Goal: Communication & Community: Connect with others

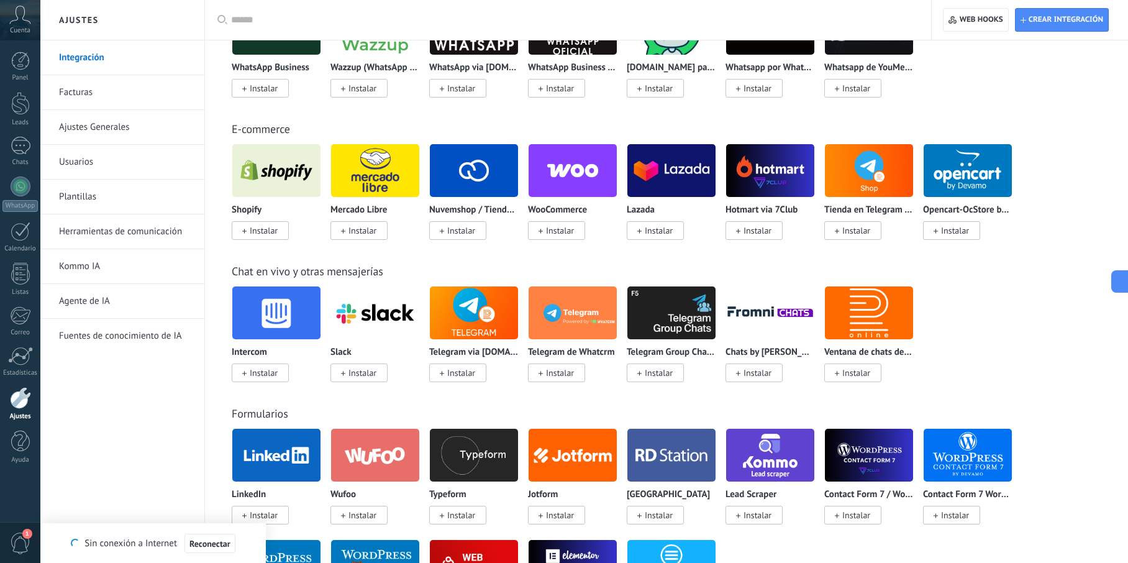
scroll to position [570, 0]
click at [1080, 97] on div "E-commerce Shopify Instalar Mercado Libre Instalar Nuvemshop / Tiendanube Insta…" at bounding box center [666, 168] width 898 height 142
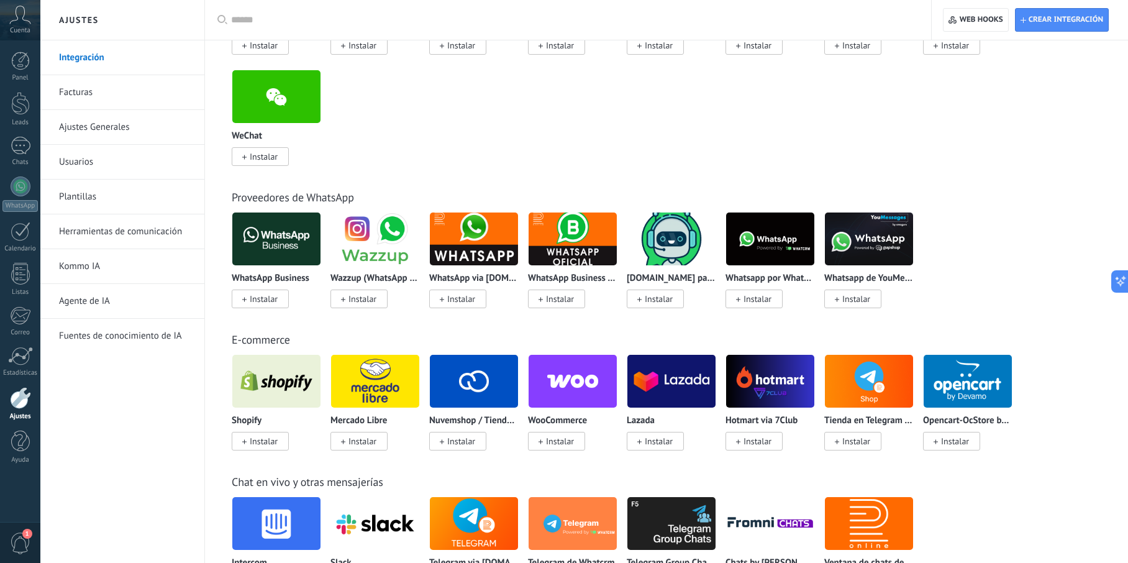
scroll to position [0, 0]
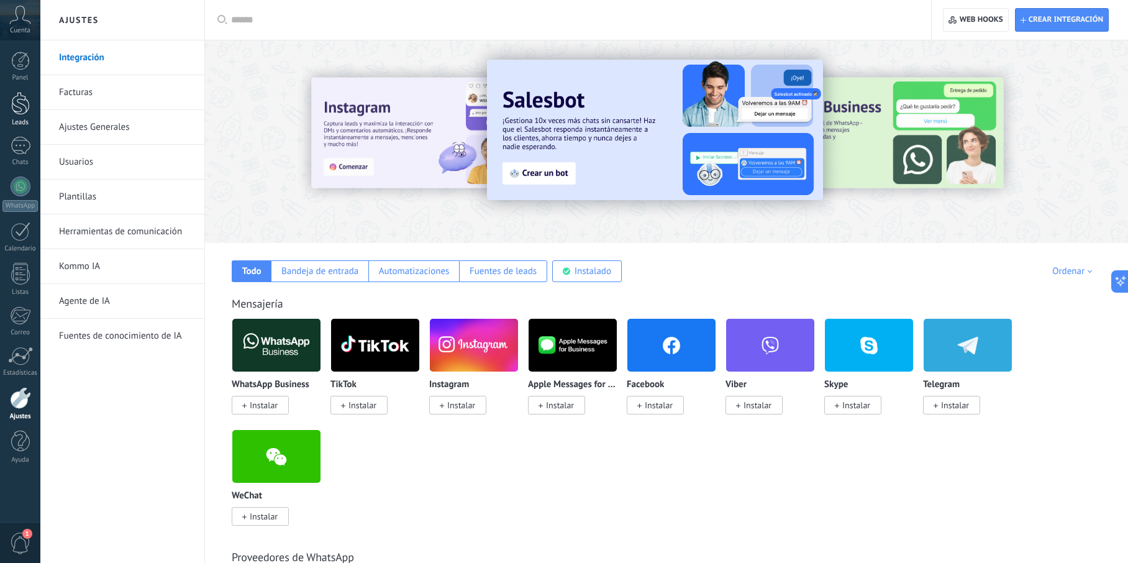
click at [14, 112] on div at bounding box center [20, 103] width 19 height 23
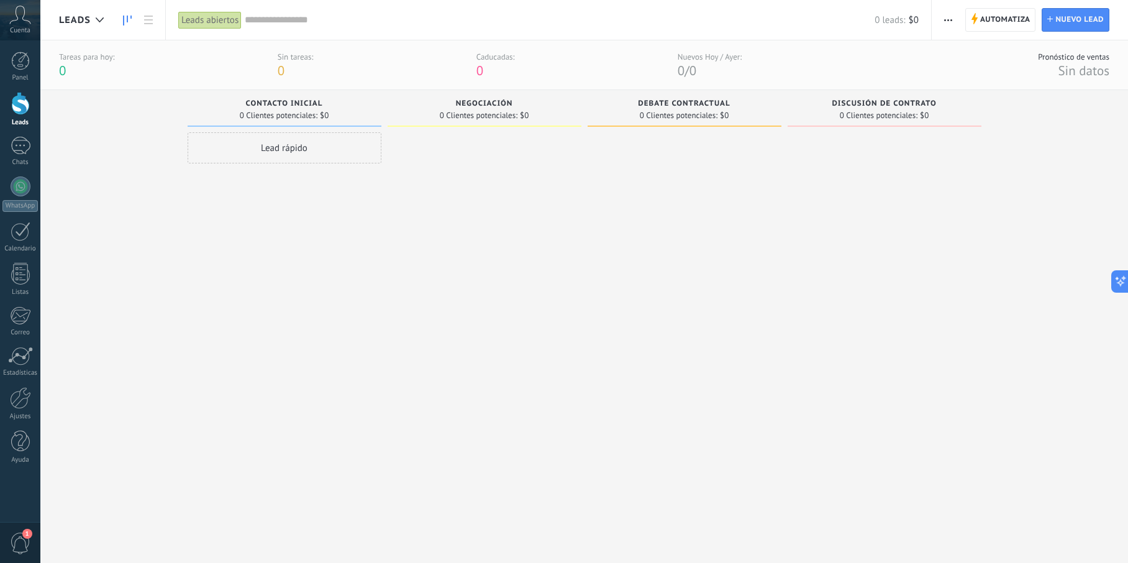
click at [306, 149] on div "Lead rápido" at bounding box center [285, 147] width 194 height 31
click at [233, 182] on input "numeric" at bounding box center [282, 176] width 181 height 17
click at [371, 312] on icon "button" at bounding box center [370, 314] width 9 height 9
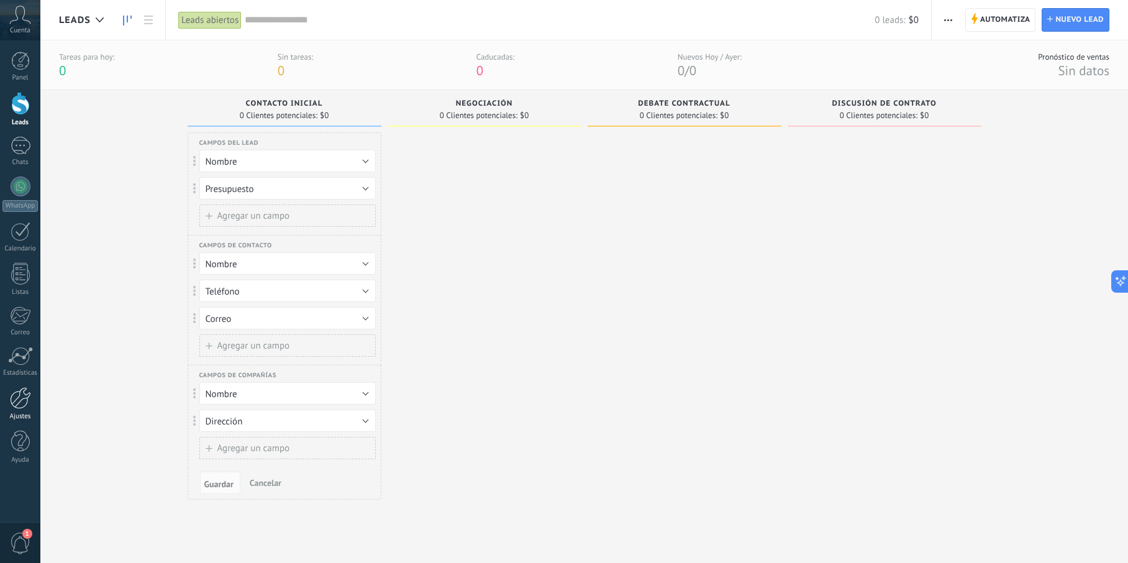
click at [14, 407] on div at bounding box center [20, 398] width 21 height 22
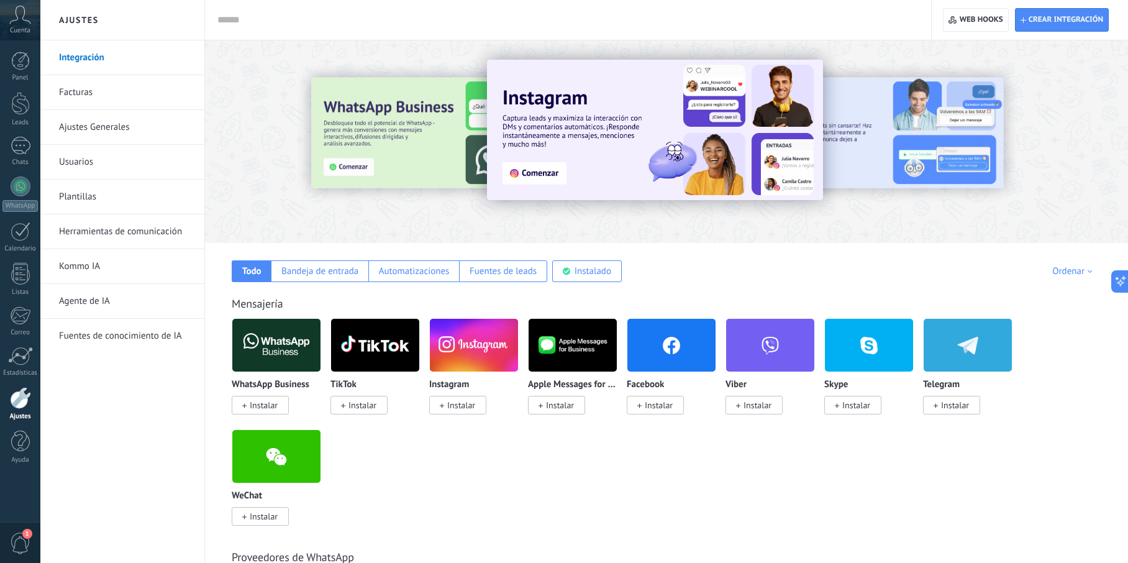
click at [93, 97] on link "Facturas" at bounding box center [125, 92] width 133 height 35
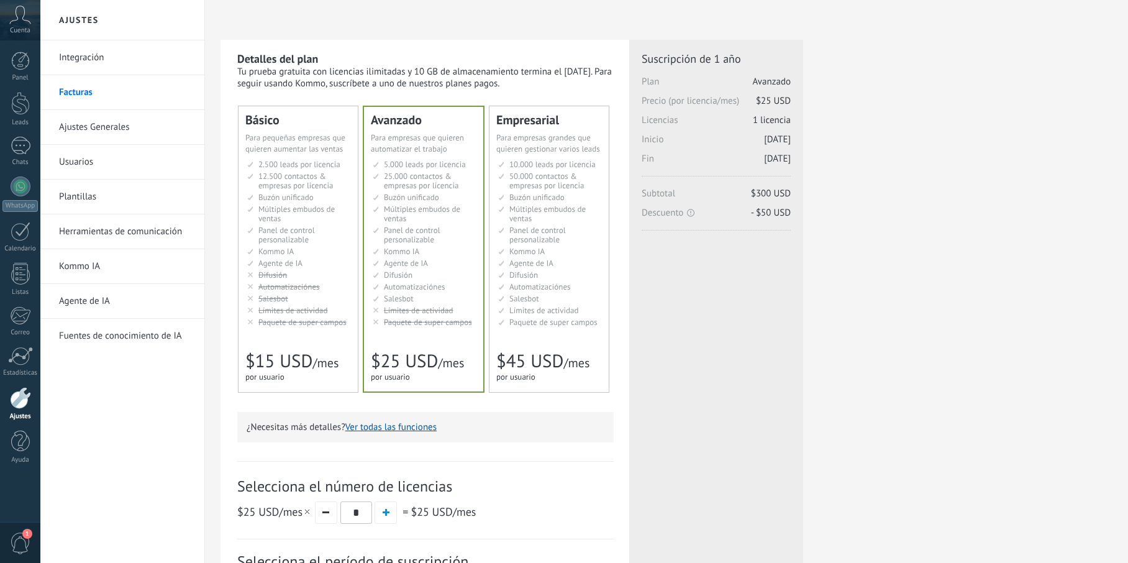
click at [99, 126] on link "Ajustes Generales" at bounding box center [125, 127] width 133 height 35
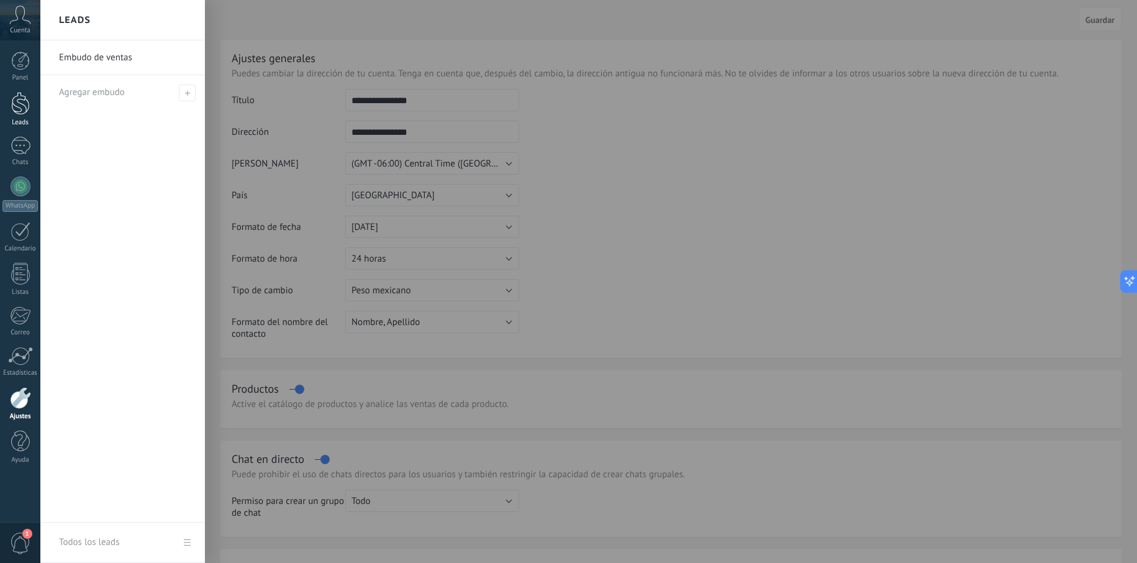
click at [26, 106] on div at bounding box center [20, 103] width 19 height 23
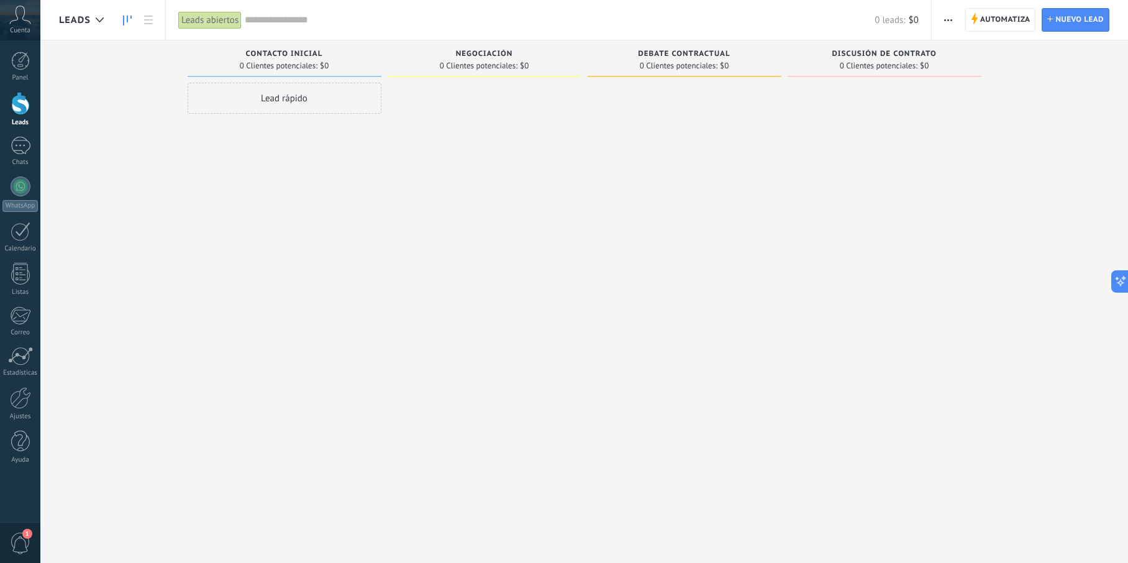
click at [358, 93] on div "Lead rápido" at bounding box center [285, 98] width 194 height 31
click at [348, 265] on div "Ajustes" at bounding box center [350, 264] width 27 height 9
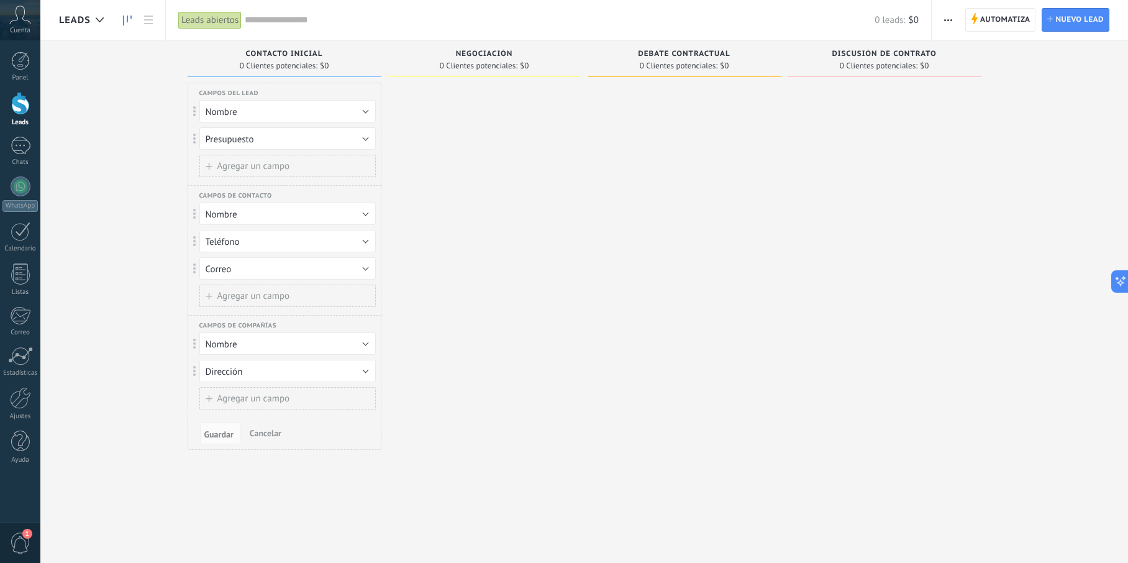
click at [245, 168] on span "Agregar un campo" at bounding box center [253, 165] width 73 height 9
click at [353, 171] on button "Etiquetas" at bounding box center [287, 166] width 176 height 22
click at [288, 184] on span "Eliminar campo" at bounding box center [281, 187] width 179 height 12
click at [310, 292] on button "Agregar un campo" at bounding box center [287, 295] width 176 height 22
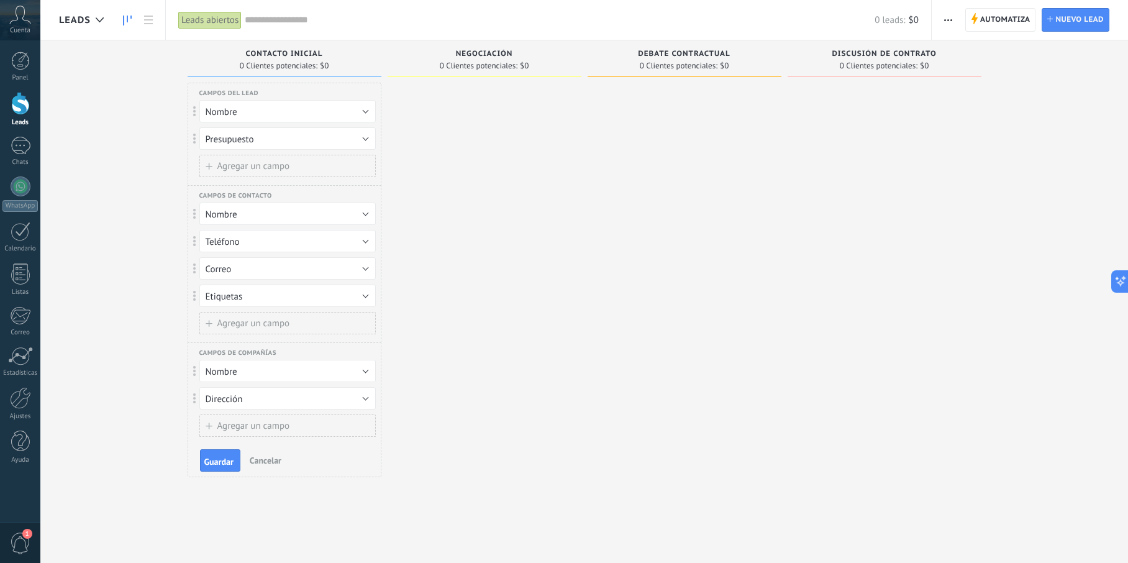
click at [310, 292] on button "Etiquetas" at bounding box center [287, 295] width 176 height 22
click at [287, 339] on span "Eliminar campo" at bounding box center [281, 338] width 179 height 12
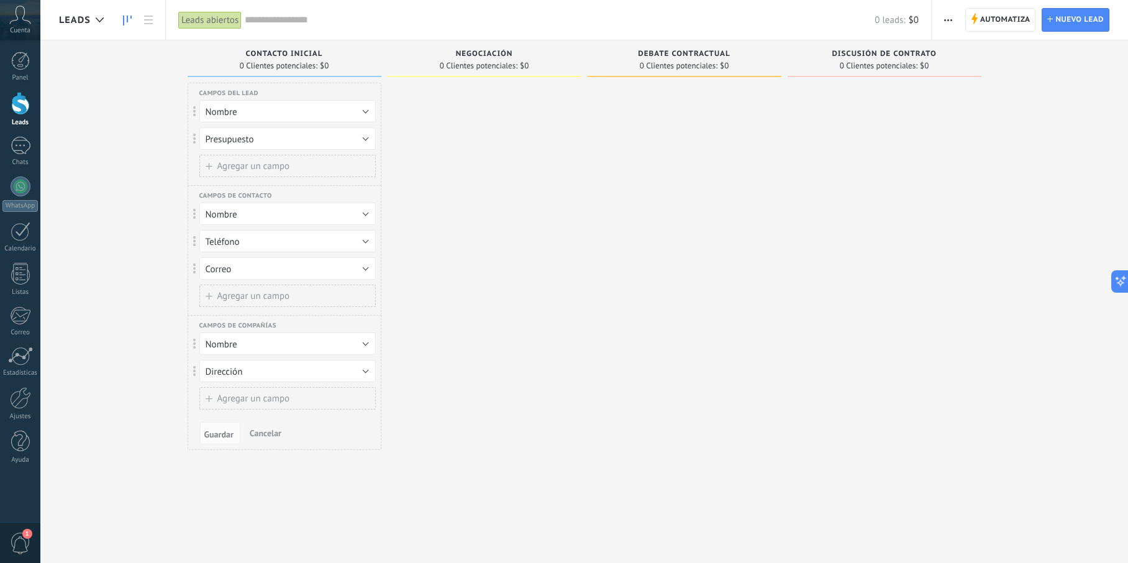
click at [231, 270] on span "Correo" at bounding box center [219, 269] width 26 height 12
click at [231, 270] on span "Cargo" at bounding box center [281, 269] width 179 height 12
click at [235, 271] on button "Cargo" at bounding box center [287, 268] width 176 height 22
click at [230, 291] on span "Correo" at bounding box center [281, 290] width 179 height 12
click at [238, 271] on button "Correo" at bounding box center [287, 268] width 176 height 22
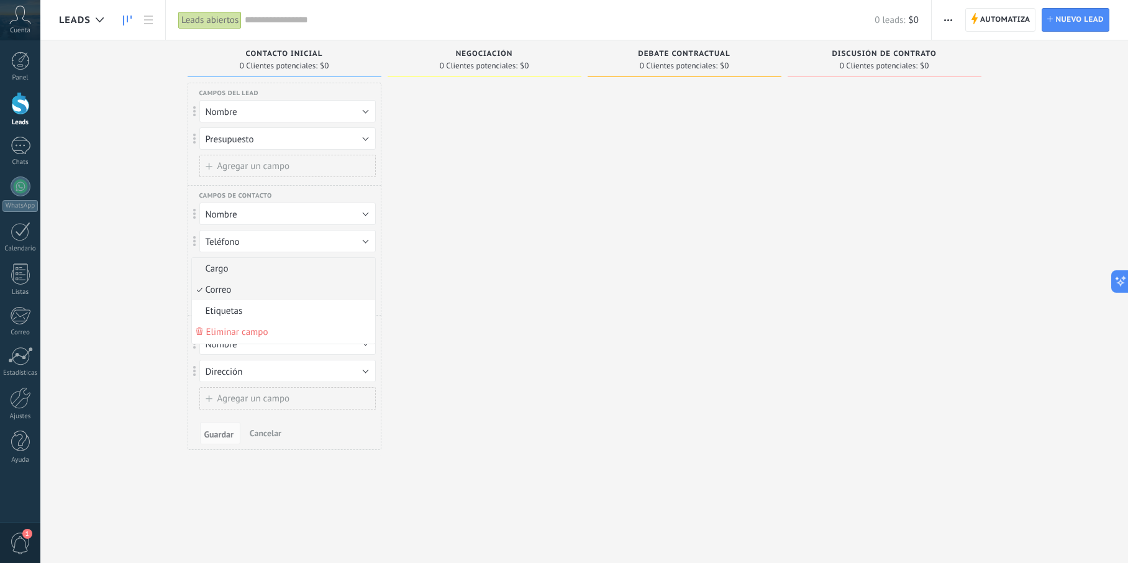
click at [237, 269] on span "Cargo" at bounding box center [281, 269] width 179 height 12
click at [234, 292] on span "Agregar un campo" at bounding box center [253, 295] width 73 height 9
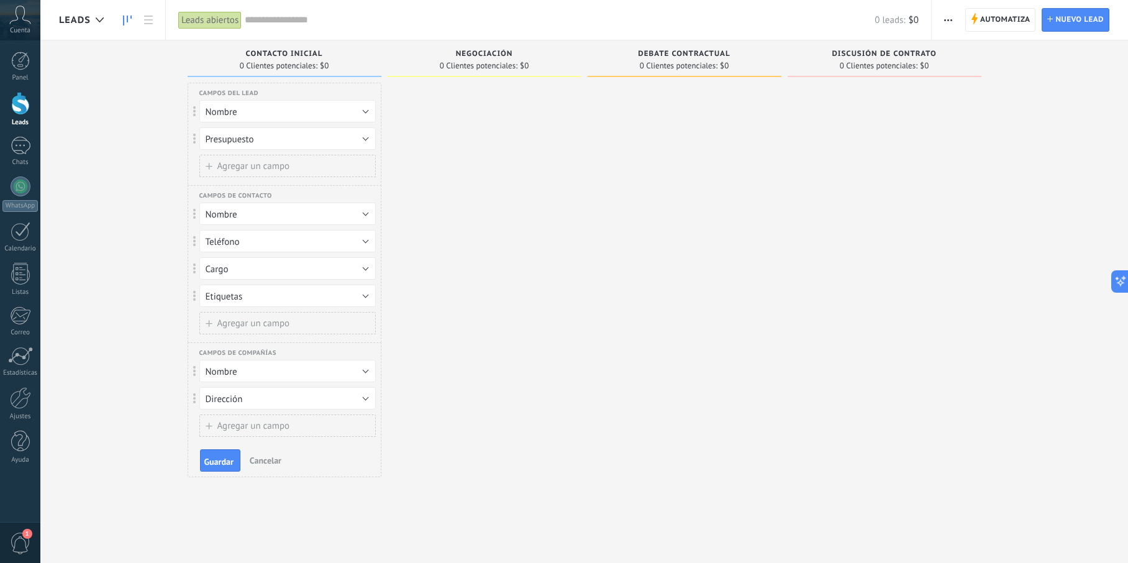
click at [234, 295] on span "Etiquetas" at bounding box center [224, 297] width 37 height 12
click at [245, 296] on span "Correo" at bounding box center [281, 296] width 179 height 12
click at [256, 322] on span "Agregar un campo" at bounding box center [253, 323] width 73 height 9
click at [254, 322] on button "Etiquetas" at bounding box center [287, 323] width 176 height 22
click at [256, 351] on li "Eliminar campo" at bounding box center [283, 344] width 183 height 22
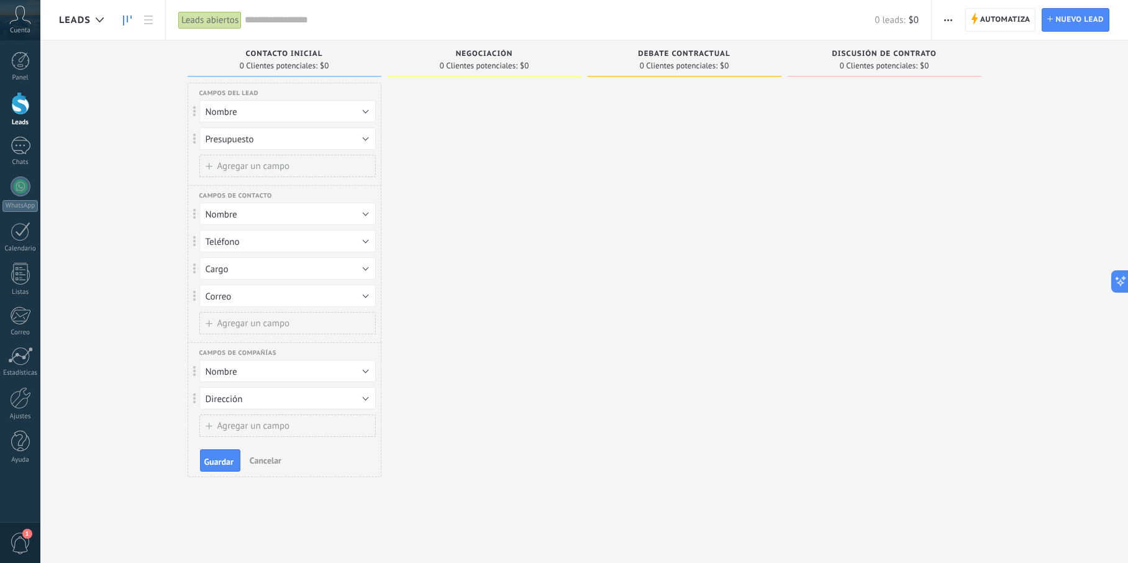
click at [295, 433] on button "Agregar un campo" at bounding box center [287, 425] width 176 height 22
click at [289, 450] on span "Agregar un campo" at bounding box center [253, 452] width 73 height 9
click at [299, 485] on button "Agregar un campo" at bounding box center [287, 480] width 176 height 22
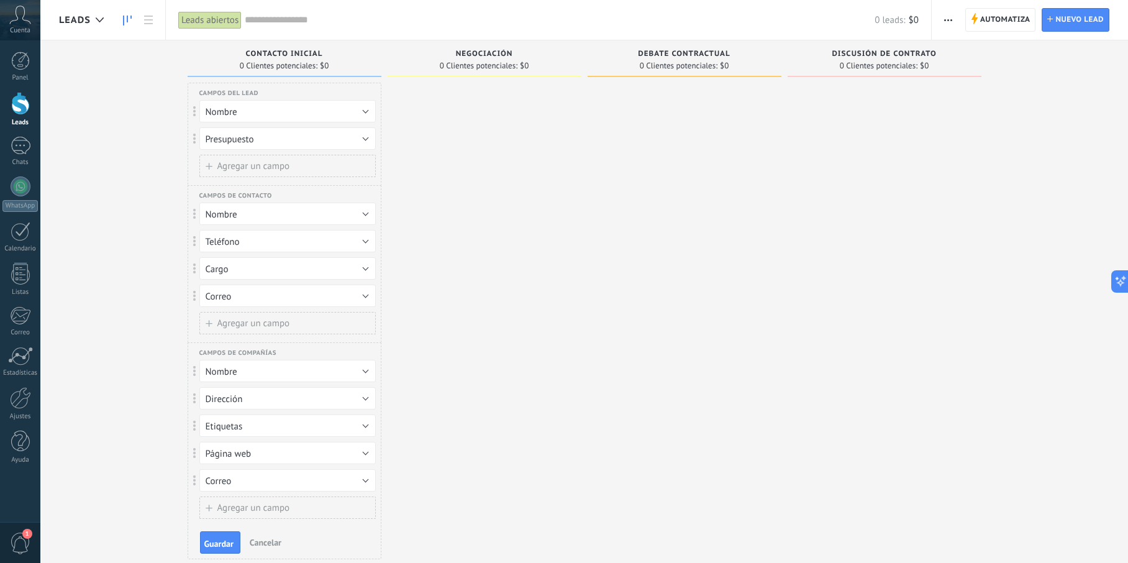
click at [302, 502] on button "Agregar un campo" at bounding box center [287, 507] width 176 height 22
click at [323, 325] on button "Agregar un campo" at bounding box center [287, 323] width 176 height 22
click at [327, 179] on div "Campos del lead Presupuesto Nombre Etiquetas Eliminar campo Nombre Presupuesto …" at bounding box center [285, 134] width 194 height 102
click at [320, 150] on div "Campos del lead Presupuesto Nombre Etiquetas Eliminar campo Nombre Presupuesto …" at bounding box center [285, 134] width 194 height 102
click at [317, 160] on button "Agregar un campo" at bounding box center [287, 166] width 176 height 22
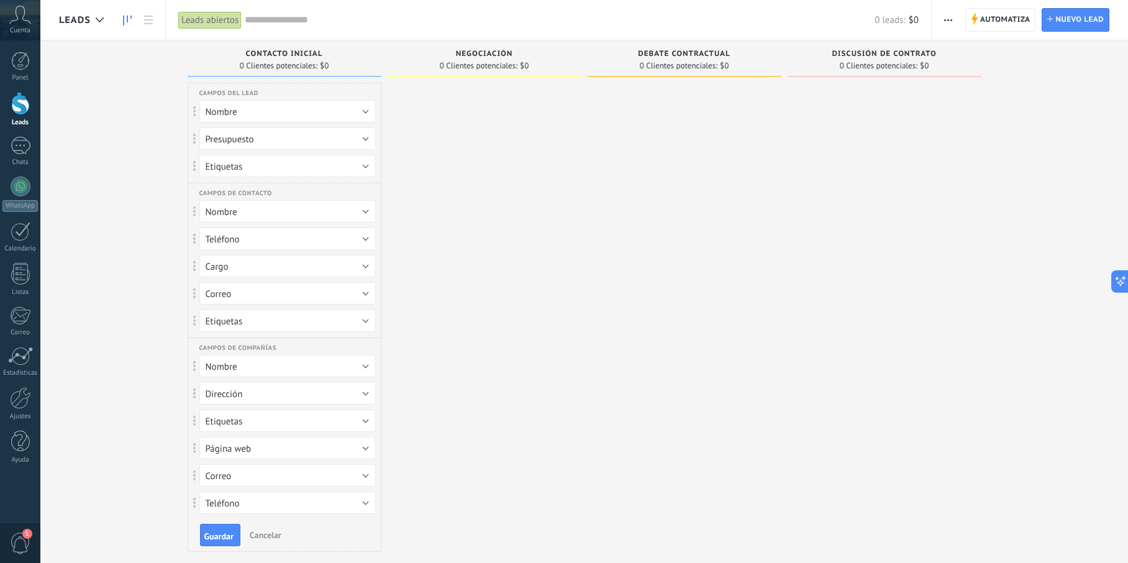
click at [345, 169] on button "Etiquetas" at bounding box center [287, 166] width 176 height 22
click at [345, 169] on span "Etiquetas" at bounding box center [281, 166] width 179 height 12
click at [214, 531] on span "Guardar" at bounding box center [218, 535] width 29 height 9
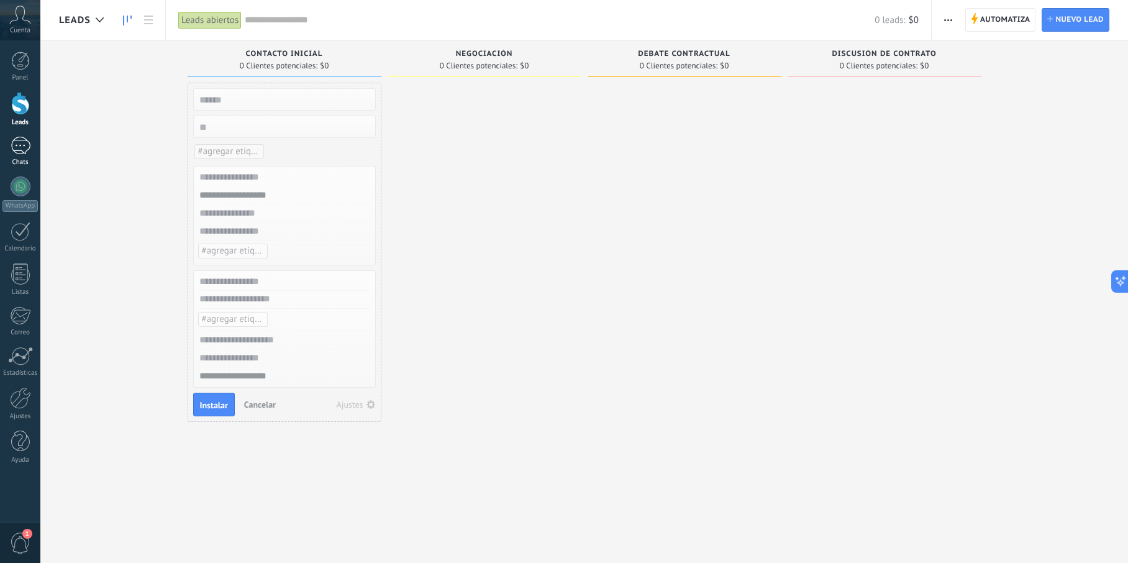
click at [19, 141] on div at bounding box center [21, 146] width 20 height 18
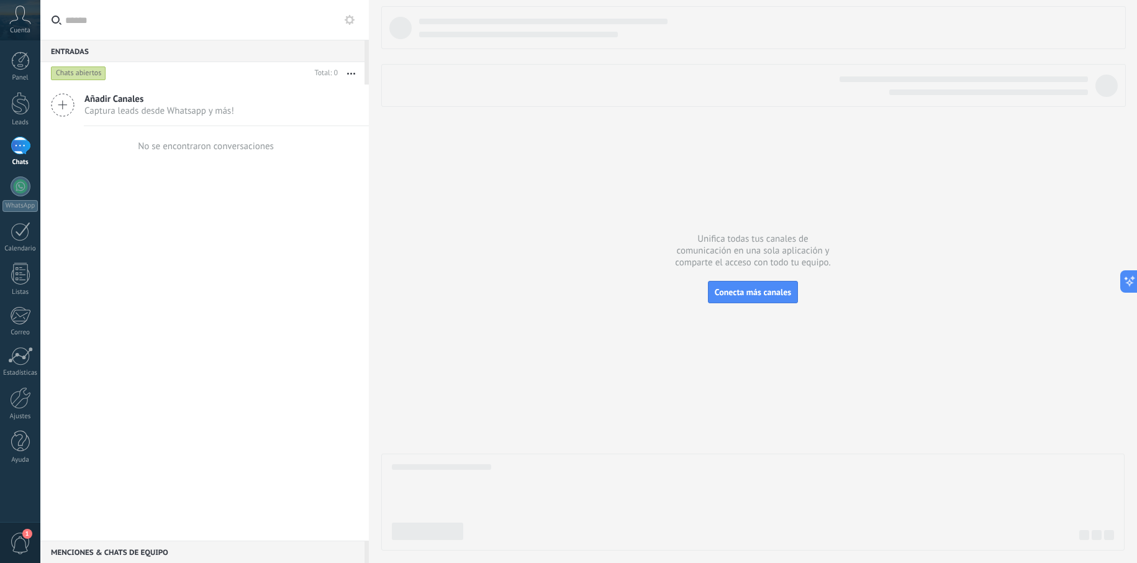
click at [346, 19] on icon at bounding box center [350, 20] width 10 height 10
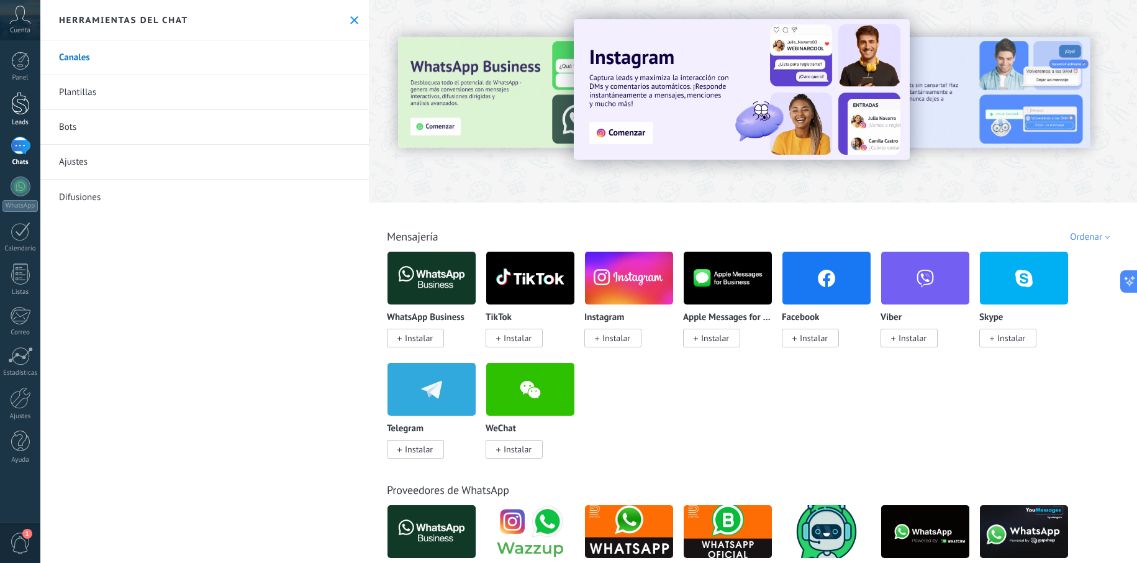
click at [8, 110] on link "Leads" at bounding box center [20, 109] width 40 height 35
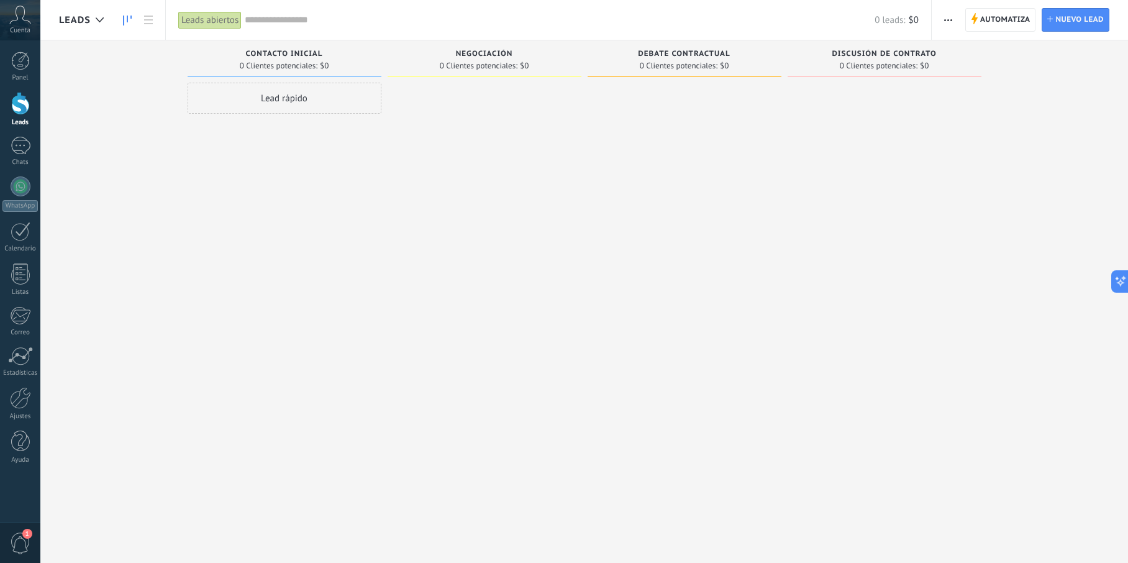
click at [949, 23] on span "button" at bounding box center [948, 20] width 8 height 24
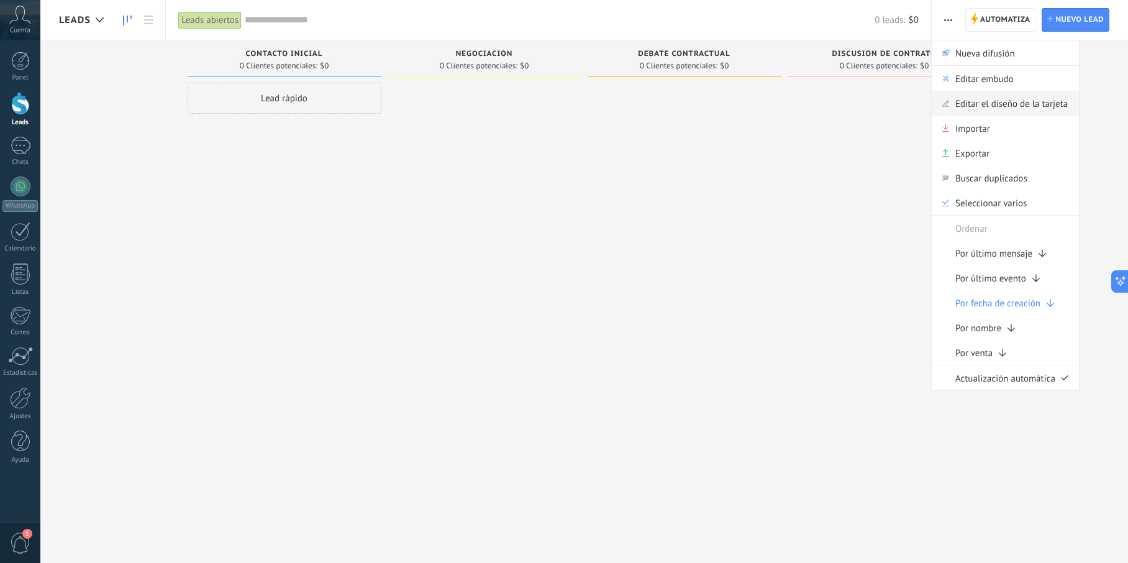
click at [985, 95] on span "Editar el diseño de la tarjeta" at bounding box center [1011, 103] width 112 height 25
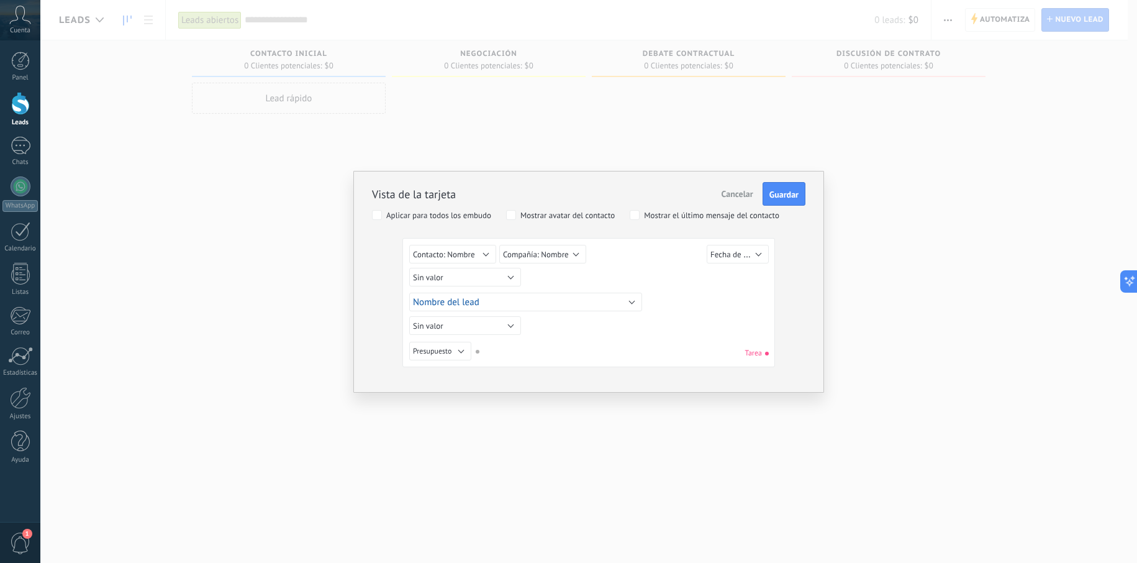
click at [479, 252] on button "Contacto: Nombre" at bounding box center [452, 254] width 87 height 19
click at [524, 271] on ul "Sin valor Lead ID del Lead Nombre del lead Fecha de Creación Presupuesto Usuari…" at bounding box center [463, 310] width 128 height 132
click at [523, 275] on div "Sin valor Lead ID del Lead Nombre del lead Fecha de Creación Presupuesto Usuari…" at bounding box center [590, 279] width 363 height 22
click at [489, 256] on button "Contacto: Nombre" at bounding box center [452, 254] width 87 height 19
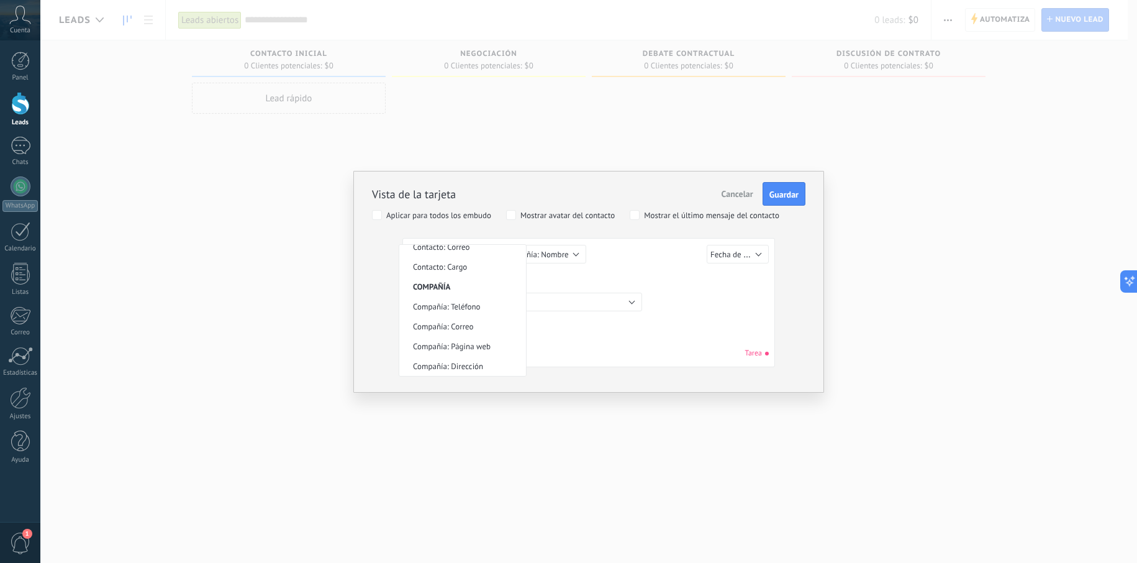
click at [573, 357] on div "Sin valor Lead ID del Lead Nombre del lead Fecha de Creación Presupuesto Usuari…" at bounding box center [588, 352] width 359 height 22
click at [489, 279] on button "Sin valor" at bounding box center [465, 277] width 112 height 19
click at [577, 358] on div "Sin valor Lead ID del Lead Nombre del lead Fecha de Creación Presupuesto Usuari…" at bounding box center [588, 352] width 359 height 22
click at [536, 306] on button "Nombre del lead" at bounding box center [525, 301] width 233 height 19
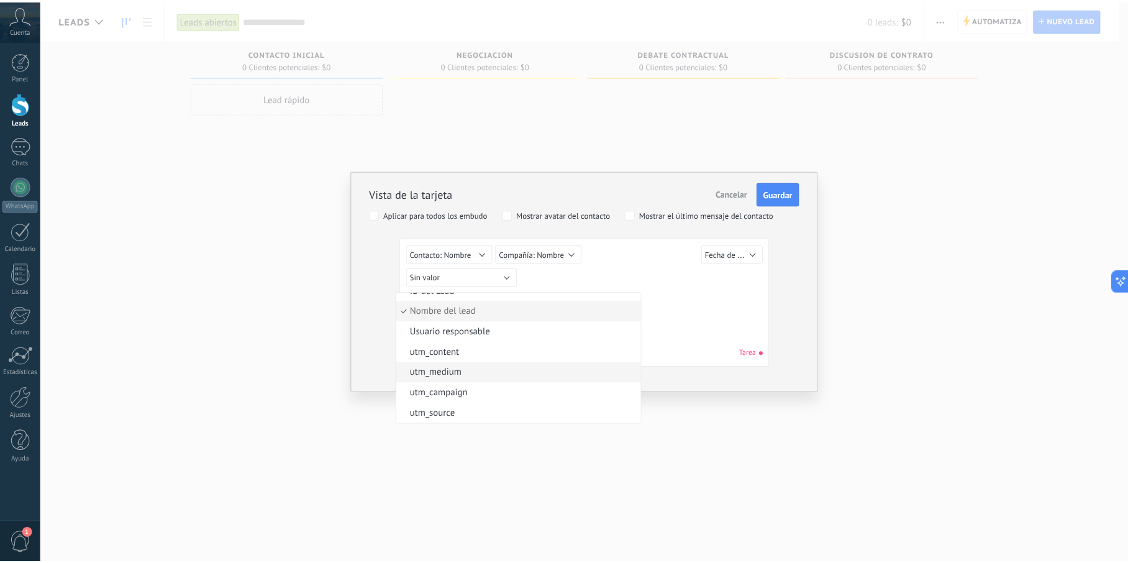
scroll to position [269, 0]
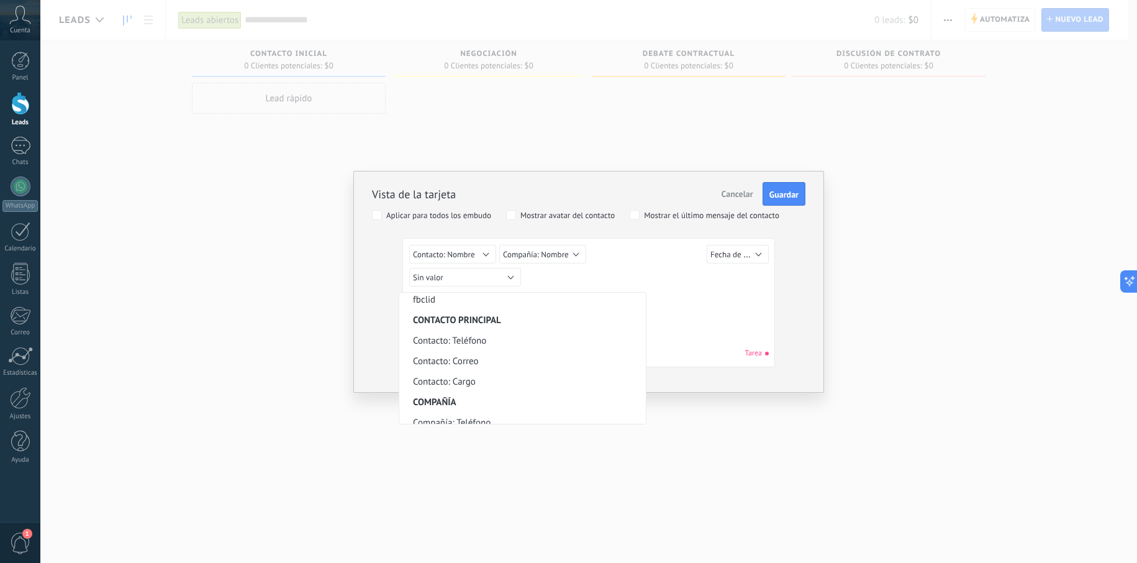
drag, startPoint x: 761, startPoint y: 309, endPoint x: 754, endPoint y: 311, distance: 6.7
click at [761, 309] on div "Lead ID del Lead Nombre del lead Fecha de Creación Presupuesto Usuario responsa…" at bounding box center [590, 302] width 363 height 24
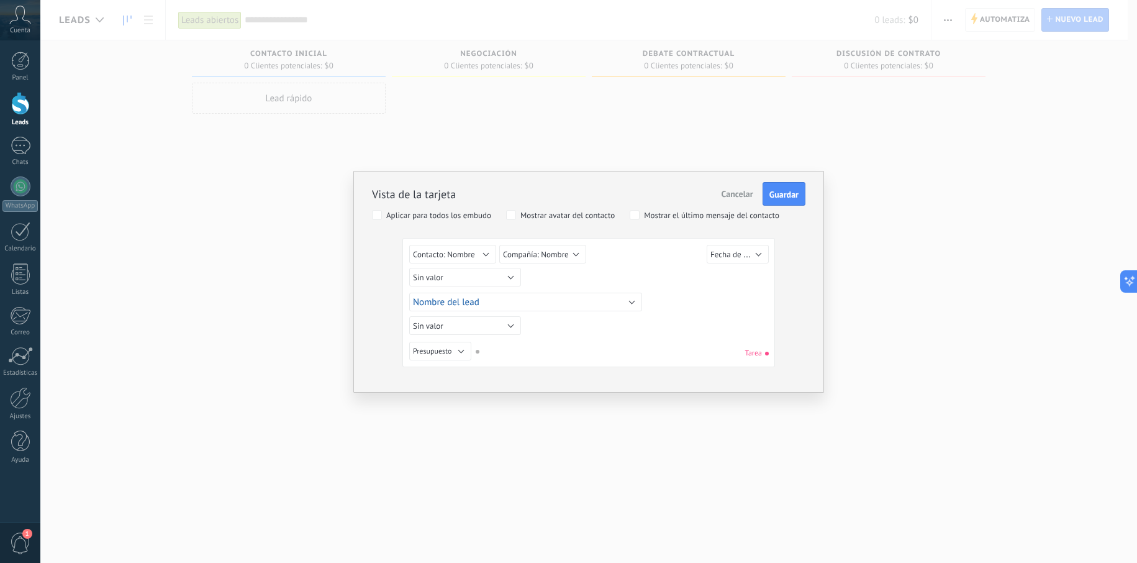
click at [466, 351] on button "Presupuesto" at bounding box center [440, 350] width 62 height 19
click at [635, 340] on div "Sin valor Lead ID del Lead Nombre del lead Fecha de Creación Presupuesto Usuari…" at bounding box center [588, 305] width 359 height 120
click at [744, 195] on span "Cancelar" at bounding box center [737, 193] width 32 height 11
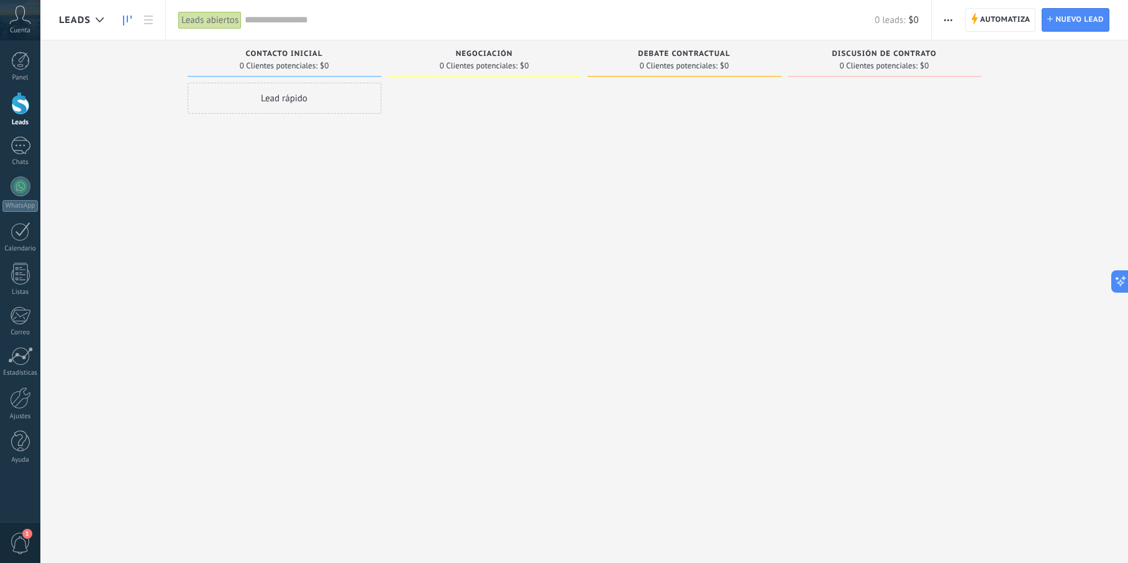
click at [314, 101] on div "Lead rápido" at bounding box center [285, 98] width 194 height 31
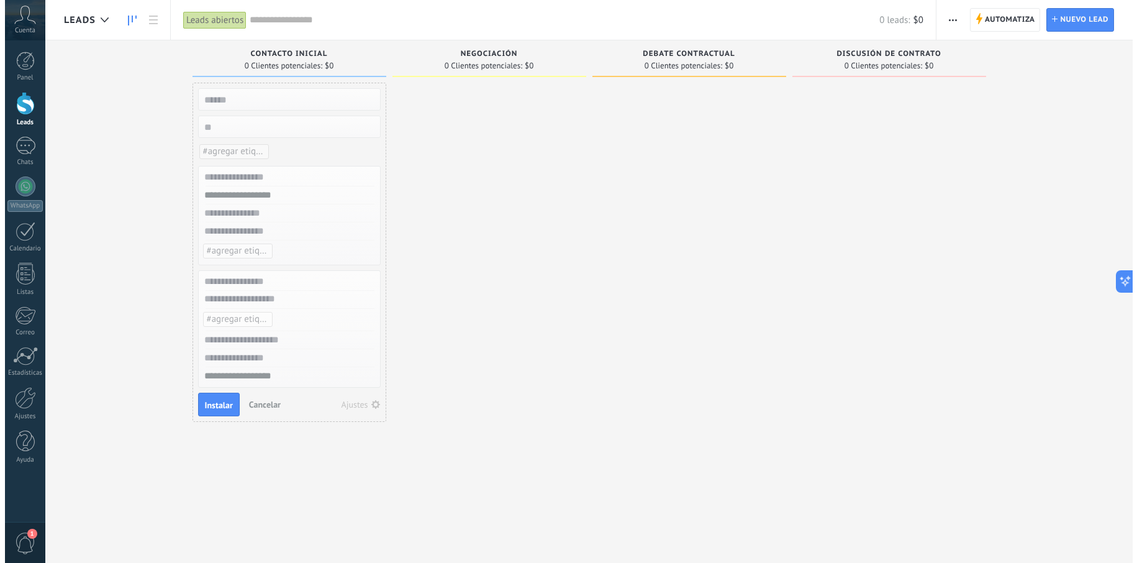
scroll to position [0, 0]
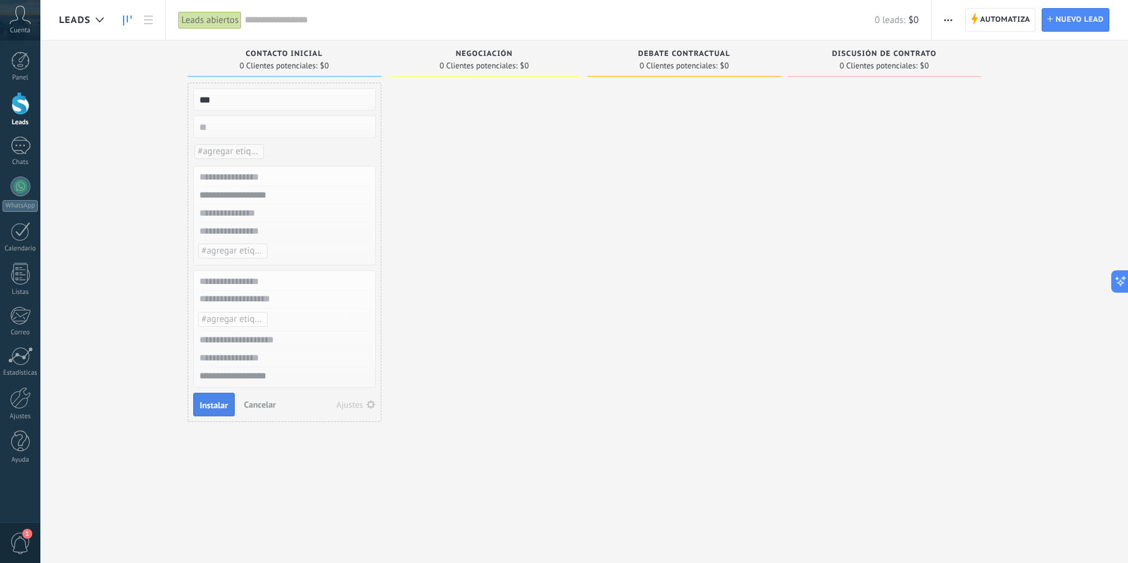
type input "***"
click at [212, 397] on button "Instalar" at bounding box center [214, 404] width 42 height 24
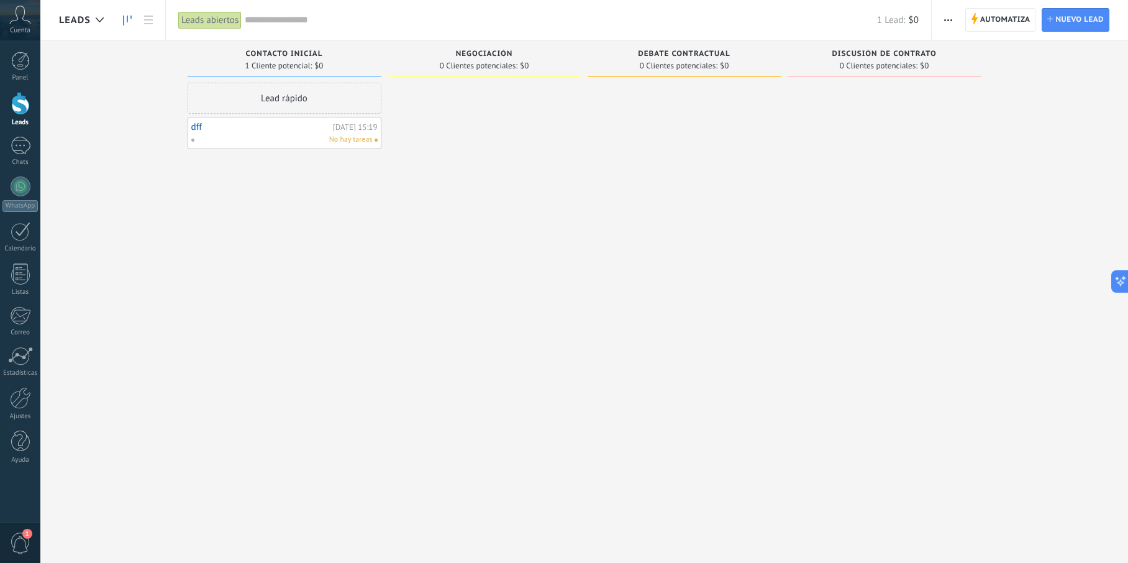
click at [246, 122] on link "dff" at bounding box center [260, 127] width 138 height 11
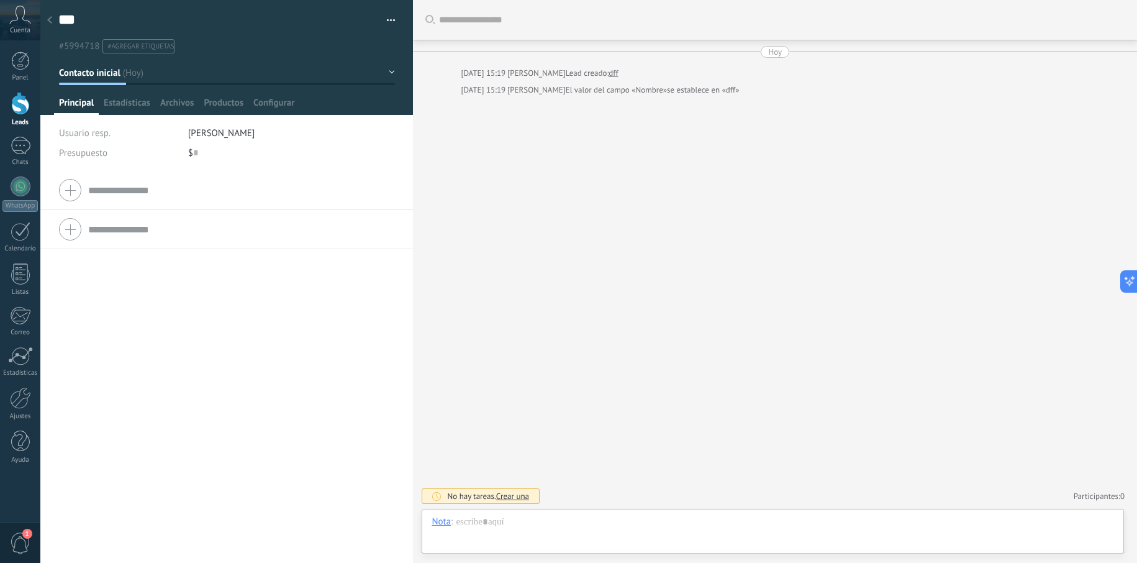
scroll to position [19, 0]
click at [131, 98] on span "Estadísticas" at bounding box center [127, 106] width 47 height 18
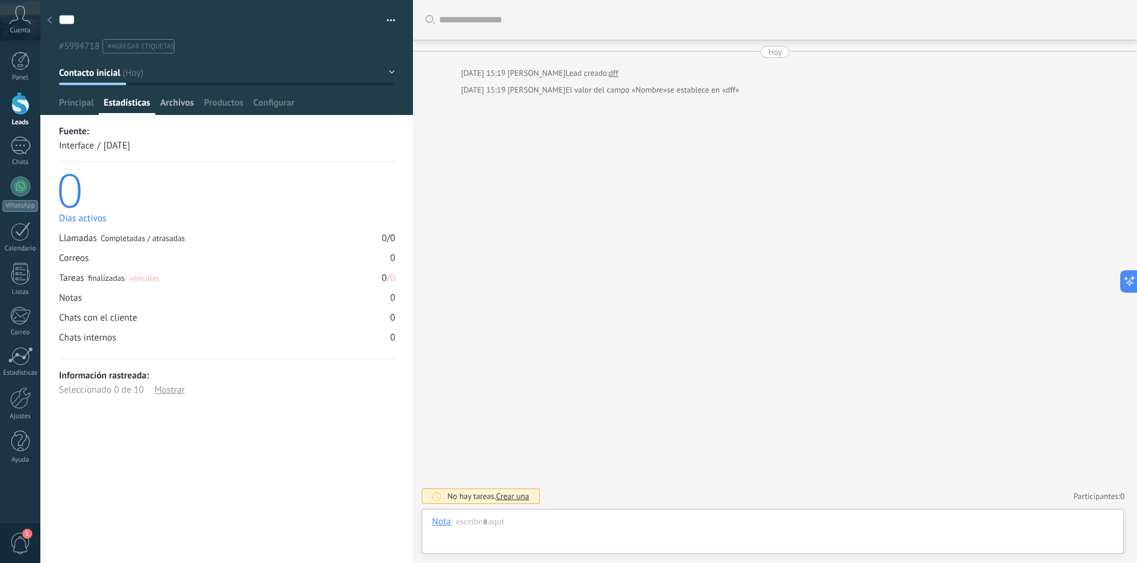
click at [168, 103] on span "Archivos" at bounding box center [177, 106] width 34 height 18
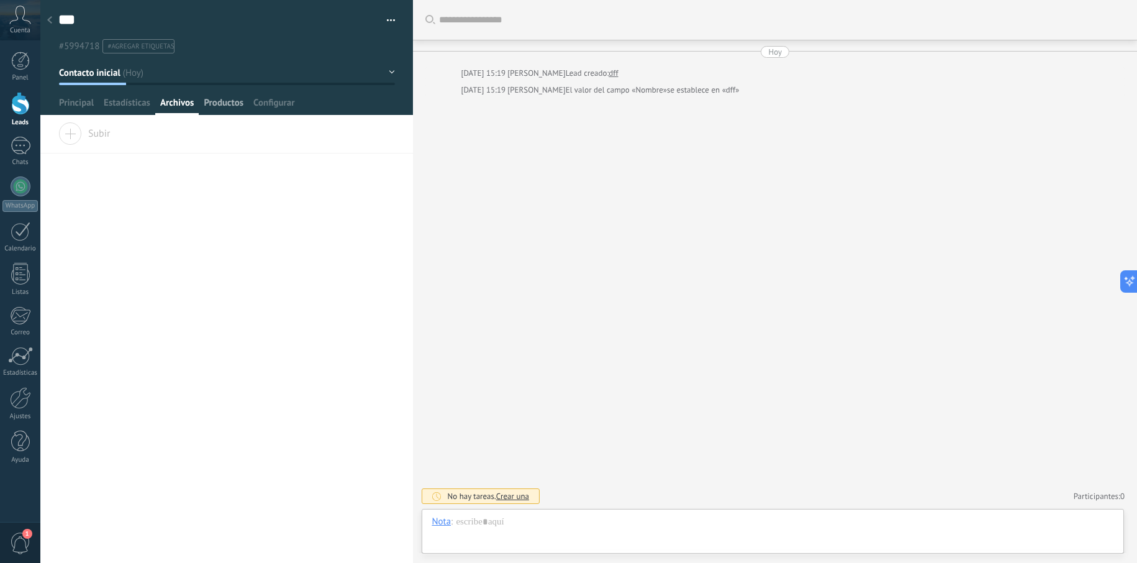
click at [210, 101] on span "Productos" at bounding box center [224, 106] width 40 height 18
click at [264, 106] on span "Configurar" at bounding box center [273, 106] width 41 height 18
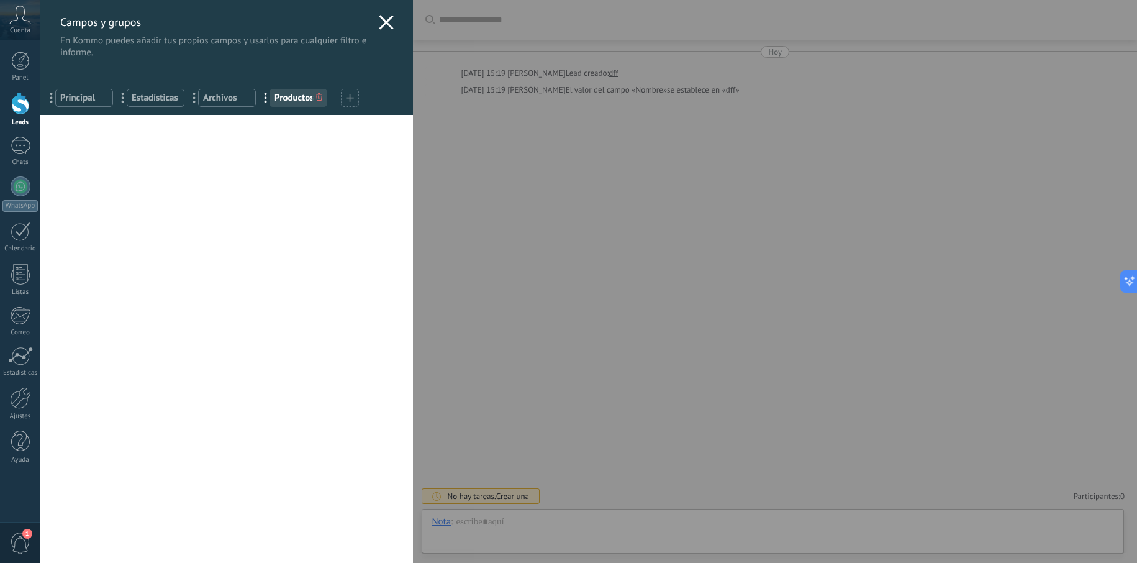
click at [350, 101] on use at bounding box center [349, 97] width 7 height 7
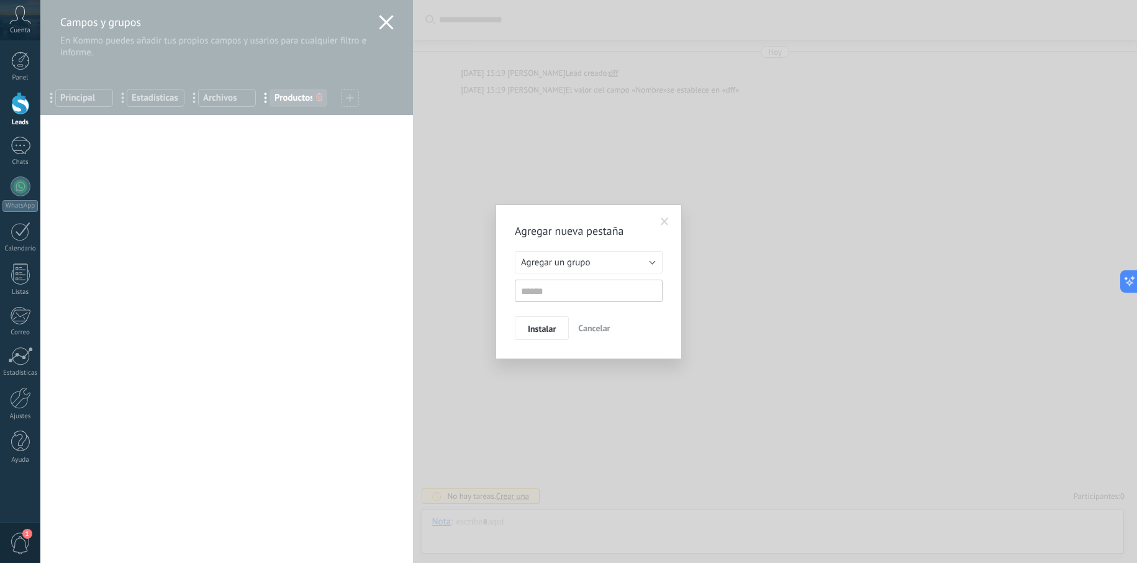
click at [608, 265] on button "Agregar un grupo" at bounding box center [589, 262] width 148 height 22
click at [617, 334] on div "Instalar Cancelar" at bounding box center [589, 328] width 148 height 24
click at [570, 293] on input "text" at bounding box center [589, 290] width 148 height 22
type input "*******"
click at [548, 328] on span "Instalar" at bounding box center [542, 328] width 28 height 9
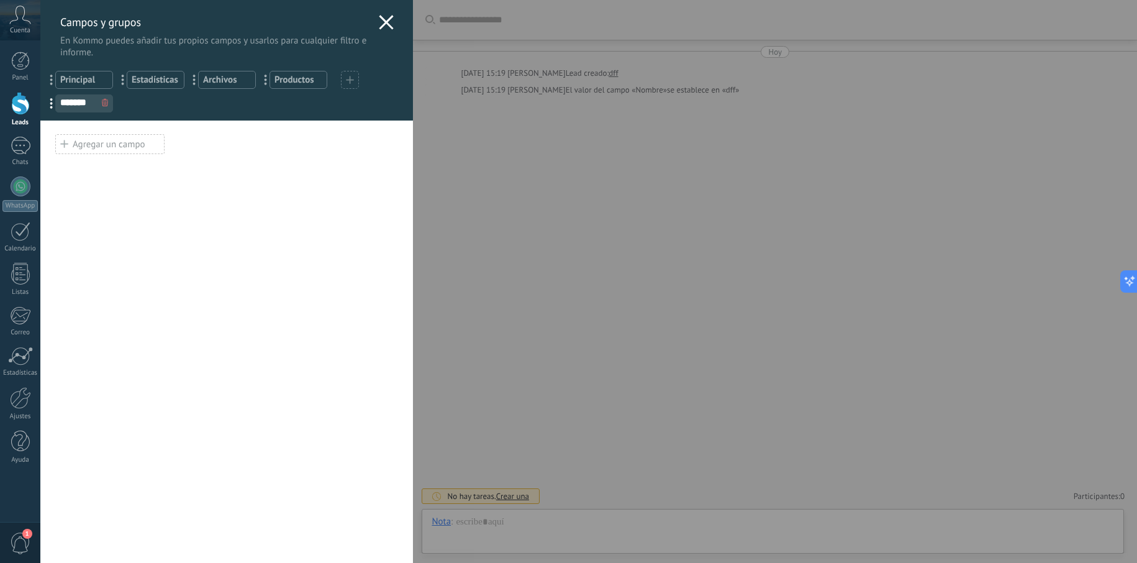
click at [75, 145] on div "Agregar un campo" at bounding box center [109, 144] width 109 height 20
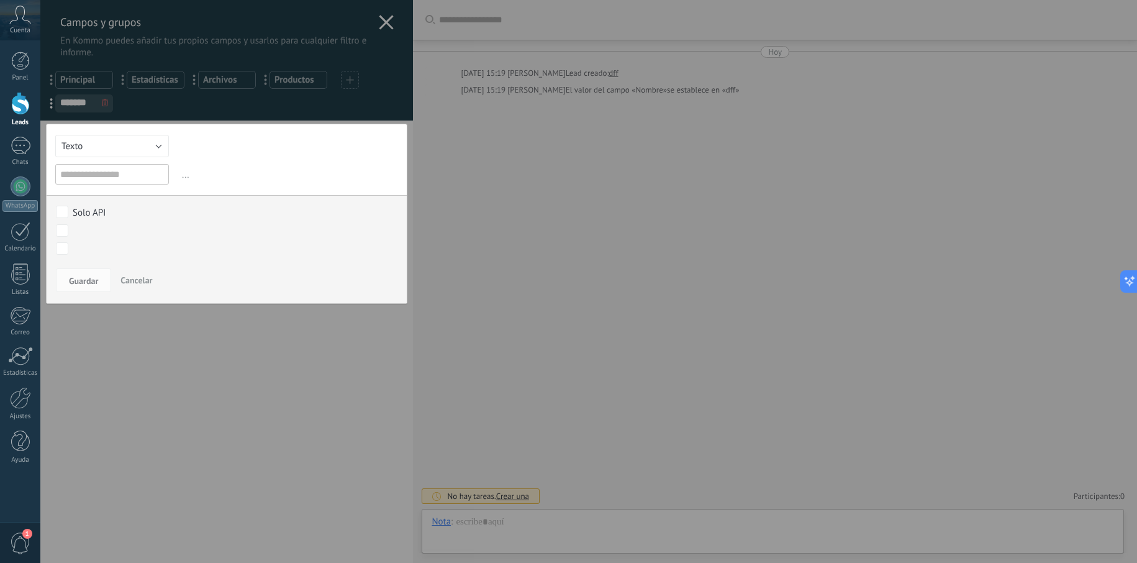
click at [141, 145] on button "Texto" at bounding box center [112, 146] width 114 height 22
click at [191, 152] on div "Texto Número Interruptor Selección Multiselección Día URL Texto Largo Interrupt…" at bounding box center [226, 214] width 361 height 180
click at [131, 181] on li "Interruptor" at bounding box center [108, 188] width 120 height 21
click at [128, 178] on input "text" at bounding box center [112, 174] width 114 height 20
click at [92, 276] on span "Guardar" at bounding box center [83, 280] width 29 height 9
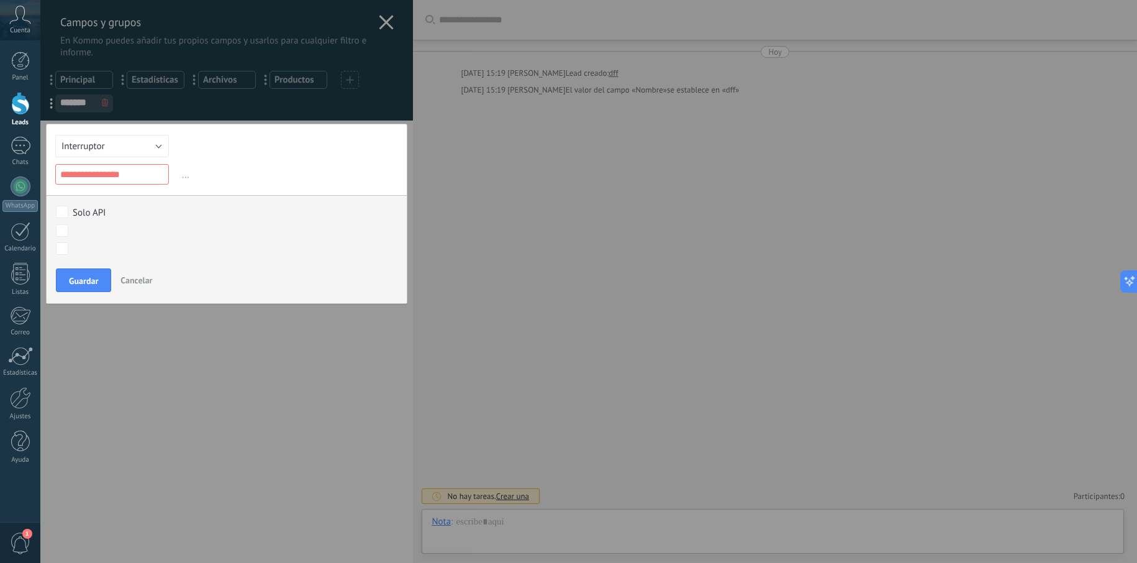
click at [143, 181] on input "text" at bounding box center [112, 174] width 114 height 20
type input "****"
click at [89, 284] on span "Guardar" at bounding box center [83, 280] width 29 height 9
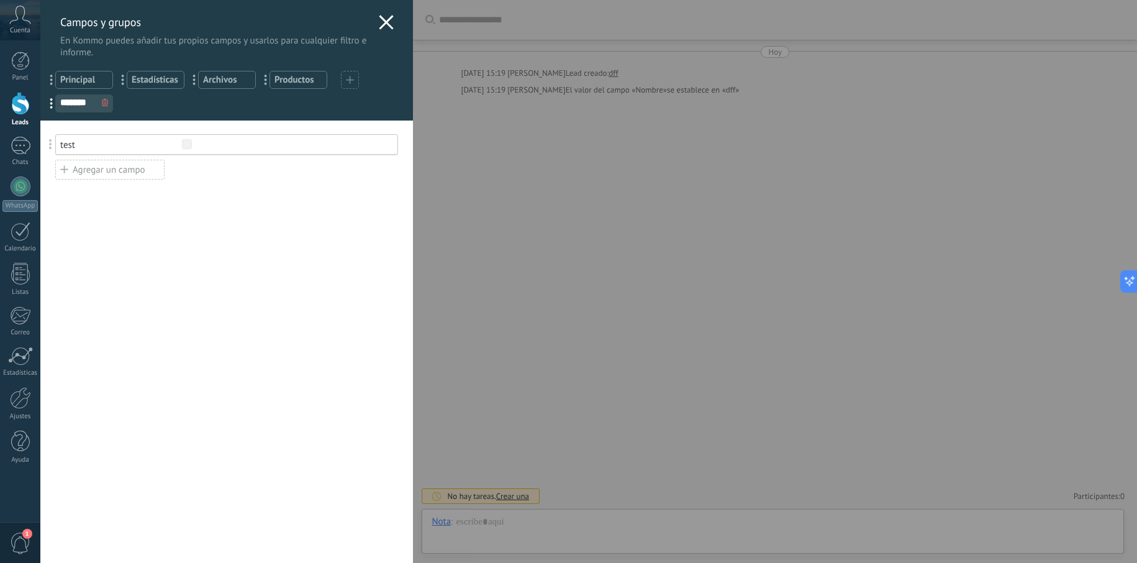
click at [237, 146] on div at bounding box center [285, 145] width 206 height 12
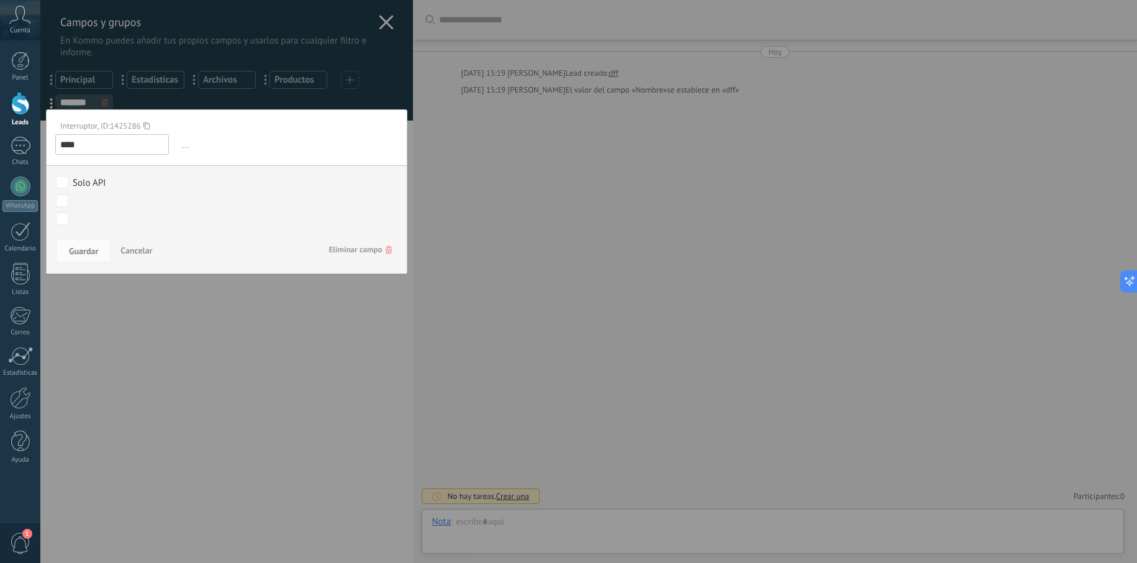
click at [138, 251] on span "Cancelar" at bounding box center [136, 250] width 32 height 11
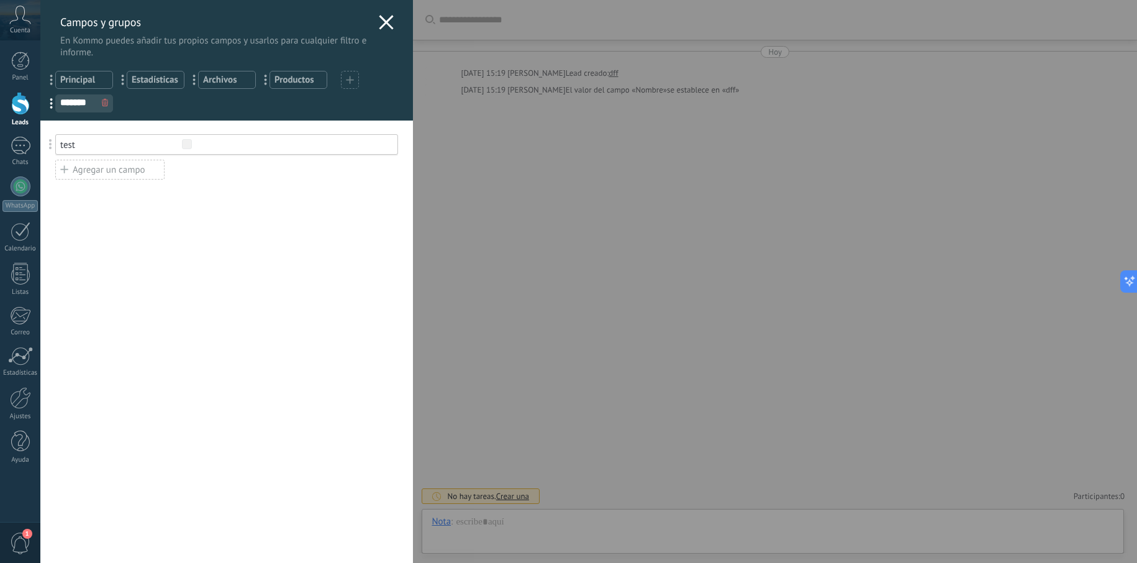
click at [309, 79] on span "Productos" at bounding box center [298, 80] width 48 height 12
click at [92, 107] on span "Bla bla" at bounding box center [84, 103] width 48 height 12
click at [387, 22] on icon at bounding box center [386, 22] width 15 height 15
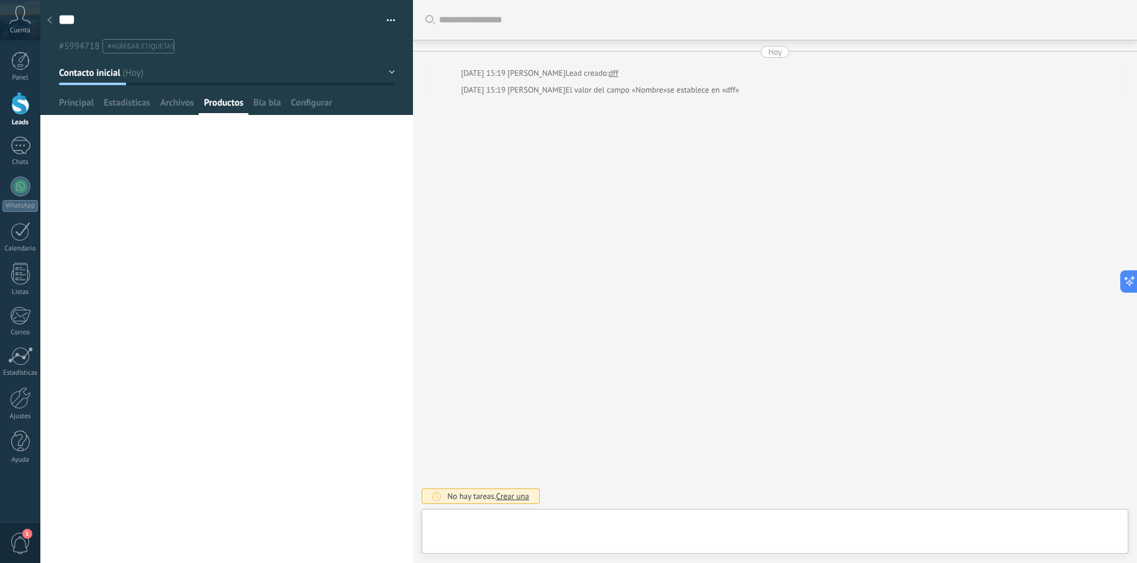
type textarea "***"
click at [321, 101] on span "Configurar" at bounding box center [311, 106] width 41 height 18
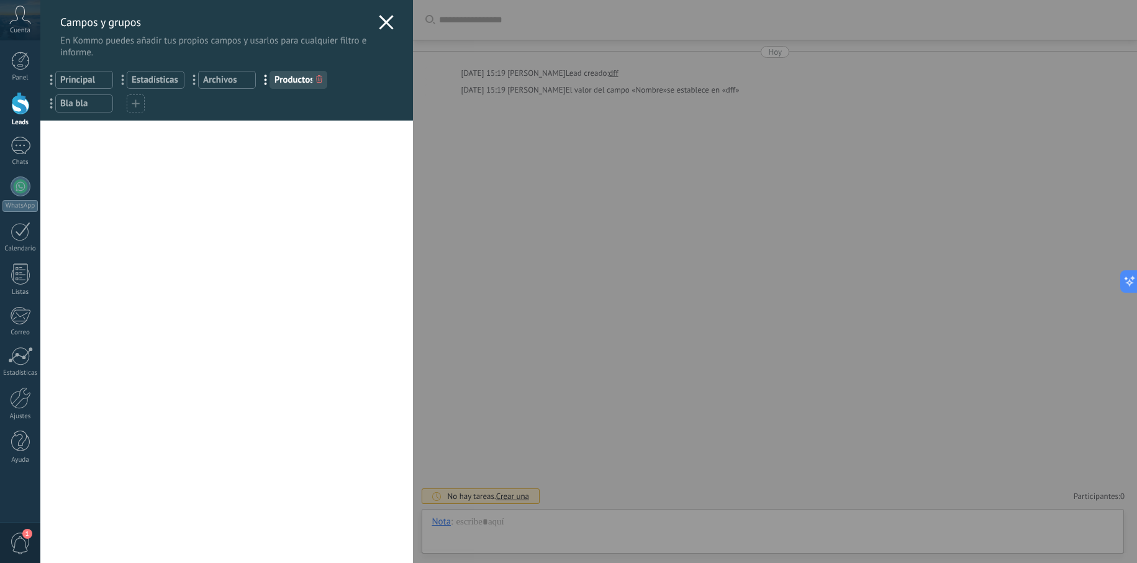
click at [379, 27] on use at bounding box center [386, 22] width 14 height 14
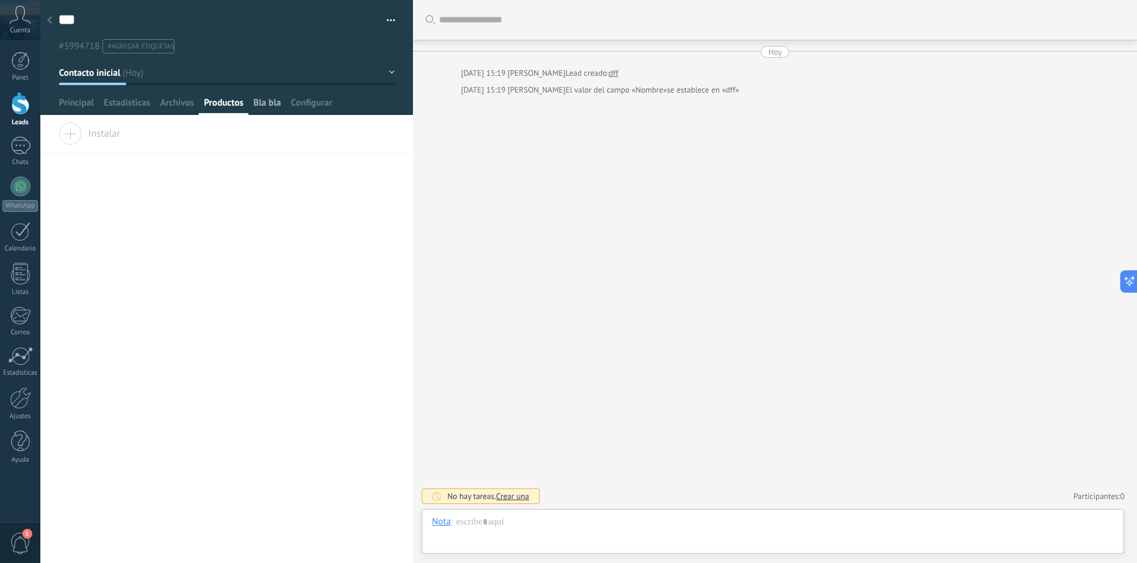
click at [269, 99] on span "Bla bla" at bounding box center [266, 106] width 27 height 18
click at [85, 109] on span "Principal" at bounding box center [76, 106] width 35 height 18
click at [258, 107] on span "Bla bla" at bounding box center [266, 106] width 27 height 18
click at [204, 97] on span "Productos" at bounding box center [224, 106] width 40 height 18
click at [185, 102] on span "Archivos" at bounding box center [177, 106] width 34 height 18
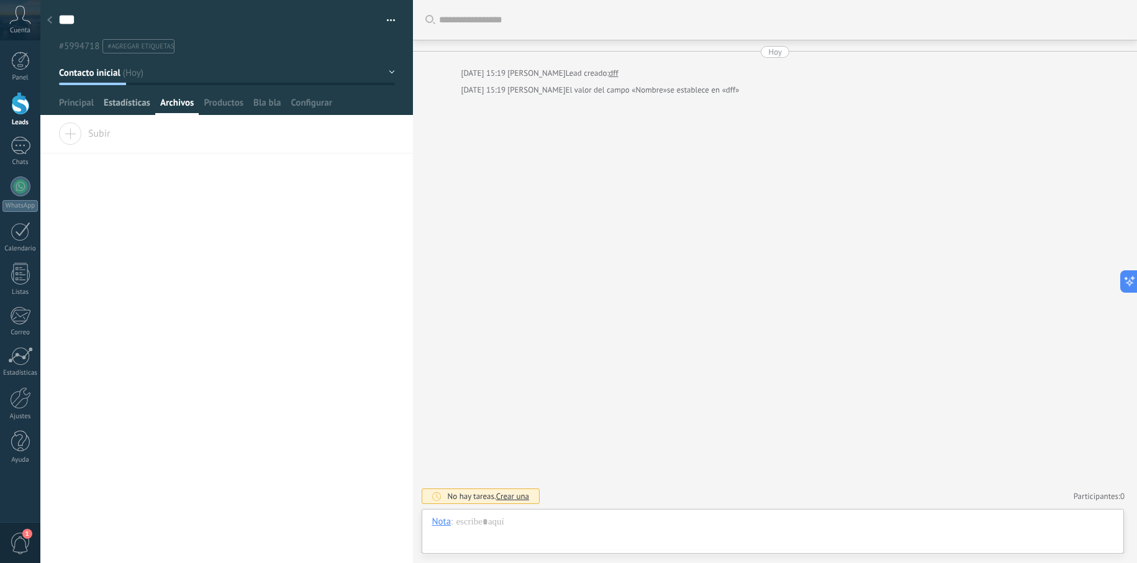
click at [133, 107] on span "Estadísticas" at bounding box center [127, 106] width 47 height 18
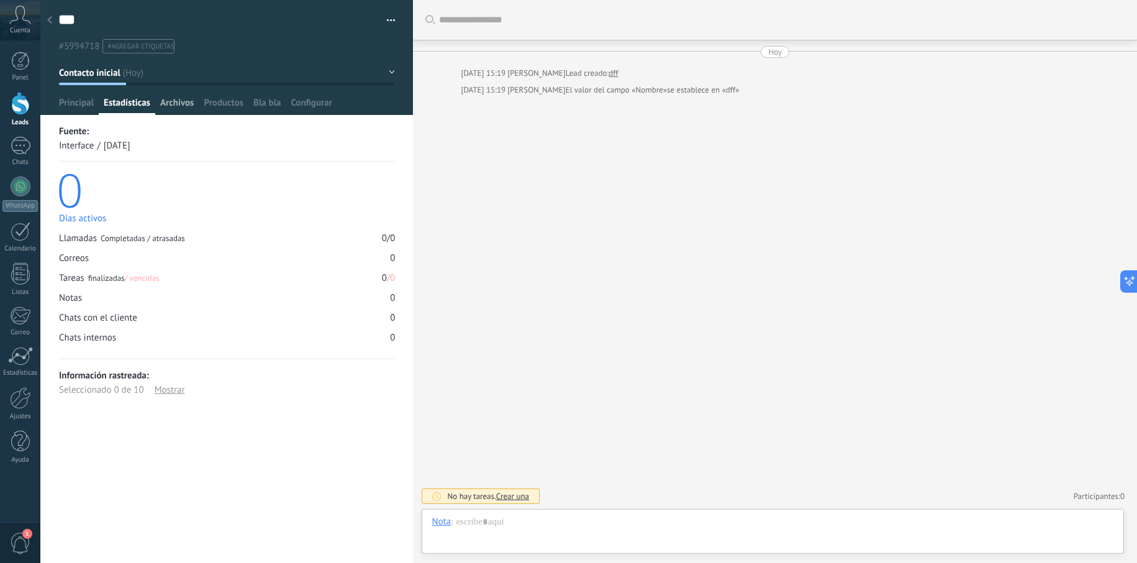
click at [189, 105] on span "Archivos" at bounding box center [177, 106] width 34 height 18
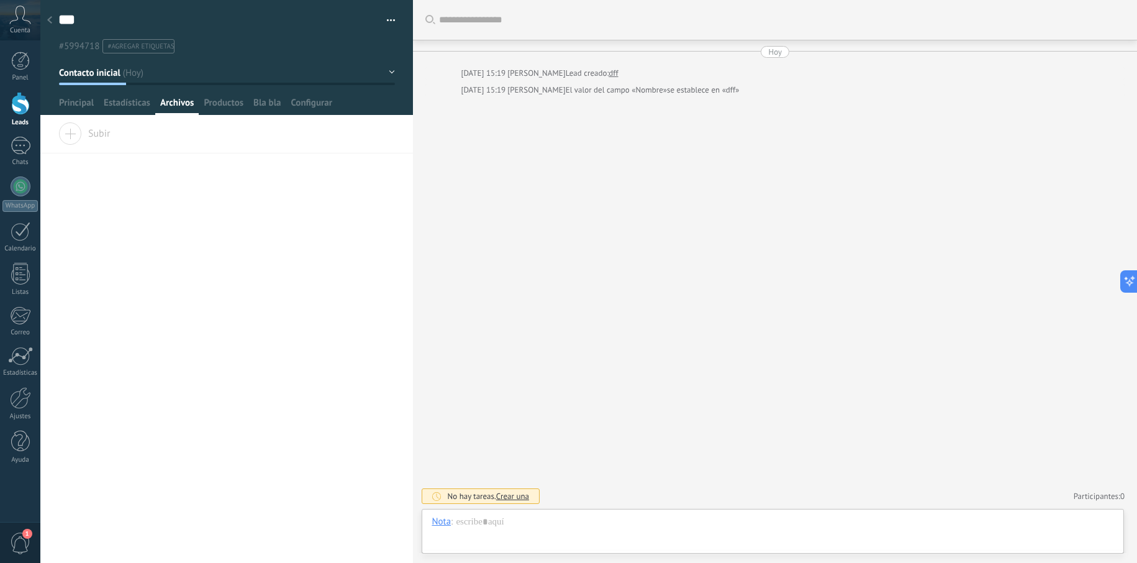
click at [82, 142] on div "Subir" at bounding box center [226, 137] width 373 height 31
click at [0, 0] on input "Subir" at bounding box center [0, 0] width 0 height 0
click at [387, 173] on button "button" at bounding box center [387, 169] width 14 height 15
click at [352, 237] on span "Eliminar" at bounding box center [351, 240] width 33 height 25
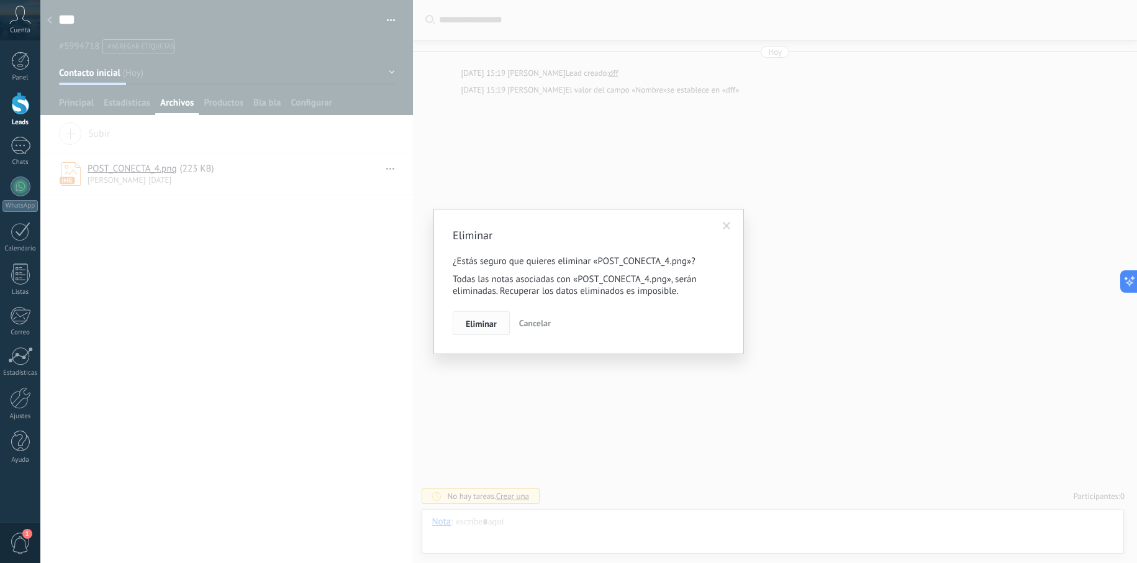
click at [460, 324] on button "Eliminar" at bounding box center [481, 323] width 57 height 24
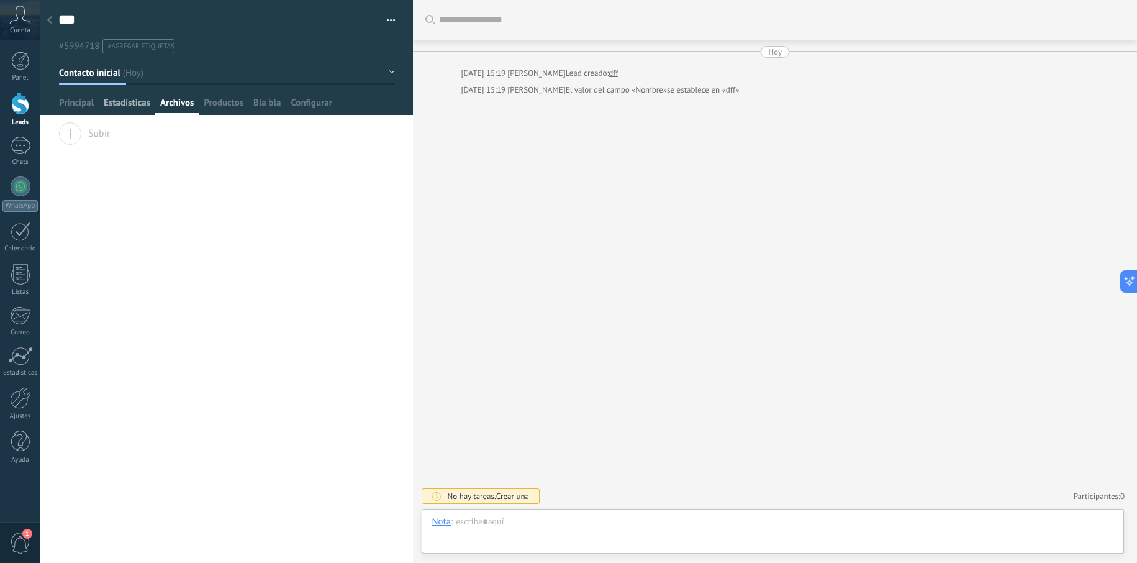
click at [120, 104] on span "Estadísticas" at bounding box center [127, 106] width 47 height 18
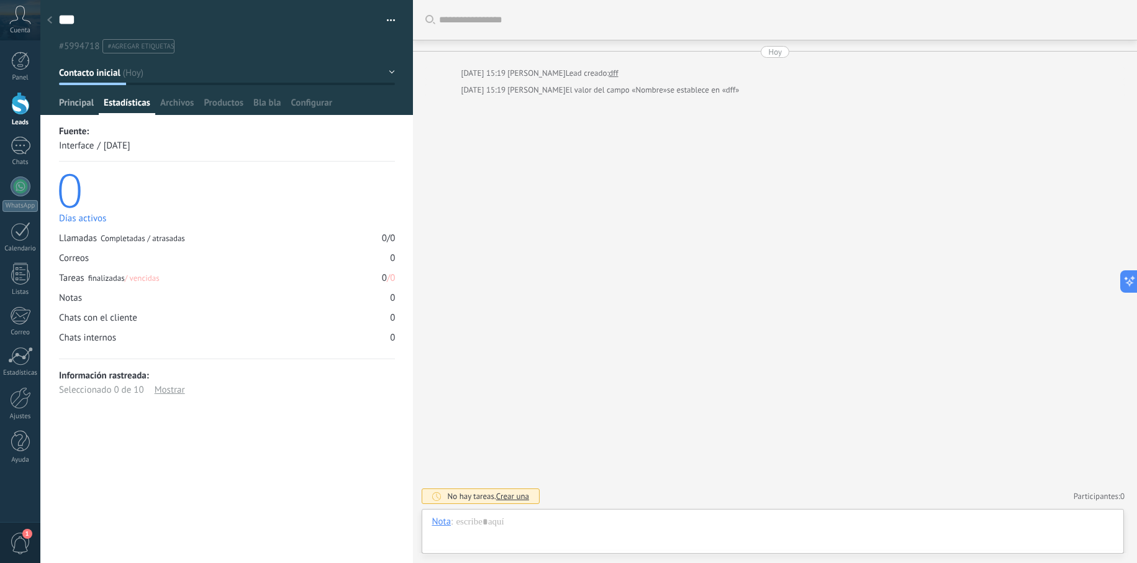
click at [64, 105] on span "Principal" at bounding box center [76, 106] width 35 height 18
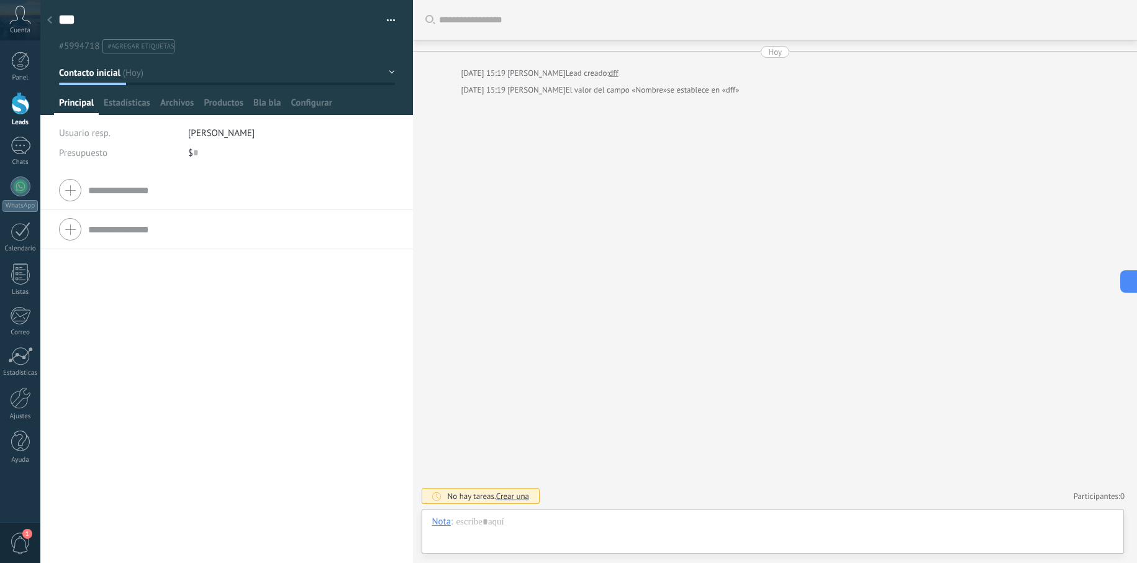
click at [71, 179] on div at bounding box center [226, 189] width 335 height 31
click at [73, 184] on div at bounding box center [226, 189] width 335 height 31
click at [194, 154] on input "text" at bounding box center [195, 153] width 5 height 20
click at [392, 20] on div "*** dff Guardar y crear Imprimir Administrar etiquetas Exportar a excel" at bounding box center [226, 26] width 373 height 53
click at [389, 21] on button "button" at bounding box center [387, 20] width 18 height 19
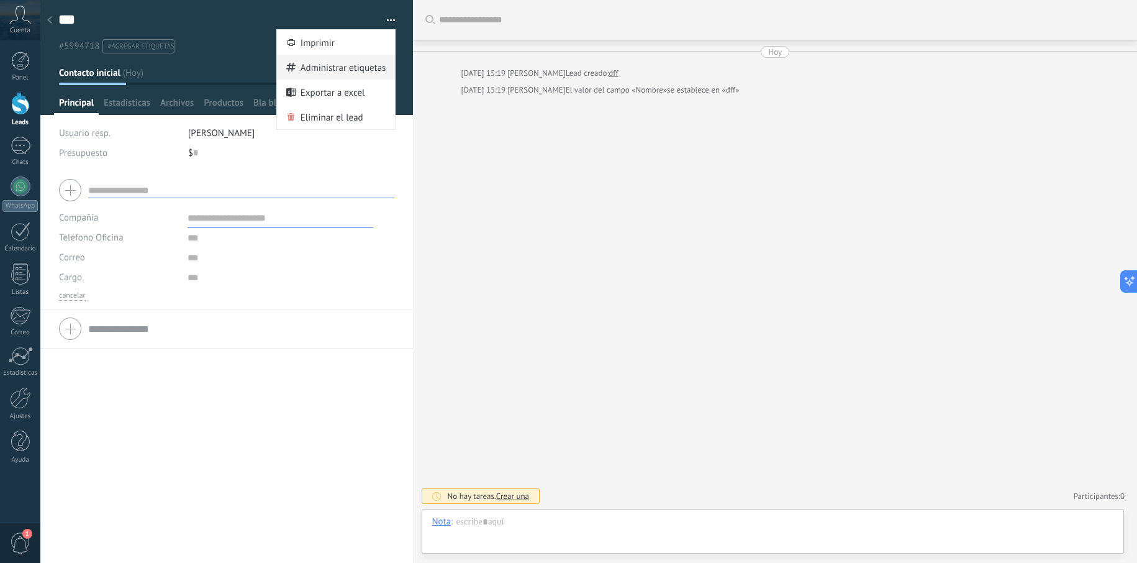
click at [353, 73] on span "Administrar etiquetas" at bounding box center [344, 67] width 86 height 25
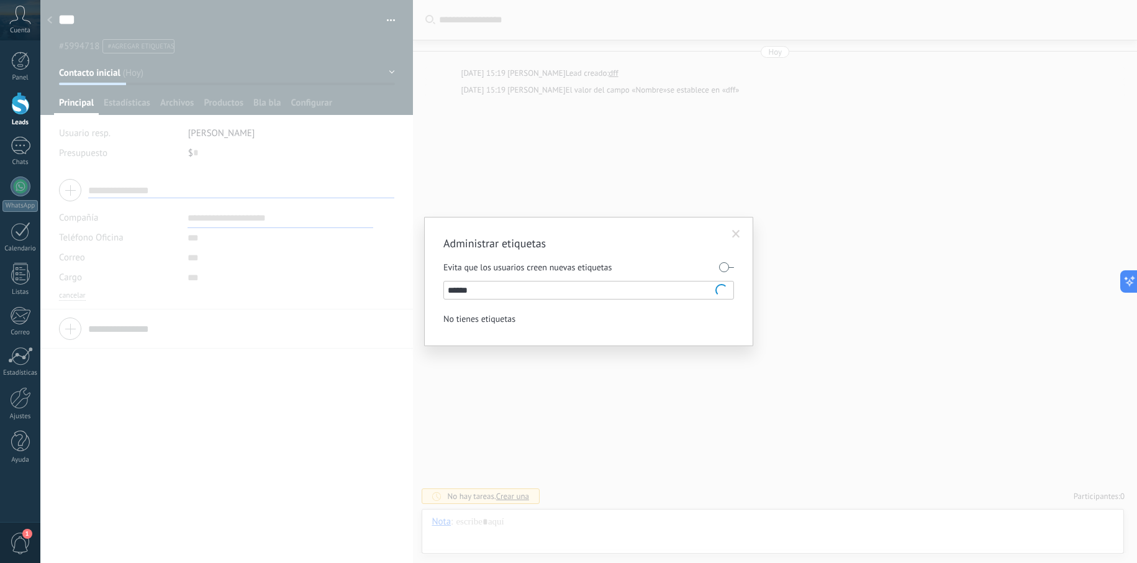
type input "*******"
click at [737, 238] on span at bounding box center [736, 234] width 8 height 9
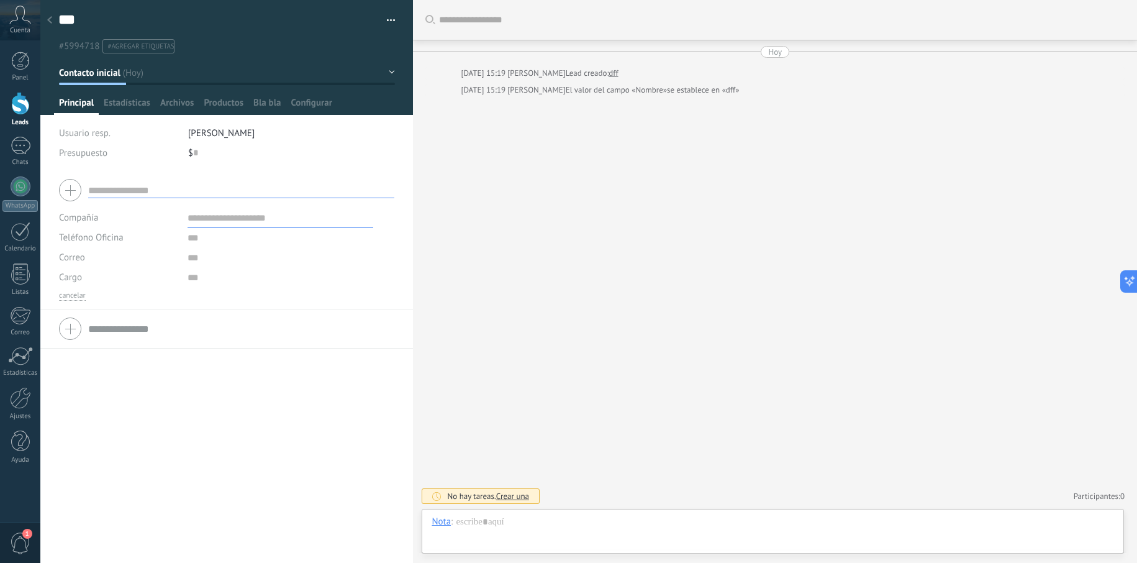
click at [135, 328] on input "text" at bounding box center [241, 329] width 306 height 16
click at [66, 432] on button "cancelar" at bounding box center [72, 435] width 27 height 10
click at [137, 192] on input "text" at bounding box center [241, 191] width 306 height 16
click at [212, 220] on input "text" at bounding box center [281, 218] width 186 height 20
click at [189, 274] on input "text" at bounding box center [281, 278] width 186 height 20
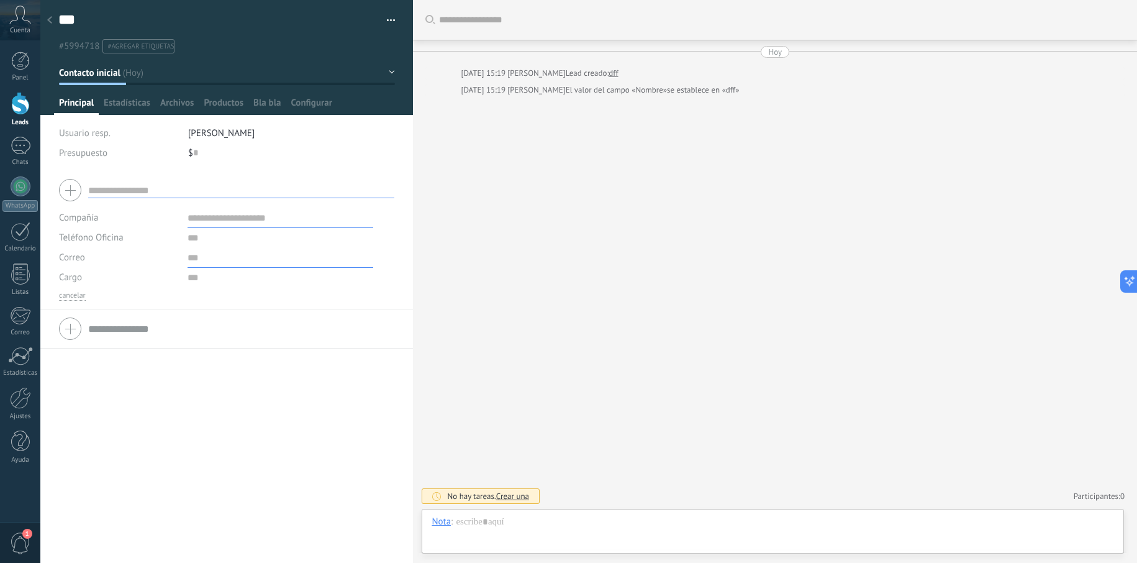
click at [204, 256] on input "text" at bounding box center [281, 258] width 186 height 20
click at [205, 241] on input "text" at bounding box center [281, 238] width 186 height 20
click at [219, 216] on input "text" at bounding box center [281, 218] width 186 height 20
type input "*****"
click at [205, 242] on input "text" at bounding box center [281, 238] width 186 height 20
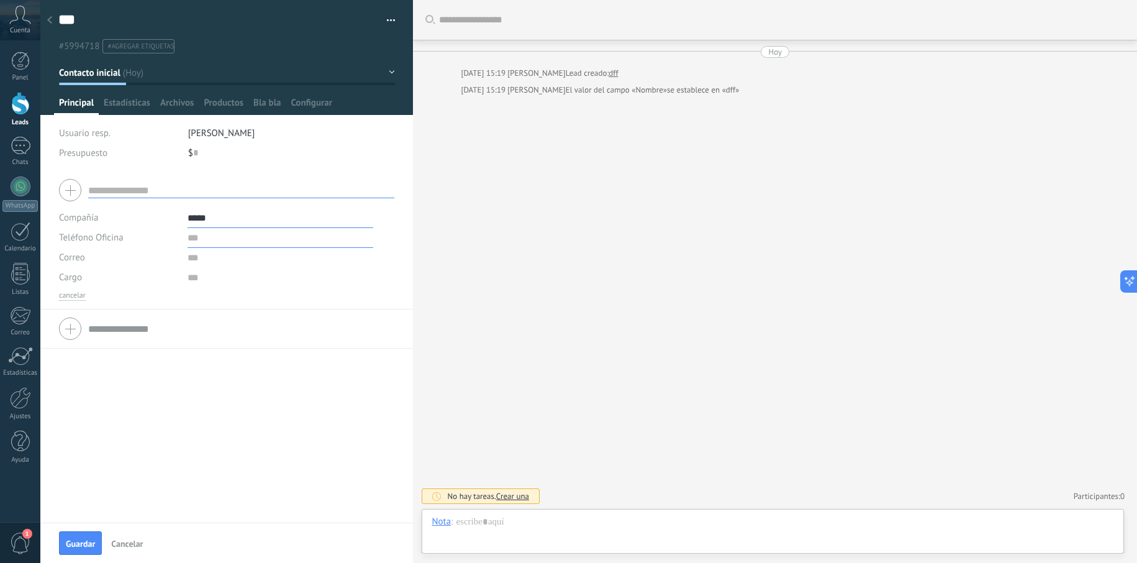
type input "*****"
type input "***"
click at [214, 253] on input "text" at bounding box center [281, 258] width 186 height 20
type input "***"
click at [202, 276] on input "text" at bounding box center [281, 278] width 186 height 20
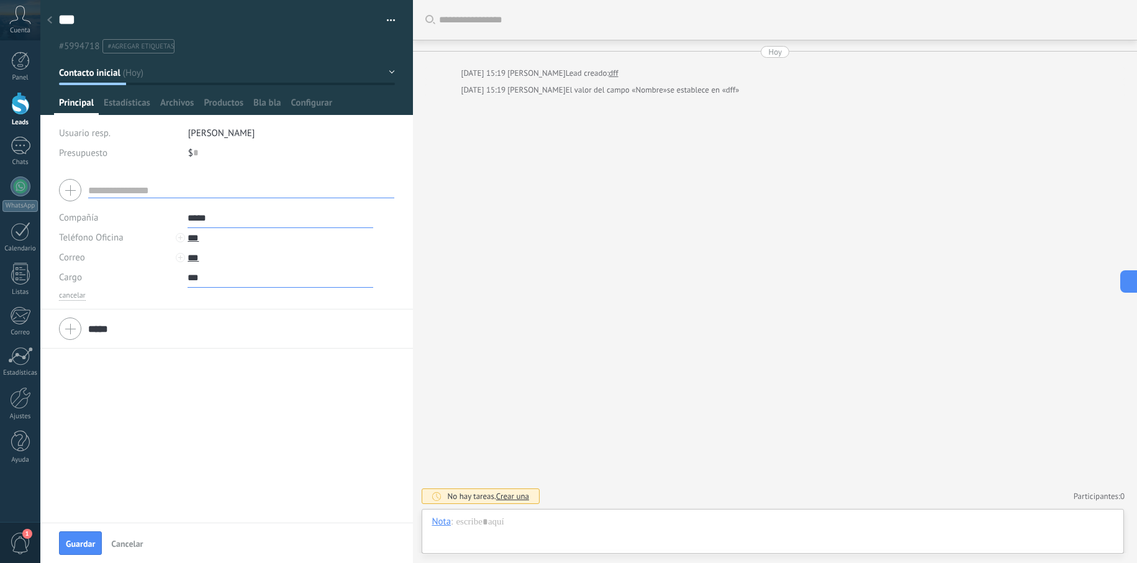
type input "***"
click at [196, 317] on div "*****" at bounding box center [226, 328] width 335 height 31
click at [71, 198] on div at bounding box center [226, 189] width 335 height 31
click at [76, 195] on div at bounding box center [226, 189] width 335 height 31
click at [137, 256] on div "Correo E-mail priv. Otro e-mail Correo" at bounding box center [118, 258] width 119 height 20
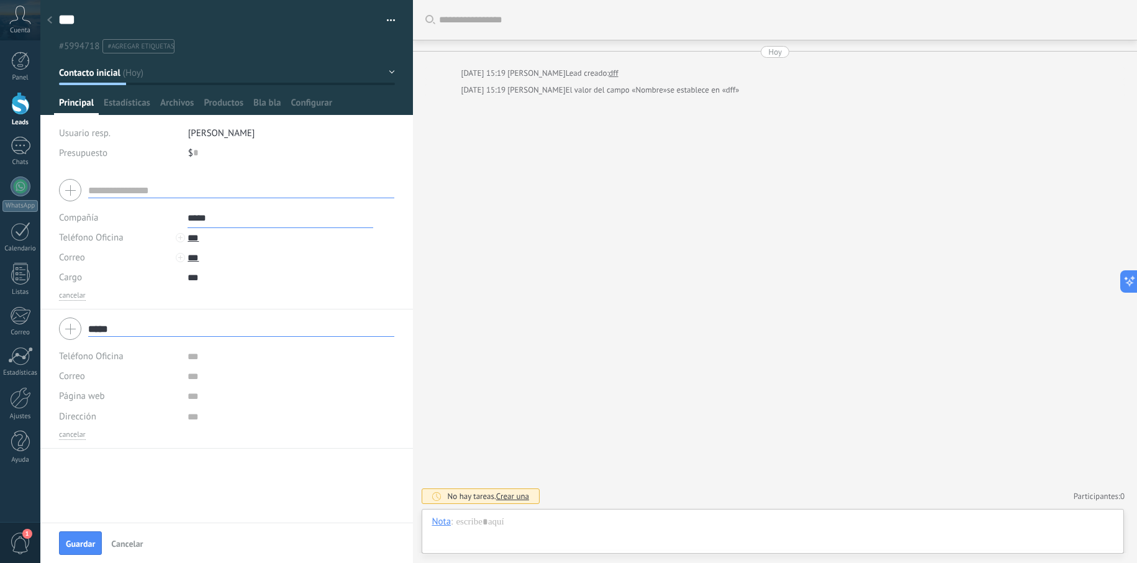
click at [173, 240] on div "Teléfono Oficina Ofic. directo Celular Fax Casa Otro Teléfono Oficina" at bounding box center [118, 238] width 119 height 20
click at [186, 243] on div at bounding box center [181, 239] width 16 height 19
click at [181, 259] on div at bounding box center [180, 257] width 9 height 9
click at [182, 258] on div at bounding box center [180, 257] width 9 height 9
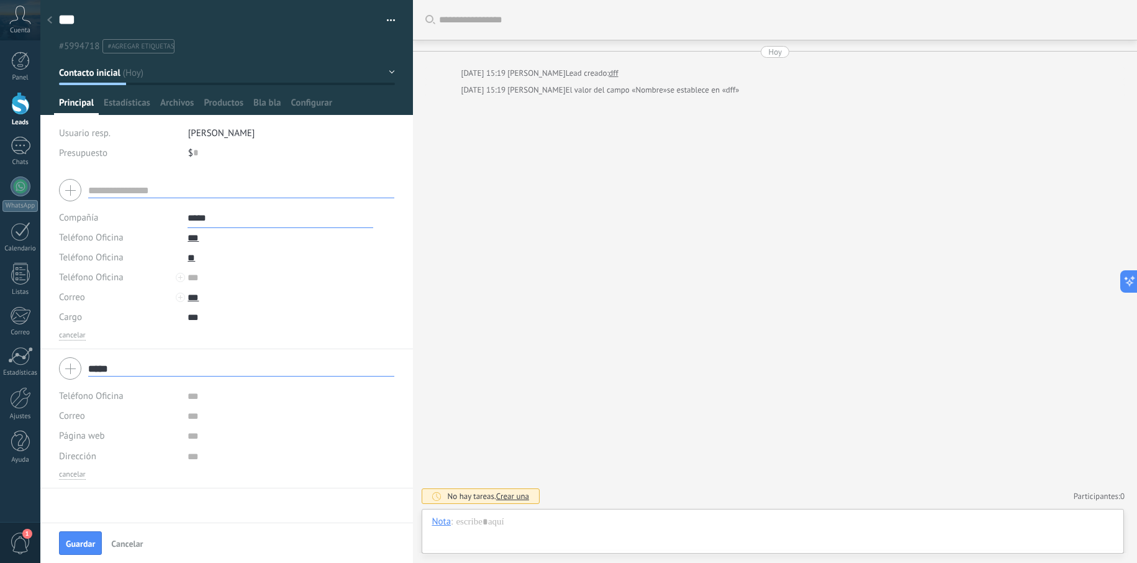
click at [255, 273] on input "text" at bounding box center [281, 278] width 186 height 20
click at [262, 299] on input "***" at bounding box center [281, 297] width 186 height 20
click at [234, 286] on input "text" at bounding box center [281, 278] width 186 height 20
click at [196, 265] on input "**" at bounding box center [281, 258] width 186 height 20
type input "*"
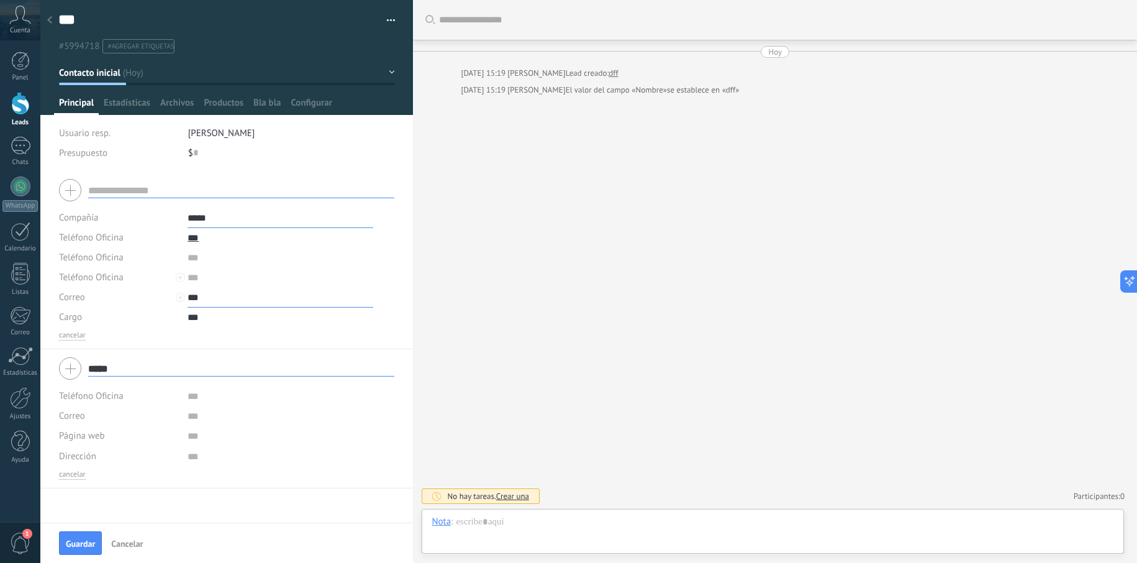
click at [228, 296] on input "***" at bounding box center [281, 297] width 186 height 20
click at [223, 263] on input "text" at bounding box center [281, 258] width 186 height 20
click at [114, 262] on span "Teléfono Oficina" at bounding box center [91, 257] width 65 height 12
click at [97, 298] on span "Celular" at bounding box center [106, 300] width 122 height 12
click at [87, 276] on span "Teléfono Oficina" at bounding box center [91, 277] width 65 height 12
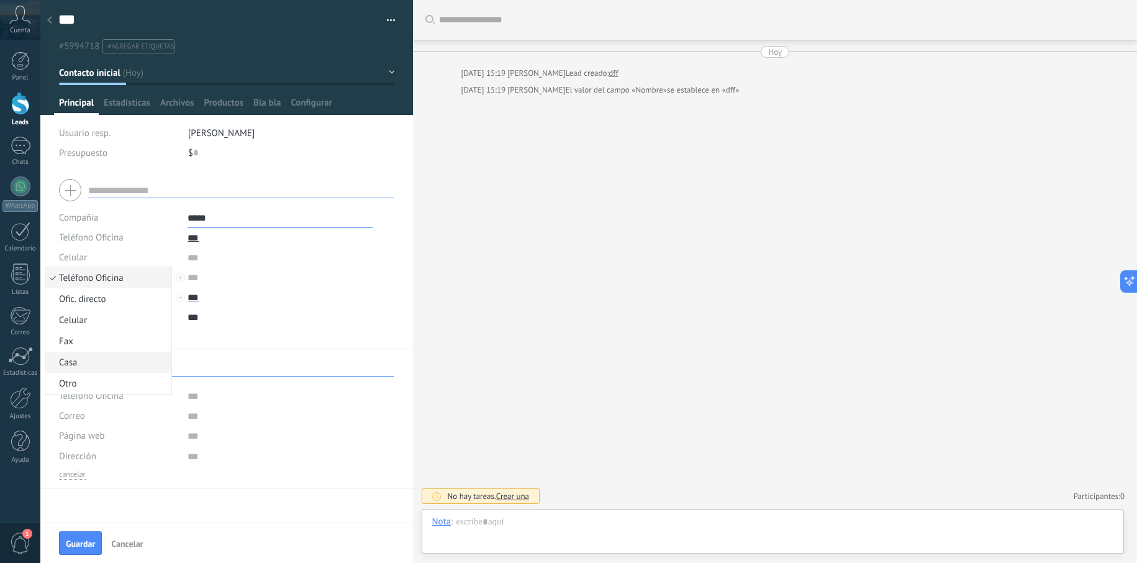
click at [90, 363] on span "Casa" at bounding box center [106, 362] width 122 height 12
click at [212, 245] on input "***" at bounding box center [281, 238] width 186 height 20
click at [208, 238] on input "***" at bounding box center [281, 238] width 186 height 20
type input "*"
click at [65, 338] on button "cancelar" at bounding box center [72, 335] width 27 height 10
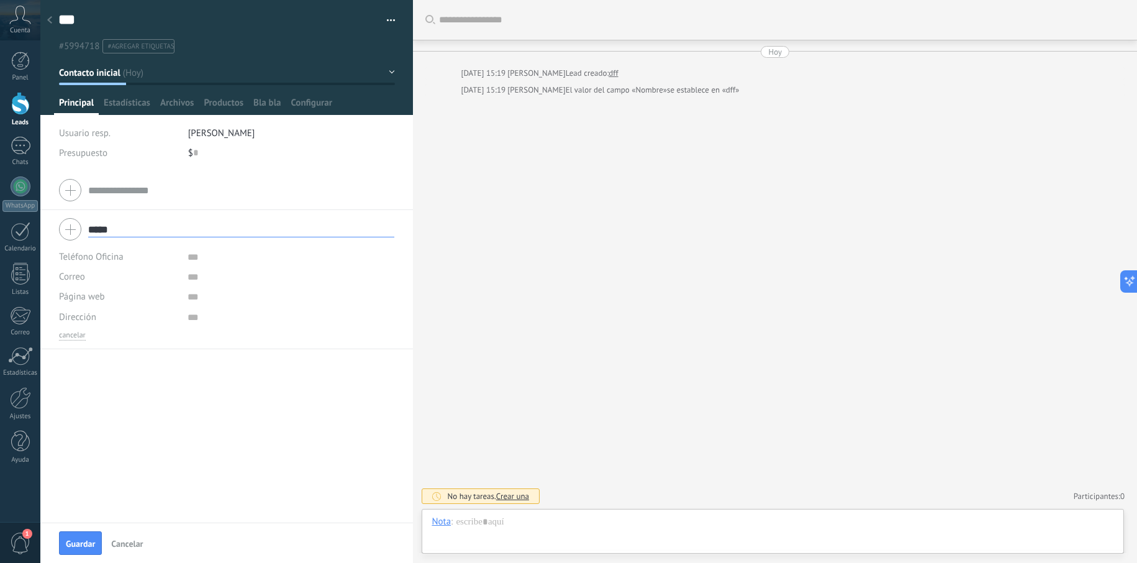
click at [133, 226] on input "*****" at bounding box center [241, 230] width 306 height 16
click at [114, 255] on span "Teléfono Oficina" at bounding box center [91, 257] width 65 height 12
click at [189, 256] on input "text" at bounding box center [281, 257] width 186 height 20
click at [192, 276] on input "text" at bounding box center [281, 277] width 186 height 20
drag, startPoint x: 198, startPoint y: 255, endPoint x: 117, endPoint y: 248, distance: 81.1
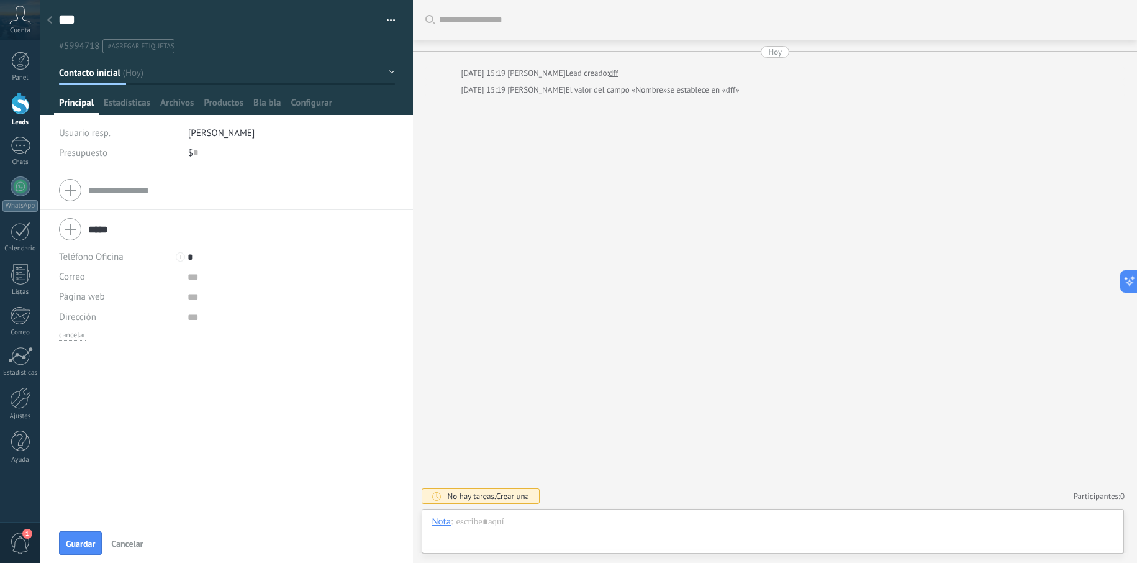
click at [117, 248] on div "Teléfono Oficina Ofic. directo Celular Fax Casa Otro Teléfono Oficina * Llamar …" at bounding box center [226, 257] width 335 height 20
type input "***"
click at [189, 274] on input "text" at bounding box center [281, 277] width 186 height 20
type input "*"
click at [160, 320] on div "Dirección" at bounding box center [118, 317] width 119 height 20
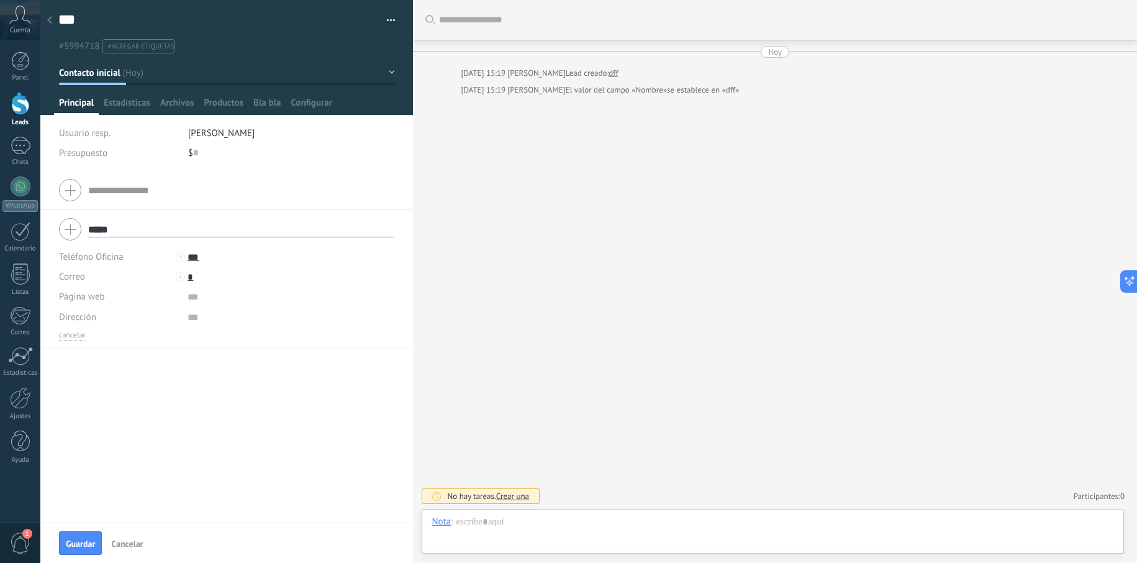
click at [158, 388] on div "Compañía Teléfono Oficina Ofic. directo Celular Fax Casa Otro Teléfono Oficina …" at bounding box center [226, 346] width 373 height 351
click at [81, 334] on button "cancelar" at bounding box center [72, 335] width 27 height 10
click at [73, 191] on div at bounding box center [226, 189] width 335 height 31
click at [213, 222] on input "text" at bounding box center [281, 218] width 186 height 20
click at [193, 194] on input "text" at bounding box center [241, 191] width 306 height 16
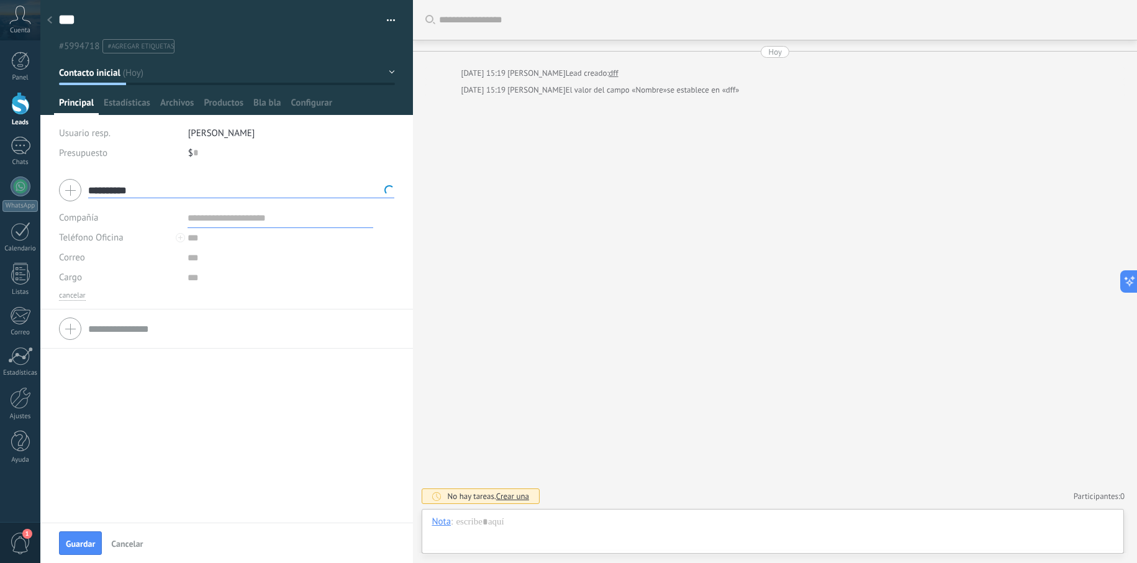
type input "**********"
click at [214, 224] on input "text" at bounding box center [281, 218] width 186 height 20
type input "*******"
click at [217, 245] on input "text" at bounding box center [281, 238] width 186 height 20
type input "*******"
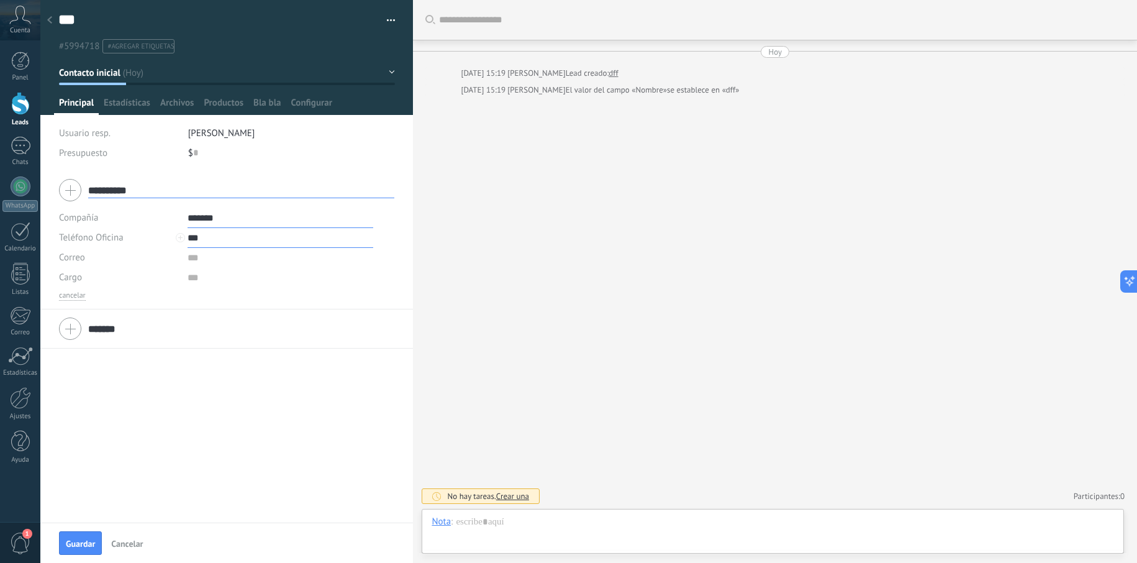
type input "***"
click at [196, 253] on input "text" at bounding box center [281, 258] width 186 height 20
click at [191, 417] on div "**********" at bounding box center [226, 346] width 373 height 351
click at [89, 538] on button "Guardar" at bounding box center [80, 543] width 43 height 24
type textarea "***"
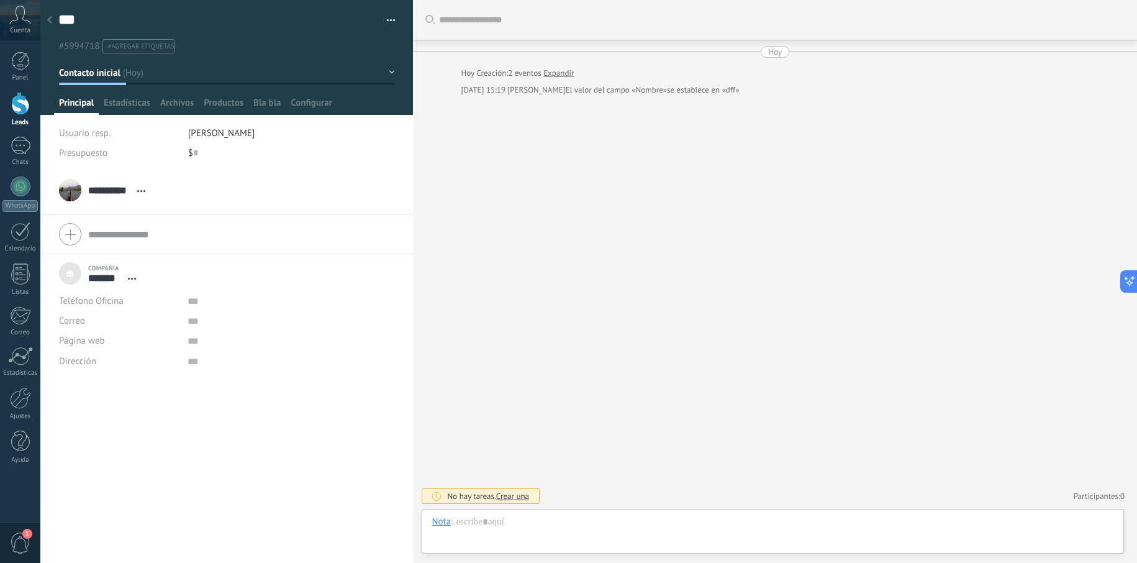
scroll to position [12, 0]
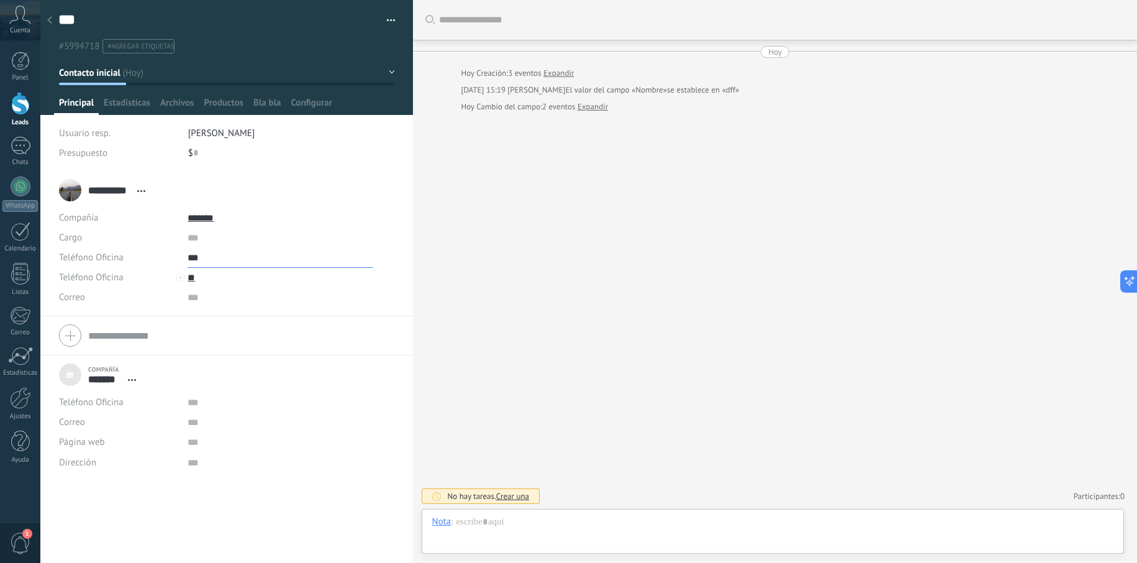
click at [206, 262] on input "***" at bounding box center [281, 258] width 186 height 20
click at [234, 487] on div "**********" at bounding box center [226, 367] width 373 height 392
click at [208, 254] on input "***" at bounding box center [281, 258] width 186 height 20
click at [224, 281] on div "Llamar" at bounding box center [218, 278] width 60 height 21
click at [152, 256] on div "Teléfono Oficina Ofic. directo Celular Fax Casa Otro Teléfono Oficina" at bounding box center [118, 258] width 119 height 20
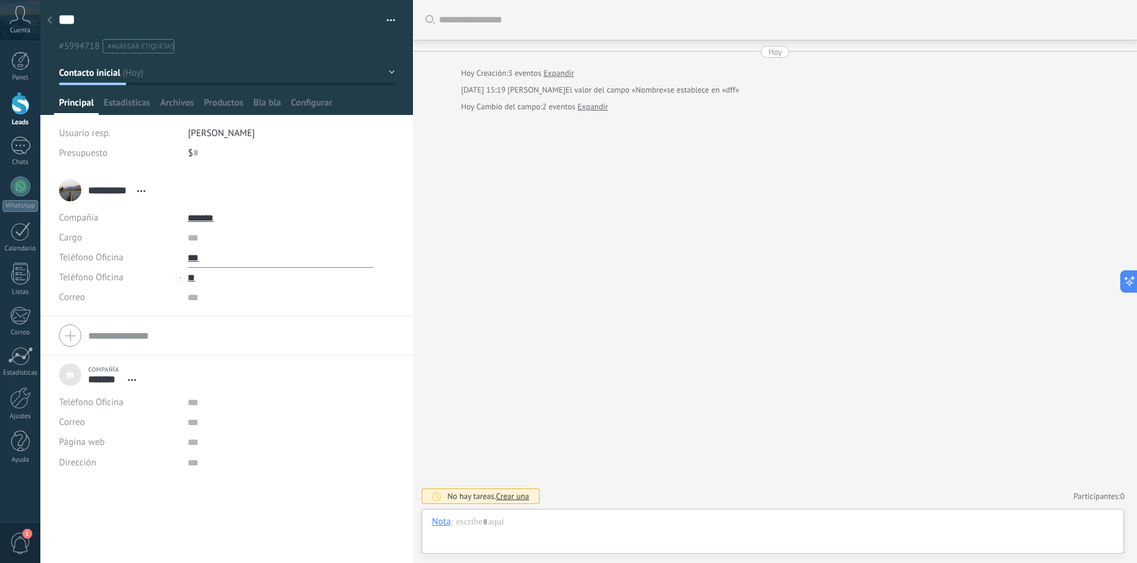
click at [234, 257] on input "***" at bounding box center [281, 258] width 186 height 20
click at [221, 322] on div "Editar" at bounding box center [218, 320] width 60 height 21
type input "*"
click at [78, 551] on button "Guardar" at bounding box center [80, 543] width 43 height 24
click at [220, 276] on input "**" at bounding box center [281, 278] width 186 height 20
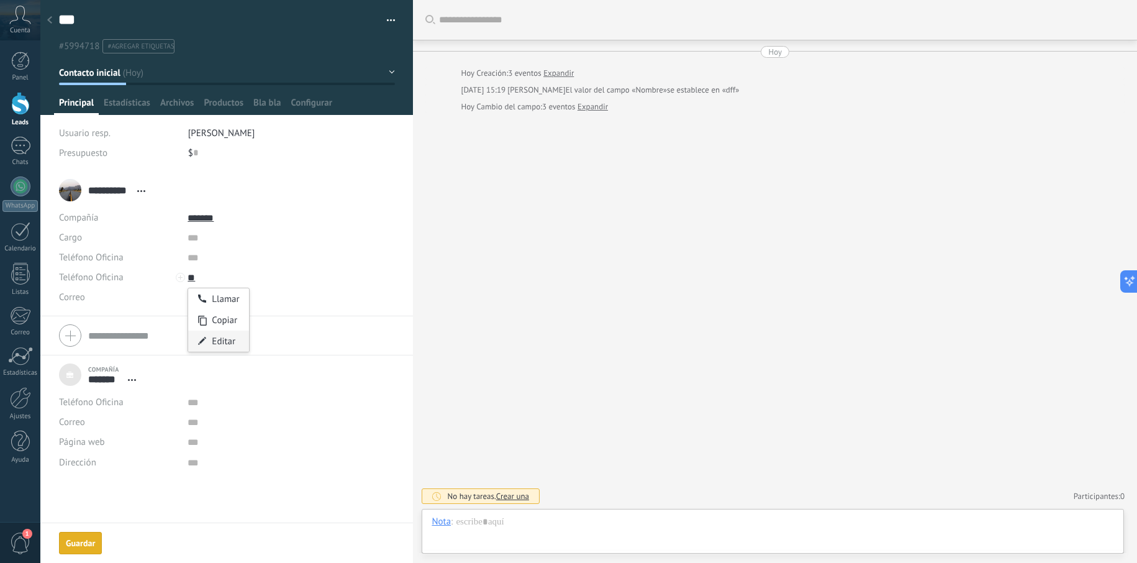
click at [201, 341] on span at bounding box center [202, 341] width 9 height 9
type input "*"
click at [166, 433] on div "Página web" at bounding box center [118, 442] width 119 height 20
drag, startPoint x: 76, startPoint y: 546, endPoint x: 79, endPoint y: 539, distance: 7.5
click at [76, 546] on span "Guardar" at bounding box center [80, 543] width 29 height 9
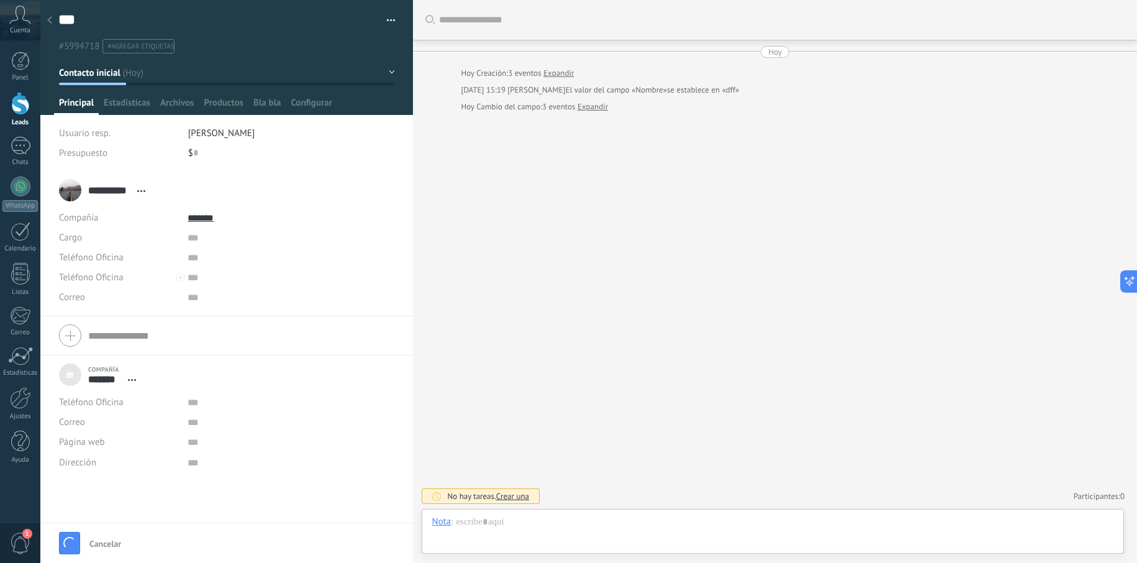
click at [104, 287] on div "Correo E-mail priv. Otro e-mail Correo" at bounding box center [118, 297] width 119 height 20
click at [189, 279] on input "text" at bounding box center [281, 278] width 186 height 20
click at [113, 455] on div "Dirección" at bounding box center [118, 463] width 119 height 20
click at [114, 437] on div "Página web" at bounding box center [118, 442] width 119 height 20
click at [90, 431] on div "Correo E-mail priv. Otro e-mail Correo" at bounding box center [118, 422] width 119 height 20
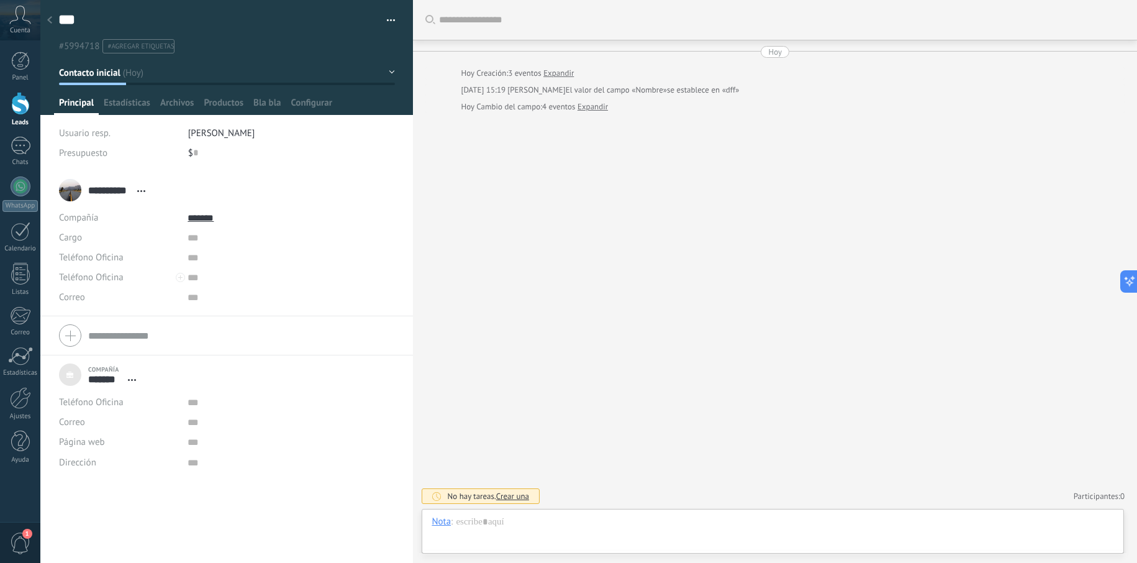
click at [89, 403] on span "Teléfono Oficina" at bounding box center [91, 402] width 65 height 12
click at [0, 0] on span "Teléfono Oficina" at bounding box center [0, 0] width 0 height 0
click at [193, 397] on input "text" at bounding box center [281, 402] width 186 height 20
click at [120, 109] on span "Estadísticas" at bounding box center [127, 106] width 47 height 18
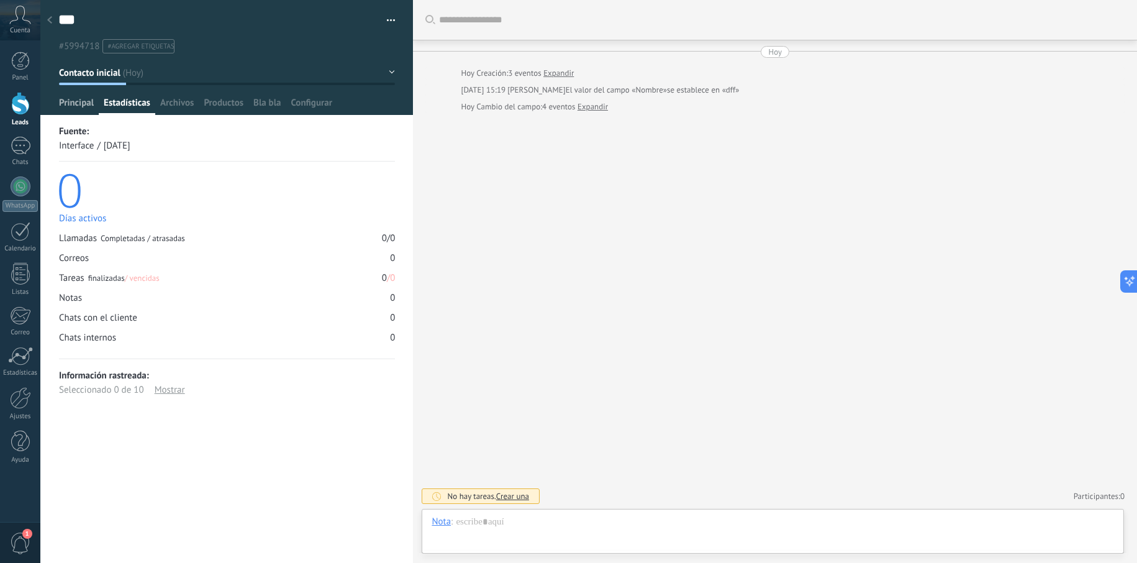
click at [77, 107] on span "Principal" at bounding box center [76, 106] width 35 height 18
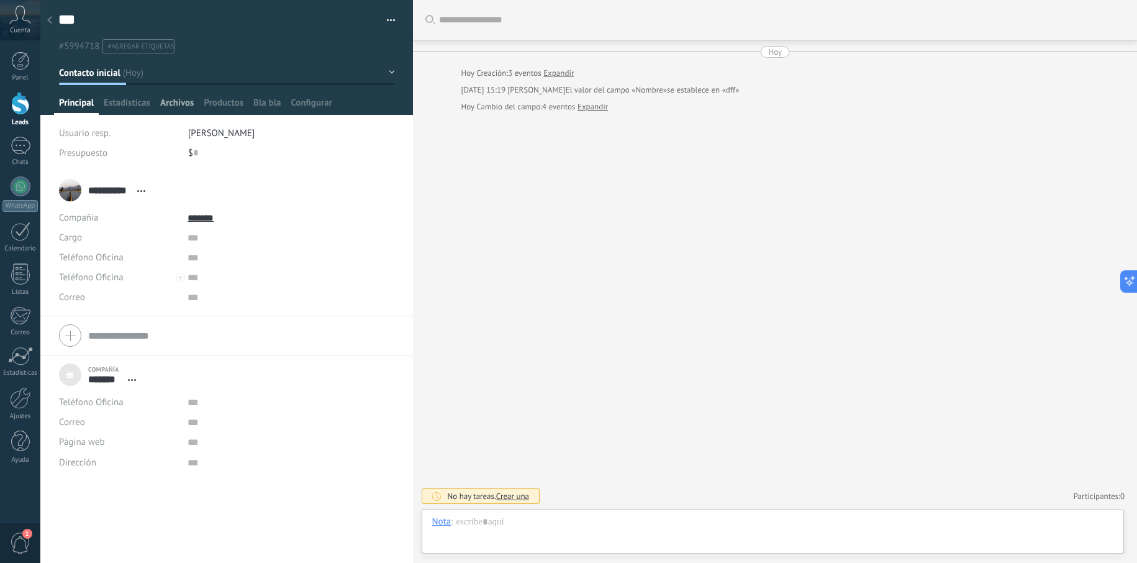
click at [178, 110] on span "Archivos" at bounding box center [177, 106] width 34 height 18
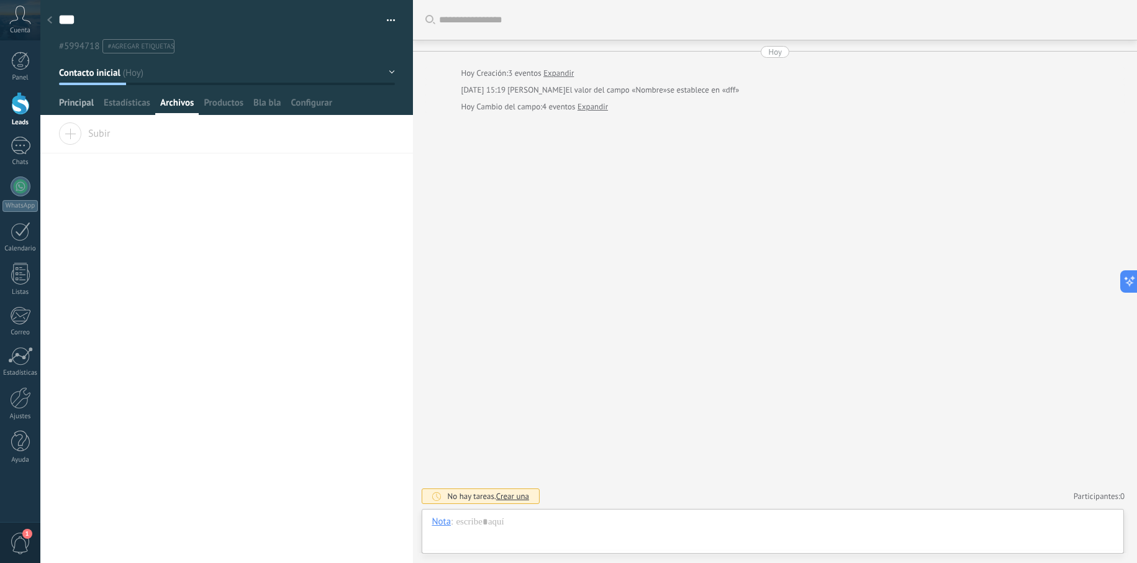
click at [62, 105] on span "Principal" at bounding box center [76, 106] width 35 height 18
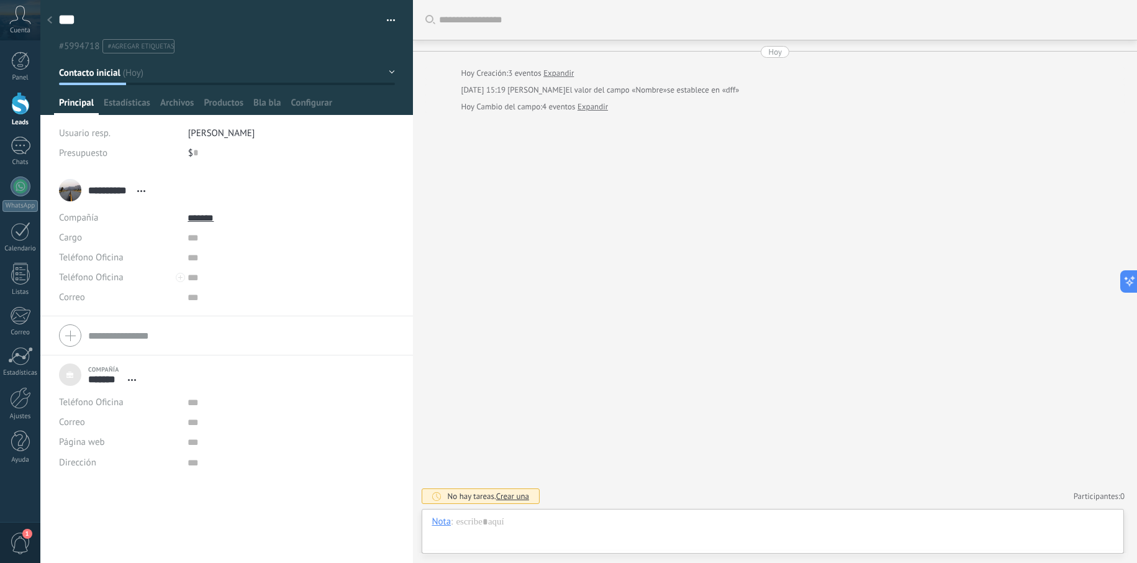
click at [140, 43] on span "#agregar etiquetas" at bounding box center [140, 46] width 66 height 9
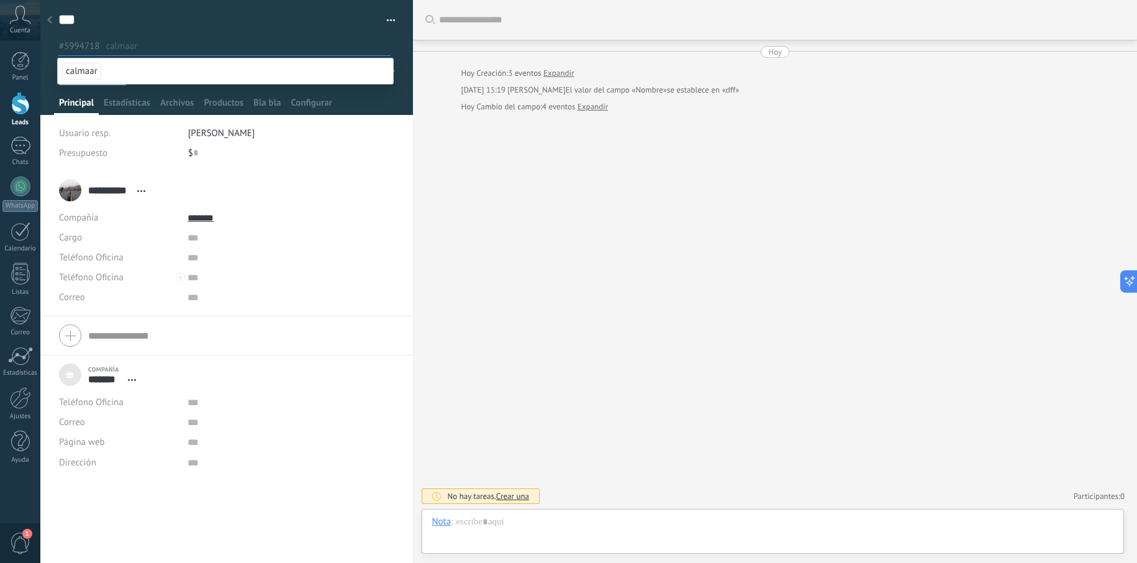
click at [93, 71] on span "calmaar" at bounding box center [81, 71] width 39 height 17
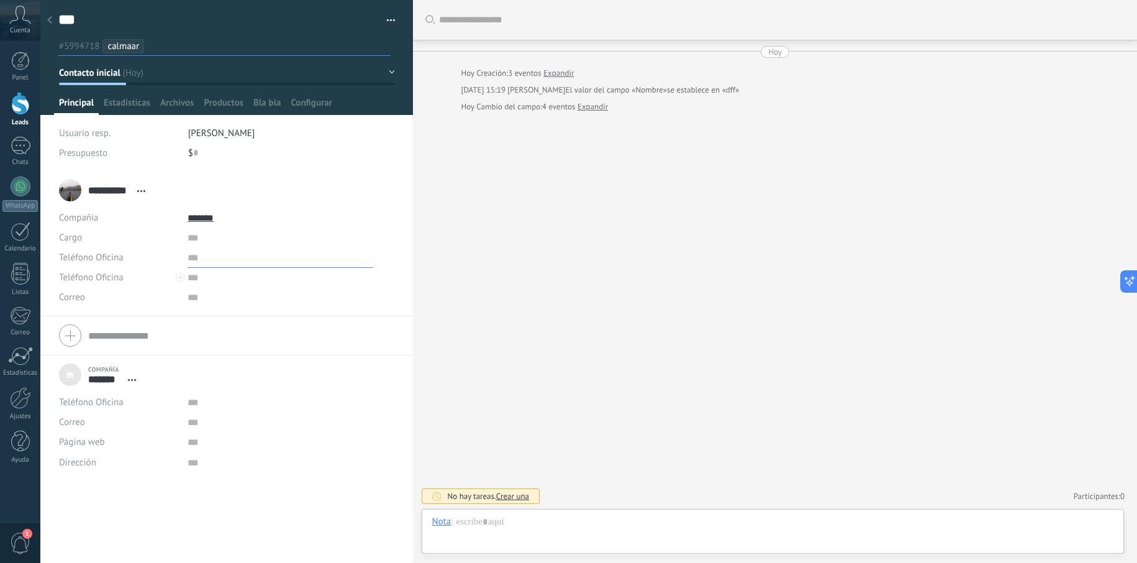
click at [328, 265] on input "text" at bounding box center [281, 258] width 186 height 20
click at [512, 522] on div at bounding box center [773, 533] width 682 height 37
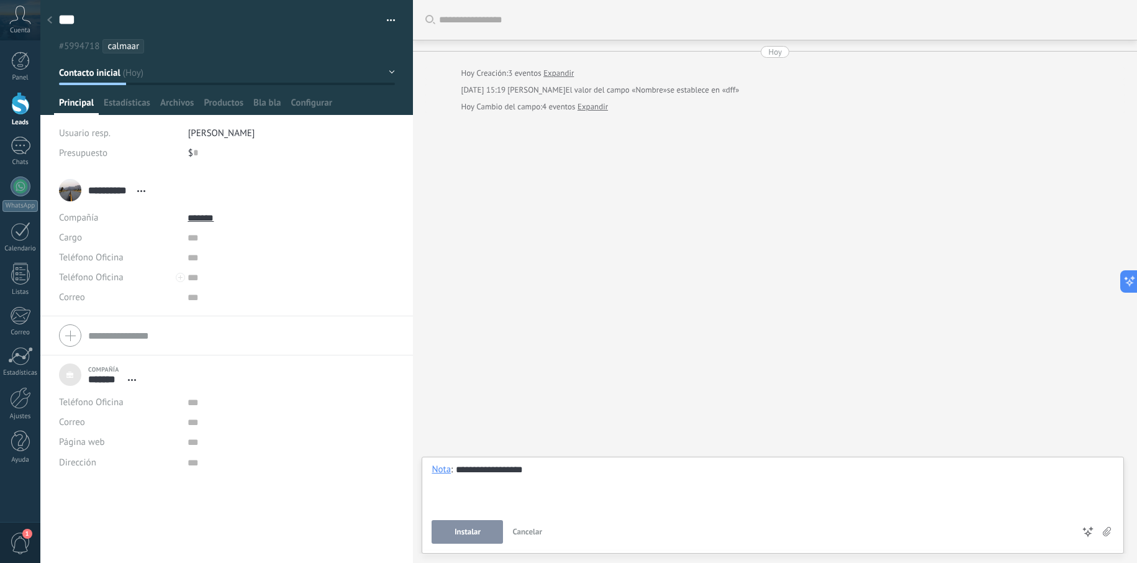
click at [466, 525] on button "Instalar" at bounding box center [467, 532] width 71 height 24
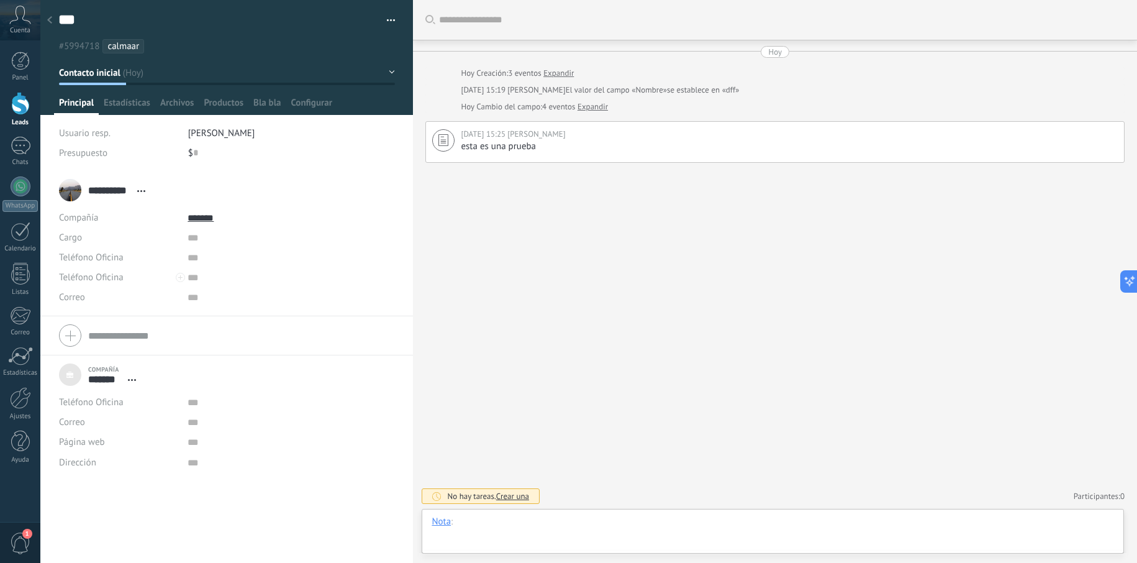
click at [599, 536] on div at bounding box center [773, 533] width 682 height 37
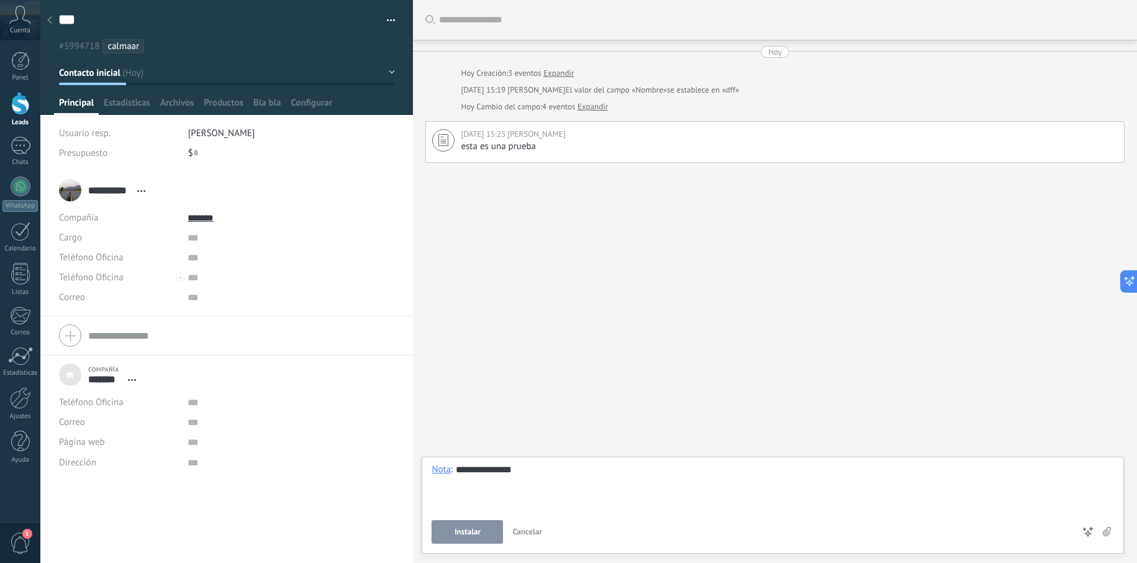
click at [469, 537] on button "Instalar" at bounding box center [467, 532] width 71 height 24
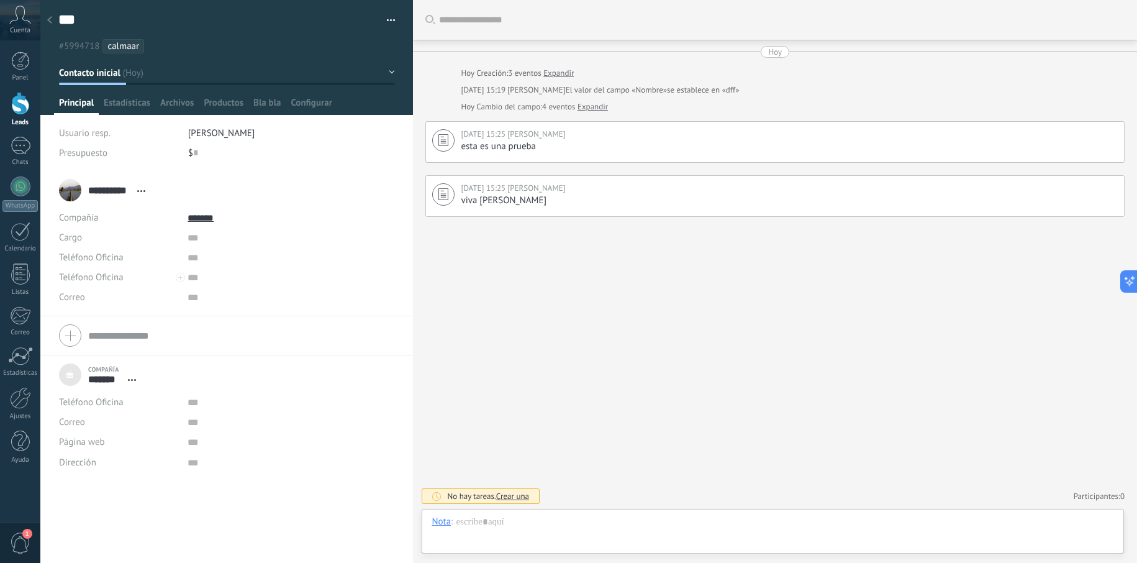
click at [598, 106] on link "Expandir" at bounding box center [592, 107] width 30 height 12
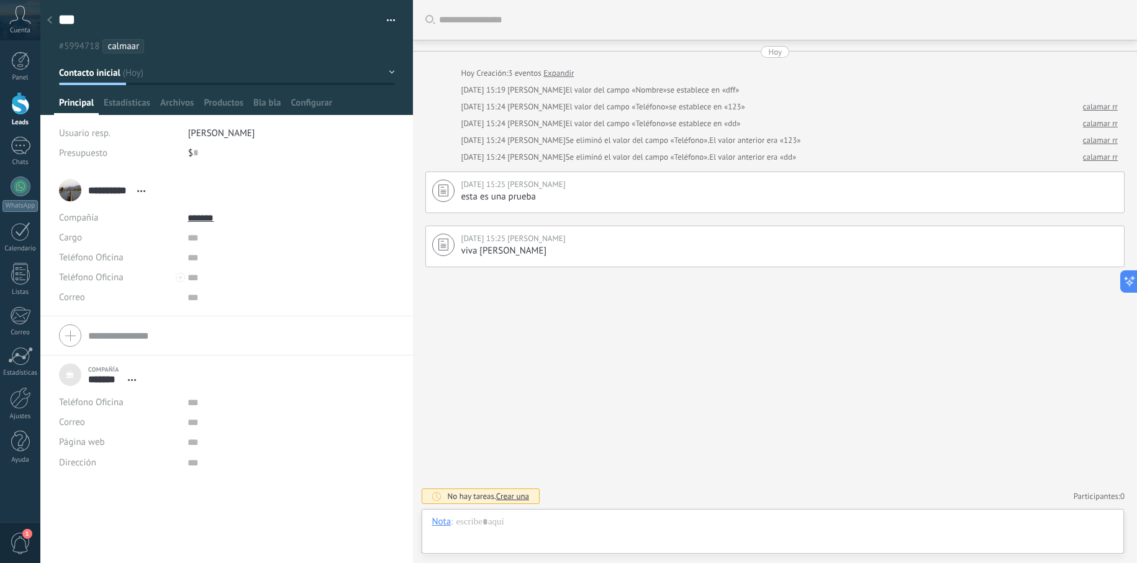
click at [392, 19] on div "*** dff Guardar y crear Imprimir Administrar etiquetas Exportar a excel" at bounding box center [226, 26] width 373 height 53
click at [387, 20] on button "button" at bounding box center [387, 20] width 18 height 19
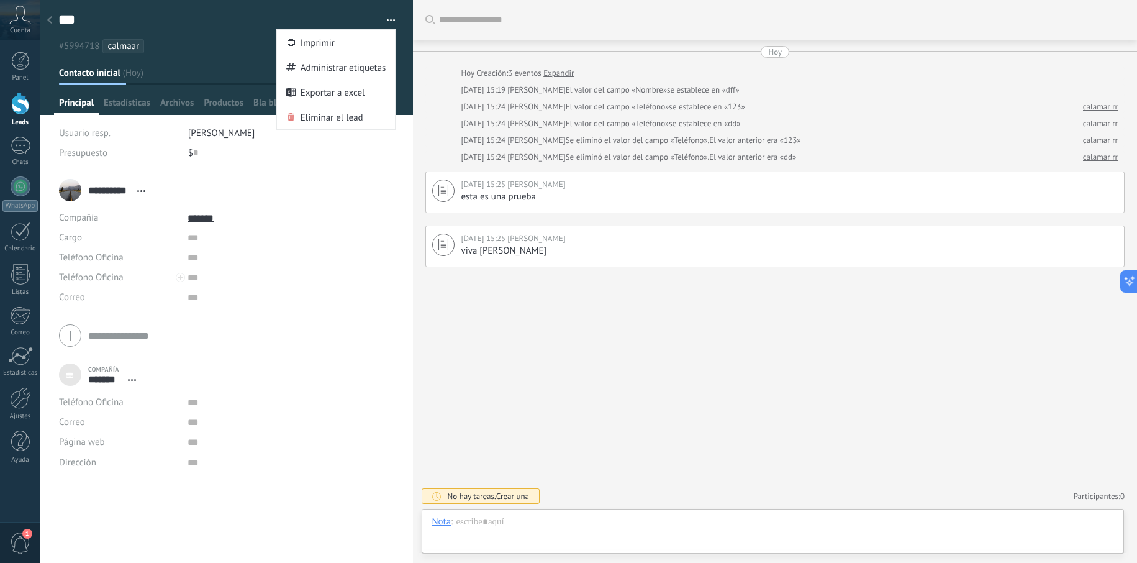
click at [571, 333] on div "Buscar Carga más Hoy Hoy Creación: 3 eventos Expandir Hoy 15:19 Eduardo R El va…" at bounding box center [775, 281] width 724 height 563
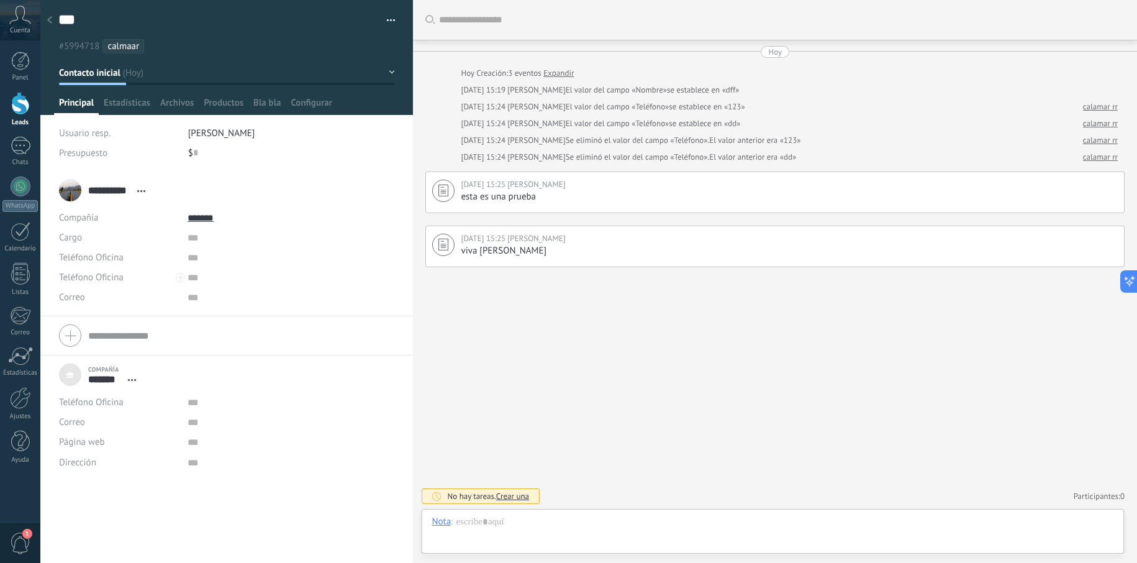
click at [52, 17] on div at bounding box center [49, 21] width 17 height 24
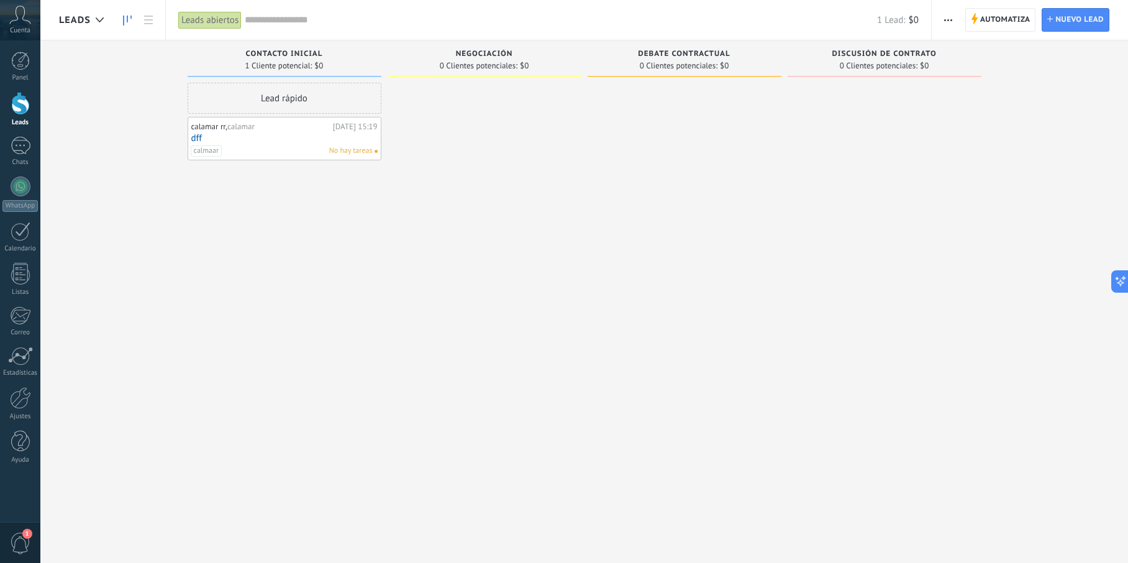
click at [274, 144] on div "calamar rr, calamar Hoy 15:19 dff calmaar No hay tareas" at bounding box center [284, 138] width 186 height 36
click at [295, 142] on link "dff" at bounding box center [284, 138] width 186 height 11
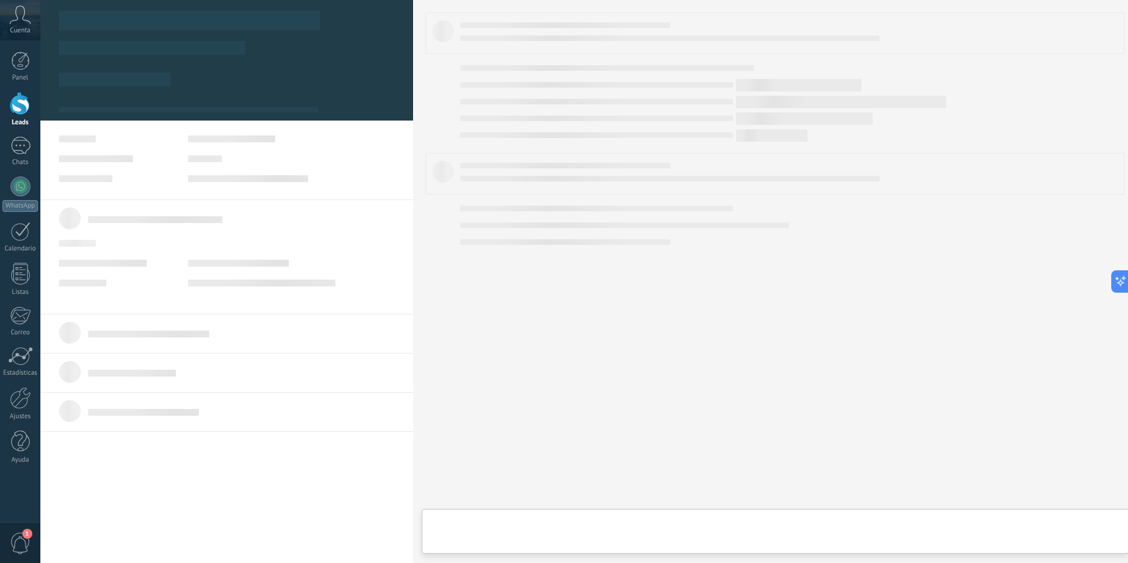
click at [295, 142] on link "dff" at bounding box center [284, 138] width 186 height 11
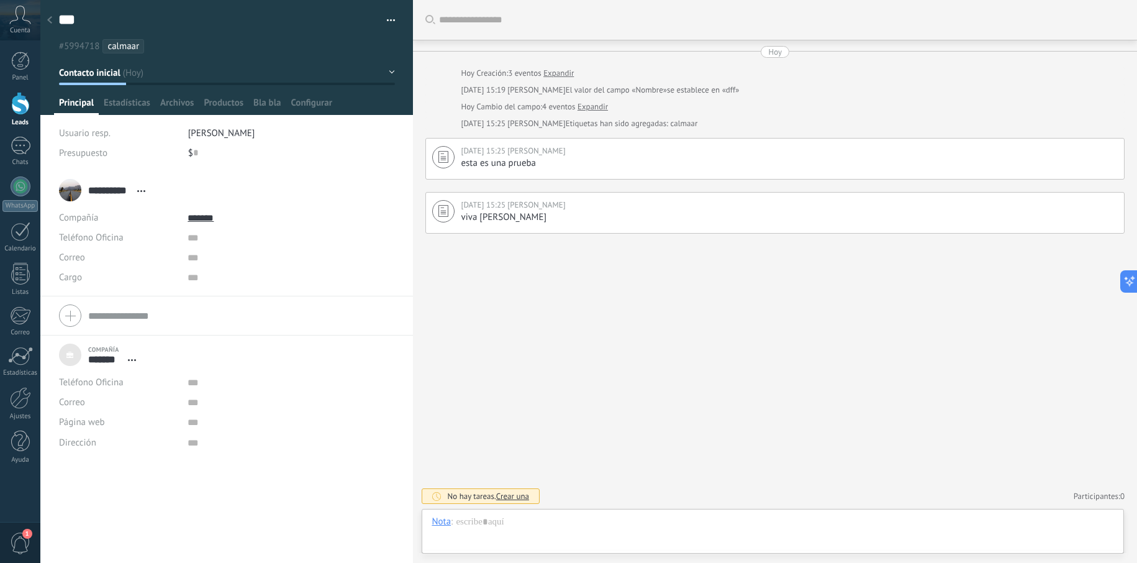
scroll to position [12, 0]
click at [82, 22] on textarea "***" at bounding box center [215, 20] width 315 height 19
click at [384, 32] on div "#5994718 calmaar" at bounding box center [226, 43] width 337 height 22
click at [392, 17] on div "*** dff Guardar y crear Imprimir Administrar etiquetas Exportar a excel" at bounding box center [226, 26] width 373 height 53
click at [390, 19] on button "button" at bounding box center [387, 20] width 18 height 19
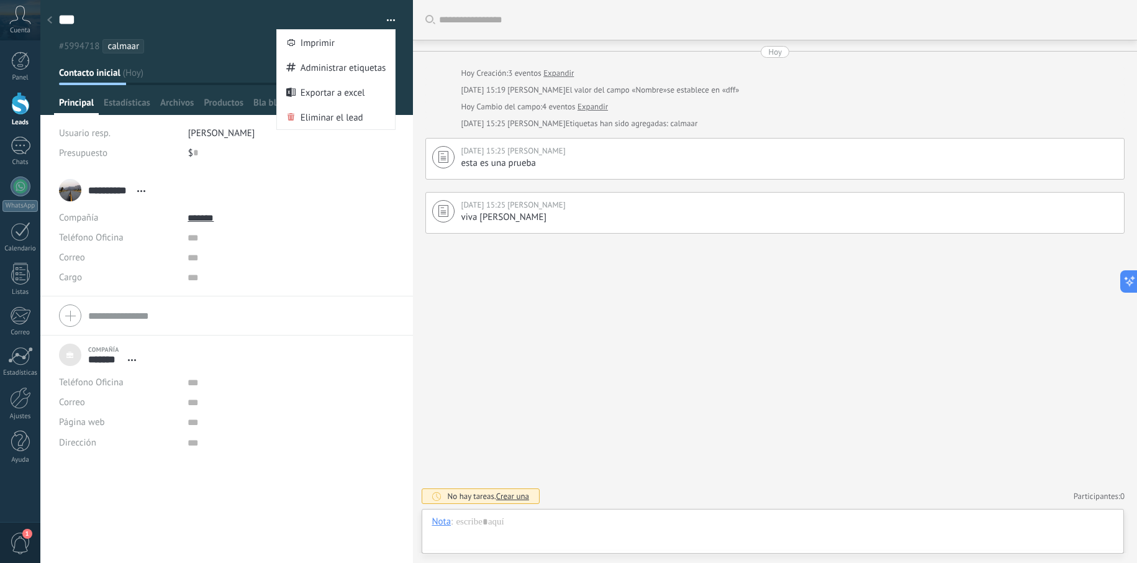
drag, startPoint x: 579, startPoint y: 340, endPoint x: 571, endPoint y: 334, distance: 9.7
click at [578, 341] on div "Buscar Carga más Hoy Hoy Creación: 3 eventos Expandir Hoy 15:19 Eduardo R El va…" at bounding box center [775, 281] width 724 height 563
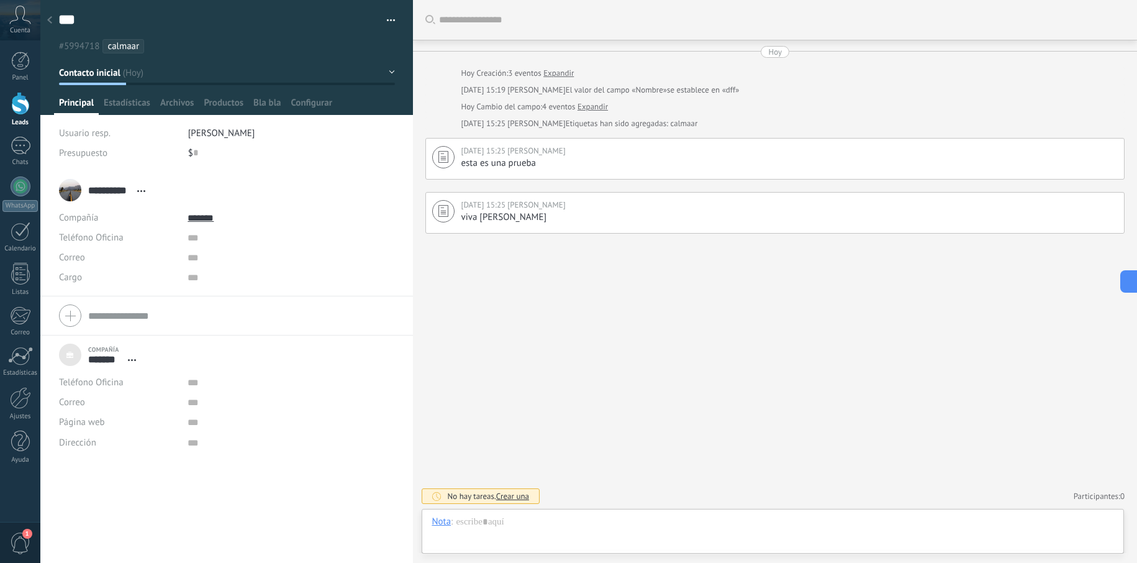
click at [88, 38] on ul "#5994718 calmaar" at bounding box center [224, 46] width 335 height 17
click at [91, 22] on textarea "***" at bounding box center [215, 20] width 315 height 19
click at [163, 49] on ul "#5994718 calmaar" at bounding box center [224, 46] width 335 height 17
click at [55, 20] on div at bounding box center [49, 21] width 17 height 24
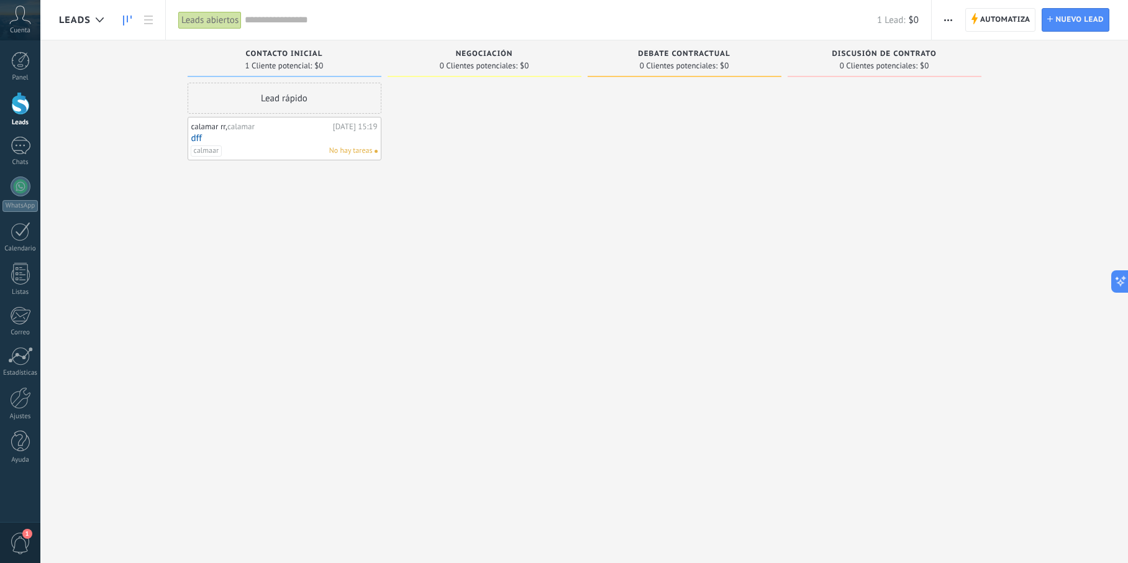
click at [280, 21] on input "text" at bounding box center [561, 20] width 632 height 13
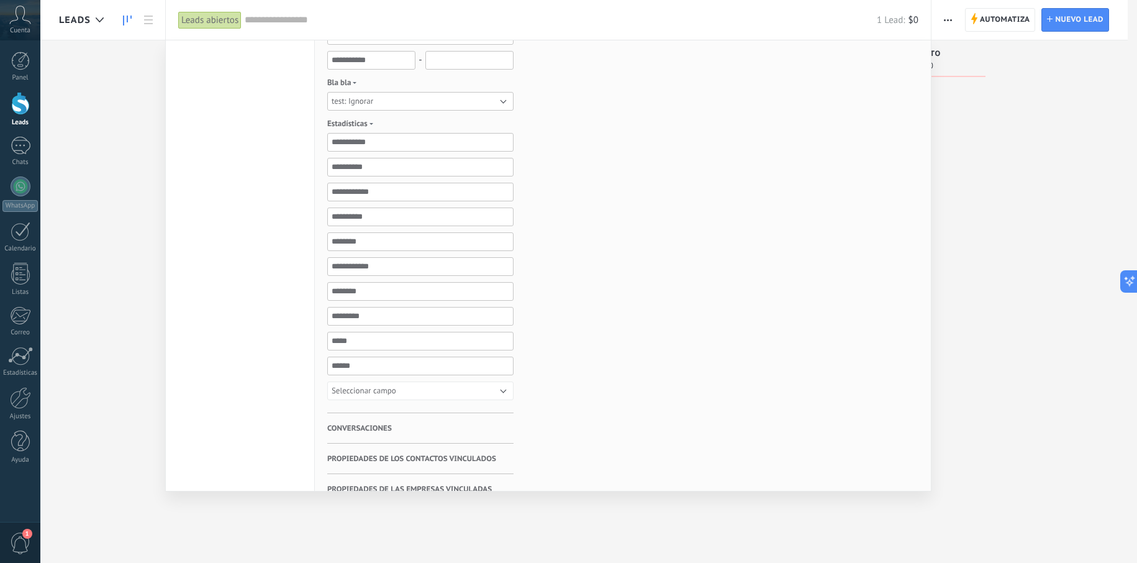
scroll to position [266, 0]
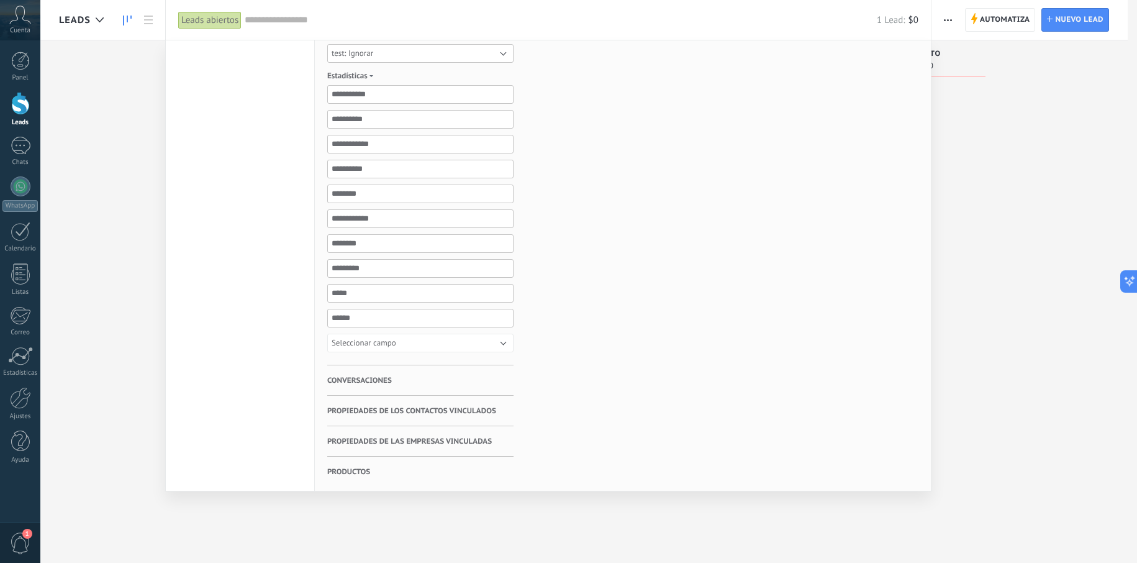
click at [378, 344] on span "Seleccionar campo" at bounding box center [364, 342] width 65 height 11
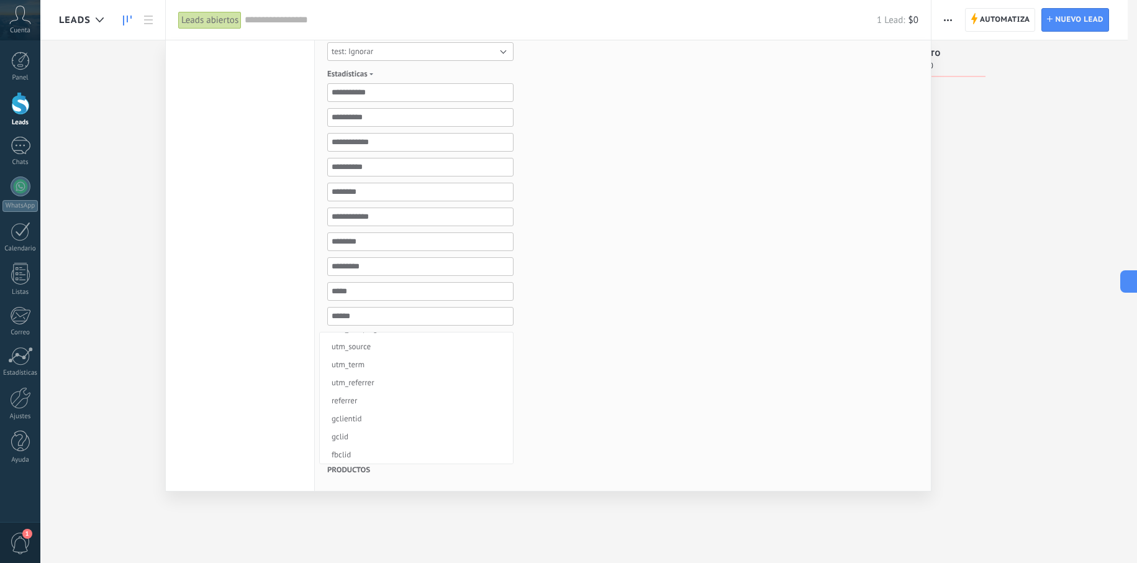
click at [649, 391] on div "Etiquetas Administrar etiquetas Y O calmaar 1" at bounding box center [606, 132] width 186 height 718
click at [371, 378] on span "Conversaciones" at bounding box center [359, 378] width 65 height 30
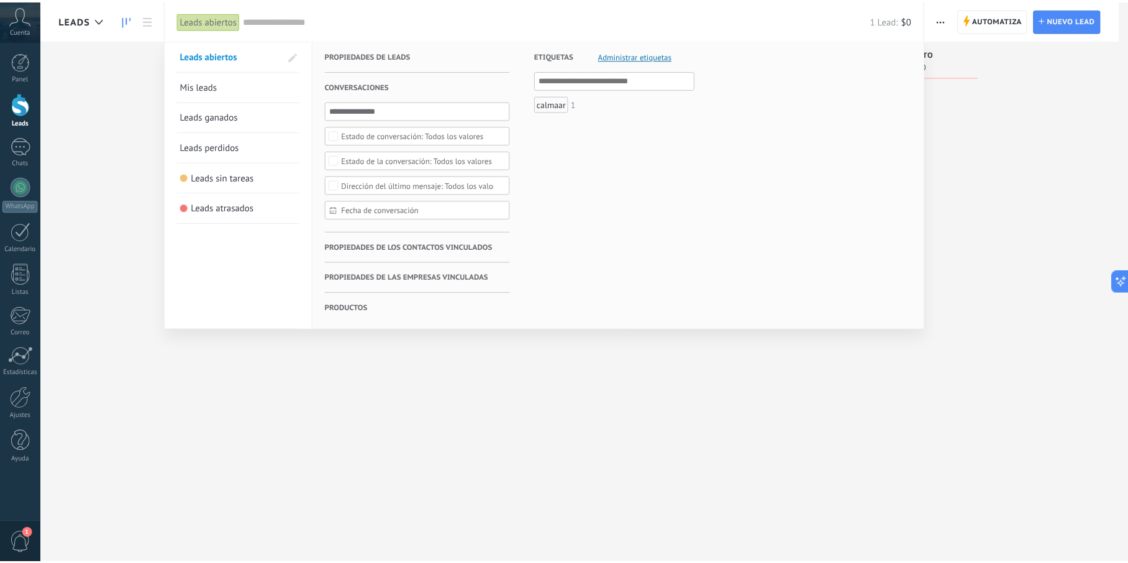
scroll to position [0, 0]
click at [387, 249] on span "Propiedades de los contactos vinculados" at bounding box center [411, 247] width 169 height 30
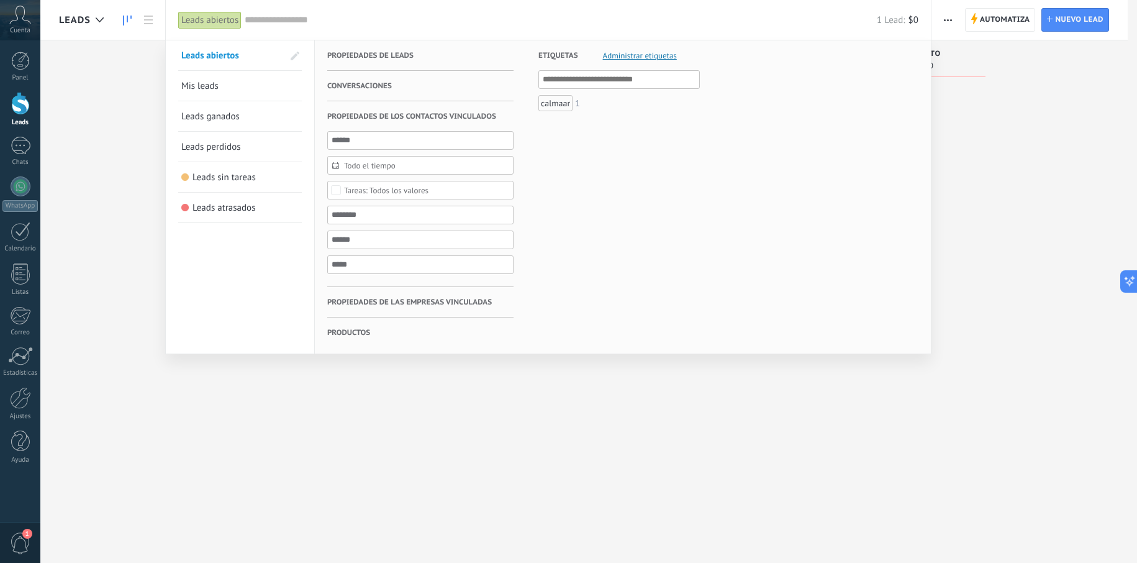
click at [365, 299] on span "Propiedades de las empresas vinculadas" at bounding box center [409, 302] width 165 height 30
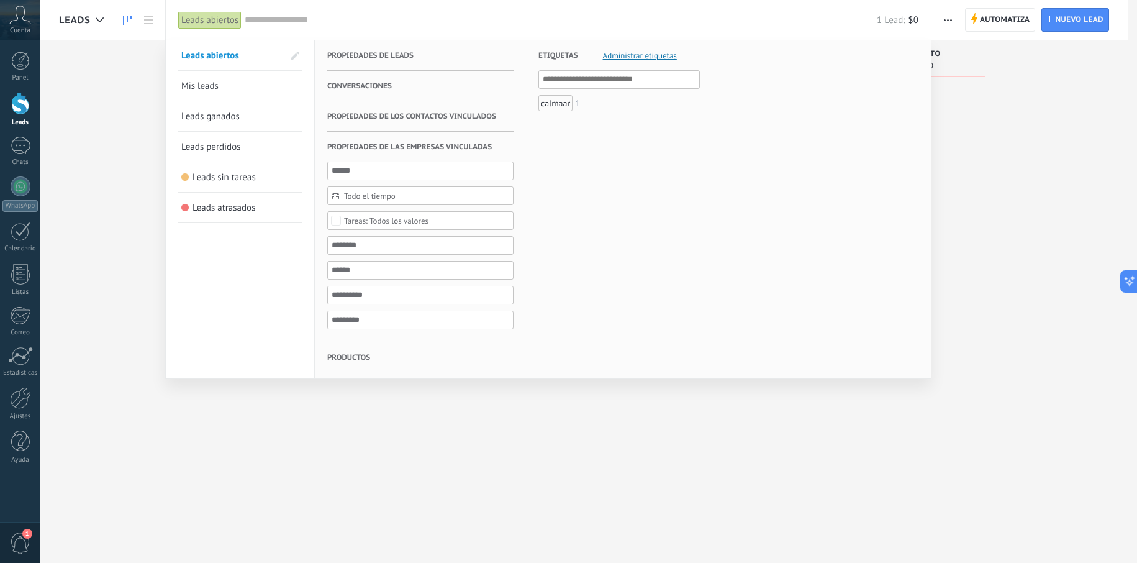
click at [361, 361] on span "Productos" at bounding box center [348, 357] width 43 height 30
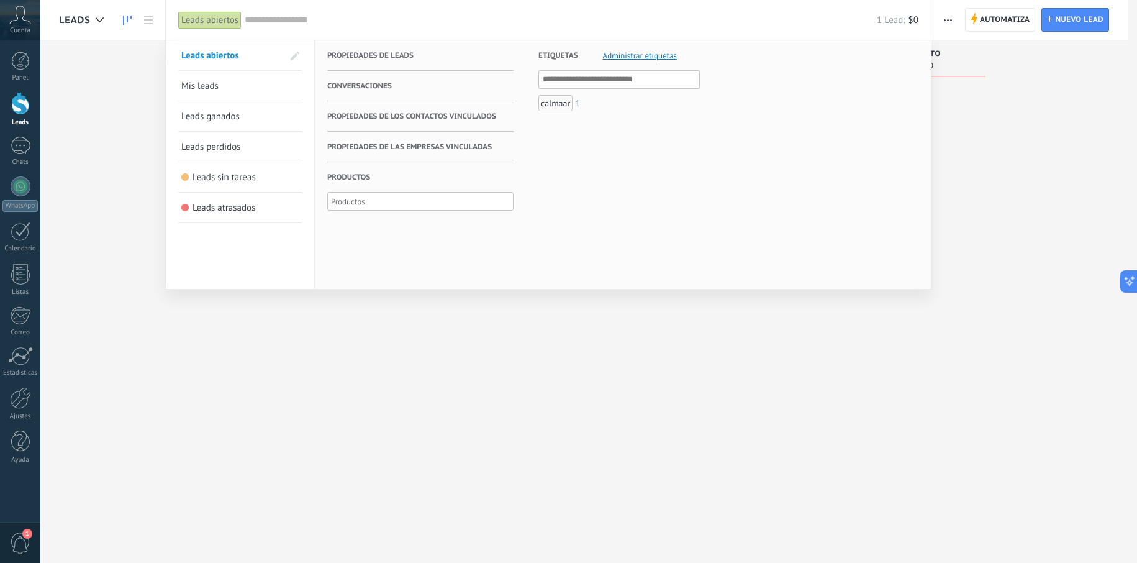
click at [222, 88] on link "Mis leads" at bounding box center [239, 86] width 117 height 30
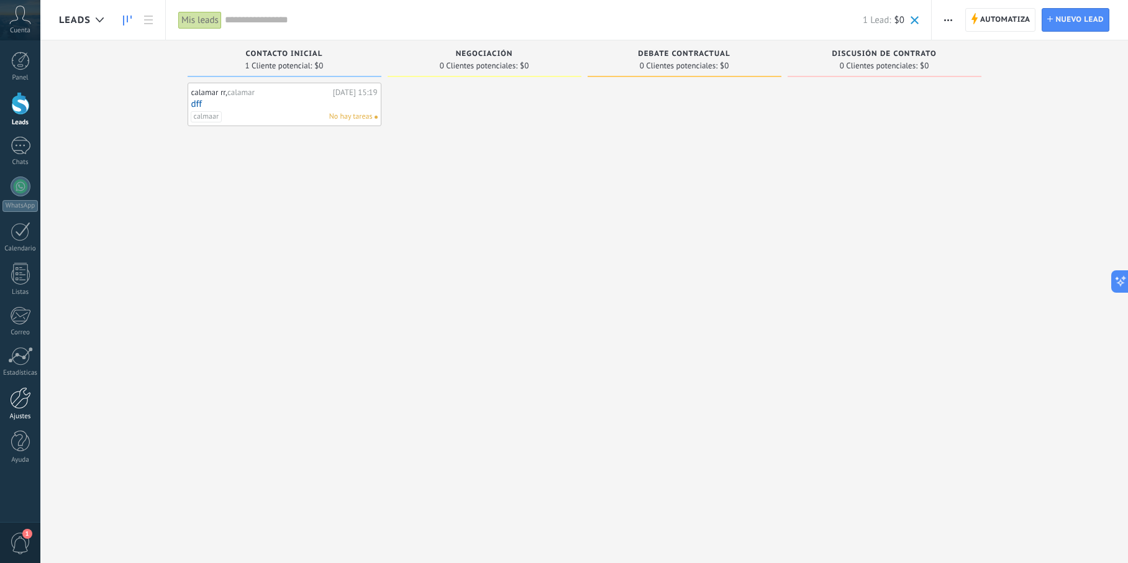
click at [20, 406] on div at bounding box center [20, 398] width 21 height 22
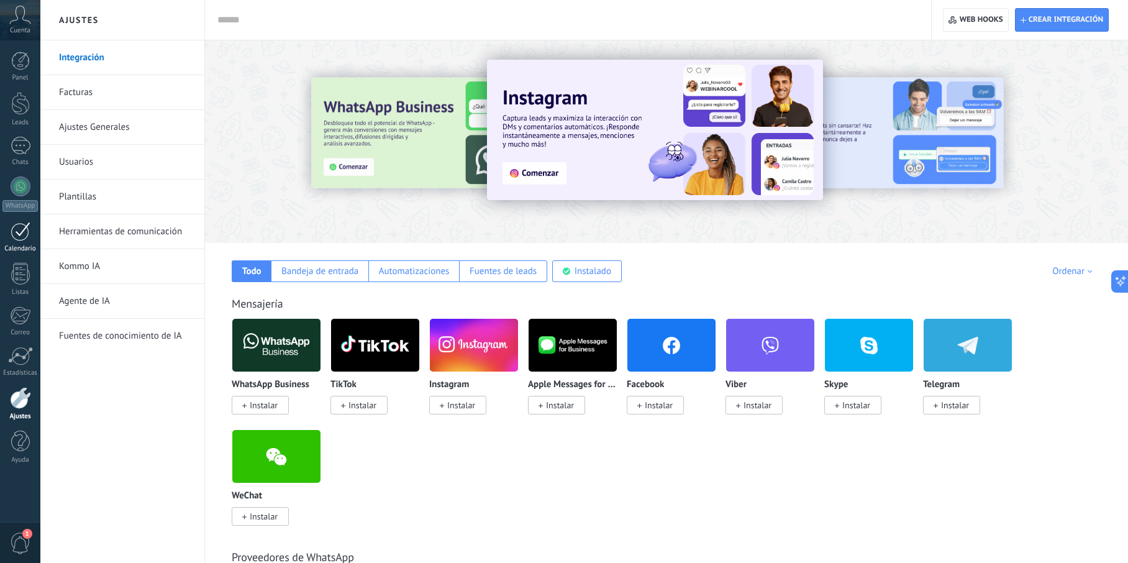
click at [12, 236] on div at bounding box center [21, 231] width 20 height 19
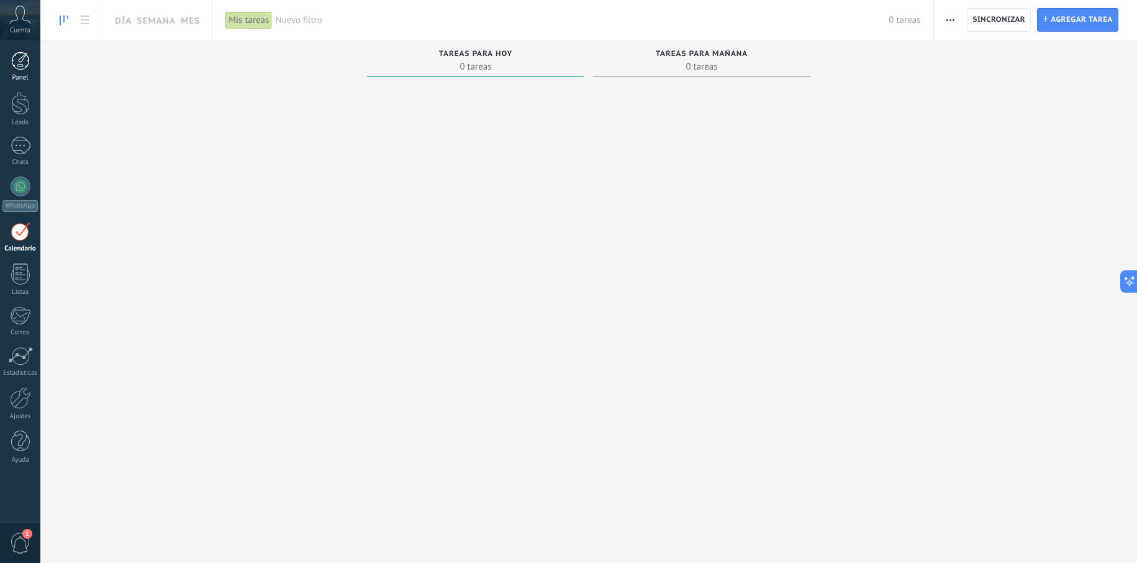
click at [19, 66] on div at bounding box center [20, 61] width 19 height 19
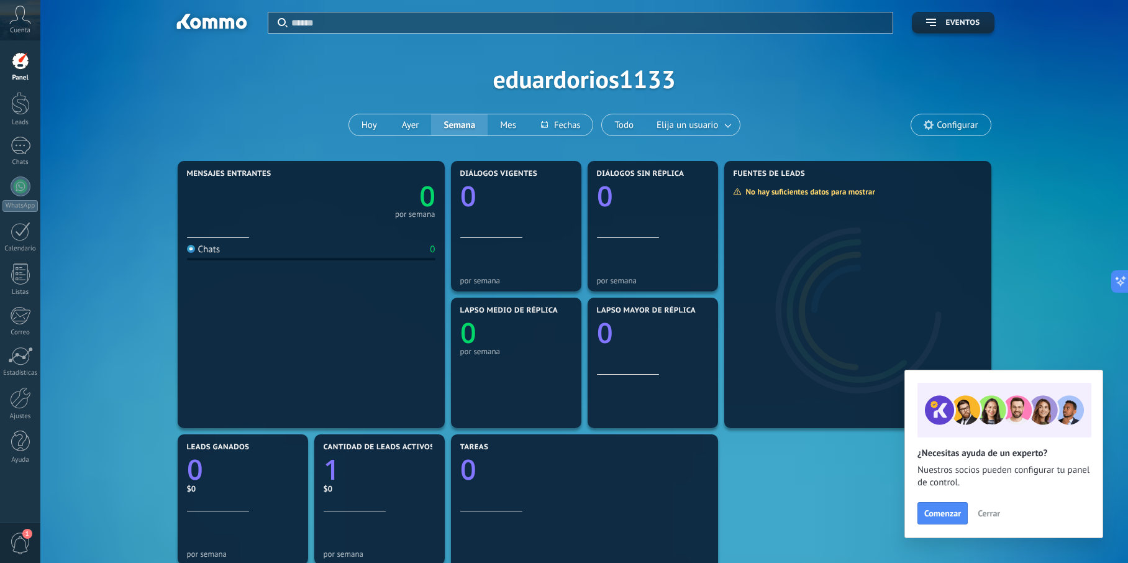
click at [975, 135] on span "Configurar" at bounding box center [950, 124] width 79 height 21
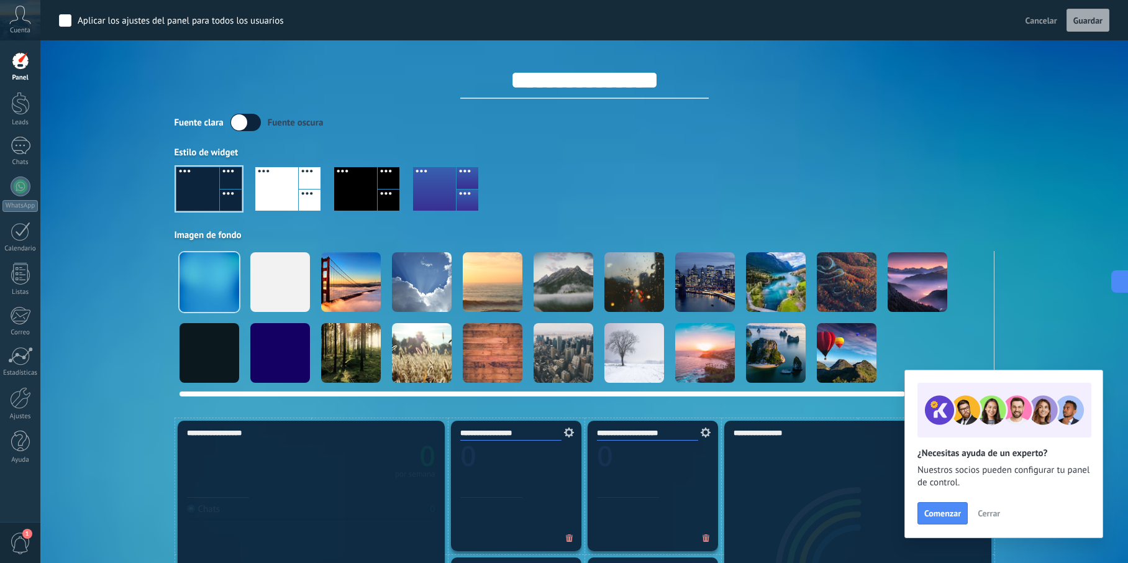
click at [363, 283] on div at bounding box center [351, 282] width 60 height 60
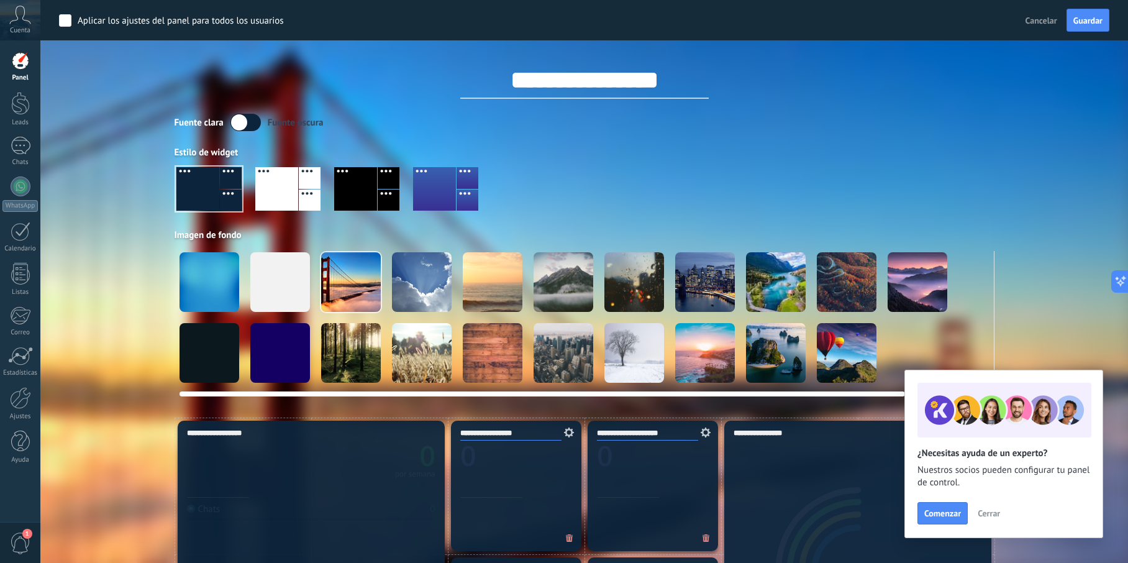
click at [224, 287] on div at bounding box center [209, 282] width 60 height 60
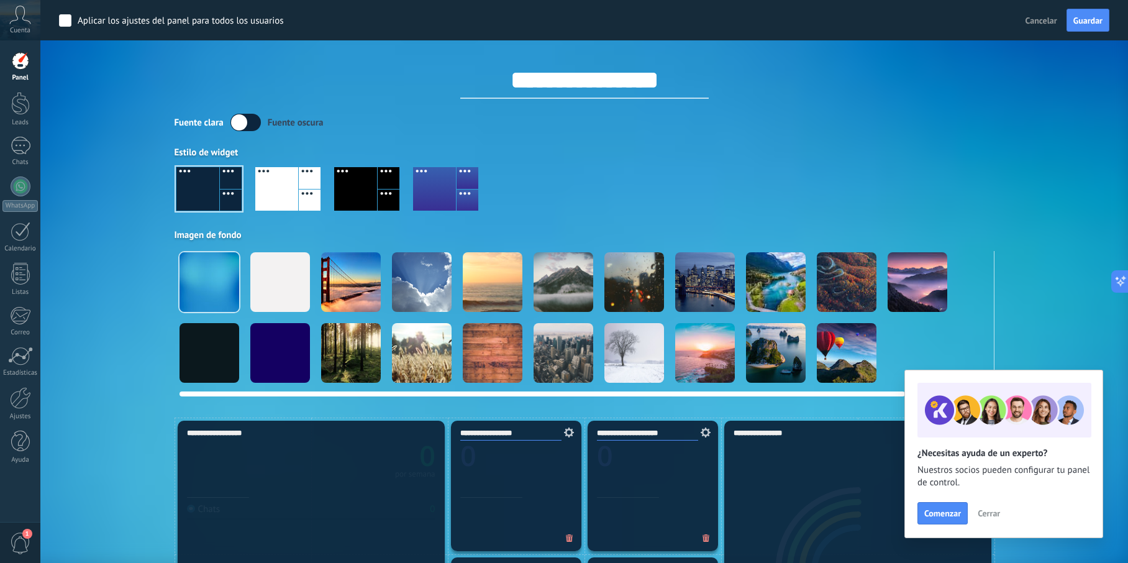
click at [705, 287] on div at bounding box center [705, 282] width 60 height 60
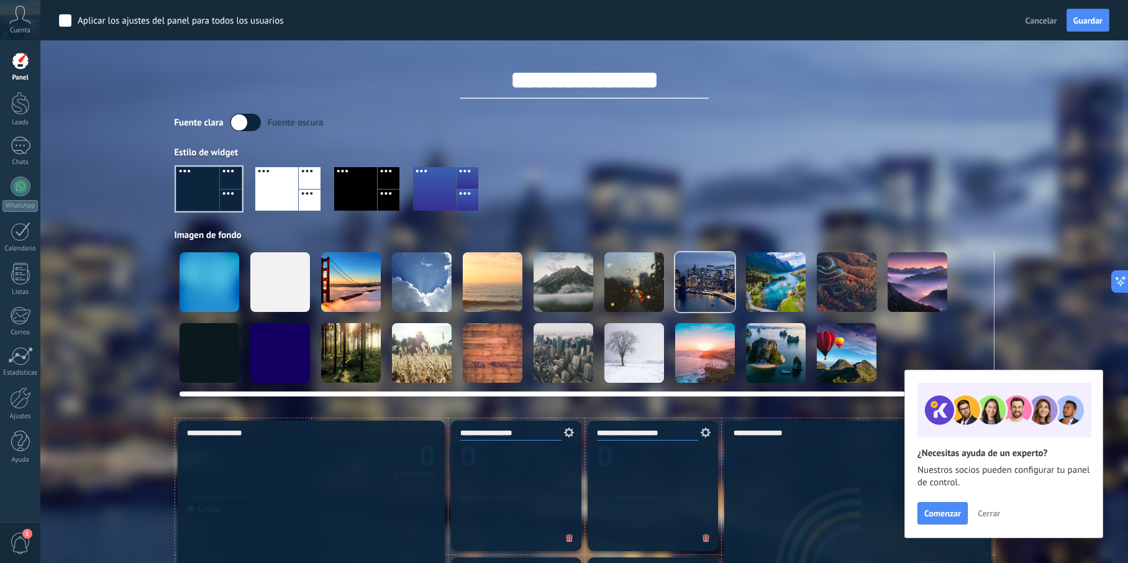
click at [246, 277] on div at bounding box center [584, 317] width 820 height 133
click at [208, 279] on div at bounding box center [209, 282] width 60 height 60
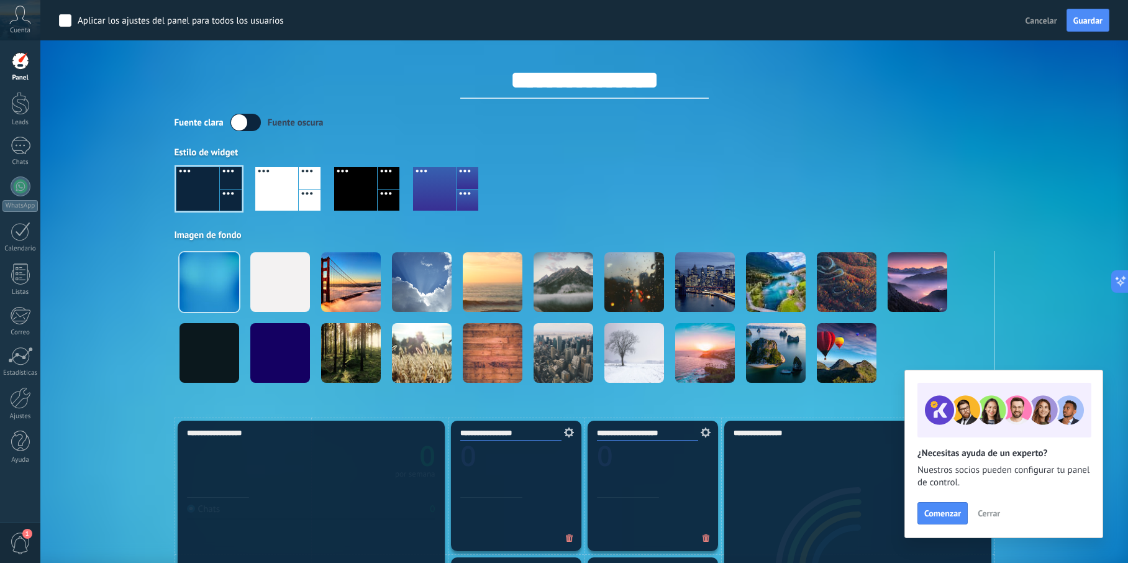
click at [368, 194] on div at bounding box center [355, 188] width 43 height 43
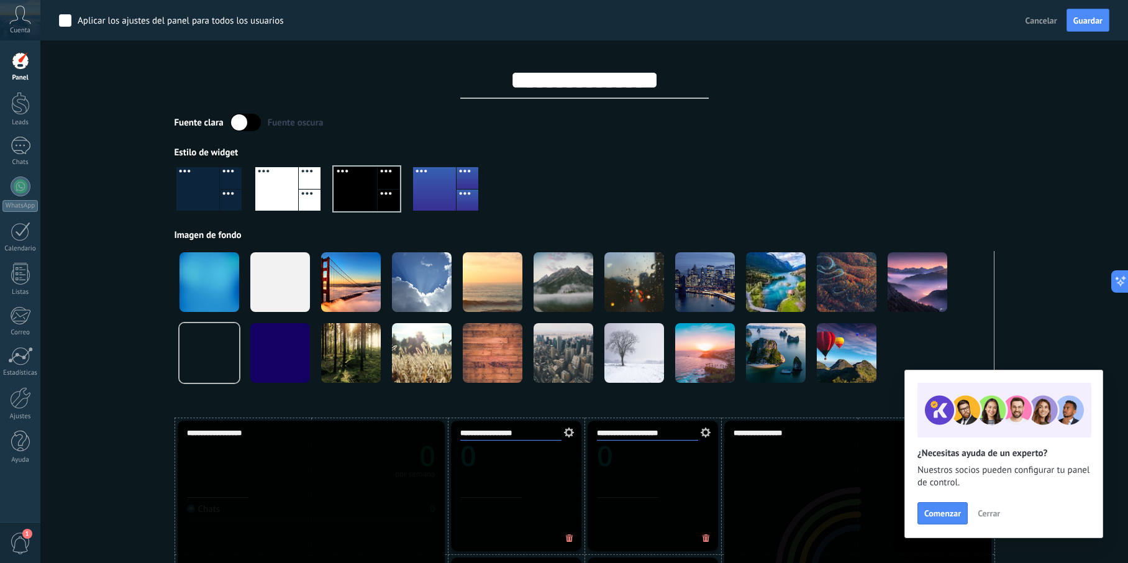
click at [285, 199] on div at bounding box center [276, 188] width 43 height 43
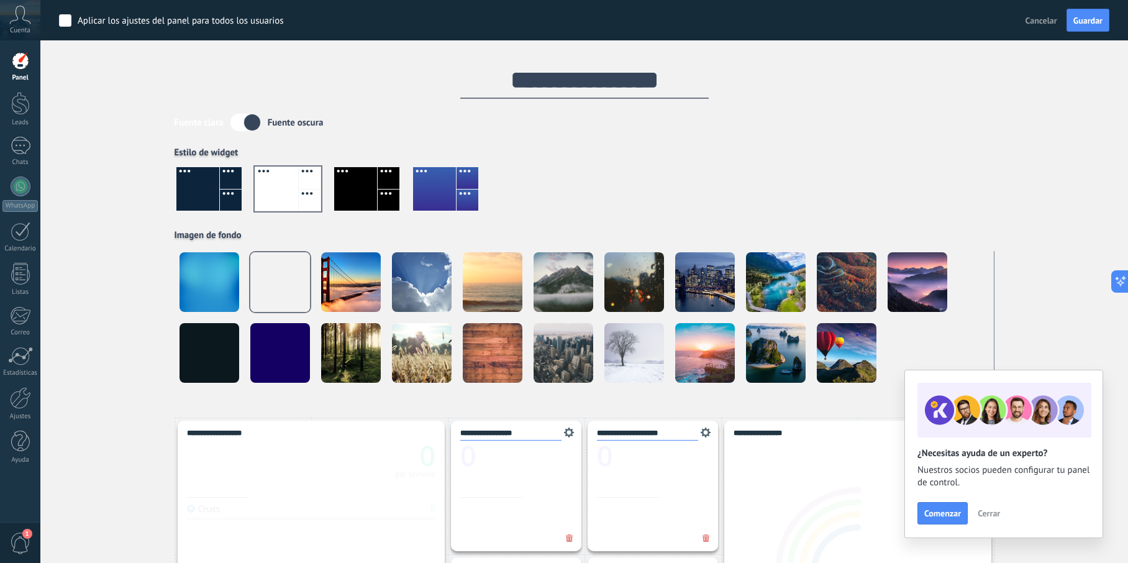
click at [435, 202] on div at bounding box center [434, 188] width 43 height 43
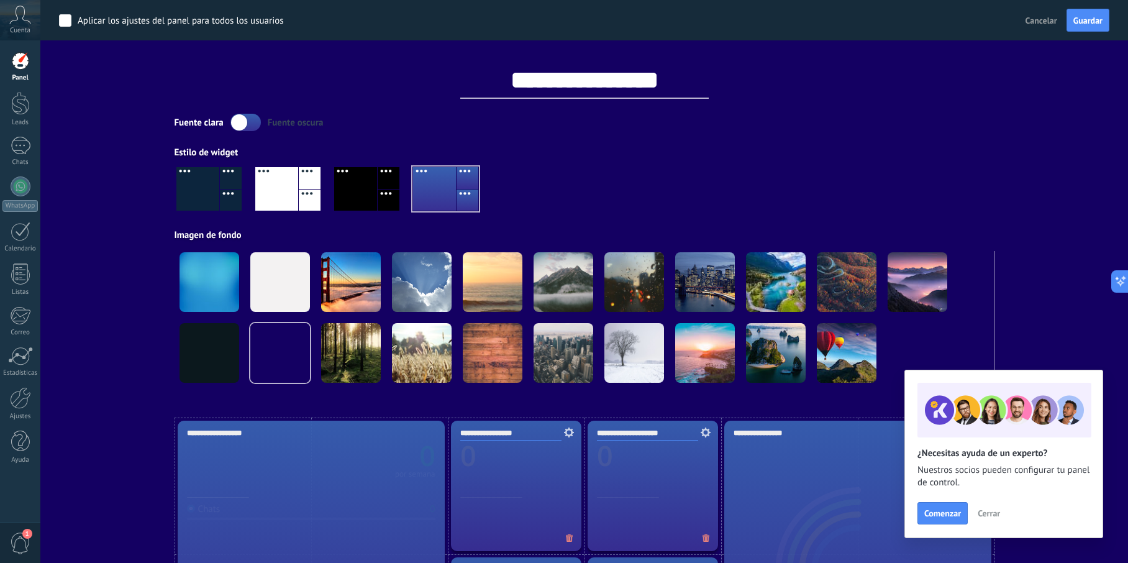
click at [253, 118] on label at bounding box center [245, 122] width 30 height 17
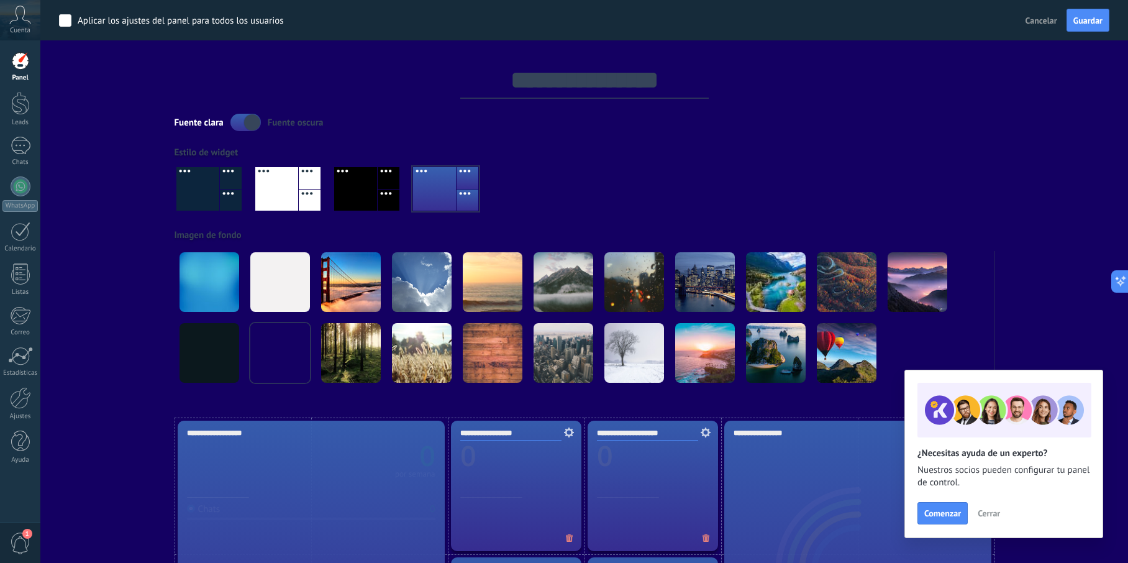
click at [253, 118] on label at bounding box center [245, 122] width 30 height 17
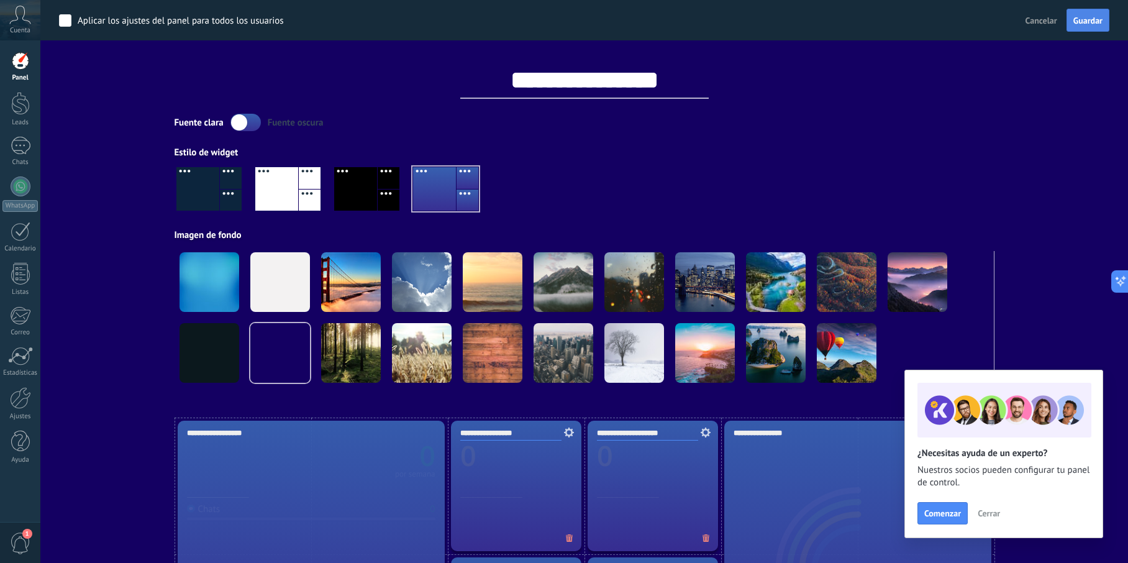
click at [1078, 15] on button "Guardar" at bounding box center [1087, 21] width 43 height 24
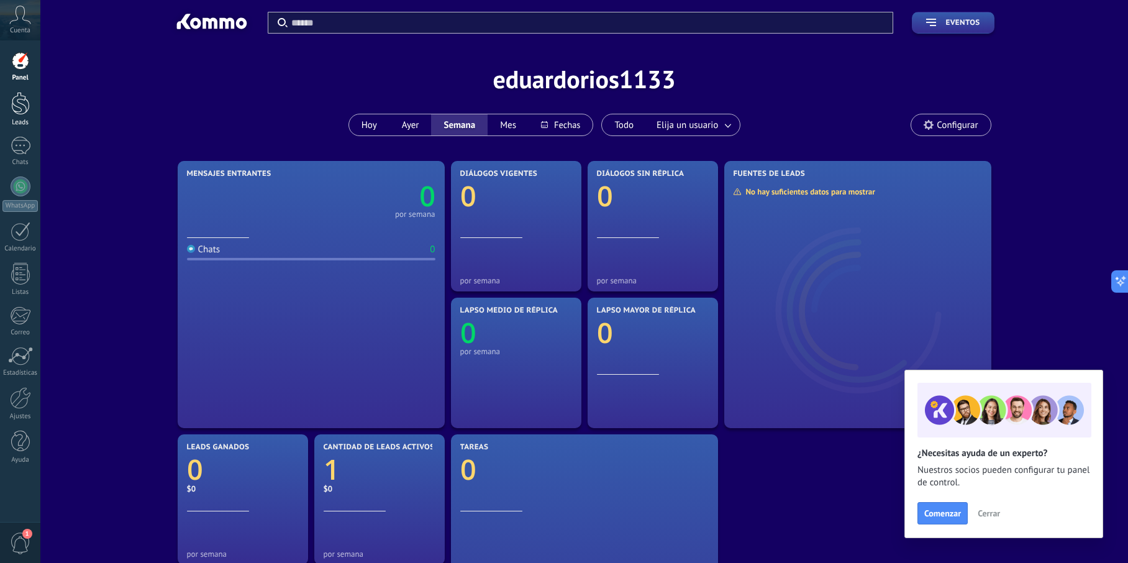
click at [24, 110] on div at bounding box center [20, 103] width 19 height 23
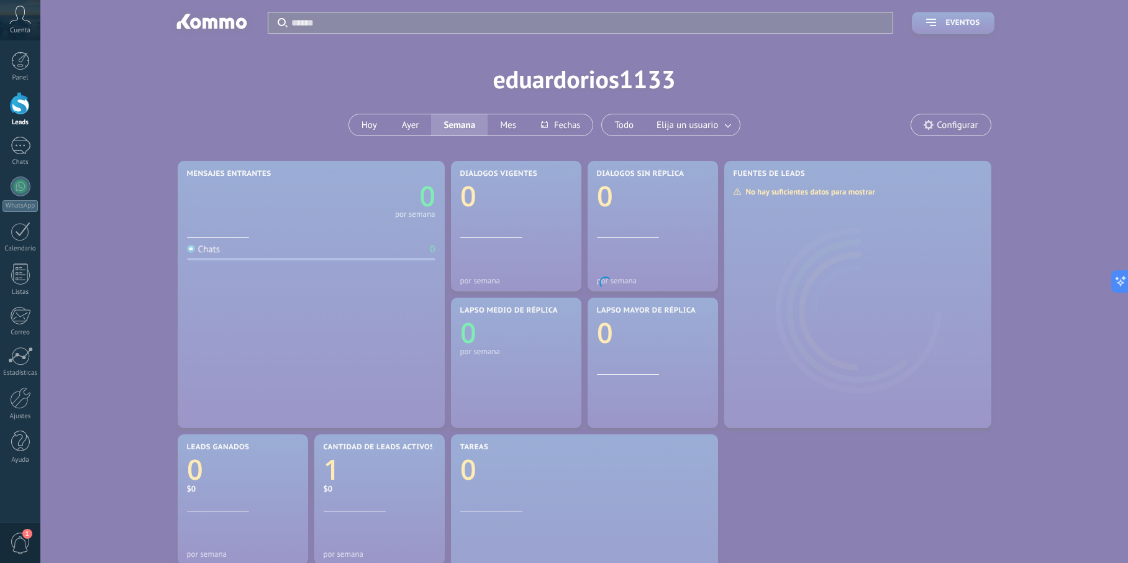
click at [20, 25] on div "Cuenta" at bounding box center [20, 20] width 40 height 40
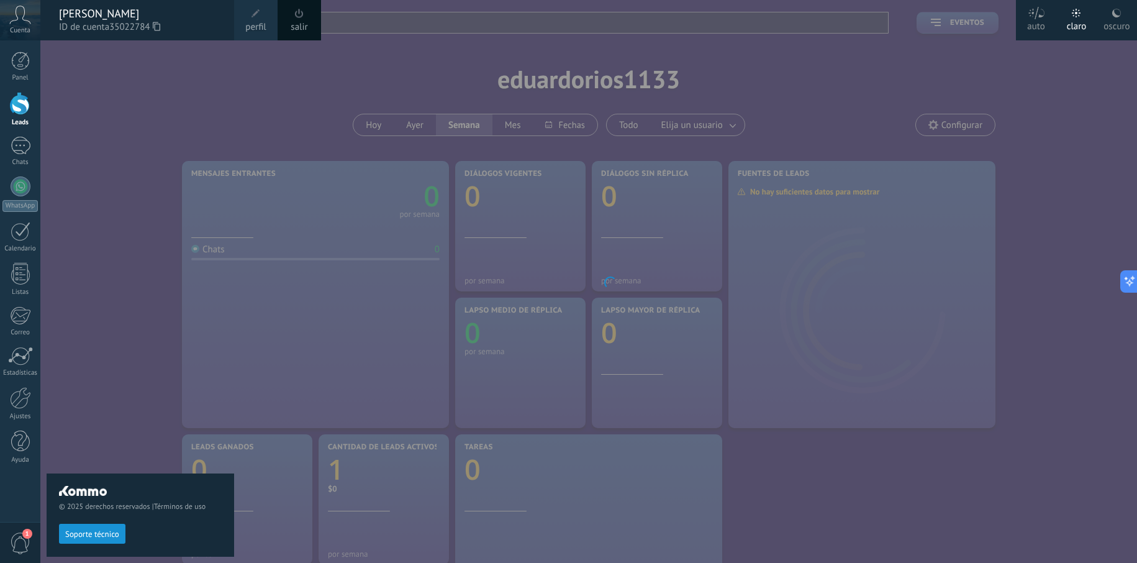
click at [20, 25] on div "Cuenta" at bounding box center [20, 20] width 40 height 40
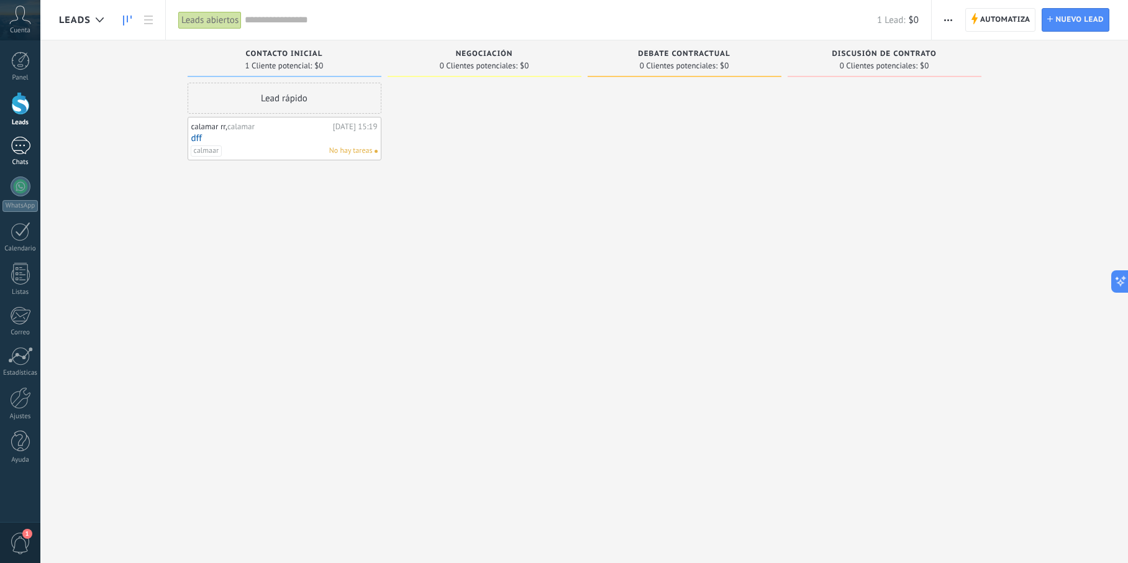
click at [18, 159] on div "Chats" at bounding box center [20, 162] width 36 height 8
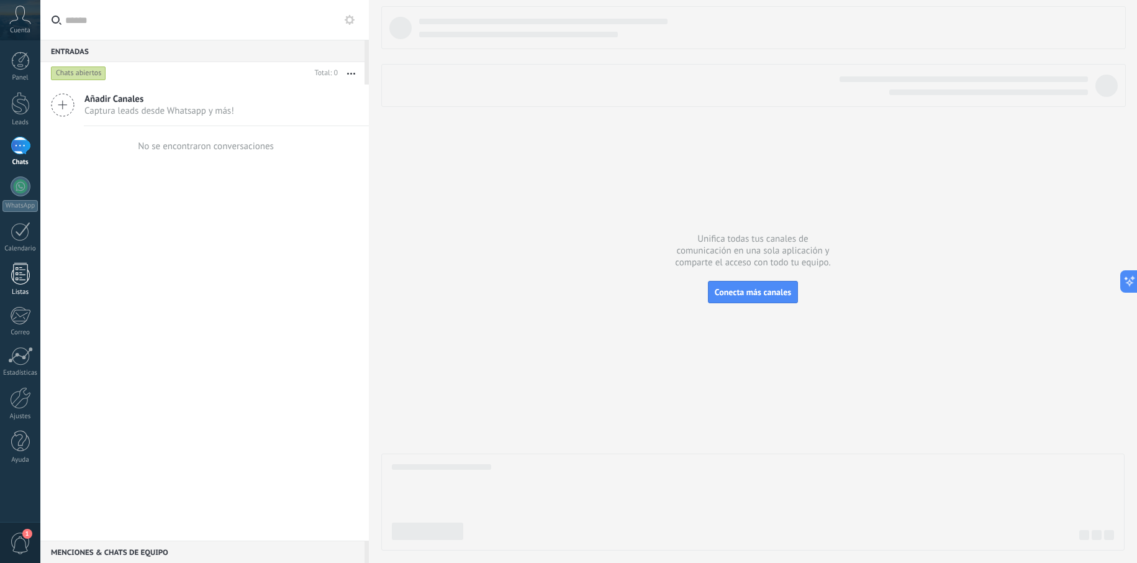
click at [16, 268] on div at bounding box center [20, 274] width 19 height 22
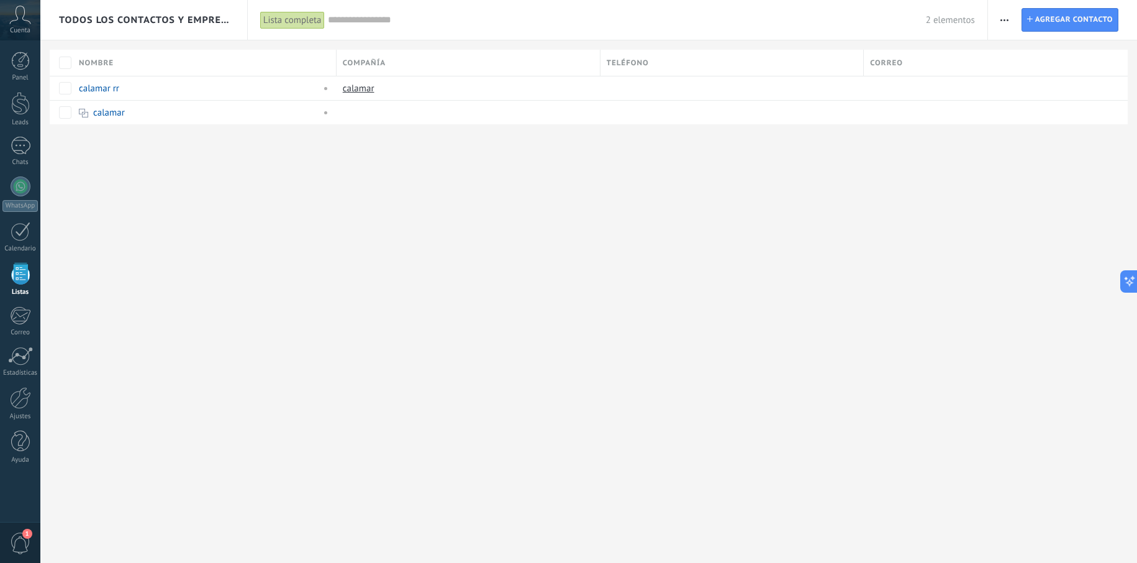
click at [357, 25] on input "text" at bounding box center [627, 20] width 598 height 13
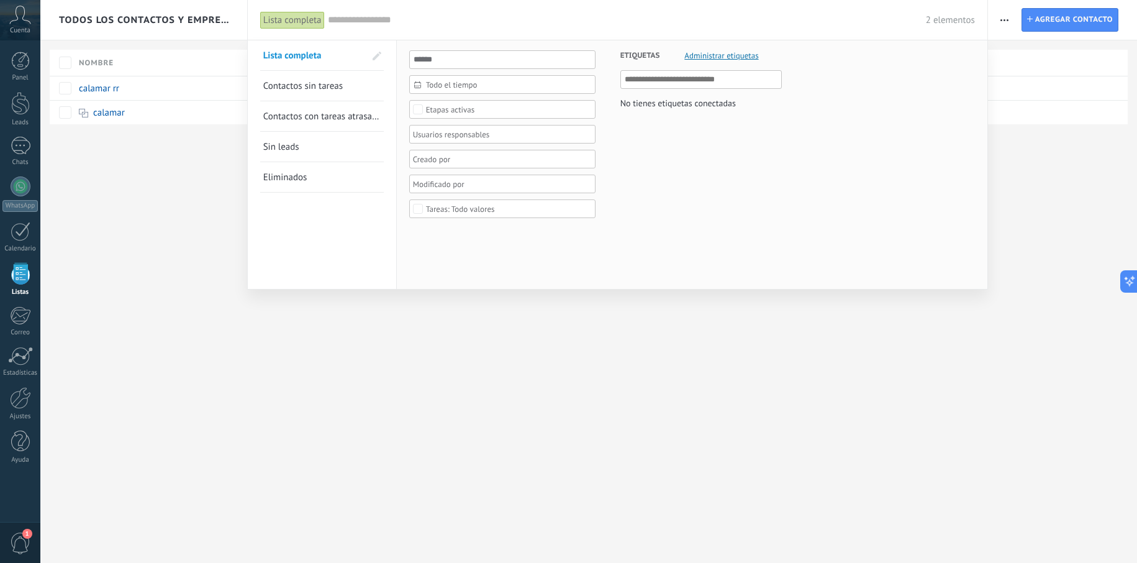
click at [340, 83] on span "Contactos sin tareas" at bounding box center [302, 86] width 79 height 12
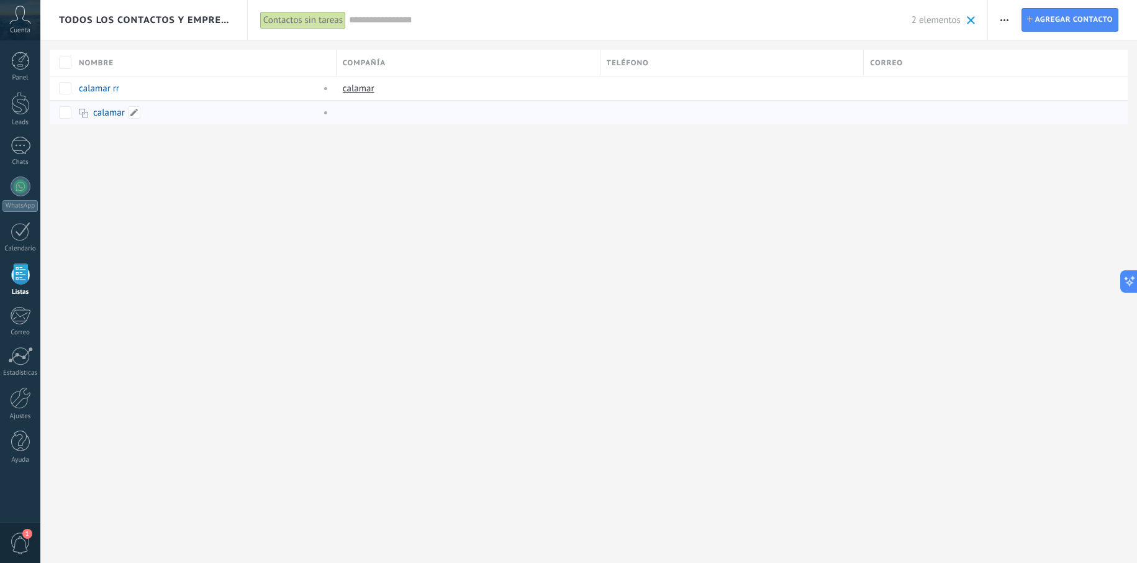
click at [117, 114] on link "calamar" at bounding box center [109, 113] width 32 height 12
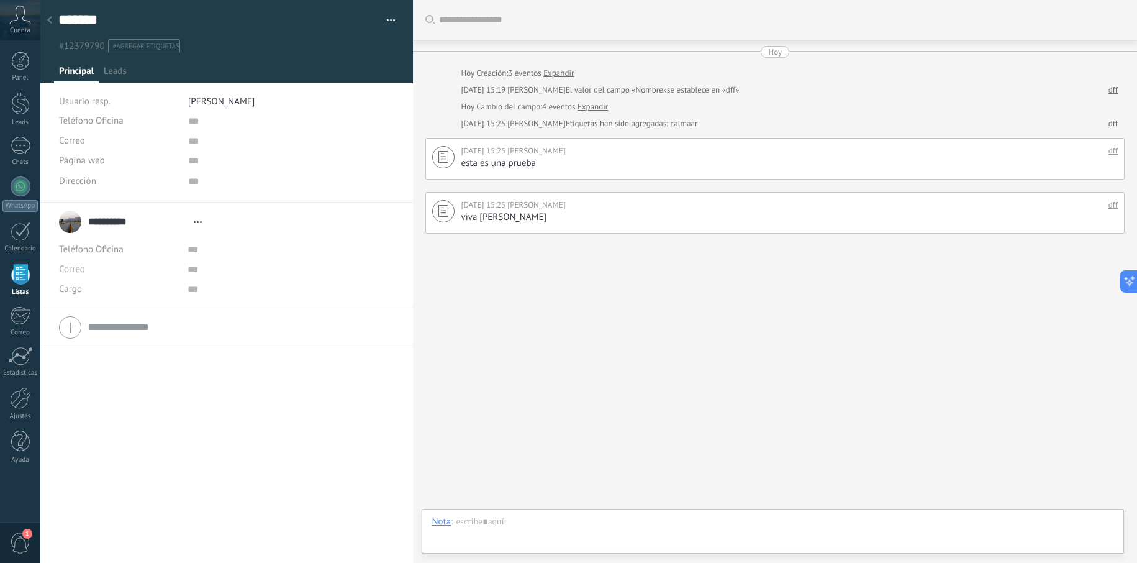
scroll to position [12, 0]
click at [51, 14] on div at bounding box center [49, 21] width 17 height 24
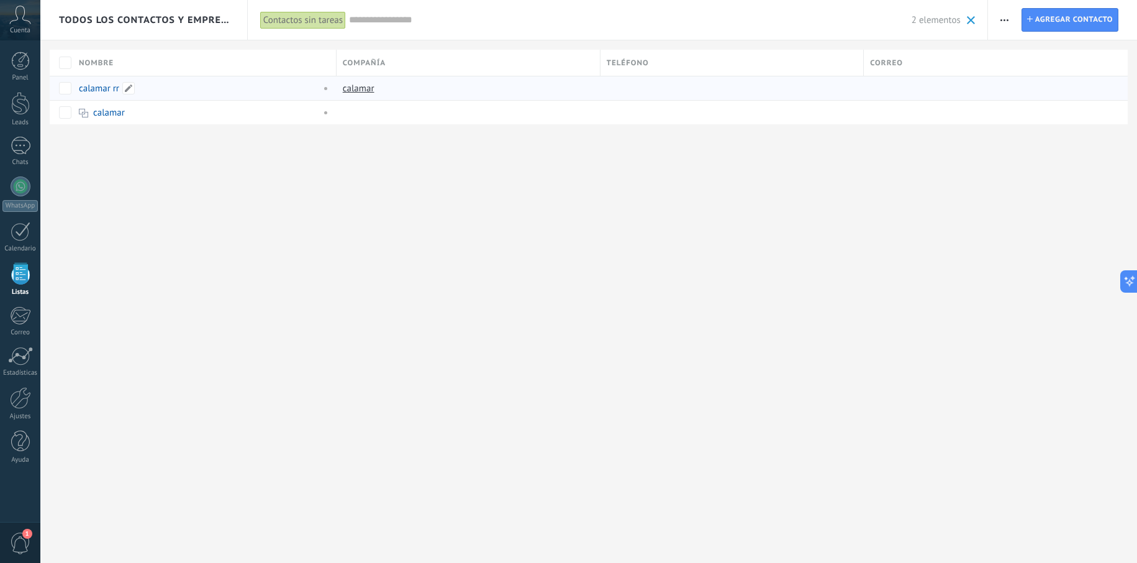
click at [110, 97] on div "calamar rr" at bounding box center [202, 88] width 258 height 24
click at [112, 89] on link "calamar rr" at bounding box center [99, 89] width 40 height 12
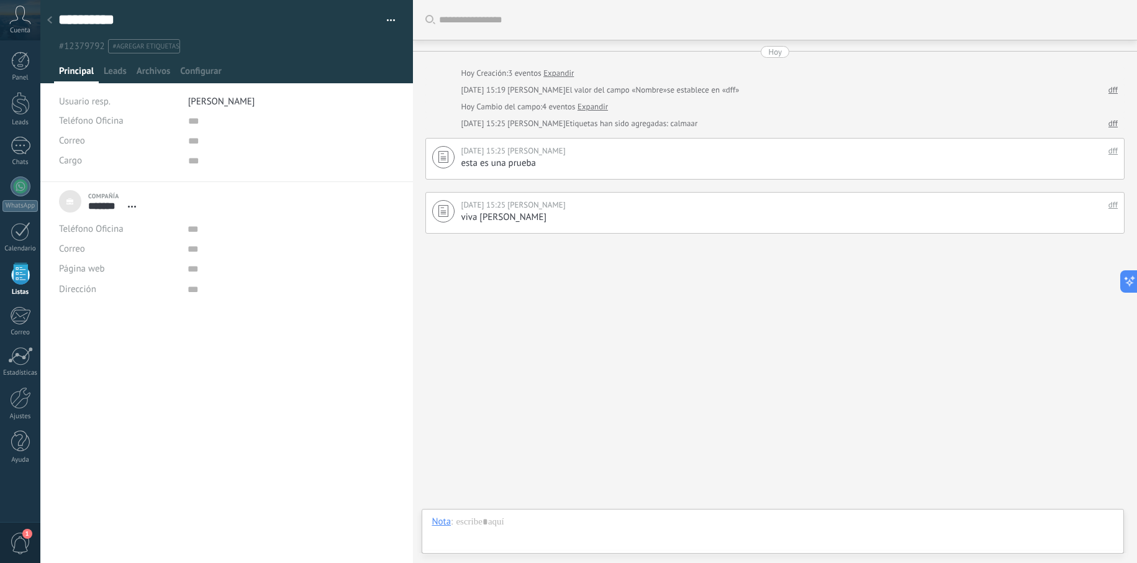
scroll to position [12, 0]
click at [58, 25] on div at bounding box center [49, 21] width 17 height 24
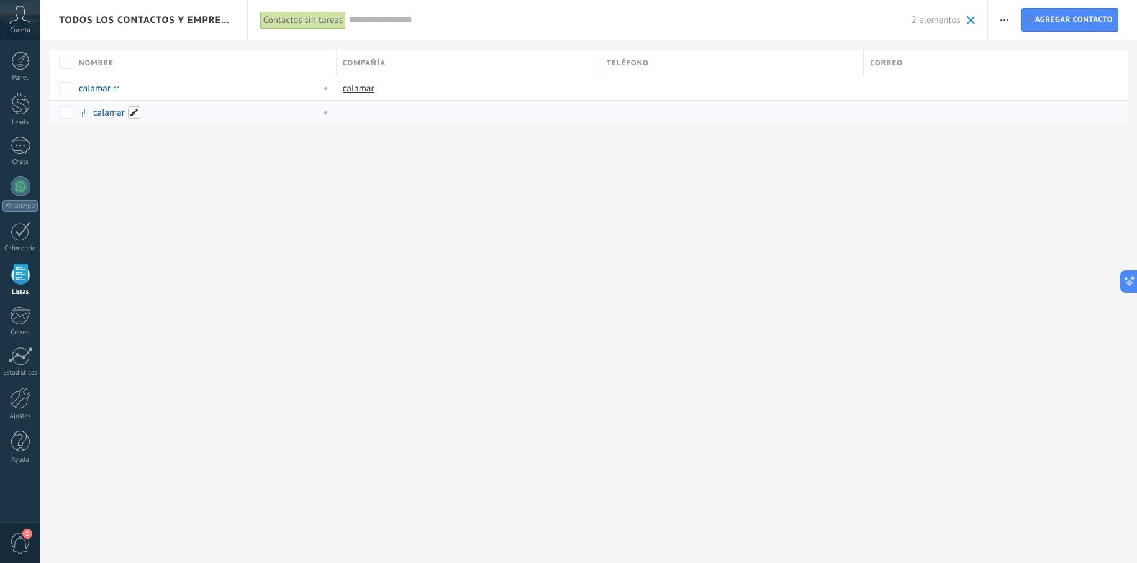
click at [133, 111] on span at bounding box center [134, 112] width 12 height 12
click at [162, 228] on div "Todos los contactos y empresas Contactos sin tareas Aplicar 2 elementos Lista c…" at bounding box center [588, 281] width 1096 height 563
click at [110, 115] on link "calamar" at bounding box center [109, 113] width 32 height 12
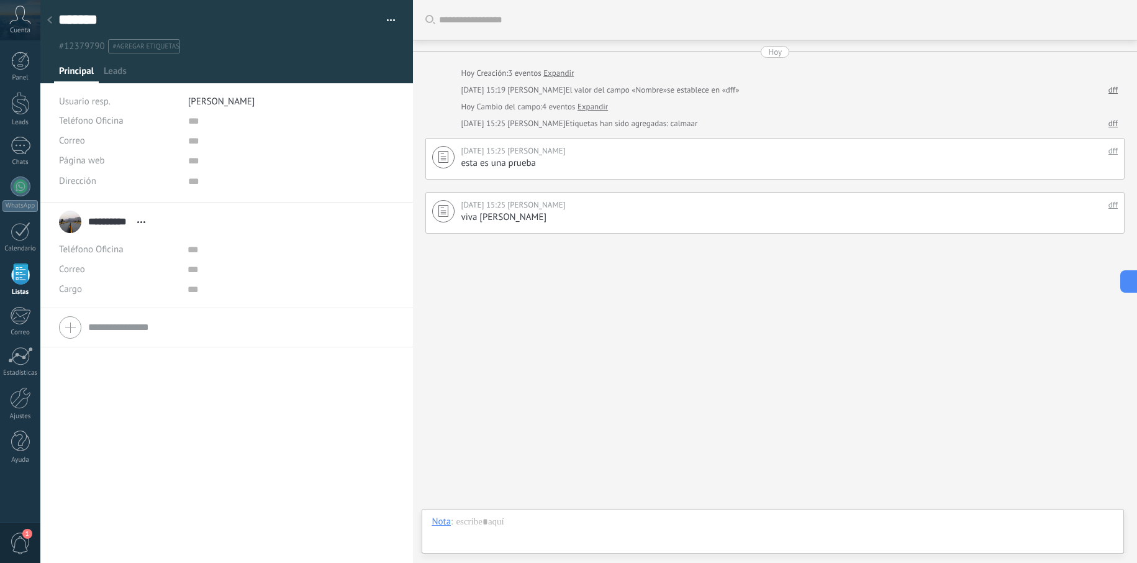
scroll to position [12, 0]
click at [53, 24] on div at bounding box center [49, 21] width 17 height 24
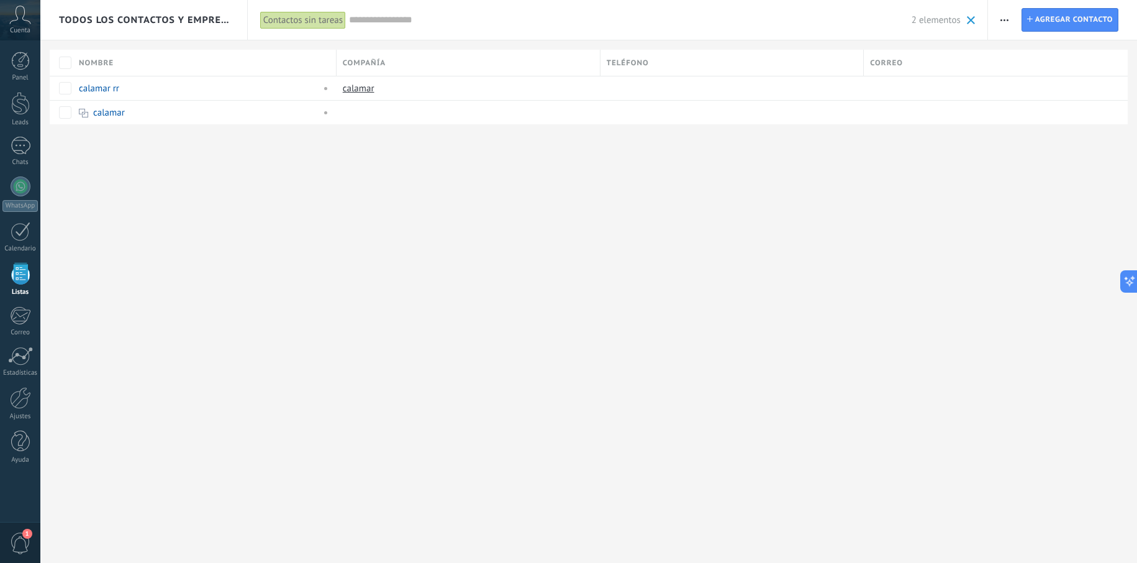
click at [1006, 25] on span "button" at bounding box center [1004, 20] width 8 height 24
click at [1029, 153] on span "Ajustes de la lista" at bounding box center [1046, 152] width 70 height 25
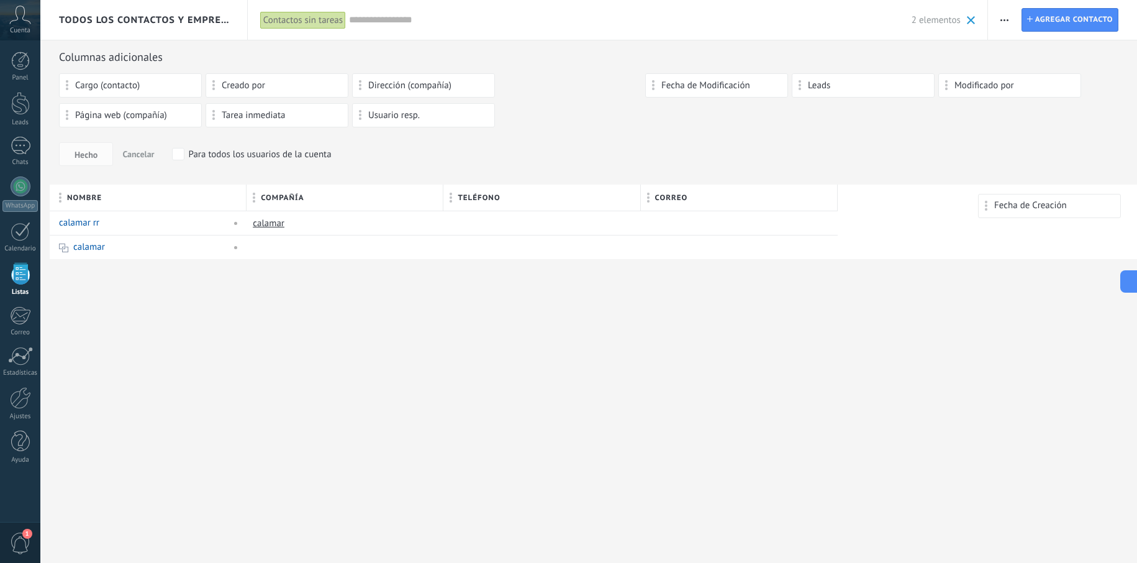
drag, startPoint x: 563, startPoint y: 87, endPoint x: 1041, endPoint y: 200, distance: 491.3
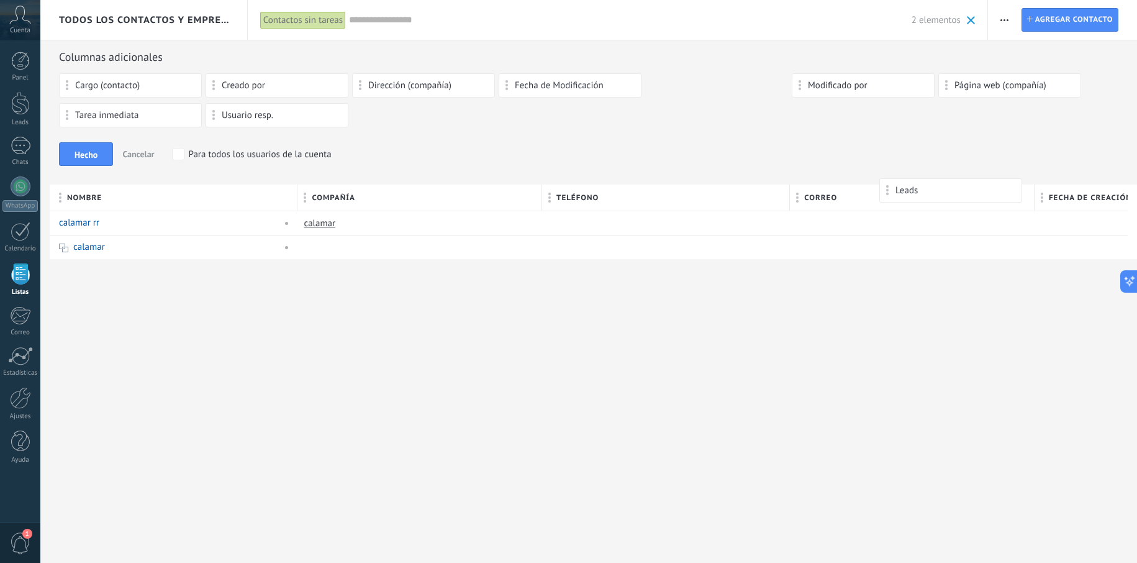
drag, startPoint x: 676, startPoint y: 89, endPoint x: 910, endPoint y: 184, distance: 252.6
click at [910, 184] on body ".abccls-1,.abccls-2{fill-rule:evenodd}.abccls-2{fill:#fff} .abfcls-1{fill:none}…" at bounding box center [568, 281] width 1137 height 563
drag, startPoint x: 720, startPoint y: 87, endPoint x: 859, endPoint y: 203, distance: 181.2
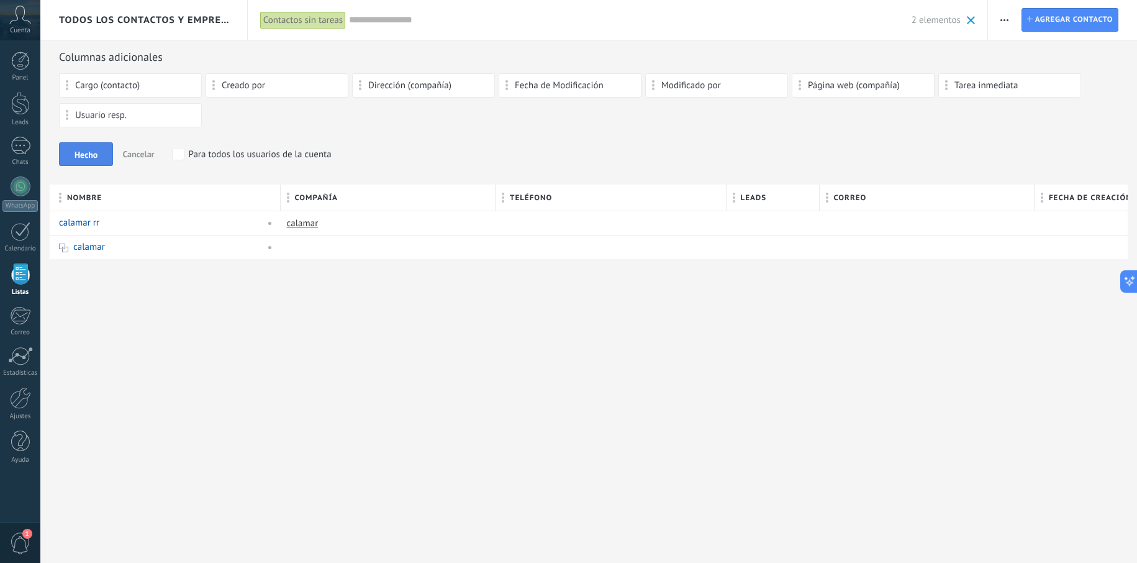
click at [89, 150] on span "Hecho" at bounding box center [86, 154] width 23 height 9
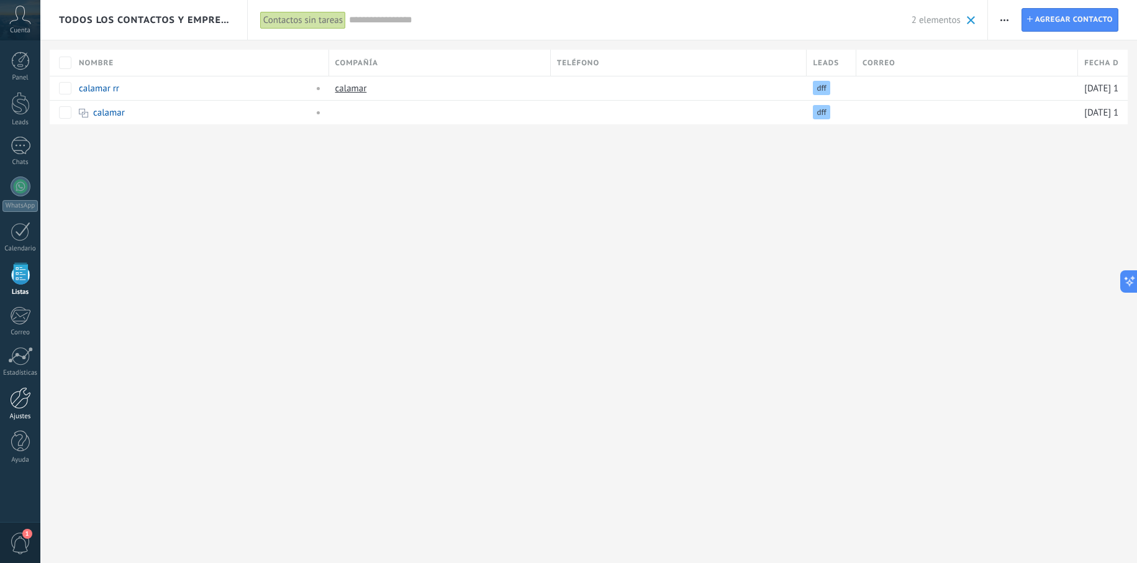
click at [20, 410] on link "Ajustes" at bounding box center [20, 404] width 40 height 34
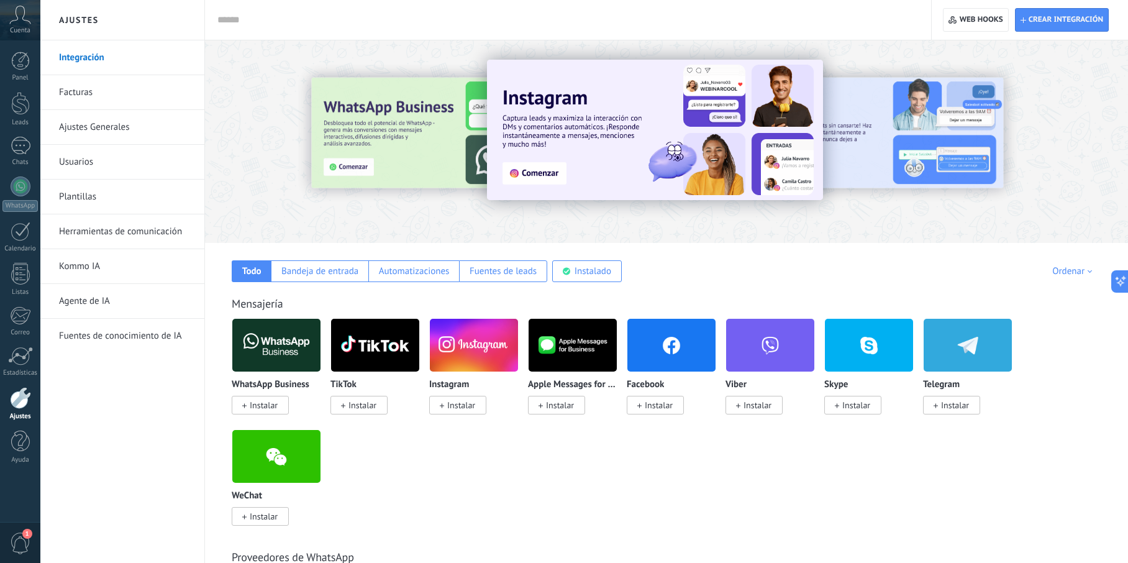
click at [83, 129] on link "Ajustes Generales" at bounding box center [125, 127] width 133 height 35
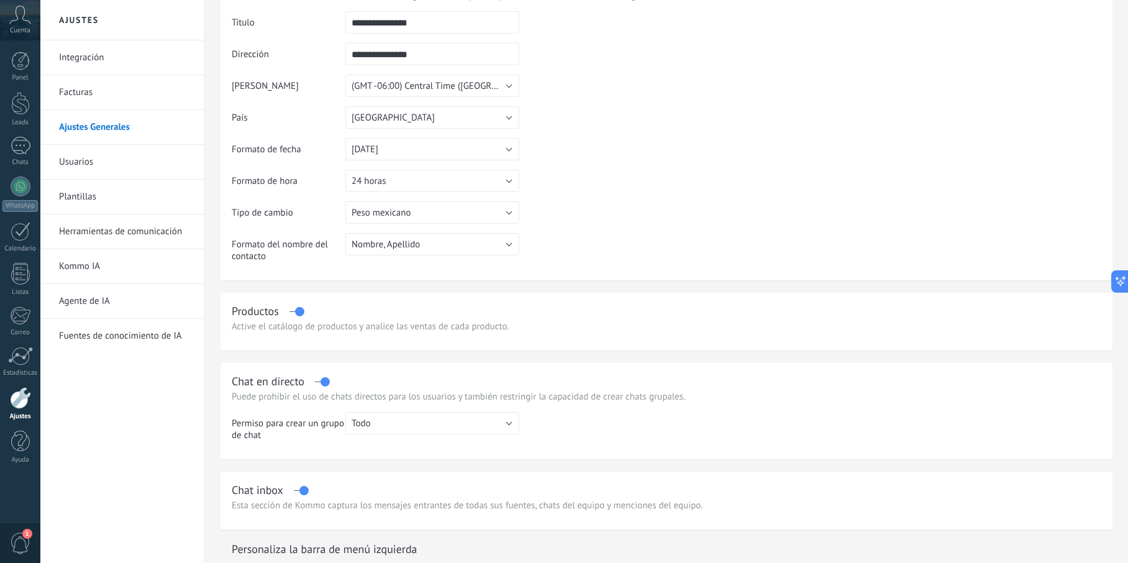
scroll to position [122, 0]
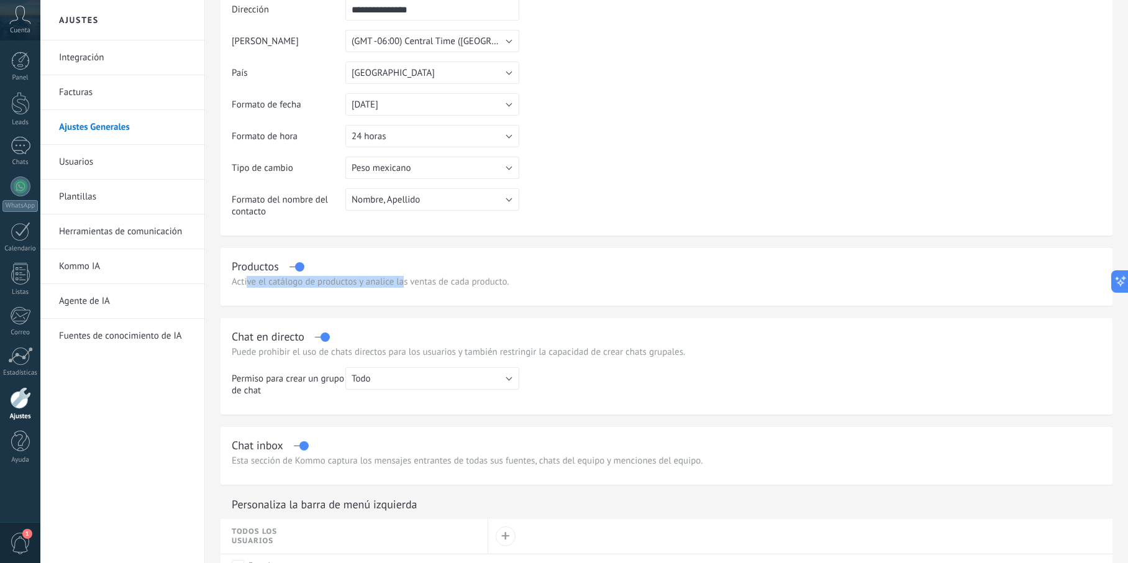
drag, startPoint x: 246, startPoint y: 286, endPoint x: 405, endPoint y: 286, distance: 158.9
click at [405, 286] on div "Active el catálogo de productos y analice las ventas de cada producto." at bounding box center [666, 282] width 869 height 12
click at [299, 266] on label at bounding box center [296, 266] width 14 height 1
click at [297, 267] on label at bounding box center [296, 266] width 14 height 1
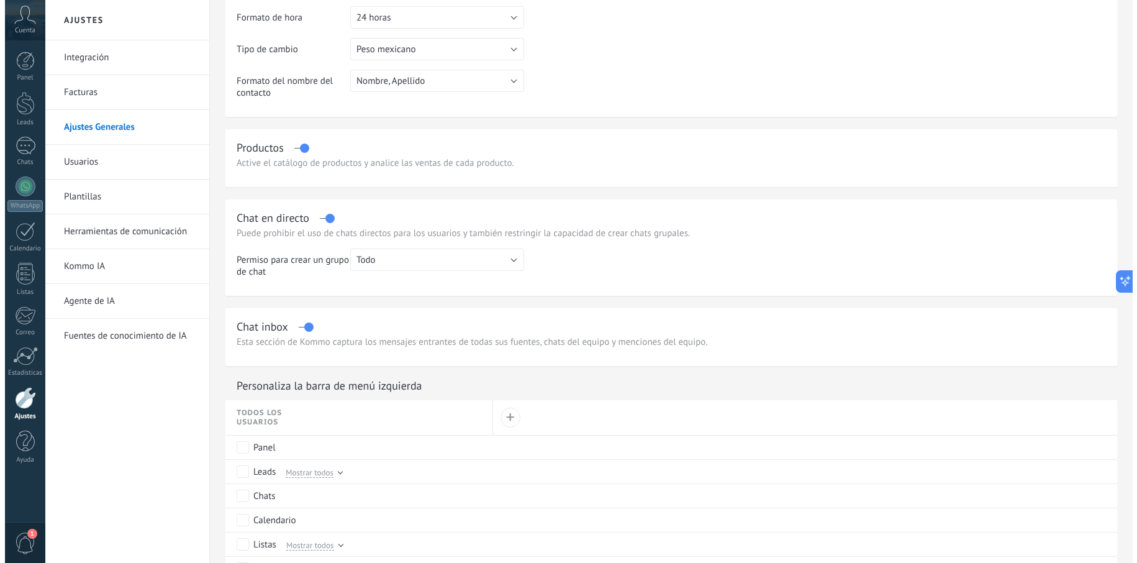
scroll to position [0, 0]
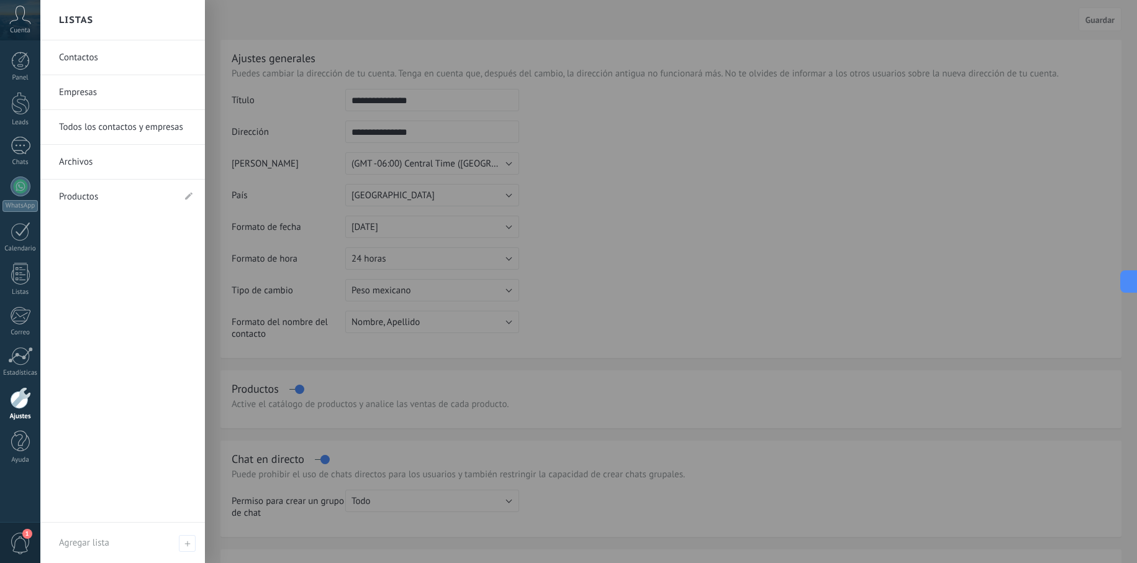
click at [78, 200] on link "Productos" at bounding box center [116, 196] width 115 height 35
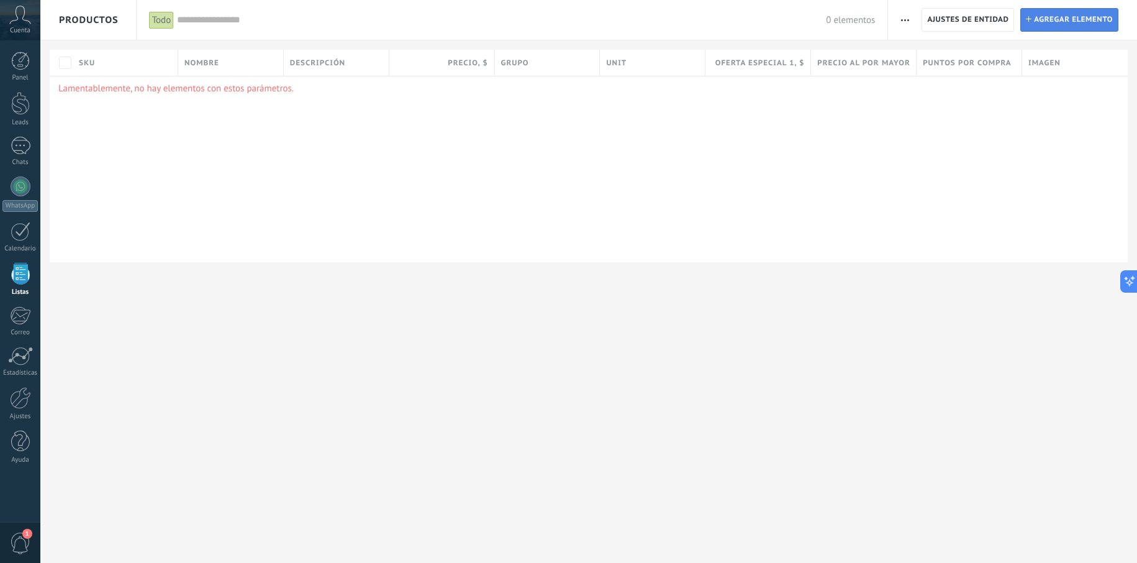
click at [1050, 13] on span "Agregar elemento" at bounding box center [1073, 20] width 79 height 22
type textarea "***"
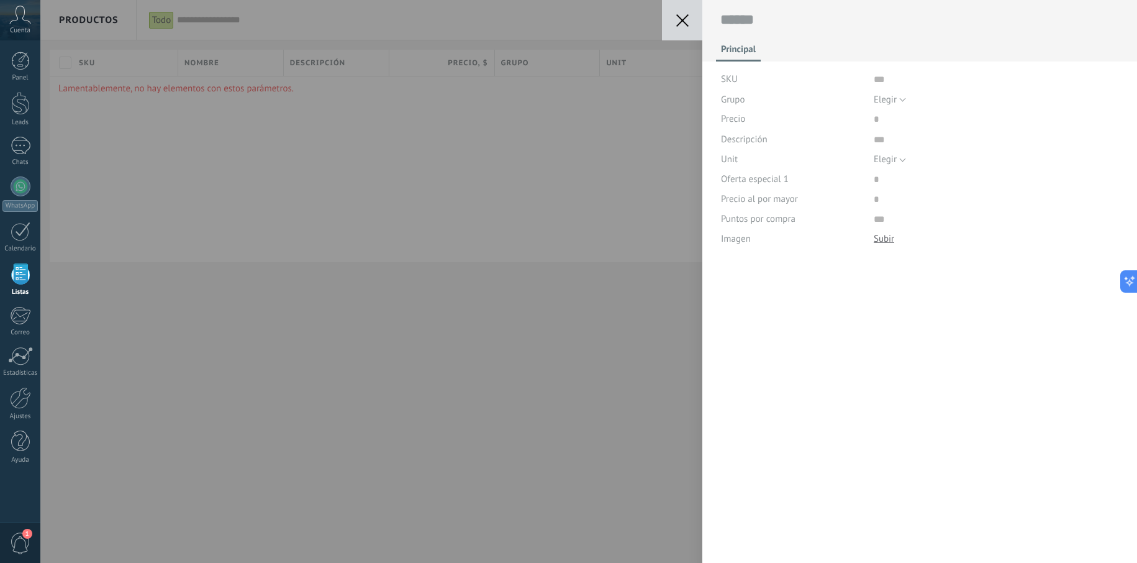
scroll to position [12, 0]
click at [877, 85] on input "text" at bounding box center [996, 80] width 245 height 20
click at [881, 100] on span "Elegir" at bounding box center [885, 100] width 23 height 12
click at [803, 126] on div "Precio" at bounding box center [792, 119] width 143 height 20
click at [890, 215] on input "numeric" at bounding box center [996, 219] width 245 height 20
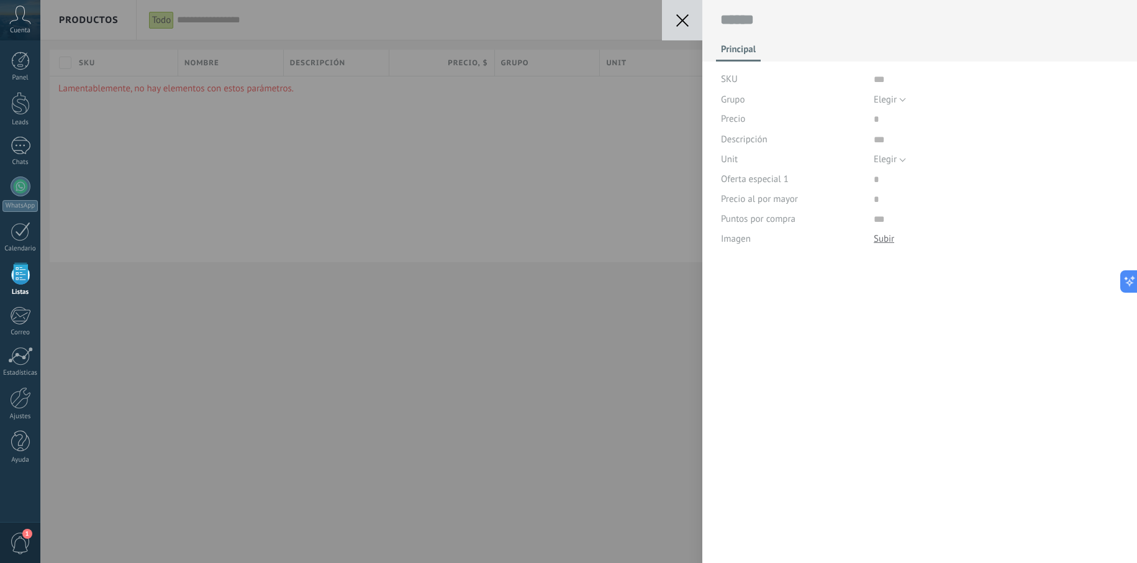
click at [669, 20] on button at bounding box center [682, 20] width 40 height 40
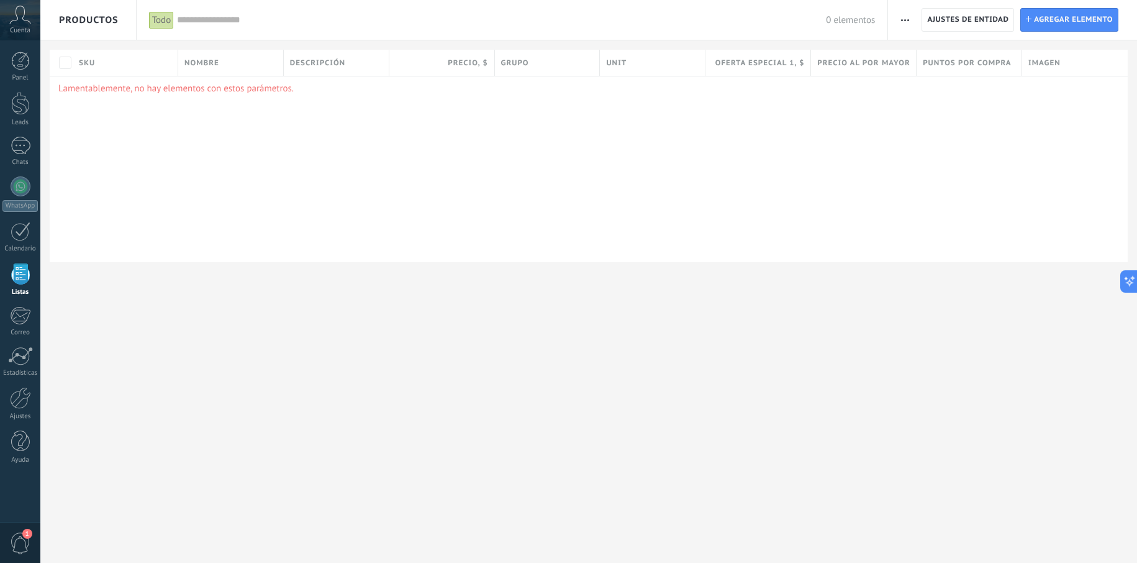
click at [905, 22] on span "button" at bounding box center [905, 20] width 8 height 24
click at [199, 20] on input "text" at bounding box center [501, 20] width 649 height 13
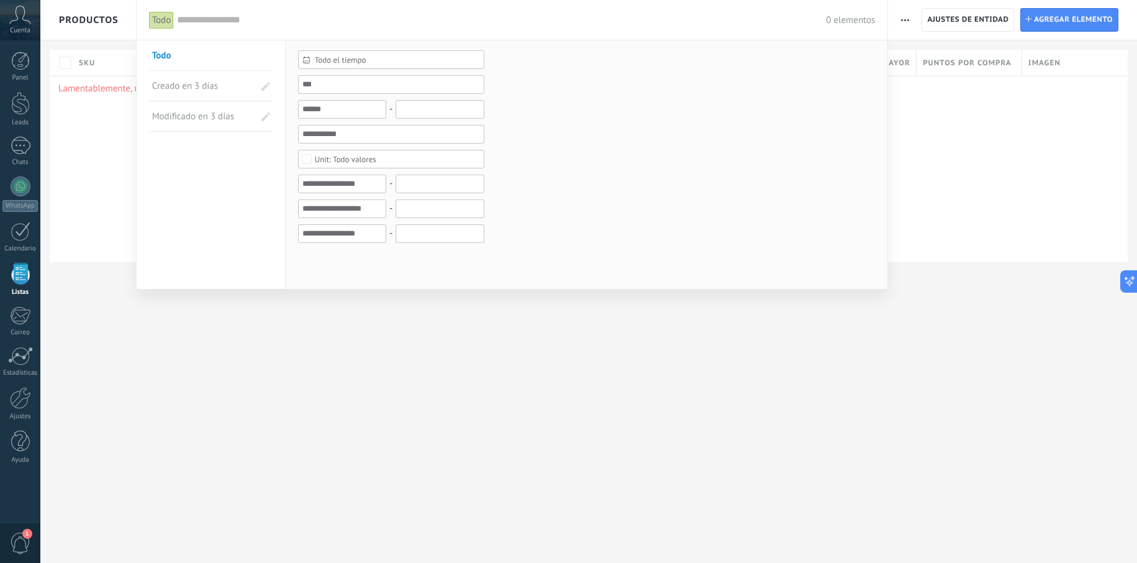
click at [179, 17] on input "text" at bounding box center [501, 20] width 649 height 13
click at [88, 207] on div at bounding box center [568, 281] width 1137 height 563
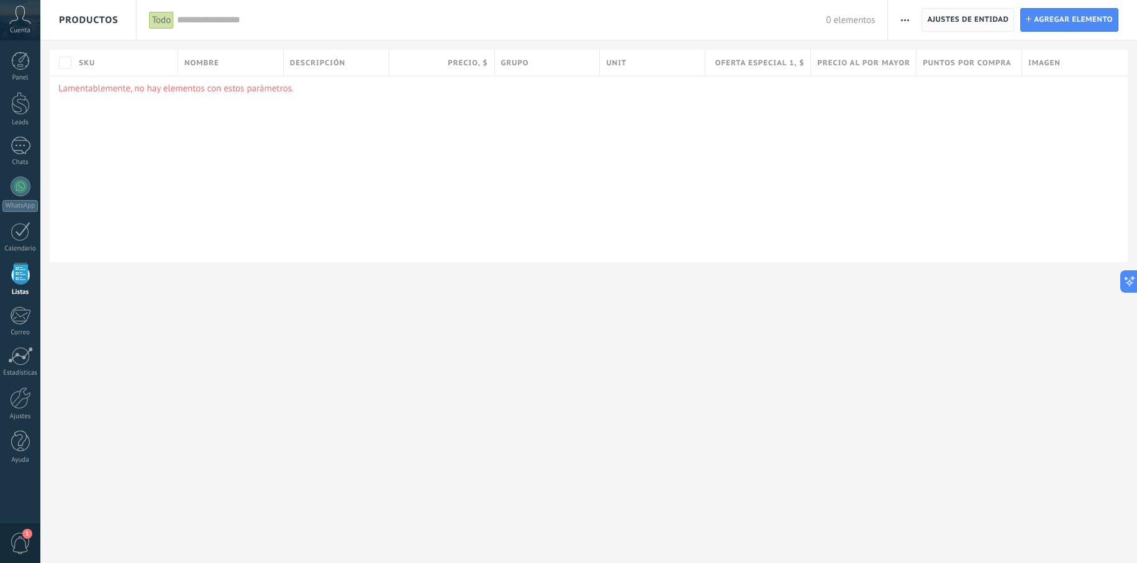
click at [959, 20] on span "Ajustes de entidad" at bounding box center [967, 20] width 81 height 22
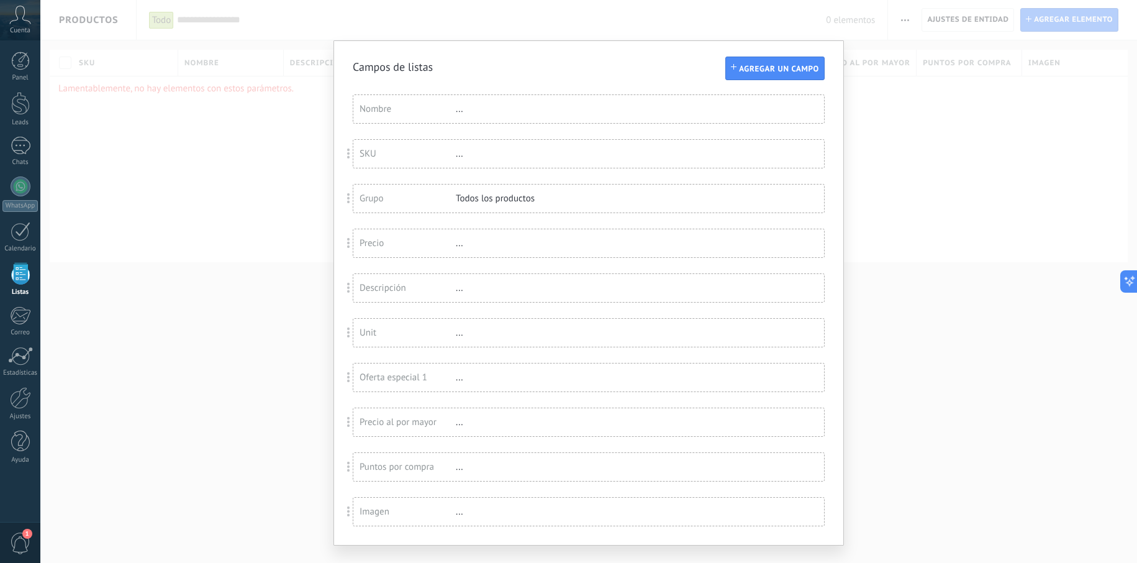
scroll to position [23, 0]
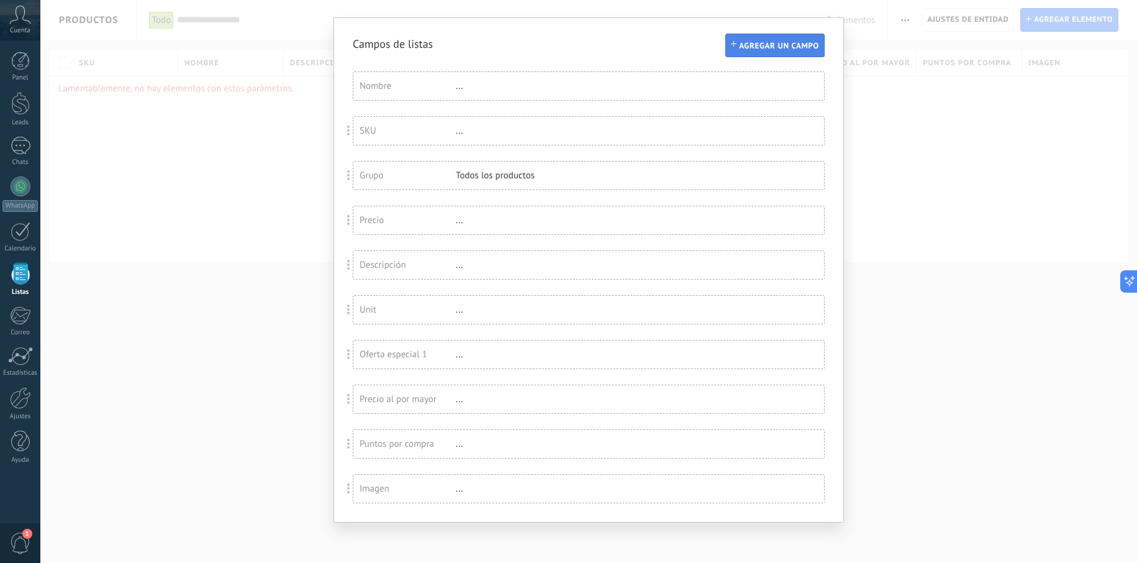
click at [754, 50] on span "Agregar un campo" at bounding box center [779, 46] width 80 height 9
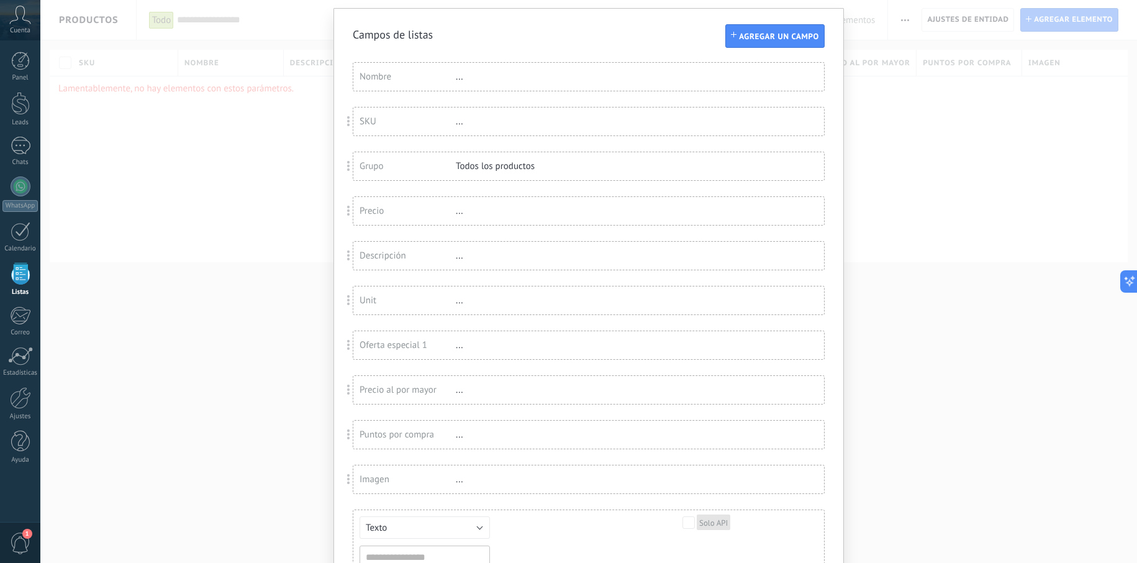
scroll to position [157, 0]
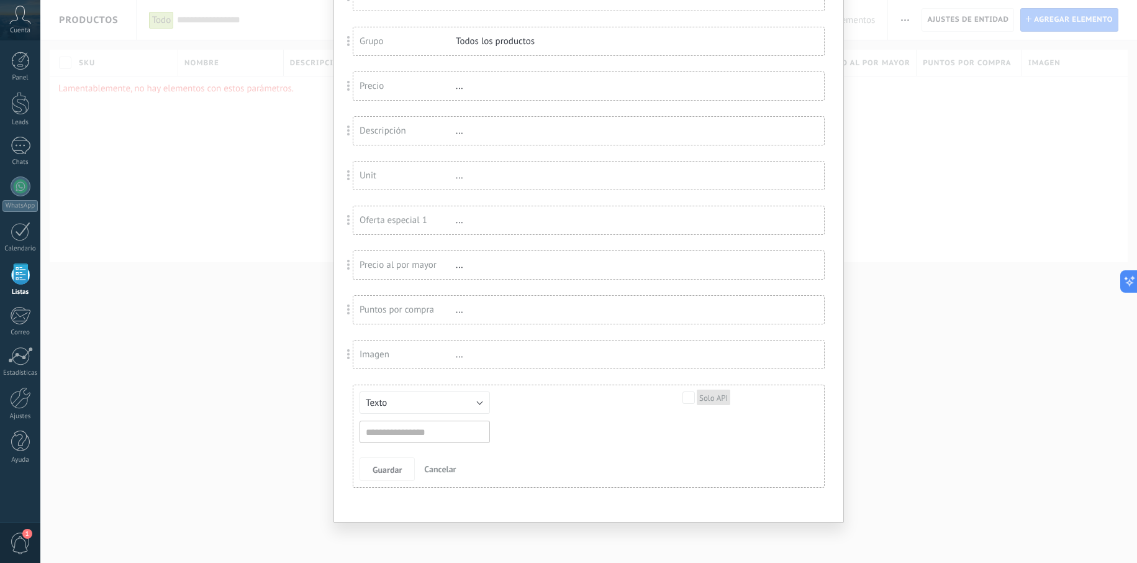
click at [471, 409] on button "Texto" at bounding box center [424, 402] width 130 height 22
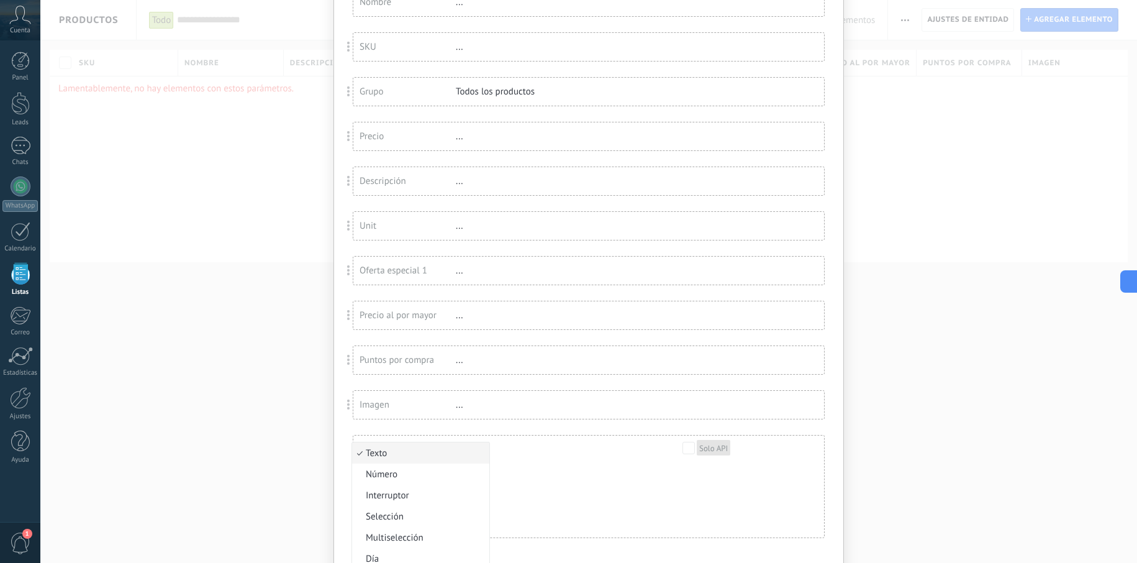
scroll to position [165, 0]
click at [541, 471] on div "Texto Número Interruptor Selección Multiselección Día URL Texto Largo Interrupt…" at bounding box center [579, 467] width 441 height 52
click at [400, 476] on input "text" at bounding box center [424, 482] width 130 height 22
type input "*******"
click at [378, 520] on span "Guardar" at bounding box center [387, 519] width 29 height 9
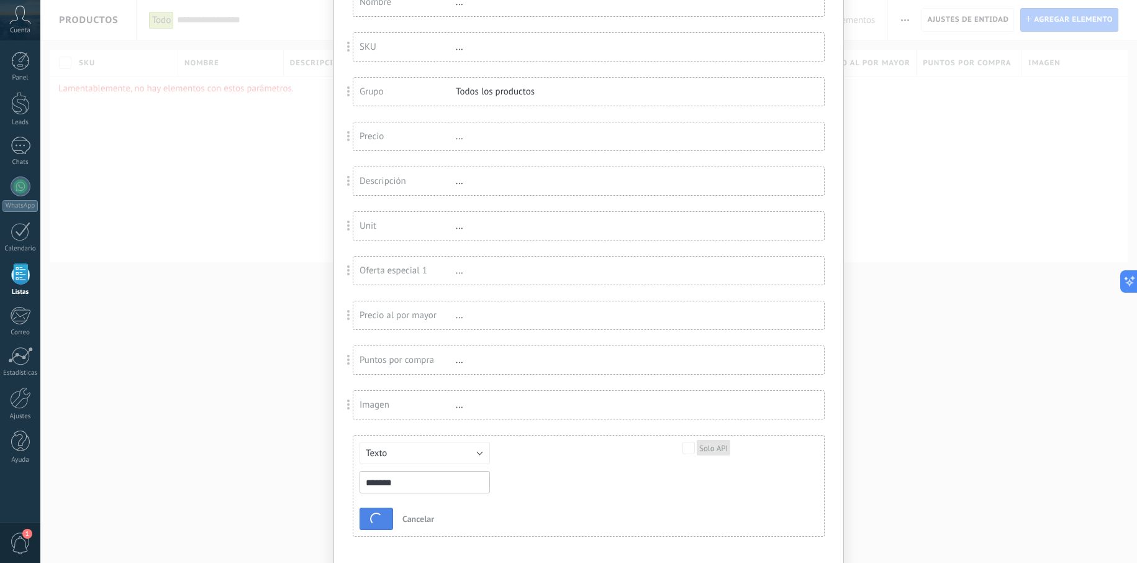
scroll to position [68, 0]
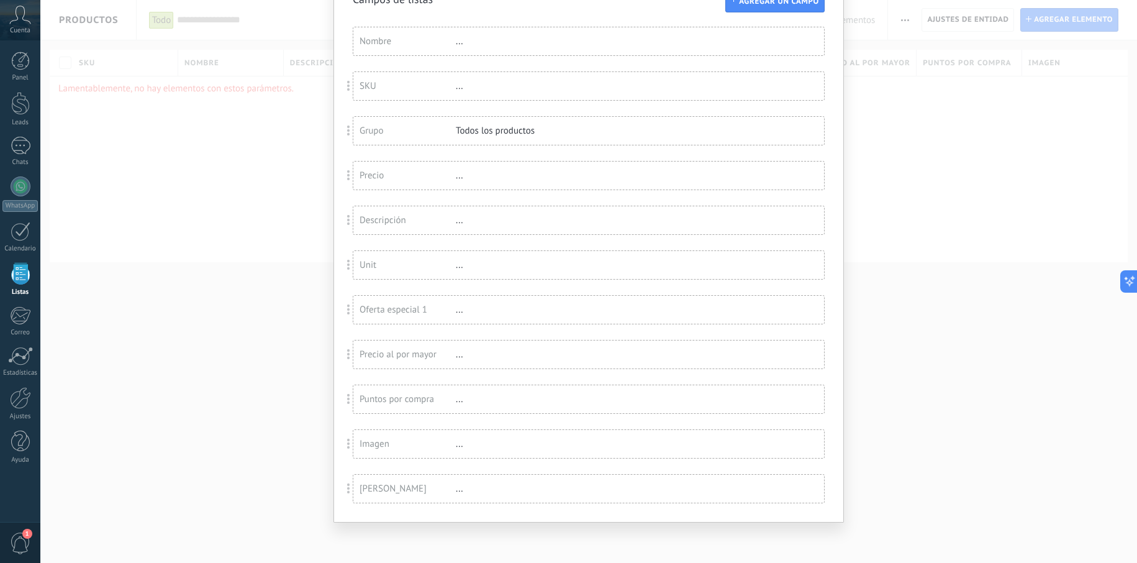
click at [456, 493] on div "..." at bounding box center [496, 488] width 81 height 12
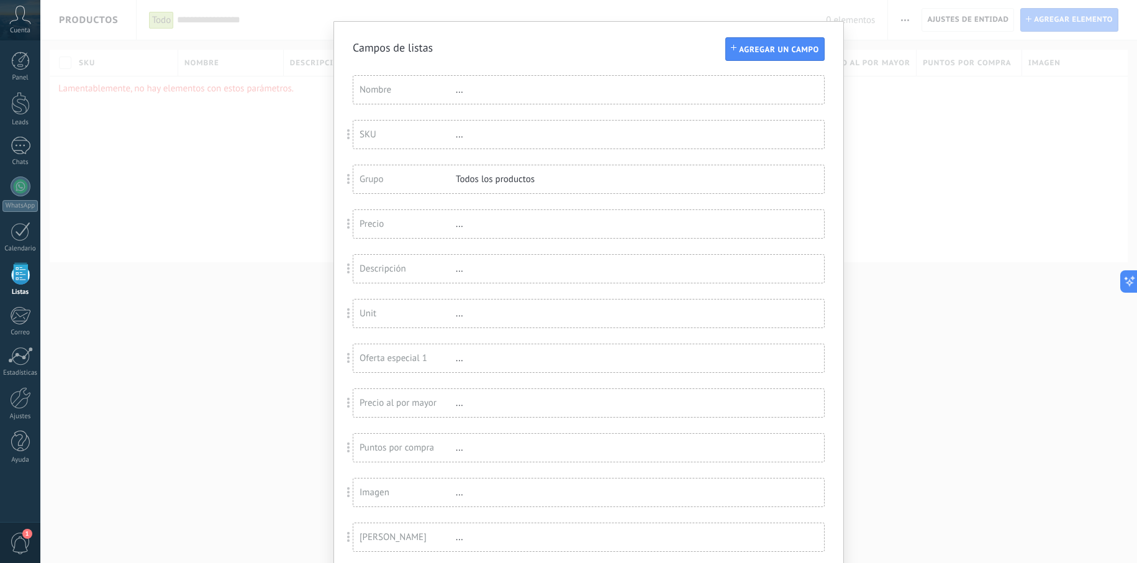
click at [437, 183] on div "Grupo" at bounding box center [407, 179] width 96 height 12
click at [526, 181] on div "***** Solo API Campo ID: 1409345" at bounding box center [579, 187] width 441 height 32
click at [421, 189] on input "*****" at bounding box center [424, 182] width 130 height 22
click at [396, 230] on span "Guardar" at bounding box center [387, 229] width 29 height 9
click at [247, 119] on div "Campos de listas Agregar un campo Usted ha alcanzado la cantidad máxima de los …" at bounding box center [588, 281] width 1096 height 563
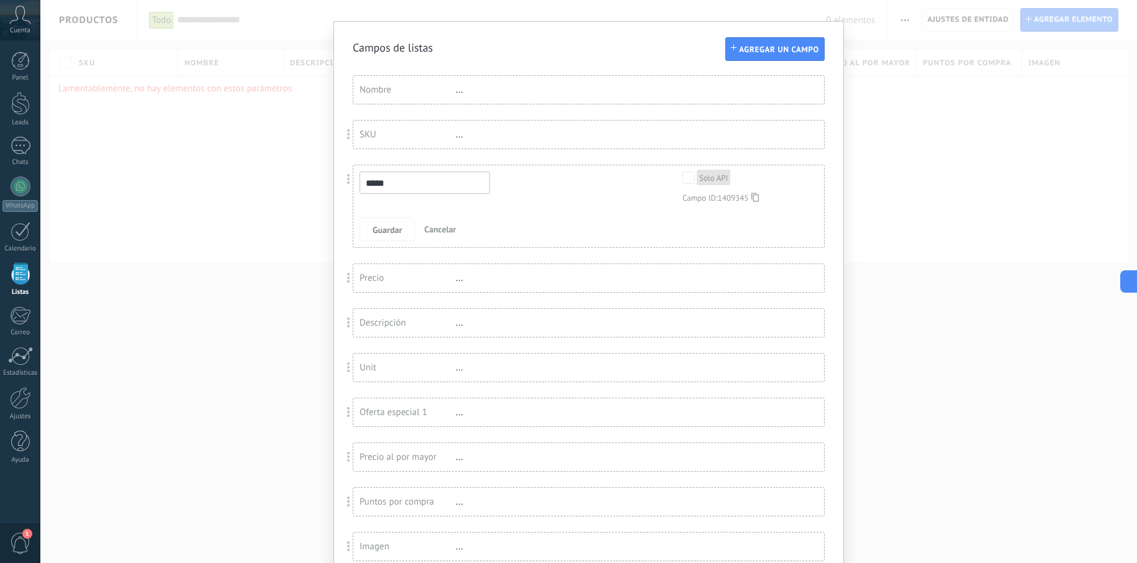
scroll to position [0, 0]
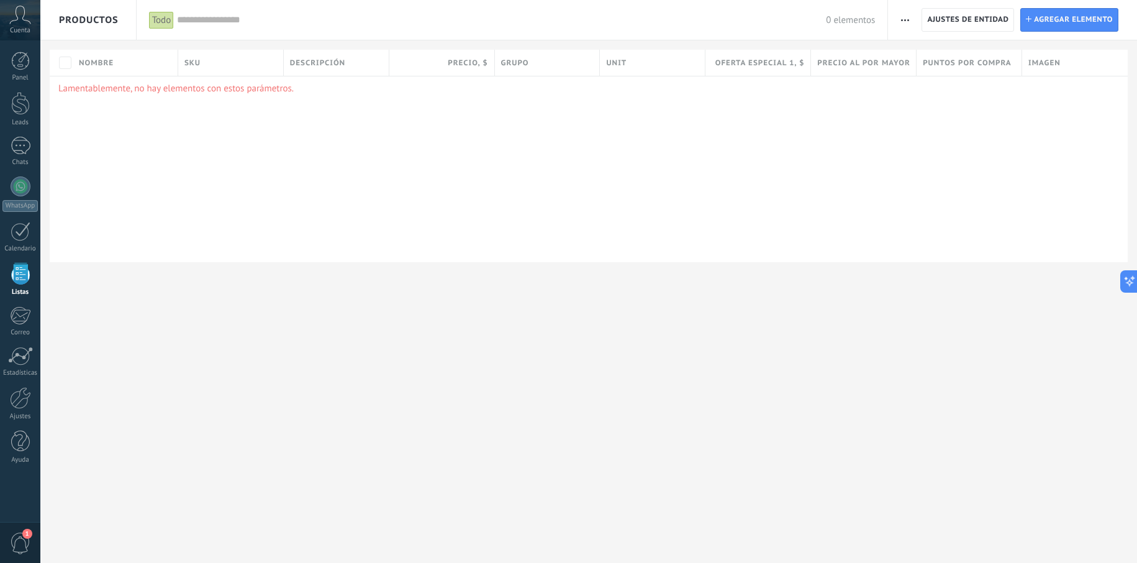
click at [944, 71] on div "Puntos por compra" at bounding box center [968, 63] width 105 height 26
click at [775, 125] on div "Lamentablemente, no hay elementos con estos parámetros." at bounding box center [589, 169] width 1078 height 186
click at [1041, 20] on span "Agregar elemento" at bounding box center [1073, 20] width 79 height 22
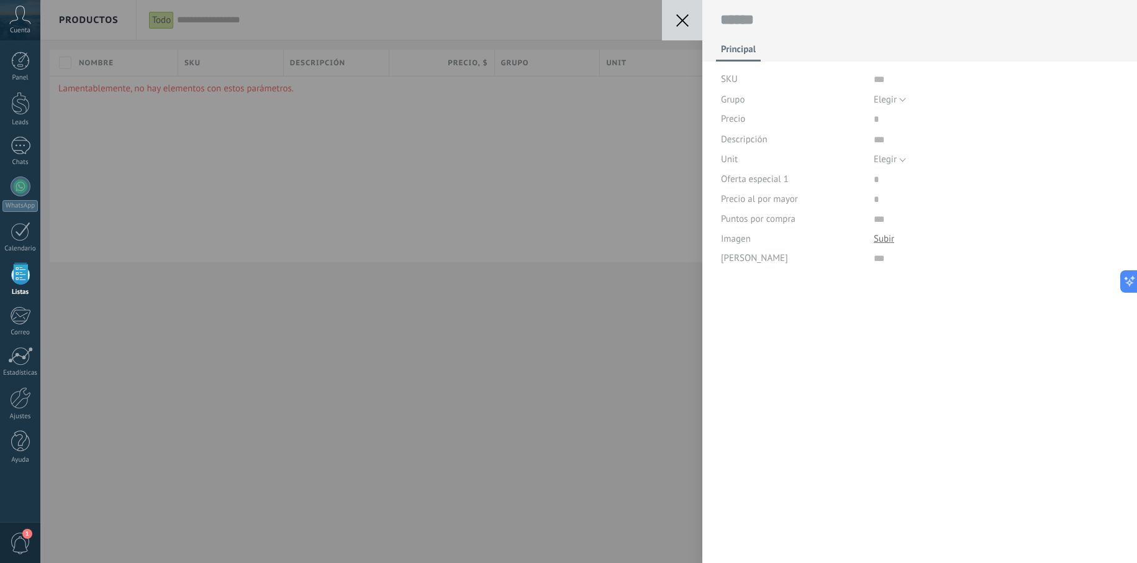
scroll to position [12, 0]
click at [890, 102] on span "Elegir" at bounding box center [885, 100] width 23 height 12
click at [886, 118] on span "Todos los productos" at bounding box center [984, 121] width 248 height 12
click at [882, 261] on input "text" at bounding box center [996, 258] width 245 height 20
click at [882, 137] on textarea at bounding box center [996, 138] width 245 height 19
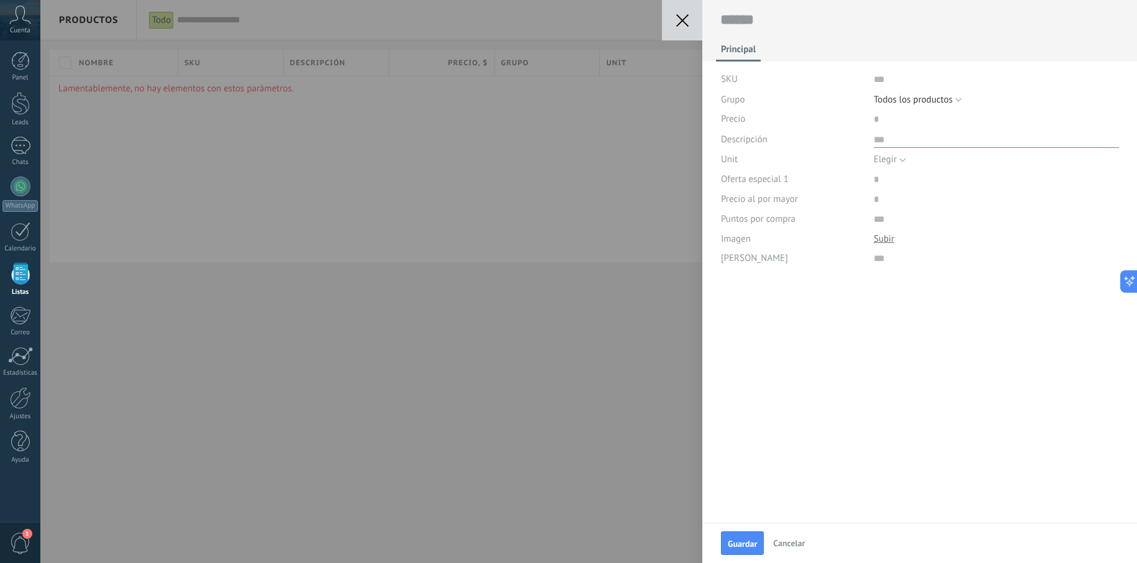
type textarea "*"
type textarea "**"
type textarea "***"
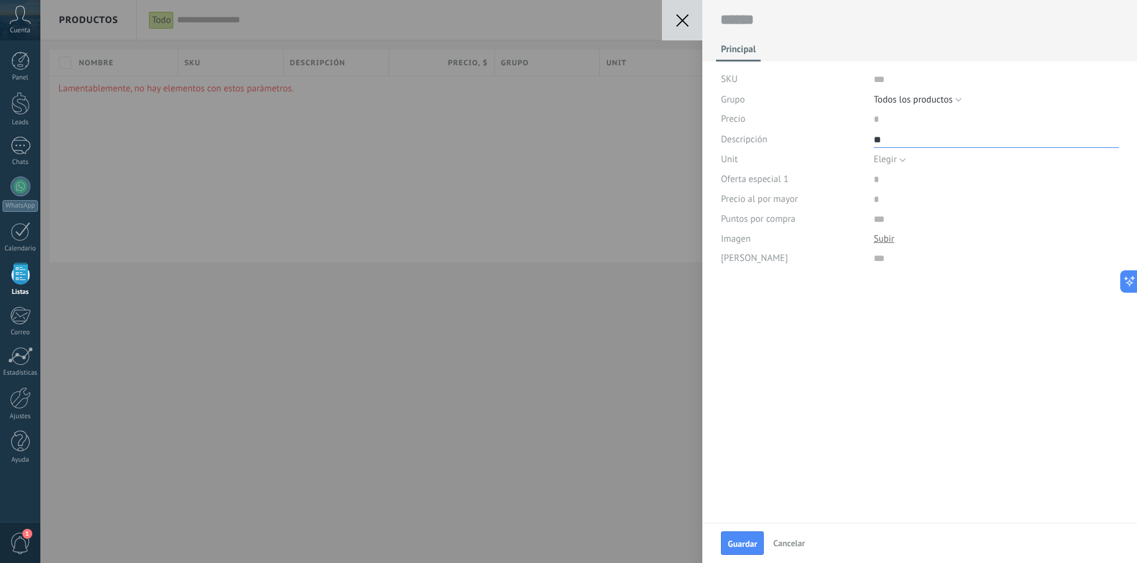
type textarea "***"
type textarea "****"
click at [889, 120] on input "price" at bounding box center [913, 119] width 79 height 20
type input "***"
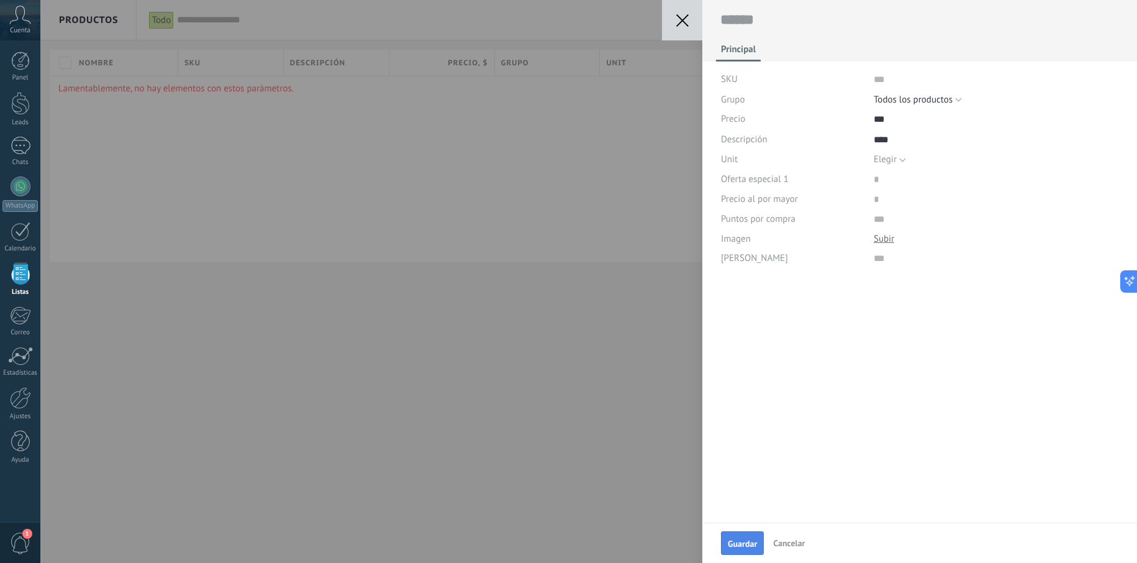
click at [753, 543] on span "Guardar" at bounding box center [742, 543] width 29 height 9
click at [753, 20] on textarea at bounding box center [919, 20] width 399 height 19
drag, startPoint x: 776, startPoint y: 22, endPoint x: 681, endPoint y: 7, distance: 96.2
click at [702, 7] on div "Guardar Cancelar Principal SKU Grupo Elegir Todos los productos Todos los produ…" at bounding box center [919, 281] width 435 height 563
type textarea "*"
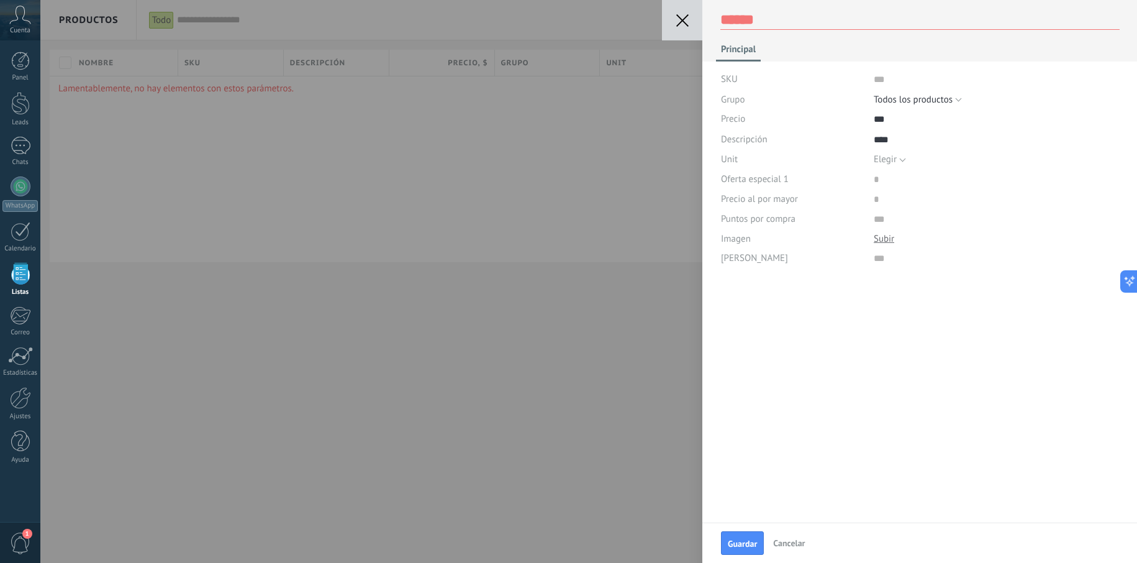
type textarea "*"
type textarea "**"
type textarea "***"
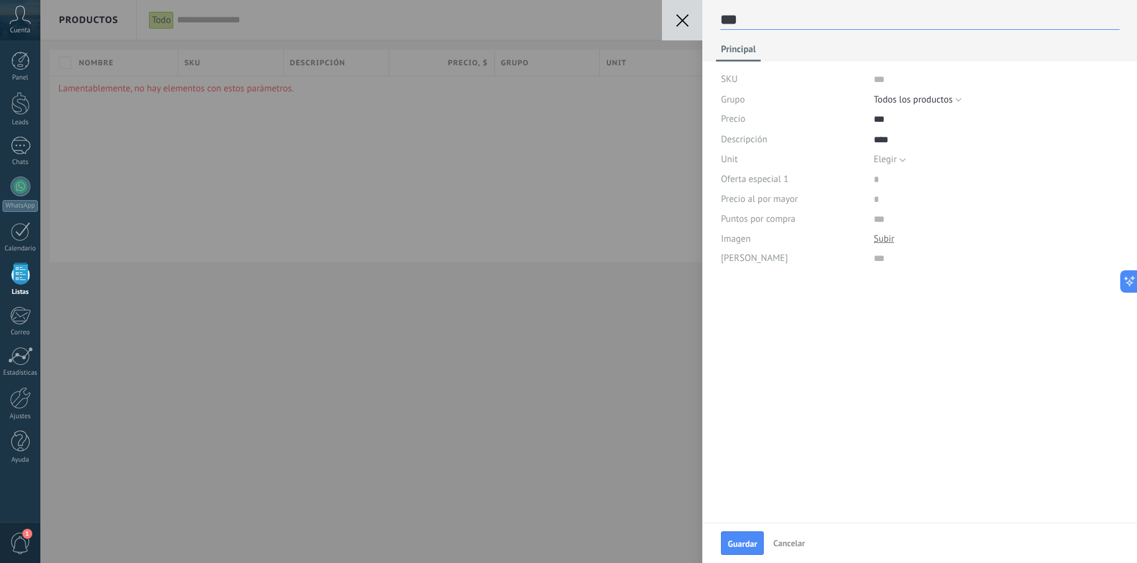
type textarea "****"
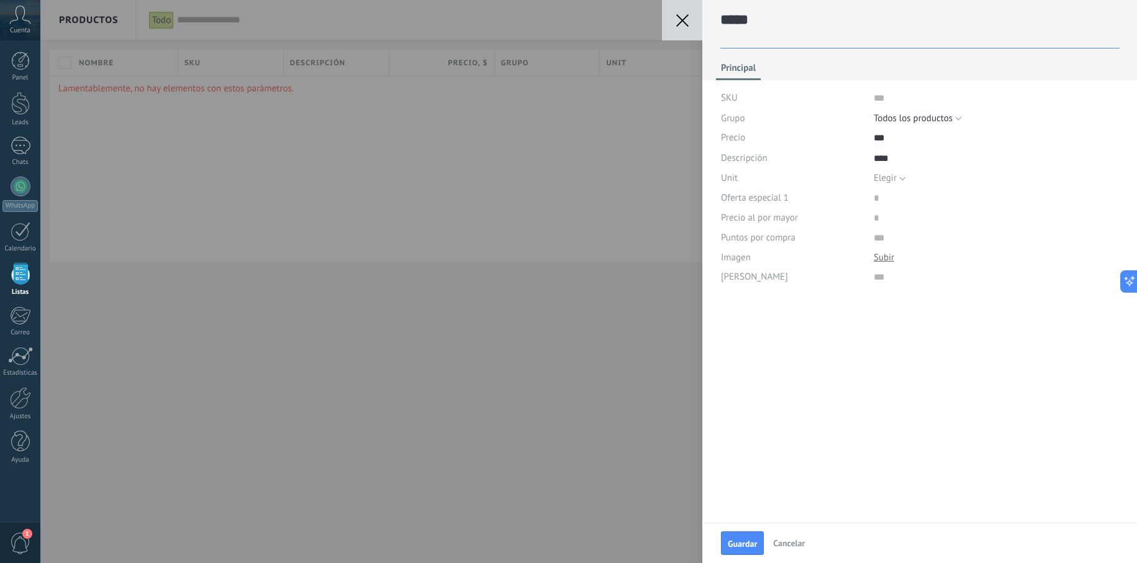
type textarea "****"
click at [735, 544] on span "Guardar" at bounding box center [742, 543] width 29 height 9
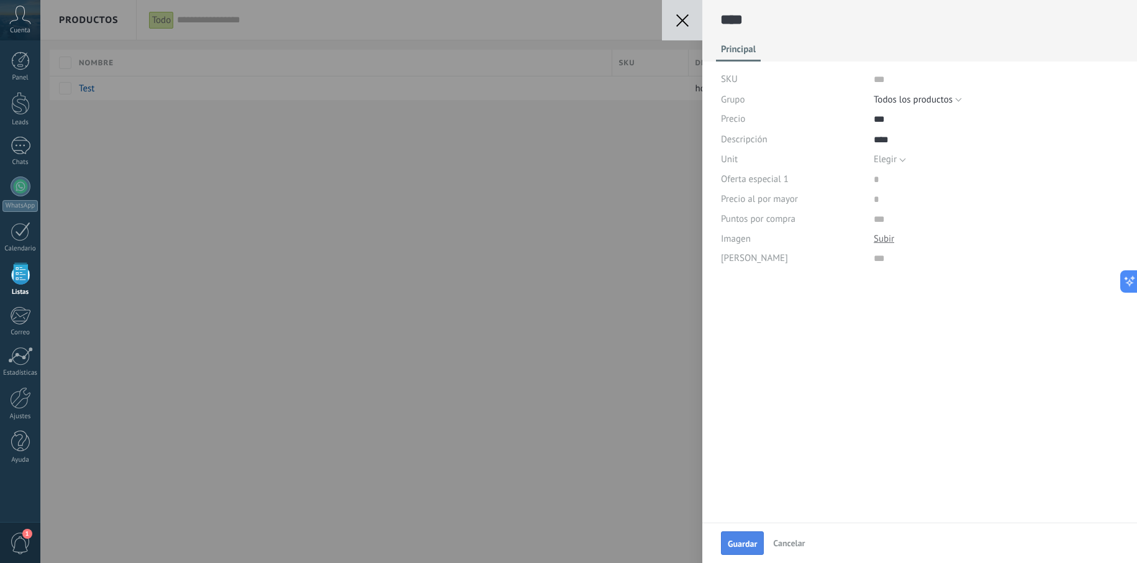
click at [738, 535] on button "Guardar" at bounding box center [742, 543] width 43 height 24
click at [684, 16] on icon at bounding box center [682, 20] width 12 height 12
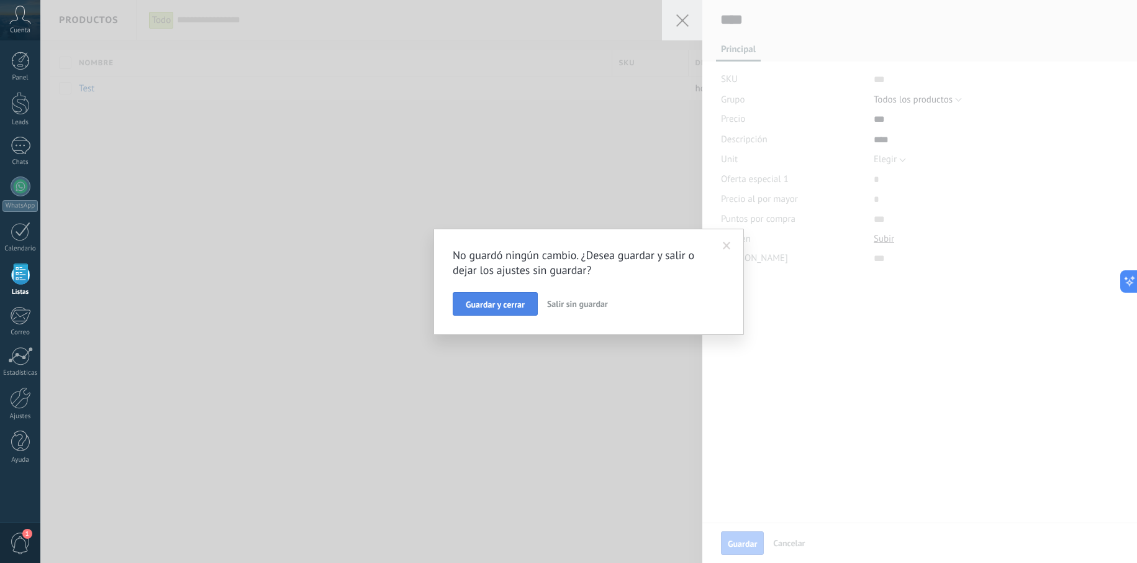
click at [505, 299] on button "Guardar y cerrar" at bounding box center [495, 304] width 85 height 24
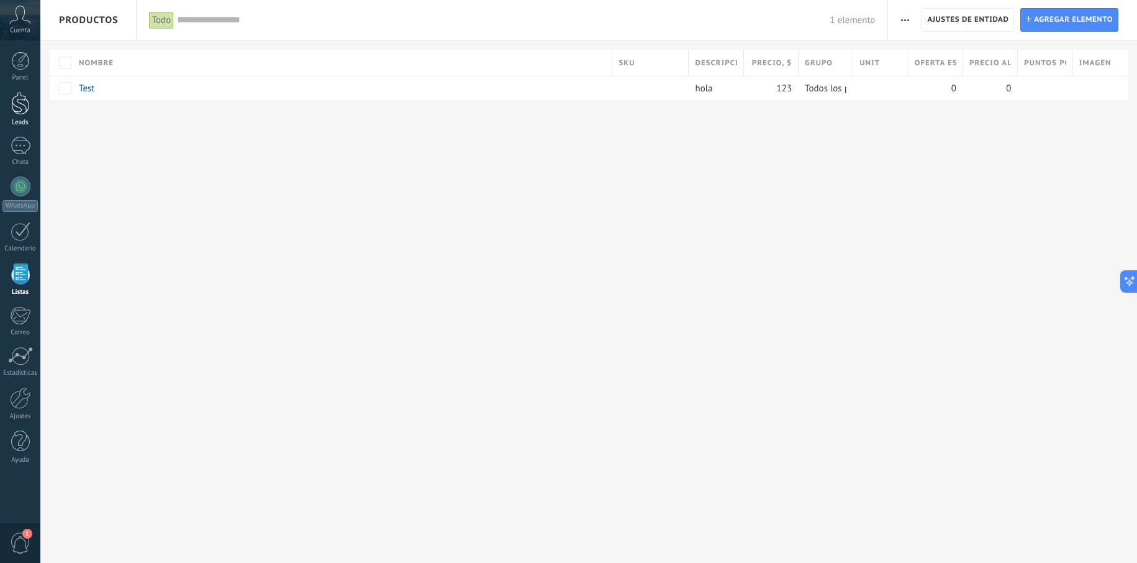
click at [23, 121] on div "Leads" at bounding box center [20, 123] width 36 height 8
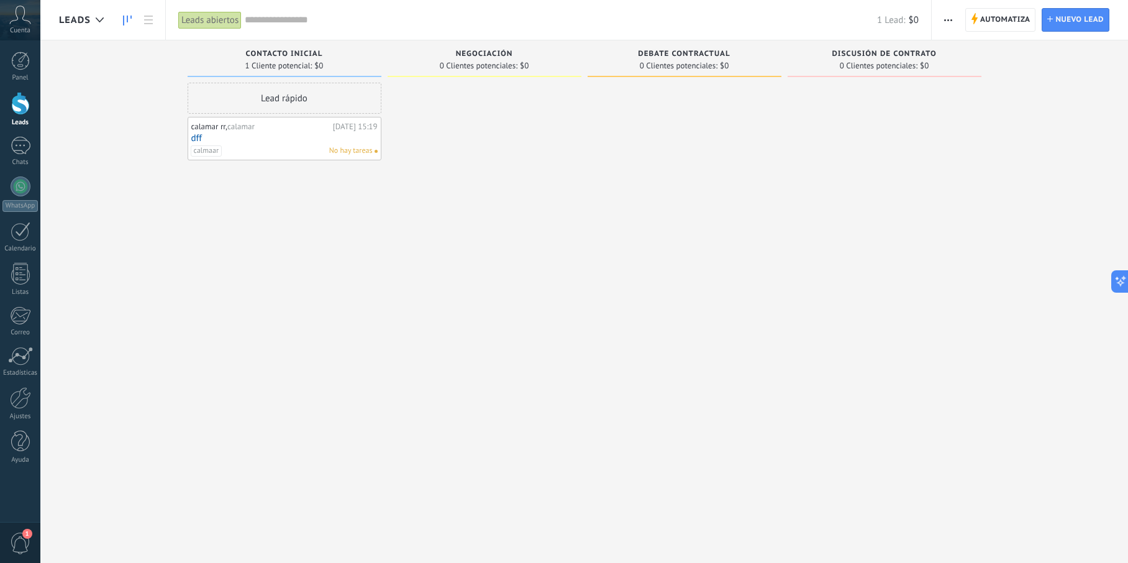
click at [297, 149] on div "calmaar No hay tareas" at bounding box center [282, 150] width 182 height 11
click at [248, 138] on link "dff" at bounding box center [284, 138] width 186 height 11
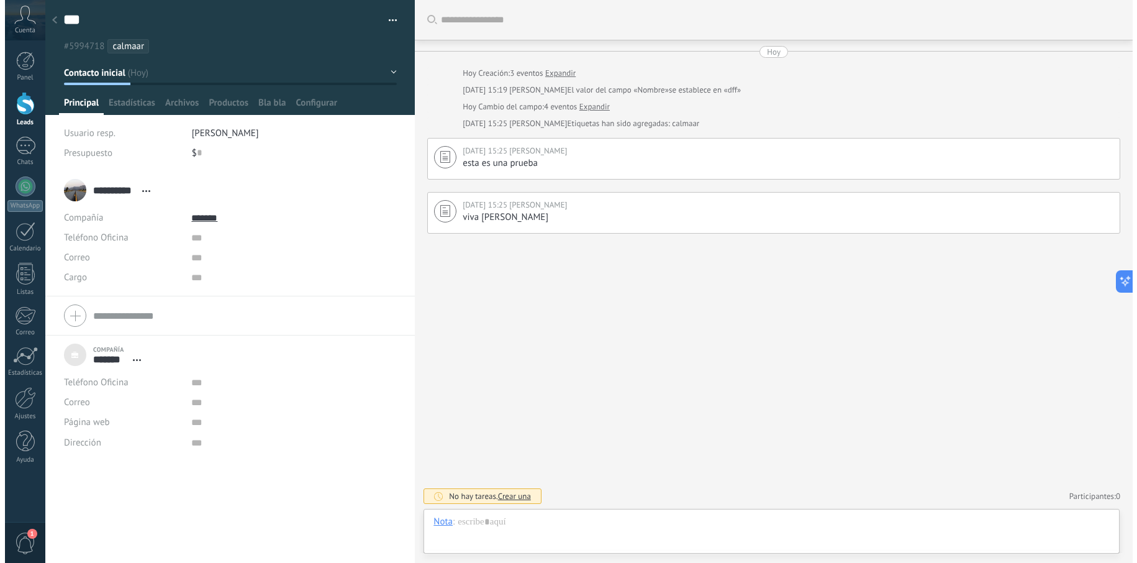
scroll to position [12, 0]
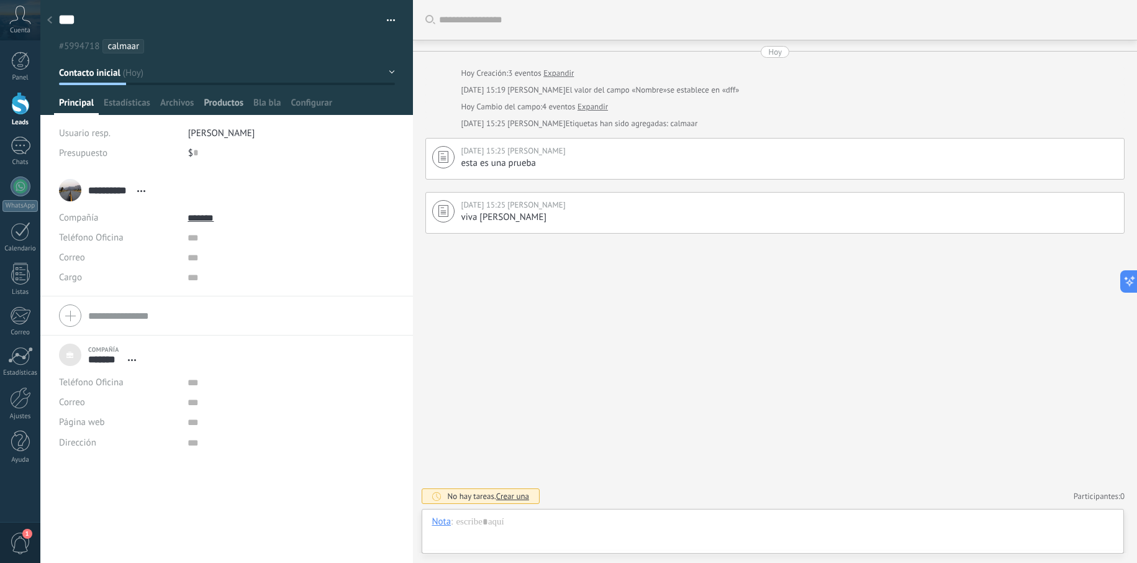
click at [233, 107] on span "Productos" at bounding box center [224, 106] width 40 height 18
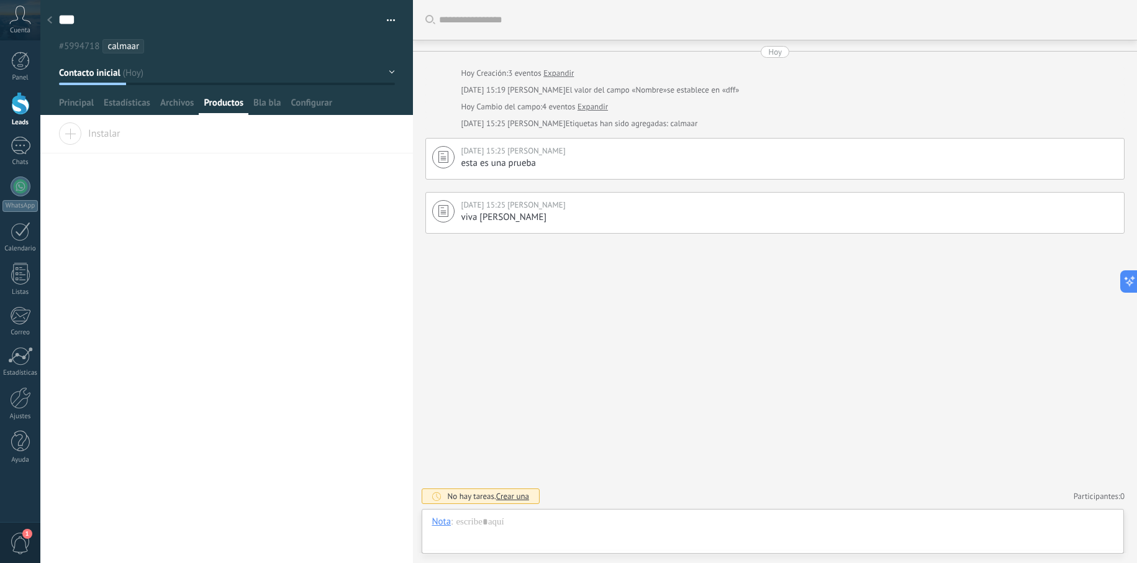
click at [65, 135] on span "Instalar" at bounding box center [89, 130] width 62 height 17
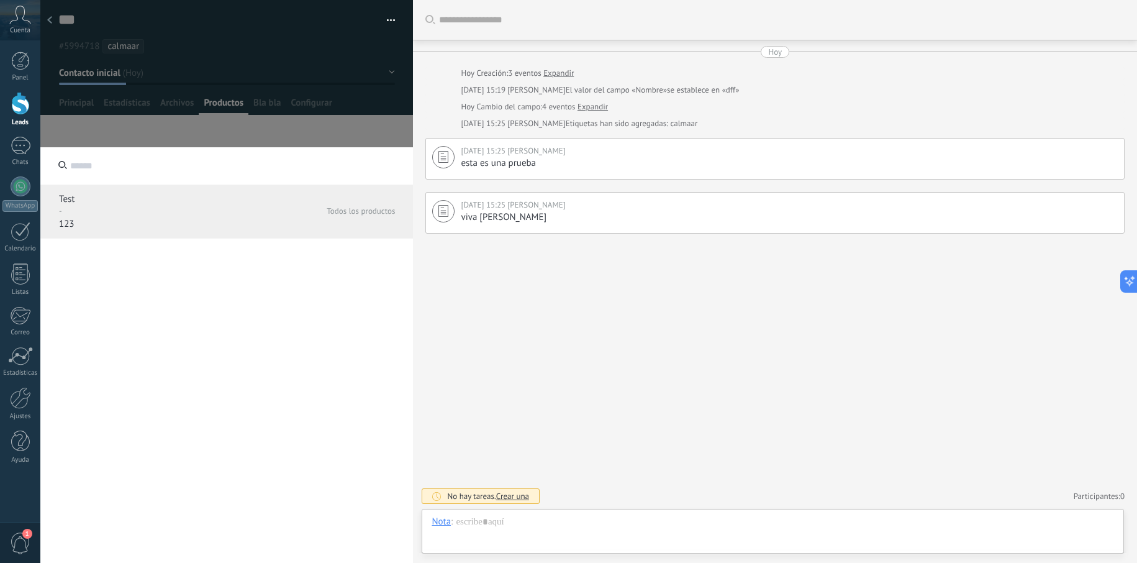
click at [164, 210] on p "-" at bounding box center [140, 211] width 162 height 11
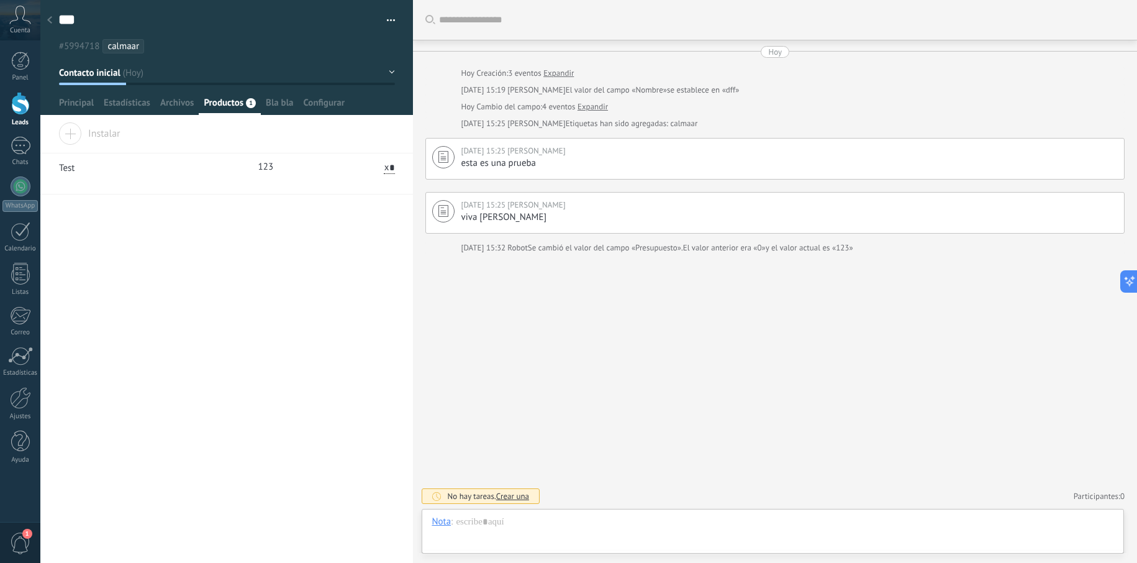
click at [50, 16] on div at bounding box center [49, 21] width 17 height 24
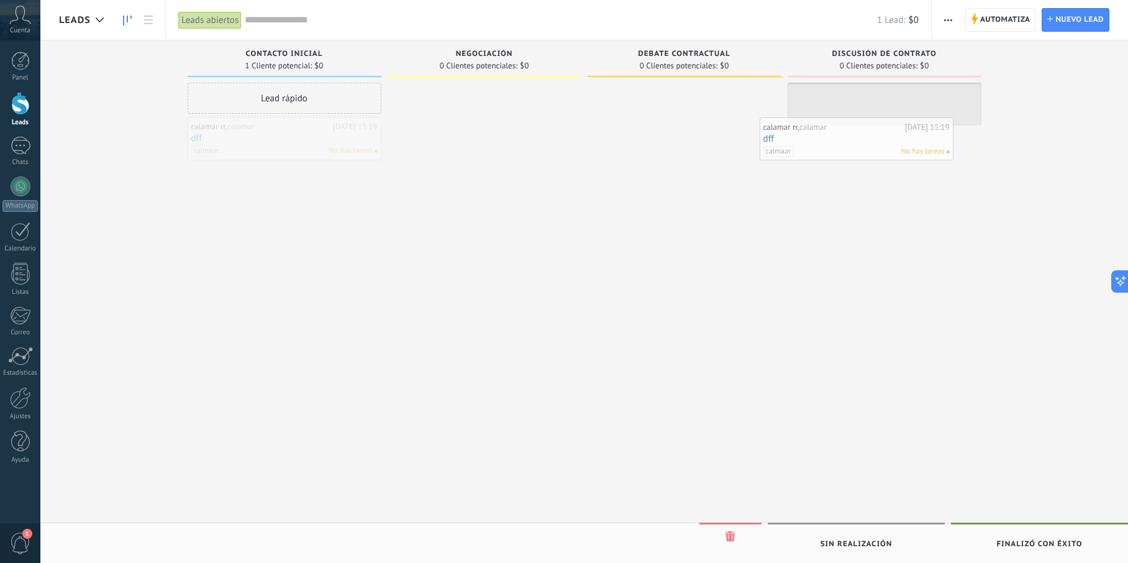
drag, startPoint x: 299, startPoint y: 145, endPoint x: 871, endPoint y: 145, distance: 571.8
drag, startPoint x: 922, startPoint y: 102, endPoint x: 706, endPoint y: 102, distance: 216.1
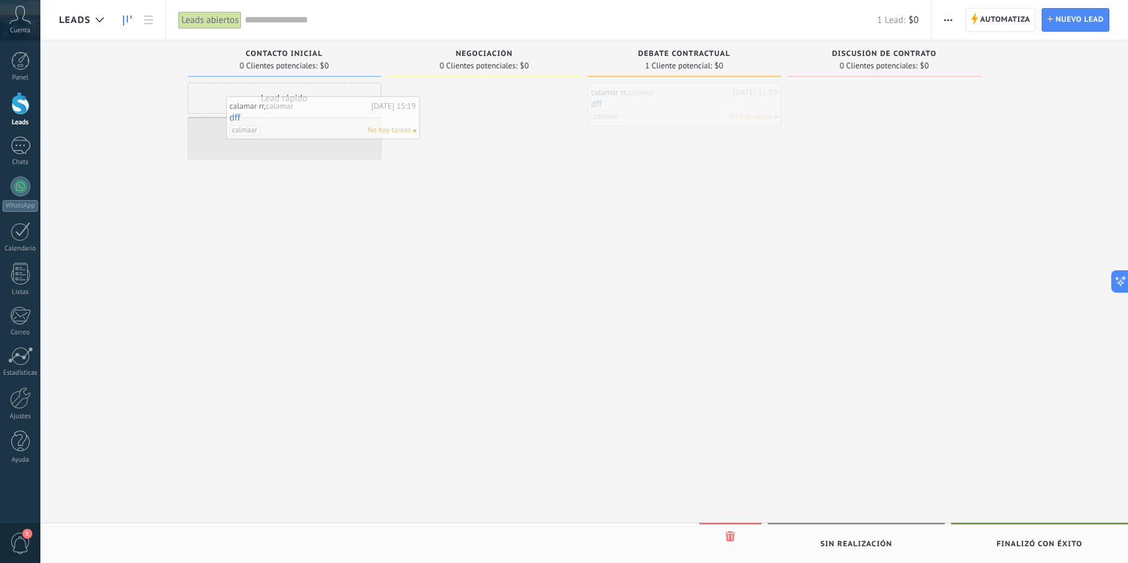
drag, startPoint x: 697, startPoint y: 112, endPoint x: 335, endPoint y: 125, distance: 361.6
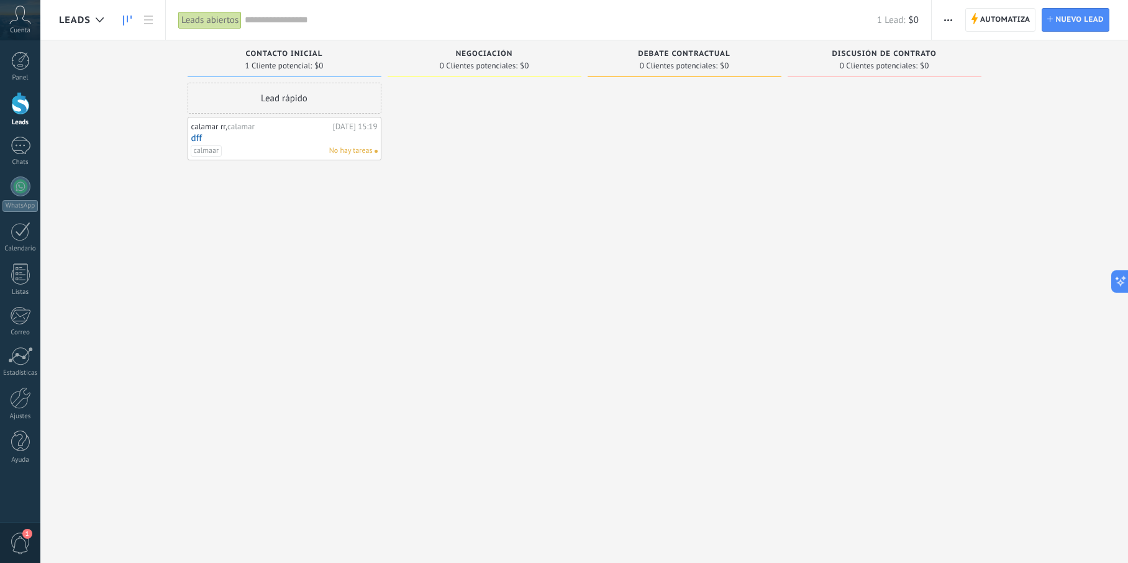
click at [317, 154] on div "calmaar No hay tareas" at bounding box center [282, 150] width 182 height 11
click at [300, 142] on link "dff" at bounding box center [284, 138] width 186 height 11
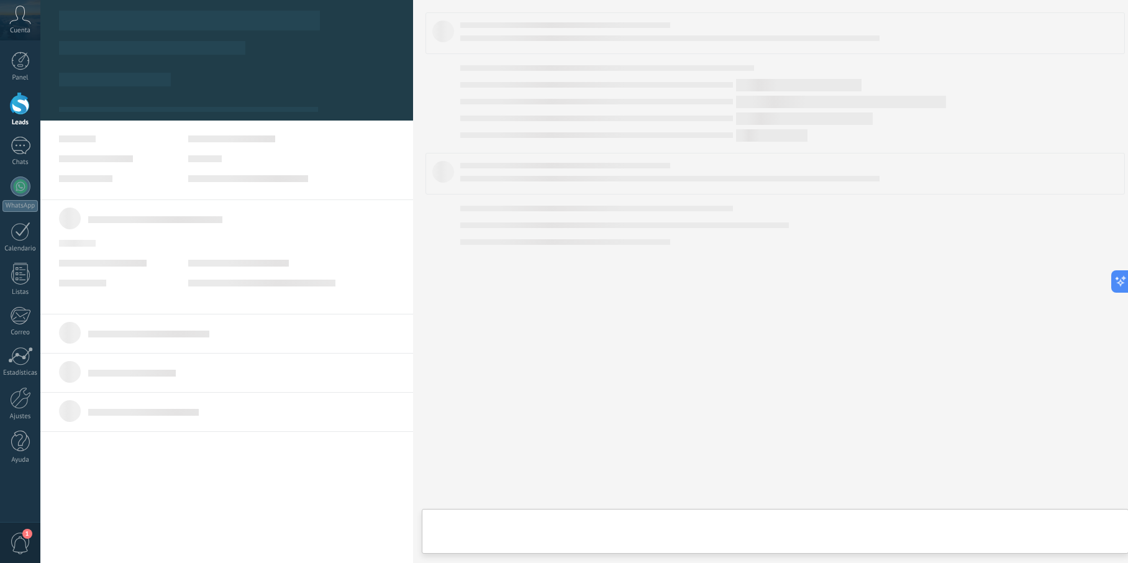
click at [300, 142] on link "dff" at bounding box center [284, 138] width 186 height 11
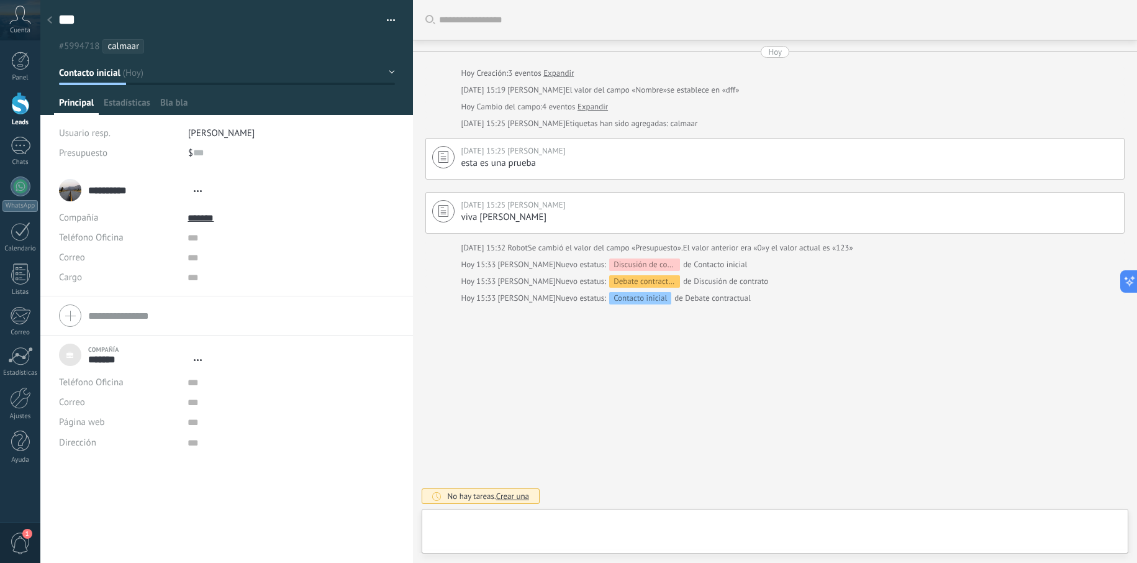
scroll to position [12, 0]
click at [225, 107] on span "Productos" at bounding box center [224, 106] width 40 height 18
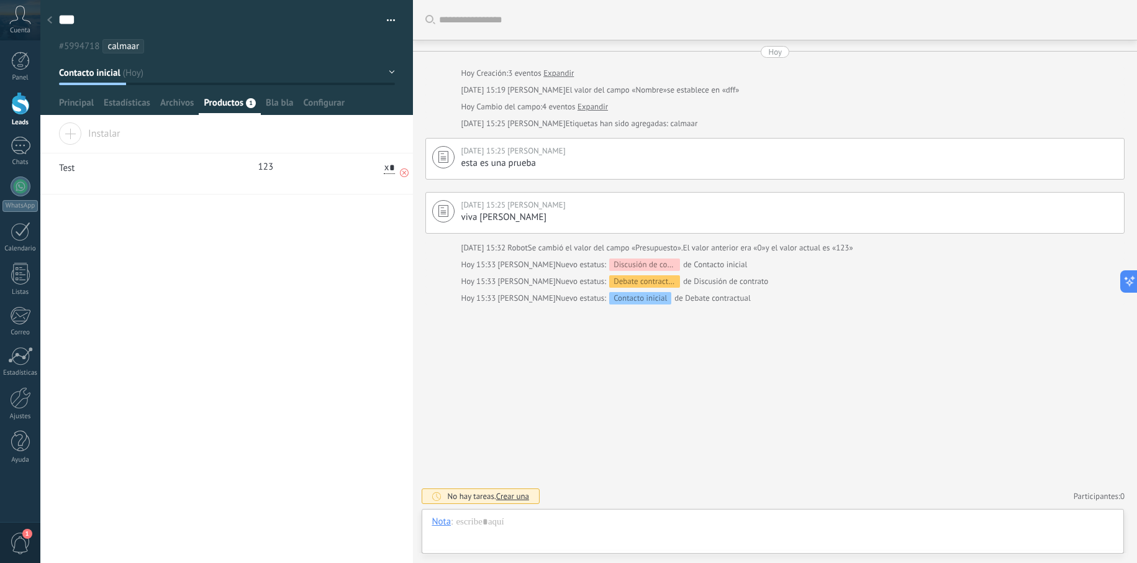
click at [263, 168] on p "123" at bounding box center [300, 167] width 84 height 12
click at [154, 173] on p "Test" at bounding box center [139, 168] width 161 height 12
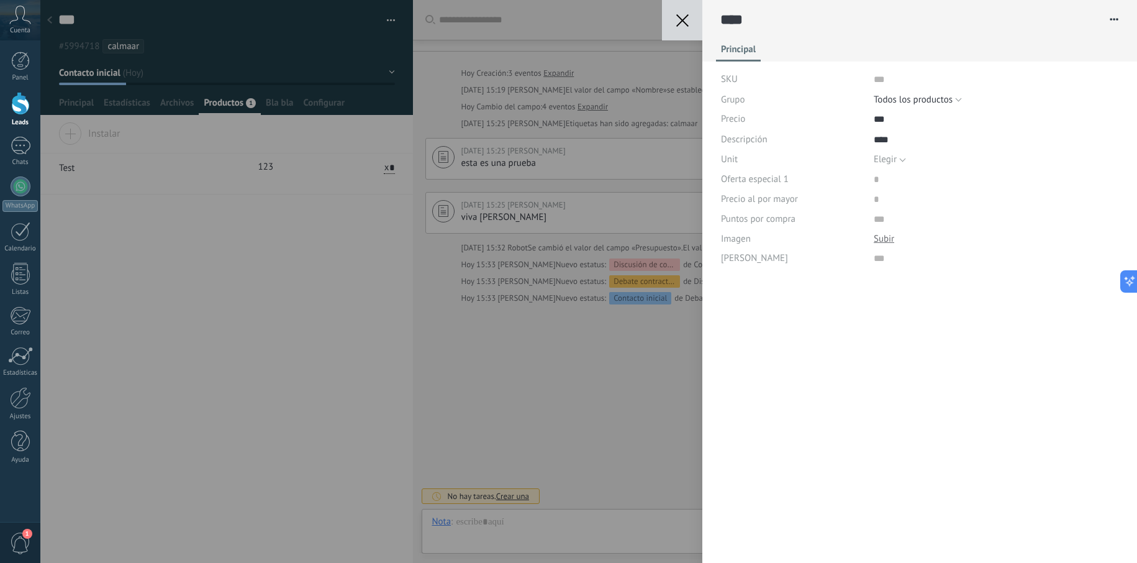
scroll to position [12, 0]
click at [875, 123] on input "price" at bounding box center [913, 119] width 79 height 20
drag, startPoint x: 887, startPoint y: 121, endPoint x: 846, endPoint y: 112, distance: 42.6
click at [846, 112] on div "Precio" at bounding box center [920, 119] width 398 height 20
click at [726, 118] on span "Precio" at bounding box center [733, 118] width 24 height 9
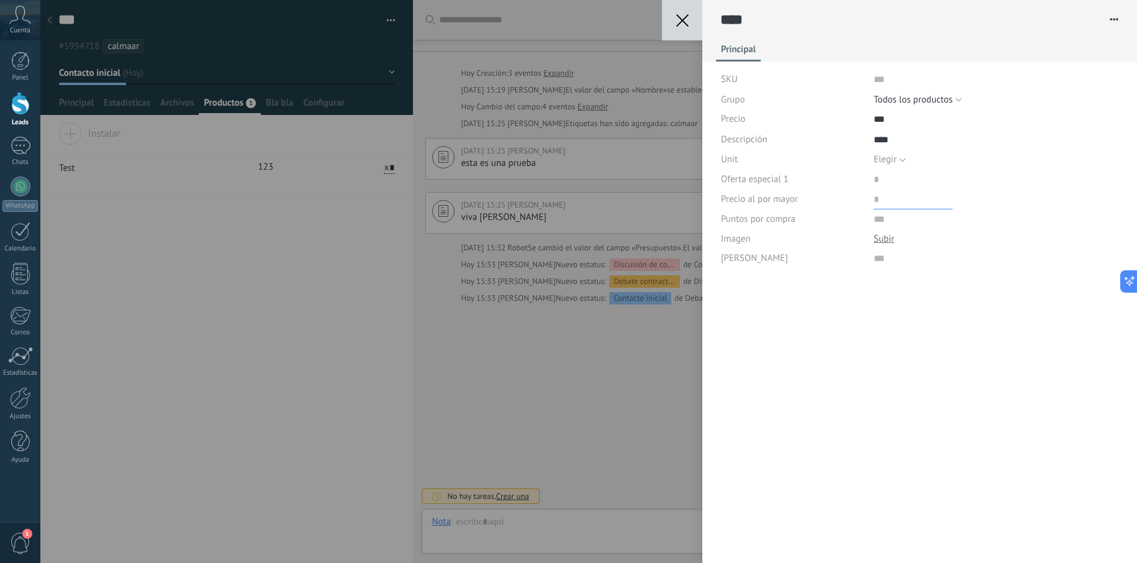
click at [879, 202] on input "price" at bounding box center [913, 199] width 79 height 20
click at [887, 160] on span "Elegir" at bounding box center [885, 159] width 23 height 12
click at [887, 185] on span "pc" at bounding box center [984, 181] width 248 height 12
click at [724, 535] on button "Guardar" at bounding box center [742, 543] width 43 height 24
click at [475, 357] on div "Guardar Cancelar **** Test Eliminar elemento Principal SKU Grupo Elegir Todos l…" at bounding box center [588, 281] width 1096 height 563
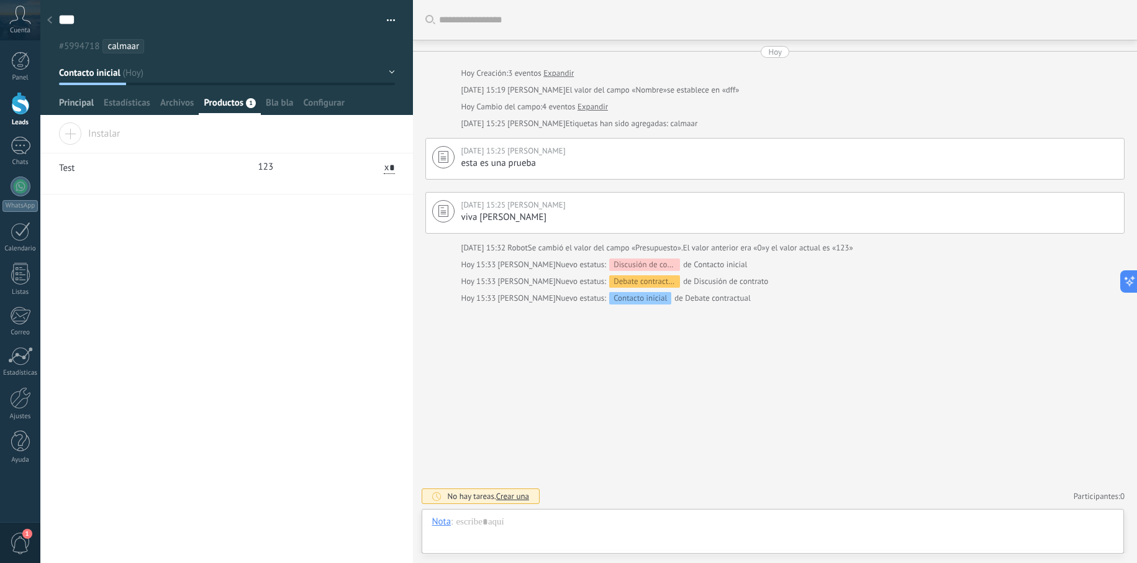
drag, startPoint x: 72, startPoint y: 101, endPoint x: 79, endPoint y: 104, distance: 7.5
click at [72, 101] on span "Principal" at bounding box center [76, 106] width 35 height 18
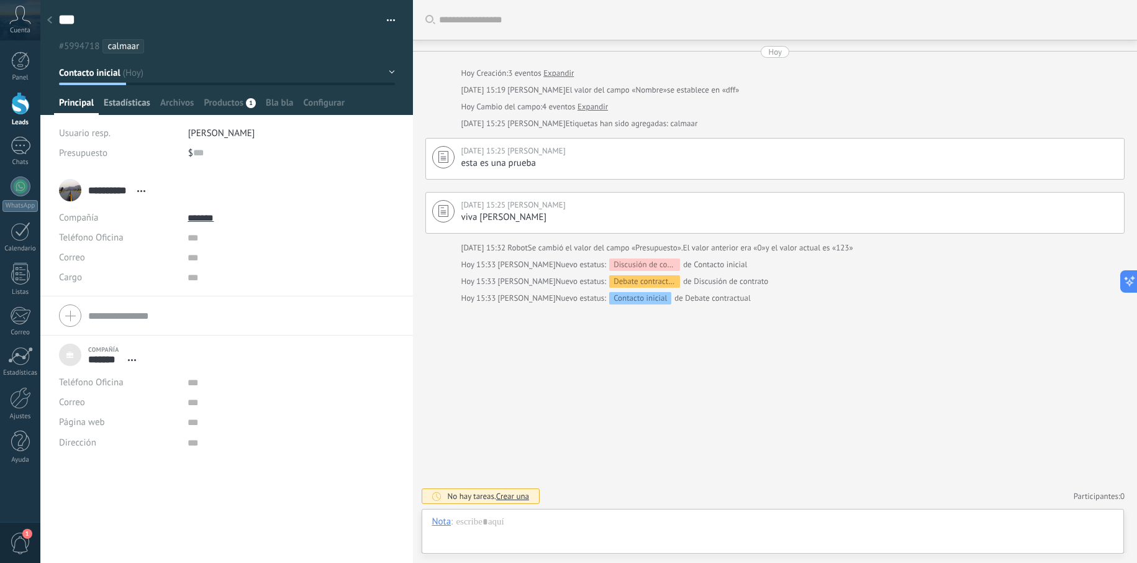
click at [133, 98] on span "Estadísticas" at bounding box center [127, 106] width 47 height 18
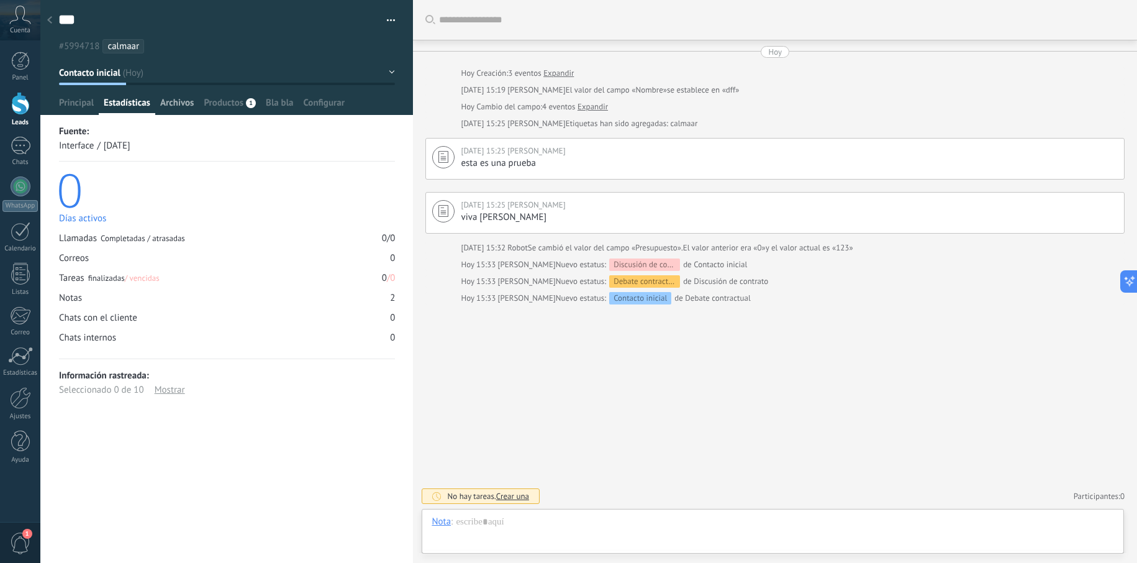
click at [169, 103] on span "Archivos" at bounding box center [177, 106] width 34 height 18
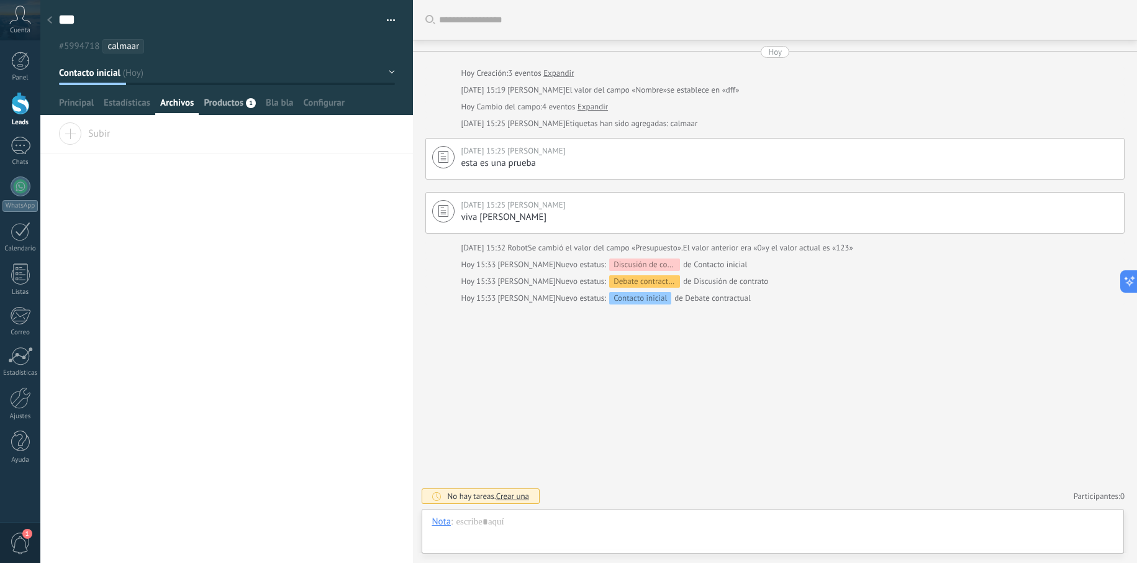
click at [210, 104] on span "Productos" at bounding box center [224, 106] width 40 height 18
click at [57, 20] on div at bounding box center [49, 21] width 17 height 24
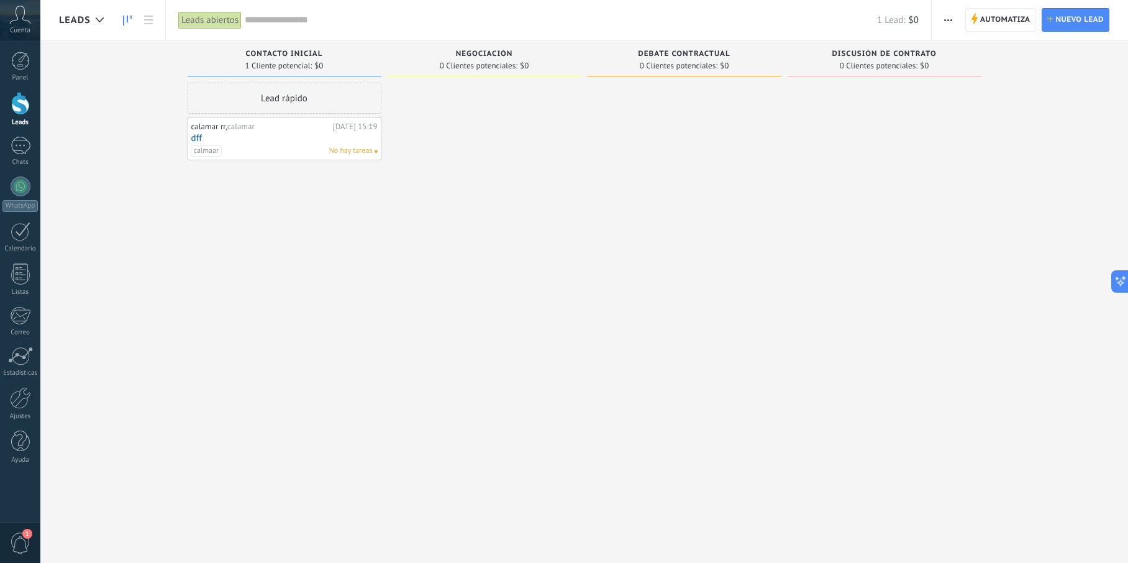
click at [707, 53] on span "Debate contractual" at bounding box center [684, 54] width 92 height 9
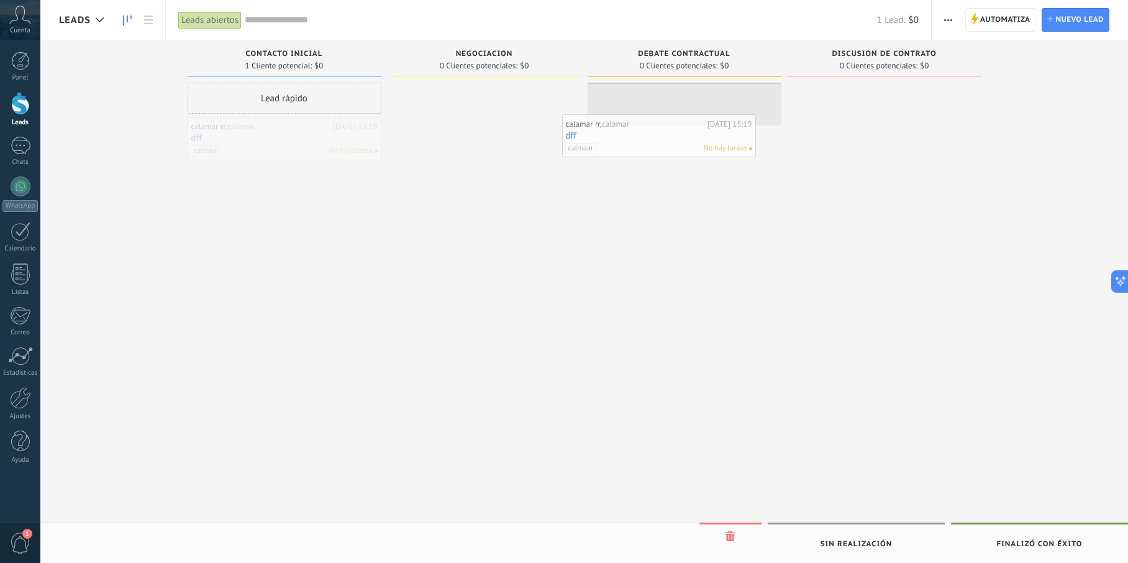
drag, startPoint x: 273, startPoint y: 143, endPoint x: 648, endPoint y: 133, distance: 375.2
drag, startPoint x: 666, startPoint y: 114, endPoint x: 501, endPoint y: 100, distance: 165.7
drag, startPoint x: 495, startPoint y: 103, endPoint x: 248, endPoint y: 144, distance: 250.5
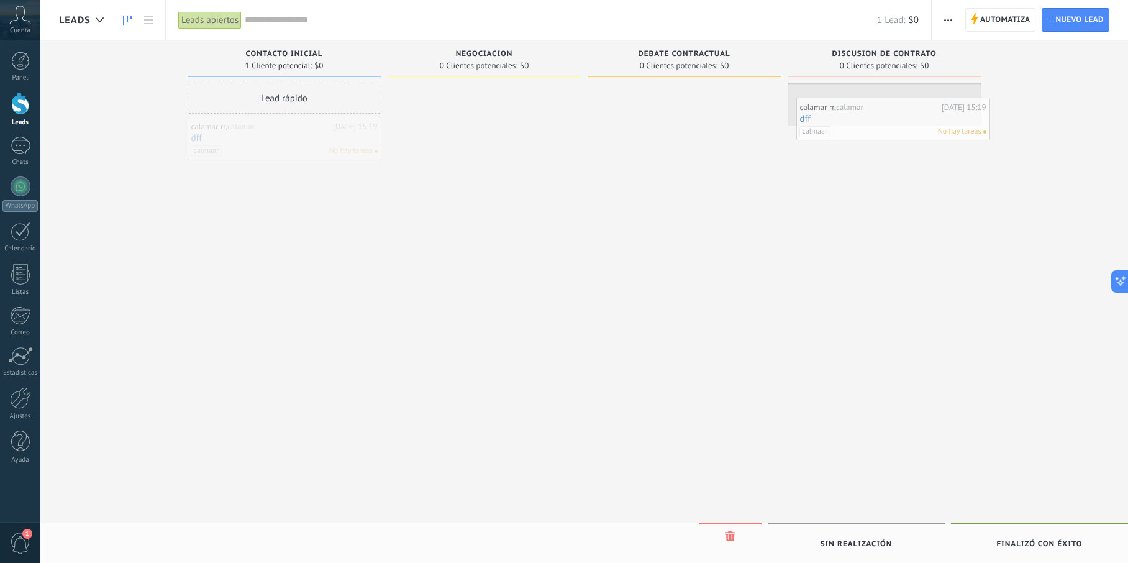
drag, startPoint x: 247, startPoint y: 144, endPoint x: 856, endPoint y: 125, distance: 608.8
drag, startPoint x: 871, startPoint y: 114, endPoint x: 341, endPoint y: 150, distance: 530.8
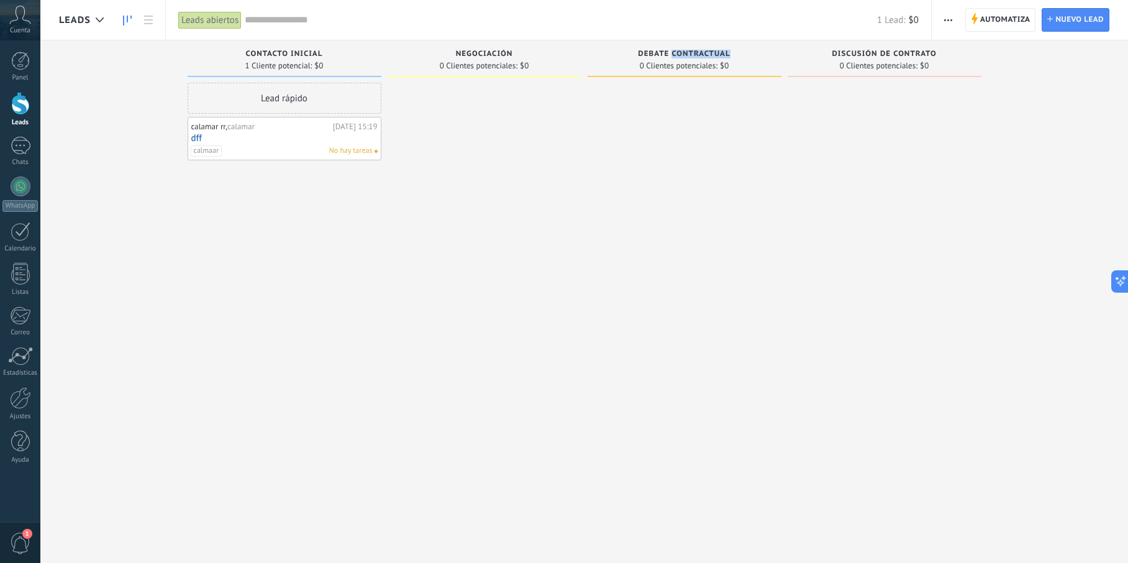
click at [309, 158] on div "calamar rr, calamar Hoy 15:19 dff calmaar No hay tareas" at bounding box center [285, 138] width 194 height 43
click at [311, 149] on div "calmaar No hay tareas" at bounding box center [282, 150] width 182 height 11
click at [284, 145] on div "calmaar No hay tareas" at bounding box center [282, 150] width 182 height 11
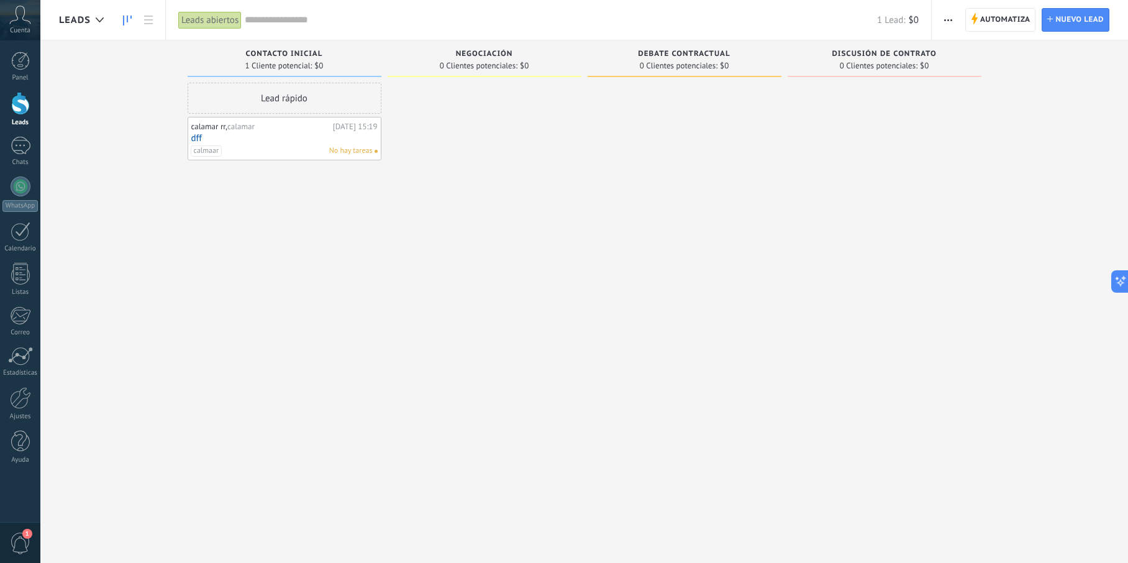
click at [216, 139] on link "dff" at bounding box center [284, 138] width 186 height 11
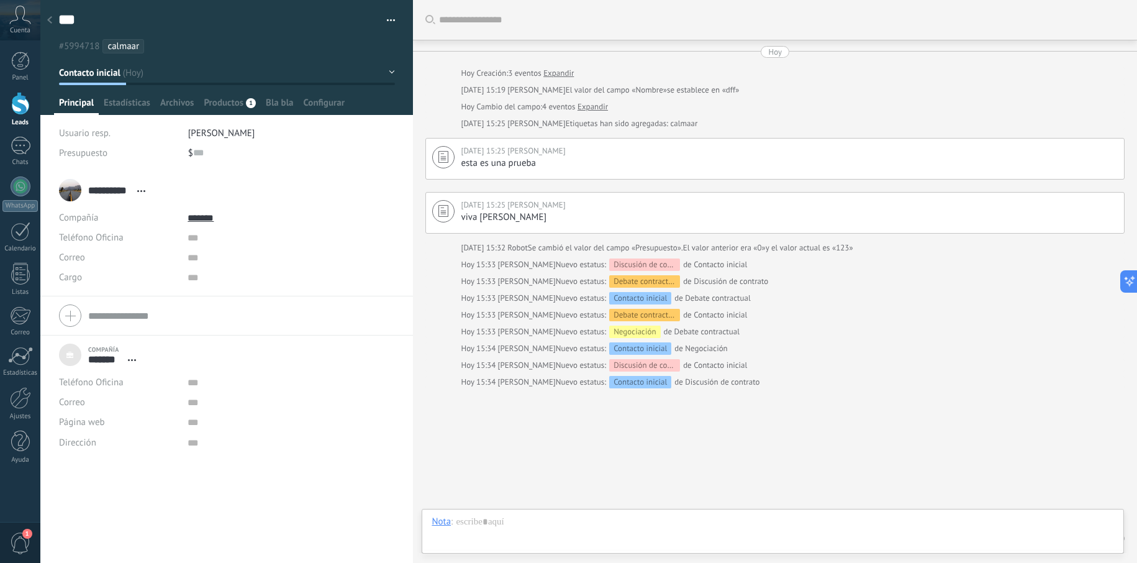
scroll to position [42, 0]
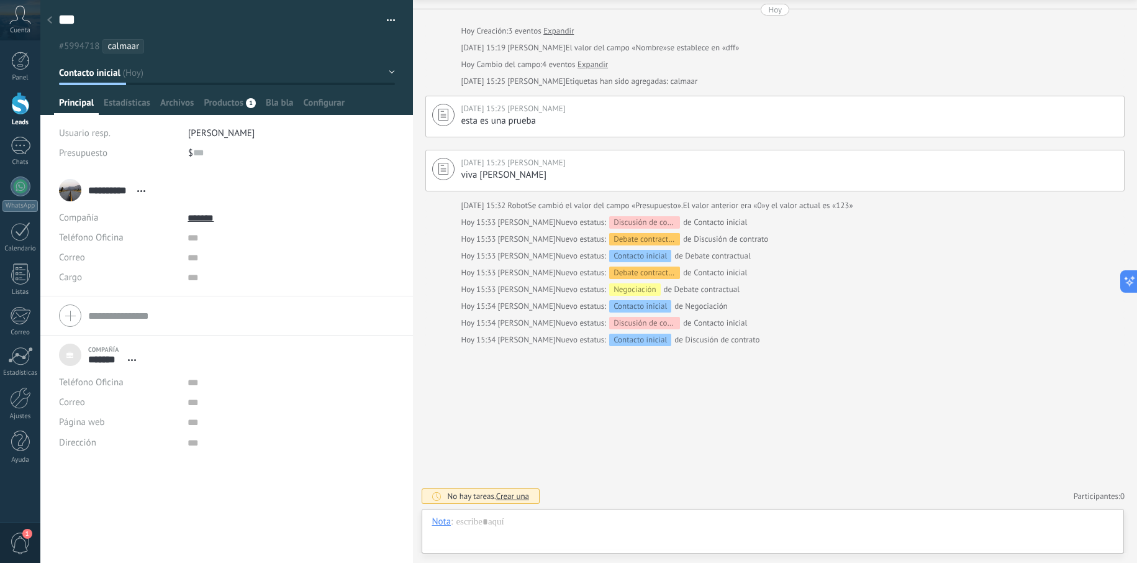
click at [379, 24] on button "button" at bounding box center [387, 20] width 18 height 19
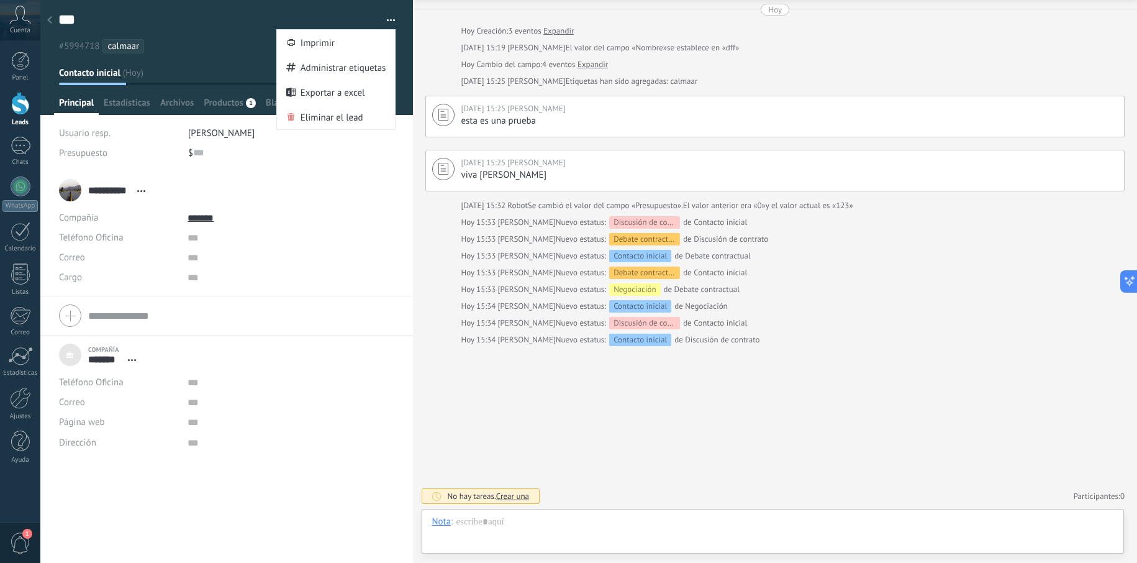
click at [381, 20] on button "button" at bounding box center [387, 20] width 18 height 19
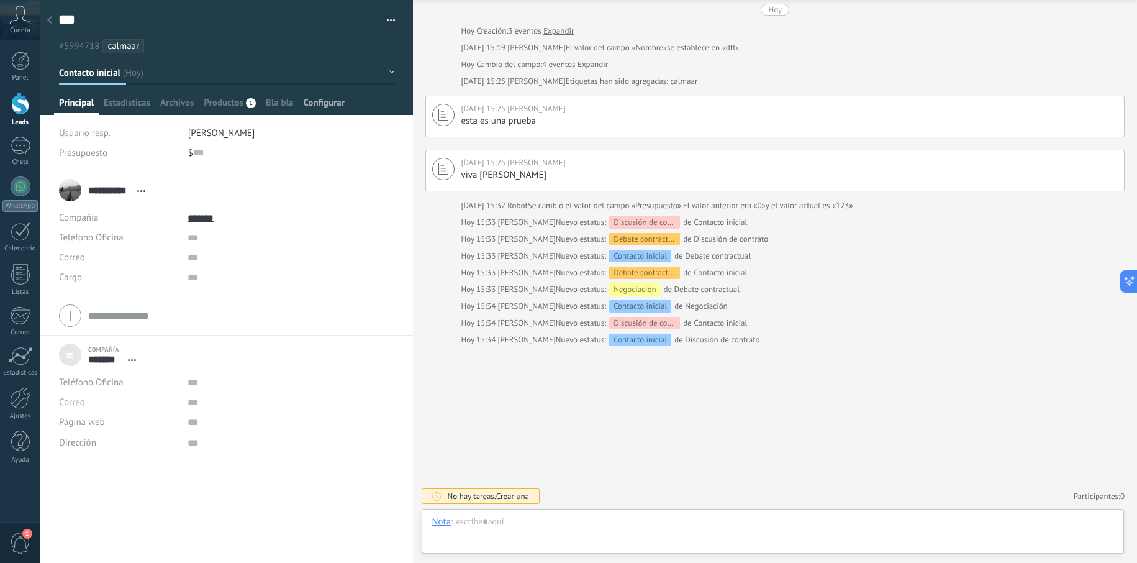
click at [319, 101] on span "Configurar" at bounding box center [324, 106] width 41 height 18
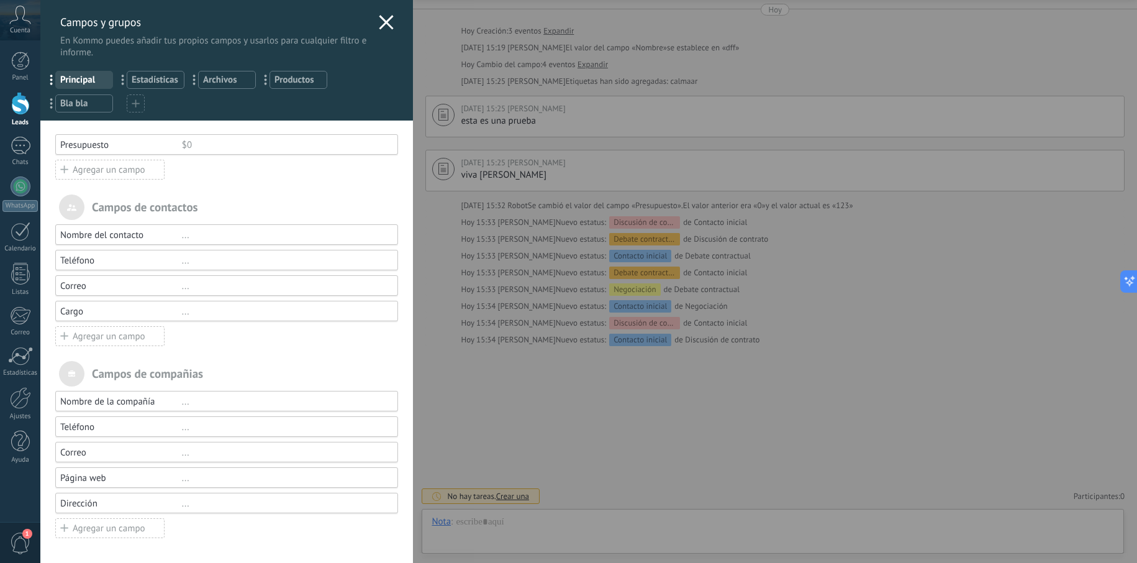
click at [112, 341] on div "Agregar un campo" at bounding box center [109, 336] width 109 height 20
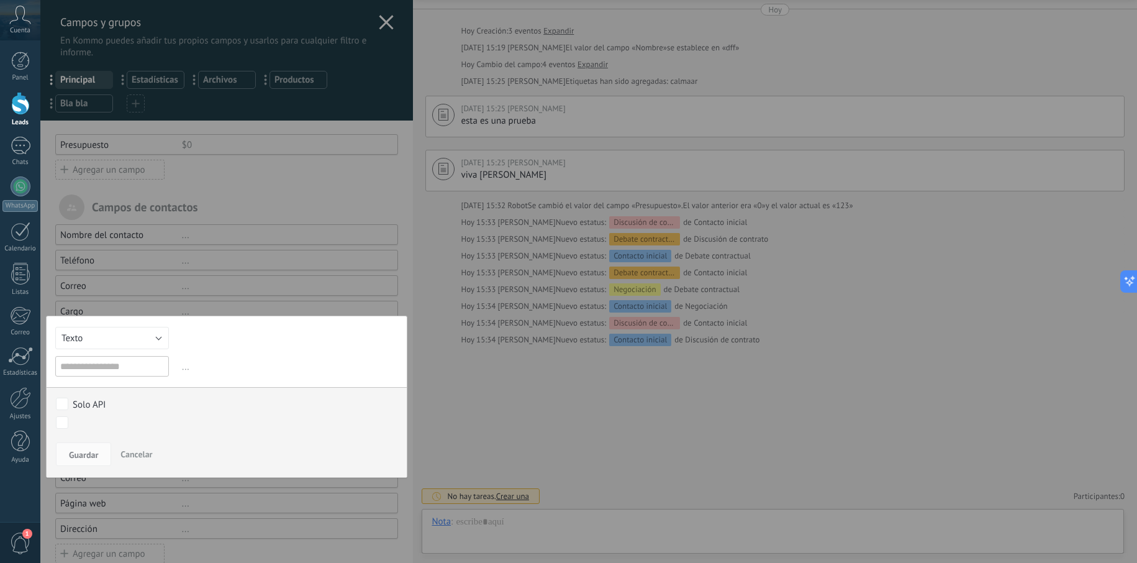
click at [138, 333] on button "Texto" at bounding box center [112, 338] width 114 height 22
click at [235, 329] on div "Texto Número Interruptor Selección Multiselección Día URL Texto Largo Interrupt…" at bounding box center [226, 396] width 361 height 162
click at [210, 278] on div at bounding box center [226, 293] width 373 height 586
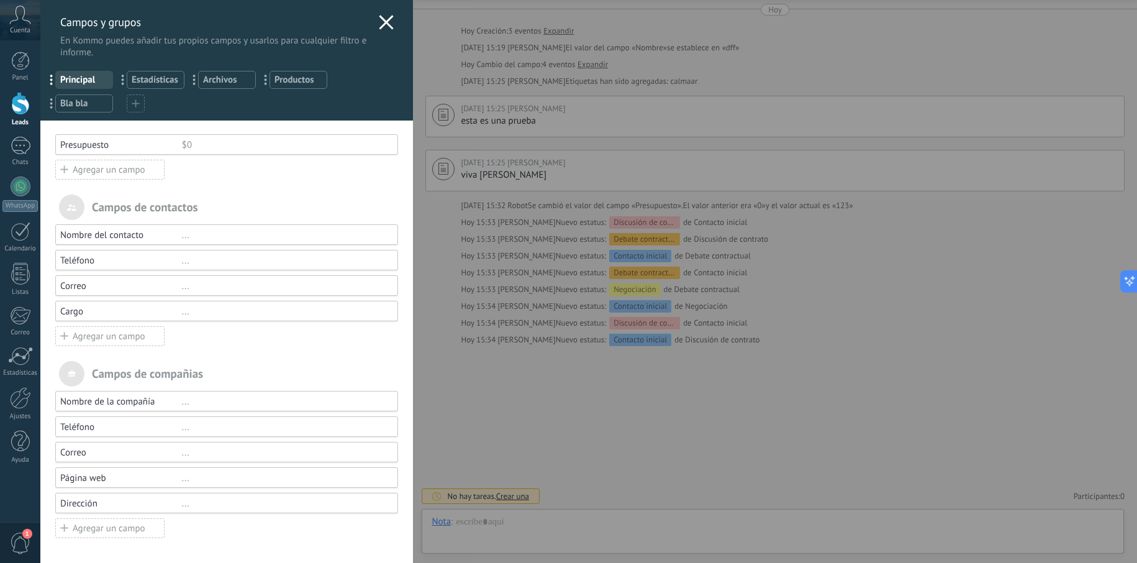
click at [386, 23] on icon at bounding box center [386, 22] width 15 height 15
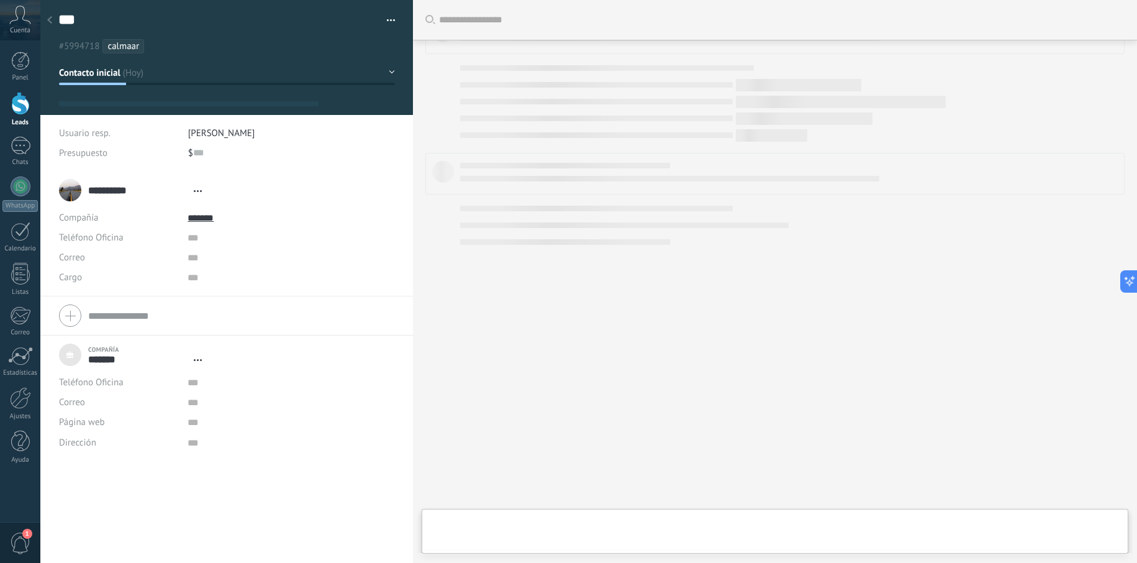
type textarea "***"
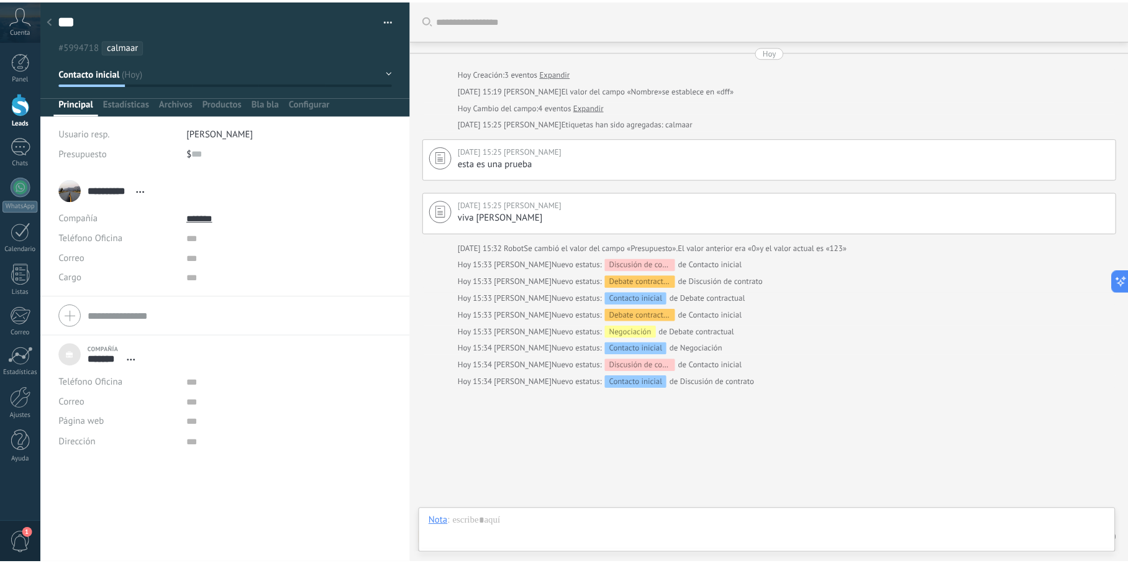
scroll to position [12, 0]
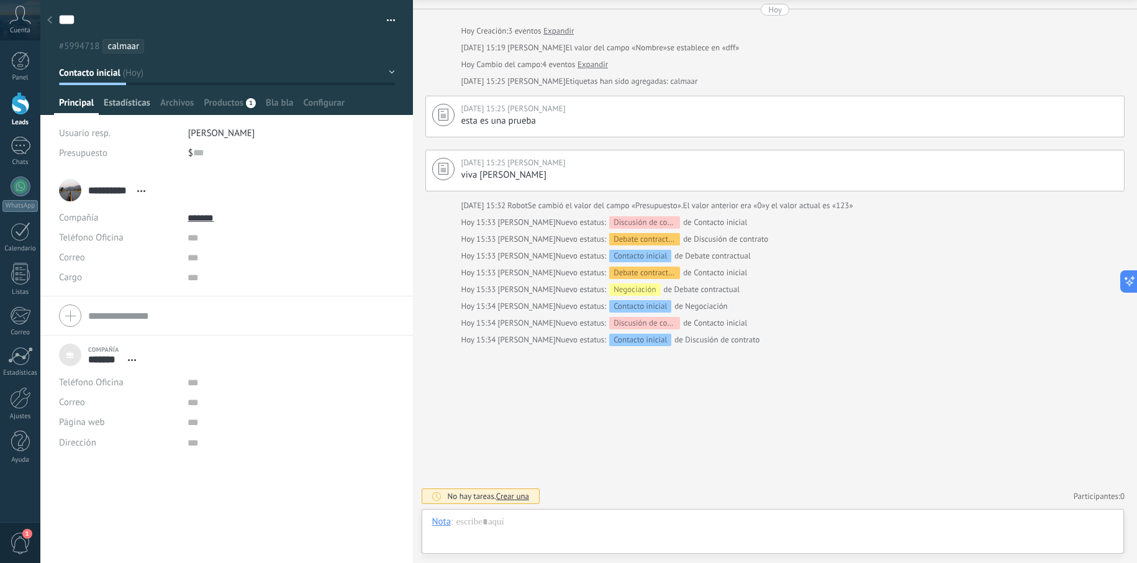
click at [129, 106] on span "Estadísticas" at bounding box center [127, 106] width 47 height 18
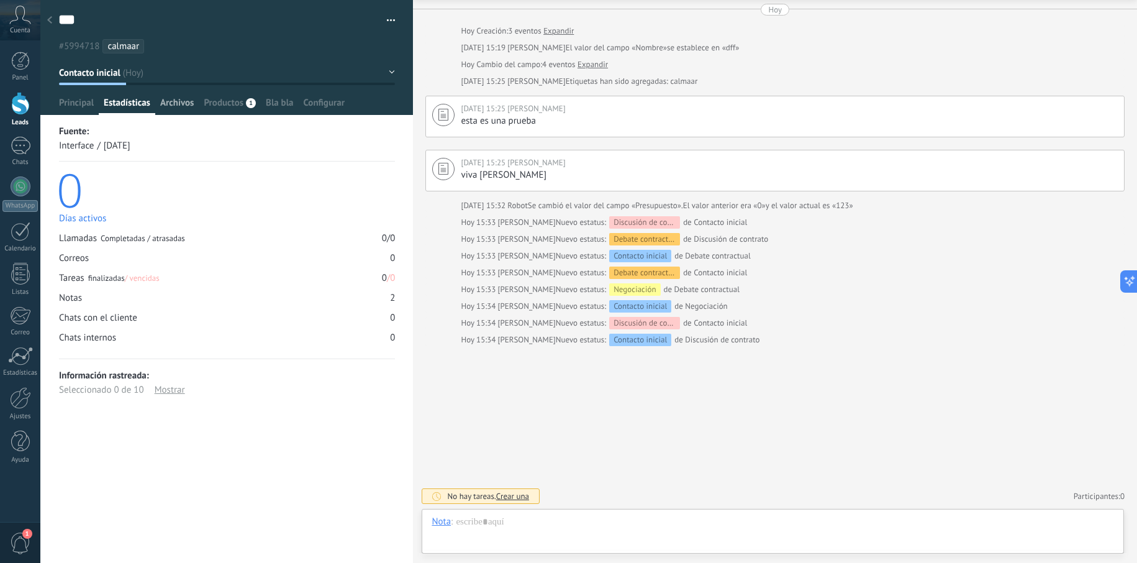
click at [172, 111] on span "Archivos" at bounding box center [177, 106] width 34 height 18
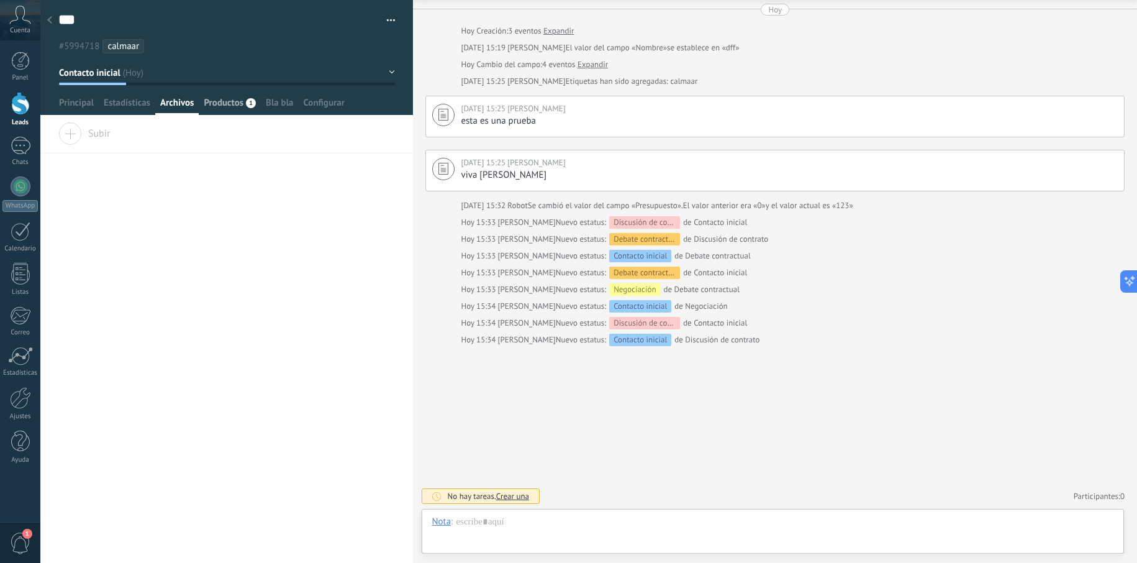
click at [206, 98] on span "Productos" at bounding box center [224, 106] width 40 height 18
click at [78, 98] on span "Principal" at bounding box center [76, 106] width 35 height 18
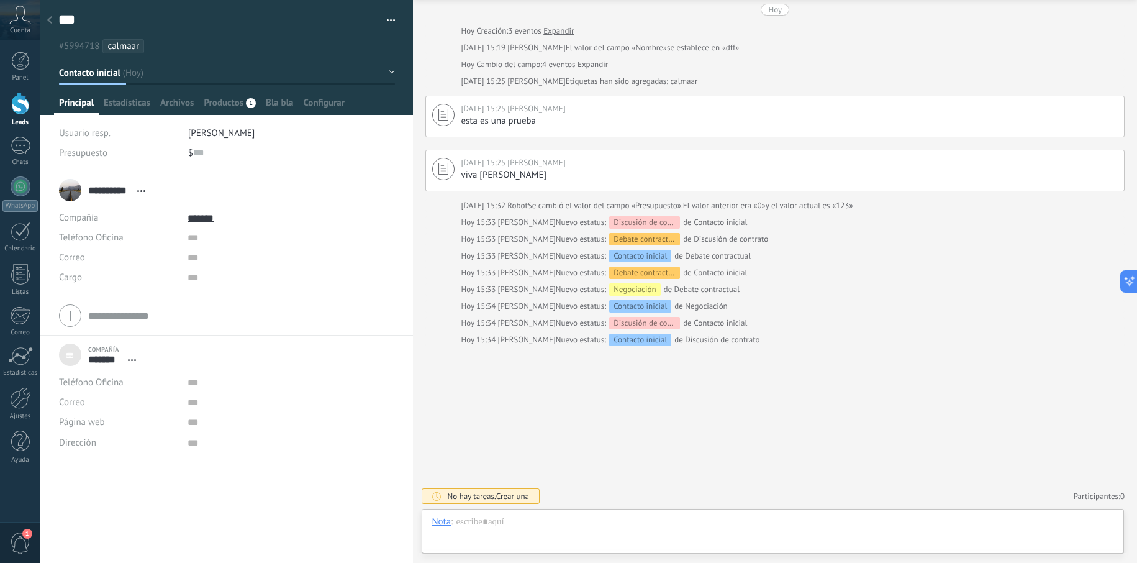
click at [55, 18] on div at bounding box center [49, 21] width 17 height 24
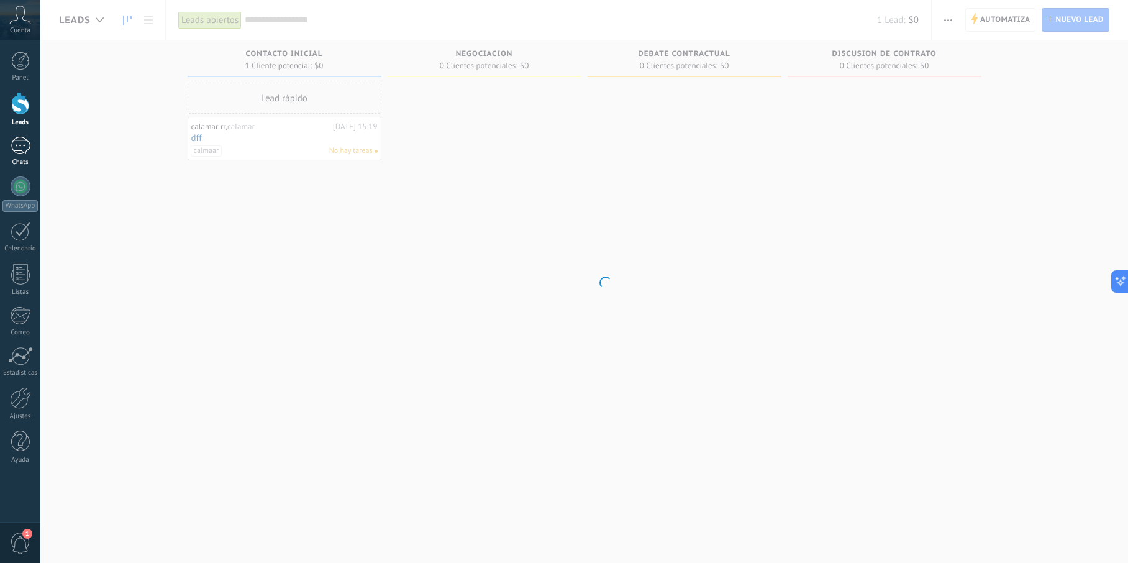
click at [28, 151] on div at bounding box center [21, 146] width 20 height 18
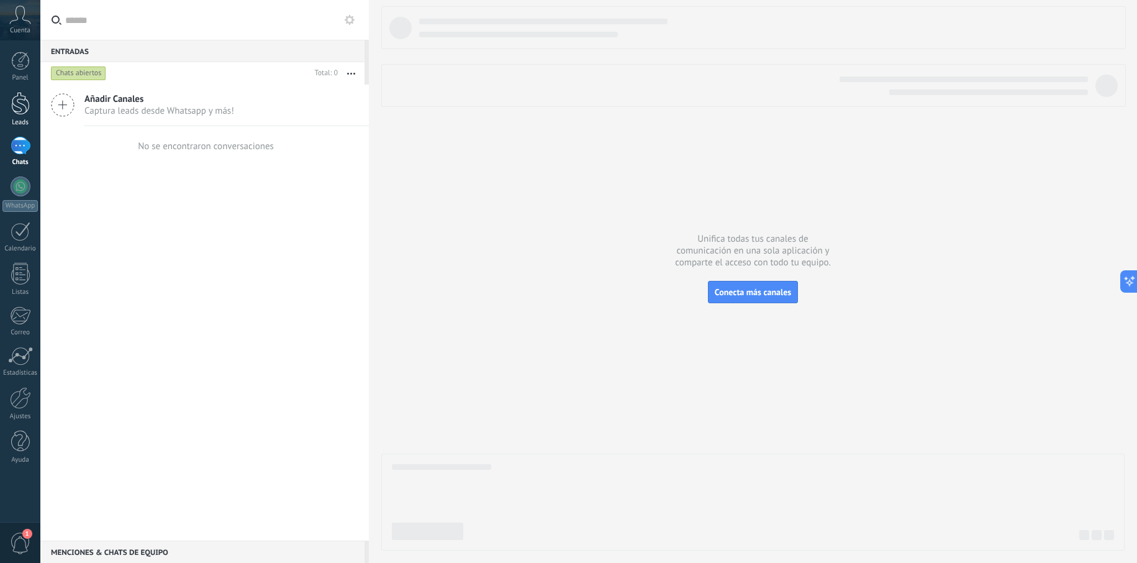
click at [20, 106] on div at bounding box center [20, 103] width 19 height 23
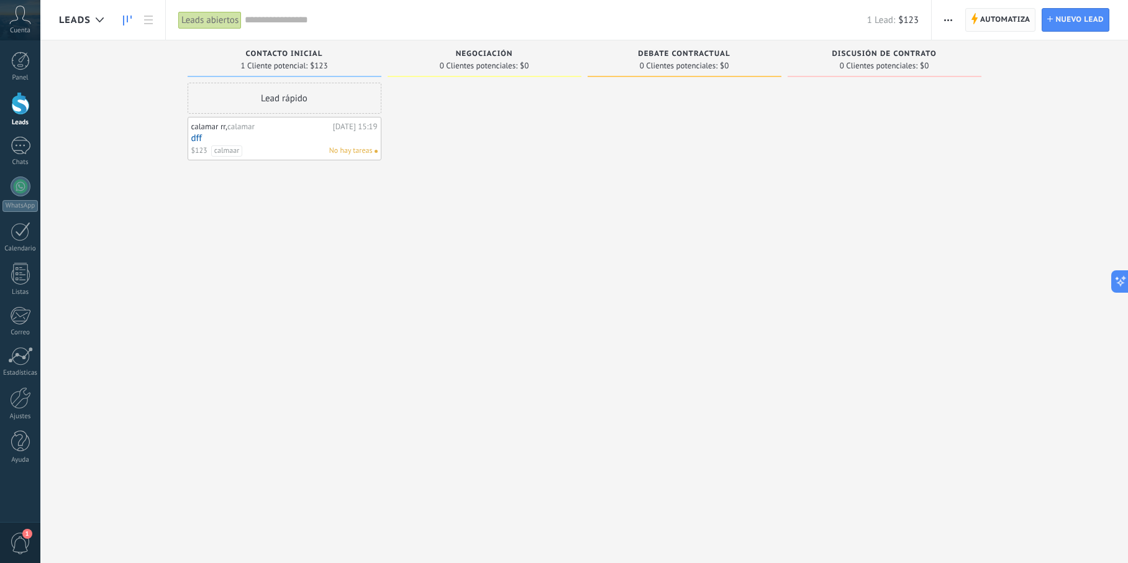
click at [986, 21] on span "Automatiza" at bounding box center [1005, 20] width 50 height 22
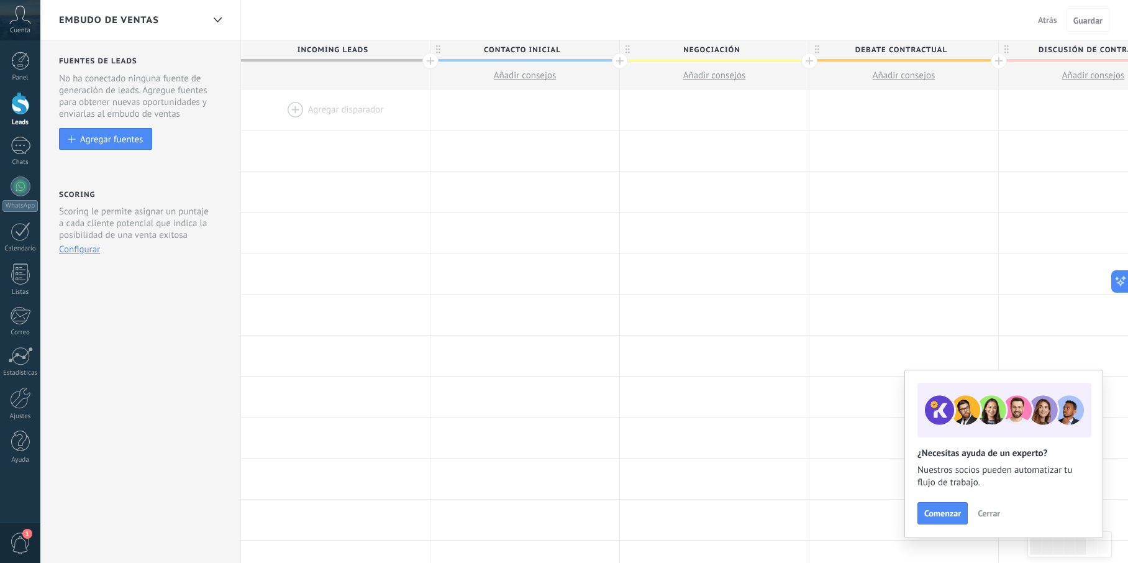
click at [427, 58] on div at bounding box center [430, 61] width 16 height 16
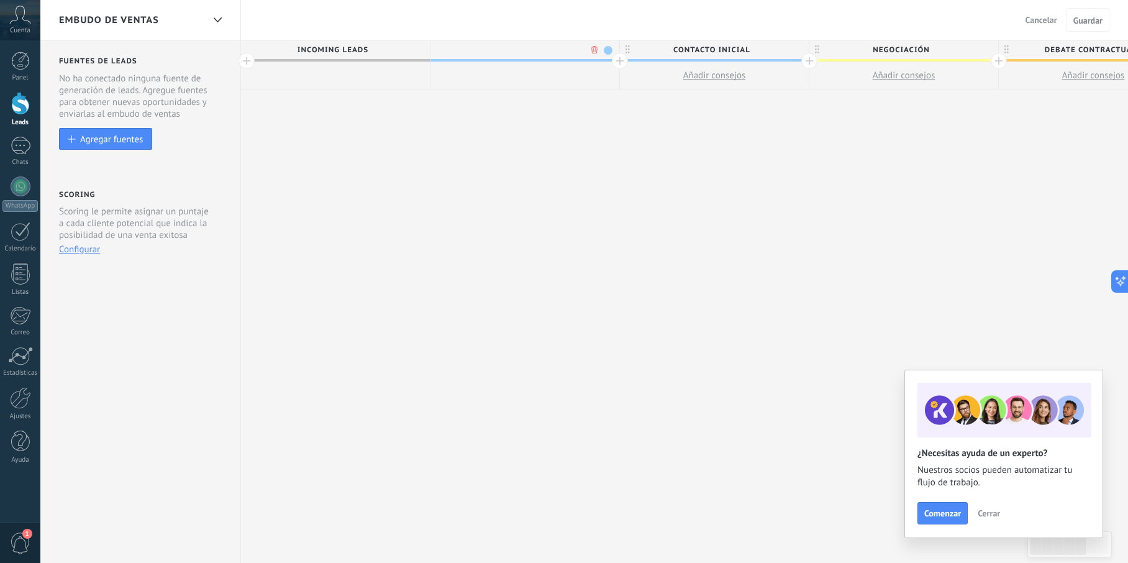
scroll to position [0, 92]
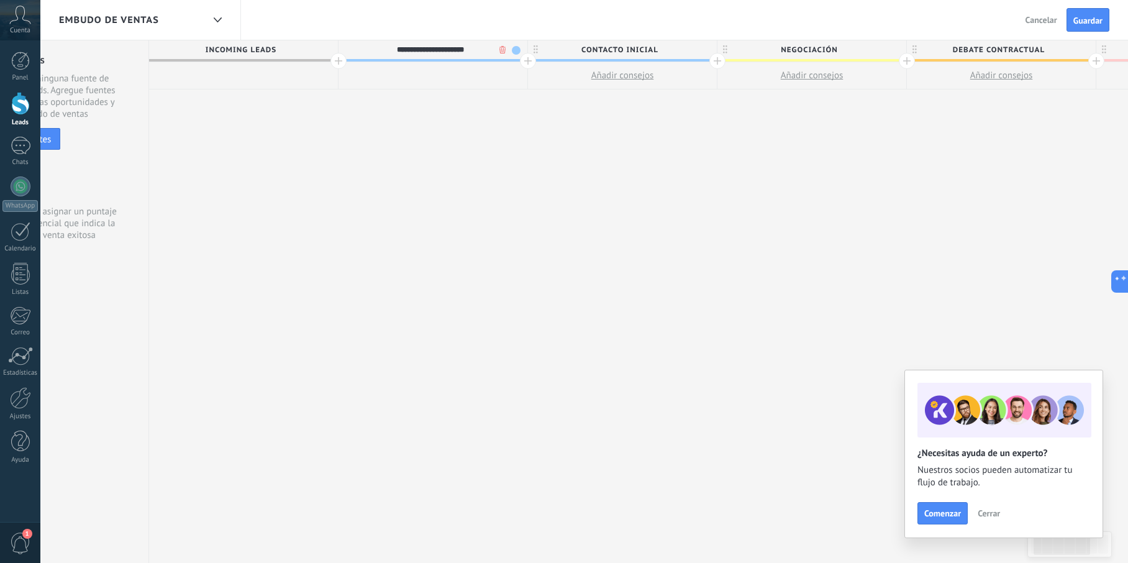
type input "**********"
click at [527, 128] on div "**********" at bounding box center [906, 301] width 1515 height 523
click at [470, 53] on span "Atención personlaizada" at bounding box center [429, 49] width 183 height 19
click at [514, 46] on span at bounding box center [516, 50] width 9 height 9
click at [523, 87] on span at bounding box center [526, 87] width 11 height 12
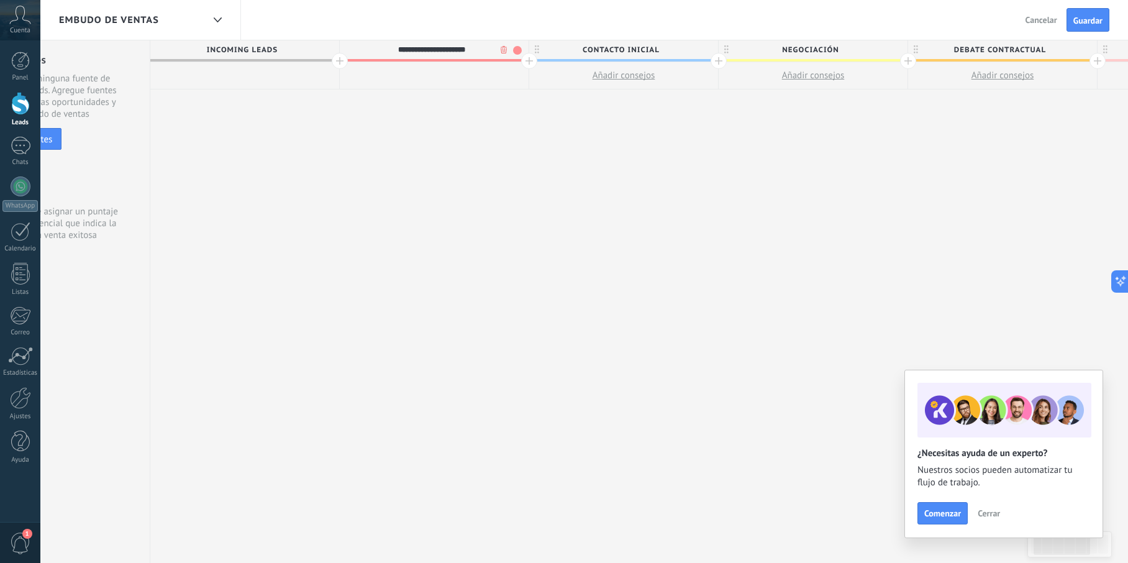
drag, startPoint x: 407, startPoint y: 166, endPoint x: 592, endPoint y: 75, distance: 205.8
click at [410, 166] on div "**********" at bounding box center [907, 301] width 1515 height 523
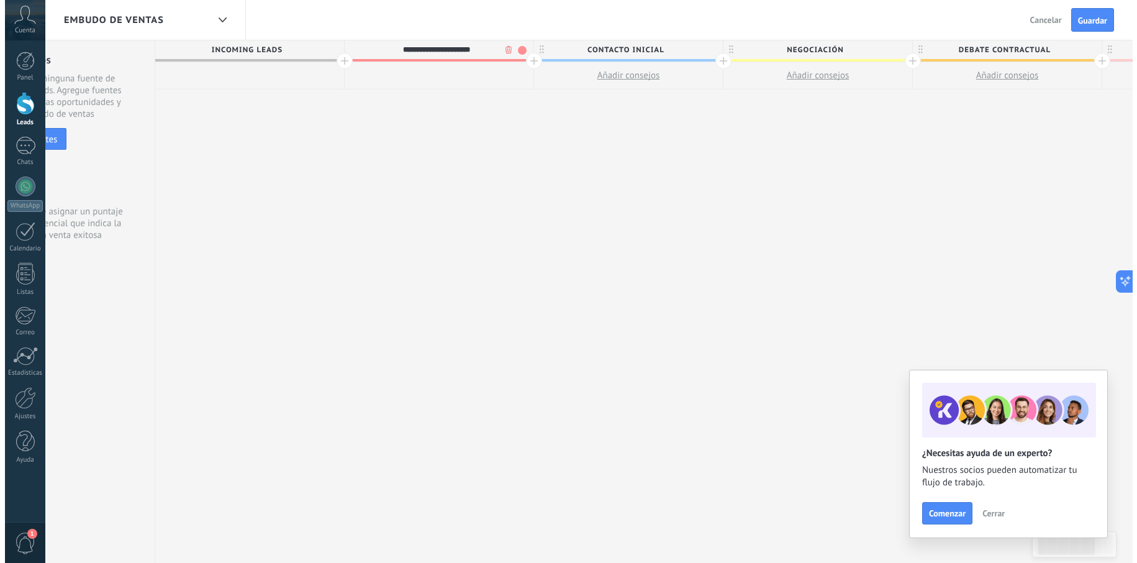
scroll to position [0, 89]
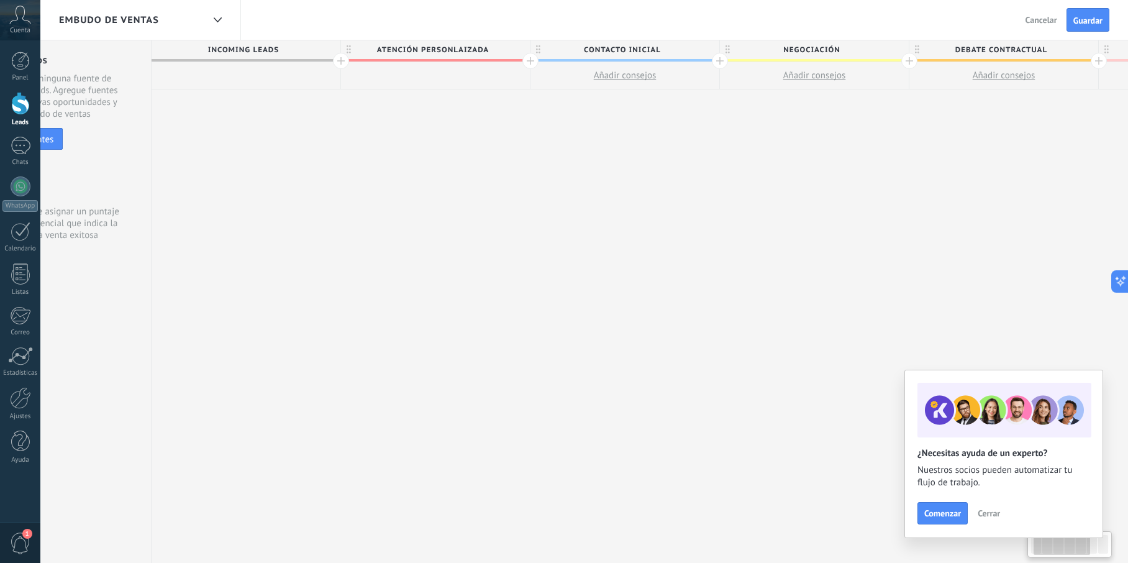
click at [617, 66] on button "Añadir consejos" at bounding box center [624, 75] width 189 height 27
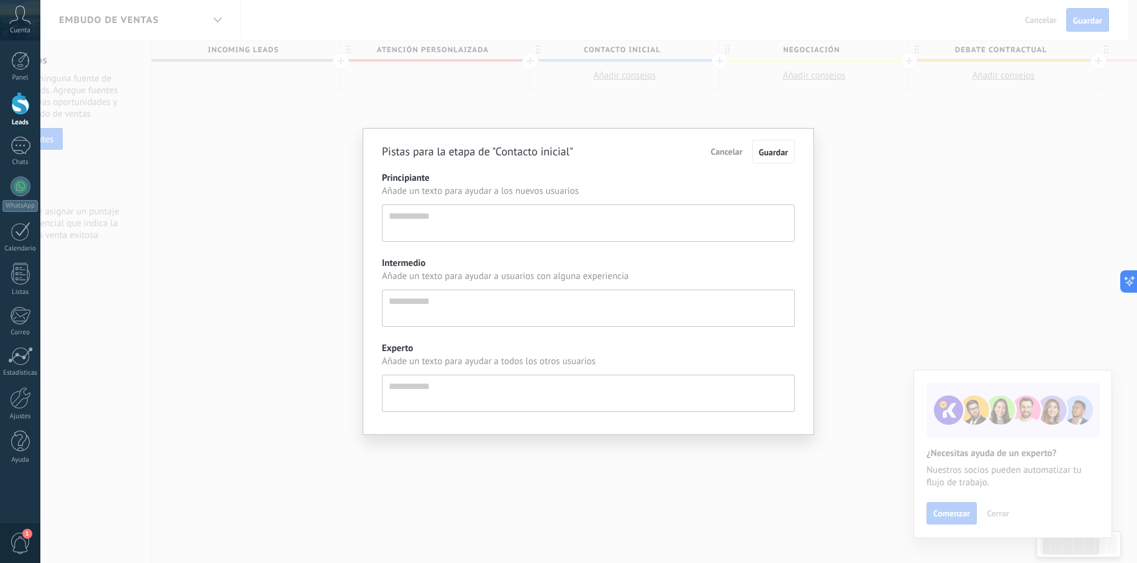
scroll to position [12, 0]
click at [537, 228] on textarea "Principiante" at bounding box center [588, 222] width 413 height 37
type textarea "*"
type textarea "**"
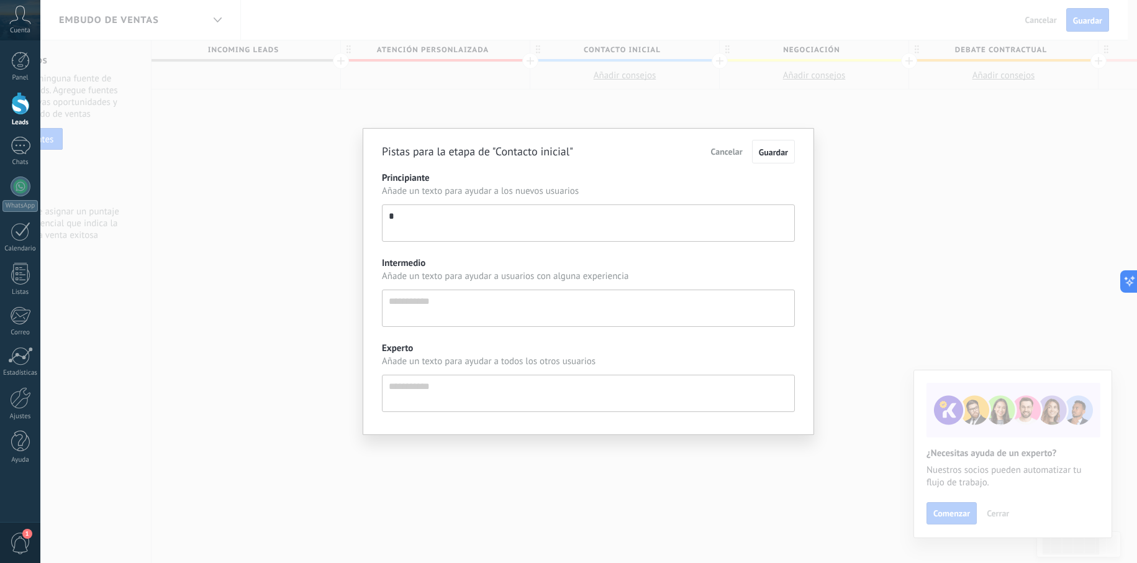
type textarea "**"
type textarea "***"
type textarea "****"
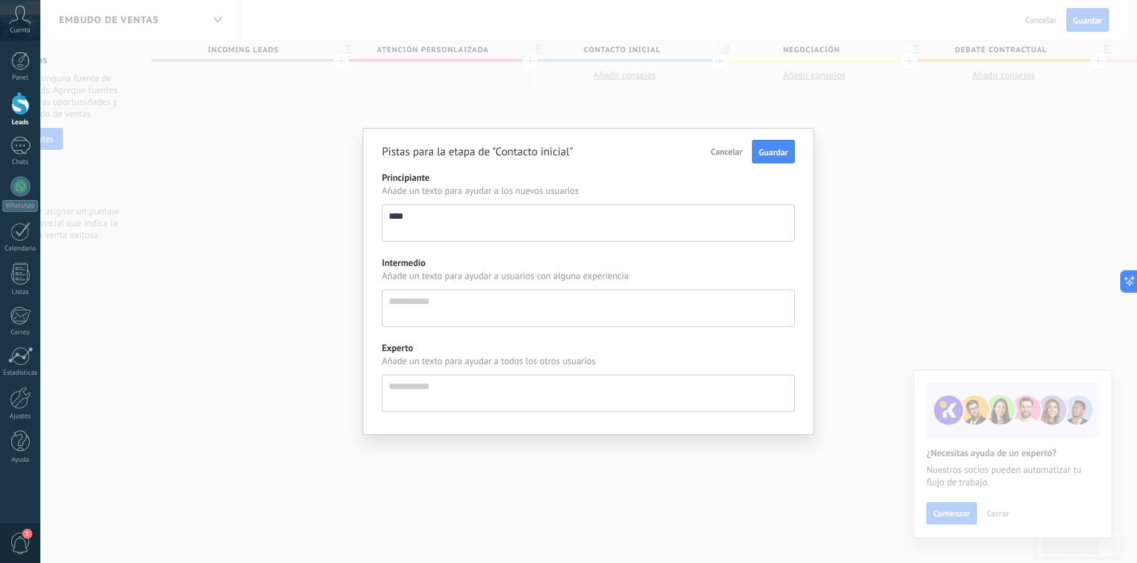
type textarea "****"
type textarea "******"
type textarea "*******"
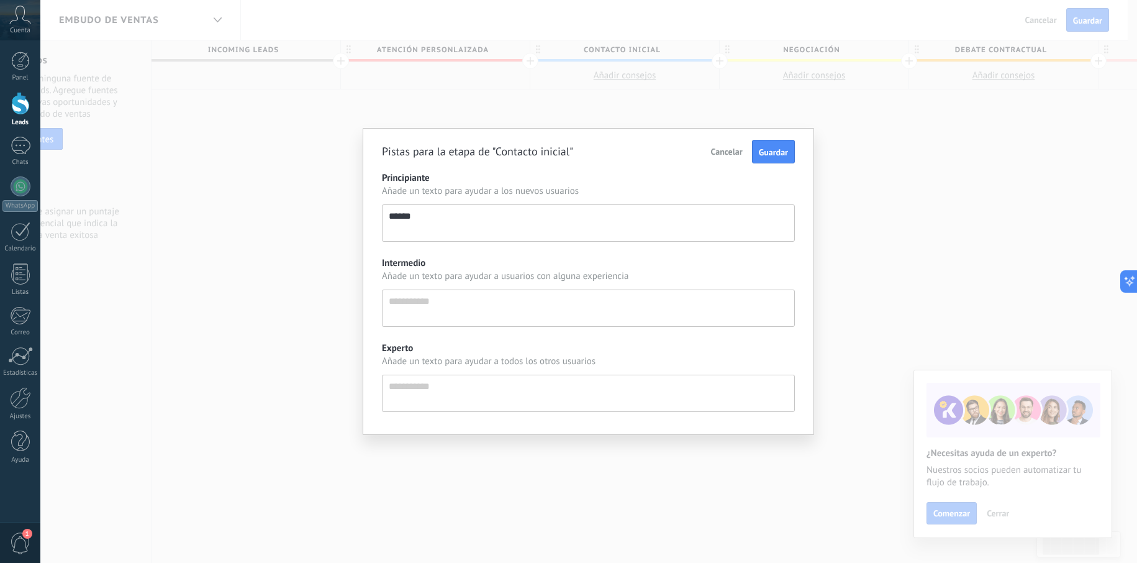
type textarea "*******"
type textarea "********"
type textarea "*********"
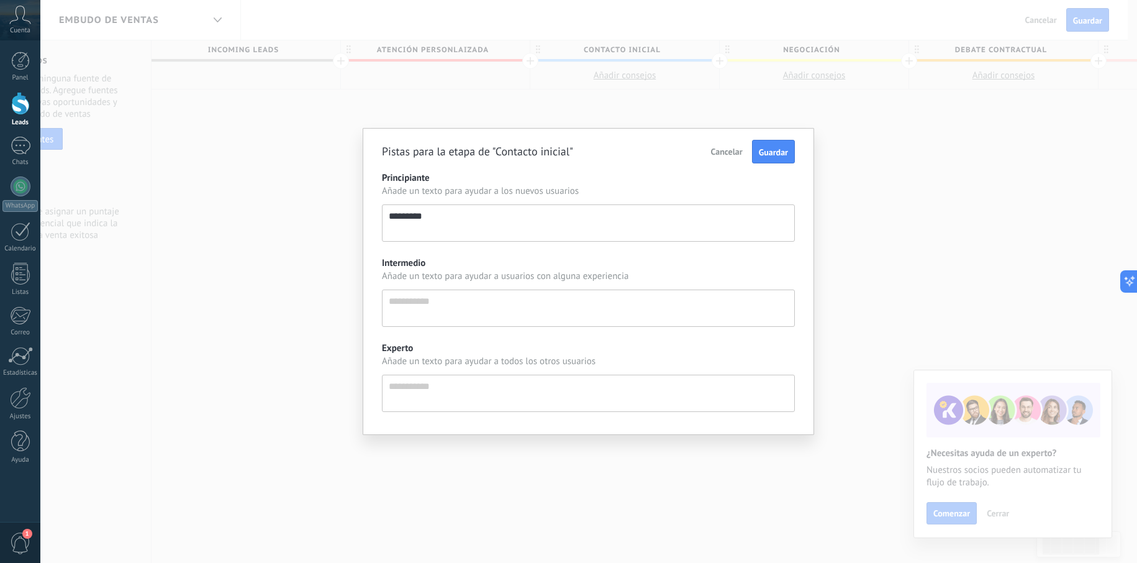
type textarea "*********"
type textarea "**********"
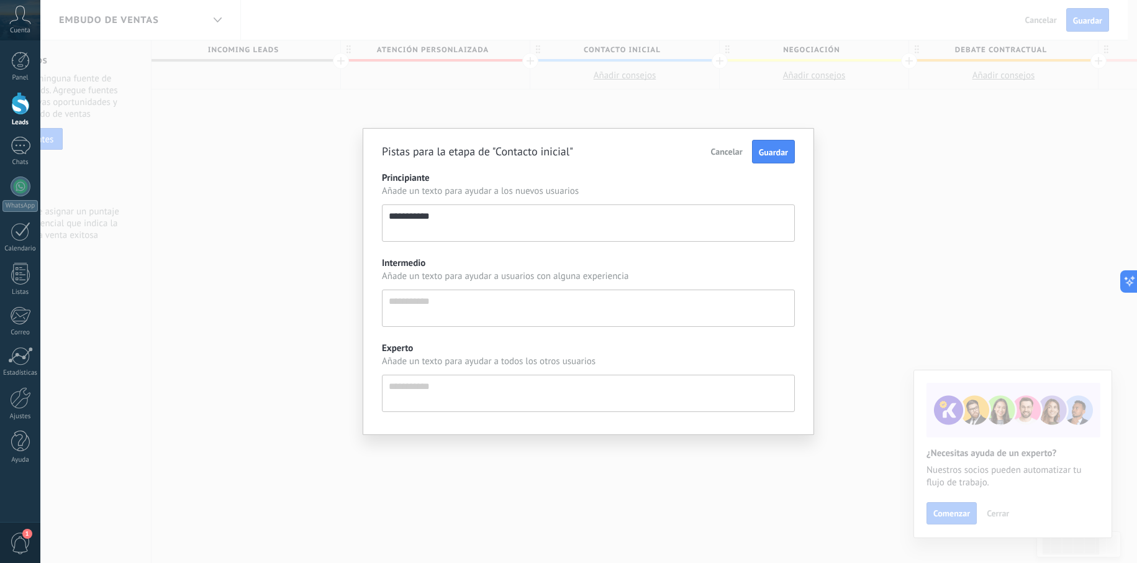
type textarea "**********"
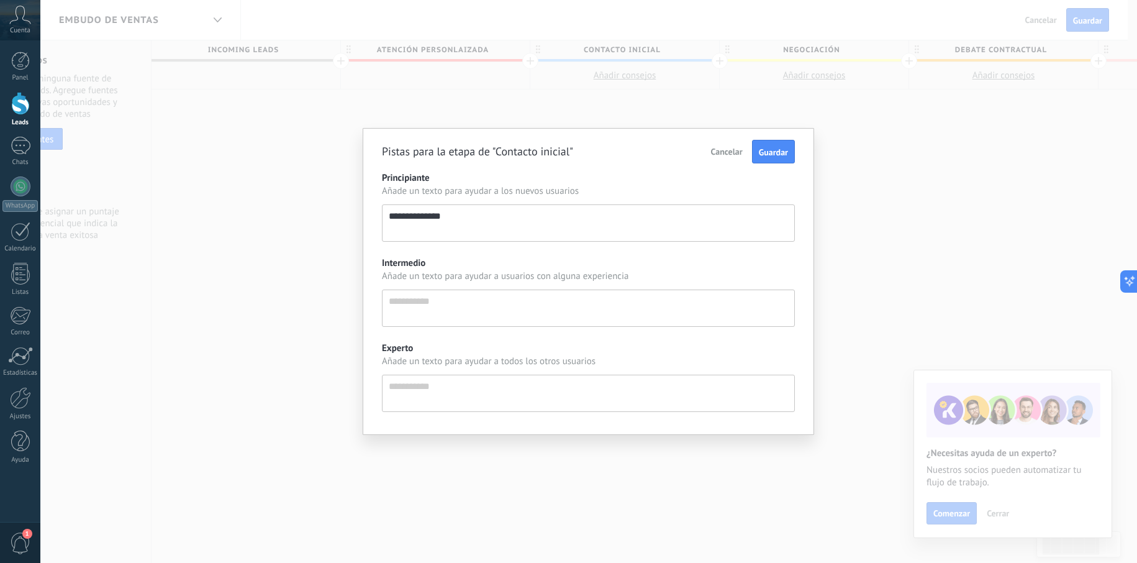
type textarea "**********"
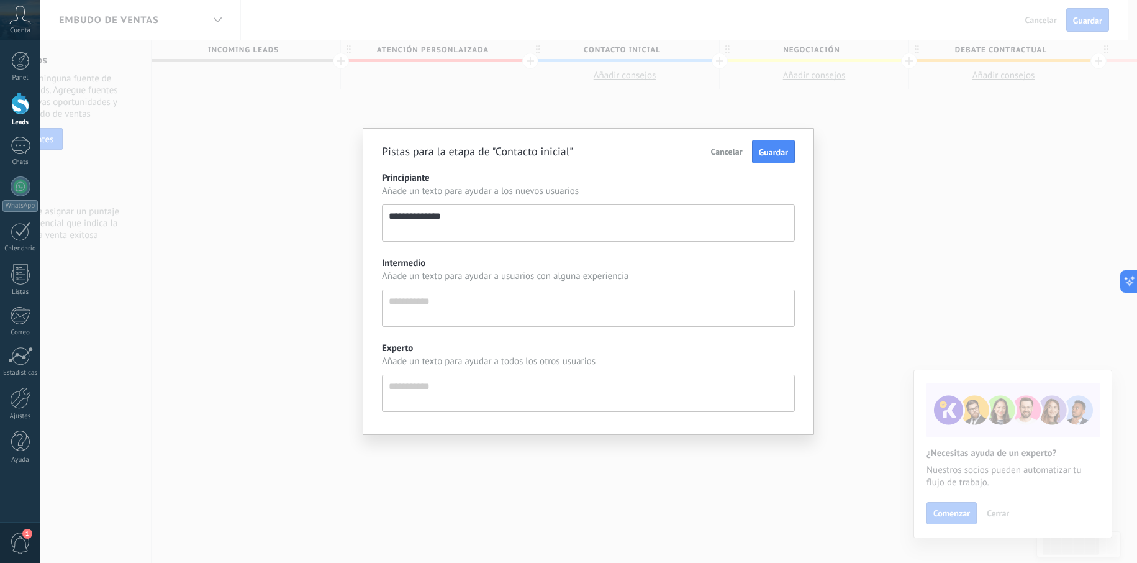
type textarea "**********"
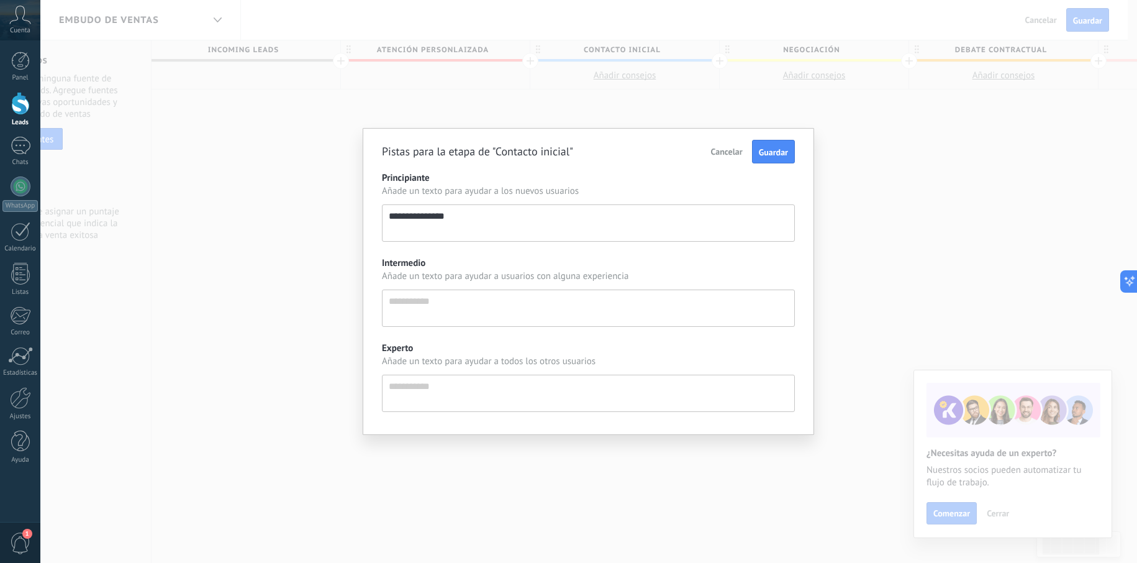
type textarea "**********"
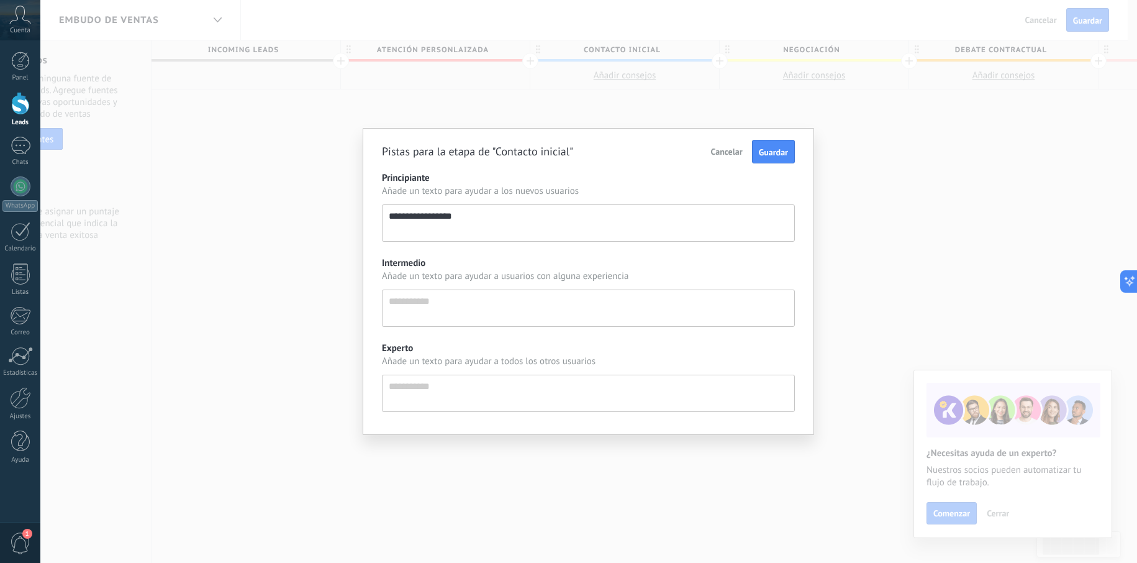
type textarea "**********"
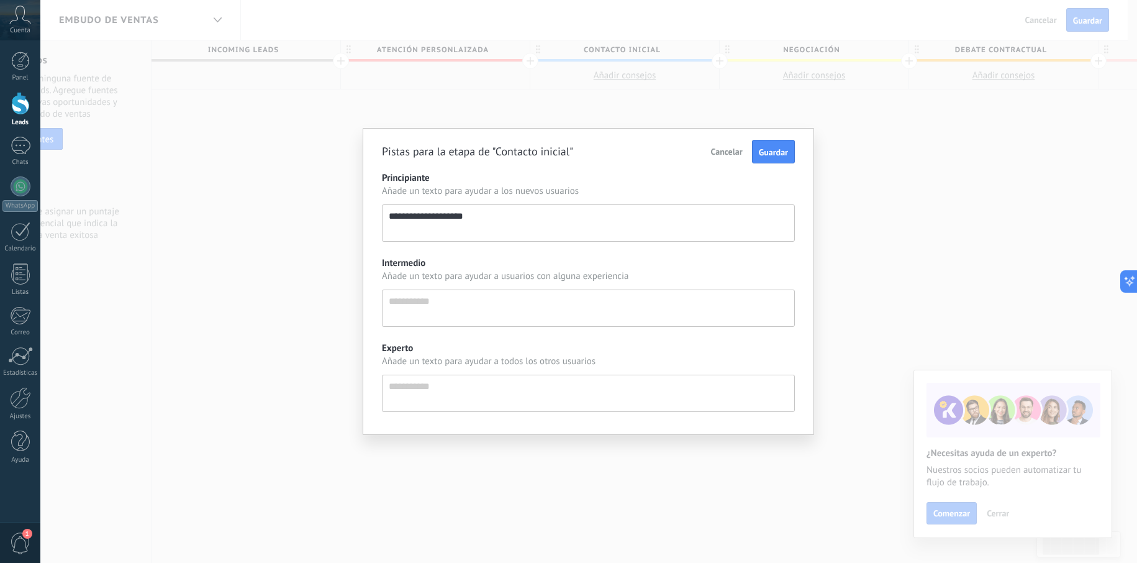
type textarea "**********"
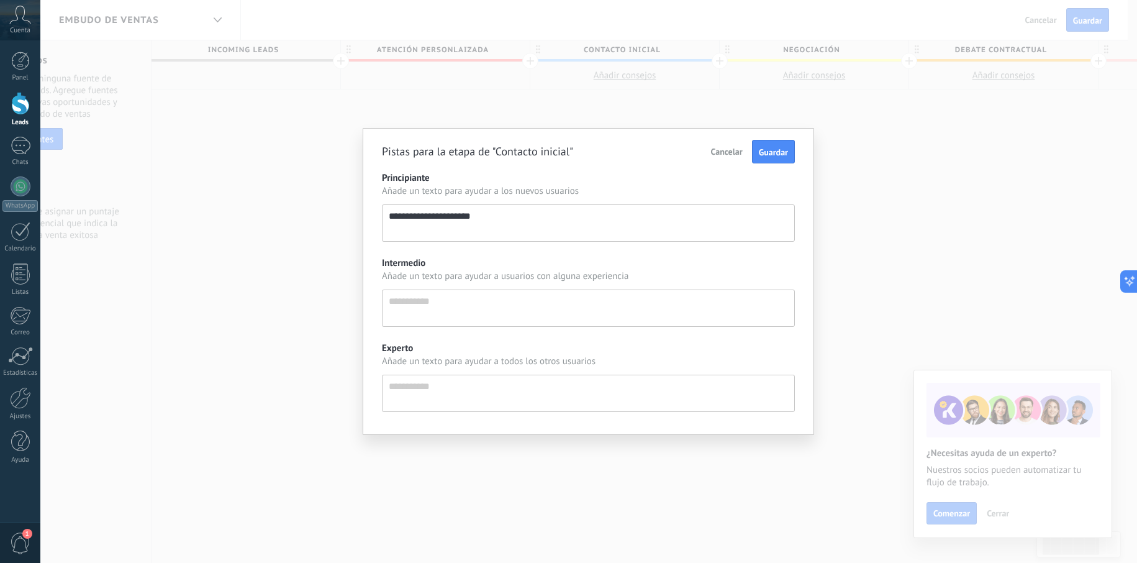
type textarea "**********"
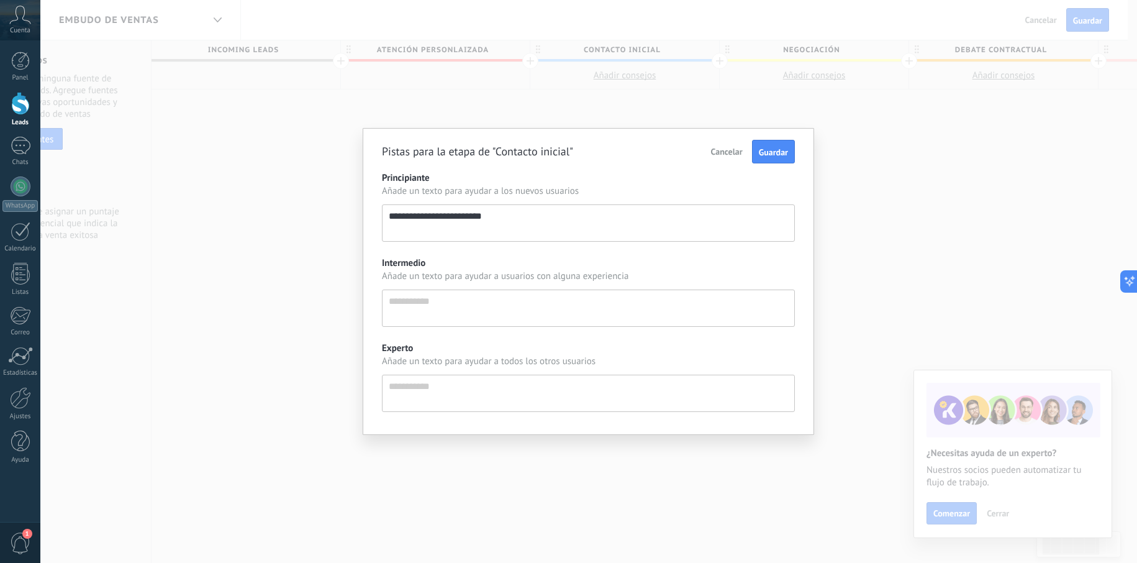
type textarea "**********"
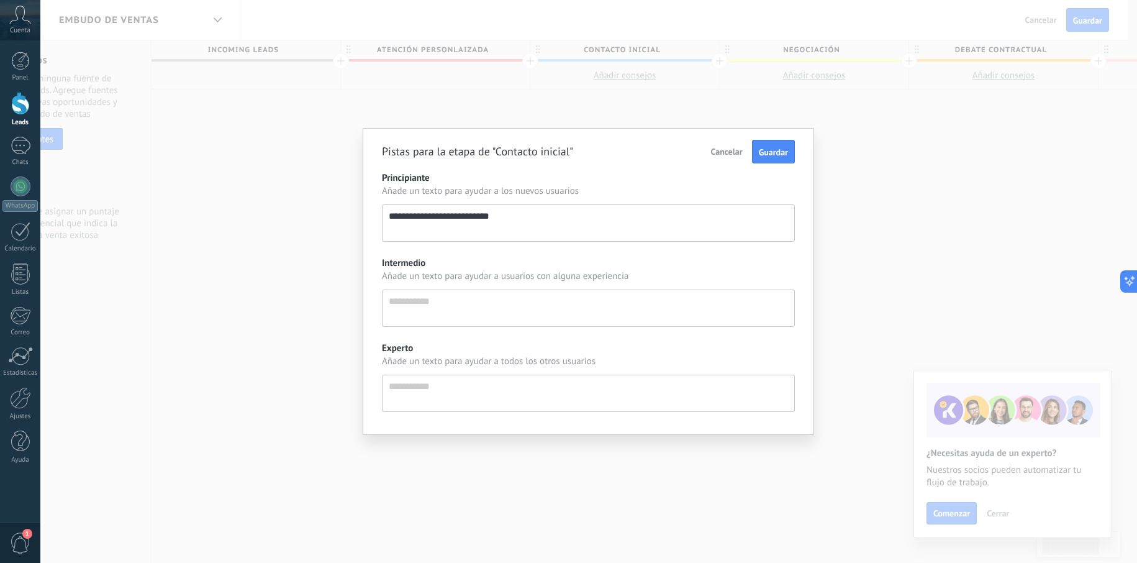
type textarea "**********"
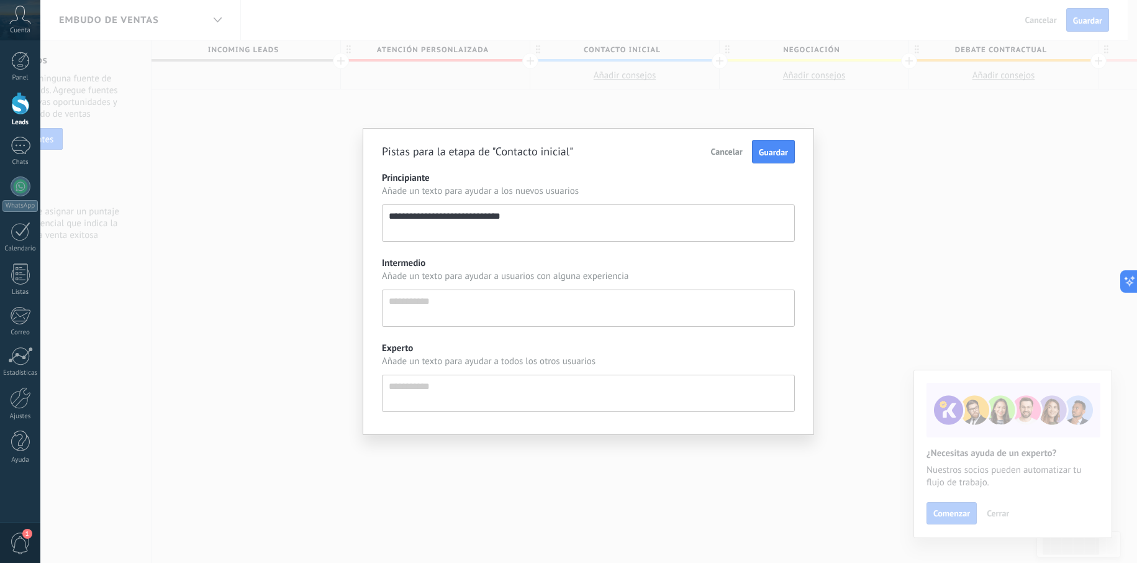
type textarea "**********"
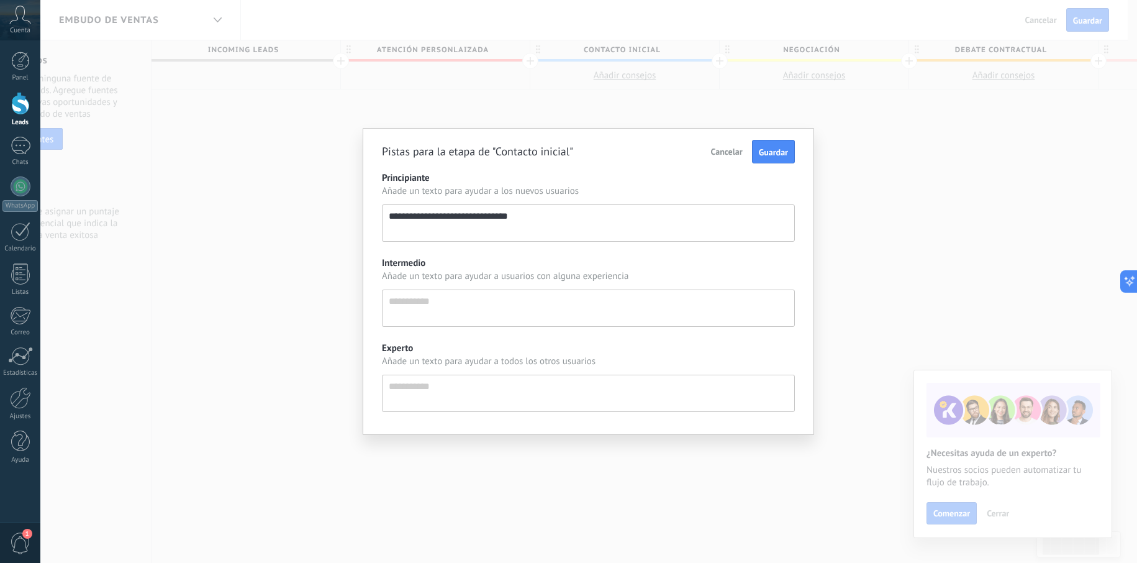
type textarea "**********"
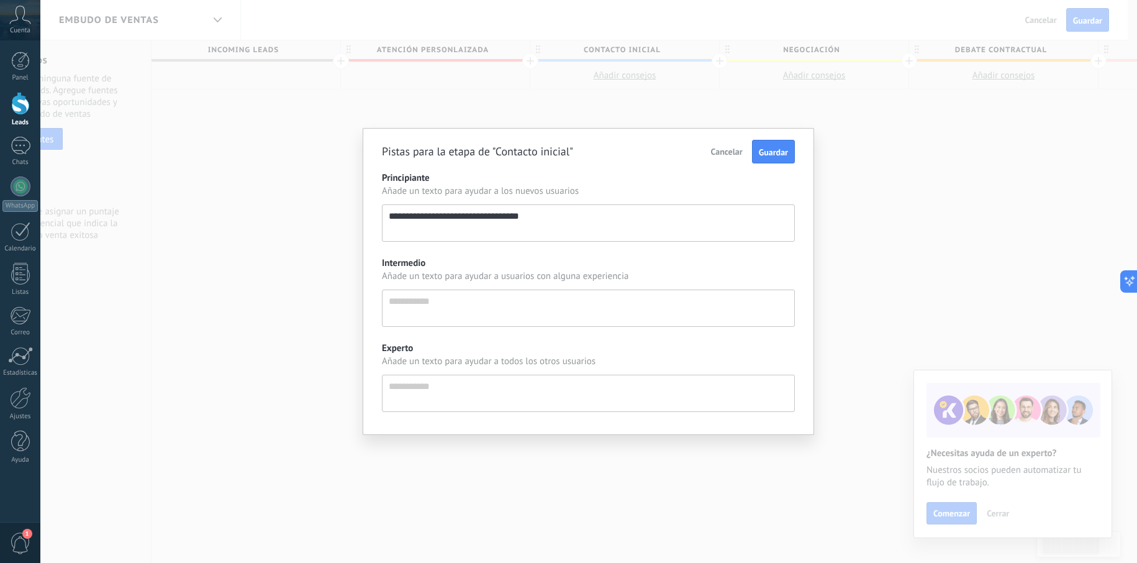
type textarea "**********"
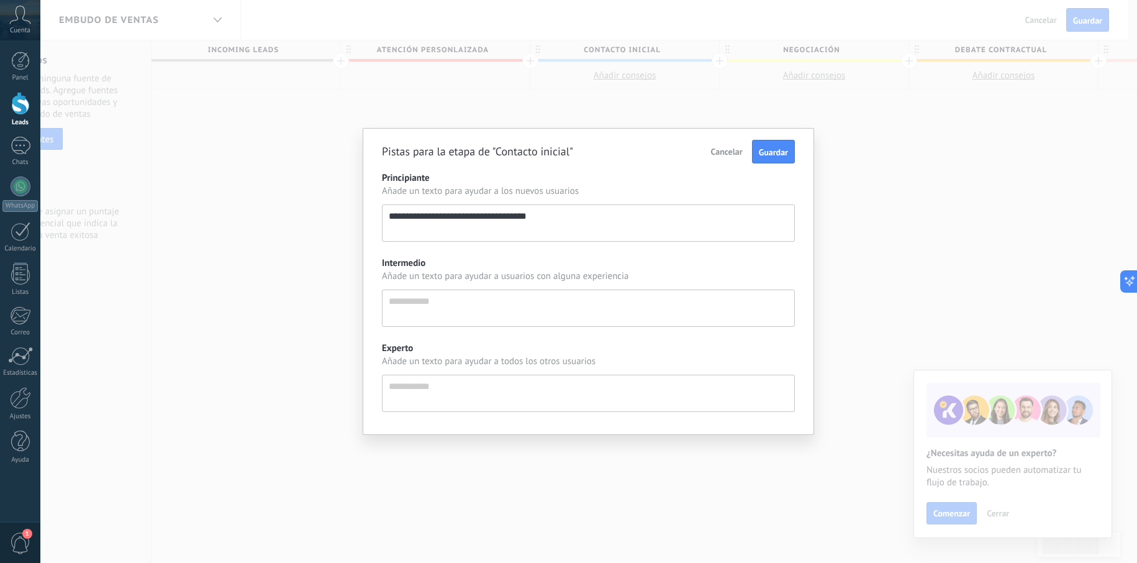
type textarea "**********"
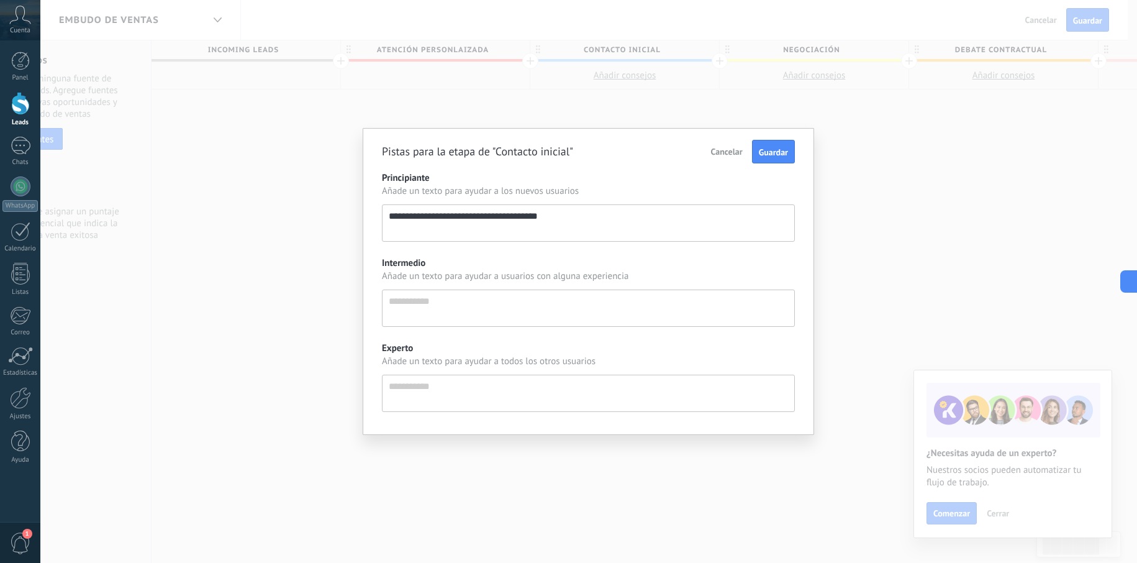
type textarea "**********"
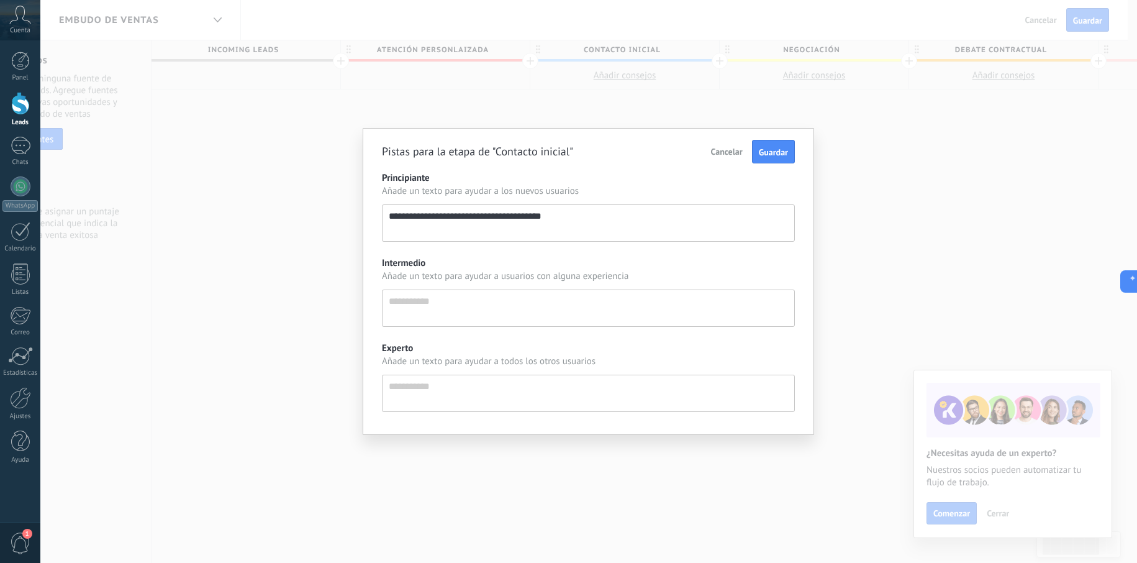
type textarea "**********"
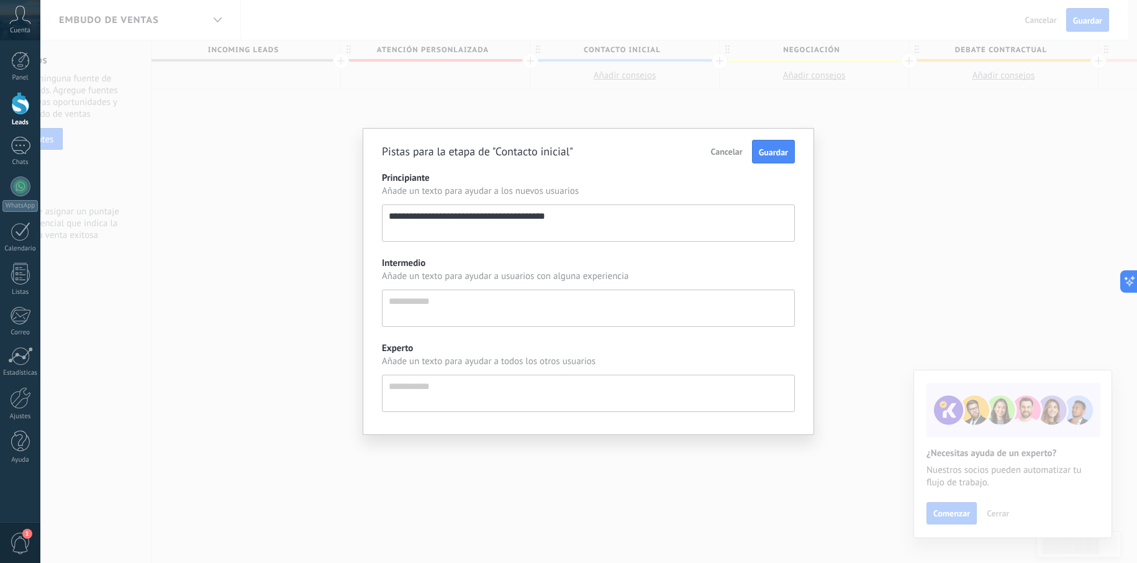
type textarea "**********"
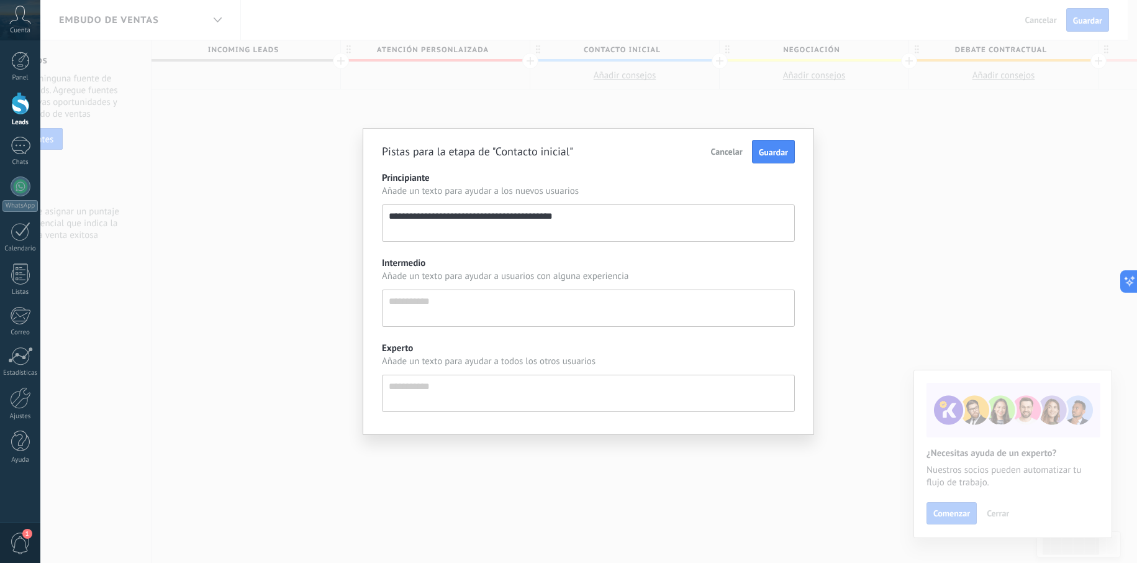
type textarea "**********"
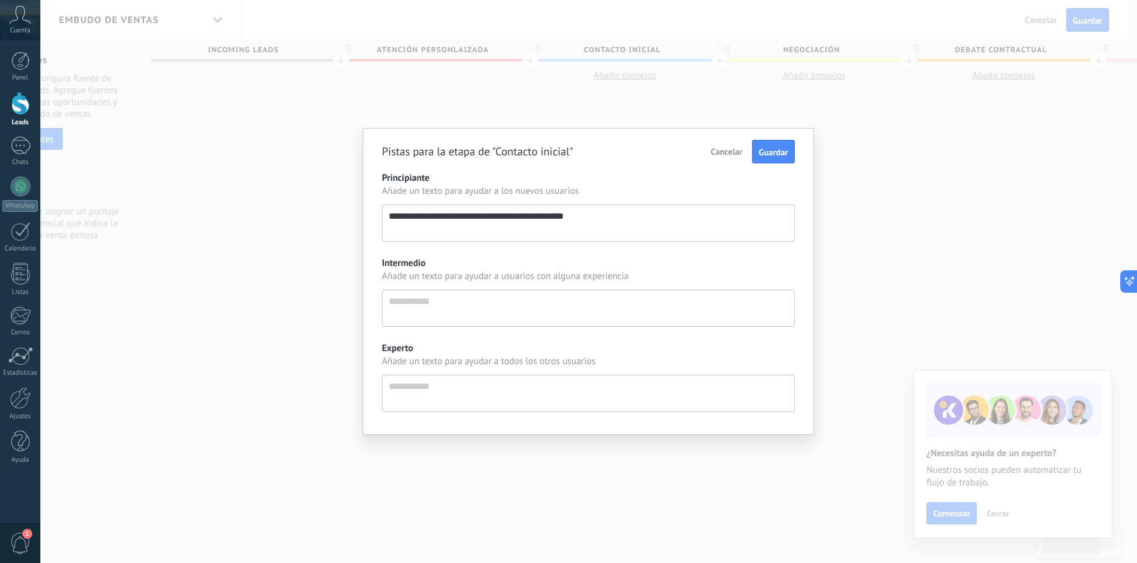
type textarea "**********"
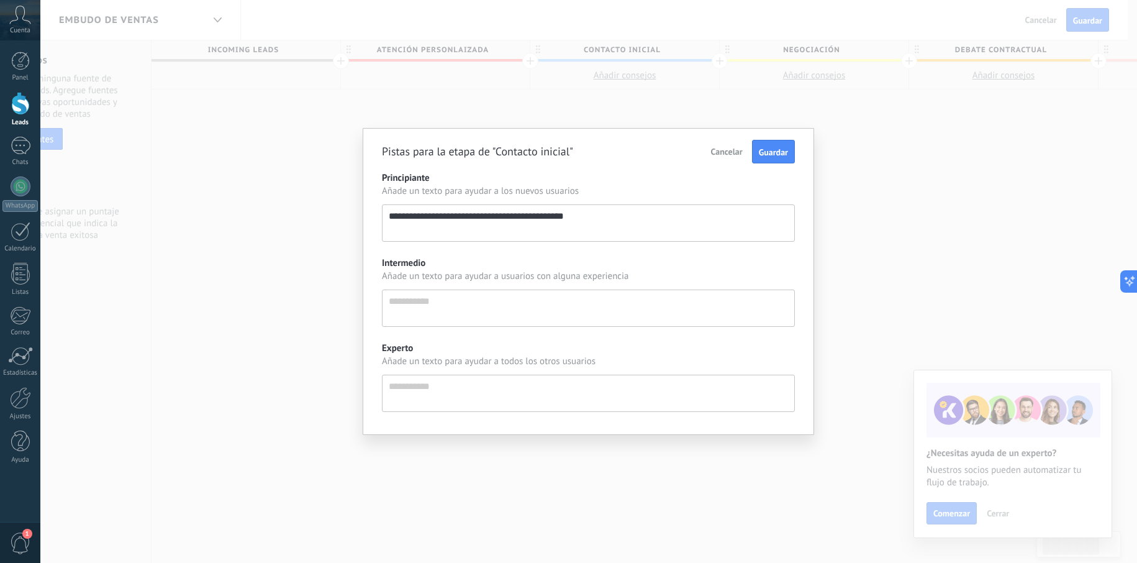
click at [207, 218] on div "**********" at bounding box center [588, 281] width 1096 height 563
type textarea "**********"
click at [499, 314] on textarea "Intermedio" at bounding box center [588, 307] width 413 height 37
paste textarea "**********"
type textarea "**********"
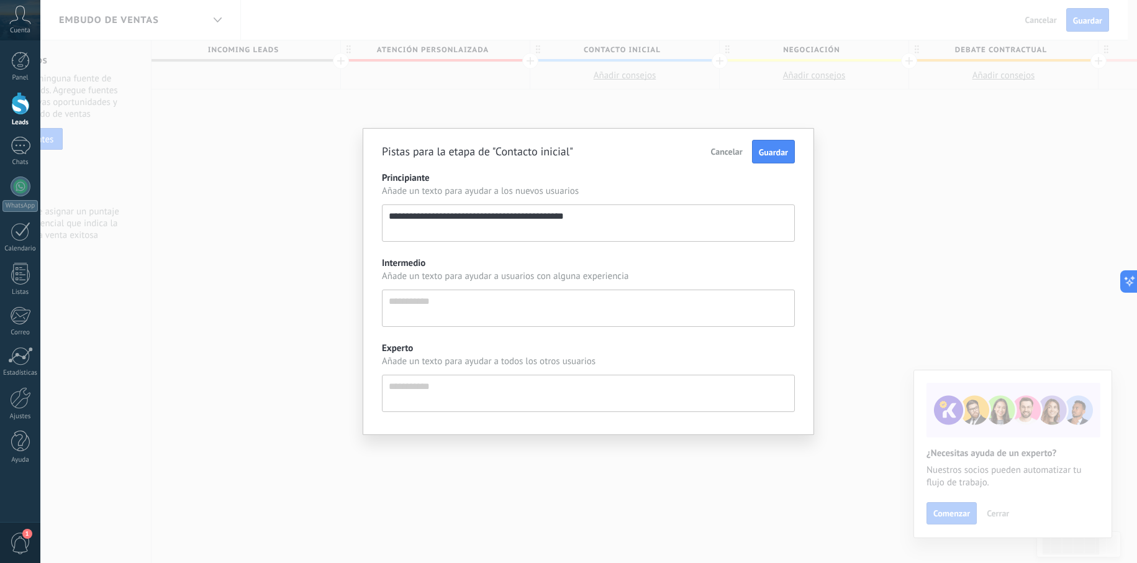
type textarea "**********"
drag, startPoint x: 546, startPoint y: 305, endPoint x: 501, endPoint y: 307, distance: 45.4
click at [501, 307] on textarea "**********" at bounding box center [588, 307] width 413 height 37
type textarea "**********"
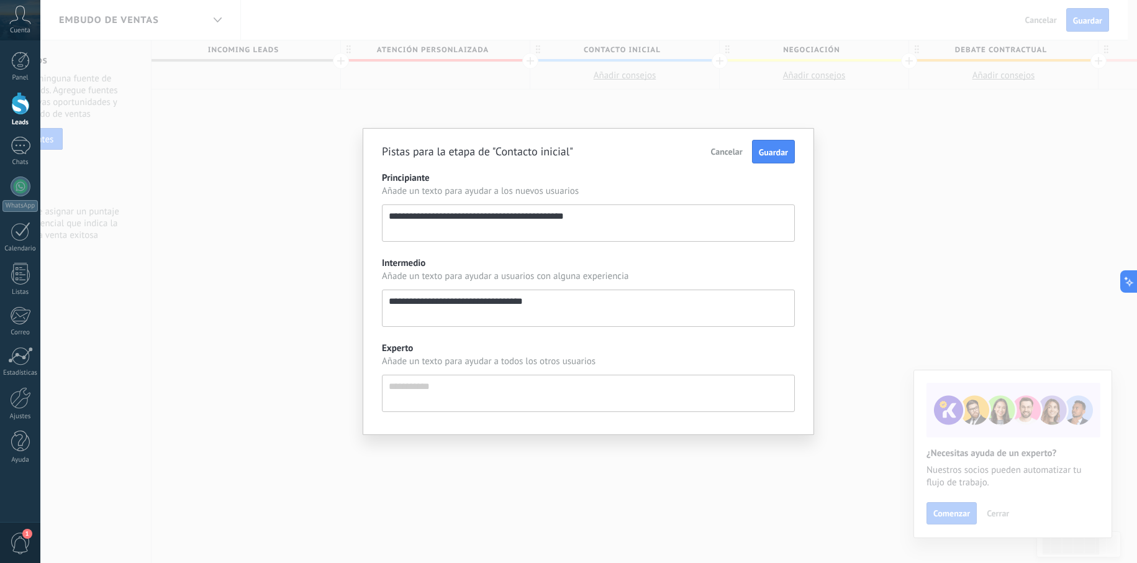
type textarea "**********"
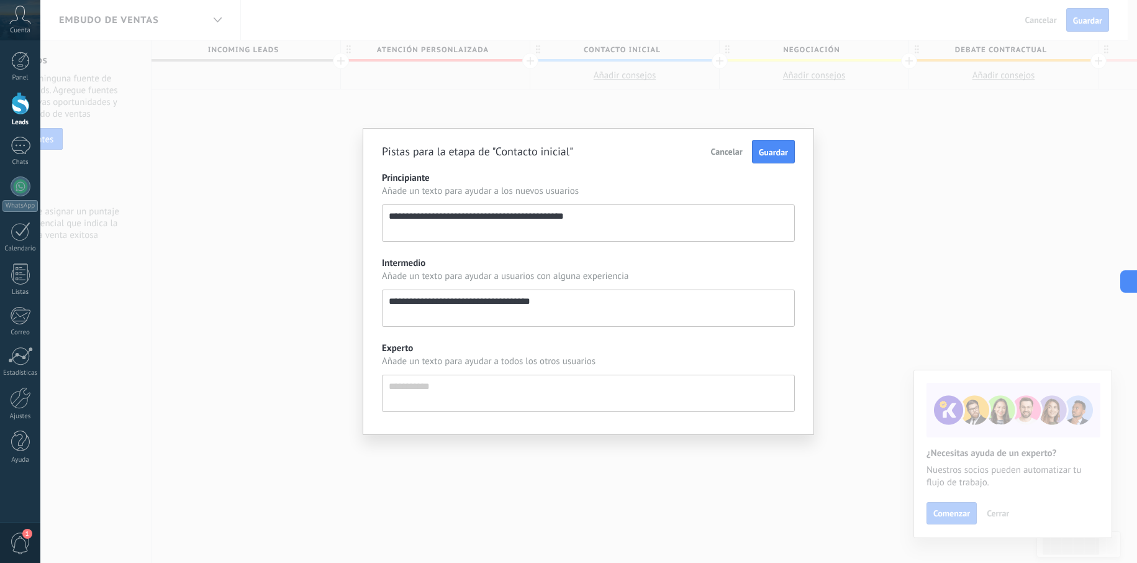
type textarea "**********"
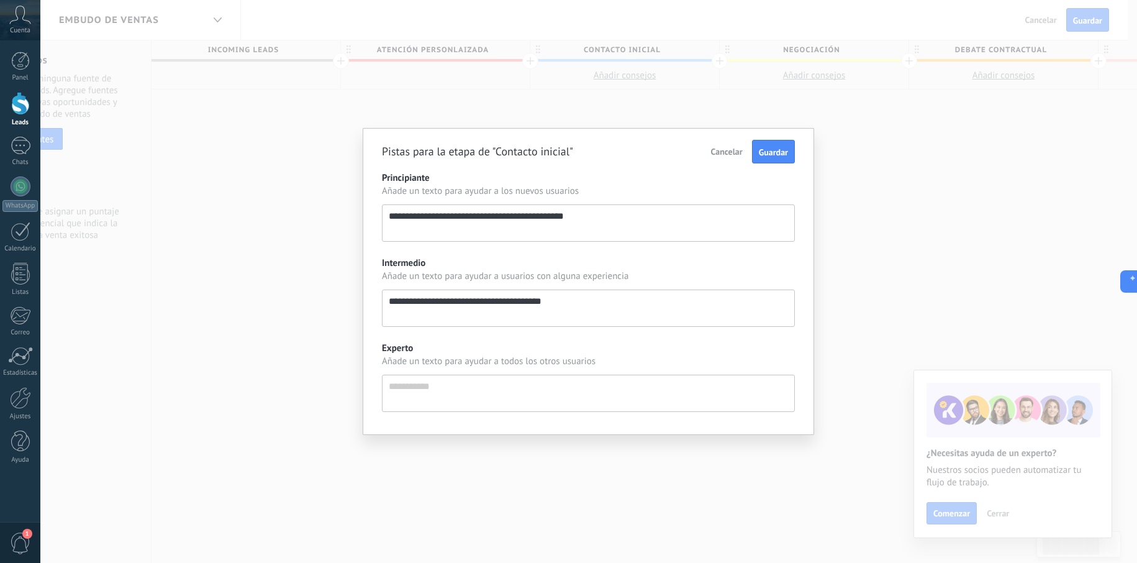
type textarea "**********"
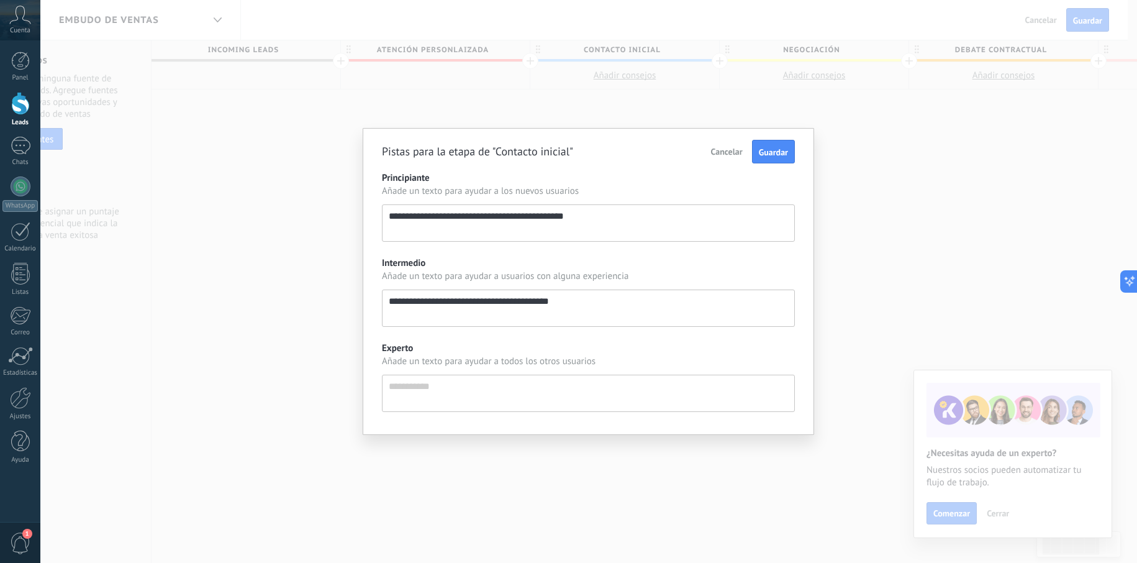
type textarea "**********"
click at [782, 158] on button "Guardar" at bounding box center [773, 152] width 43 height 24
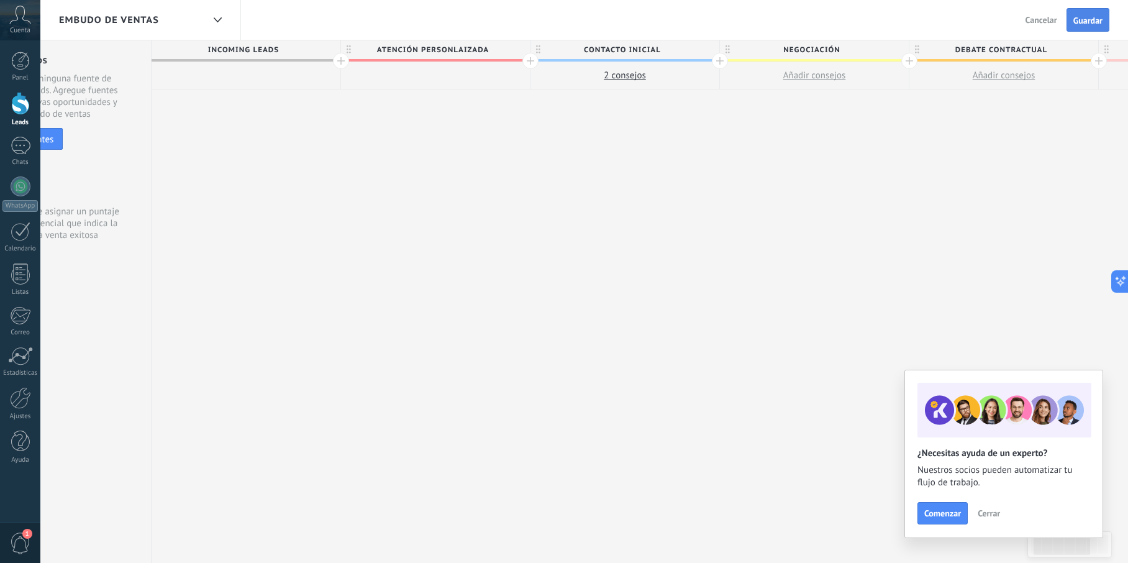
click at [1097, 17] on span "Guardar" at bounding box center [1087, 20] width 29 height 9
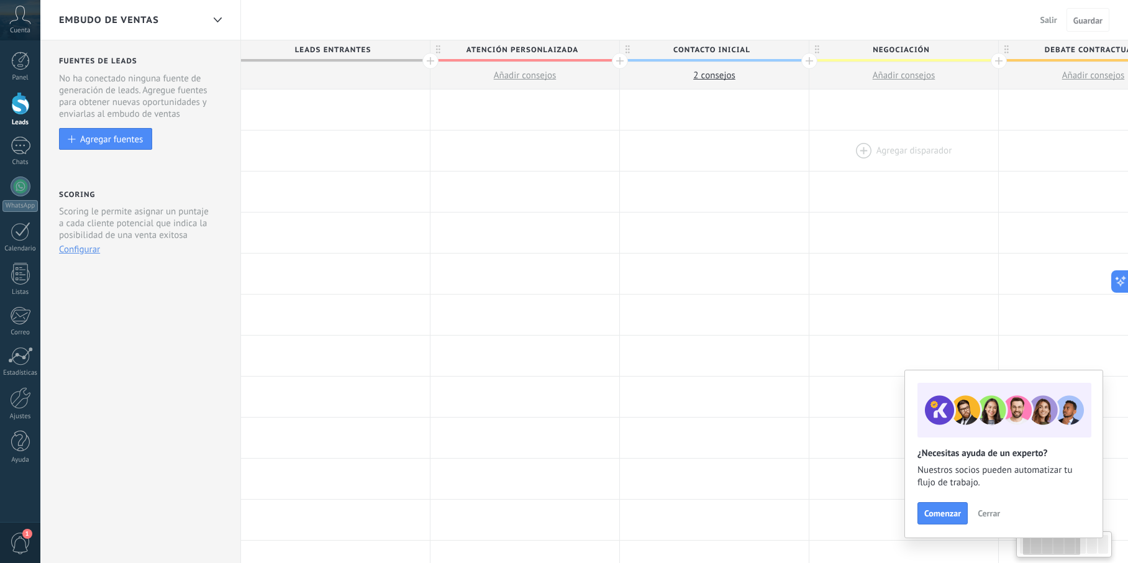
scroll to position [0, 89]
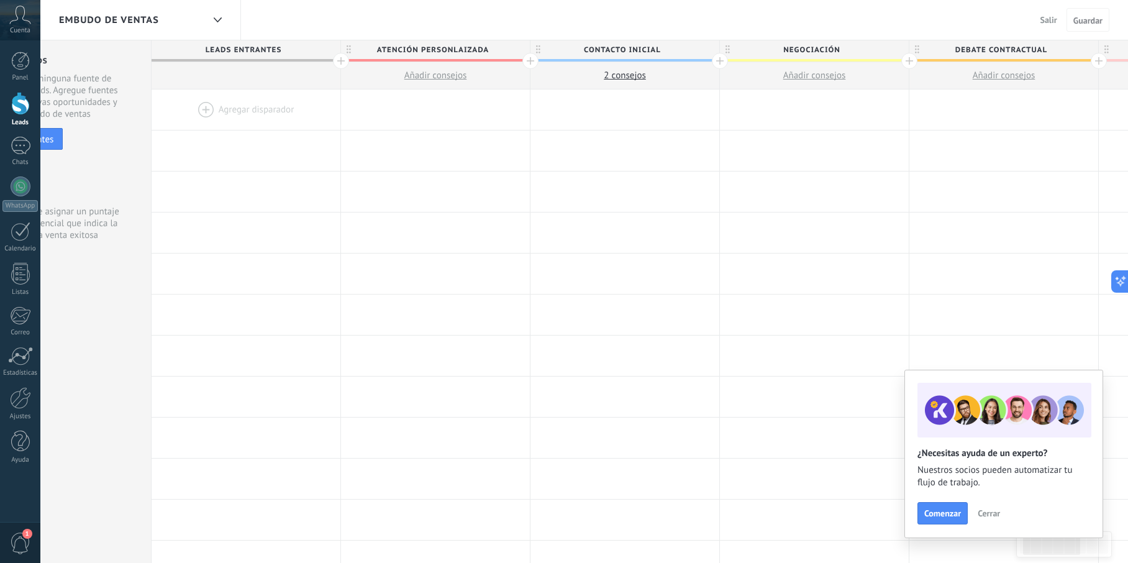
click at [1052, 22] on span "Salir" at bounding box center [1048, 19] width 17 height 11
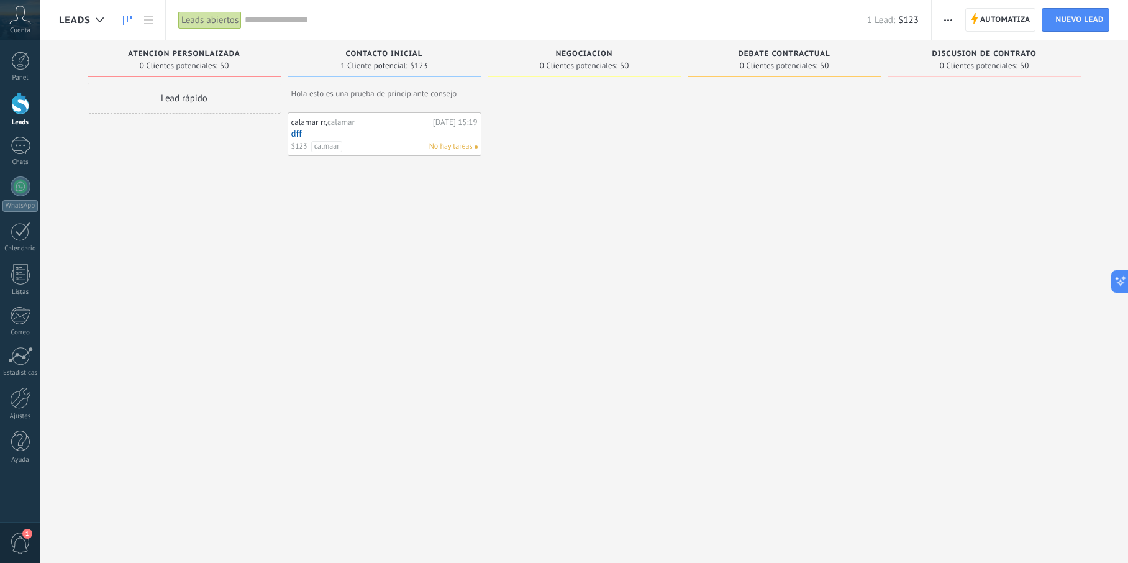
click at [180, 102] on div "Lead rápido" at bounding box center [185, 98] width 194 height 31
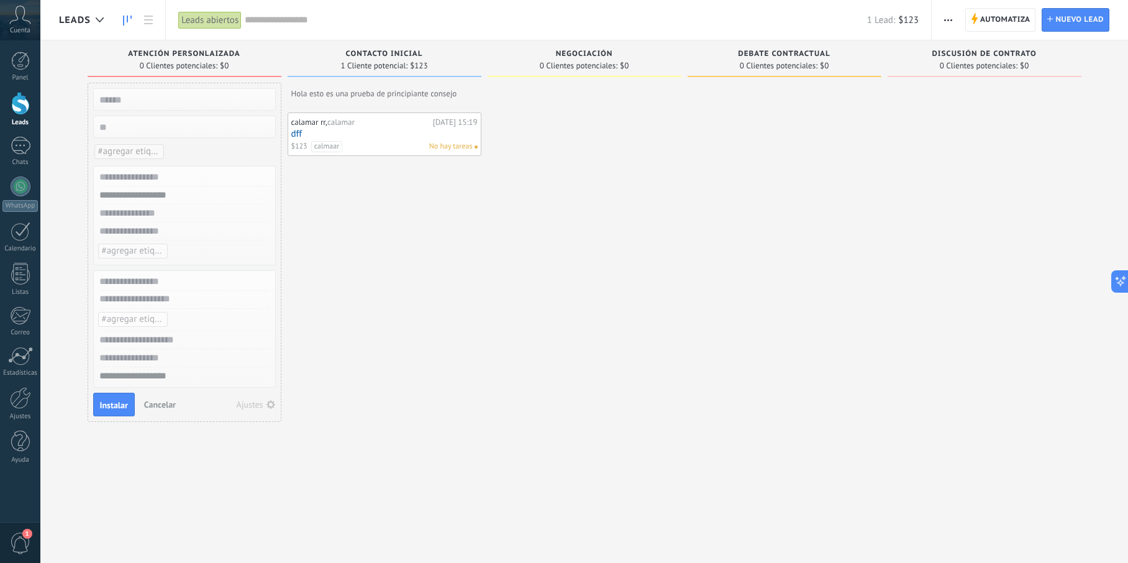
click at [567, 106] on div at bounding box center [584, 298] width 194 height 430
click at [590, 93] on div at bounding box center [584, 298] width 194 height 430
click at [983, 14] on span "Automatiza" at bounding box center [1005, 20] width 50 height 22
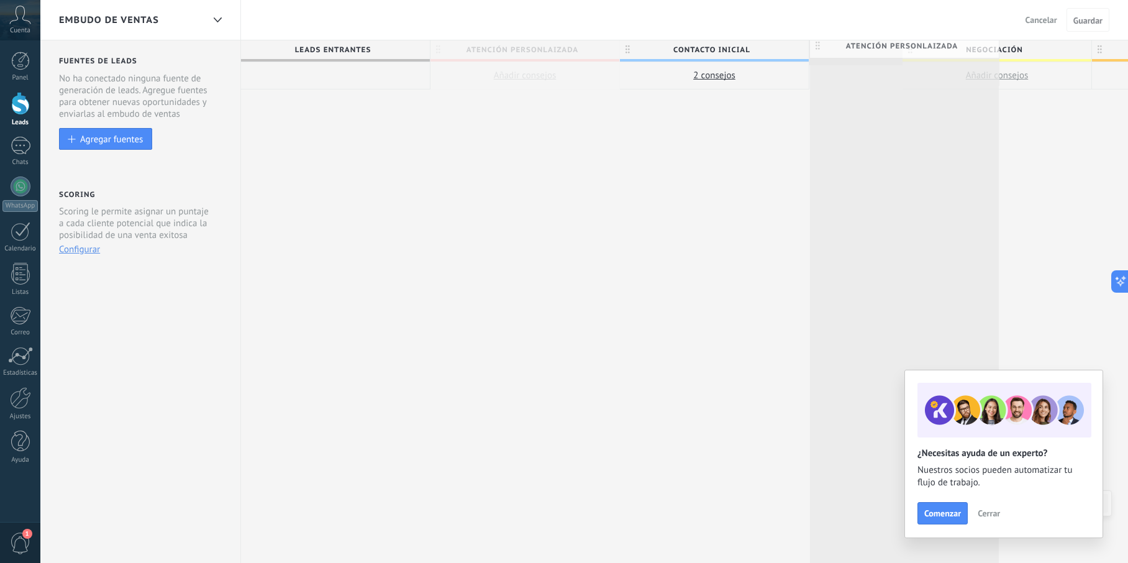
drag, startPoint x: 439, startPoint y: 48, endPoint x: 817, endPoint y: 45, distance: 378.1
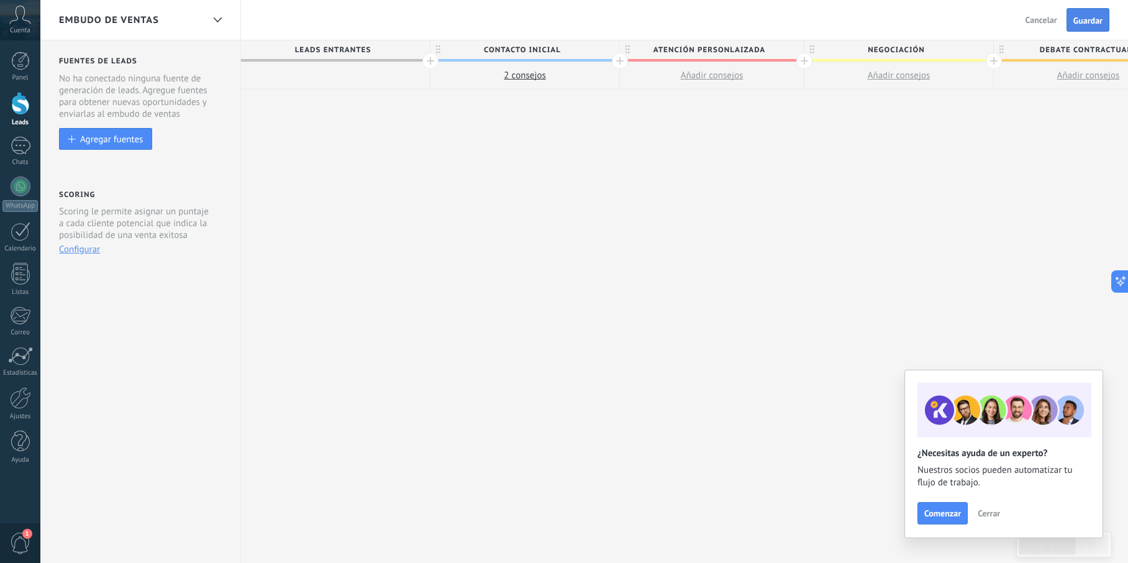
click at [1085, 17] on span "Guardar" at bounding box center [1087, 20] width 29 height 9
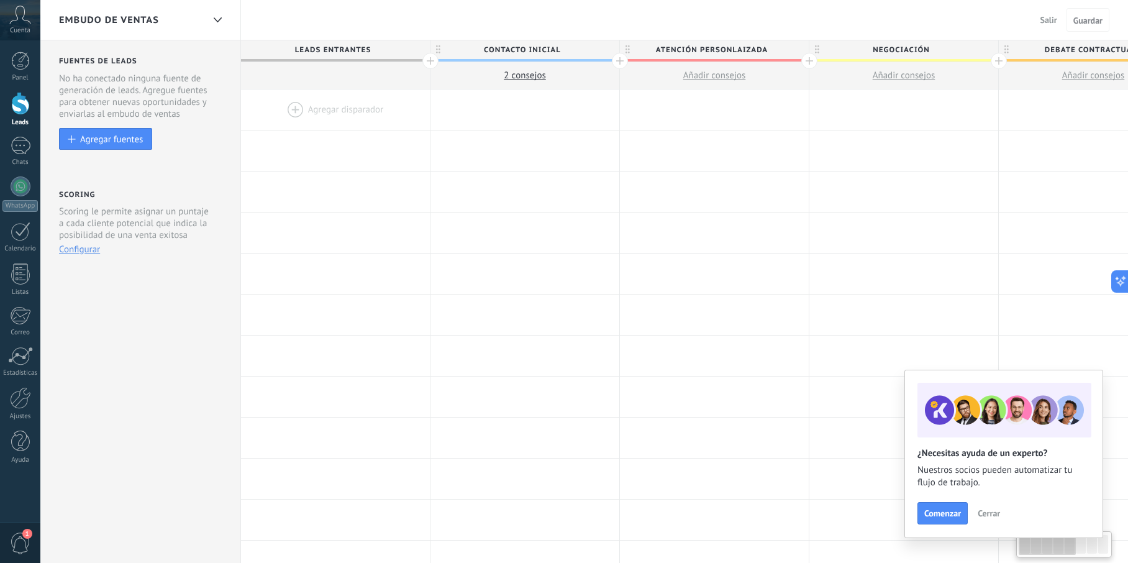
click at [1047, 24] on span "Salir" at bounding box center [1048, 19] width 17 height 11
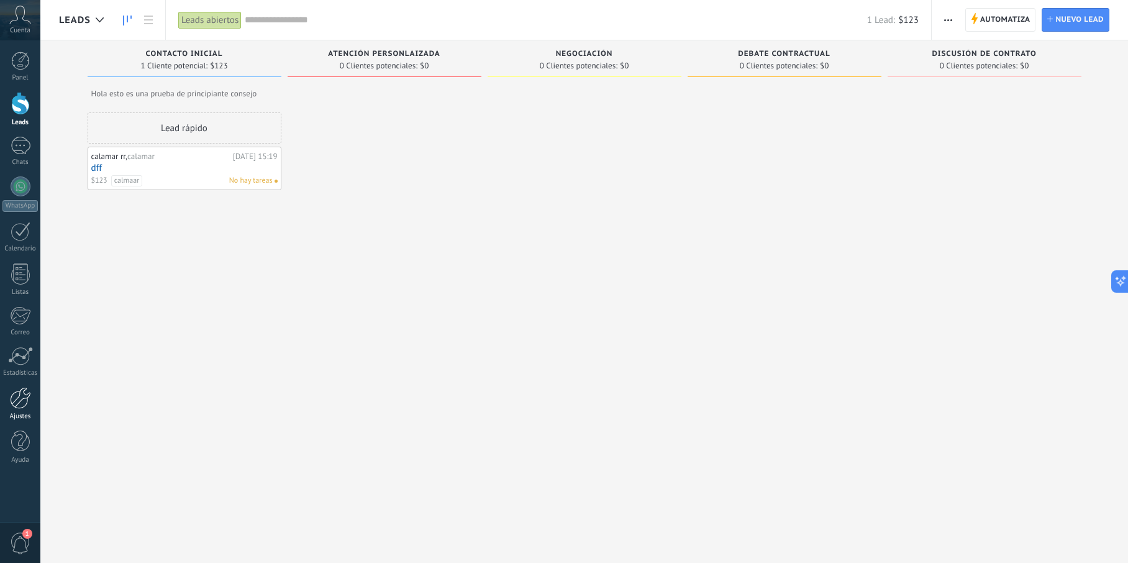
click at [25, 404] on div at bounding box center [20, 398] width 21 height 22
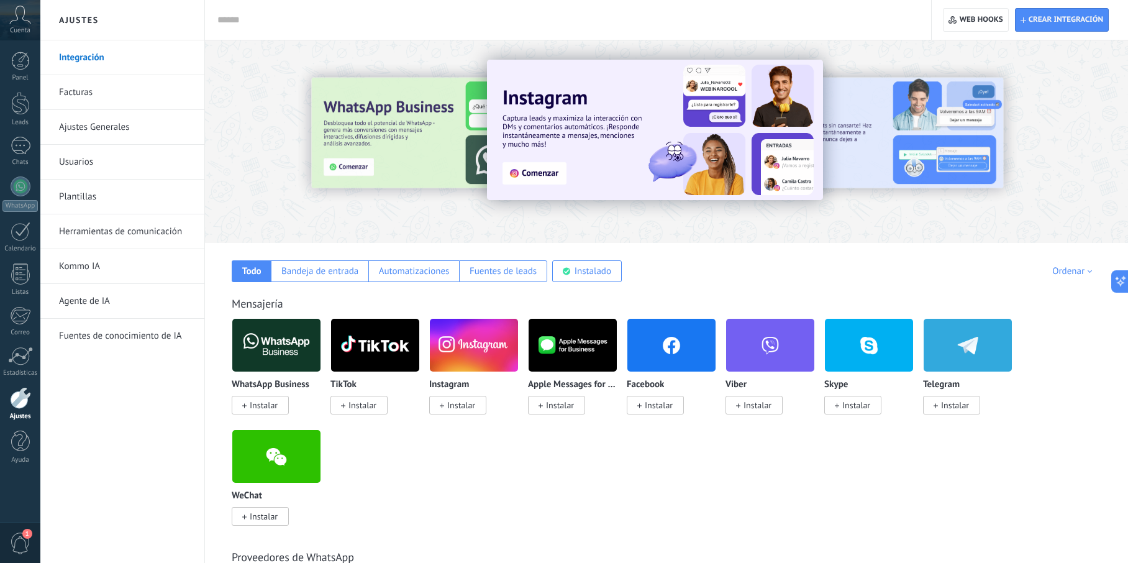
click at [968, 403] on span "Instalar" at bounding box center [955, 404] width 28 height 11
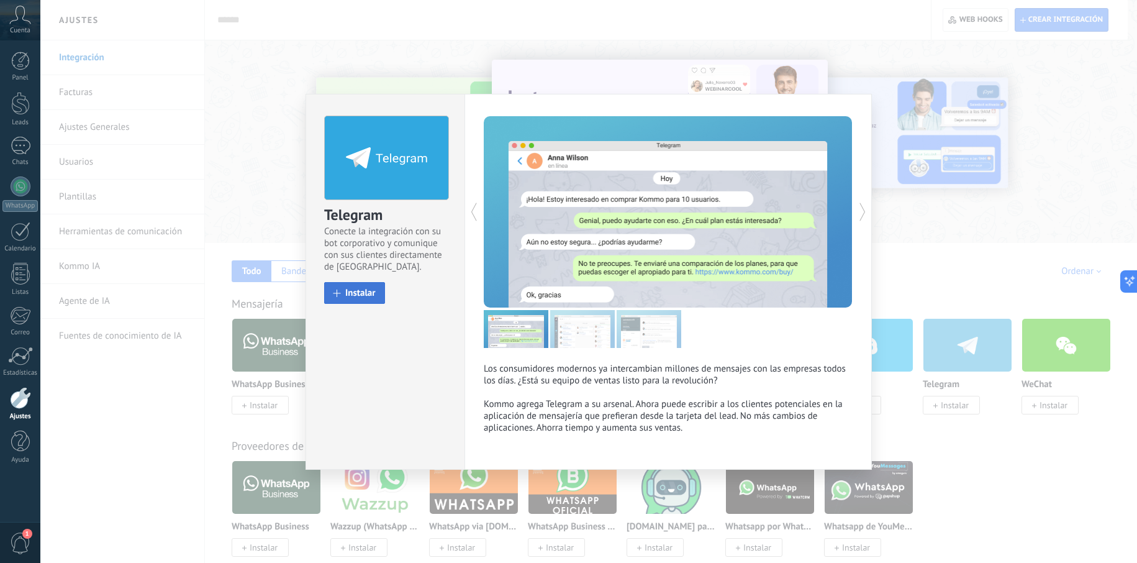
click at [360, 293] on span "Instalar" at bounding box center [360, 292] width 30 height 9
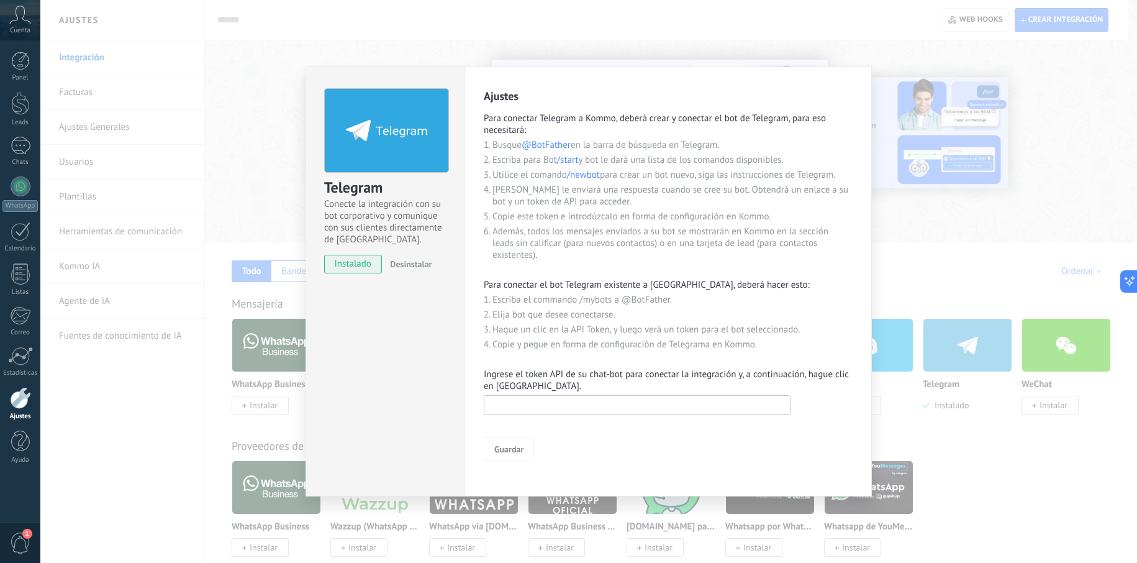
click at [634, 399] on input "text" at bounding box center [637, 405] width 307 height 20
type input "**********"
click at [502, 448] on span "Guardar" at bounding box center [508, 449] width 29 height 9
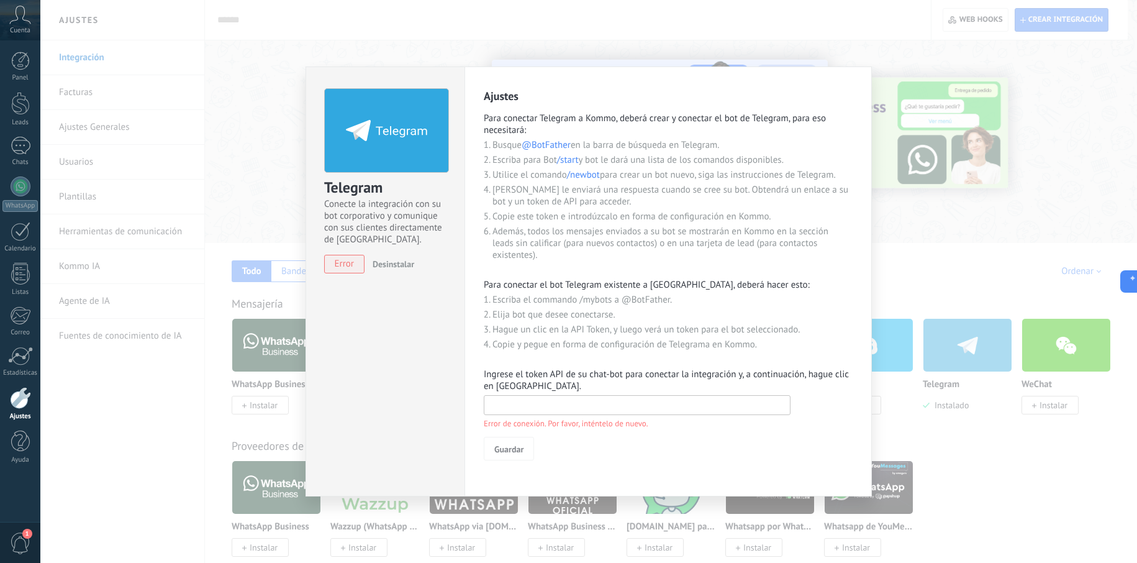
click at [705, 413] on input "text" at bounding box center [637, 405] width 307 height 20
drag, startPoint x: 662, startPoint y: 400, endPoint x: 438, endPoint y: 400, distance: 224.1
click at [438, 400] on div "**********" at bounding box center [588, 281] width 566 height 430
paste input "**********"
type input "**********"
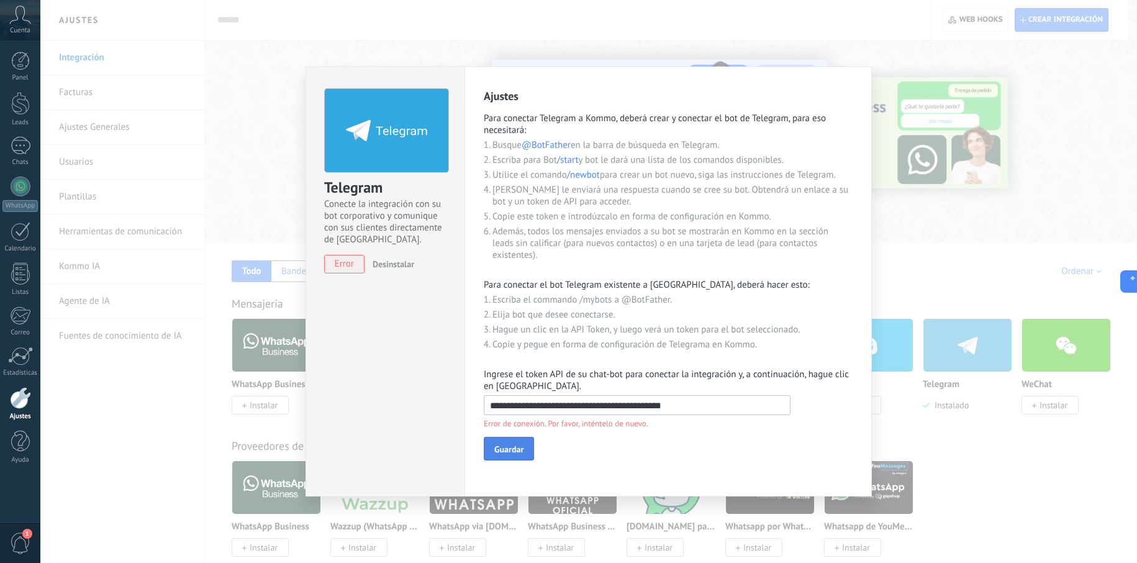
click at [500, 441] on button "Guardar" at bounding box center [509, 448] width 50 height 24
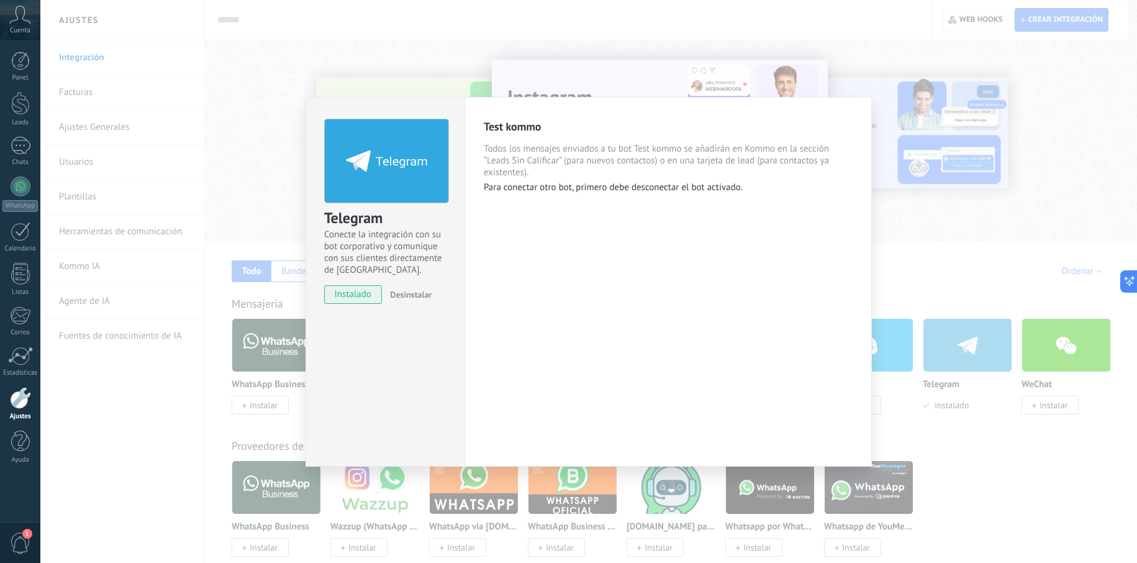
click at [500, 341] on div "Test kommo Todos los mensajes enviados a tu bot Test kommo se añadirán en Kommo…" at bounding box center [667, 281] width 407 height 369
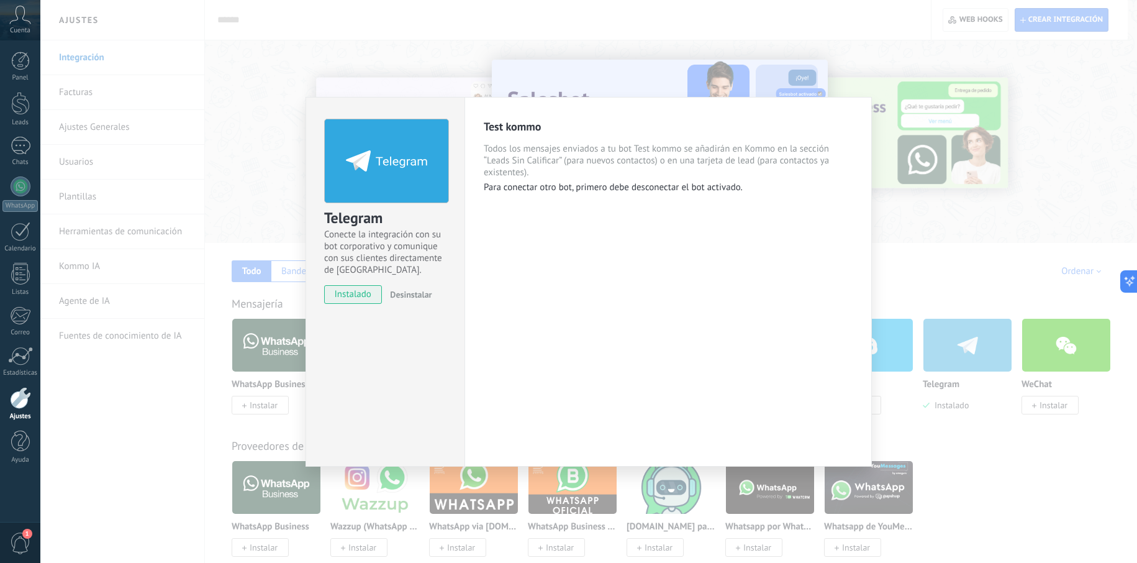
click at [304, 73] on div "Telegram Conecte la integración con su bot corporativo y comunique con sus clie…" at bounding box center [588, 281] width 1096 height 563
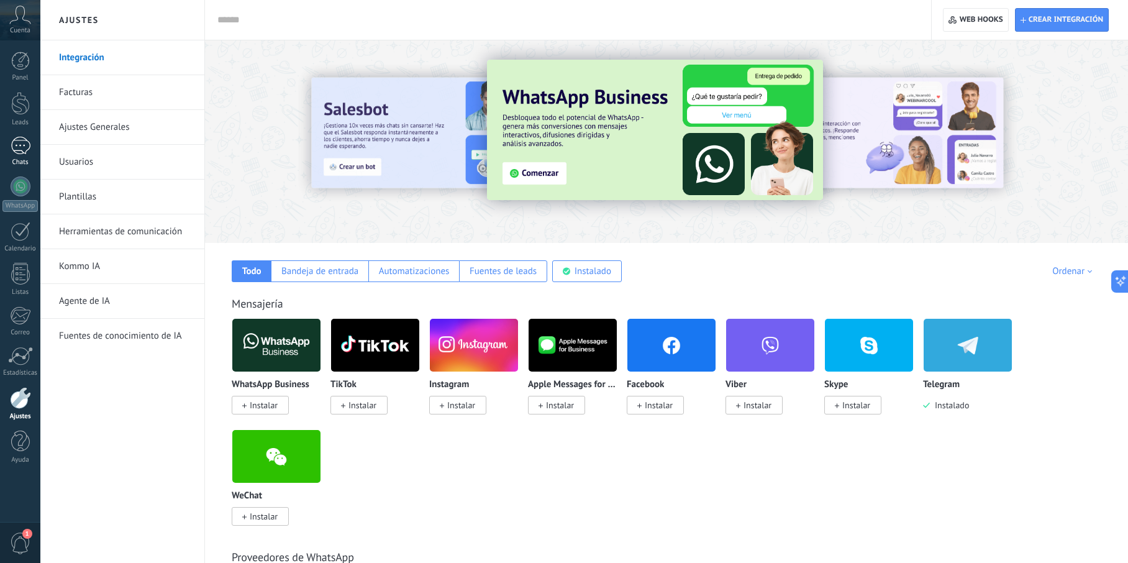
click at [12, 148] on div at bounding box center [21, 146] width 20 height 18
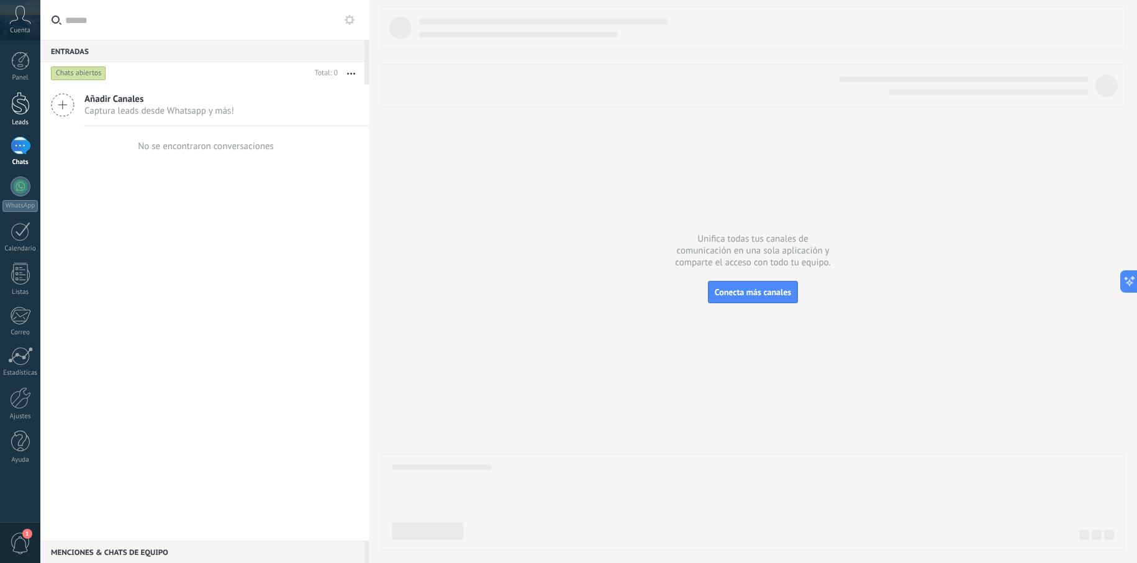
click at [14, 97] on div at bounding box center [20, 103] width 19 height 23
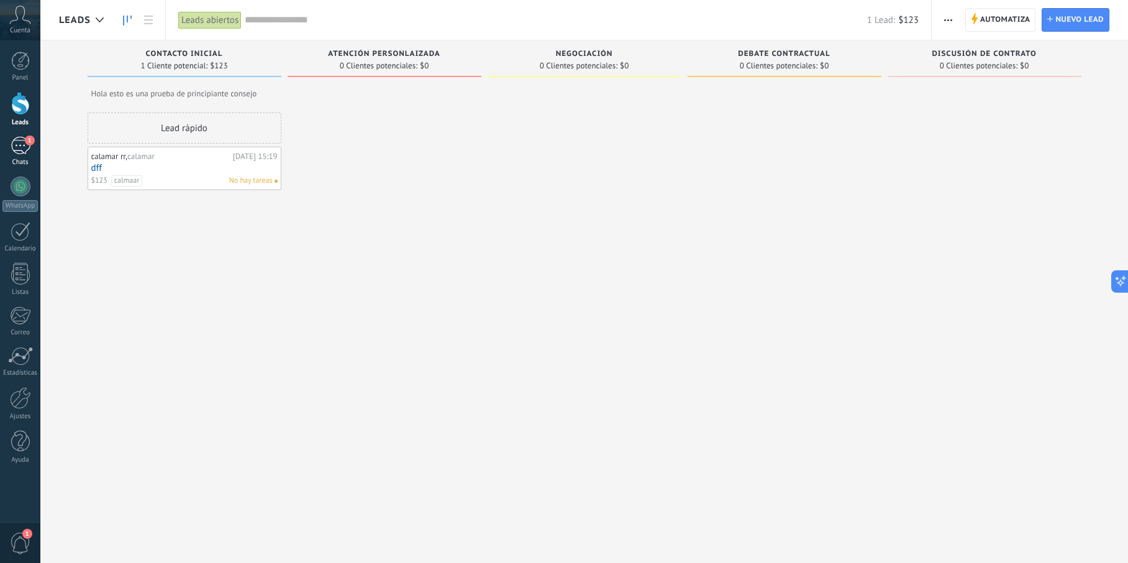
click at [25, 140] on span "1" at bounding box center [30, 140] width 10 height 10
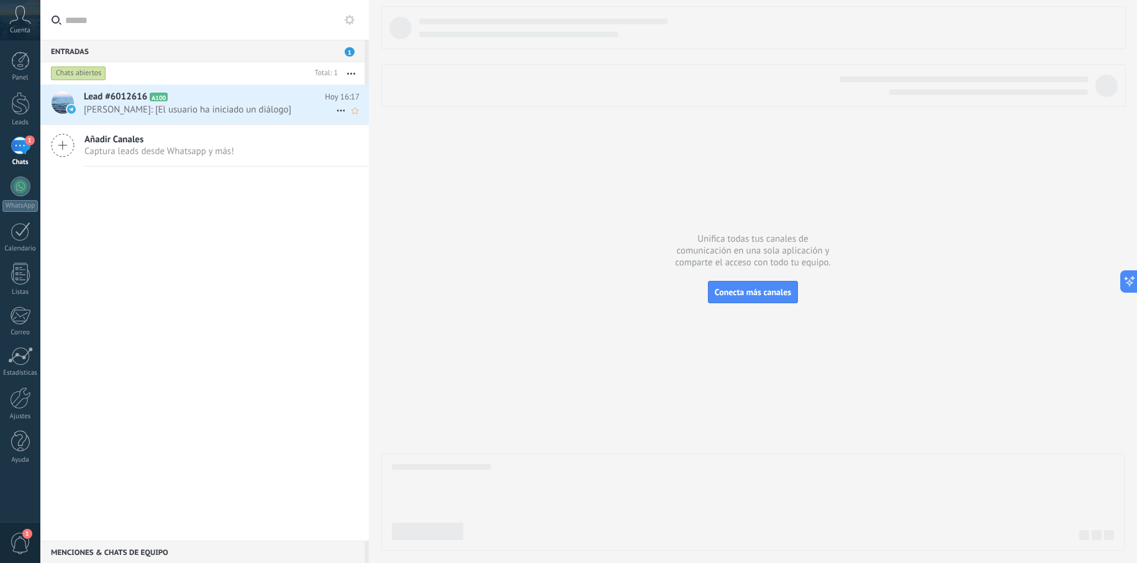
click at [241, 109] on span "Oscar Monty: [El usuario ha iniciado un diálogo]" at bounding box center [210, 110] width 252 height 12
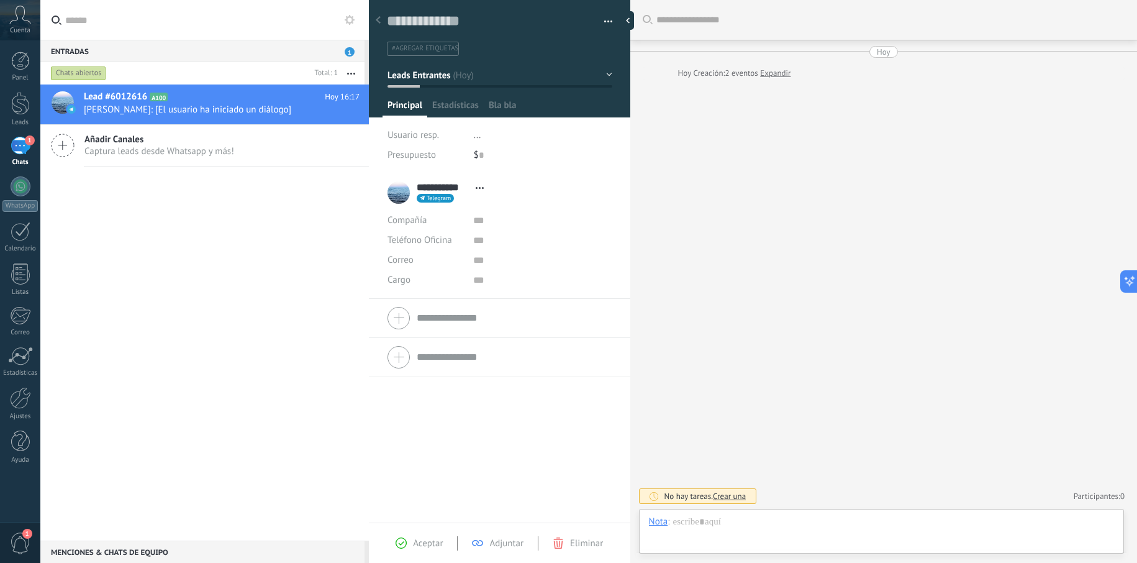
scroll to position [19, 0]
click at [16, 104] on div at bounding box center [20, 103] width 19 height 23
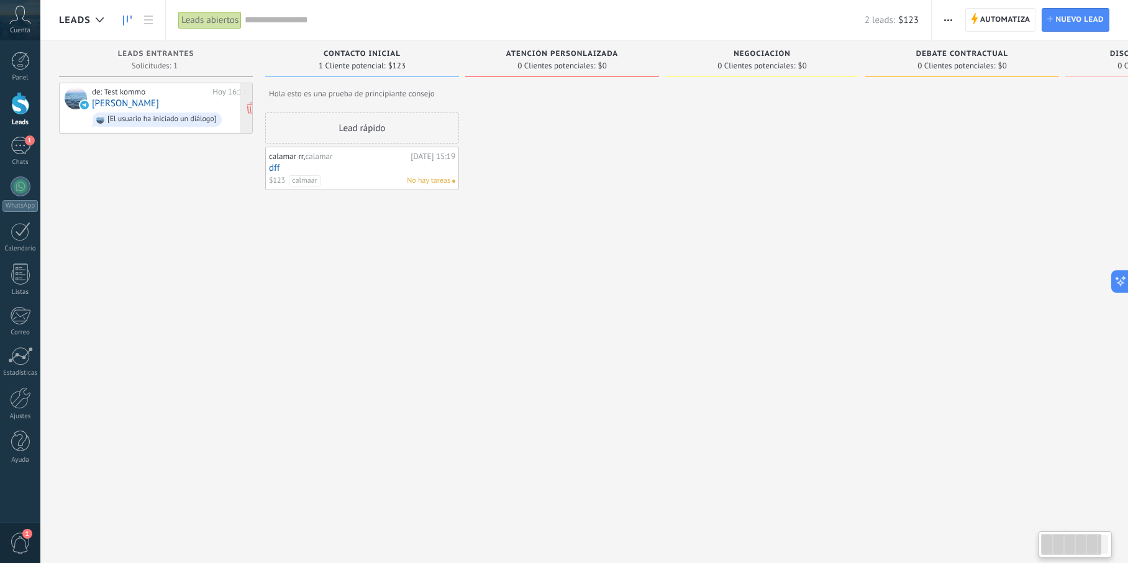
click at [206, 97] on div "de: Test kommo Hoy 16:17 Oscar Monty [El usuario ha iniciado un diálogo]" at bounding box center [169, 108] width 155 height 42
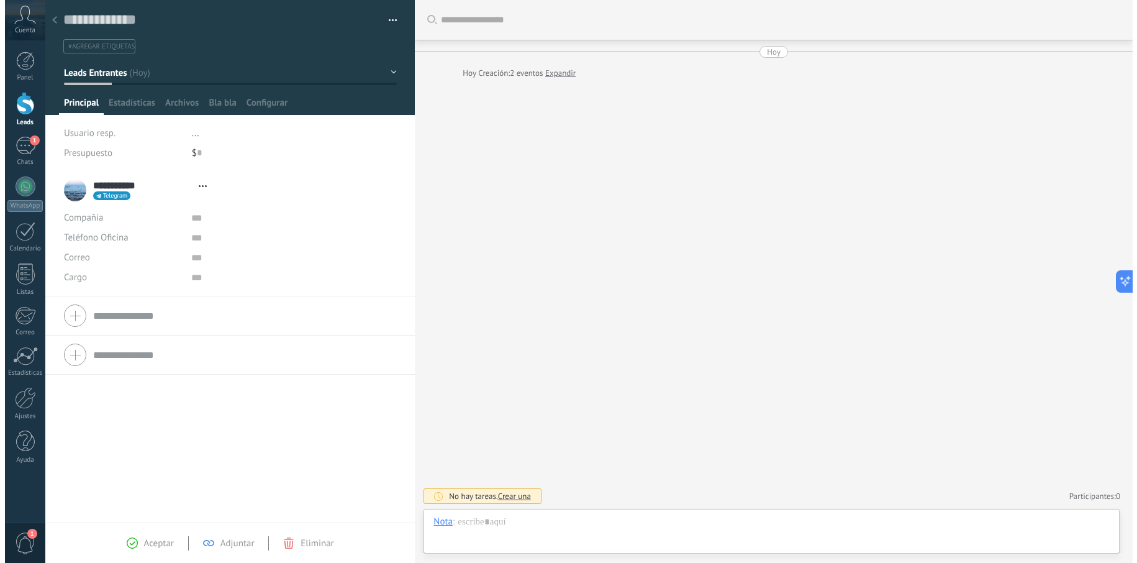
scroll to position [19, 0]
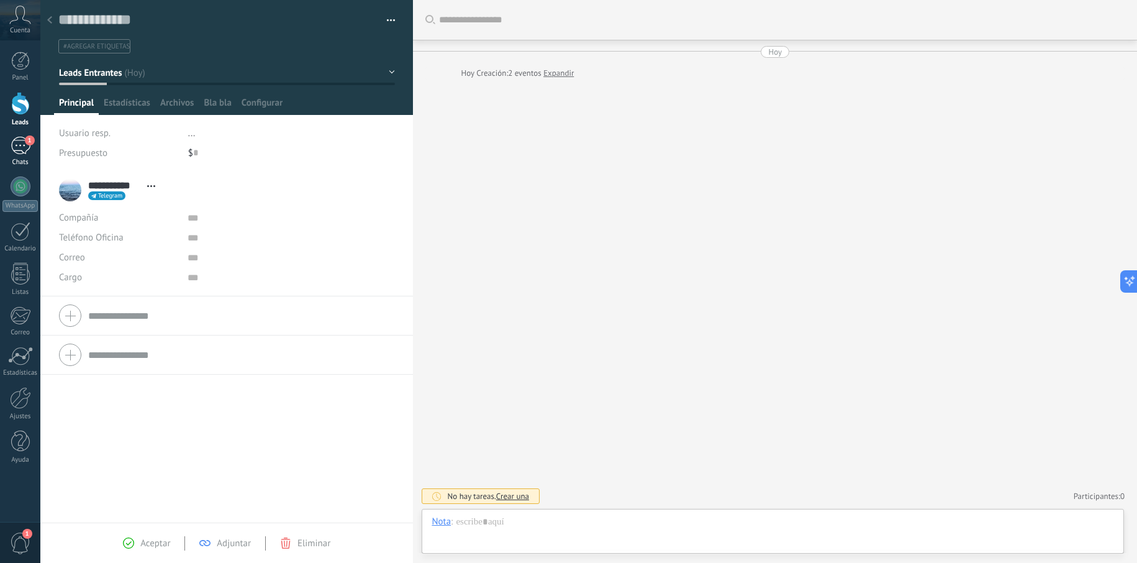
click at [19, 143] on div "1" at bounding box center [21, 146] width 20 height 18
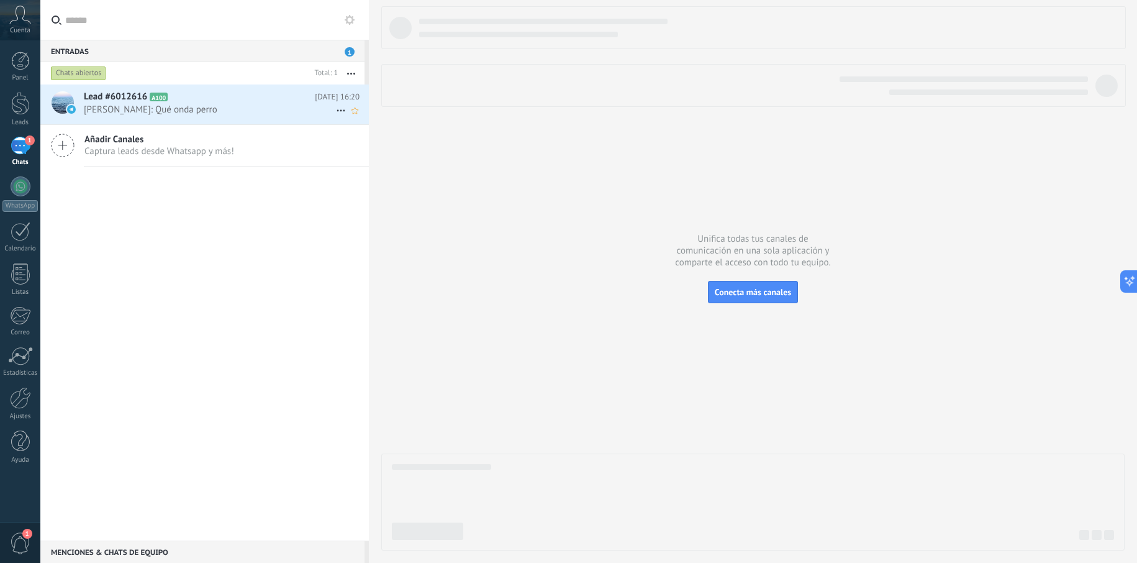
click at [206, 102] on h2 "Lead #6012616 A100" at bounding box center [199, 97] width 231 height 12
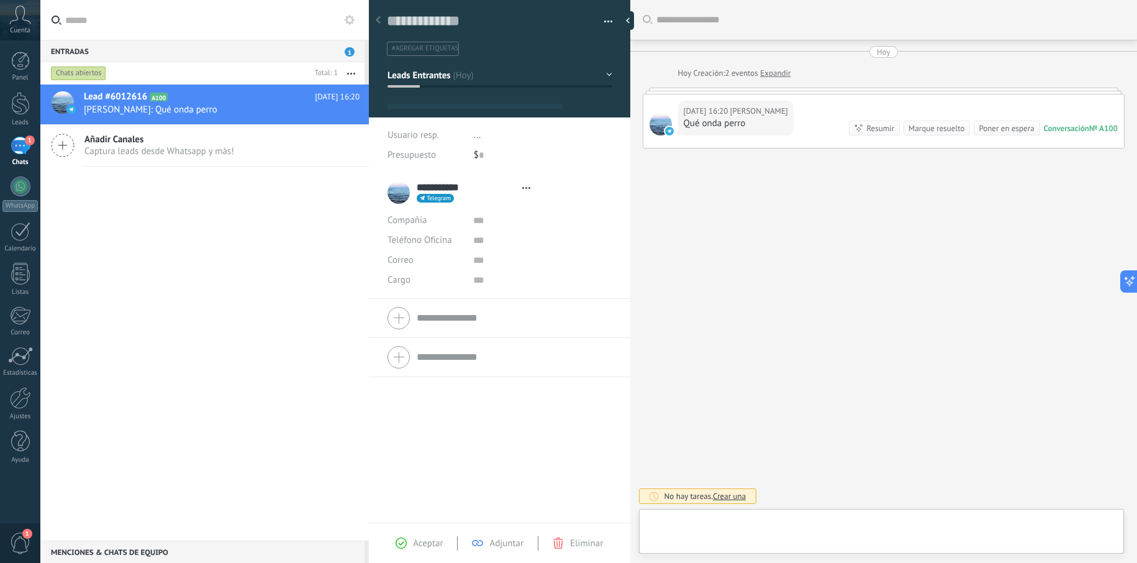
type textarea "**********"
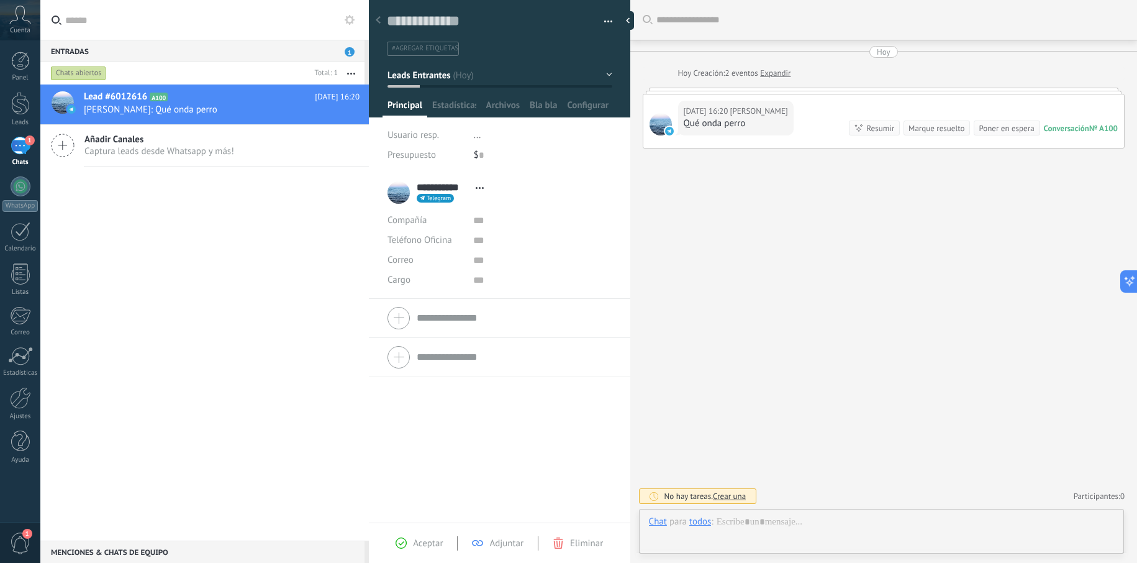
scroll to position [19, 0]
click at [790, 525] on div at bounding box center [881, 533] width 465 height 37
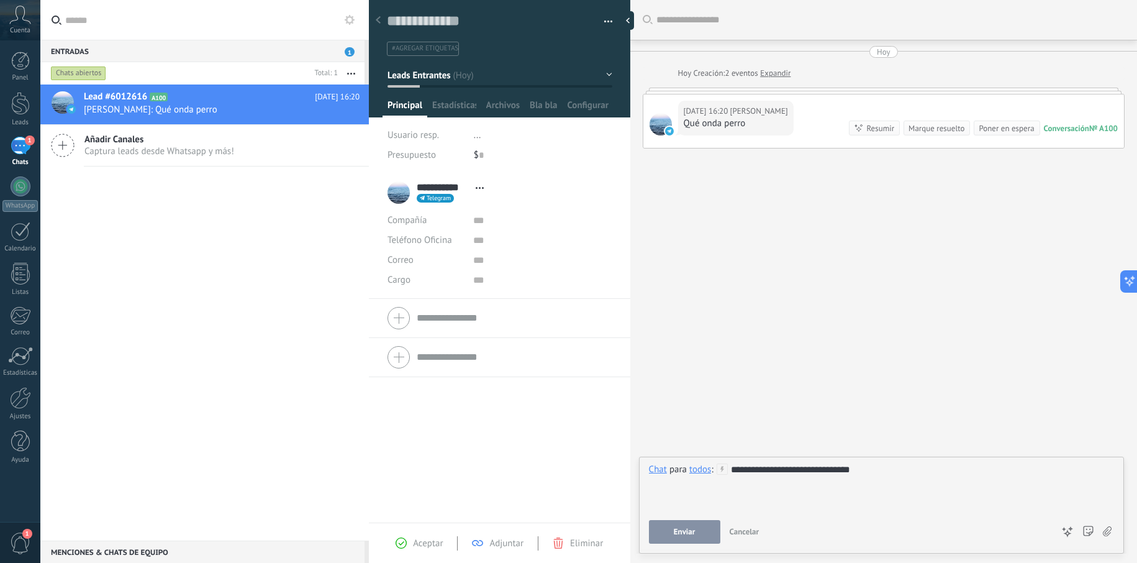
click at [671, 530] on button "Enviar" at bounding box center [684, 532] width 71 height 24
click at [886, 481] on div "**********" at bounding box center [881, 486] width 465 height 47
click at [931, 476] on div "**********" at bounding box center [881, 486] width 465 height 47
click at [698, 471] on div "todos" at bounding box center [700, 468] width 22 height 11
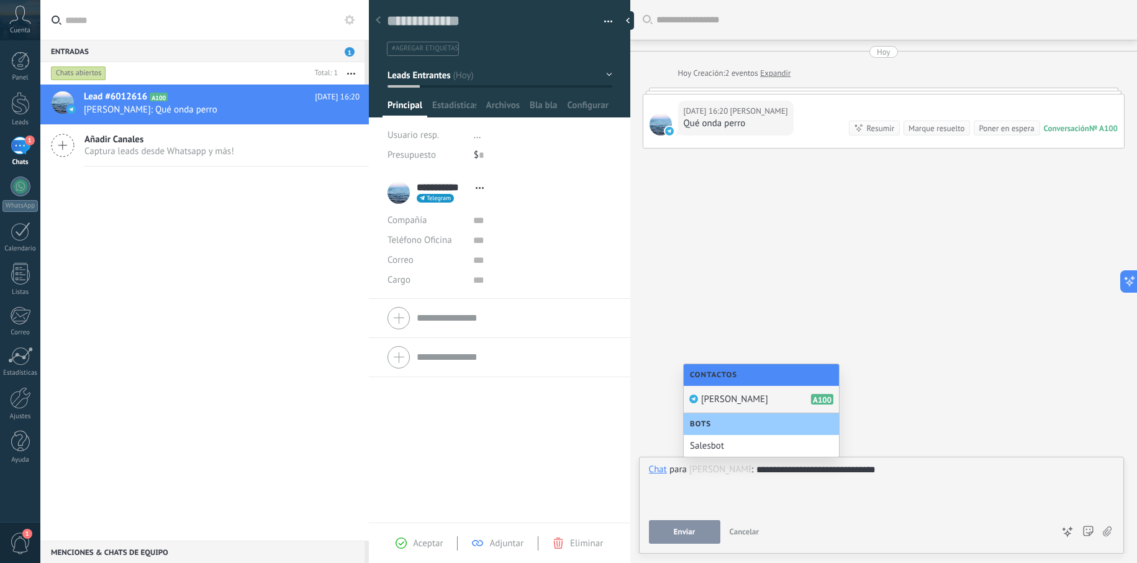
click at [731, 398] on span "[PERSON_NAME]" at bounding box center [734, 399] width 67 height 12
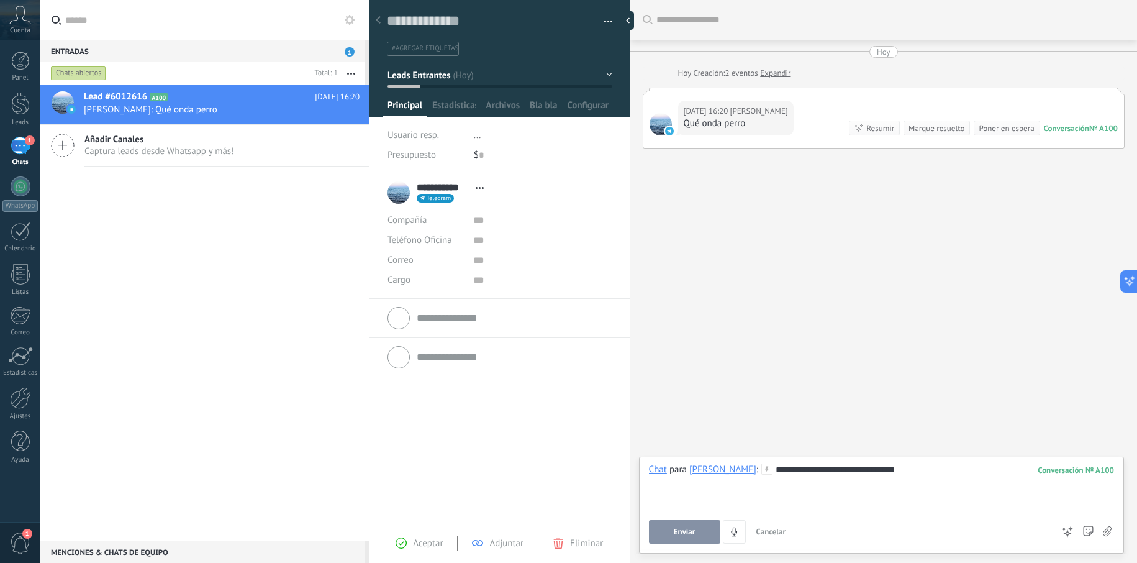
drag, startPoint x: 738, startPoint y: 441, endPoint x: 703, endPoint y: 530, distance: 95.6
click at [703, 530] on button "Enviar" at bounding box center [684, 532] width 71 height 24
drag, startPoint x: 795, startPoint y: 109, endPoint x: 784, endPoint y: 166, distance: 58.3
click at [784, 166] on div "Buscar Carga más Hoy Hoy Creación: 2 eventos Expandir Hoy 16:20 Oscar Monty Qué…" at bounding box center [883, 281] width 507 height 563
click at [859, 171] on div "Buscar Carga más Hoy Hoy Creación: 2 eventos Expandir Hoy 16:20 Oscar Monty Qué…" at bounding box center [883, 281] width 507 height 563
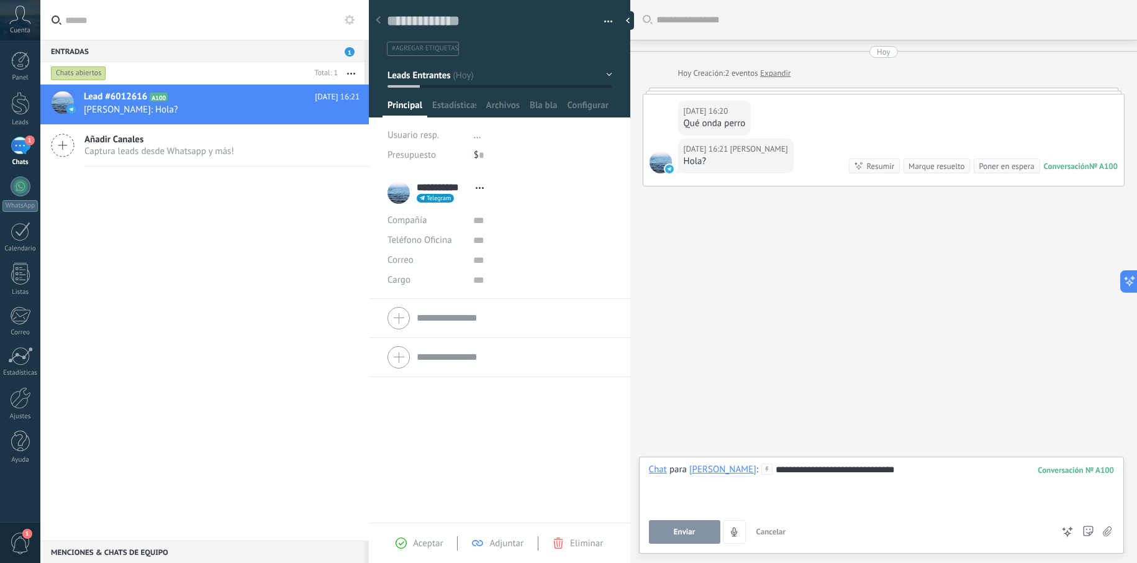
click at [990, 163] on div "Poner en espera" at bounding box center [1006, 166] width 55 height 12
click at [949, 170] on div "Resumir" at bounding box center [950, 166] width 28 height 12
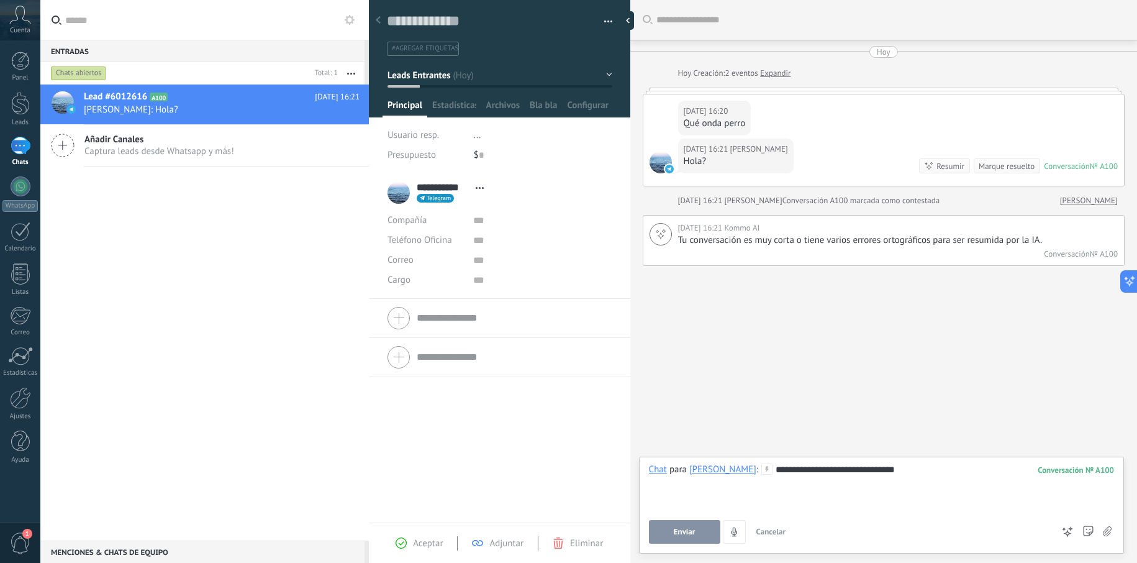
click at [700, 535] on button "Enviar" at bounding box center [684, 532] width 71 height 24
click at [704, 533] on button "Enviar" at bounding box center [684, 532] width 71 height 24
click at [761, 470] on icon at bounding box center [766, 468] width 11 height 11
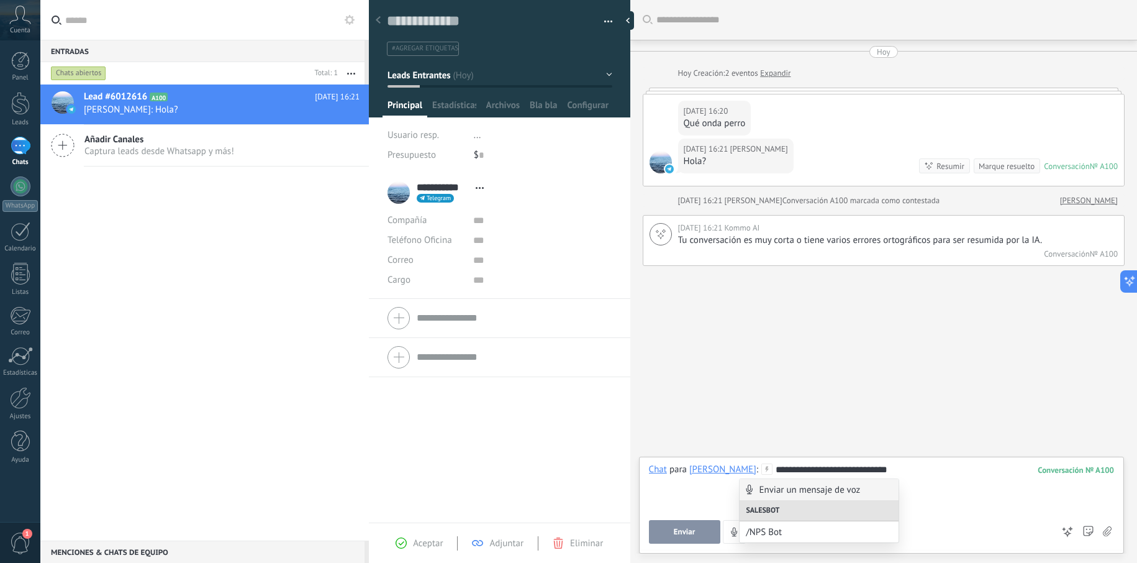
click at [761, 470] on icon at bounding box center [766, 468] width 11 height 11
click at [678, 486] on div "**********" at bounding box center [881, 486] width 465 height 47
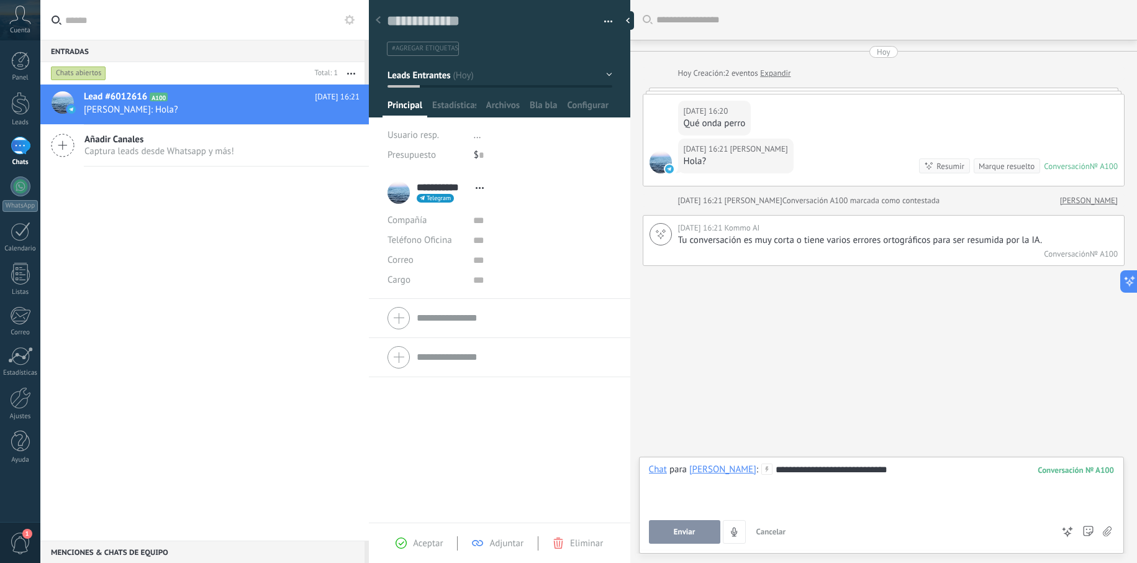
drag, startPoint x: 678, startPoint y: 487, endPoint x: 707, endPoint y: 458, distance: 40.4
click at [707, 458] on div "**********" at bounding box center [881, 504] width 485 height 97
drag, startPoint x: 907, startPoint y: 473, endPoint x: 763, endPoint y: 464, distance: 144.3
click at [763, 464] on div "**********" at bounding box center [881, 486] width 465 height 47
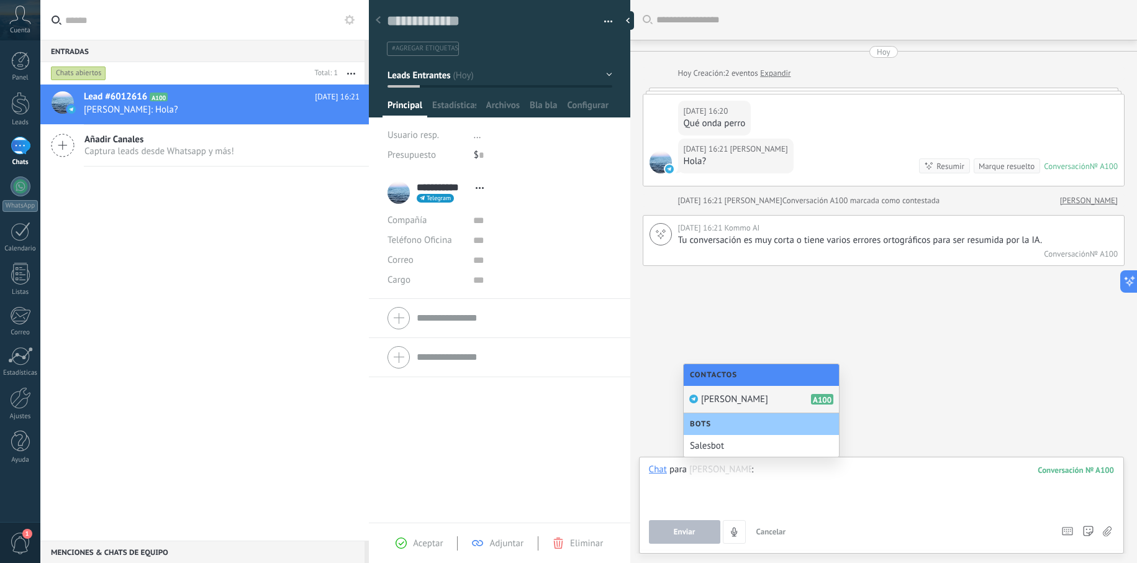
click at [750, 405] on div "Oscar Monty A100" at bounding box center [761, 399] width 155 height 27
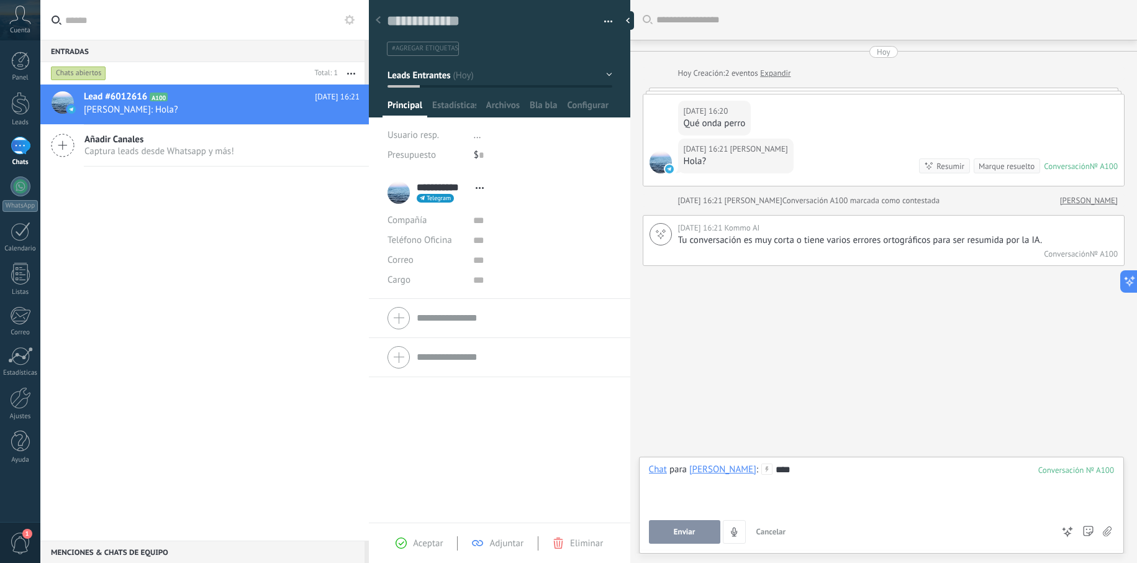
click at [694, 530] on span "Enviar" at bounding box center [685, 531] width 22 height 9
click at [541, 106] on span "Bla bla" at bounding box center [543, 108] width 27 height 18
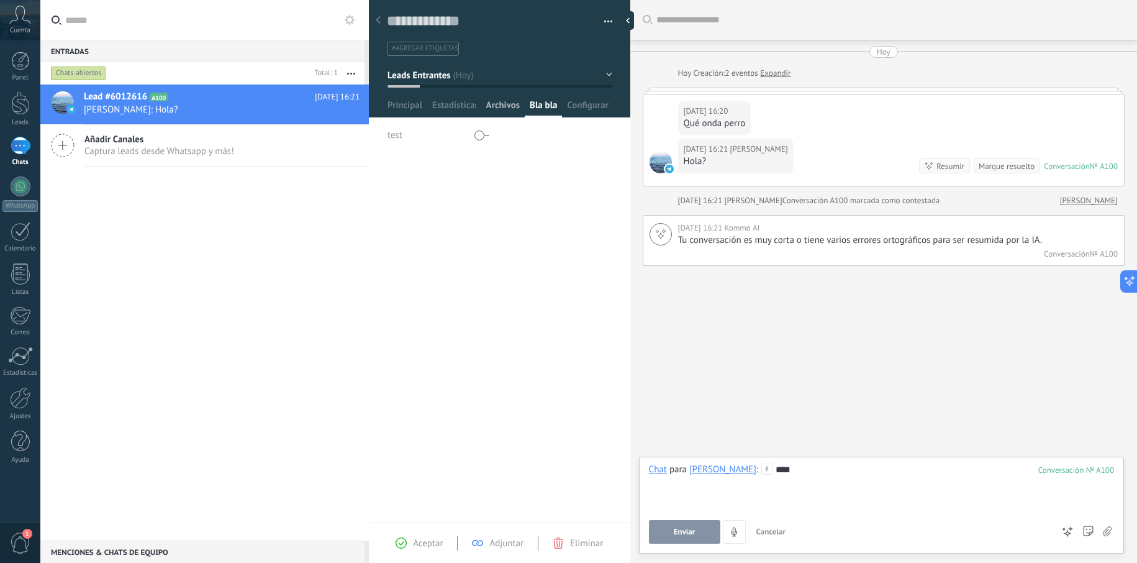
click at [504, 104] on span "Archivos" at bounding box center [503, 108] width 34 height 18
click at [463, 106] on span "Estadísticas" at bounding box center [454, 108] width 44 height 18
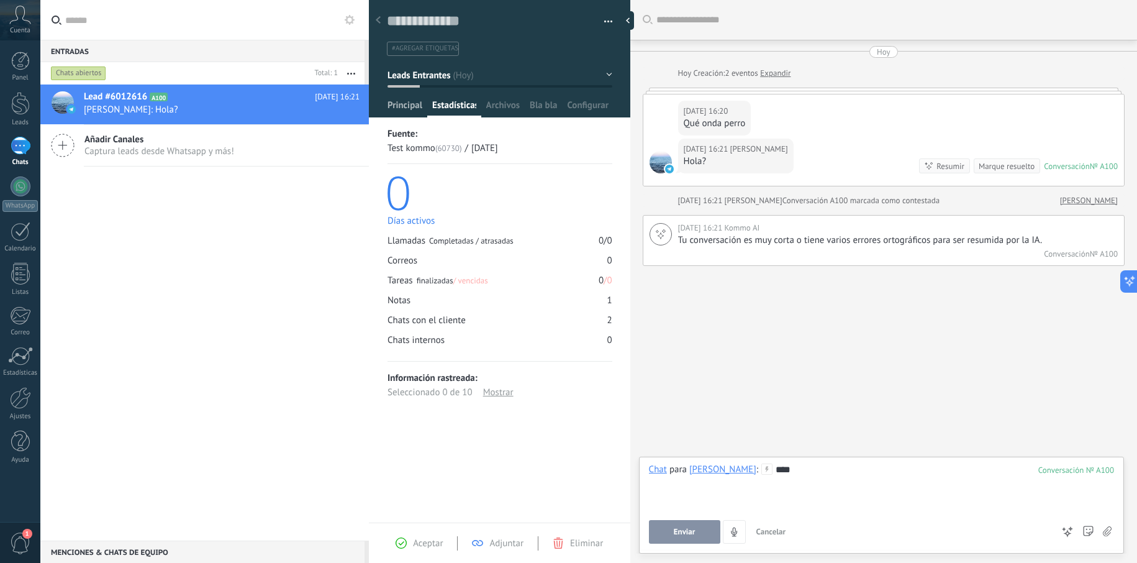
click at [419, 107] on span "Principal" at bounding box center [404, 108] width 35 height 18
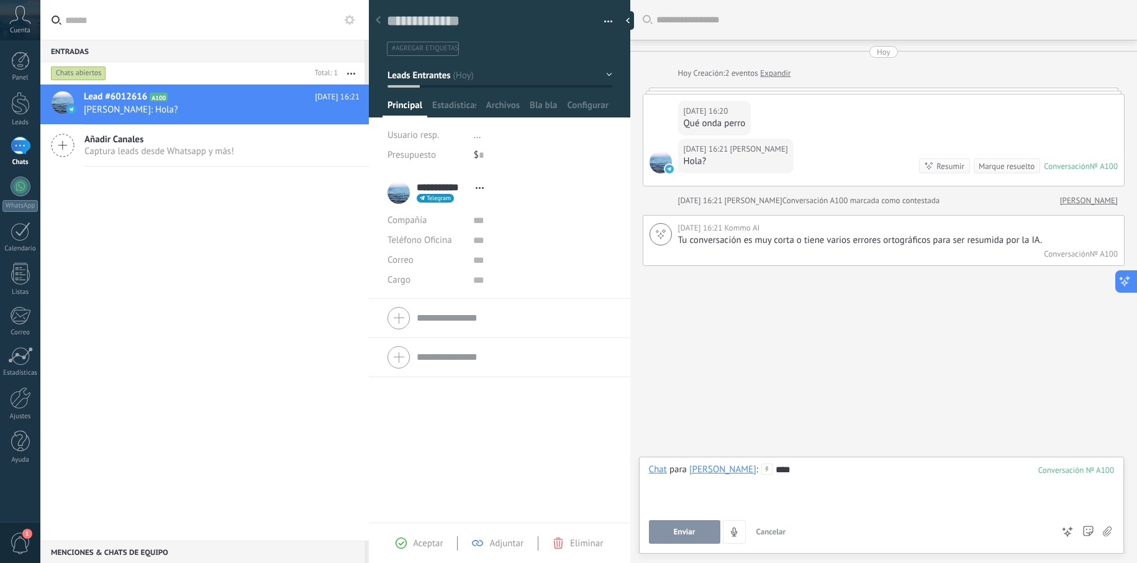
click at [1127, 280] on button at bounding box center [1126, 281] width 22 height 22
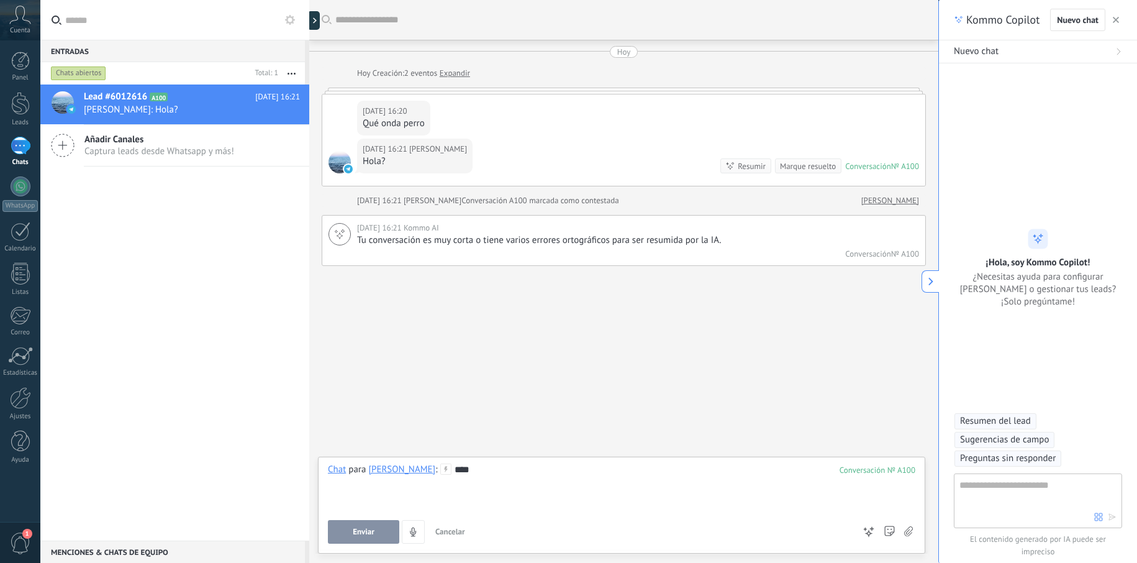
type textarea "**********"
click at [1115, 19] on icon "button" at bounding box center [1116, 20] width 6 height 6
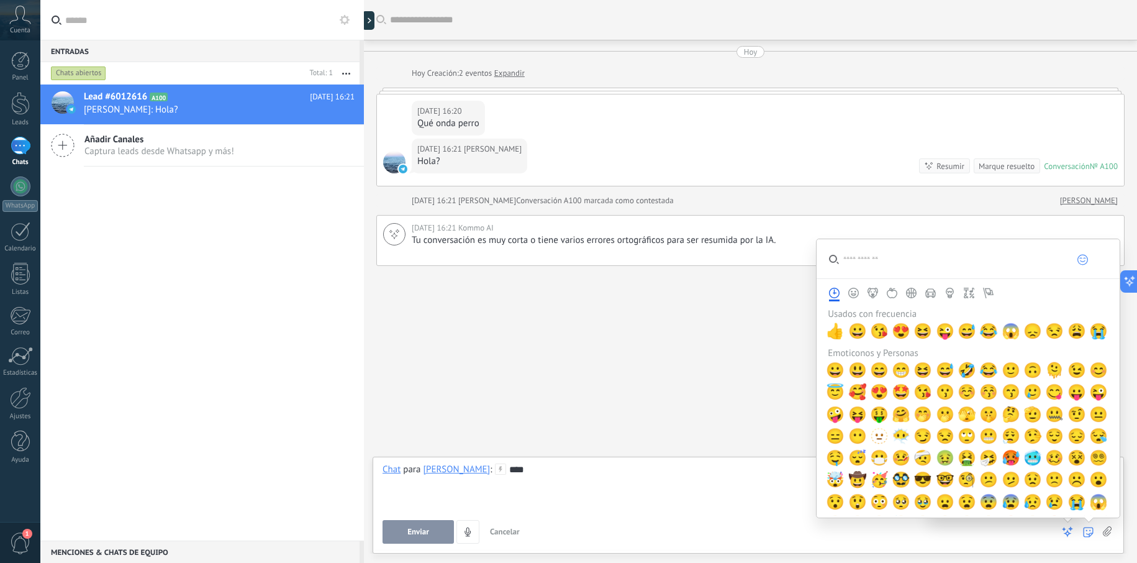
click at [1090, 528] on icon at bounding box center [1088, 532] width 11 height 11
click at [1088, 532] on icon at bounding box center [1088, 532] width 11 height 11
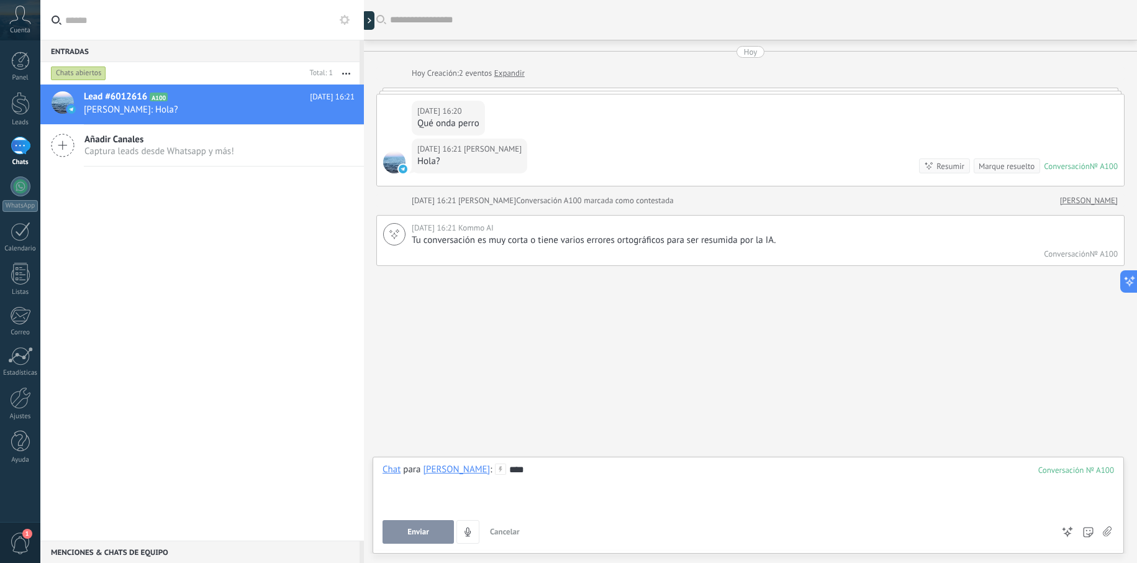
click at [1049, 532] on div "Enviar Cancelar Rastrear clics en links ? Reducir links largos y rastrear clics…" at bounding box center [717, 532] width 670 height 24
click at [475, 536] on button "4" at bounding box center [467, 532] width 23 height 24
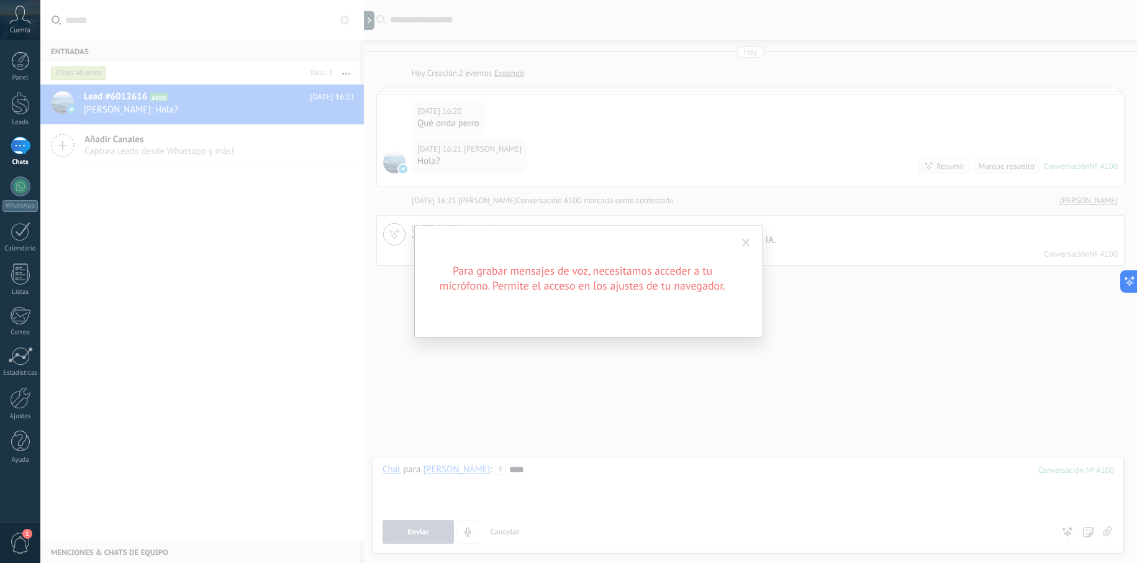
click at [536, 484] on div "Para grabar mensajes de voz, necesitamos acceder a tu micrófono. Permite el acc…" at bounding box center [588, 281] width 1096 height 563
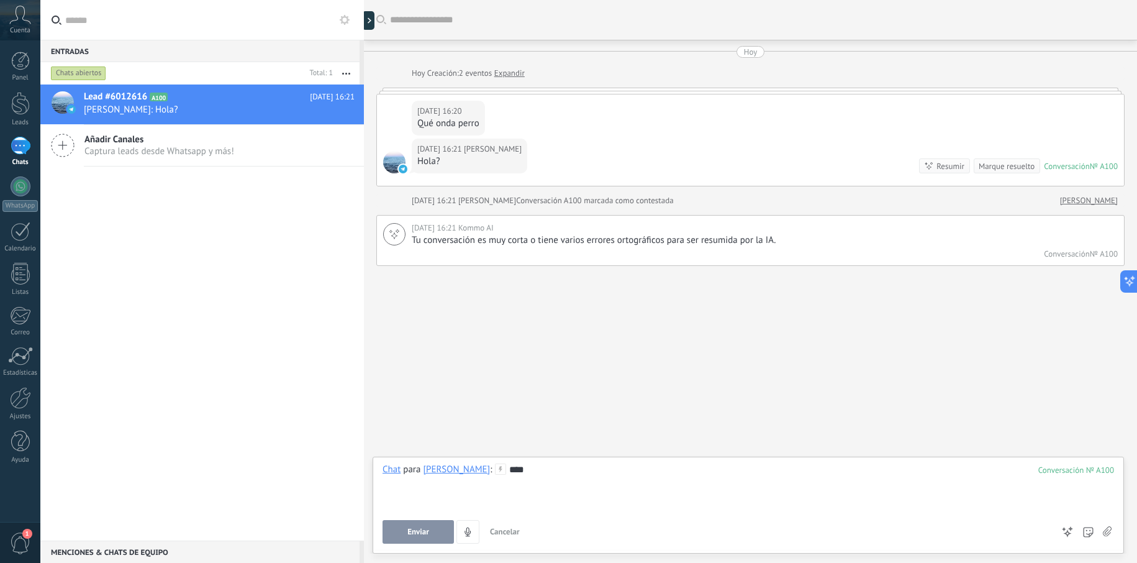
click at [535, 477] on div "****" at bounding box center [747, 486] width 731 height 47
click at [432, 530] on button "Enviar" at bounding box center [417, 532] width 71 height 24
click at [16, 148] on div "1" at bounding box center [21, 146] width 20 height 18
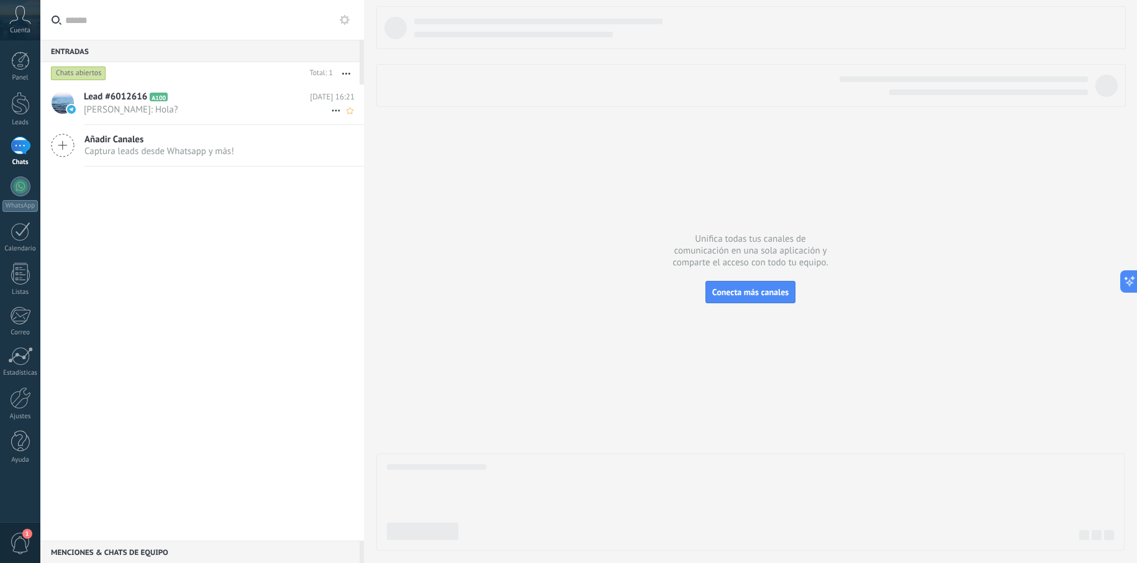
click at [176, 106] on span "Oscar Monty: Hola?" at bounding box center [207, 110] width 247 height 12
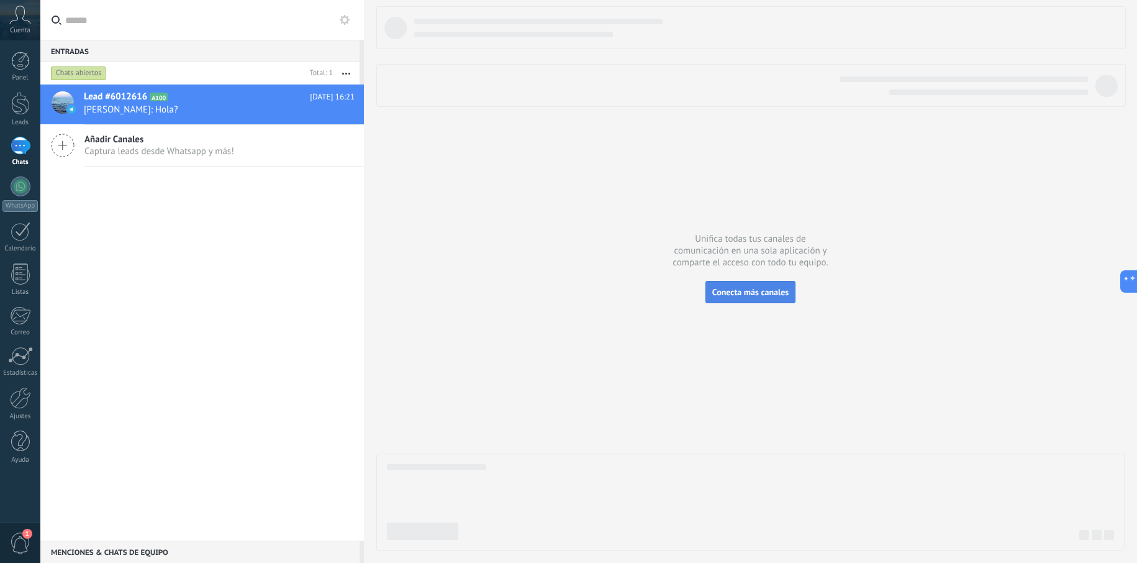
click at [728, 286] on button "Conecta más canales" at bounding box center [750, 292] width 90 height 22
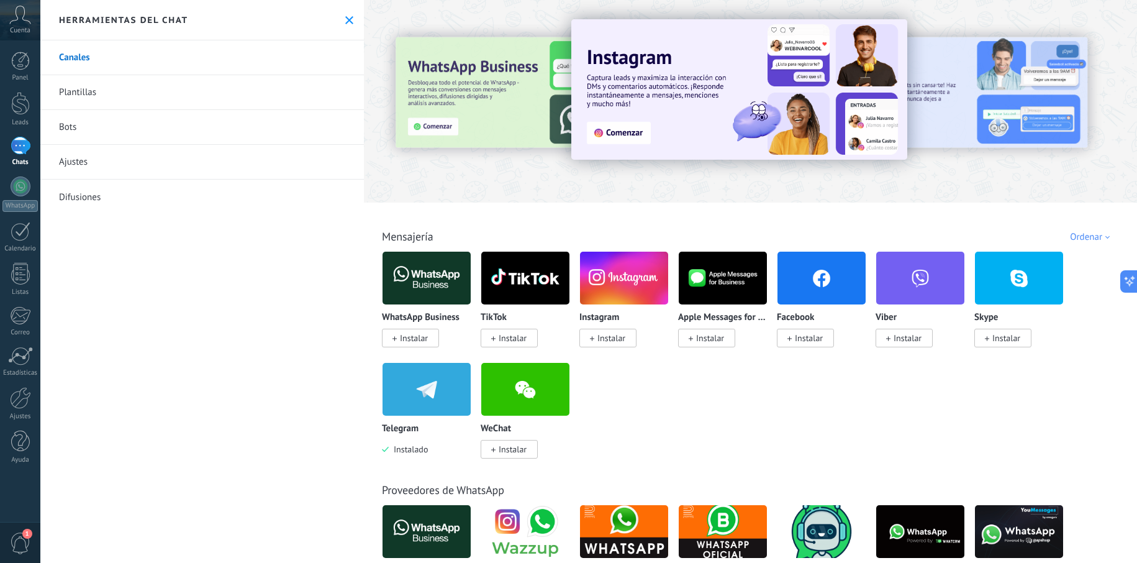
click at [24, 155] on div "1" at bounding box center [21, 146] width 20 height 18
click at [25, 153] on div "1" at bounding box center [21, 146] width 20 height 18
click at [345, 20] on icon at bounding box center [349, 20] width 8 height 8
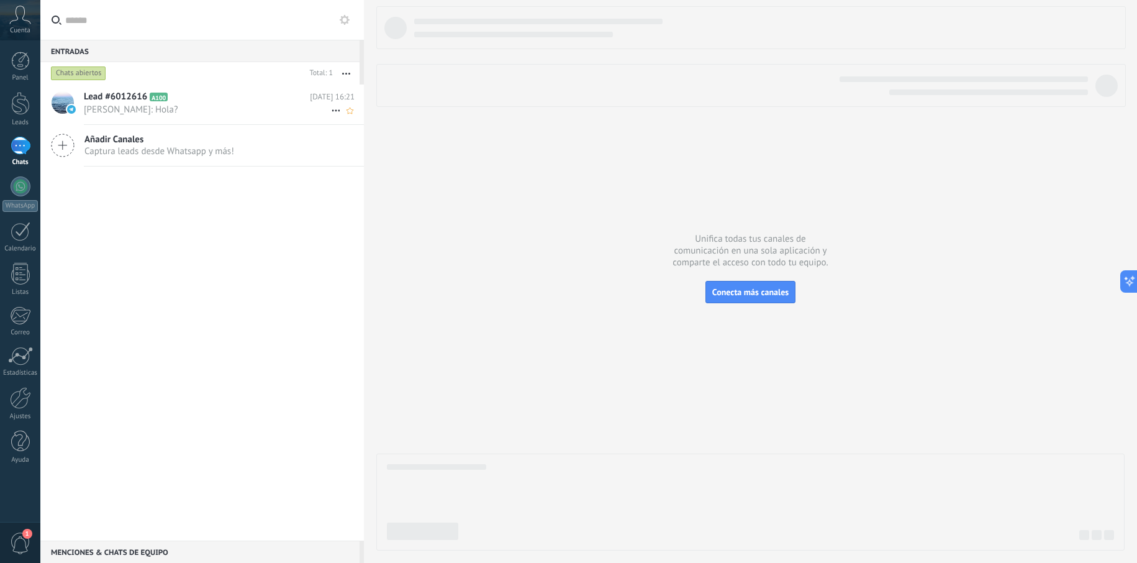
click at [233, 119] on div "Lead #6012616 A100 Hoy 16:21 Oscar Monty: Hola?" at bounding box center [224, 103] width 280 height 39
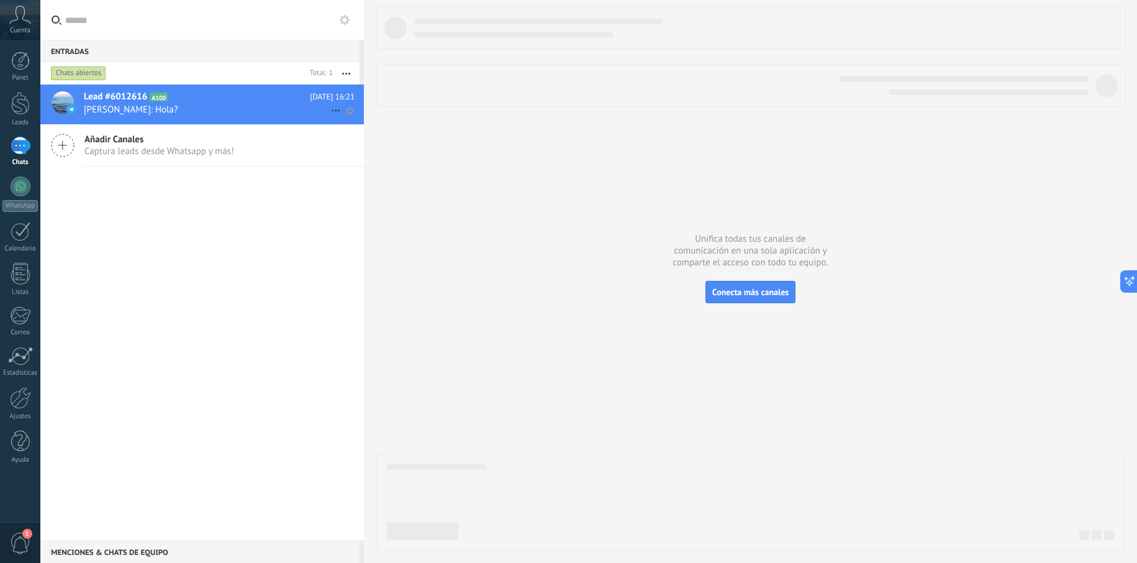
click at [257, 99] on h2 "Lead #6012616 A100" at bounding box center [197, 97] width 226 height 12
click at [181, 250] on div "Lead #6012616 A100 Hoy 16:21 Oscar Monty: Hola? Añadir Canales Captura leads de…" at bounding box center [201, 312] width 323 height 456
click at [66, 89] on div at bounding box center [61, 104] width 43 height 40
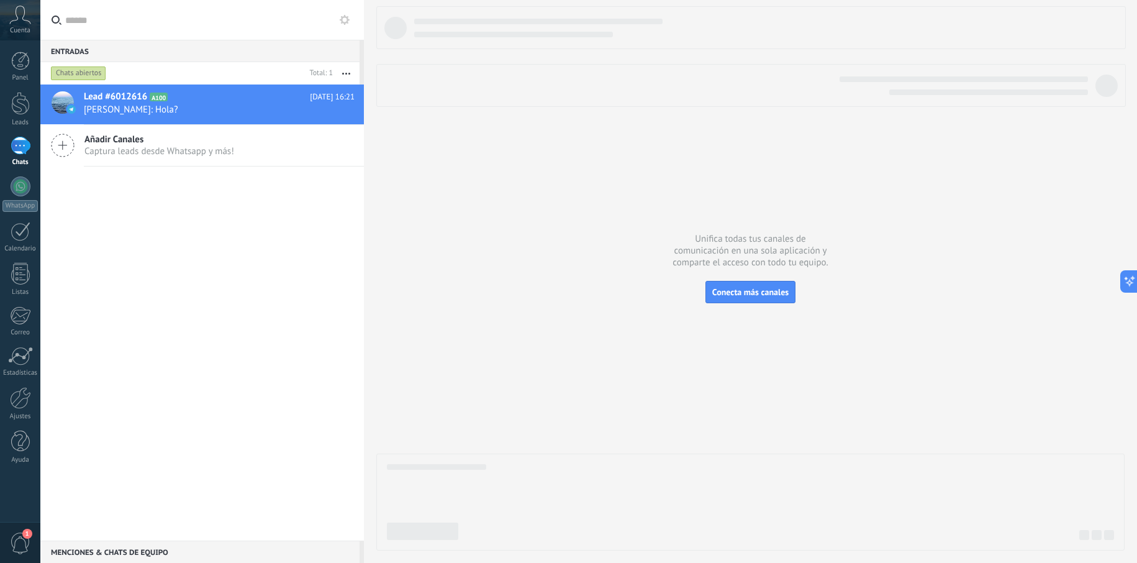
click at [133, 71] on div "Chats abiertos" at bounding box center [176, 73] width 256 height 22
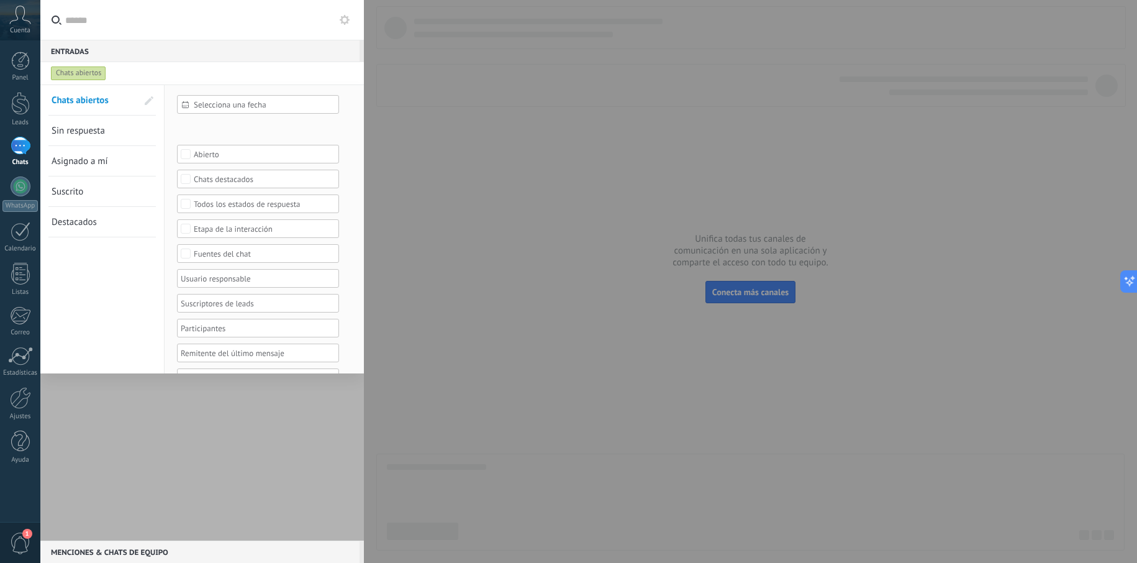
click at [112, 191] on link "Suscrito" at bounding box center [95, 191] width 86 height 30
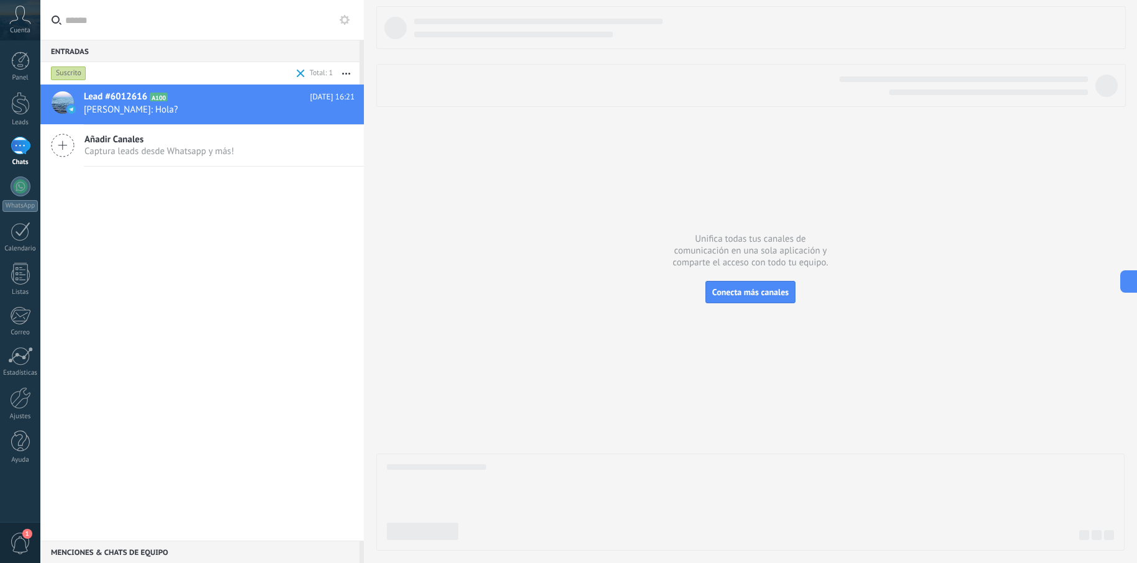
click at [104, 72] on div "Suscrito" at bounding box center [170, 73] width 245 height 22
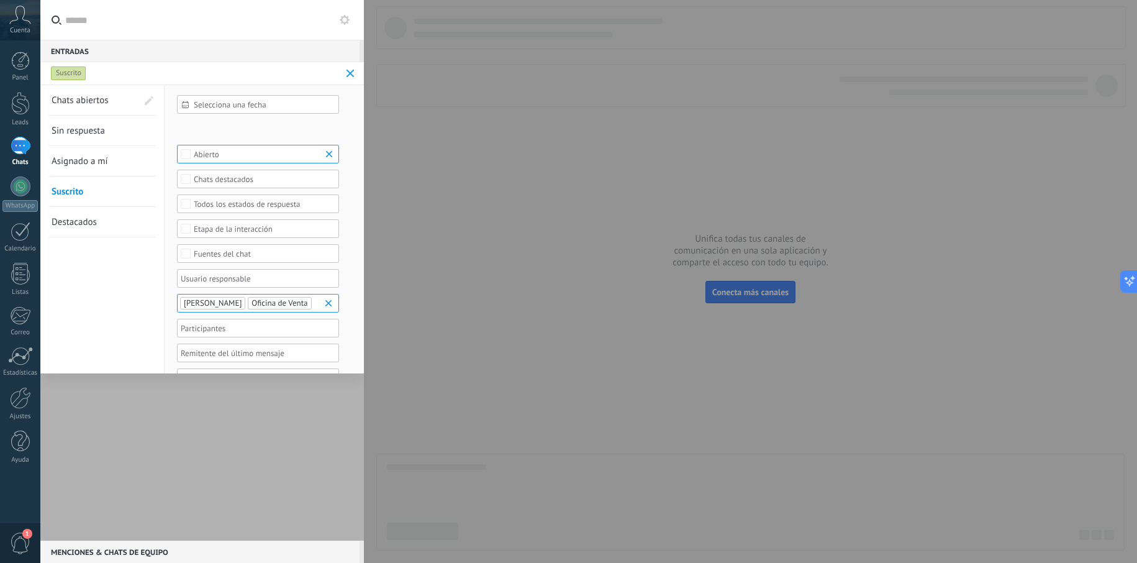
click at [99, 104] on span "Chats abiertos" at bounding box center [80, 100] width 57 height 12
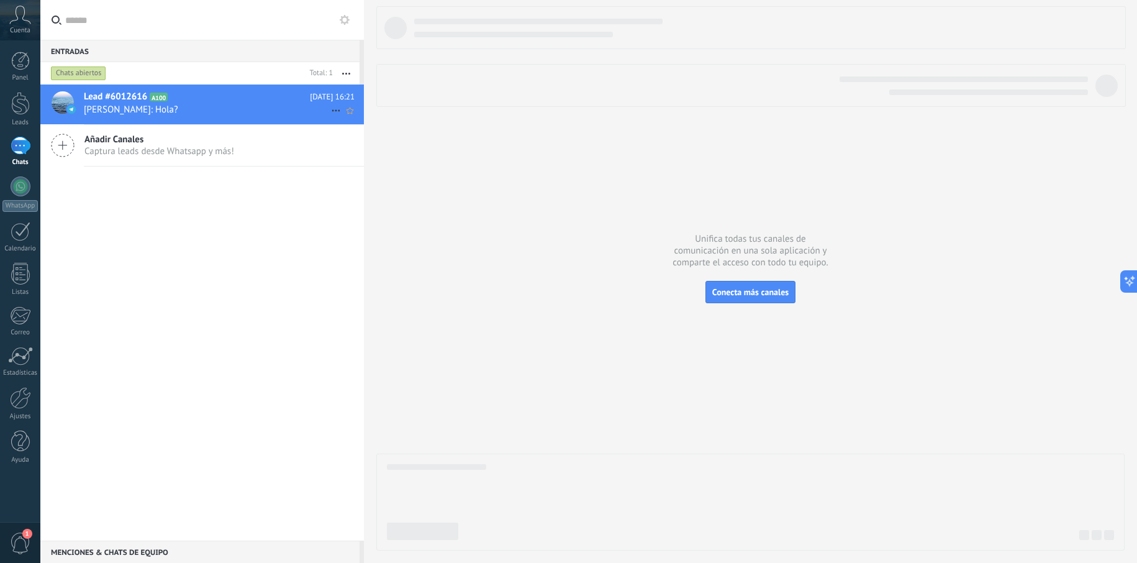
click at [246, 107] on span "Oscar Monty: Hola?" at bounding box center [207, 110] width 247 height 12
click at [328, 110] on icon at bounding box center [335, 110] width 15 height 15
click at [344, 116] on span at bounding box center [340, 117] width 10 height 8
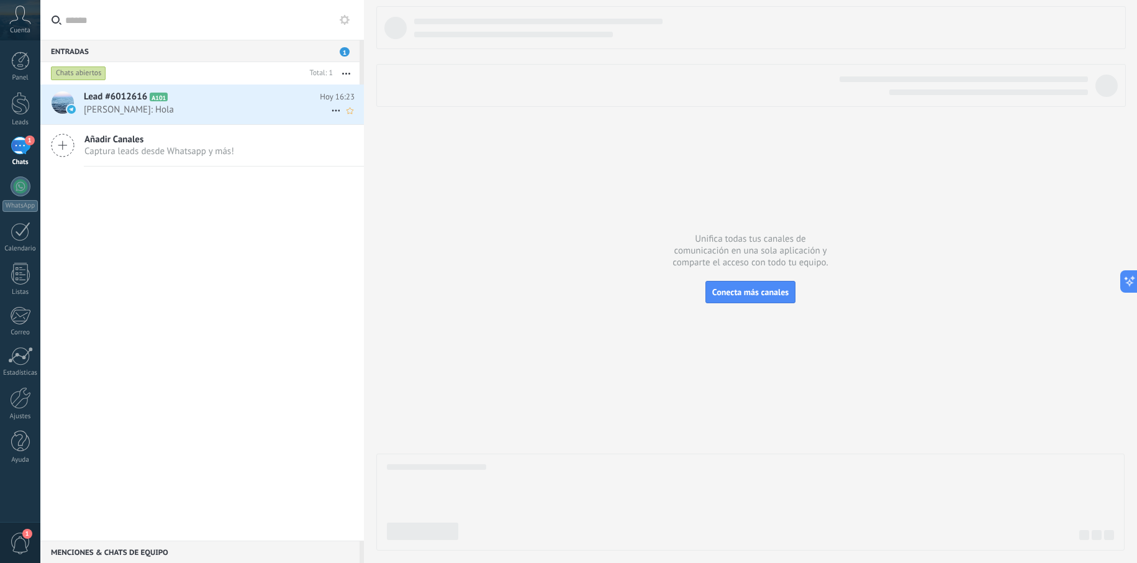
click at [130, 117] on div "Lead #6012616 A101 Hoy 16:23 Oscar Monty: Hola" at bounding box center [224, 103] width 280 height 39
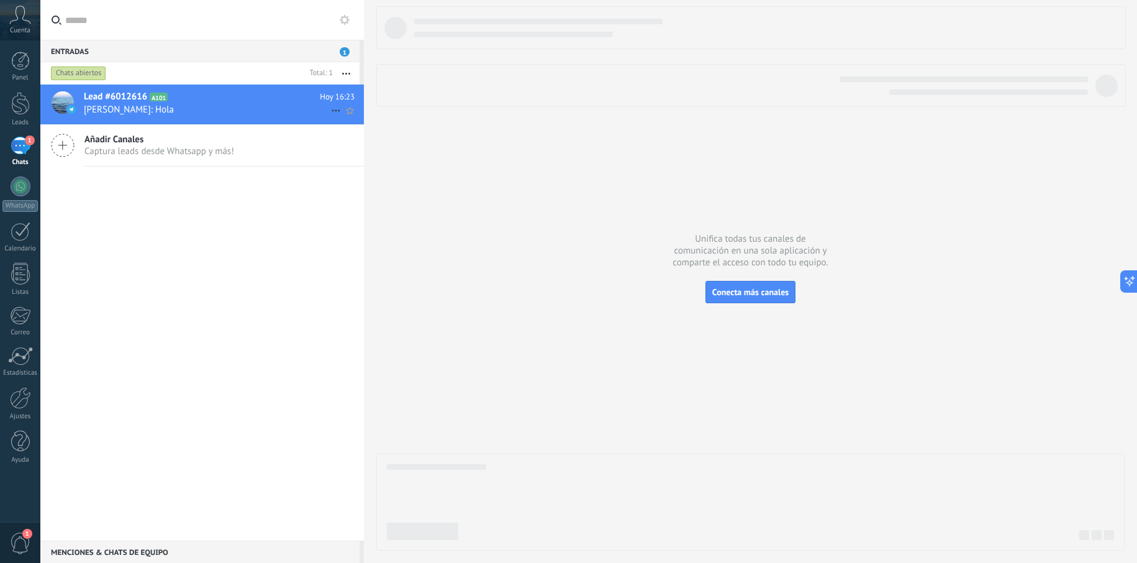
click at [144, 111] on span "Oscar Monty: Hola" at bounding box center [207, 110] width 247 height 12
click at [65, 101] on div at bounding box center [63, 102] width 22 height 22
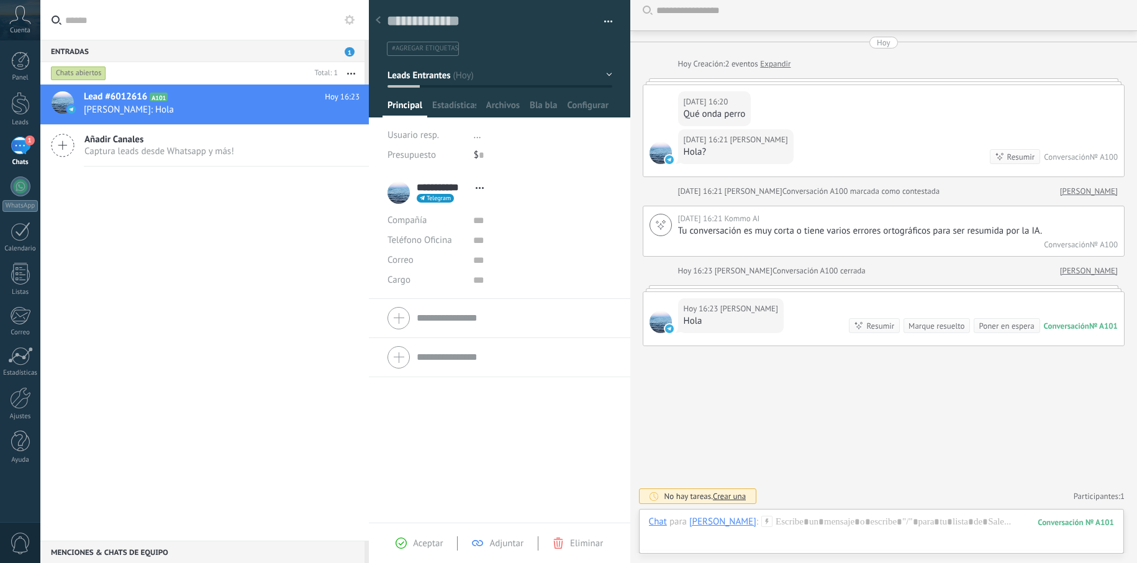
scroll to position [19, 0]
click at [809, 522] on div at bounding box center [881, 533] width 465 height 37
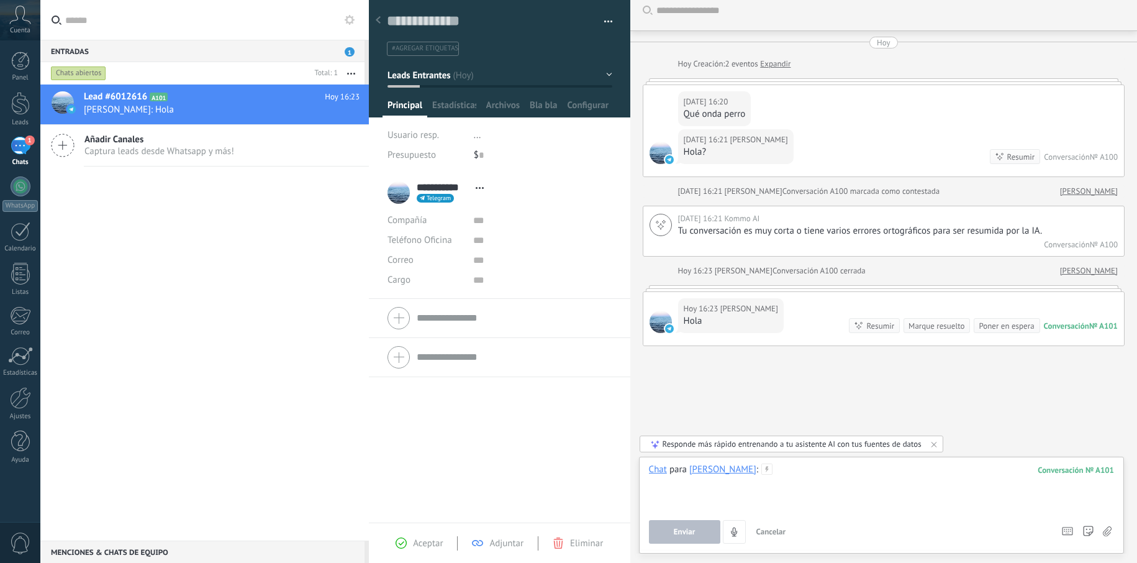
scroll to position [0, 0]
click at [690, 538] on button "Enviar" at bounding box center [684, 532] width 71 height 24
click at [768, 528] on span "Cancelar" at bounding box center [771, 531] width 30 height 11
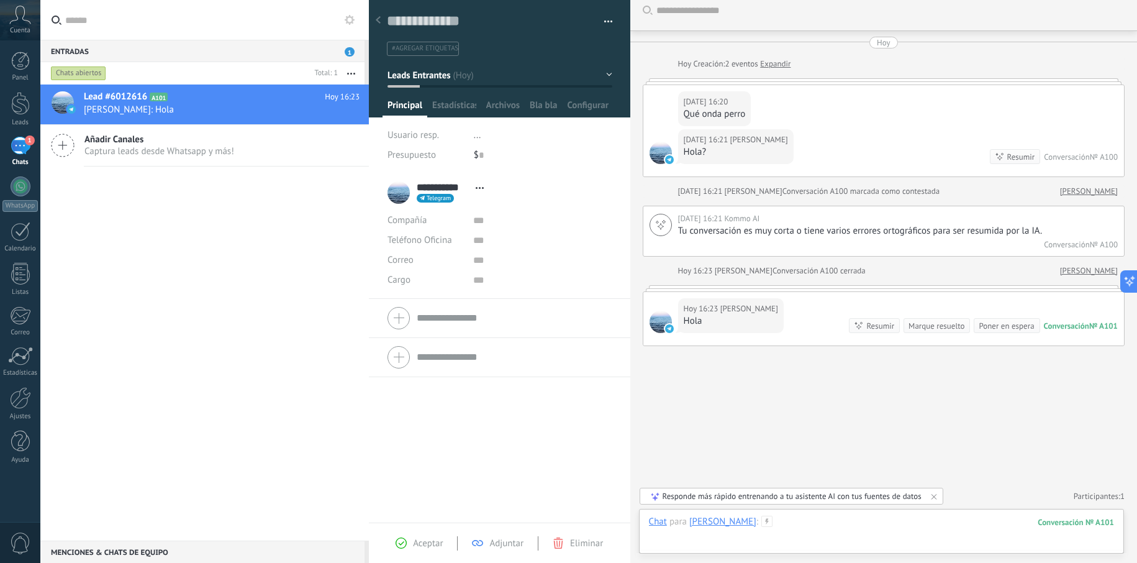
click at [827, 527] on div at bounding box center [881, 533] width 465 height 37
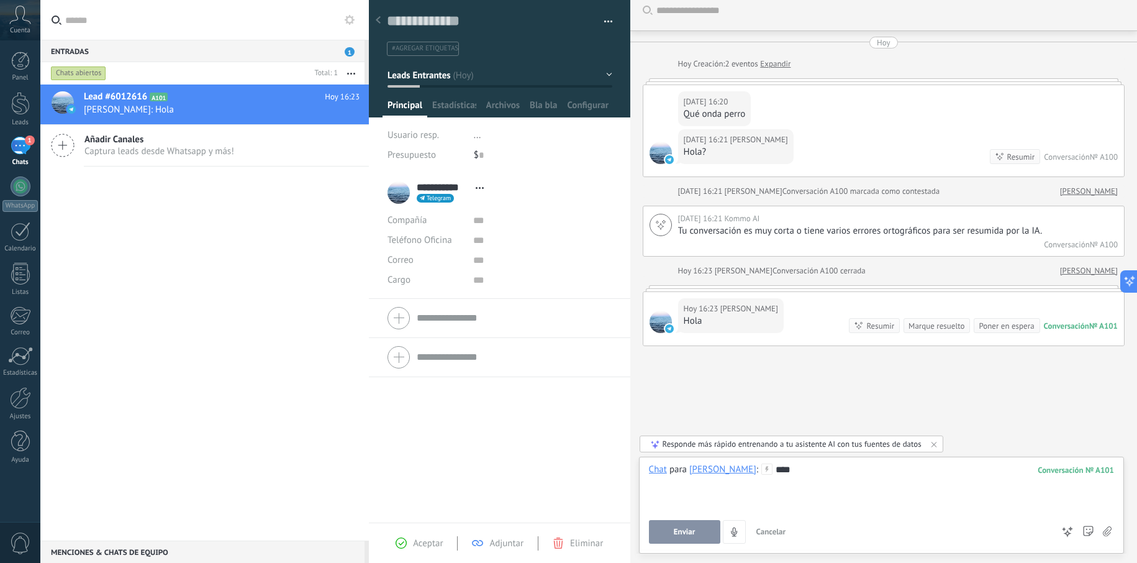
click at [702, 537] on button "Enviar" at bounding box center [684, 532] width 71 height 24
click at [775, 535] on span "Cancelar" at bounding box center [771, 531] width 30 height 11
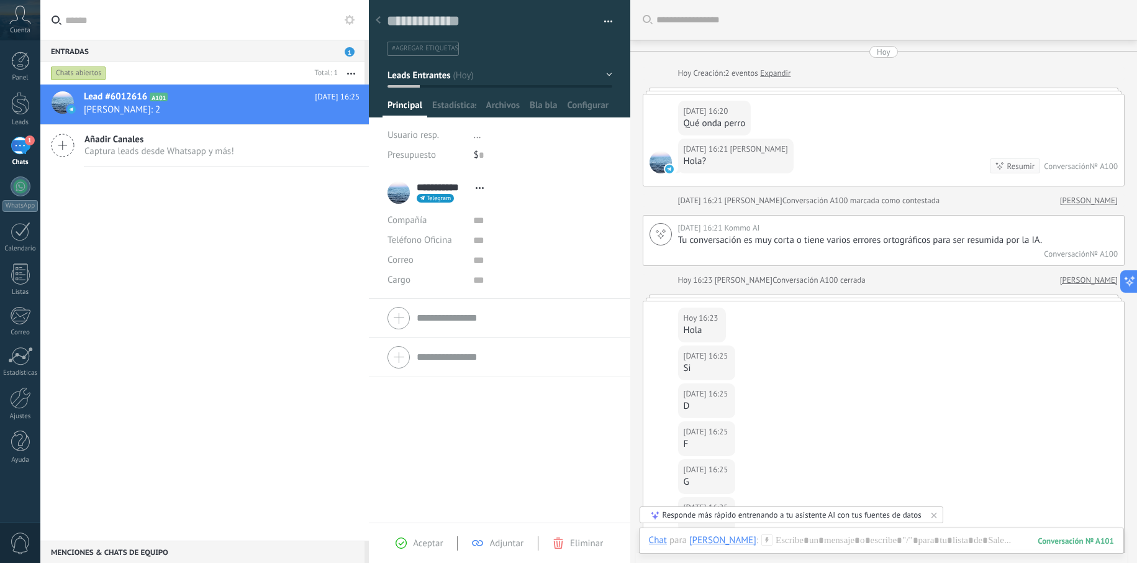
click at [809, 155] on div "Hoy 16:21 Oscar Monty Hola? Resumir Resumir Conversación № A100" at bounding box center [883, 161] width 481 height 47
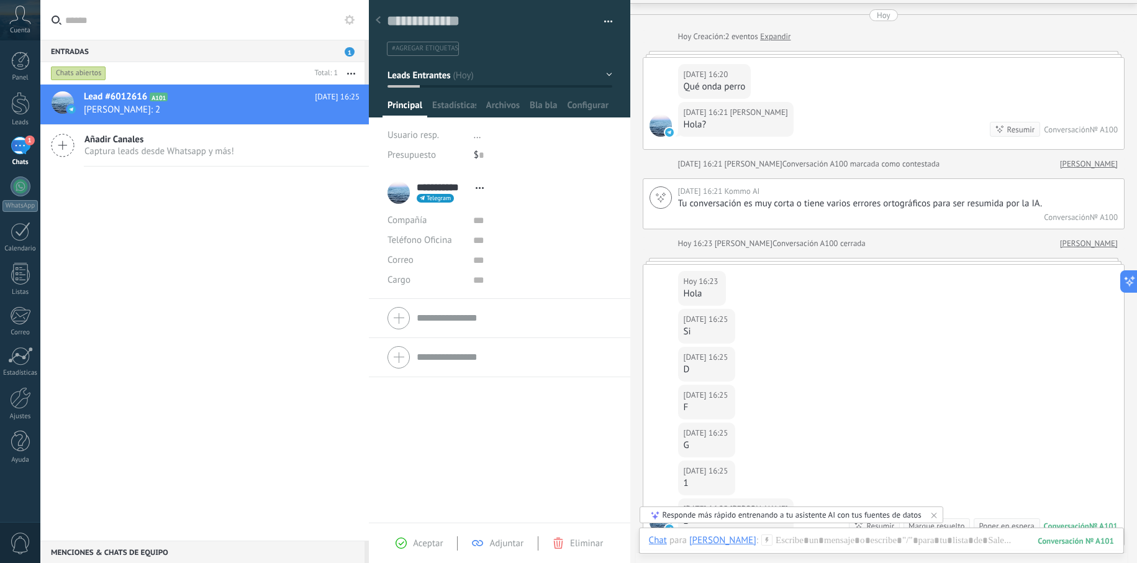
scroll to position [221, 0]
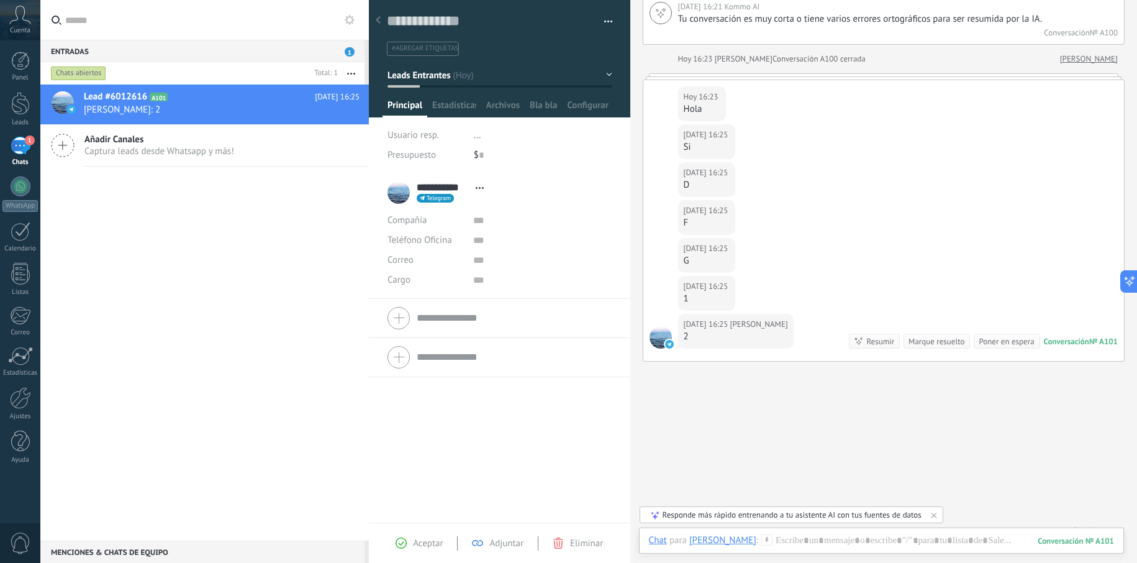
click at [833, 290] on div "Hoy 16:25 Oscar Monty 1" at bounding box center [883, 295] width 481 height 38
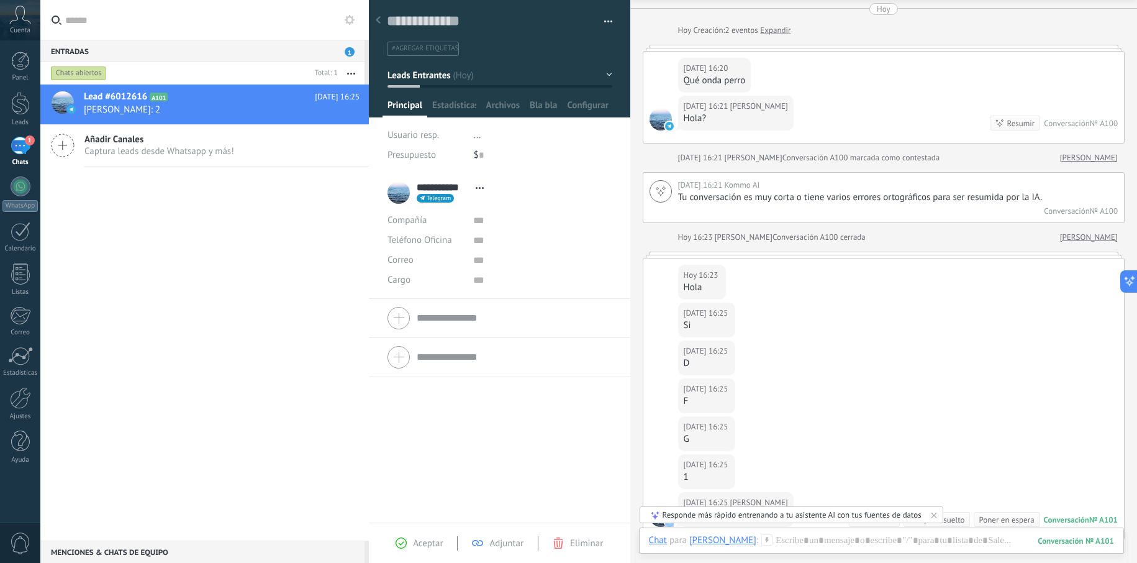
scroll to position [161, 0]
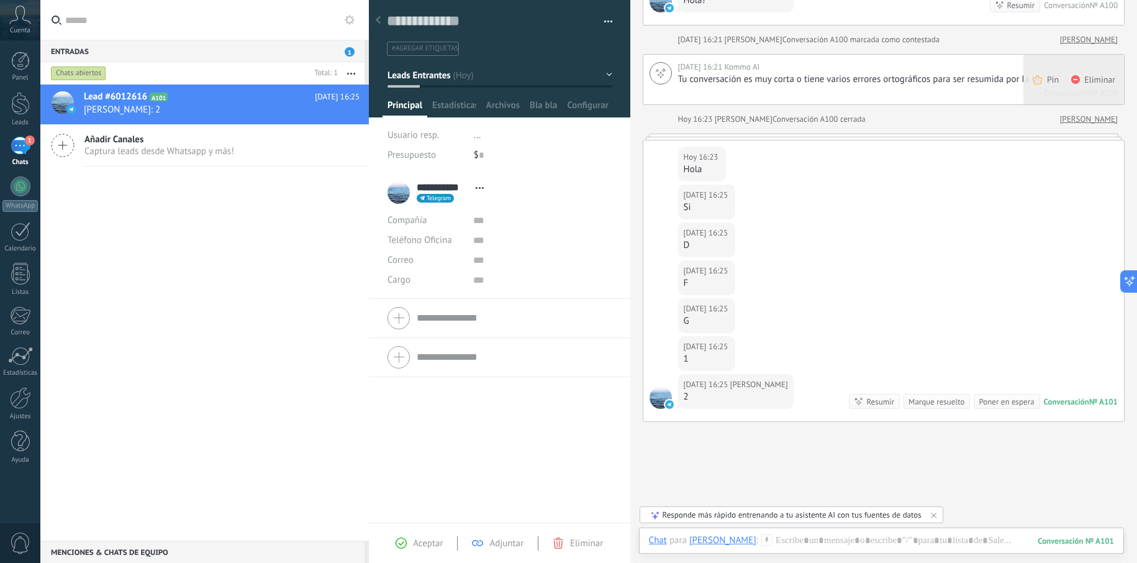
click at [1106, 76] on span "Eliminar" at bounding box center [1099, 79] width 31 height 12
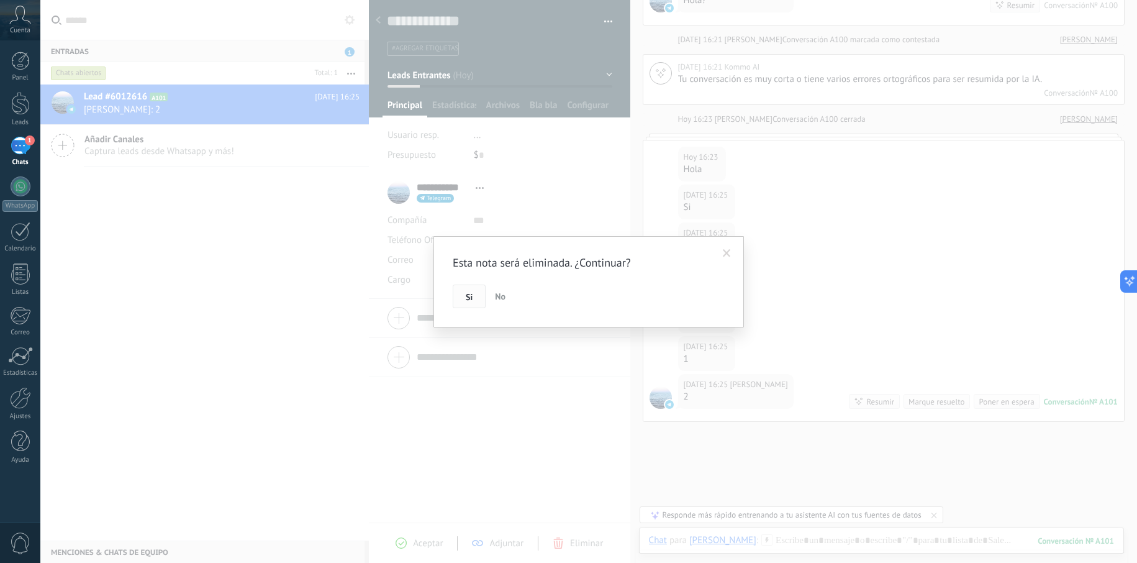
click at [464, 302] on button "Si" at bounding box center [469, 296] width 33 height 24
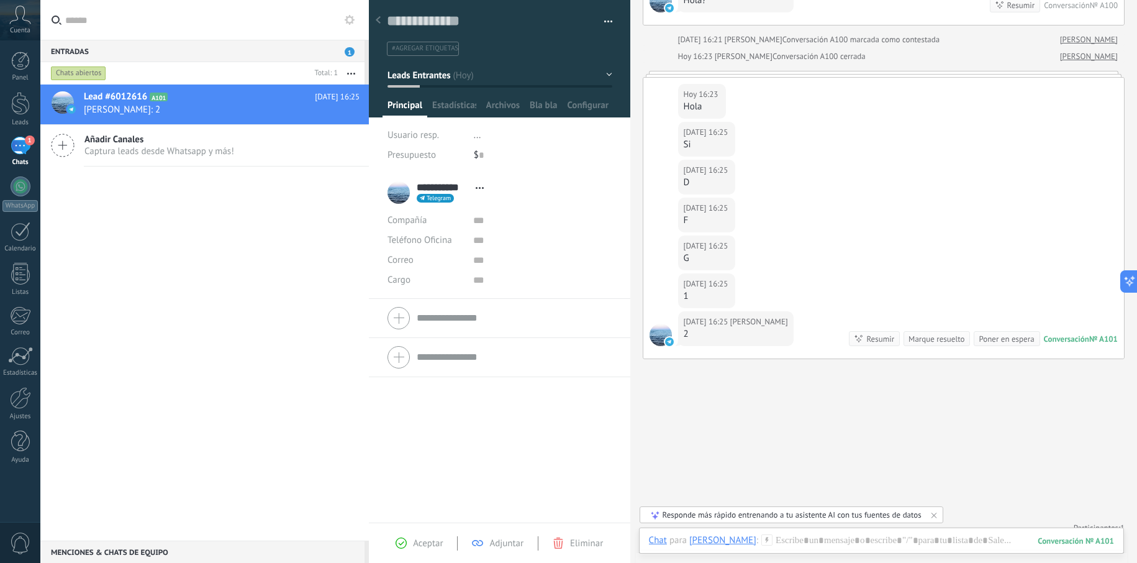
click at [653, 542] on div "Chat" at bounding box center [658, 539] width 18 height 11
click at [661, 500] on div "Nota" at bounding box center [662, 497] width 44 height 21
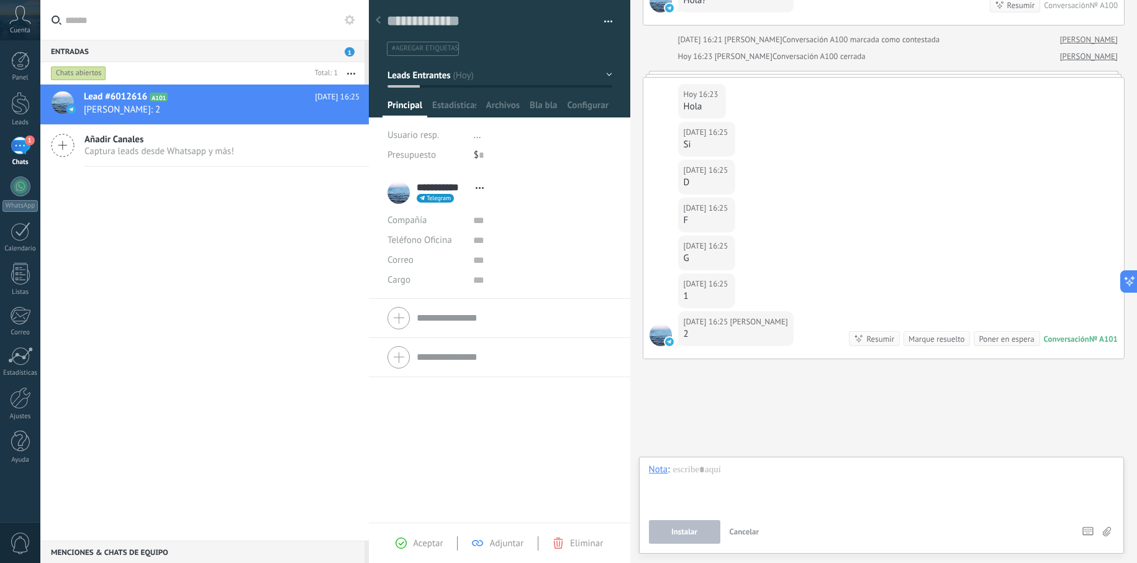
click at [736, 536] on span "Cancelar" at bounding box center [745, 531] width 30 height 11
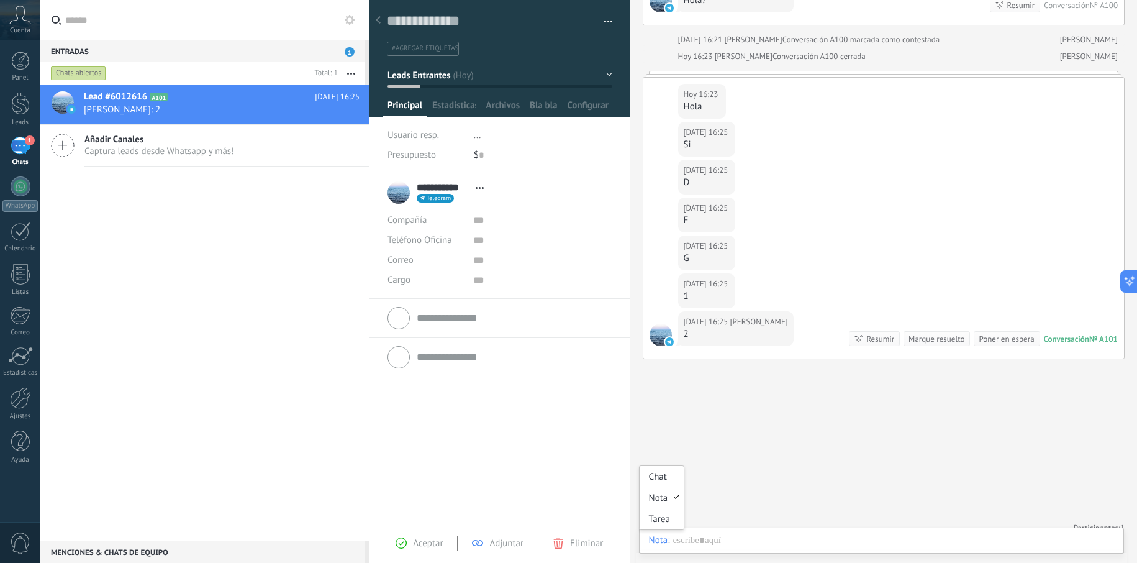
click at [655, 541] on div "Nota" at bounding box center [658, 539] width 19 height 11
click at [659, 522] on div "Tarea" at bounding box center [662, 518] width 44 height 21
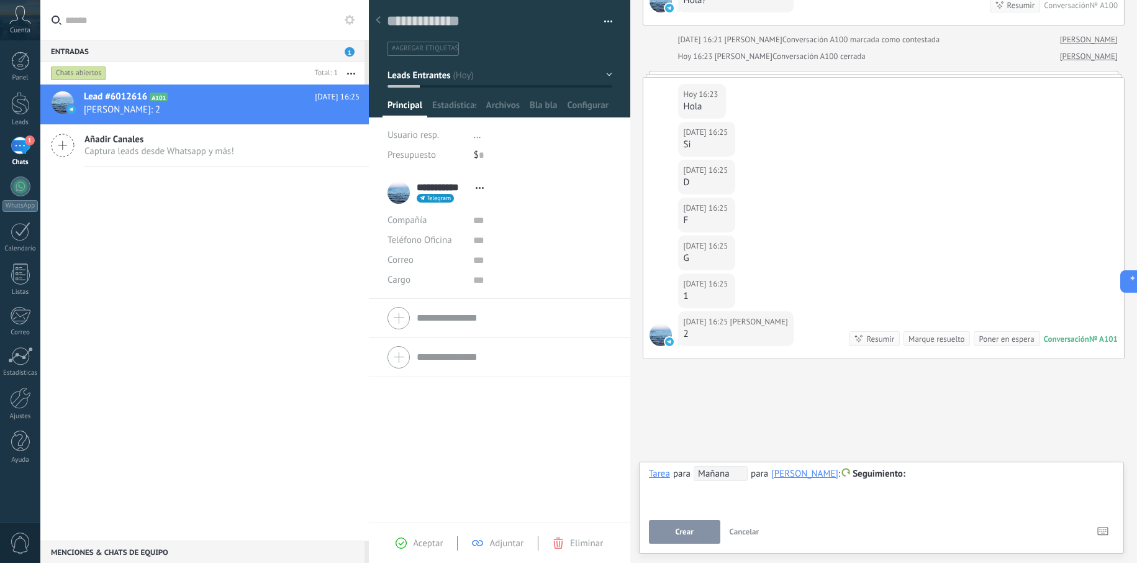
click at [751, 536] on span "Cancelar" at bounding box center [745, 531] width 30 height 11
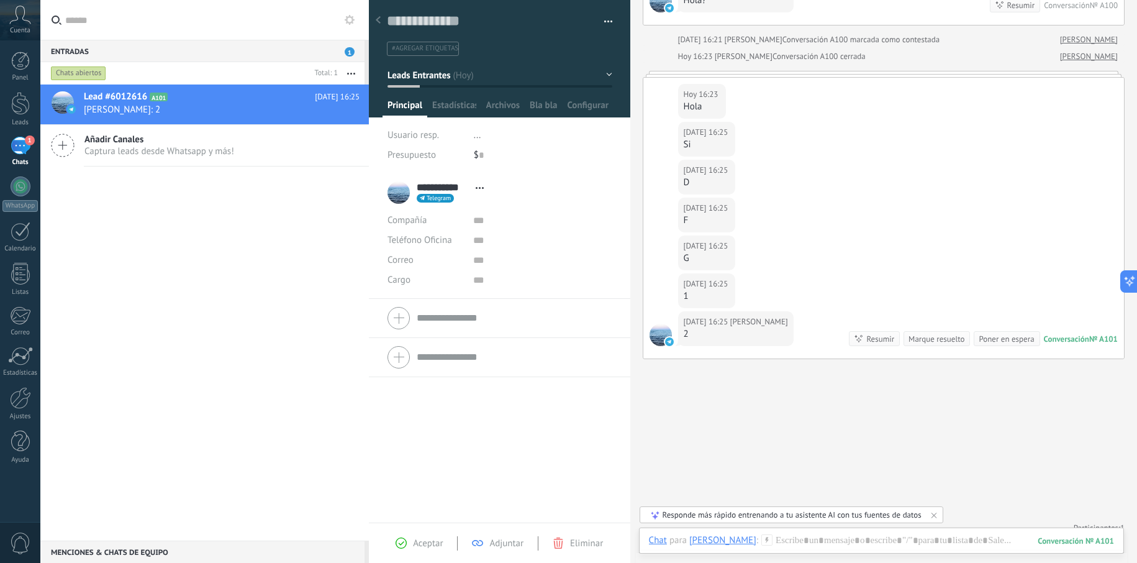
click at [693, 541] on div "[PERSON_NAME]" at bounding box center [722, 539] width 67 height 11
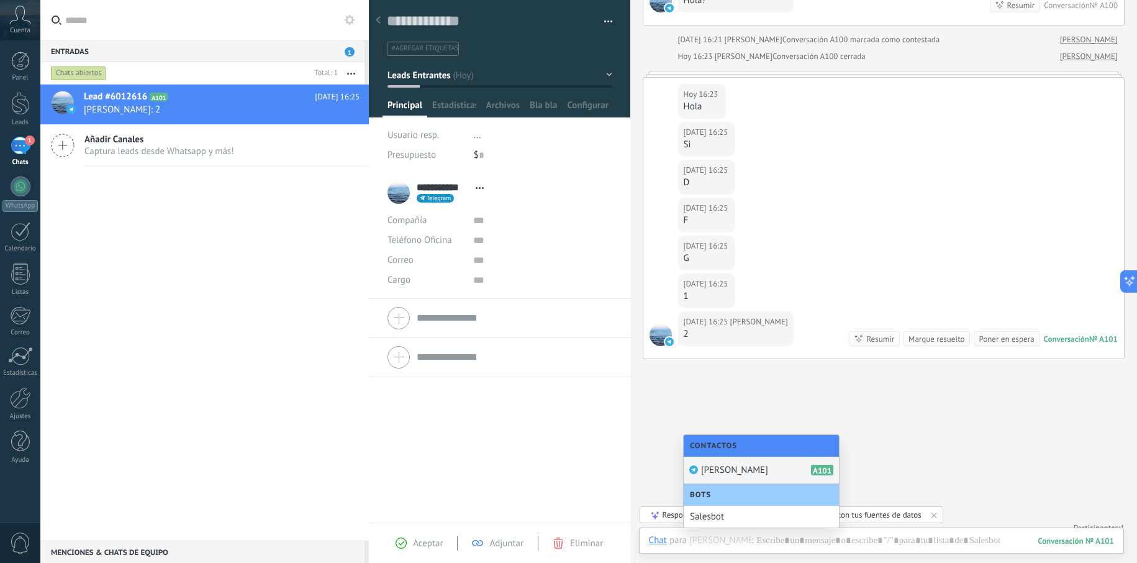
click at [726, 473] on span "[PERSON_NAME]" at bounding box center [734, 470] width 67 height 12
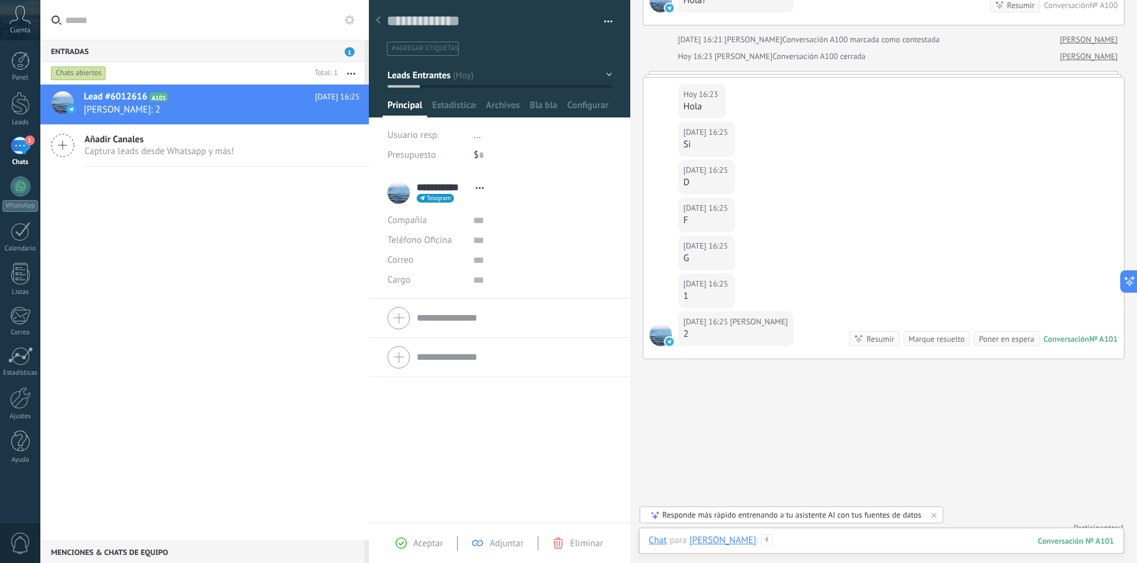
click at [1002, 537] on div at bounding box center [881, 552] width 465 height 37
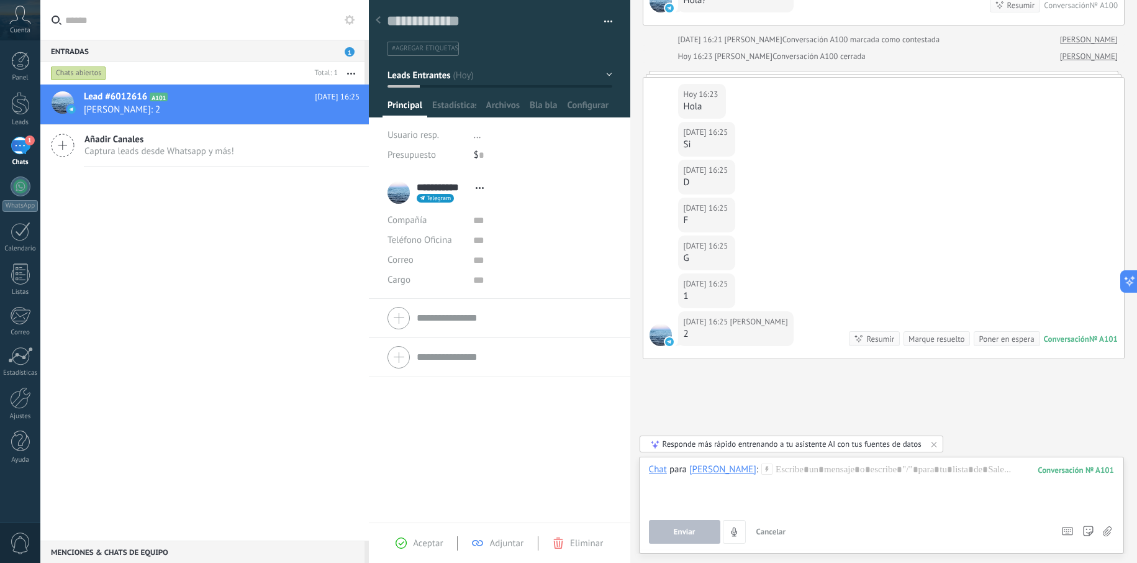
click at [761, 471] on icon at bounding box center [766, 468] width 11 height 11
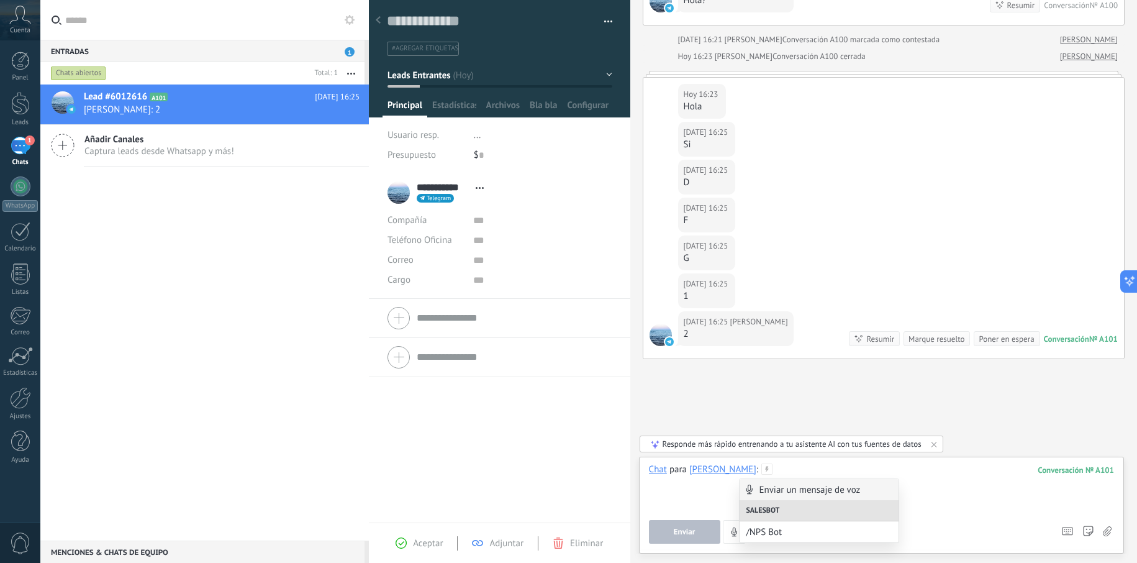
click at [1051, 495] on div at bounding box center [881, 486] width 465 height 47
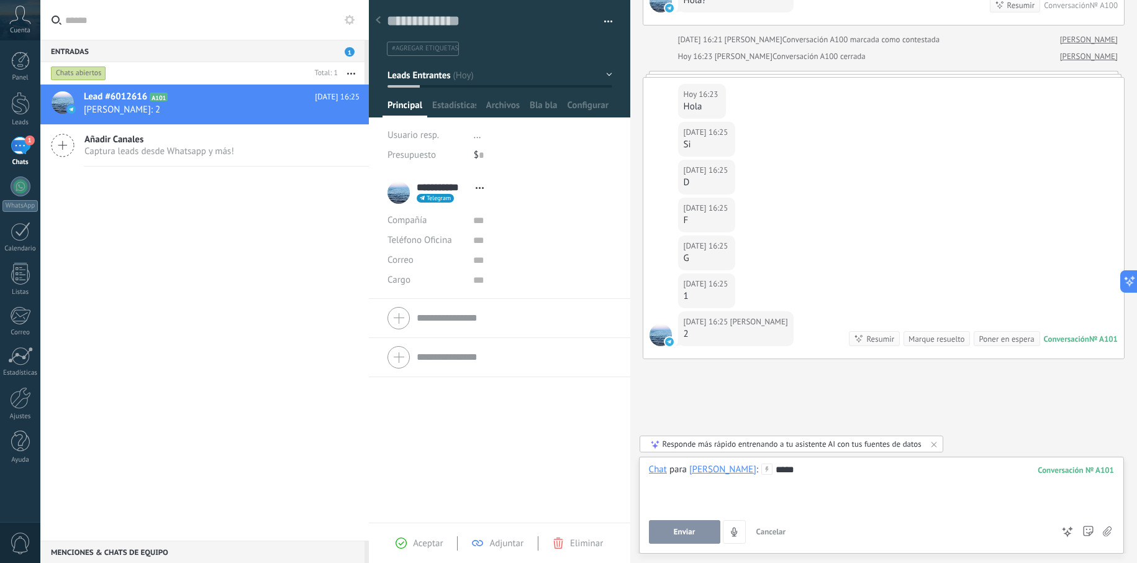
click at [675, 525] on button "Enviar" at bounding box center [684, 532] width 71 height 24
click at [856, 226] on div "Hoy 16:25 Oscar Monty F" at bounding box center [883, 216] width 481 height 38
click at [718, 327] on div "Contestar Reenviar Copiar link ❤️ 👍 👎 🔥 🥰" at bounding box center [736, 369] width 104 height 117
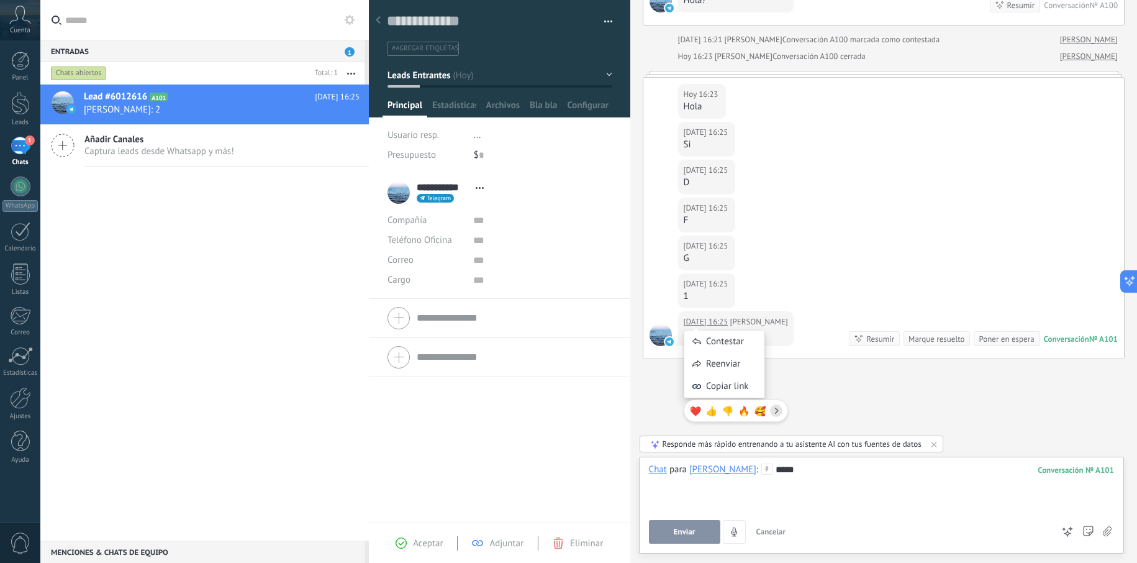
click at [705, 318] on div "Contestar Reenviar Copiar link ❤️ 👍 👎 🔥 🥰" at bounding box center [736, 369] width 104 height 117
click at [718, 334] on div "Contestar" at bounding box center [724, 341] width 80 height 22
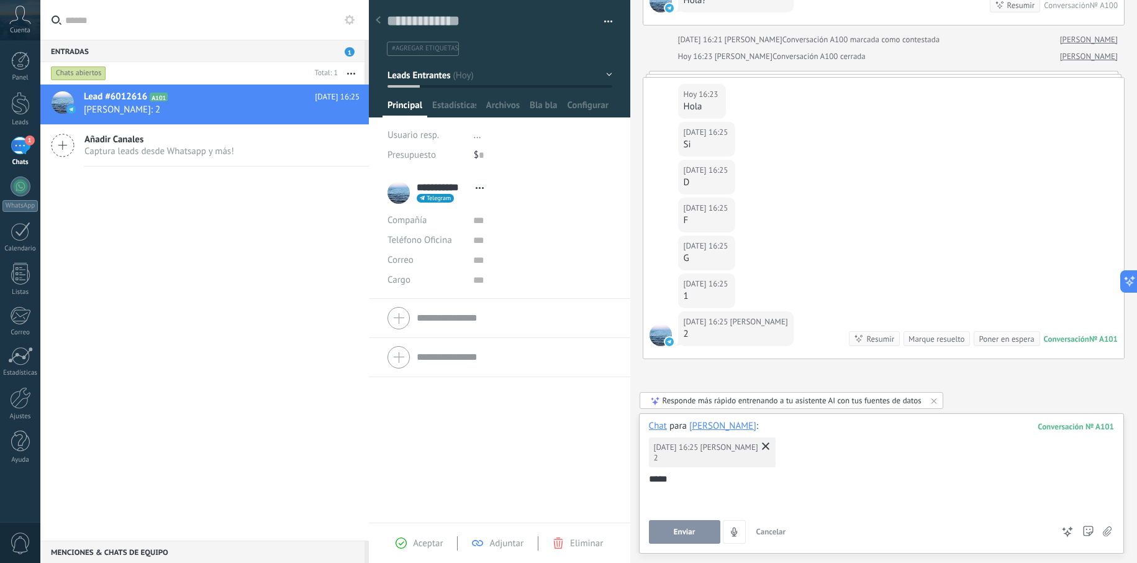
scroll to position [174, 0]
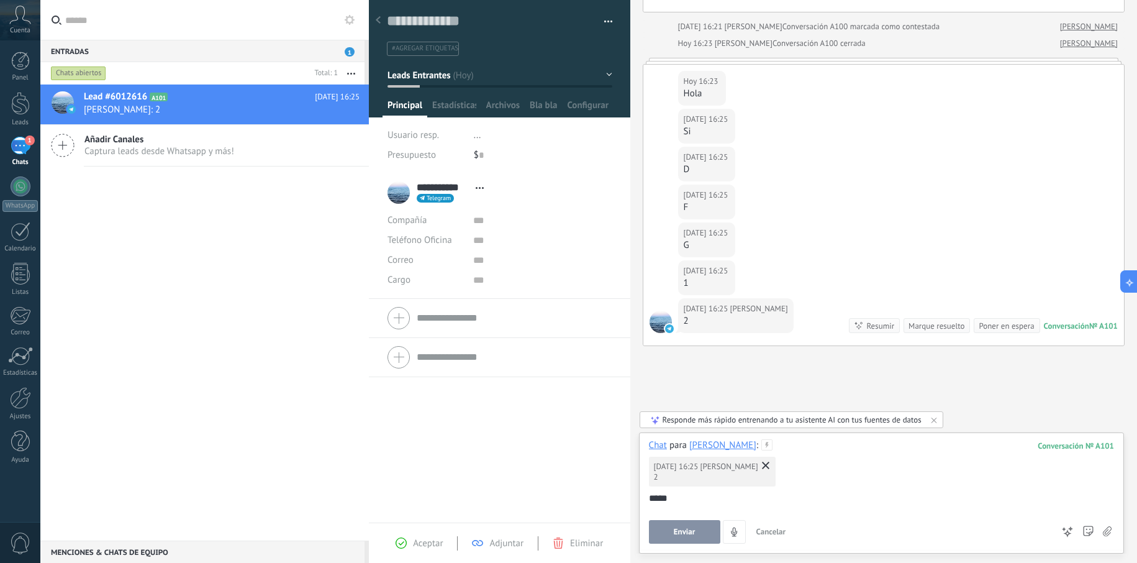
drag, startPoint x: 697, startPoint y: 523, endPoint x: 689, endPoint y: 541, distance: 19.5
click at [689, 541] on button "Enviar" at bounding box center [684, 532] width 71 height 24
click at [689, 535] on span "Enviar" at bounding box center [685, 531] width 22 height 9
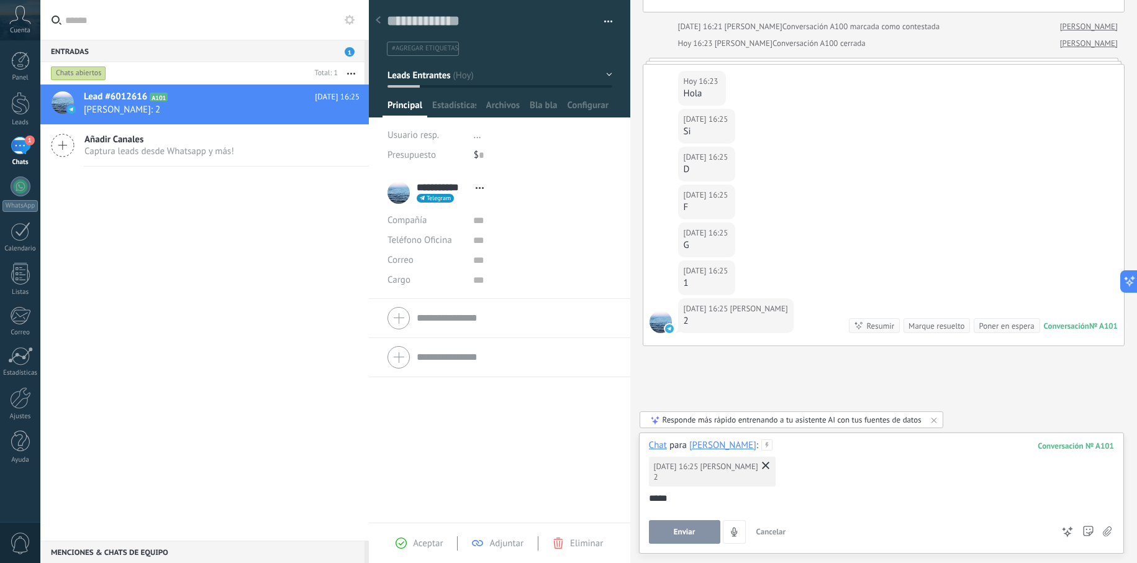
click at [748, 461] on div "Hoy 16:25 Oscar Monty 2" at bounding box center [712, 471] width 127 height 30
click at [430, 536] on div "Aceptar Adjuntar Eliminar" at bounding box center [499, 543] width 236 height 14
click at [422, 545] on span "Aceptar" at bounding box center [428, 543] width 30 height 12
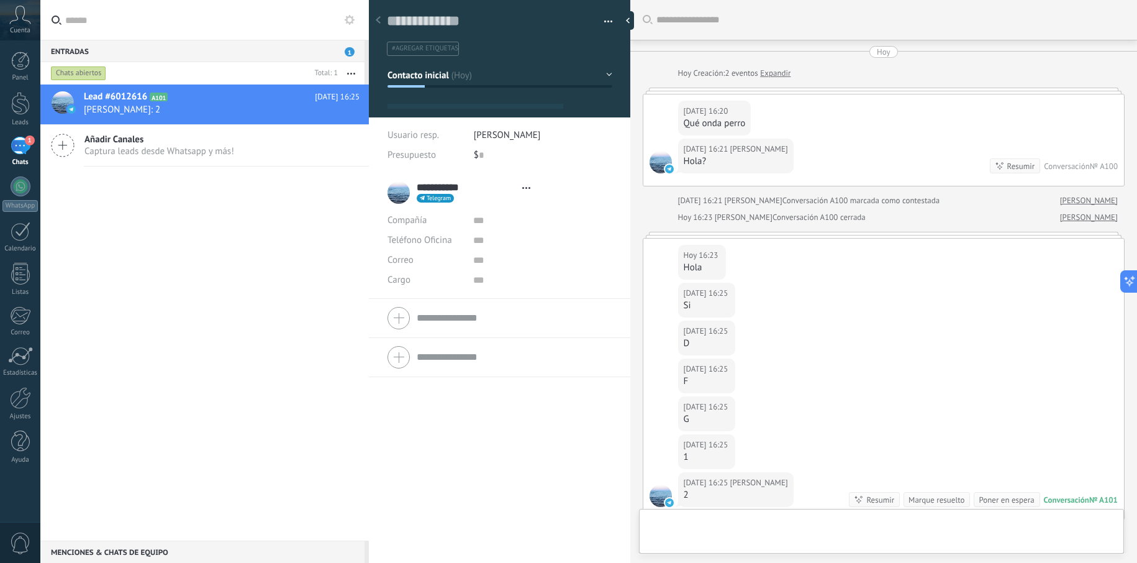
type textarea "**********"
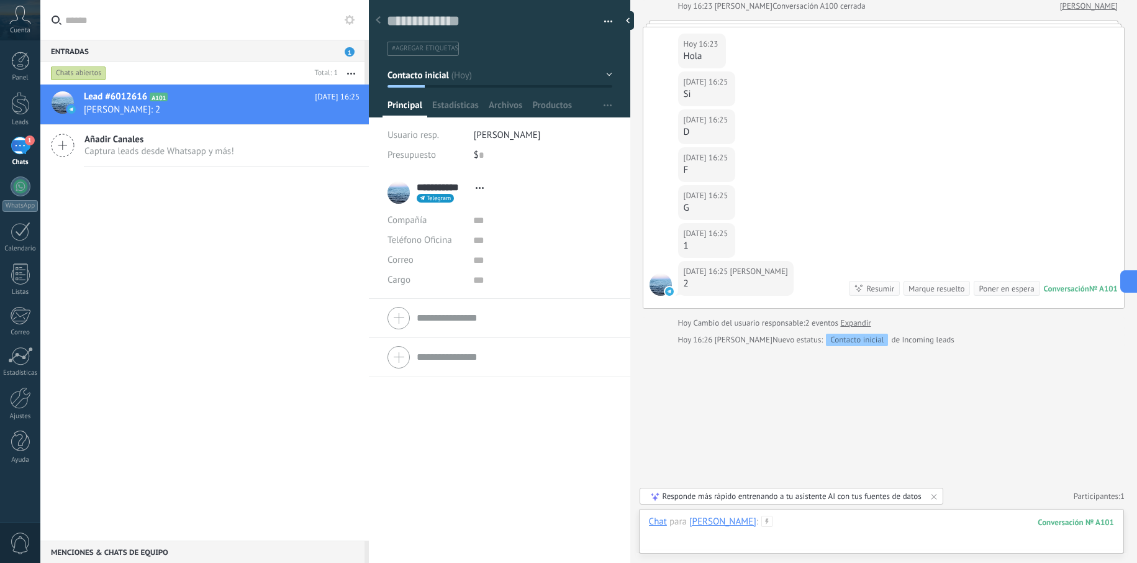
click at [812, 518] on div at bounding box center [881, 533] width 465 height 37
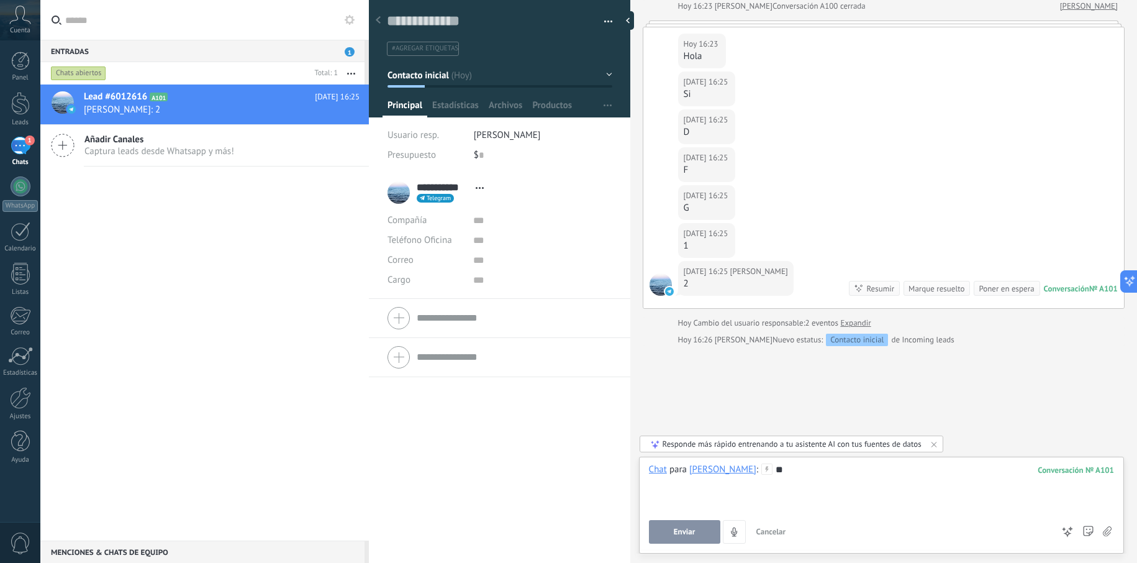
click at [677, 530] on span "Enviar" at bounding box center [685, 531] width 22 height 9
click at [753, 278] on div "2" at bounding box center [736, 284] width 104 height 12
click at [757, 273] on span "[PERSON_NAME]" at bounding box center [759, 271] width 58 height 12
click at [760, 270] on span "[PERSON_NAME]" at bounding box center [759, 271] width 58 height 12
click at [757, 274] on span "[PERSON_NAME]" at bounding box center [759, 271] width 58 height 12
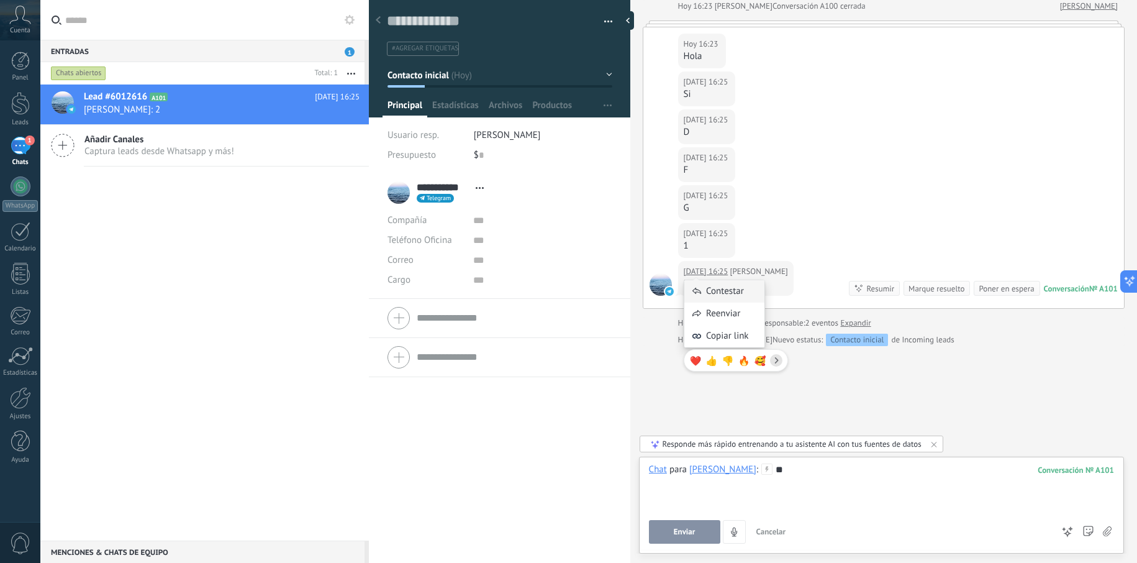
click at [708, 288] on div "Contestar" at bounding box center [724, 291] width 80 height 22
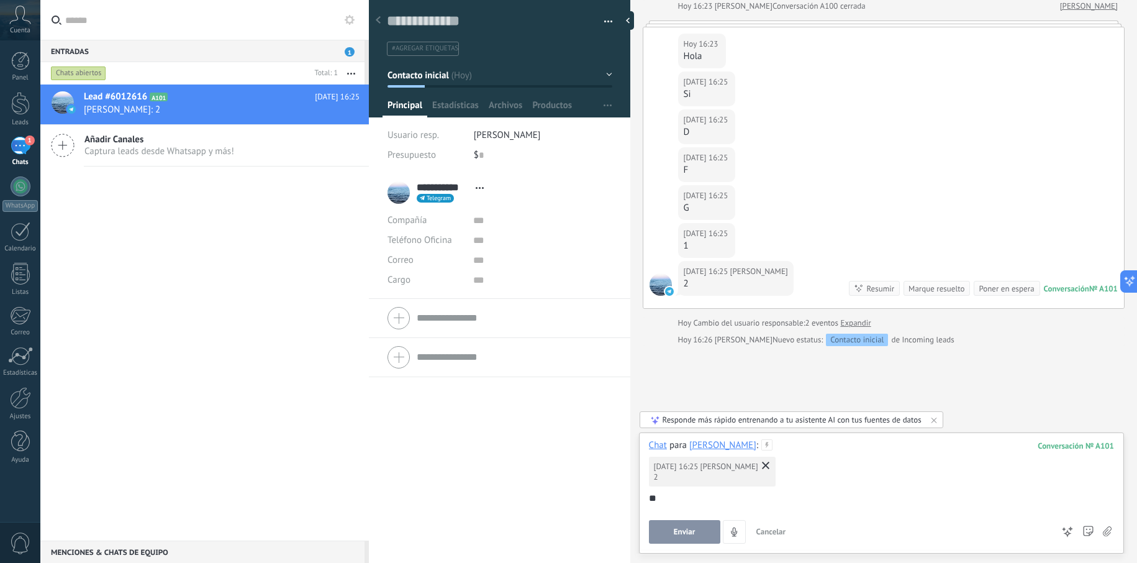
click at [684, 537] on button "Enviar" at bounding box center [684, 532] width 71 height 24
click at [762, 468] on use at bounding box center [765, 464] width 7 height 7
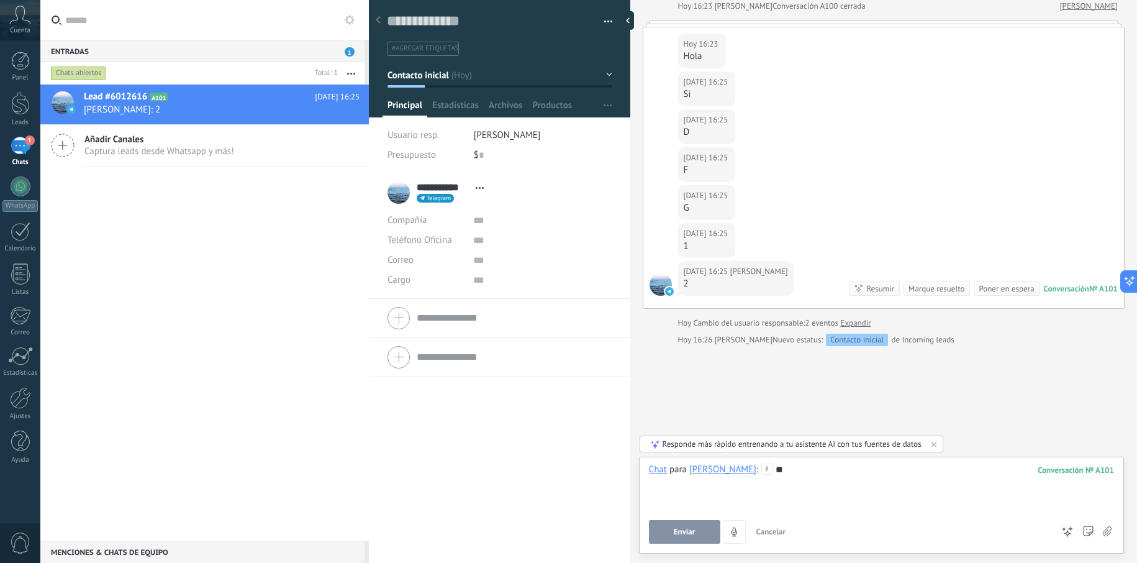
click at [651, 528] on button "Enviar" at bounding box center [684, 532] width 71 height 24
click at [768, 528] on span "Cancelar" at bounding box center [771, 531] width 30 height 11
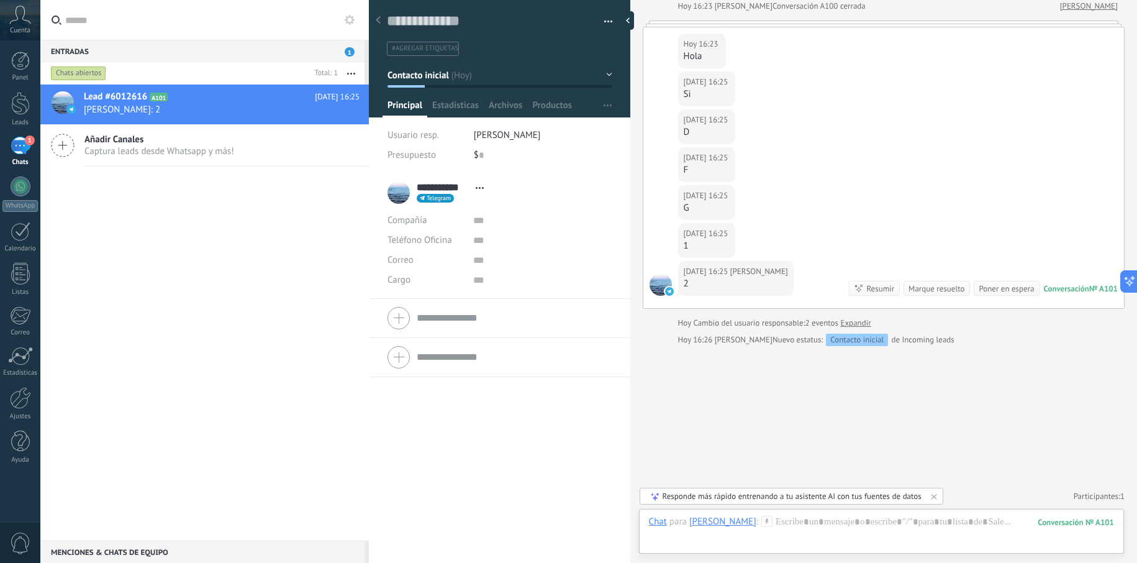
click at [809, 233] on div "Hoy 16:25 Oscar Monty 1" at bounding box center [883, 242] width 481 height 38
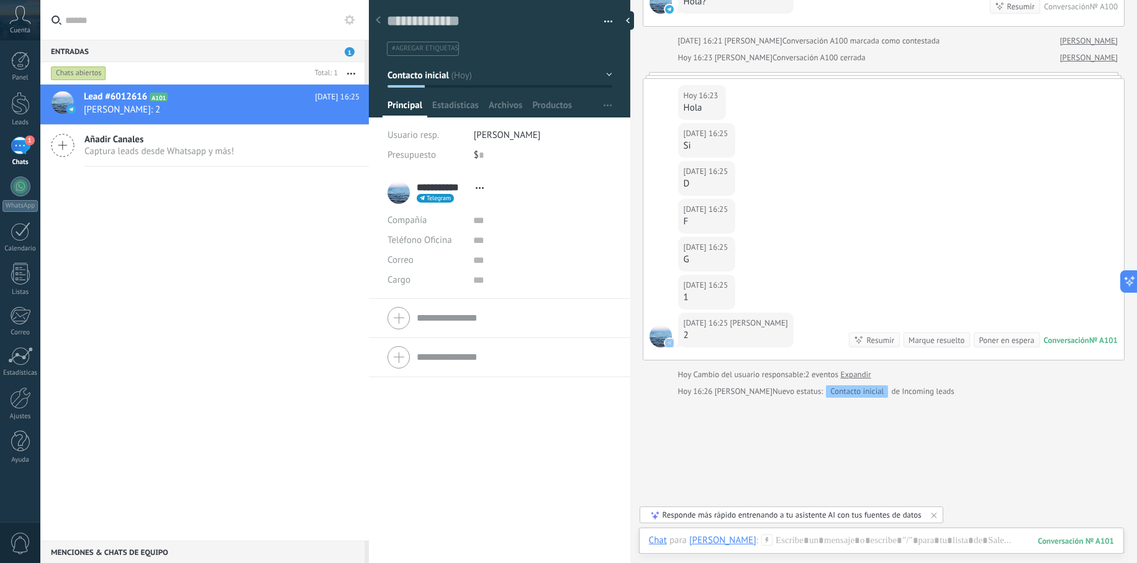
scroll to position [157, 0]
click at [859, 378] on link "Expandir" at bounding box center [855, 377] width 30 height 12
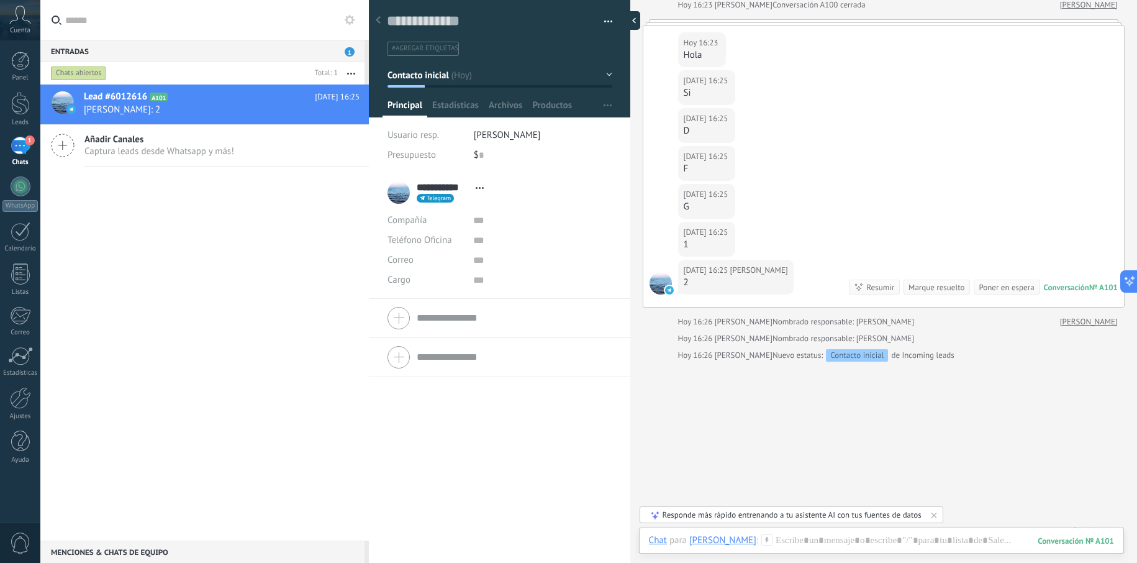
click at [634, 23] on div at bounding box center [631, 20] width 19 height 19
type textarea "**********"
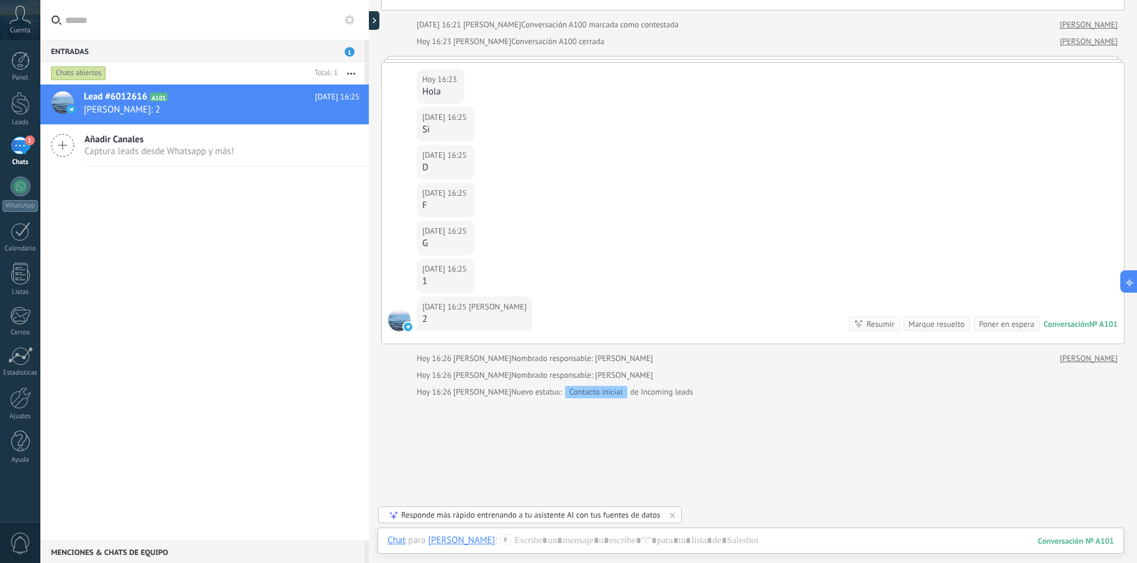
scroll to position [69, 0]
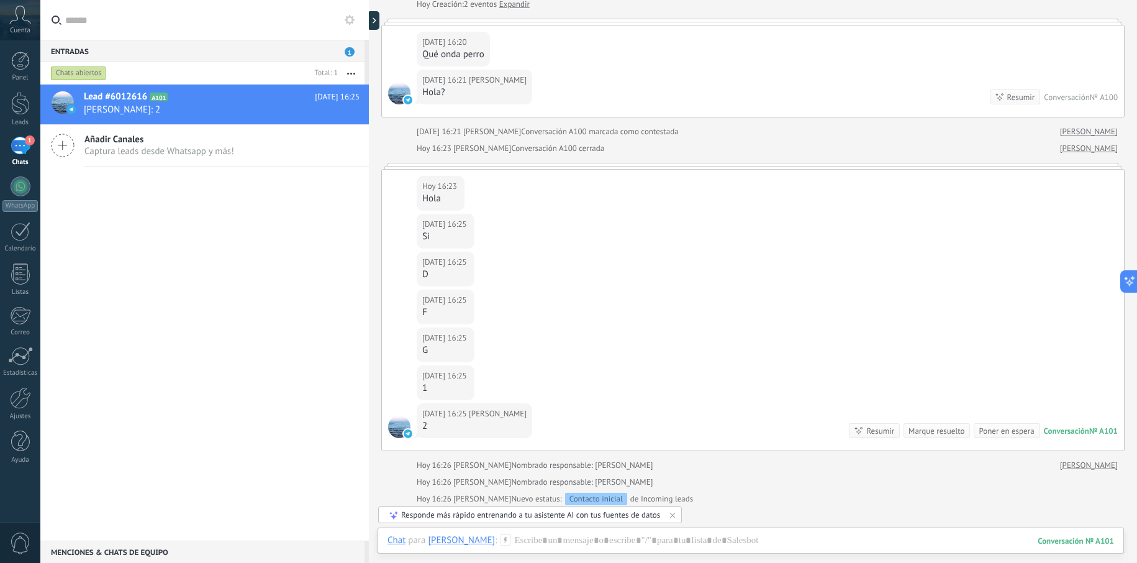
click at [640, 301] on div "Hoy 16:25 Oscar Monty F" at bounding box center [753, 308] width 742 height 38
click at [550, 535] on div at bounding box center [750, 552] width 726 height 37
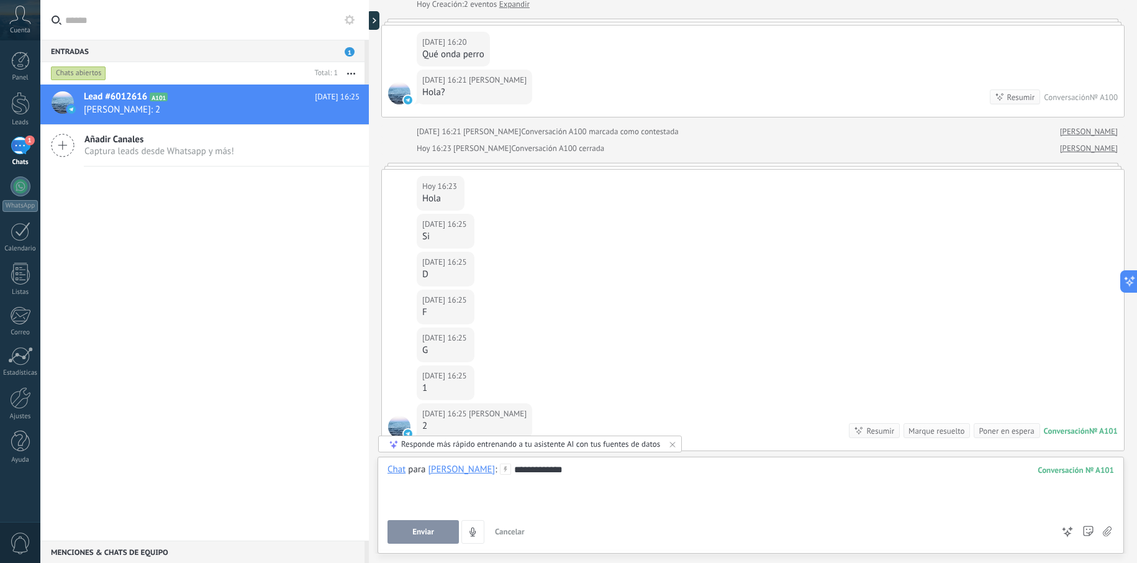
click at [427, 535] on span "Enviar" at bounding box center [423, 531] width 22 height 9
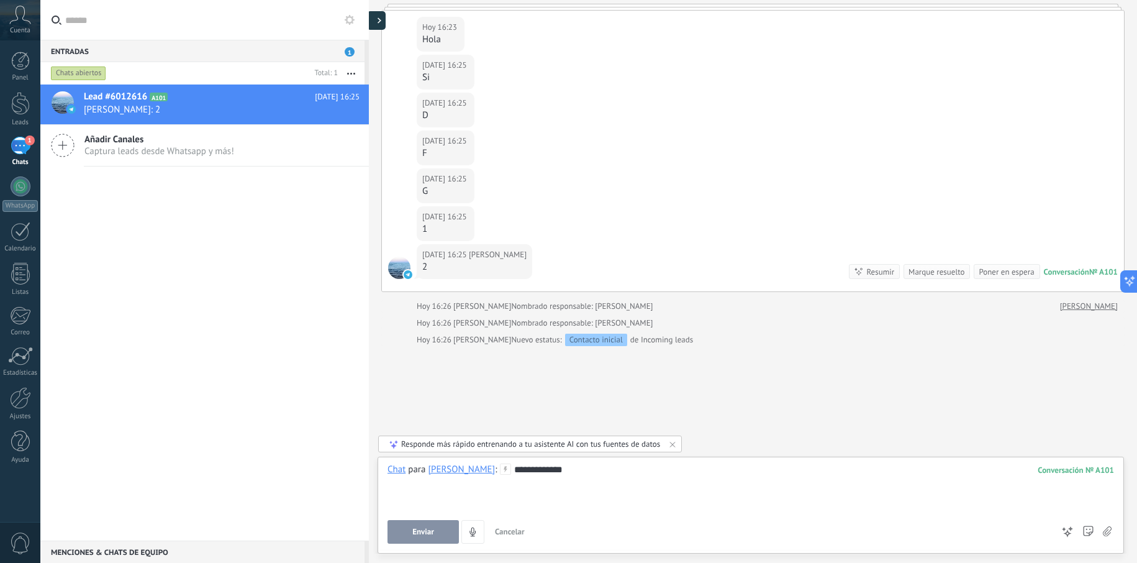
click at [375, 24] on div at bounding box center [376, 20] width 19 height 19
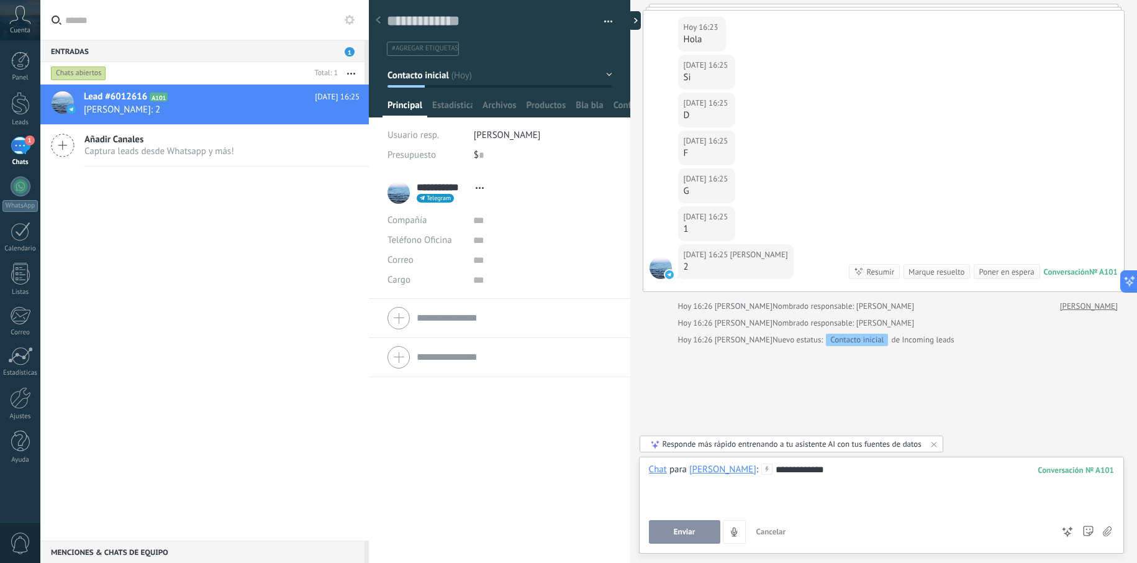
scroll to position [19, 0]
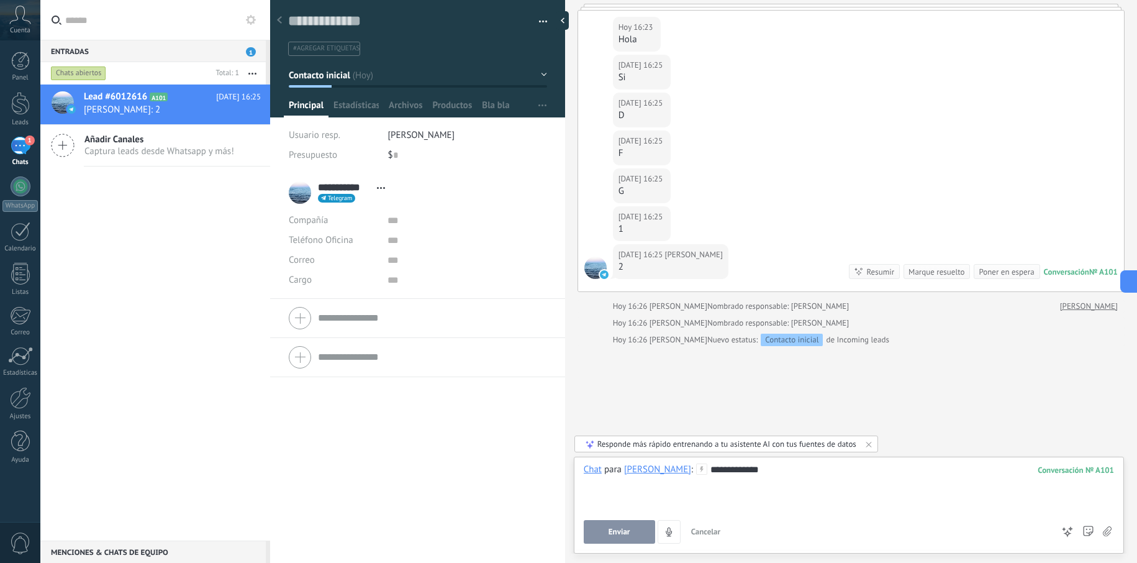
click at [210, 77] on div "Entradas 1 Chats abiertos Total: 1 Silenciar Acciones múltiples" at bounding box center [588, 281] width 1096 height 563
type textarea "**********"
click at [567, 19] on div at bounding box center [565, 20] width 19 height 19
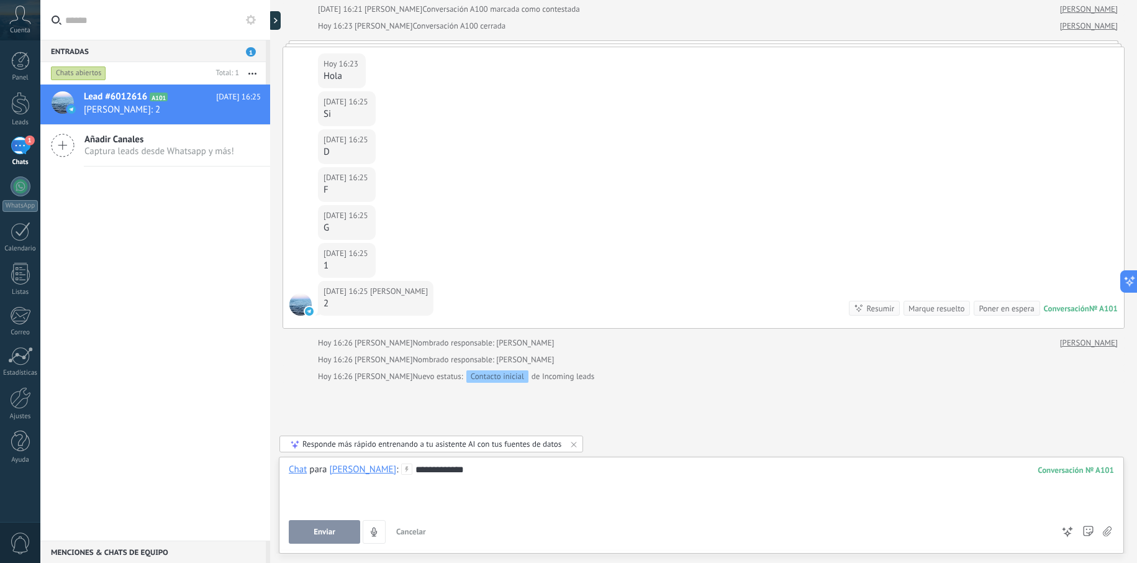
scroll to position [91, 0]
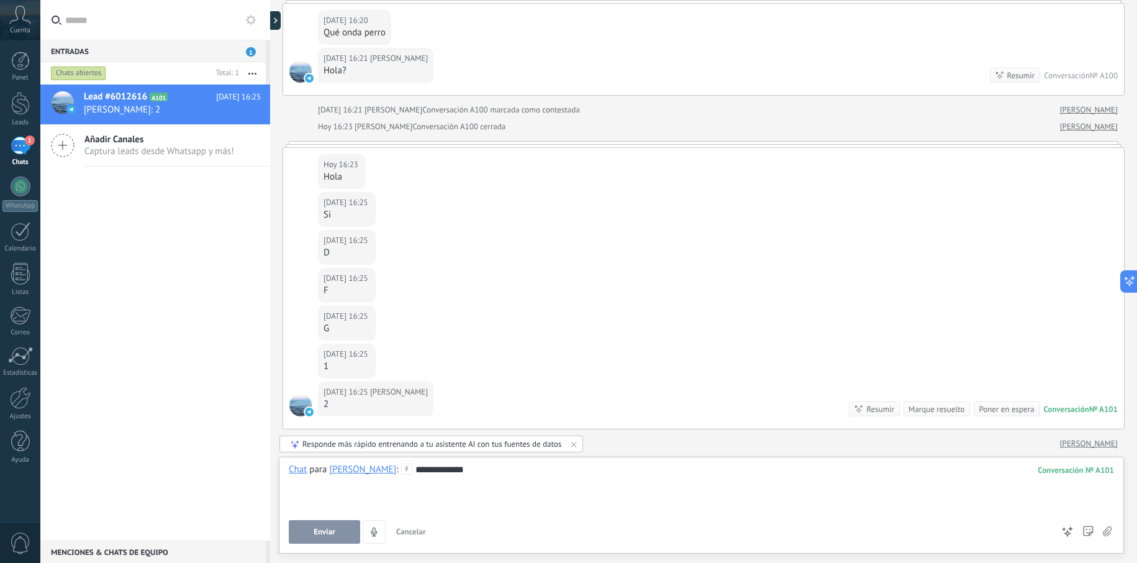
click at [578, 443] on icon at bounding box center [574, 444] width 10 height 10
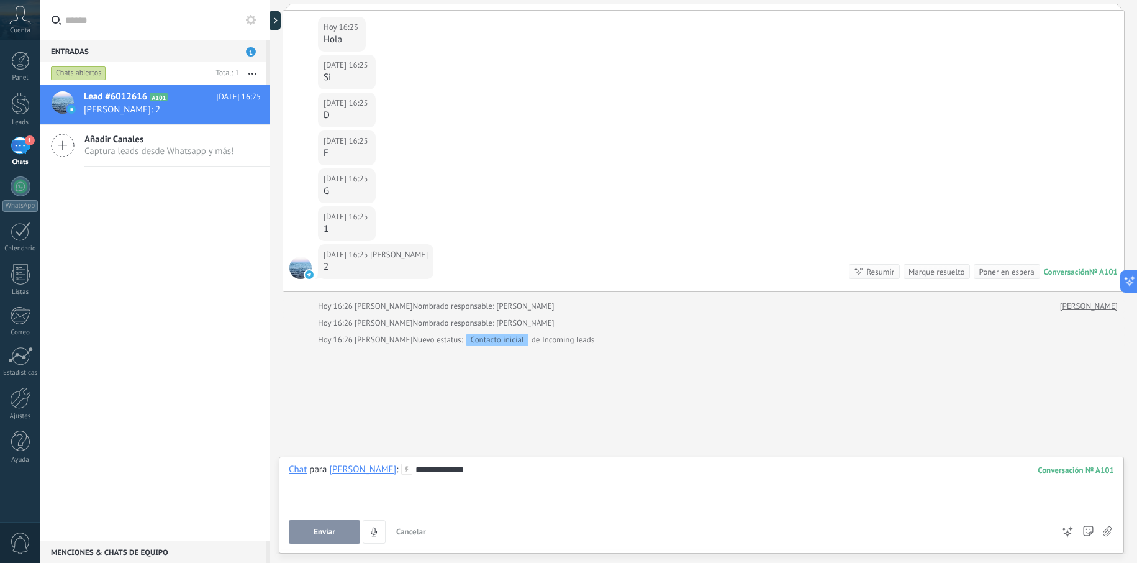
click at [809, 228] on div "Hoy 16:25 Oscar Monty 1" at bounding box center [703, 225] width 841 height 38
click at [926, 274] on div "Marque resuelto" at bounding box center [936, 272] width 56 height 12
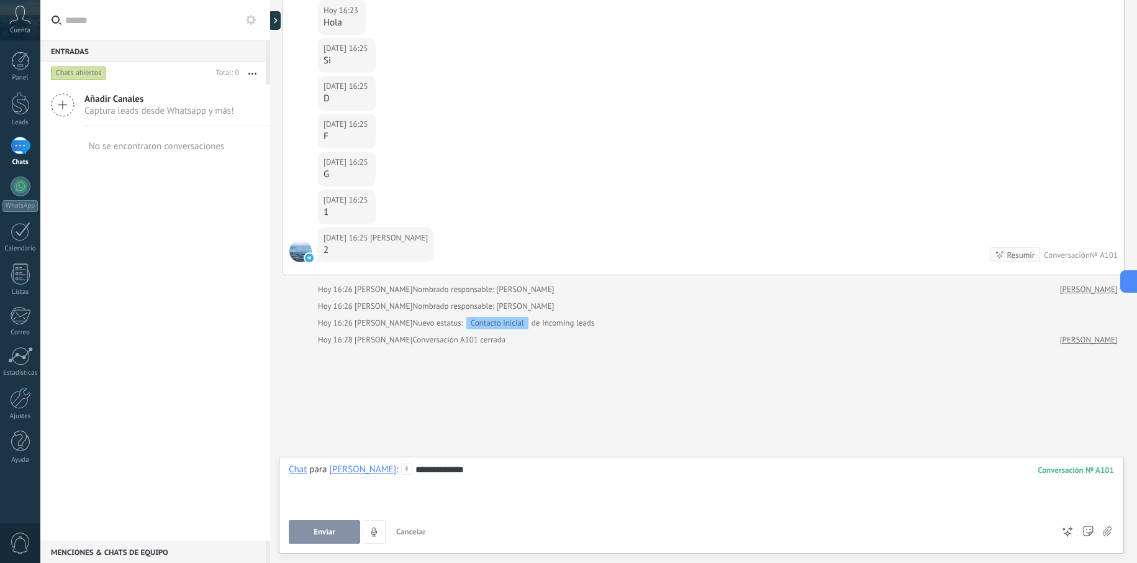
click at [467, 177] on div "Hoy 16:25 Oscar Monty G" at bounding box center [703, 170] width 841 height 38
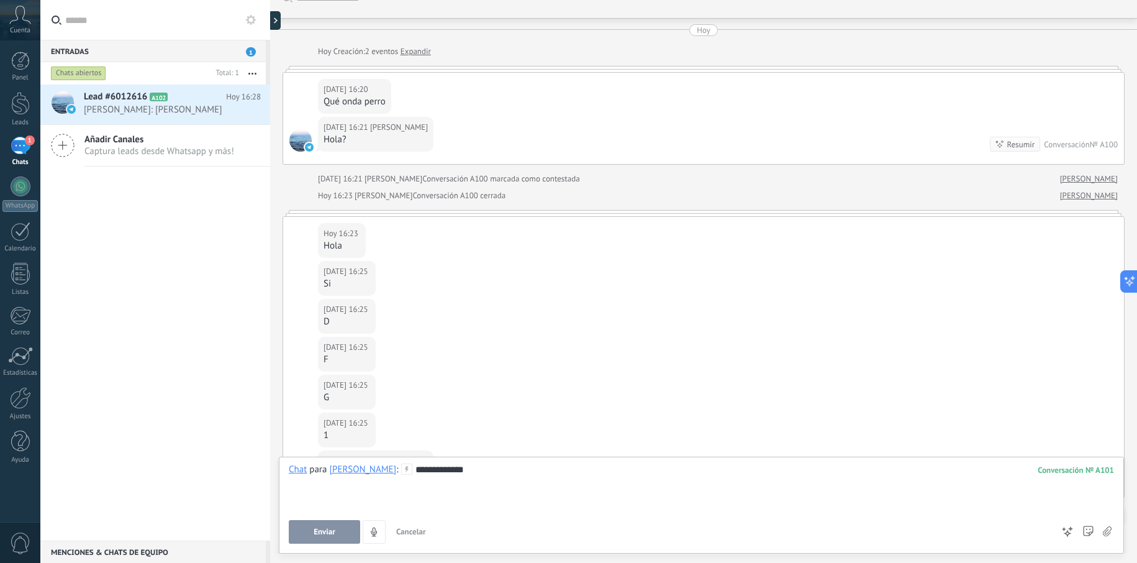
scroll to position [314, 0]
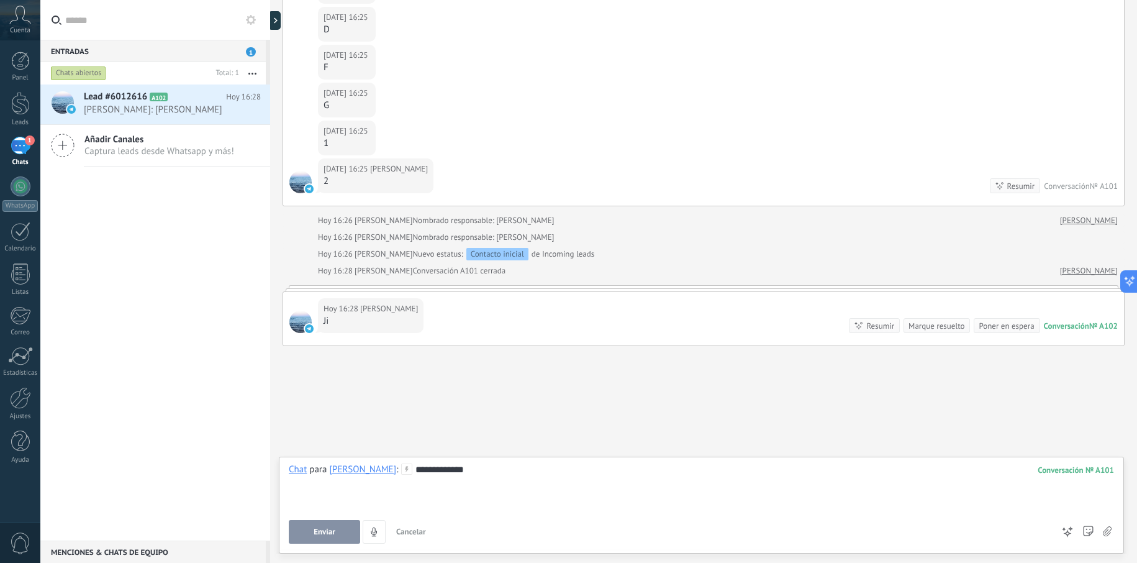
click at [1095, 273] on link "[PERSON_NAME]" at bounding box center [1089, 271] width 58 height 12
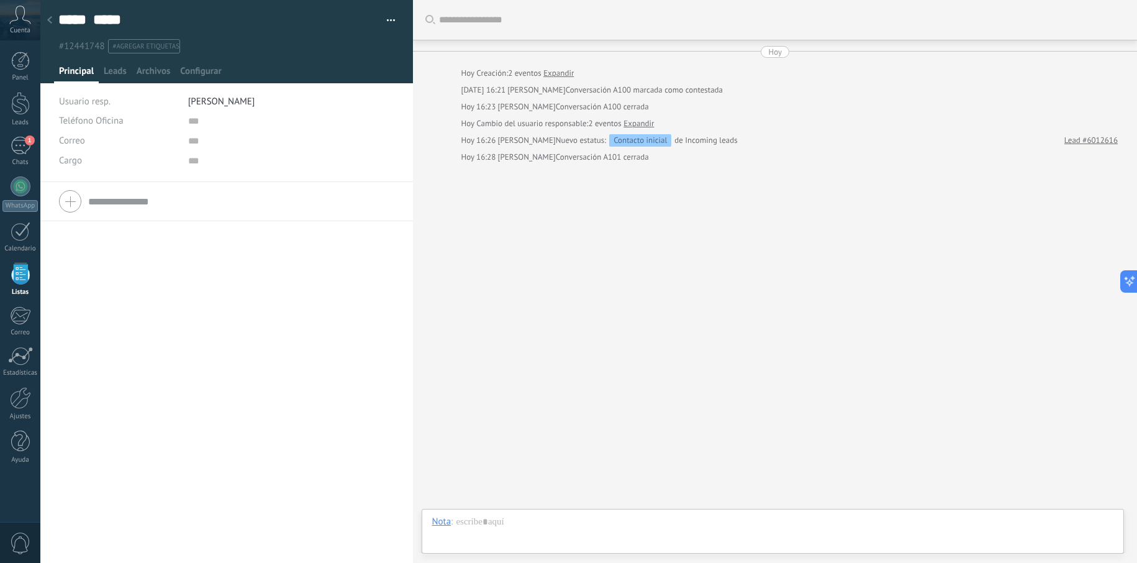
click at [51, 22] on use at bounding box center [49, 19] width 5 height 7
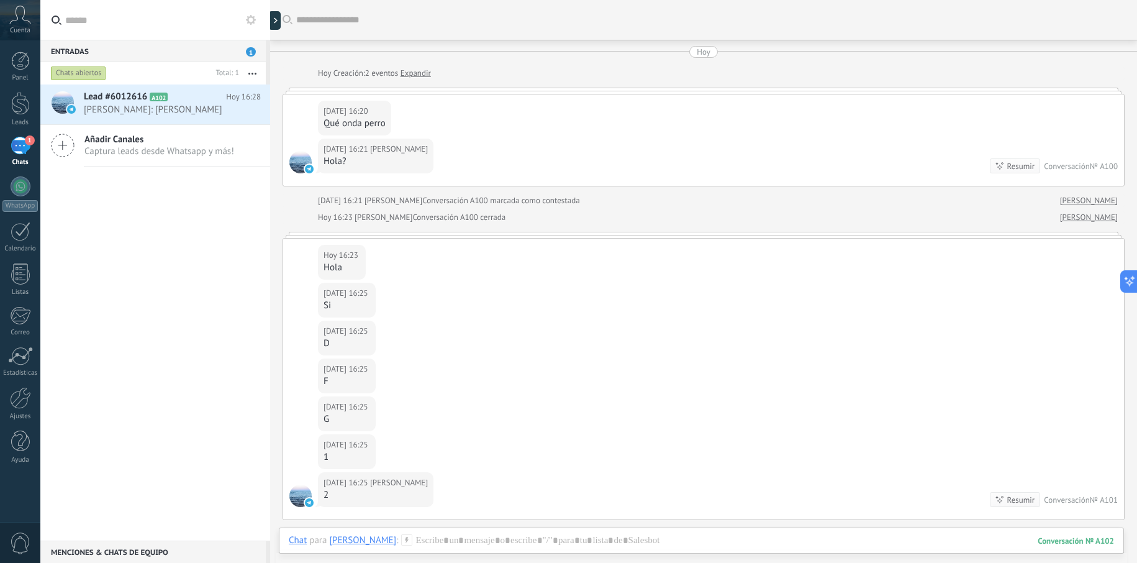
scroll to position [214, 0]
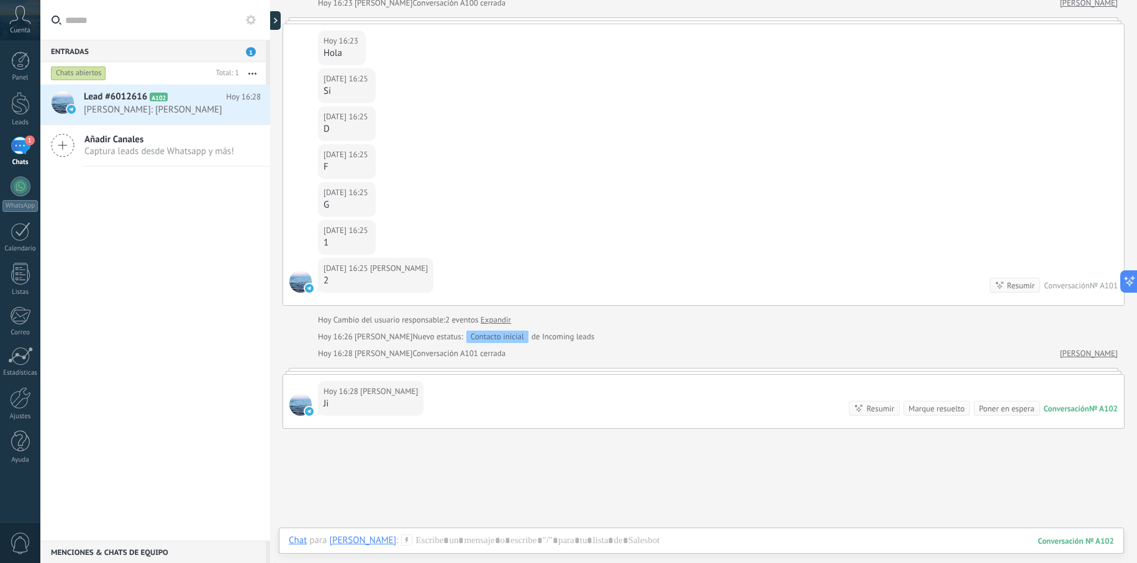
click at [461, 385] on div "Hoy 16:28 Oscar Monty Ji Conversación № A102 Conversación № A102 Resumir Resumi…" at bounding box center [703, 400] width 841 height 53
click at [361, 401] on div "Ji" at bounding box center [370, 403] width 94 height 12
click at [582, 548] on div at bounding box center [701, 552] width 825 height 37
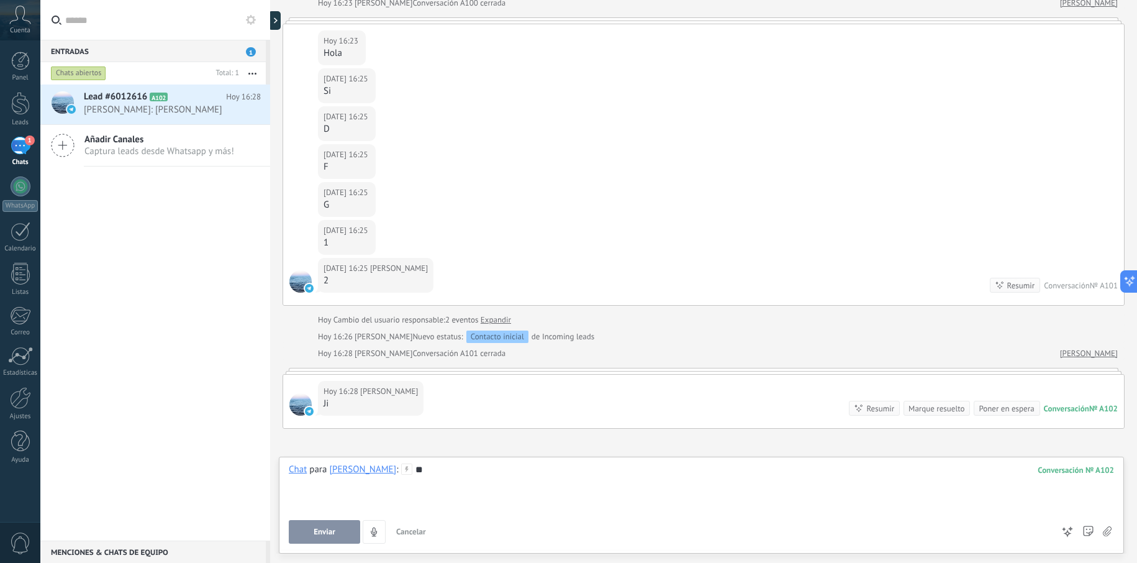
click at [328, 539] on button "Enviar" at bounding box center [324, 532] width 71 height 24
click at [378, 473] on div "[PERSON_NAME]" at bounding box center [362, 468] width 67 height 11
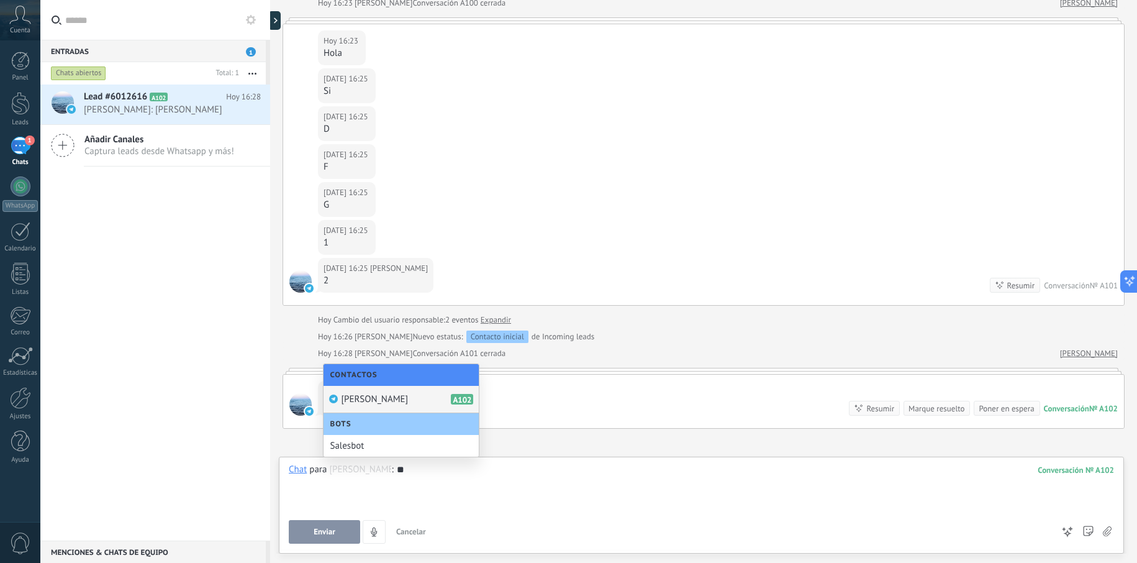
click at [389, 408] on div "[PERSON_NAME] A102" at bounding box center [400, 399] width 155 height 27
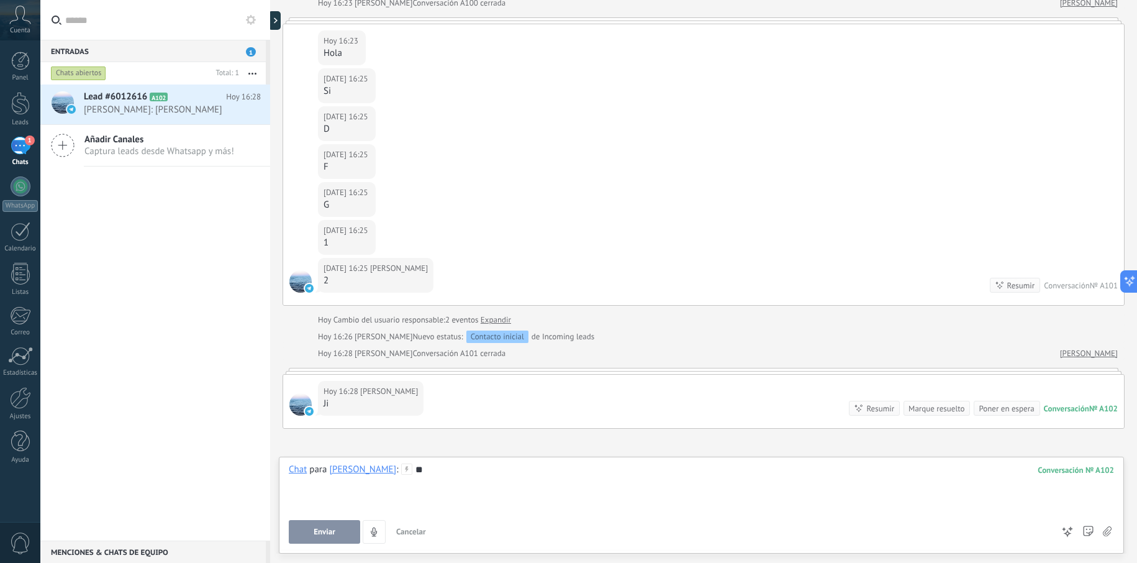
click at [346, 533] on button "Enviar" at bounding box center [324, 532] width 71 height 24
click at [369, 471] on div "[PERSON_NAME]" at bounding box center [362, 468] width 67 height 11
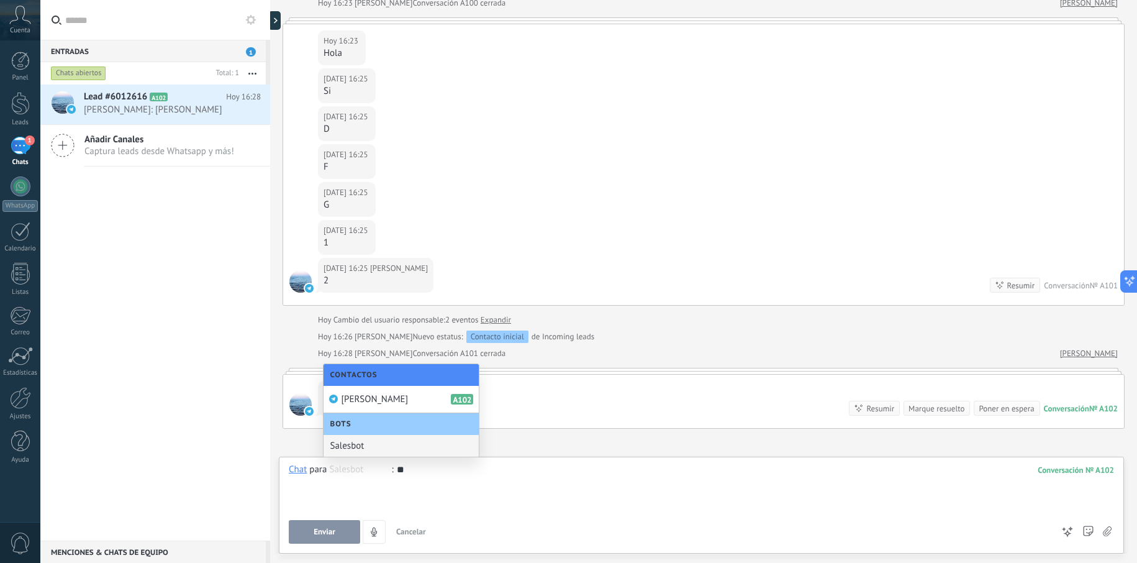
click at [373, 445] on div "Salesbot" at bounding box center [400, 446] width 155 height 22
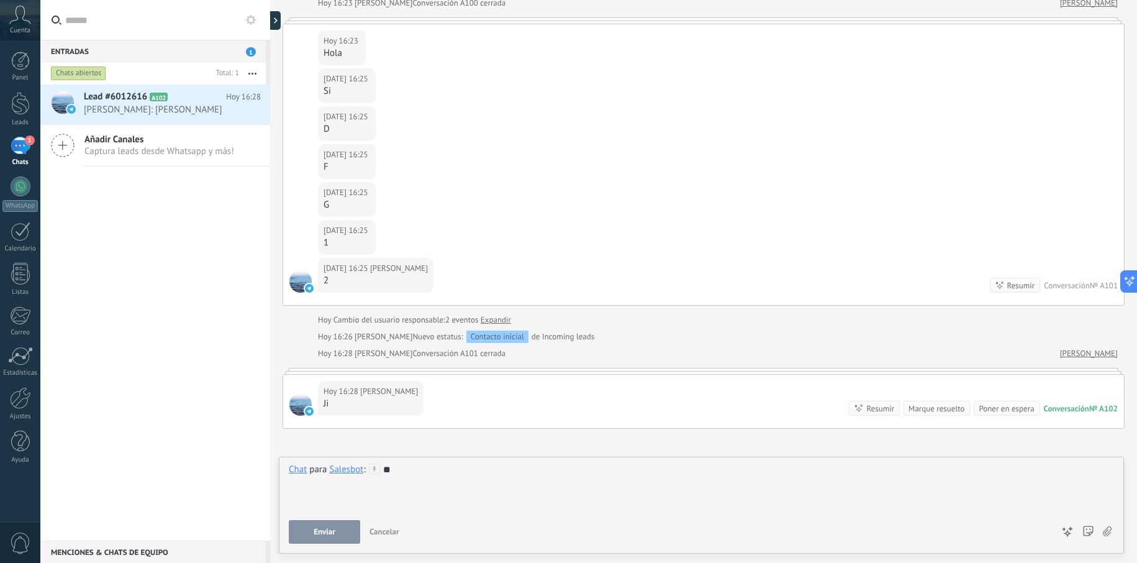
click at [410, 486] on div "**" at bounding box center [701, 486] width 825 height 47
click at [326, 530] on span "Enviar" at bounding box center [325, 531] width 22 height 9
click at [326, 530] on div "Enviar Cancelar Rastrear clics en links ? Reducir links largos y rastrear clics…" at bounding box center [671, 532] width 764 height 24
drag, startPoint x: 326, startPoint y: 530, endPoint x: 330, endPoint y: 522, distance: 8.6
click at [327, 529] on span "Enviar" at bounding box center [325, 531] width 22 height 9
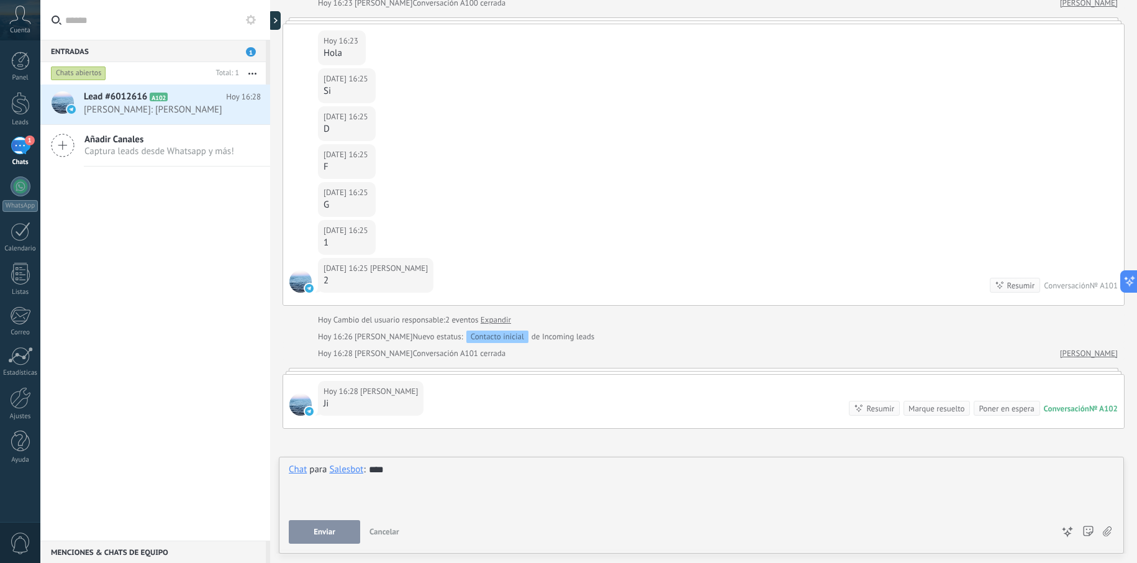
click at [330, 524] on button "Enviar" at bounding box center [324, 532] width 71 height 24
click at [341, 471] on div "Salesbot" at bounding box center [346, 468] width 34 height 11
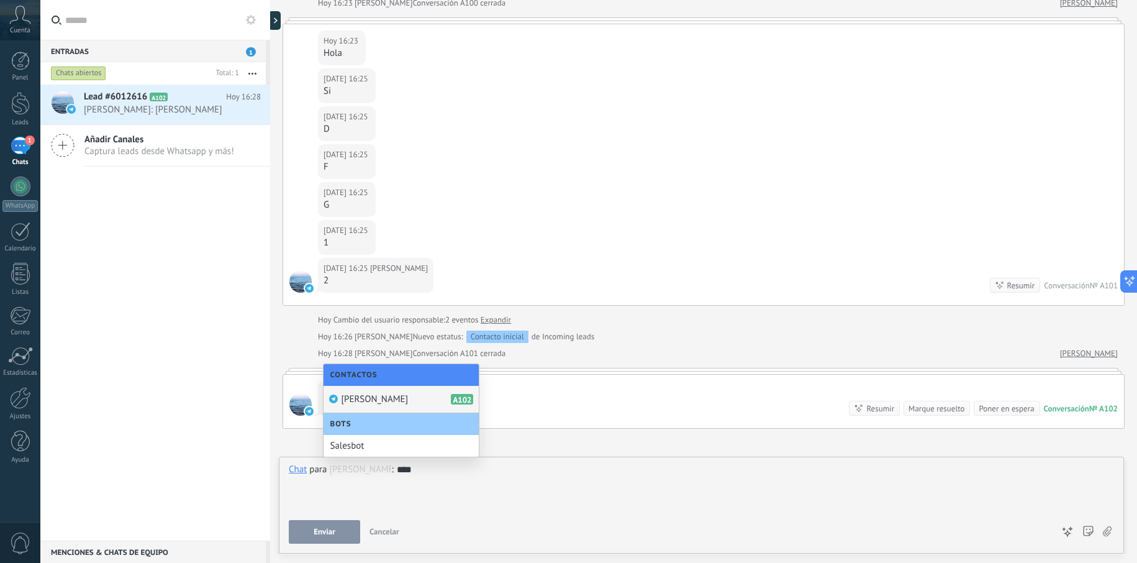
click at [362, 409] on div "[PERSON_NAME] A102" at bounding box center [400, 399] width 155 height 27
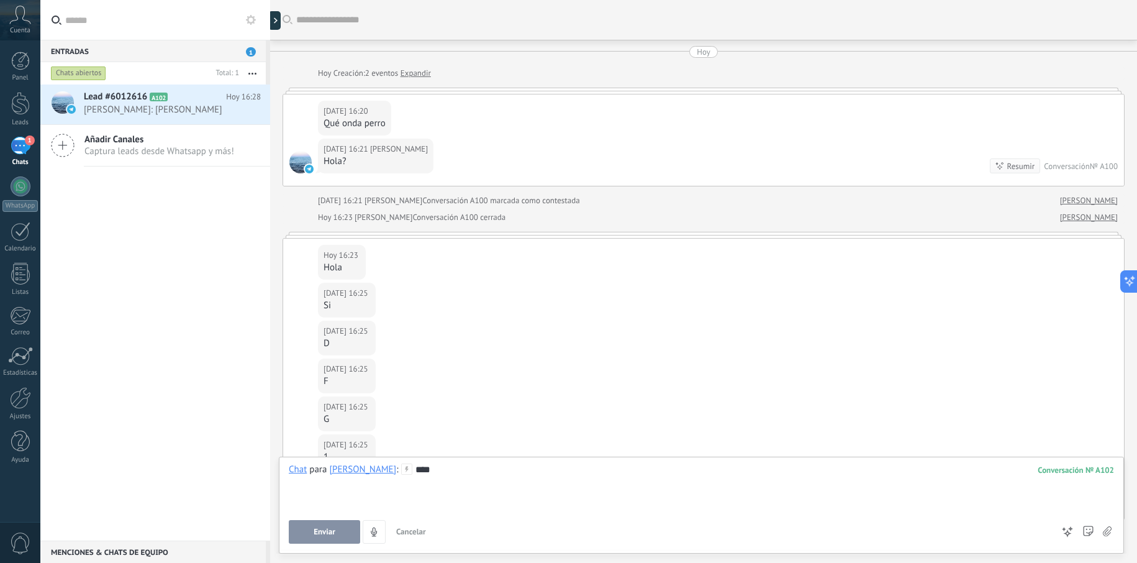
scroll to position [297, 0]
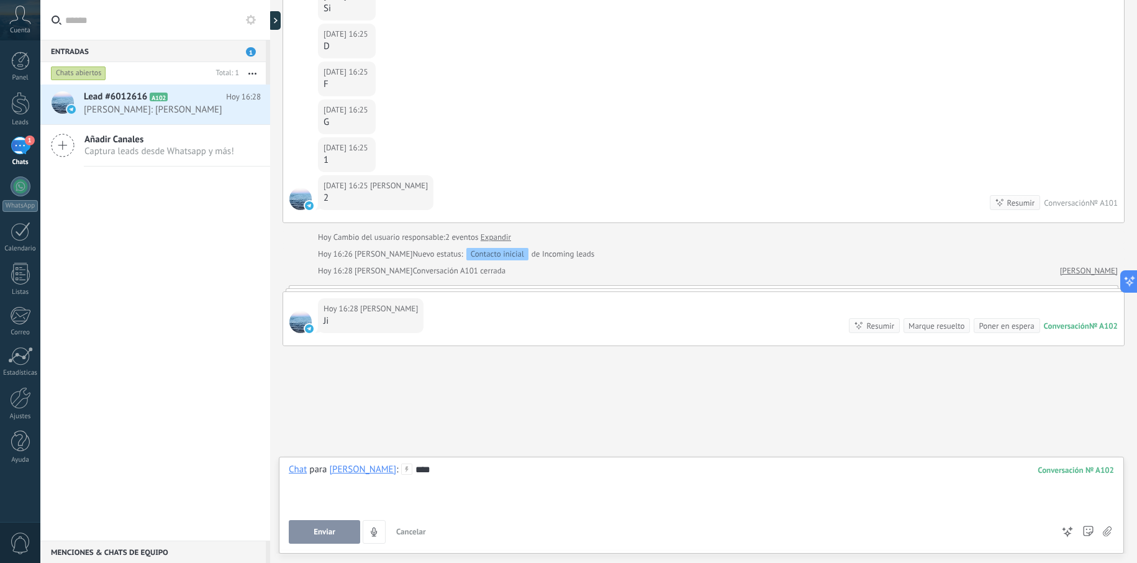
click at [17, 535] on span "0" at bounding box center [20, 543] width 21 height 22
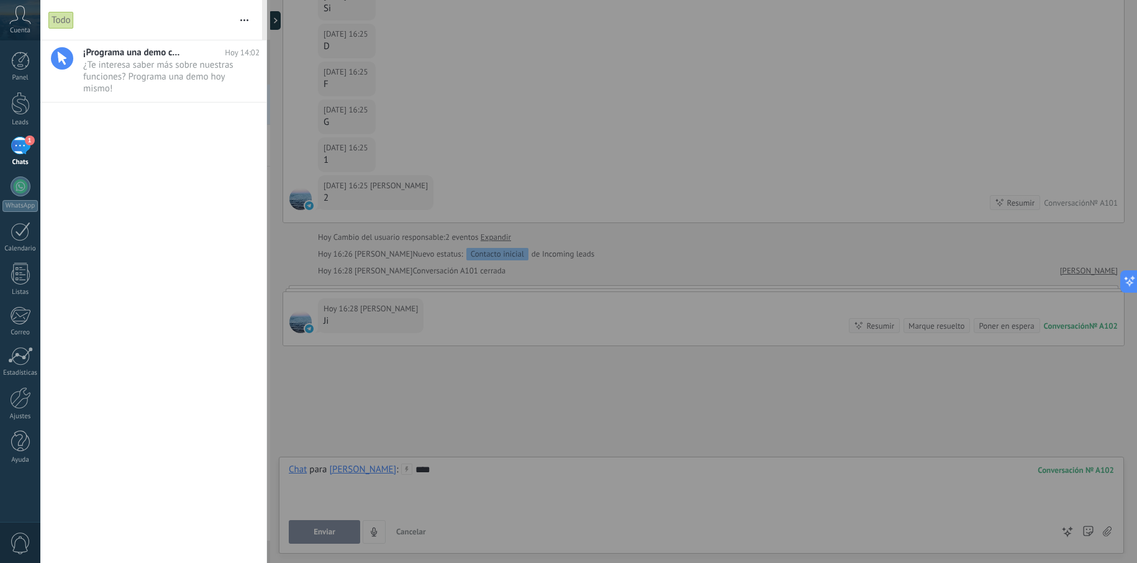
click at [248, 20] on button "button" at bounding box center [244, 20] width 27 height 40
click at [373, 108] on div at bounding box center [568, 281] width 1137 height 563
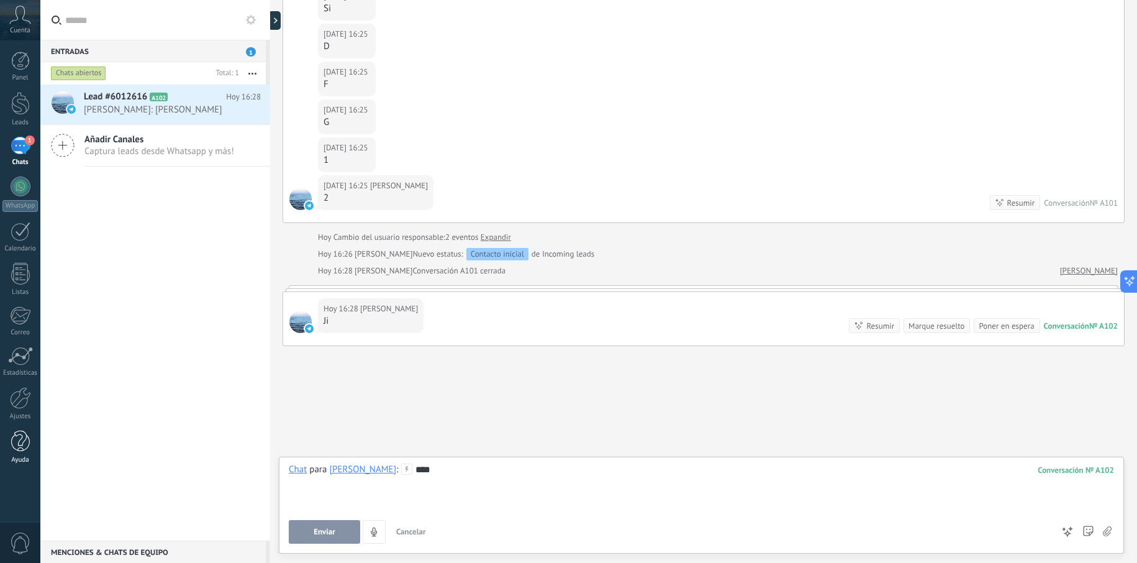
click at [25, 437] on div at bounding box center [20, 441] width 19 height 22
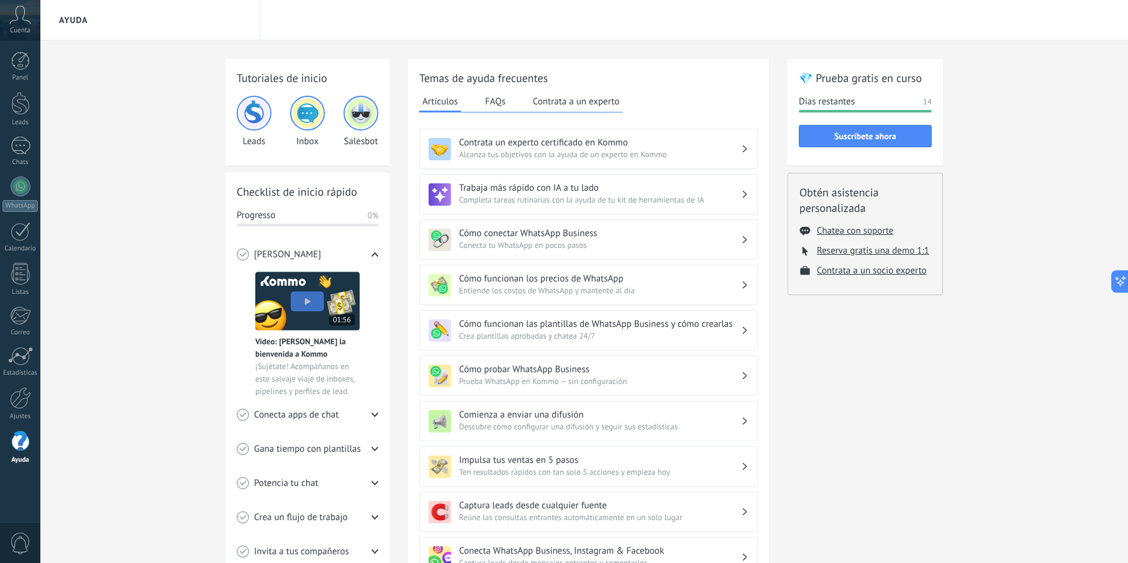
click at [612, 242] on span "Conecta tu WhatsApp en pocos pasos" at bounding box center [600, 245] width 282 height 12
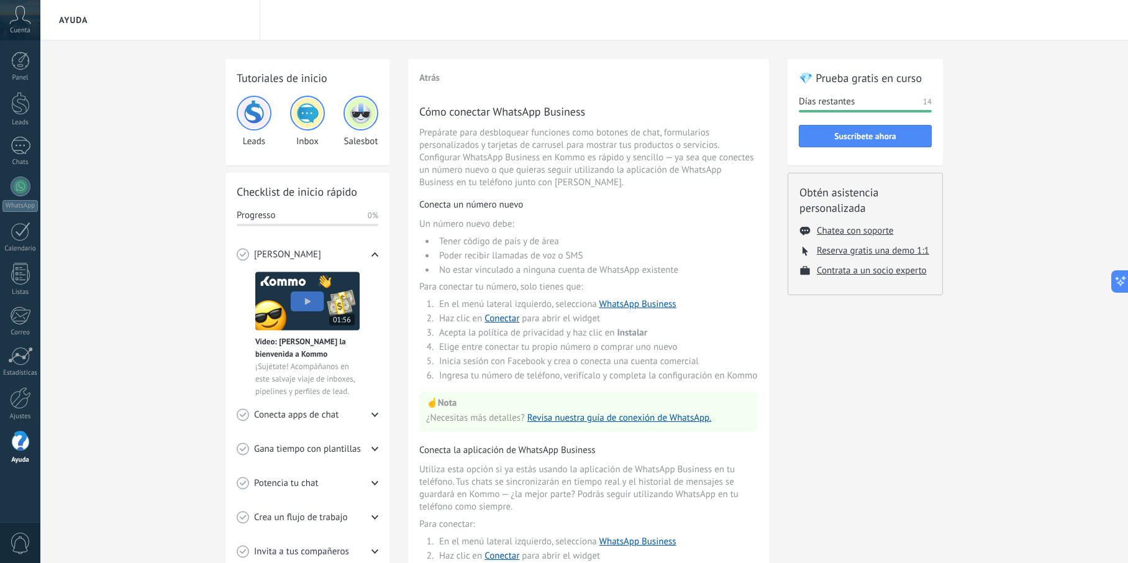
scroll to position [194, 0]
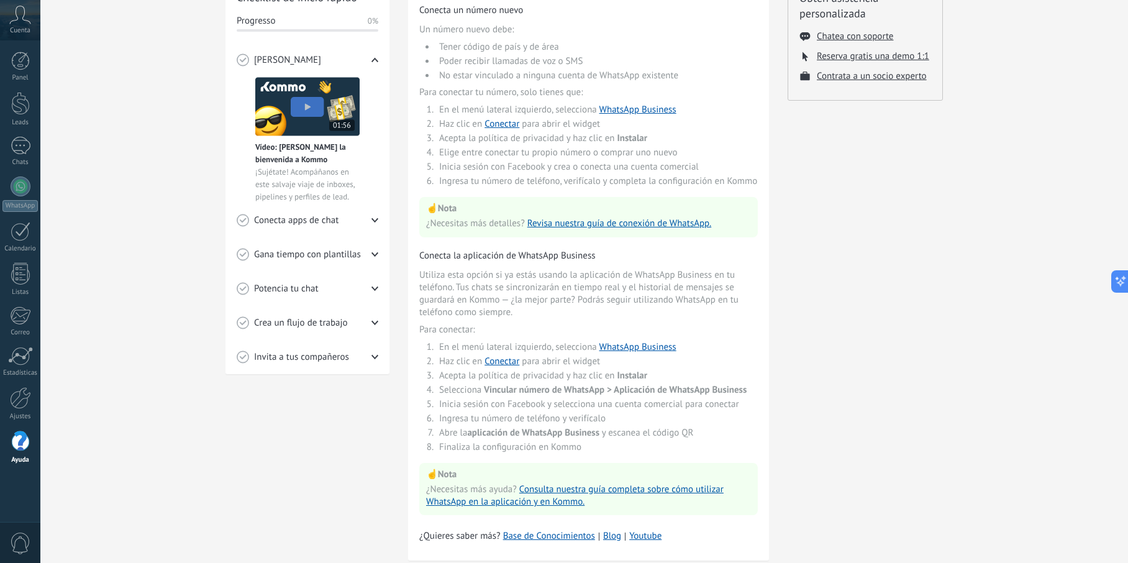
click at [295, 353] on span "Invita a tus compañeros" at bounding box center [301, 357] width 95 height 12
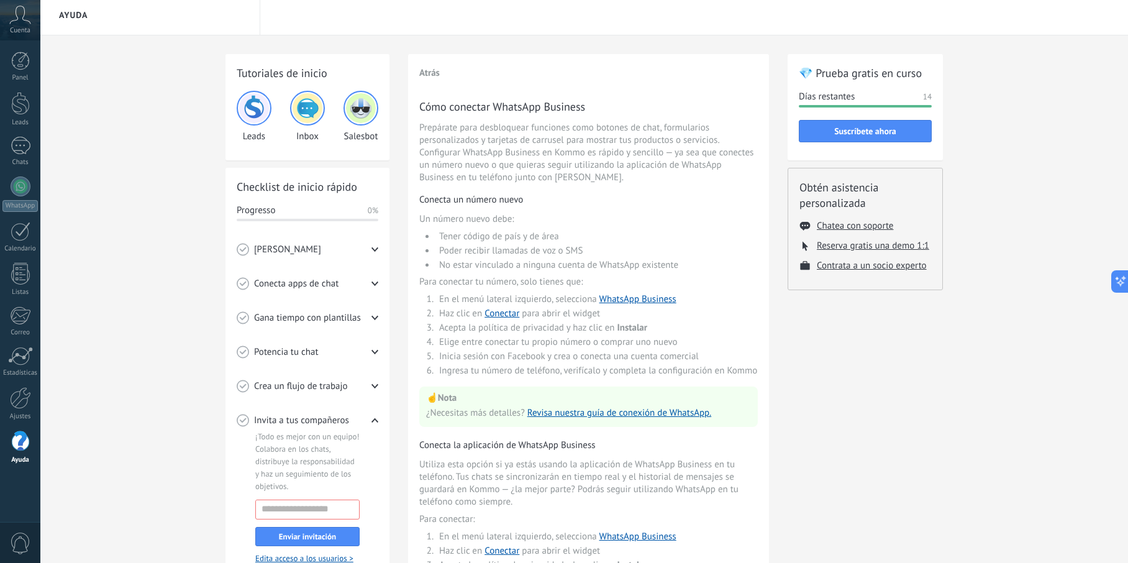
scroll to position [63, 0]
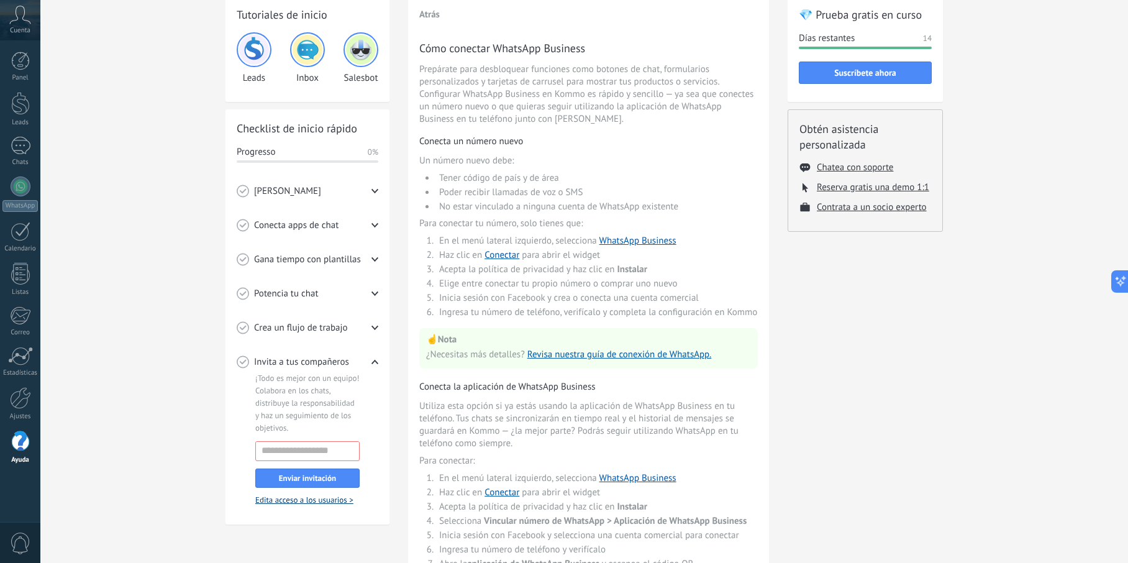
click at [335, 499] on link "Edita acceso a los usuarios >" at bounding box center [304, 499] width 98 height 11
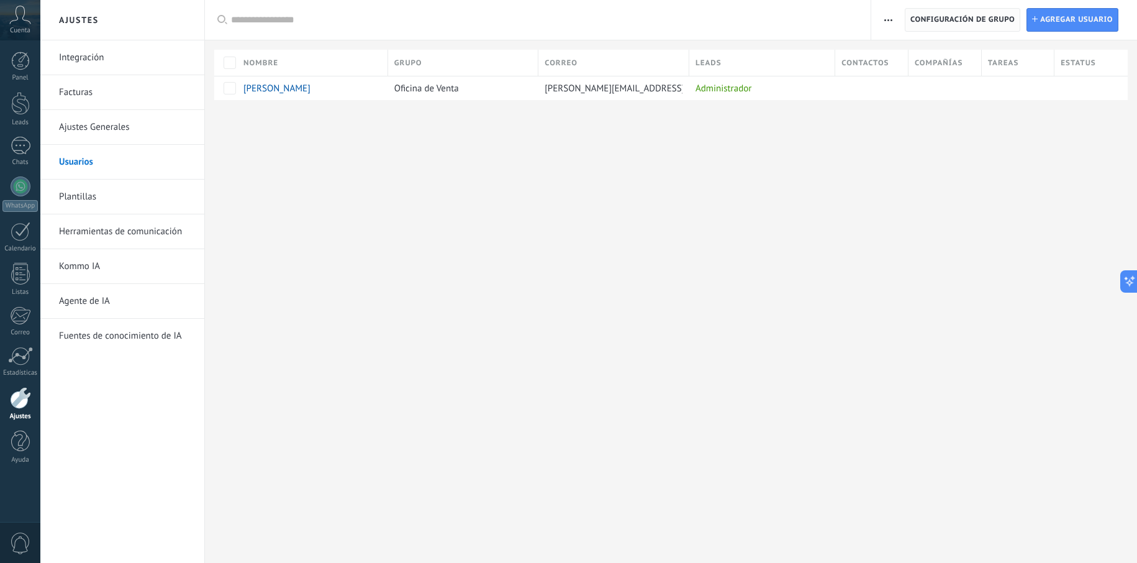
click at [989, 25] on span "Configuración de grupo" at bounding box center [962, 20] width 104 height 22
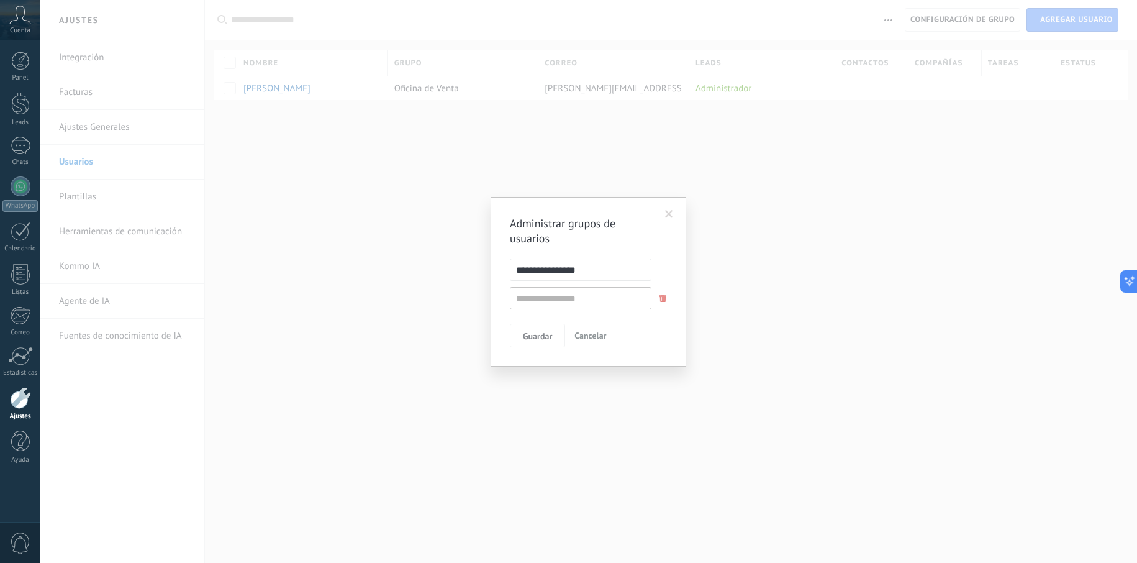
click at [594, 271] on input "**********" at bounding box center [581, 269] width 142 height 22
click at [569, 304] on input "text" at bounding box center [581, 298] width 142 height 22
click at [672, 216] on span at bounding box center [669, 214] width 8 height 9
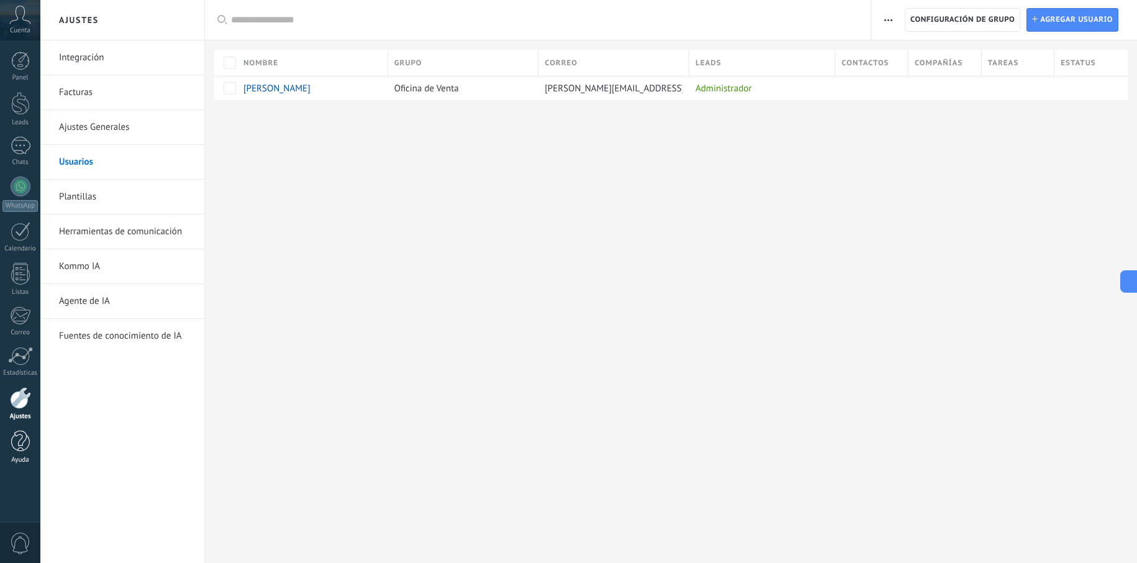
click at [27, 444] on div at bounding box center [20, 441] width 19 height 22
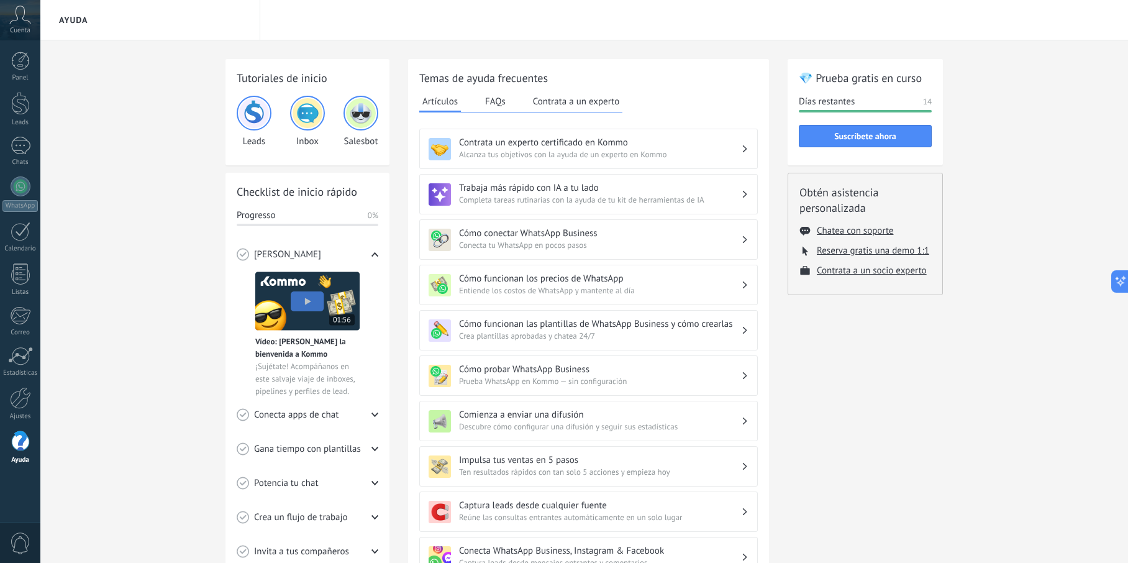
click at [501, 114] on div "Temas de ayuda frecuentes Artículos FAQs Contrata a un experto Contrata un expe…" at bounding box center [588, 391] width 338 height 643
click at [499, 105] on button "FAQs" at bounding box center [495, 101] width 27 height 19
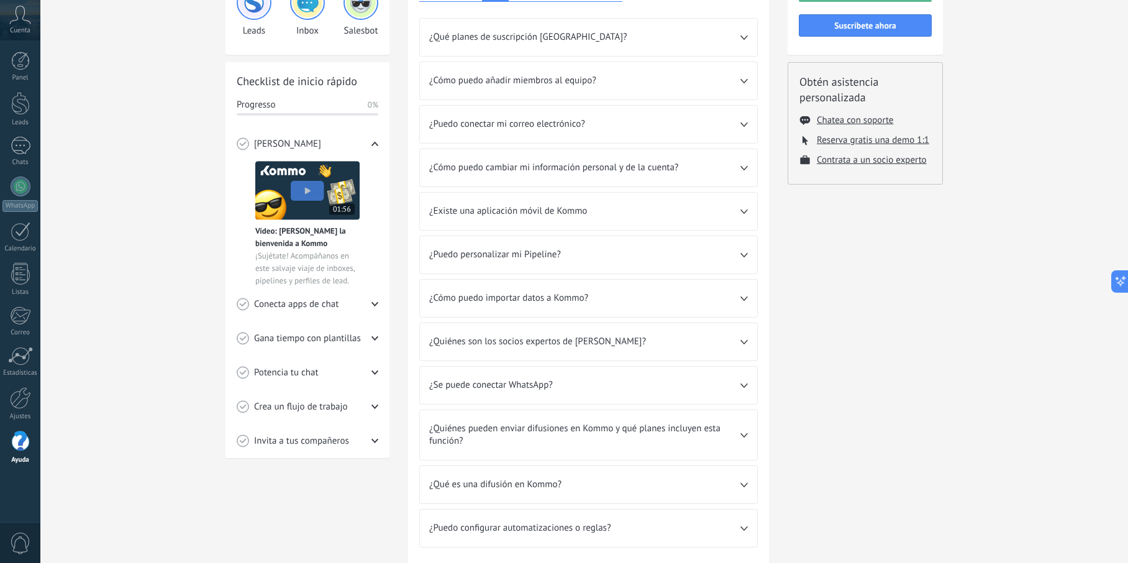
scroll to position [78, 0]
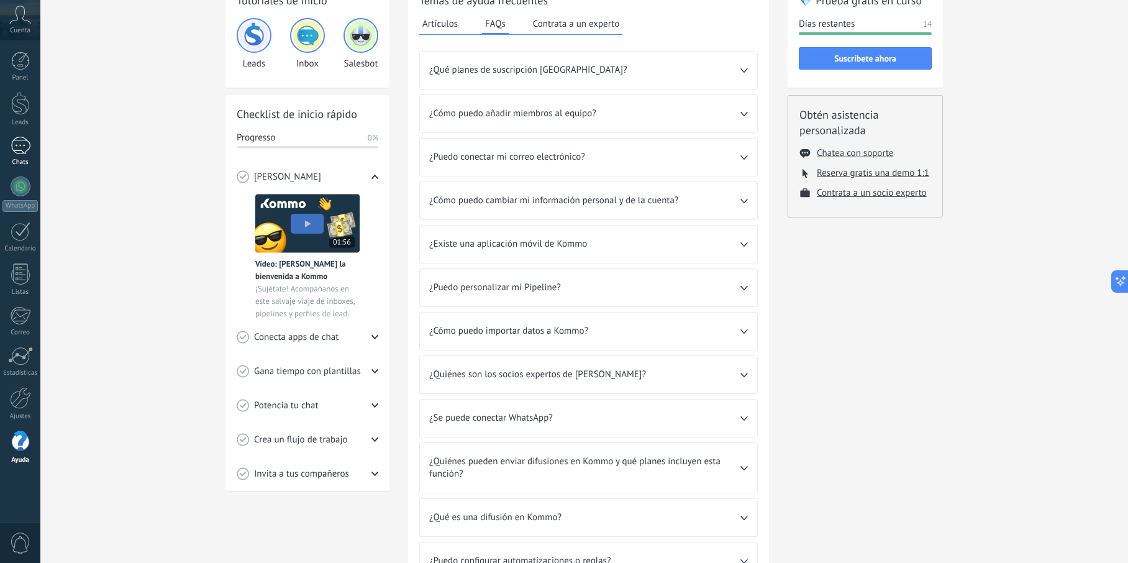
click at [18, 163] on div "Chats" at bounding box center [20, 162] width 36 height 8
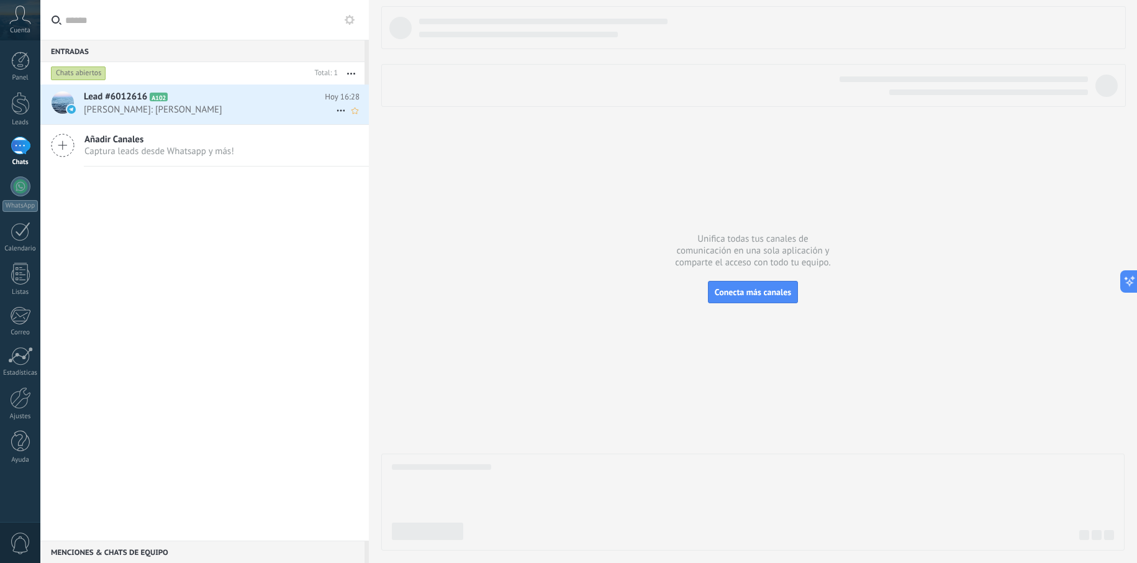
click at [133, 109] on span "[PERSON_NAME]: [PERSON_NAME]" at bounding box center [210, 110] width 252 height 12
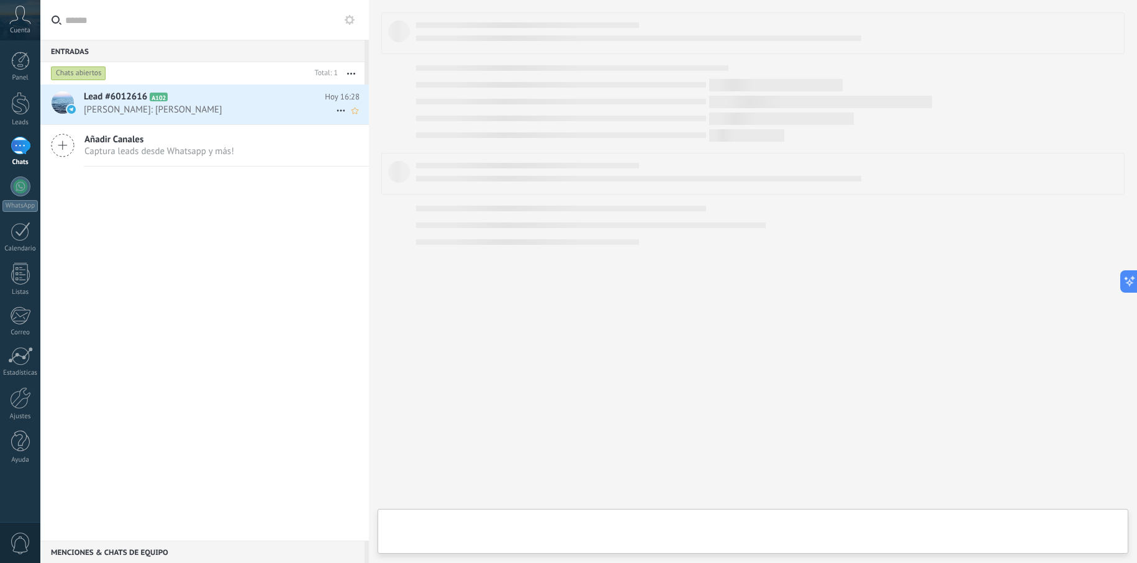
click at [133, 109] on span "[PERSON_NAME]: [PERSON_NAME]" at bounding box center [210, 110] width 252 height 12
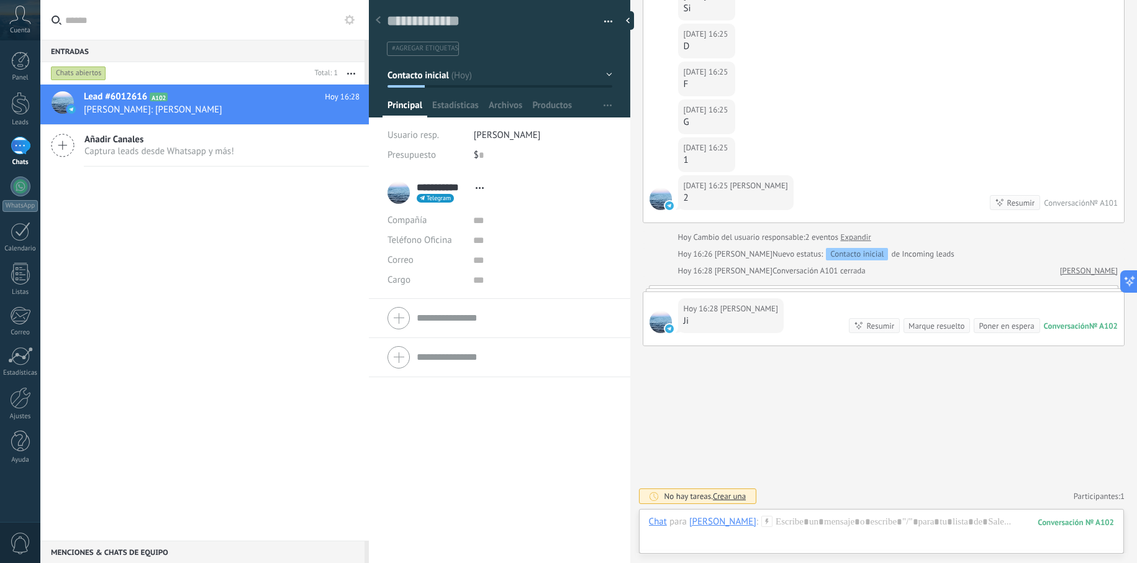
scroll to position [19, 0]
click at [734, 494] on span "Crear una" at bounding box center [729, 496] width 33 height 11
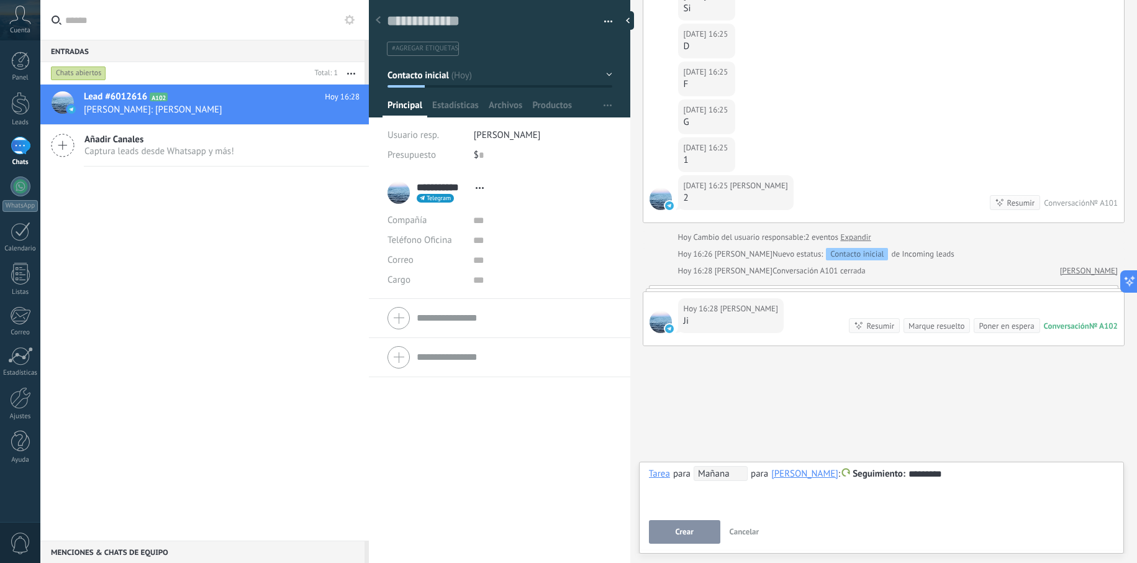
click at [682, 538] on button "Crear" at bounding box center [684, 532] width 71 height 24
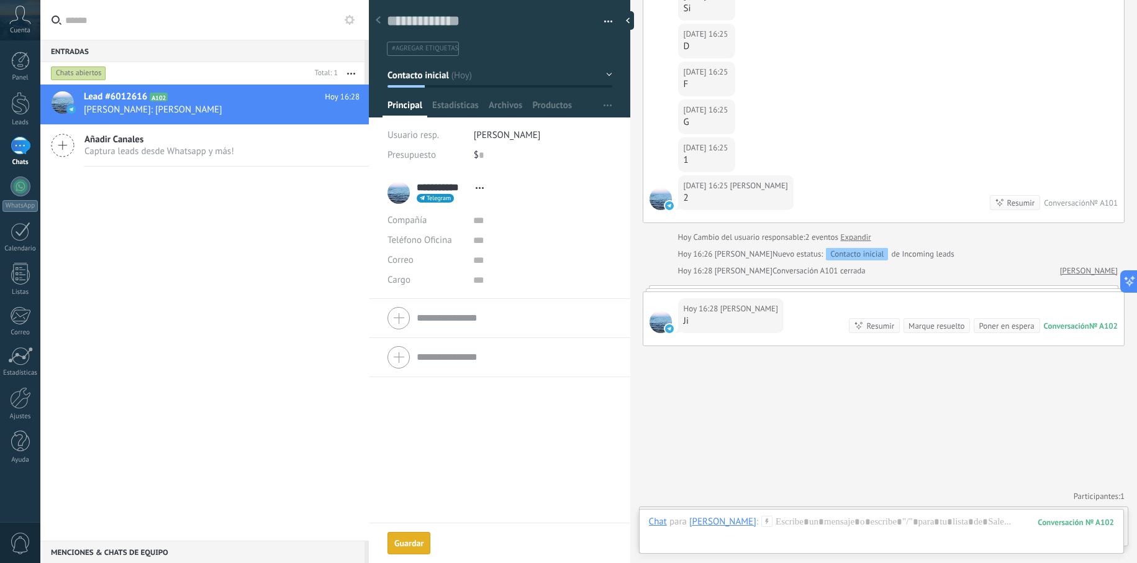
scroll to position [340, 0]
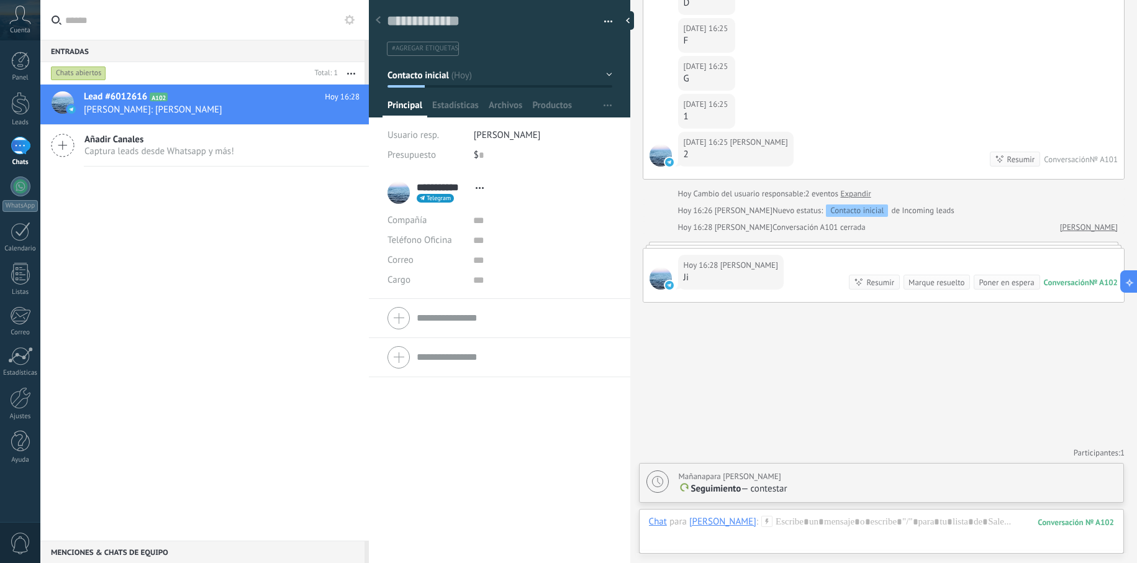
click at [830, 494] on p "Seguimiento — contestar" at bounding box center [898, 488] width 438 height 12
type textarea "**********"
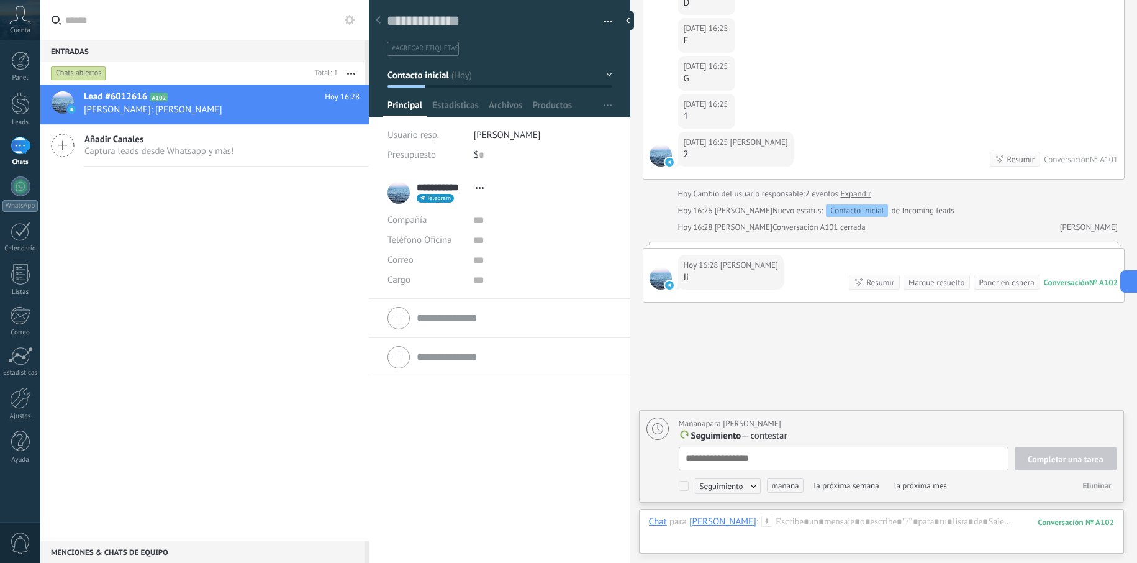
scroll to position [12, 0]
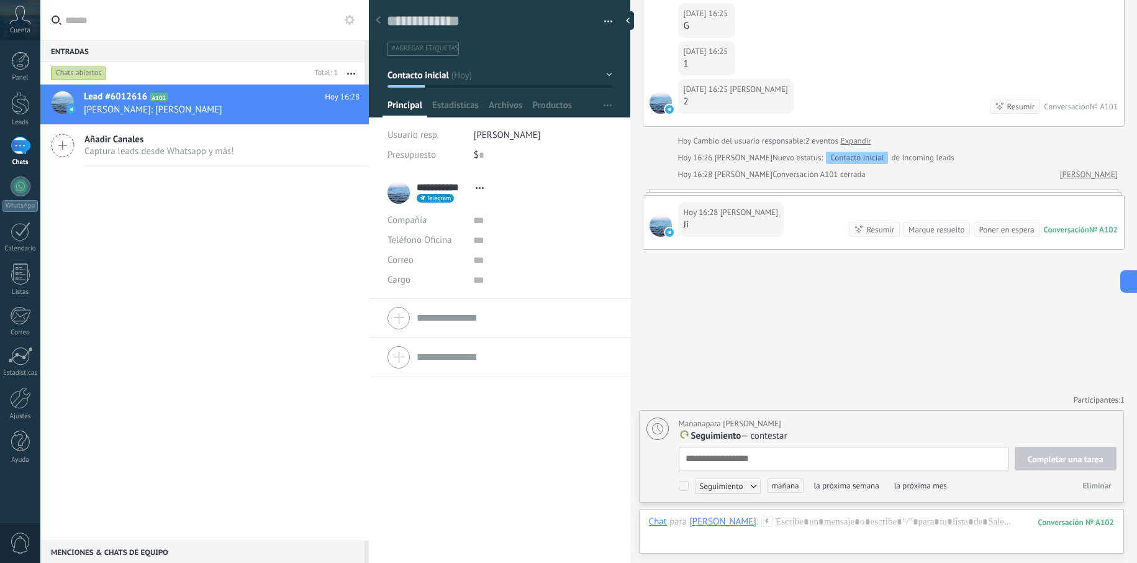
click at [830, 494] on div "Seguimiento Seguimiento Reunión Personalizado [DATE] la próxima semana la próxi…" at bounding box center [898, 485] width 438 height 19
click at [1100, 486] on span "Eliminar" at bounding box center [1096, 485] width 29 height 11
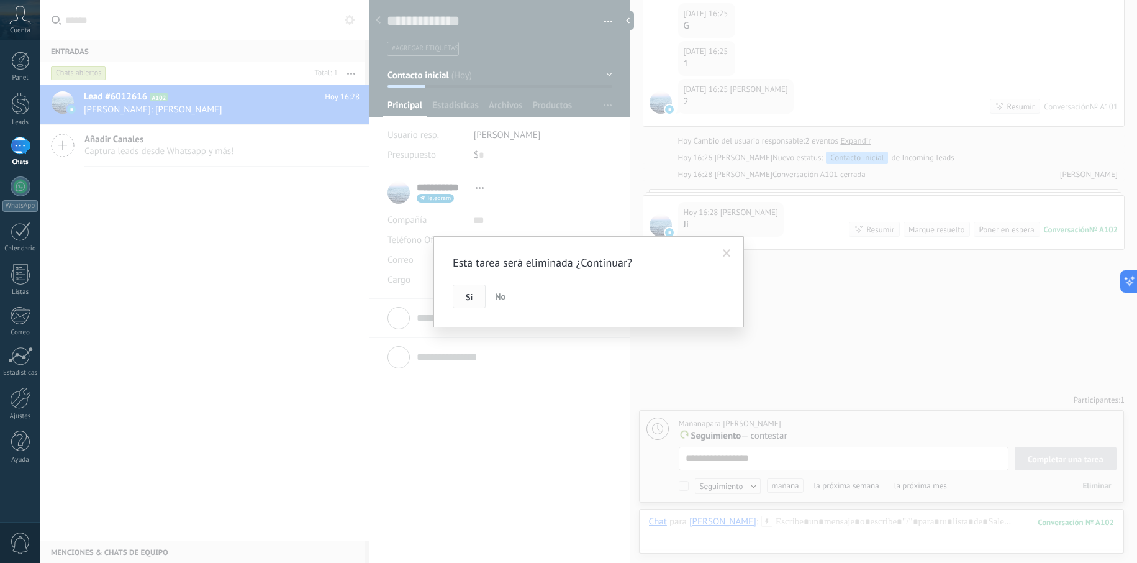
click at [482, 294] on button "Si" at bounding box center [469, 296] width 33 height 24
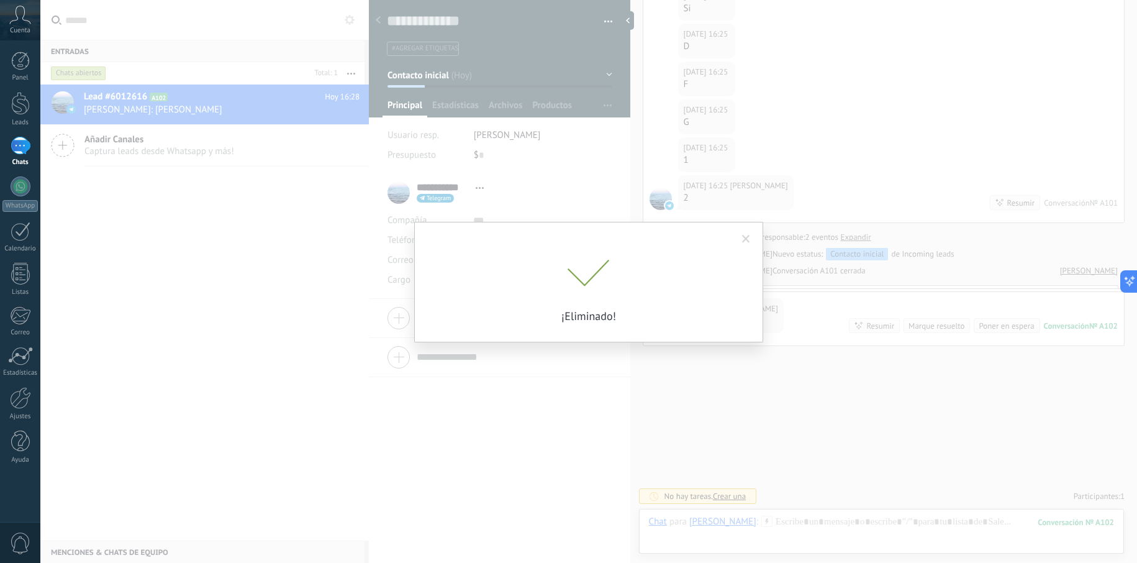
click at [837, 526] on div "Esta tarea será eliminada ¿Continuar? Si No ¡Eliminado!" at bounding box center [588, 281] width 1096 height 563
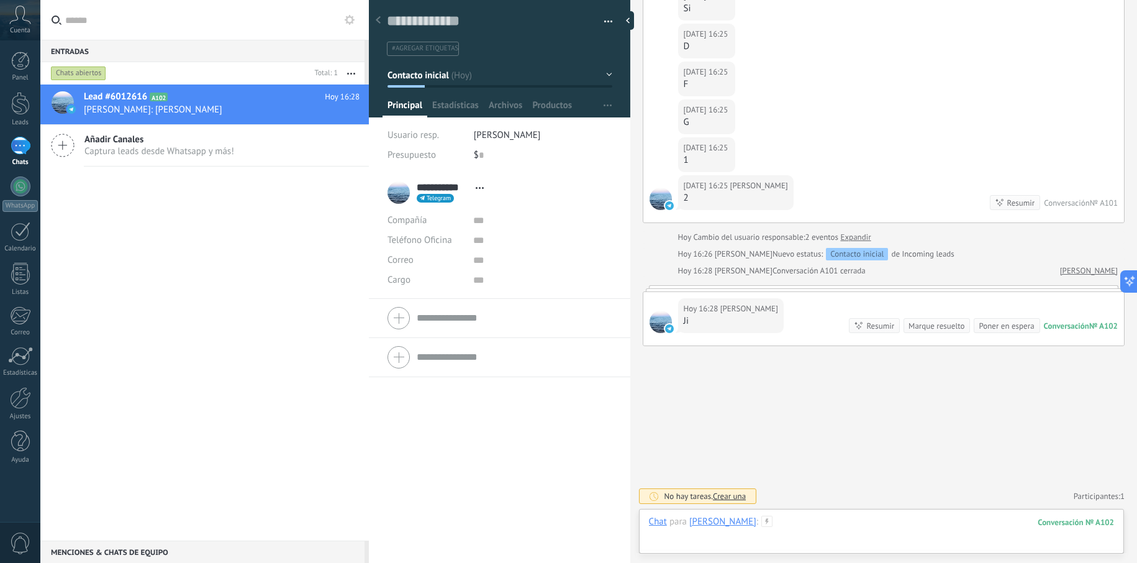
click at [839, 525] on div at bounding box center [881, 533] width 465 height 37
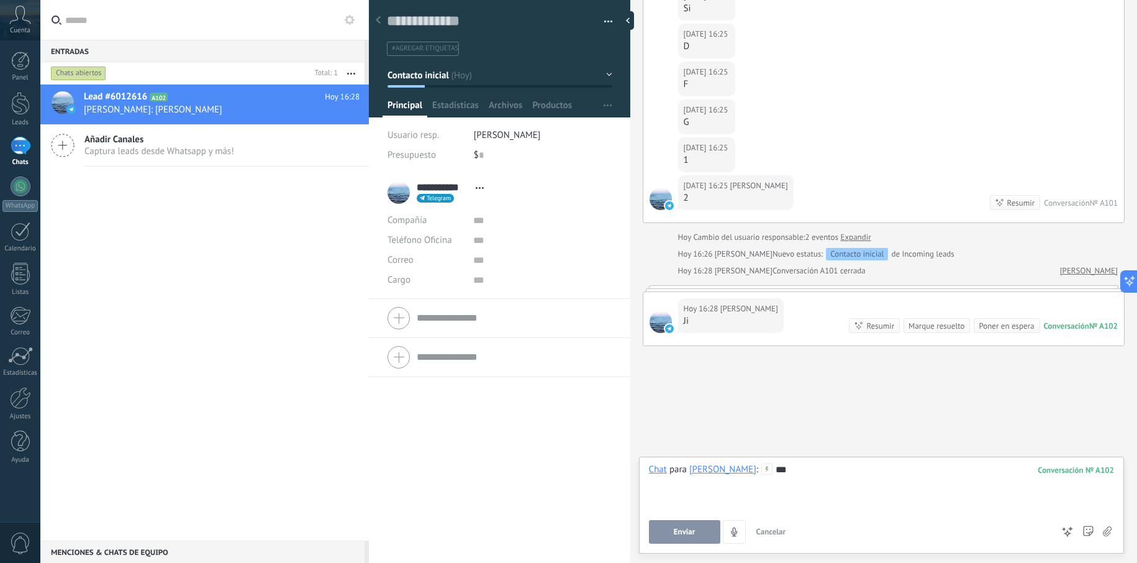
click at [690, 525] on button "Enviar" at bounding box center [684, 532] width 71 height 24
click at [655, 464] on div "Chat" at bounding box center [658, 468] width 18 height 11
click at [915, 477] on div "***" at bounding box center [881, 486] width 465 height 47
click at [713, 322] on div "Ji" at bounding box center [731, 321] width 94 height 12
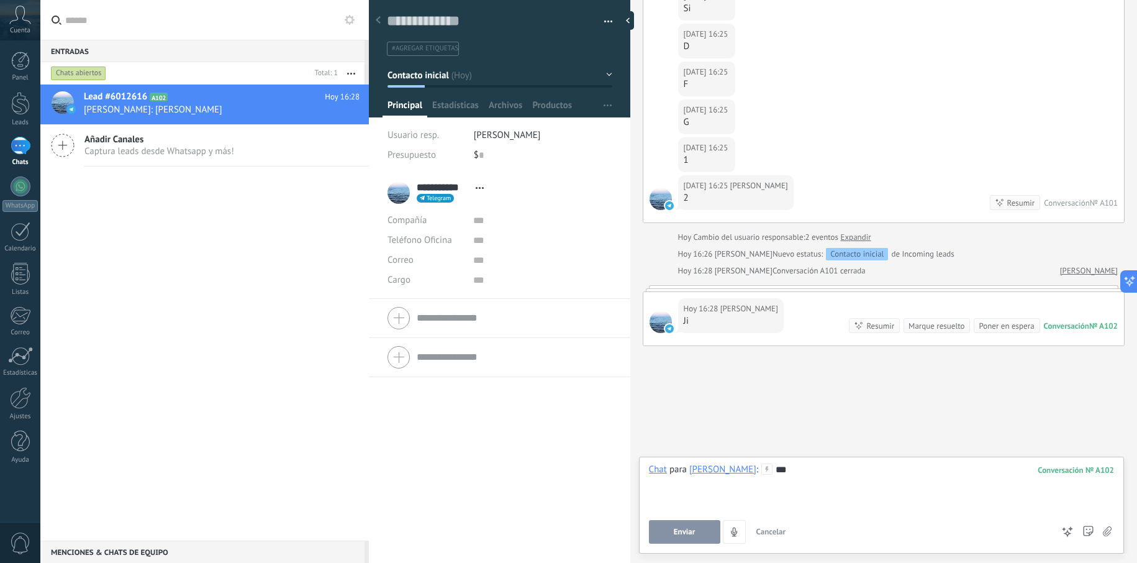
click at [799, 314] on div "[DATE] 16:28 [PERSON_NAME] Conversación № A102 Conversación № A102 Resumir Resu…" at bounding box center [883, 318] width 481 height 53
click at [1065, 294] on div "[DATE] 16:28 [PERSON_NAME] Conversación № A102 Conversación № A102 Resumir Resu…" at bounding box center [883, 318] width 481 height 53
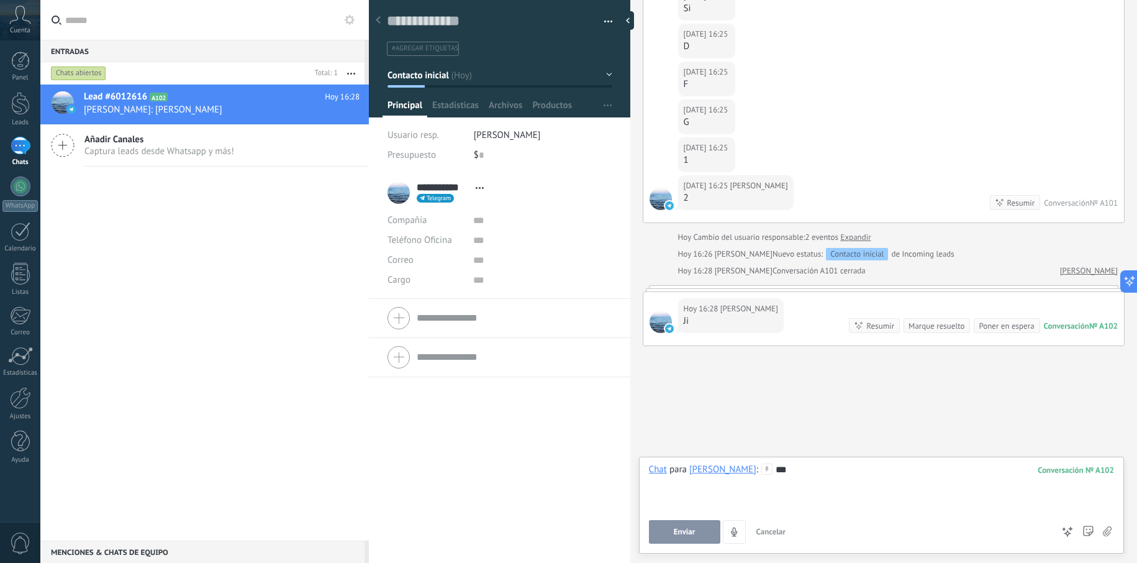
click at [1026, 289] on div at bounding box center [884, 288] width 482 height 6
click at [1011, 294] on div "[DATE] 16:28 [PERSON_NAME] Conversación № A102 Conversación № A102 Resumir Resu…" at bounding box center [884, 315] width 482 height 61
click at [1072, 281] on div "[DATE] [DATE] Creación: 2 eventos Expandir [DATE] 16:20 [PERSON_NAME] Qué onda …" at bounding box center [884, 47] width 482 height 597
click at [1078, 277] on div "[DATE] [DATE] Creación: 2 eventos Expandir [DATE] 16:20 [PERSON_NAME] Qué onda …" at bounding box center [884, 47] width 482 height 597
click at [1080, 273] on link "[PERSON_NAME]" at bounding box center [1089, 271] width 58 height 12
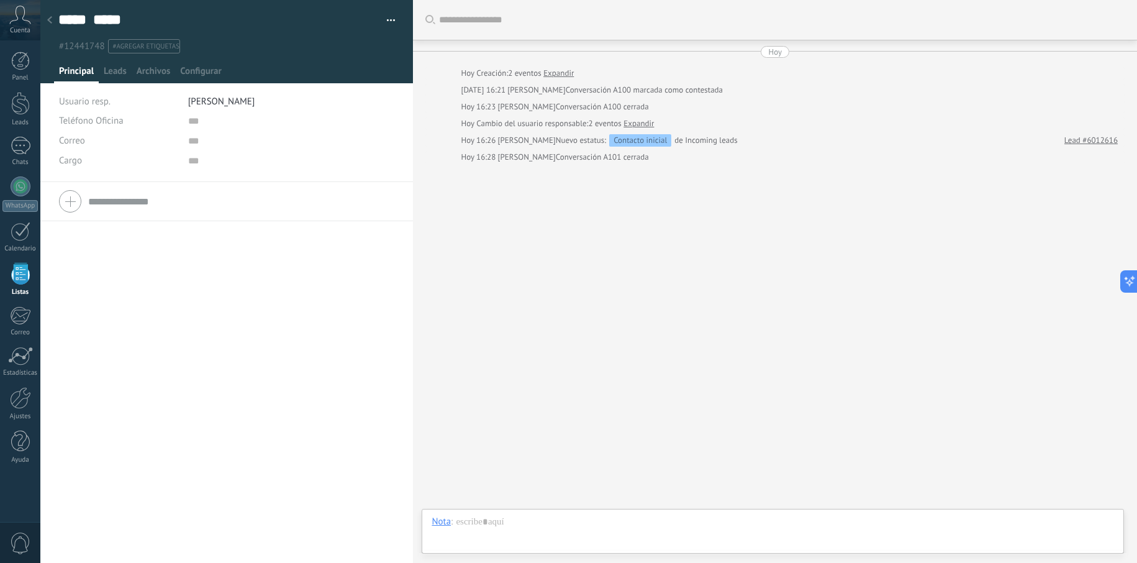
click at [57, 24] on div at bounding box center [49, 21] width 17 height 24
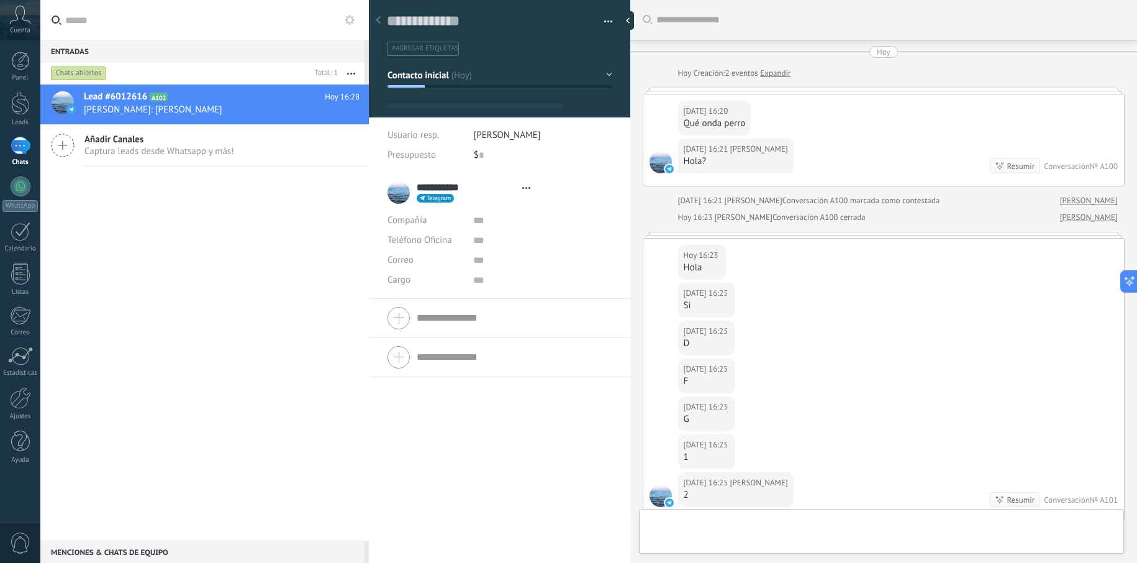
type textarea "**********"
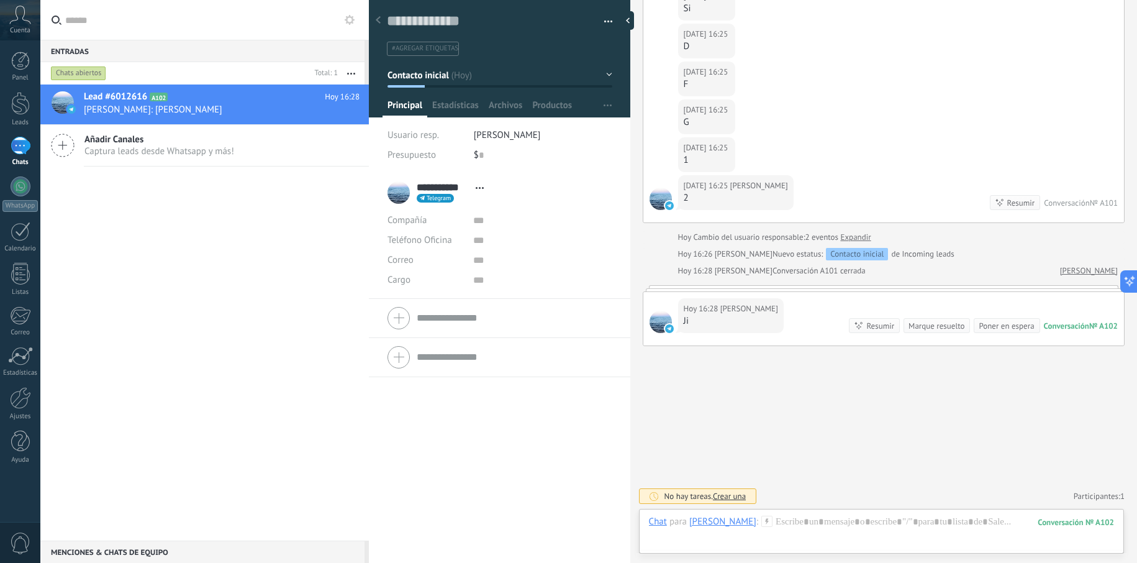
click at [677, 333] on div "[DATE] 16:28 [PERSON_NAME] Conversación № A102 Conversación № A102 Resumir Resu…" at bounding box center [883, 318] width 481 height 53
drag, startPoint x: 687, startPoint y: 336, endPoint x: 710, endPoint y: 330, distance: 23.6
click at [710, 330] on div "[DATE] 16:28 [PERSON_NAME] Conversación № A102 Conversación № A102 Resumir Resu…" at bounding box center [883, 318] width 481 height 53
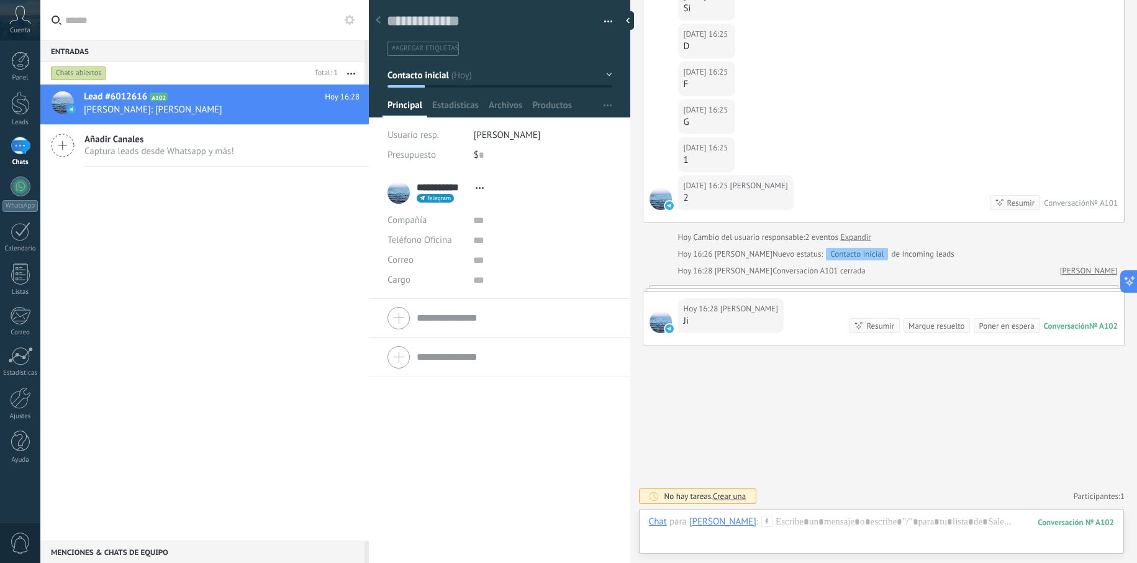
click at [737, 318] on div "[DATE] 16:28 [PERSON_NAME]" at bounding box center [731, 315] width 106 height 35
click at [776, 312] on div "[DATE] 16:28 [PERSON_NAME] Conversación № A102 Conversación № A102 Resumir Resu…" at bounding box center [883, 318] width 481 height 53
click at [841, 325] on div "[DATE] 16:28 [PERSON_NAME] Conversación № A102 Conversación № A102 Resumir Resu…" at bounding box center [883, 318] width 481 height 53
click at [899, 355] on div "Buscar Carga más [DATE] [DATE] Creación: 2 eventos Expandir [DATE] 16:20 [PERSO…" at bounding box center [883, 132] width 507 height 859
drag, startPoint x: 1108, startPoint y: 333, endPoint x: 1016, endPoint y: 325, distance: 92.9
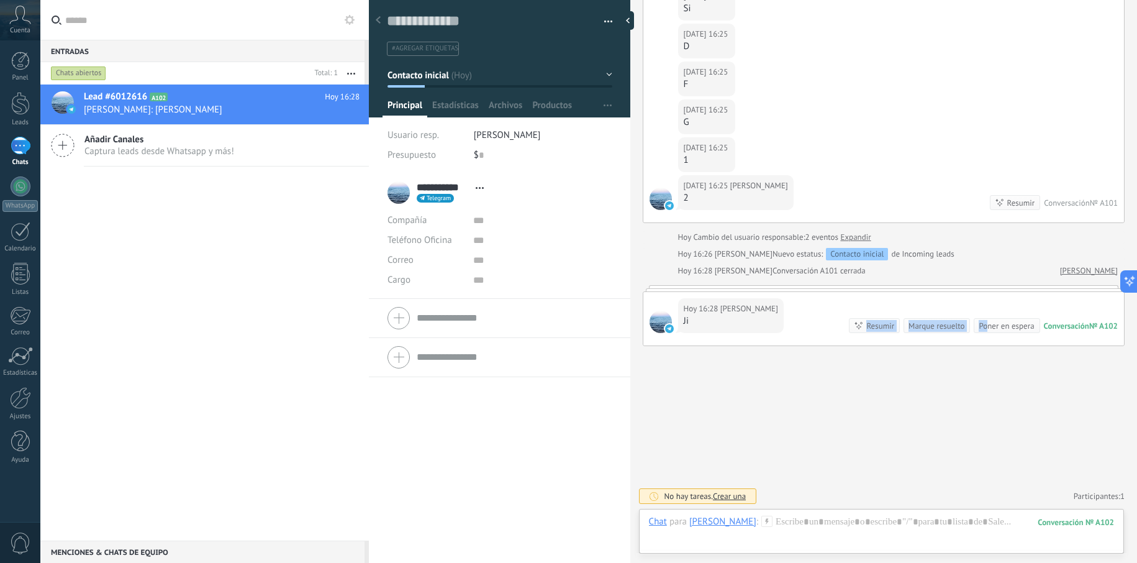
click at [1016, 325] on div "[DATE] 16:28 [PERSON_NAME] Conversación № A102 Conversación № A102 Resumir Resu…" at bounding box center [883, 318] width 481 height 53
click at [1095, 325] on div "№ A102" at bounding box center [1103, 325] width 29 height 11
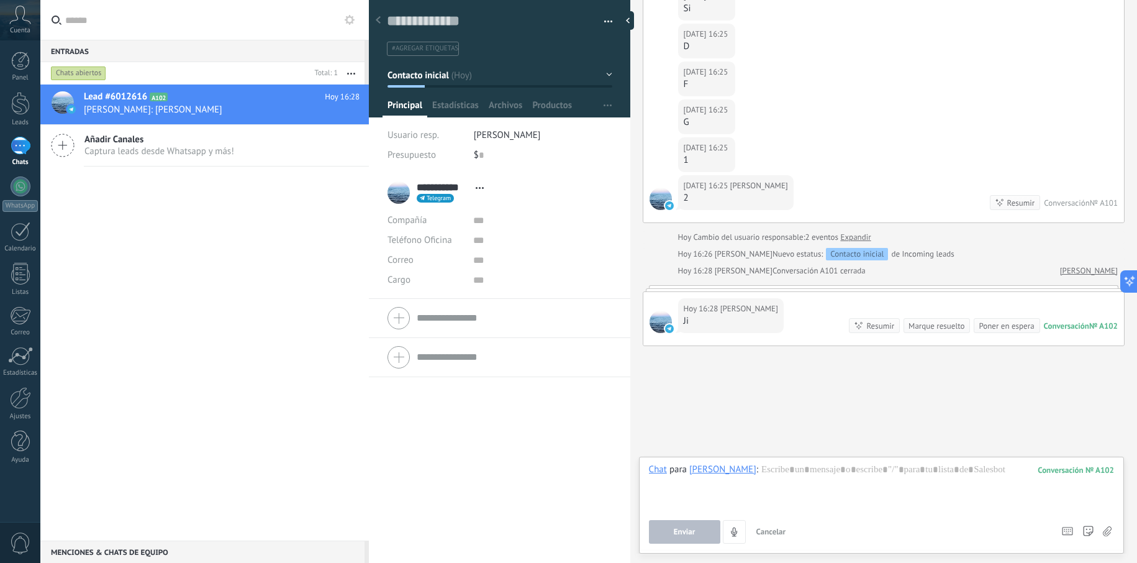
click at [1095, 325] on div "№ A102" at bounding box center [1103, 325] width 29 height 11
click at [1082, 325] on div "Conversación" at bounding box center [1066, 325] width 45 height 11
click at [685, 529] on span "Enviar" at bounding box center [685, 531] width 22 height 9
click at [1065, 324] on div "Conversación" at bounding box center [1066, 325] width 45 height 11
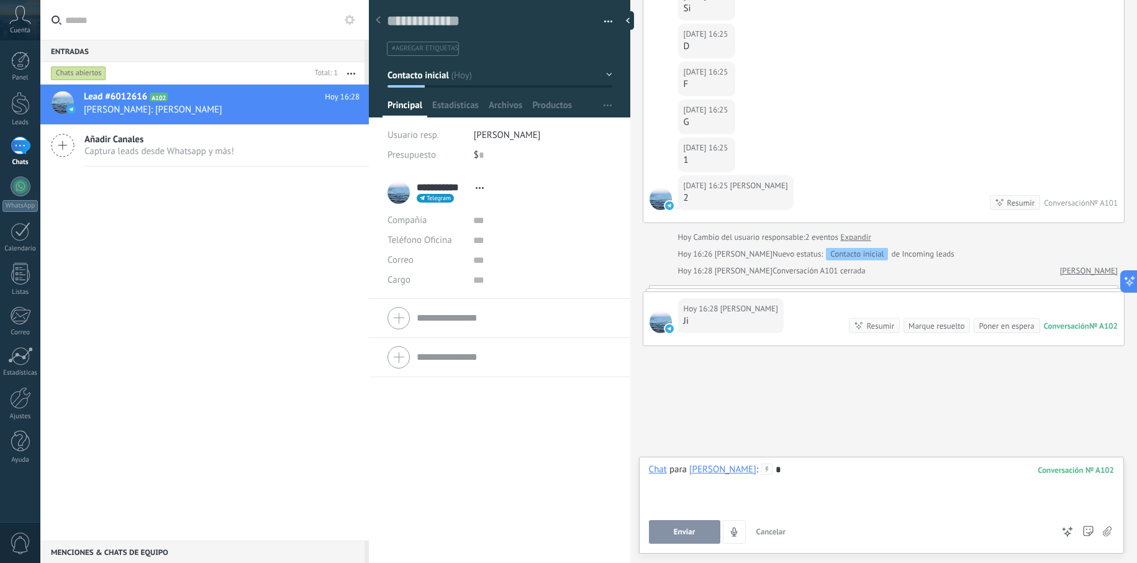
click at [1072, 471] on div "102" at bounding box center [1076, 469] width 76 height 11
click at [785, 496] on div "*" at bounding box center [881, 486] width 465 height 47
click at [693, 532] on span "Enviar" at bounding box center [685, 531] width 22 height 9
drag, startPoint x: 808, startPoint y: 471, endPoint x: 756, endPoint y: 468, distance: 52.9
click at [756, 468] on div "*****" at bounding box center [881, 486] width 465 height 47
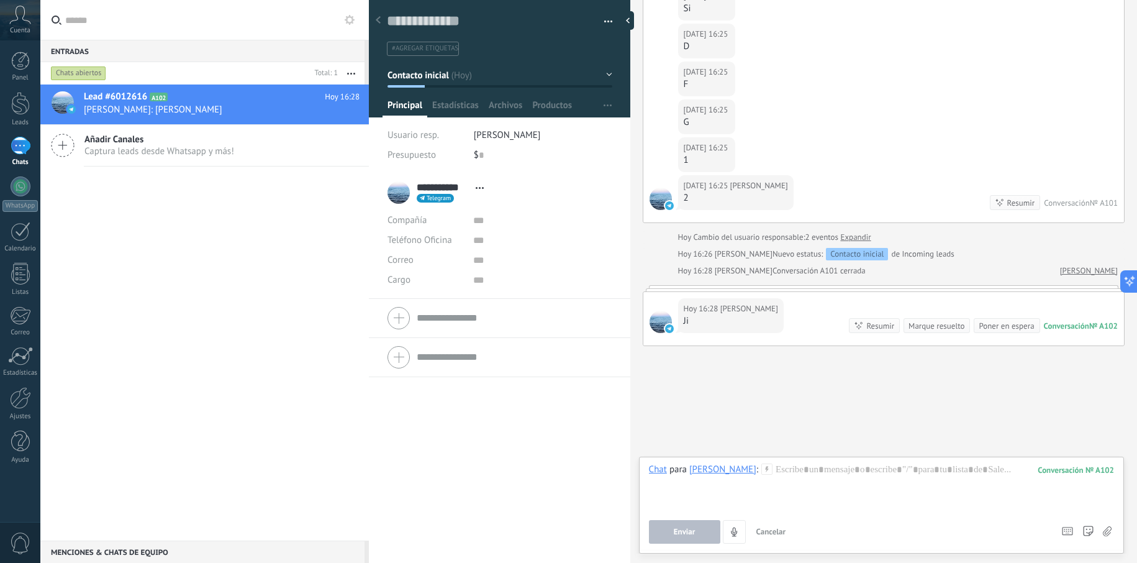
click at [951, 407] on div "Buscar Carga más [DATE] [DATE] Creación: 2 eventos Expandir [DATE] 16:20 [PERSO…" at bounding box center [883, 132] width 507 height 859
click at [1090, 322] on div "№ A102" at bounding box center [1103, 325] width 29 height 11
click at [1090, 532] on icon at bounding box center [1088, 532] width 11 height 11
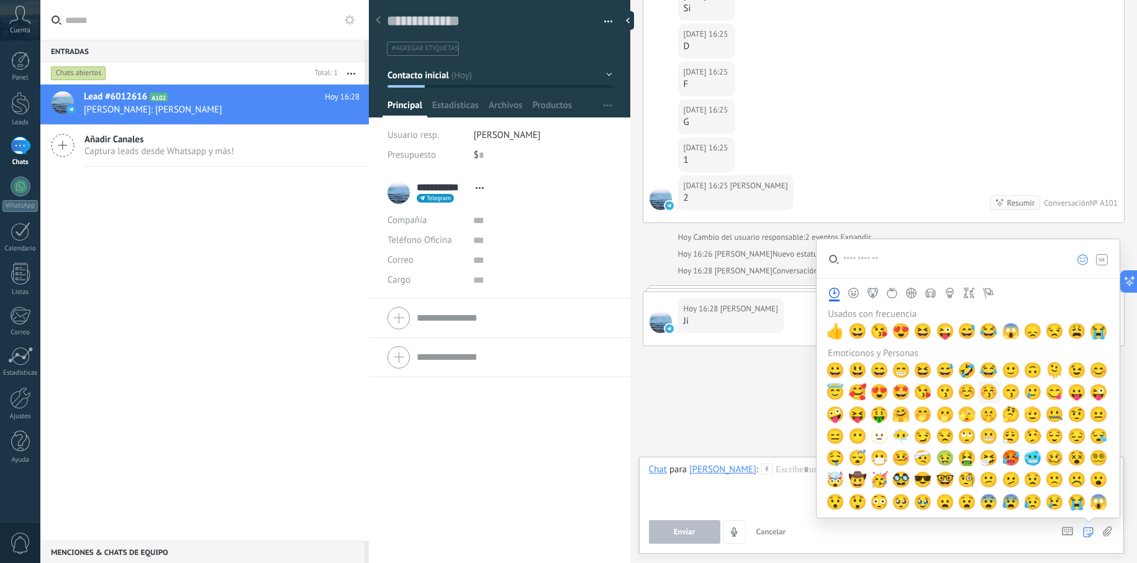
click at [980, 392] on div "😚" at bounding box center [989, 392] width 22 height 22
click at [673, 522] on button "Enviar" at bounding box center [684, 532] width 71 height 24
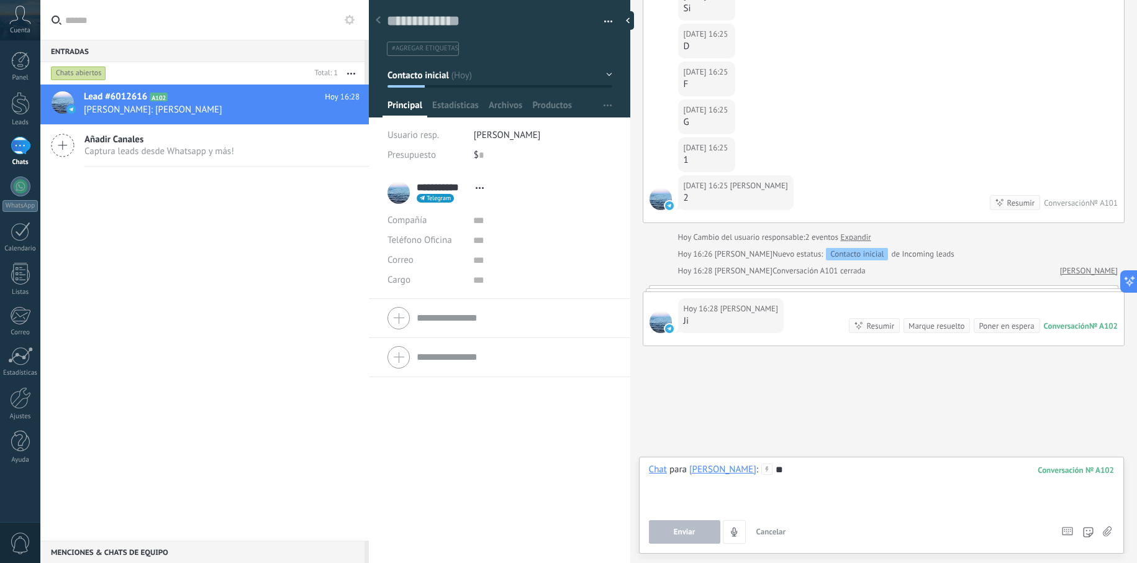
drag, startPoint x: 677, startPoint y: 525, endPoint x: 684, endPoint y: 530, distance: 8.4
click at [677, 526] on button "Enviar" at bounding box center [684, 532] width 71 height 24
click at [684, 530] on span "Enviar" at bounding box center [685, 531] width 22 height 9
click at [686, 536] on span "Enviar" at bounding box center [685, 531] width 22 height 9
click at [768, 503] on div "**" at bounding box center [881, 486] width 465 height 47
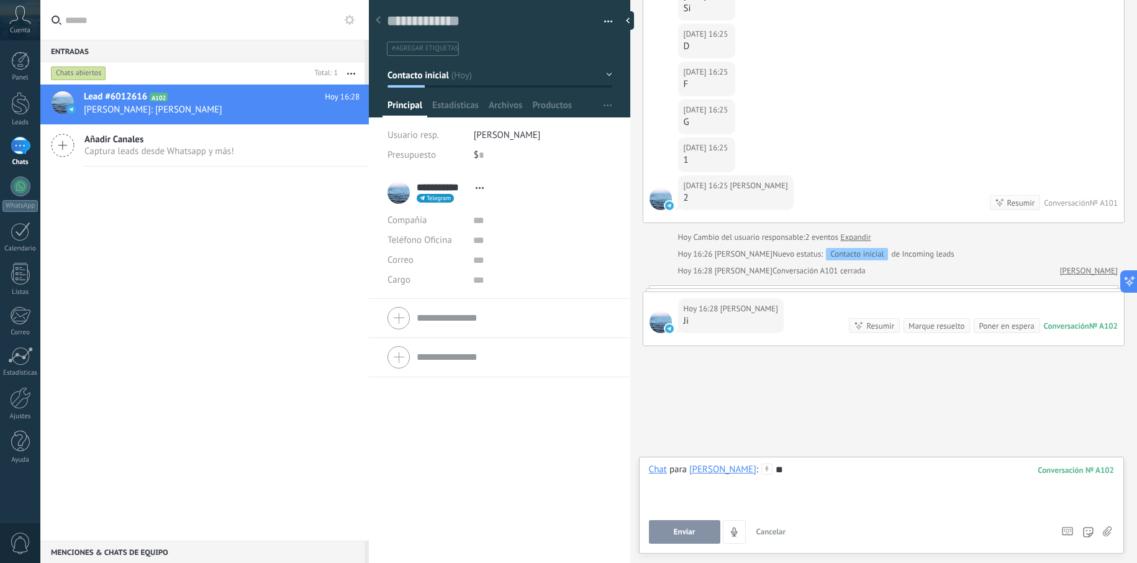
click at [690, 532] on span "Enviar" at bounding box center [685, 531] width 22 height 9
click at [764, 532] on span "Cancelar" at bounding box center [771, 531] width 30 height 11
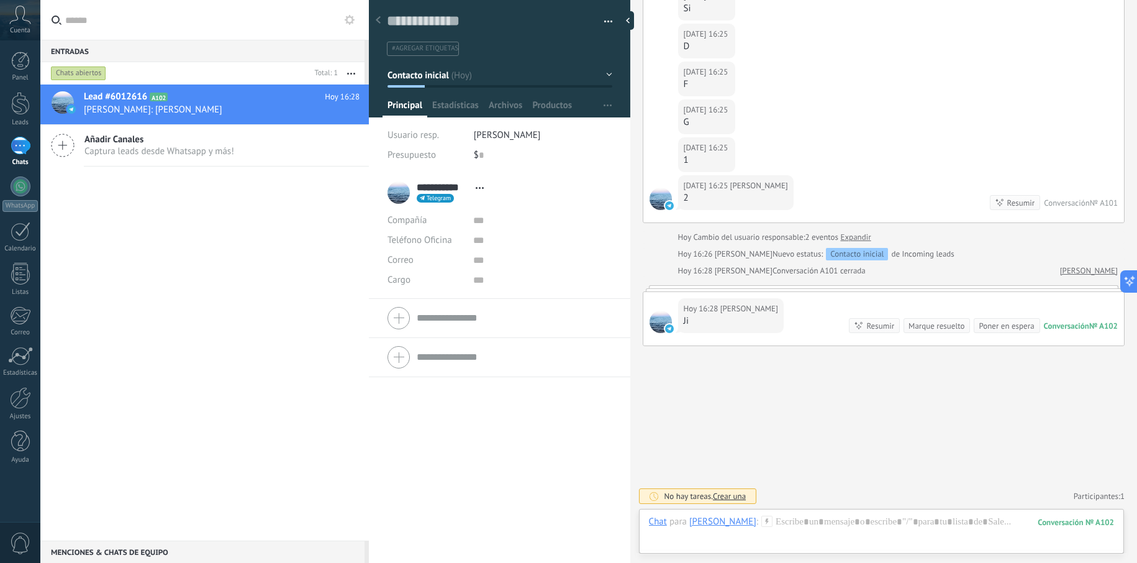
click at [598, 73] on button "Contacto inicial" at bounding box center [499, 75] width 225 height 22
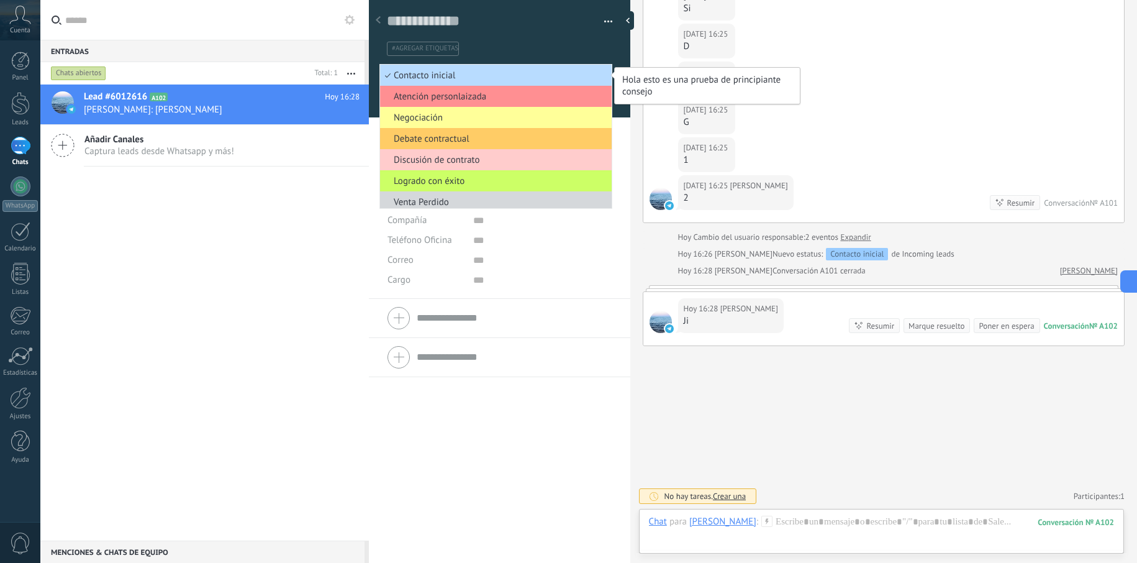
click at [601, 75] on li "Contacto inicial" at bounding box center [496, 75] width 232 height 21
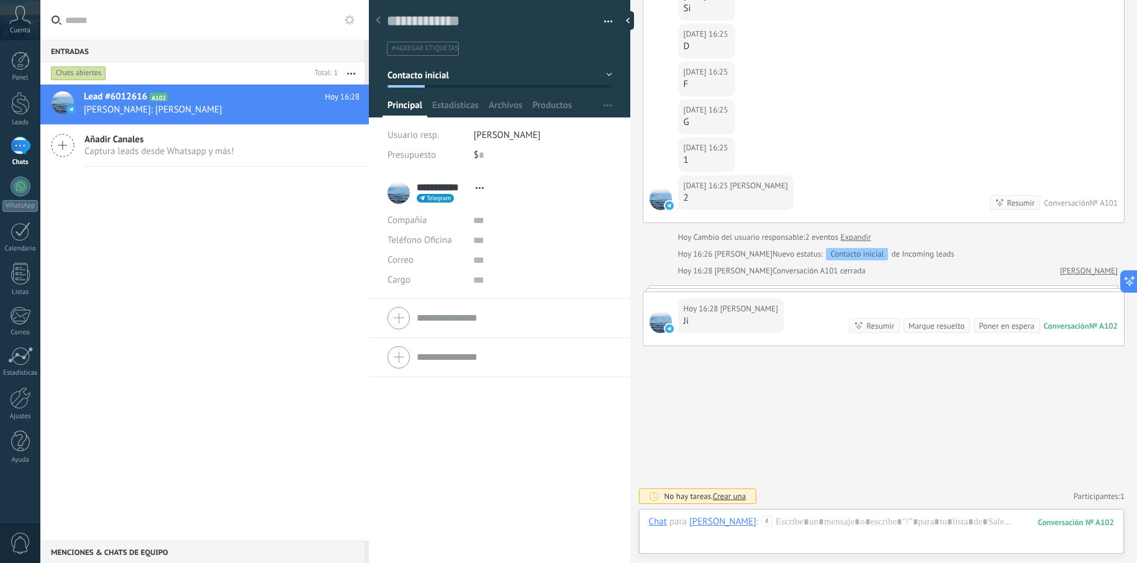
click at [601, 75] on button "Contacto inicial" at bounding box center [499, 75] width 225 height 22
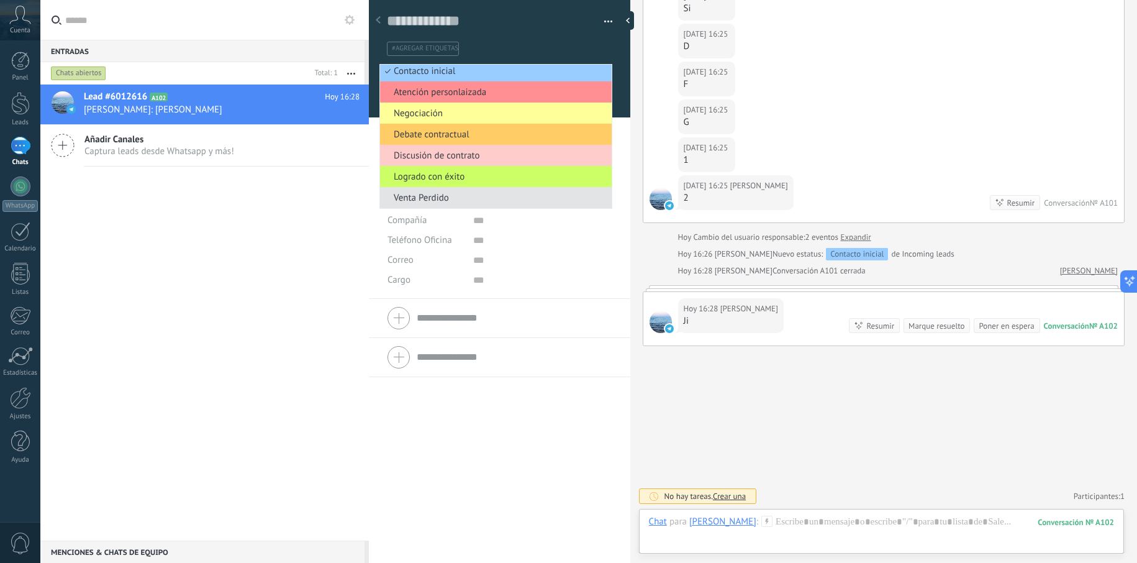
scroll to position [0, 0]
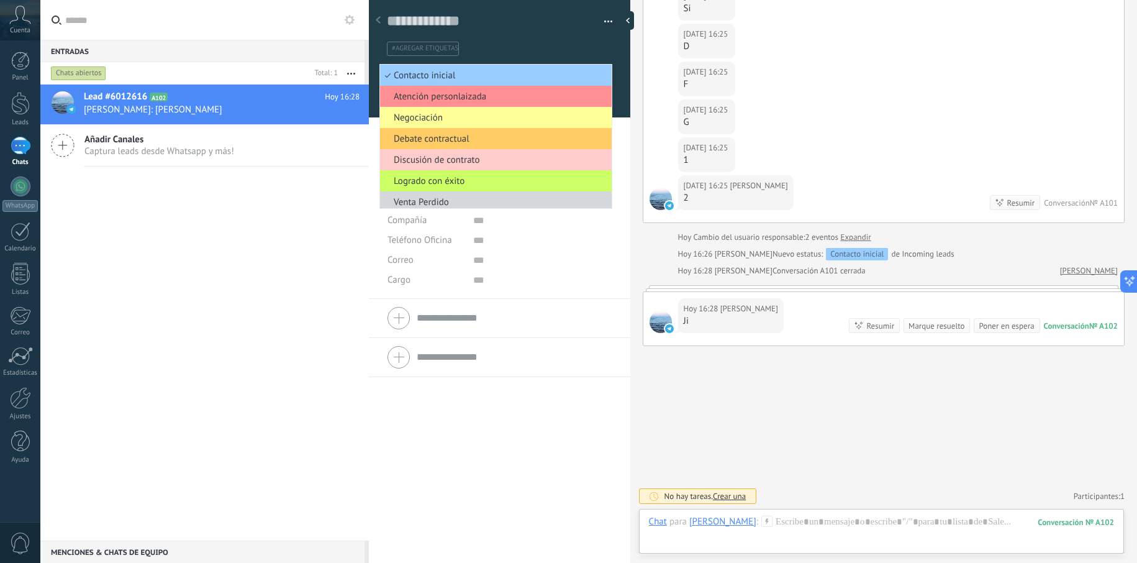
click at [789, 413] on div "Buscar Carga más [DATE] [DATE] Creación: 2 eventos Expandir [DATE] 16:20 [PERSO…" at bounding box center [883, 132] width 507 height 859
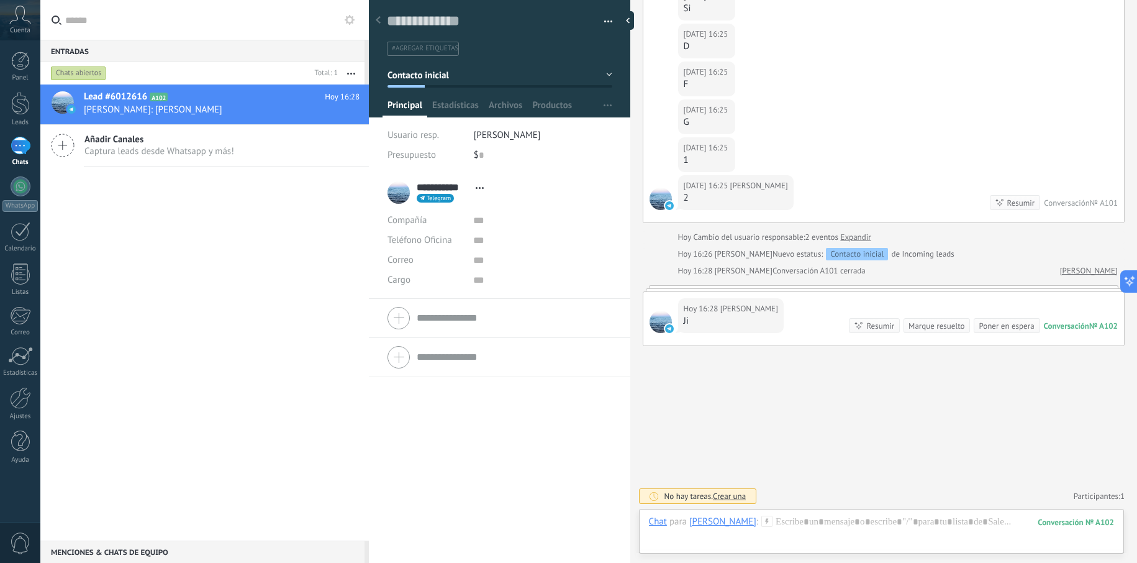
click at [607, 24] on span "button" at bounding box center [608, 23] width 9 height 2
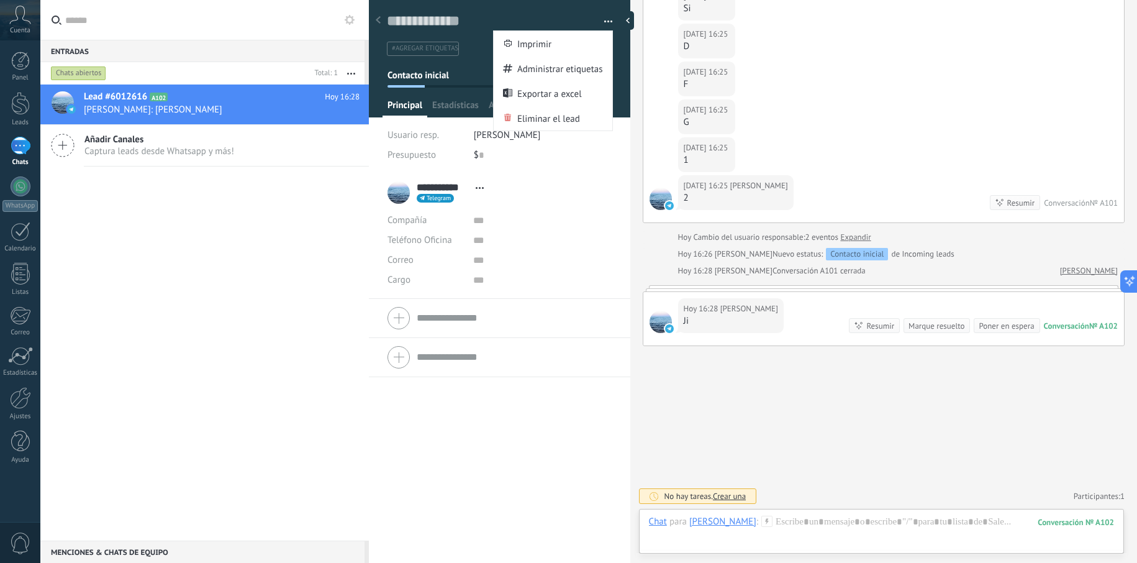
click at [754, 442] on div "Buscar Carga más [DATE] [DATE] Creación: 2 eventos Expandir [DATE] 16:20 [PERSO…" at bounding box center [883, 132] width 507 height 859
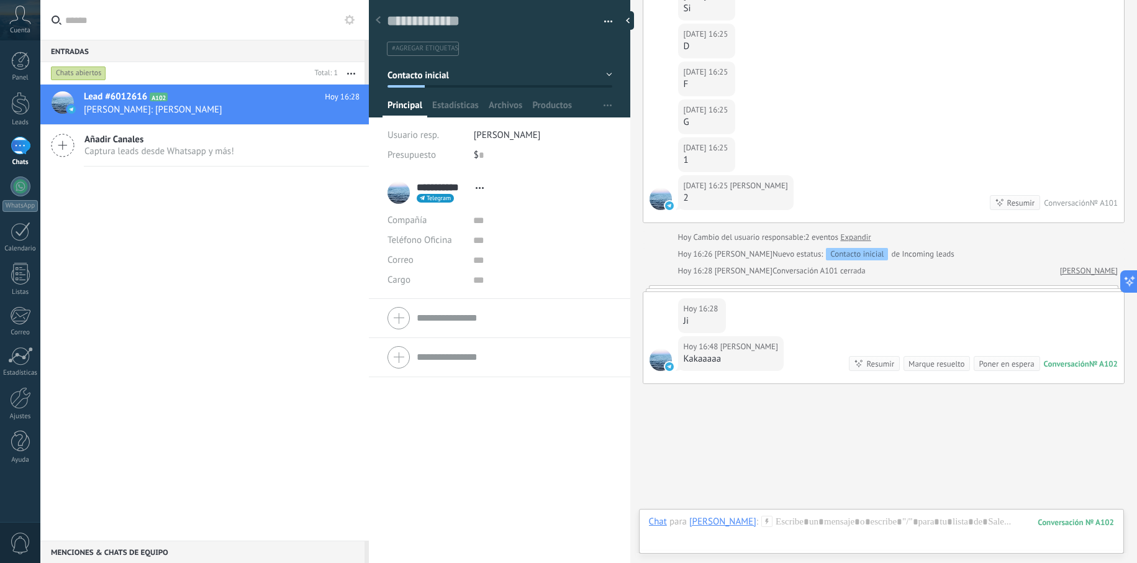
scroll to position [325, 0]
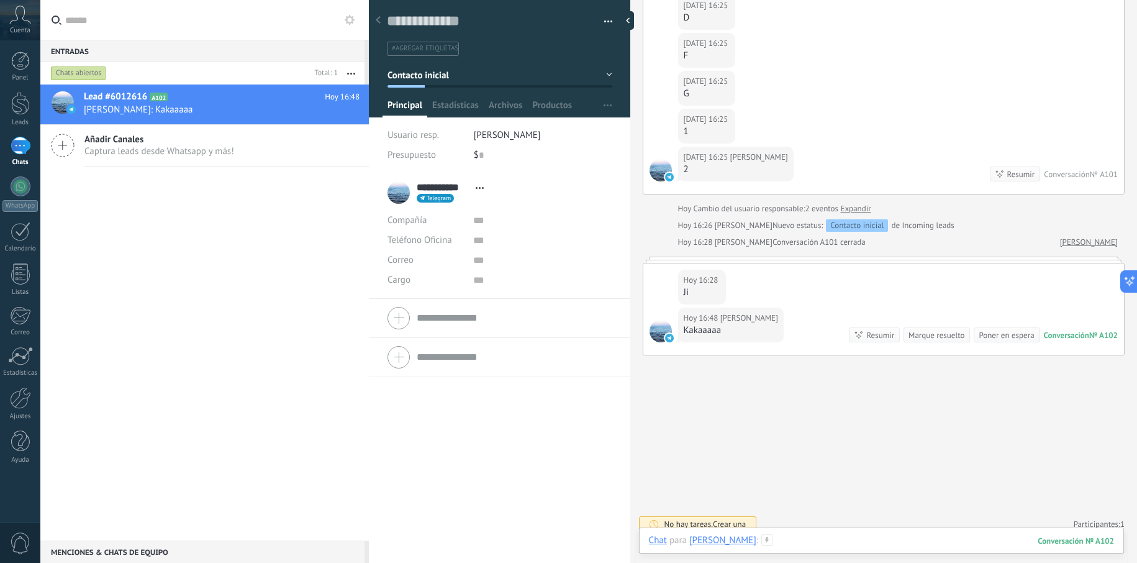
click at [862, 538] on div at bounding box center [881, 552] width 465 height 37
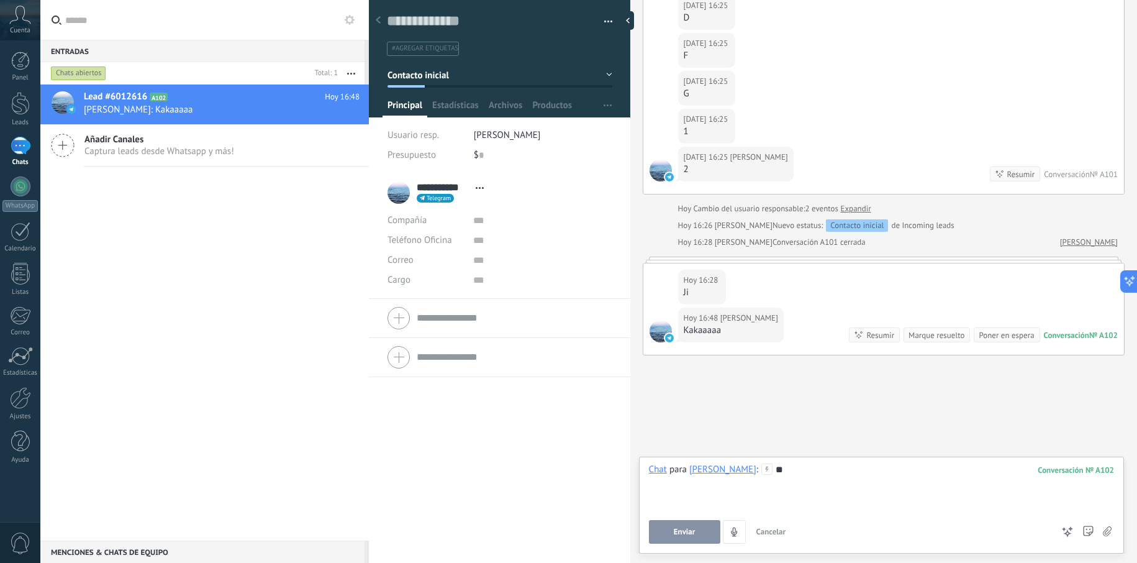
click at [688, 535] on span "Enviar" at bounding box center [685, 531] width 22 height 9
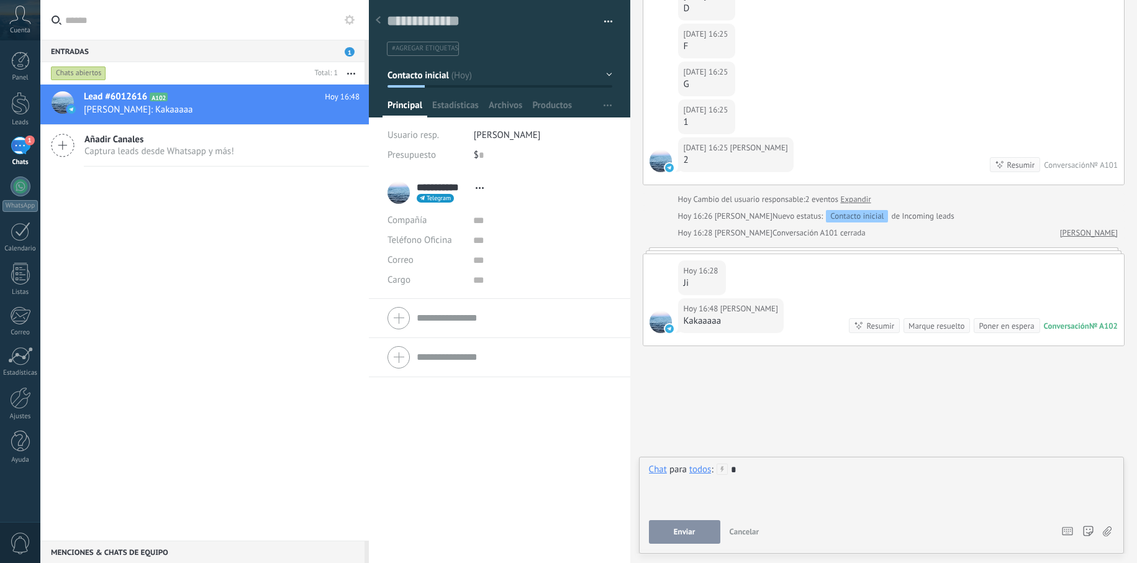
scroll to position [19, 0]
click at [706, 538] on button "Enviar" at bounding box center [684, 532] width 71 height 24
click at [685, 539] on button "Enviar" at bounding box center [684, 532] width 71 height 24
click at [196, 301] on div "Lead #6012616 A102 [DATE] 16:48 [PERSON_NAME]: Kakaaaaa Añadir Canales Captura …" at bounding box center [204, 312] width 328 height 456
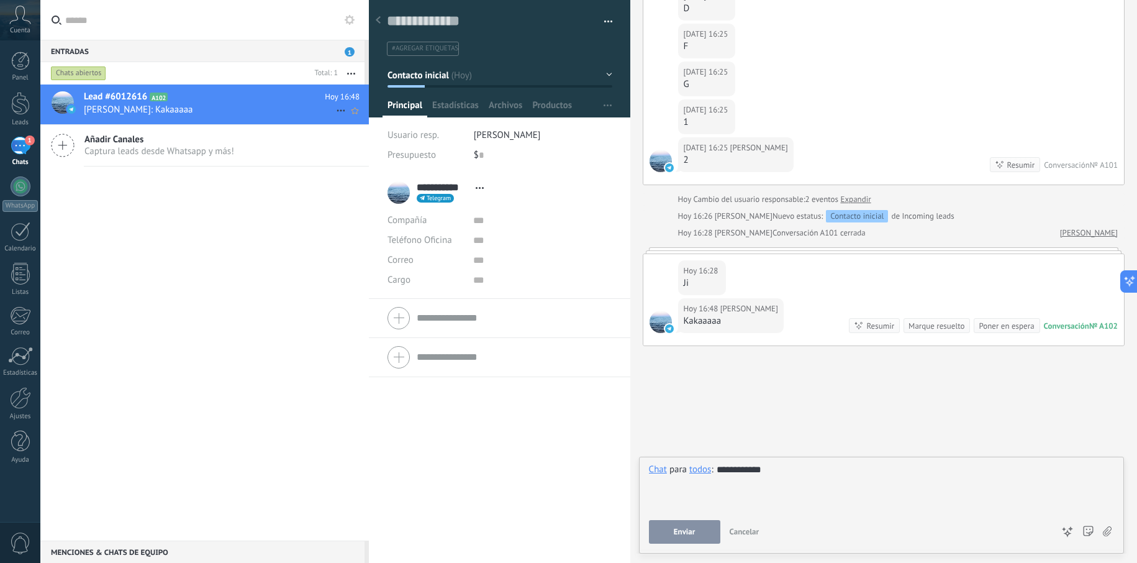
click at [210, 97] on h2 "Lead #6012616 A102" at bounding box center [204, 97] width 241 height 12
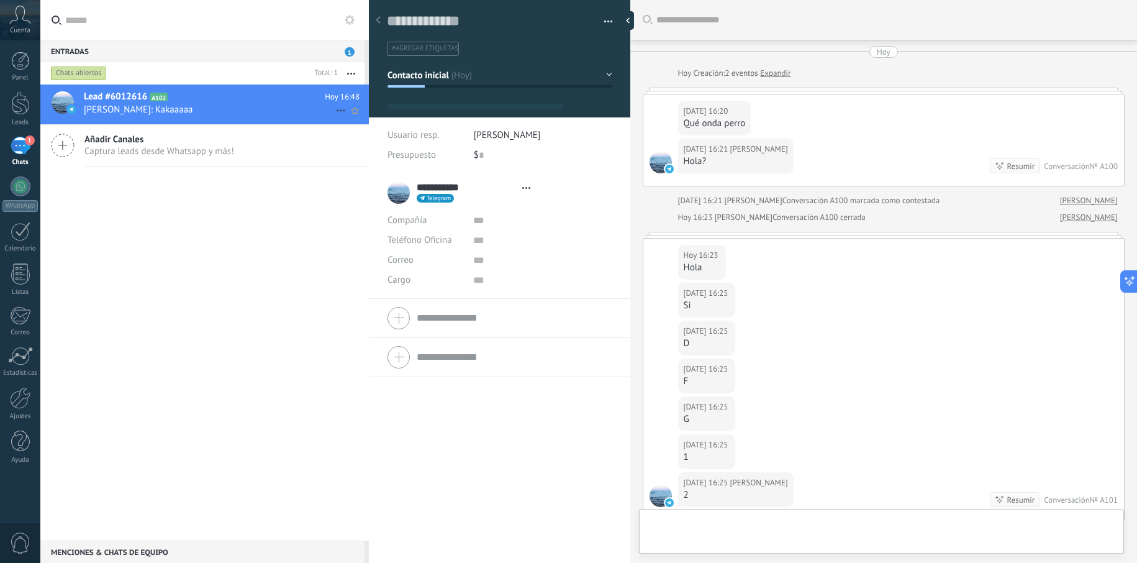
type textarea "**********"
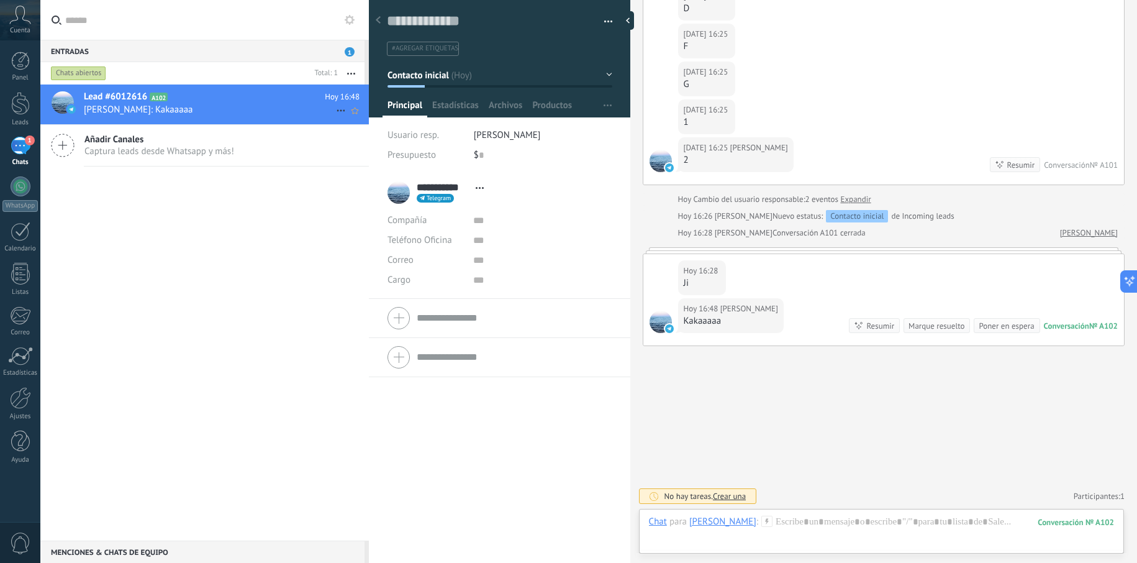
click at [337, 111] on use at bounding box center [341, 111] width 8 height 2
click at [350, 119] on div "[PERSON_NAME] respondió" at bounding box center [401, 116] width 123 height 25
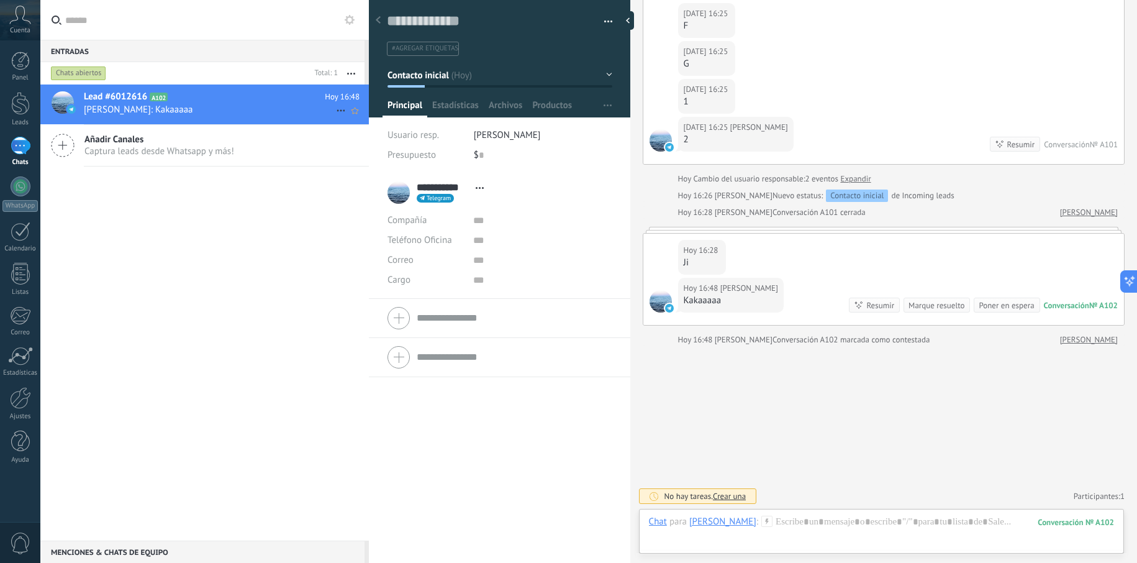
click at [333, 108] on icon at bounding box center [340, 110] width 15 height 15
click at [209, 117] on div at bounding box center [568, 281] width 1137 height 563
click at [816, 523] on div at bounding box center [881, 533] width 465 height 37
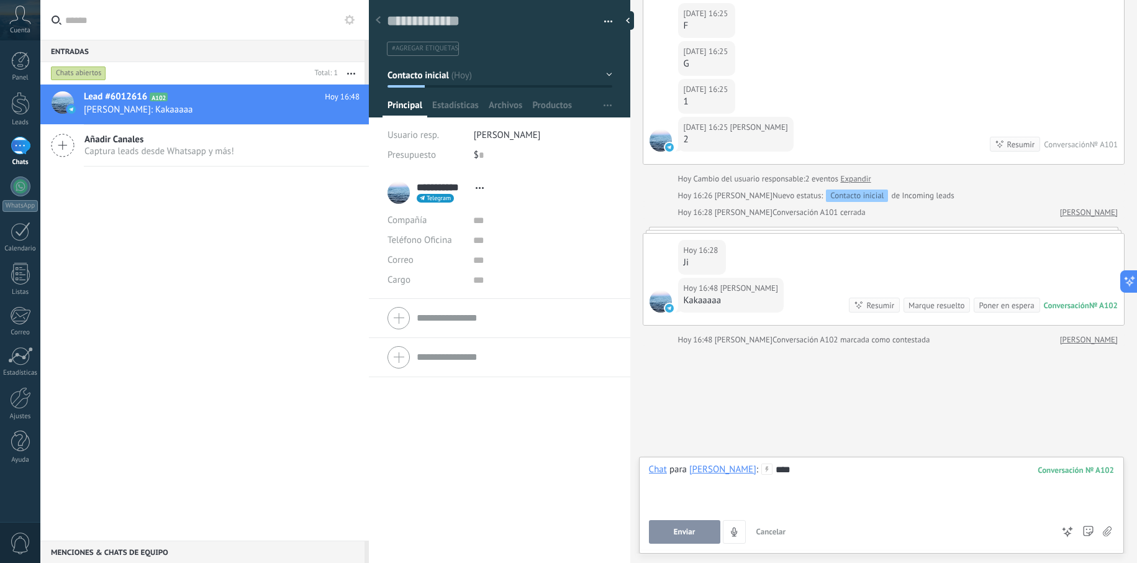
click at [713, 525] on button "Enviar" at bounding box center [684, 532] width 71 height 24
click at [681, 531] on span "Enviar" at bounding box center [685, 531] width 22 height 9
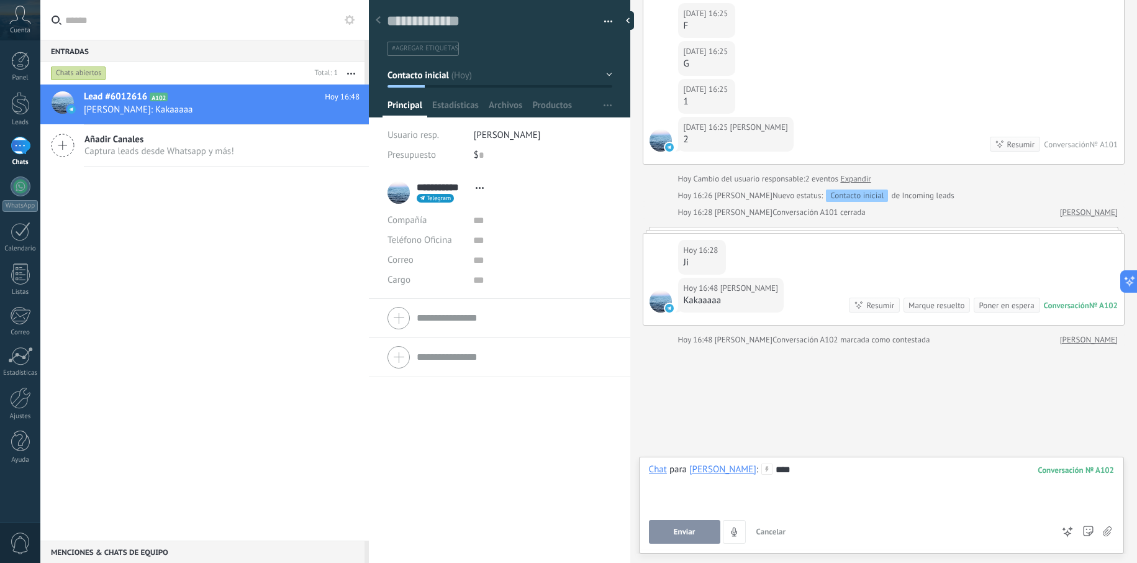
click at [681, 531] on span "Enviar" at bounding box center [685, 531] width 22 height 9
click at [12, 103] on div at bounding box center [20, 103] width 19 height 23
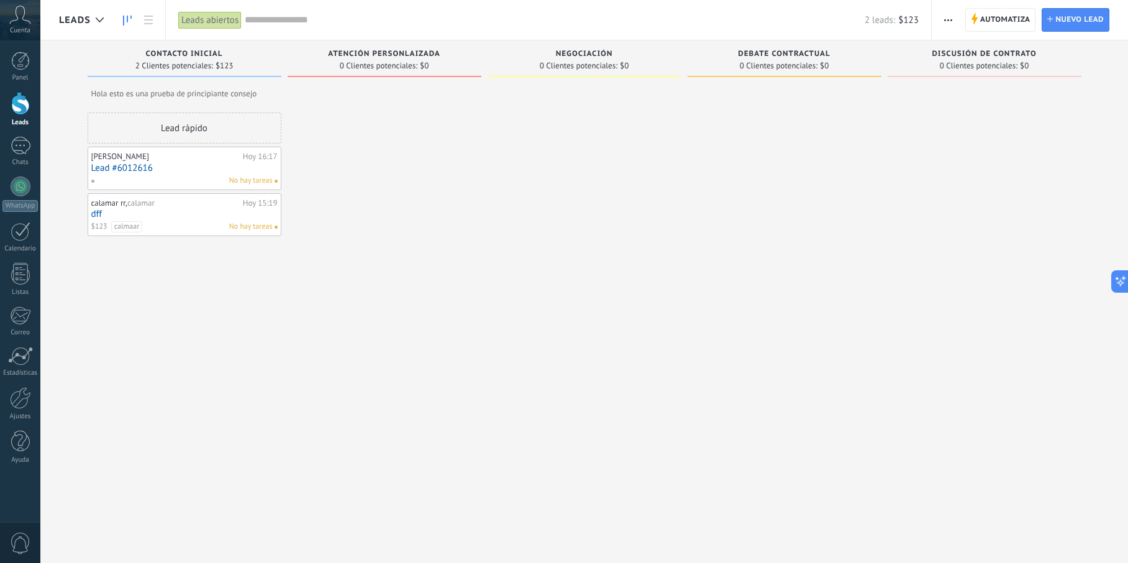
click at [155, 165] on link "Lead #6012616" at bounding box center [184, 168] width 186 height 11
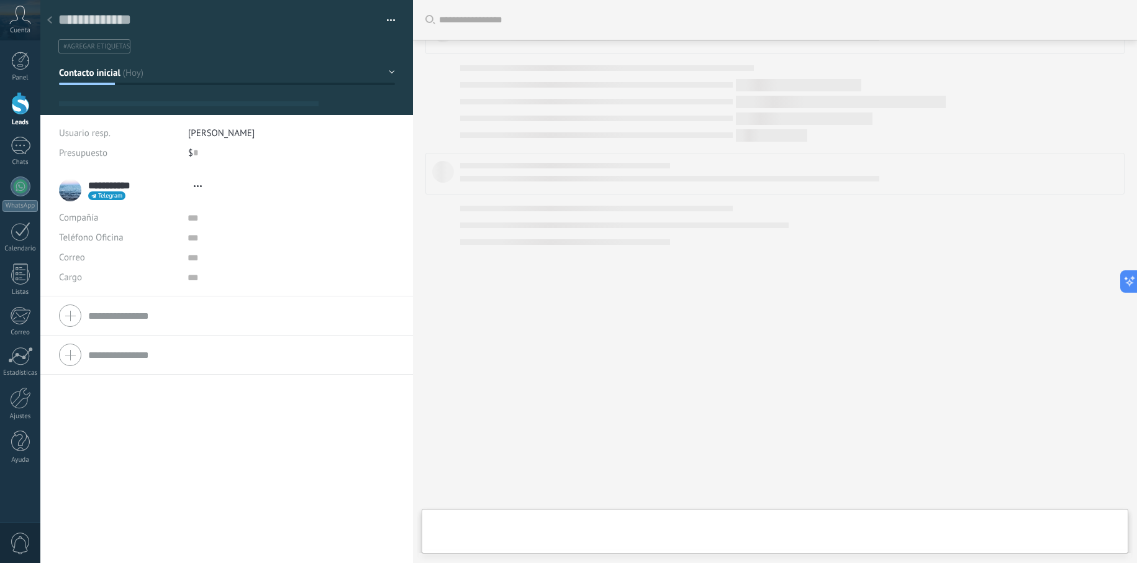
scroll to position [355, 0]
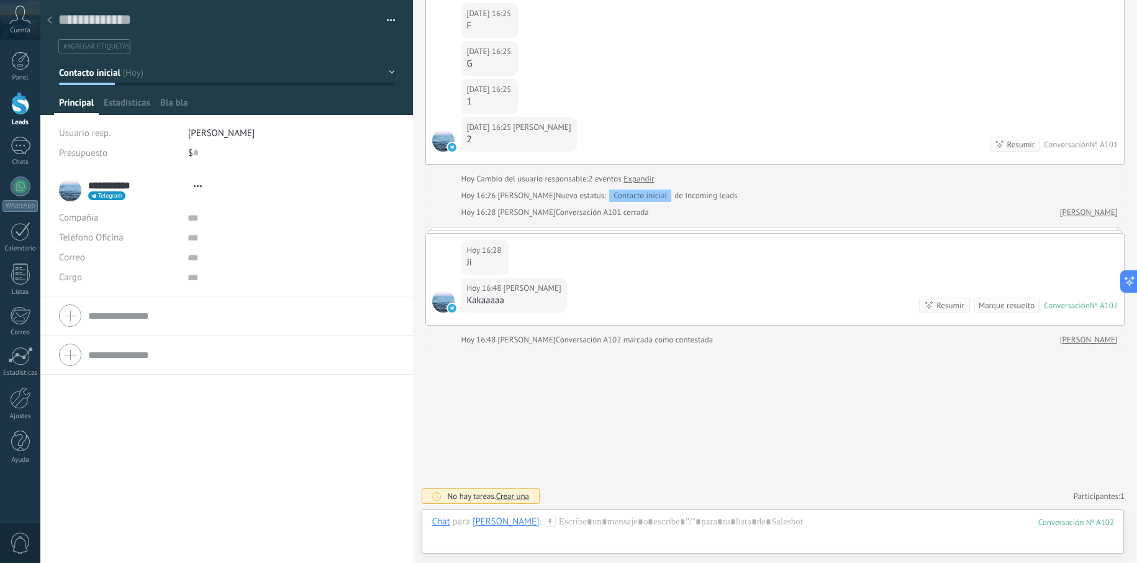
type textarea "**********"
click at [644, 520] on div at bounding box center [773, 533] width 682 height 37
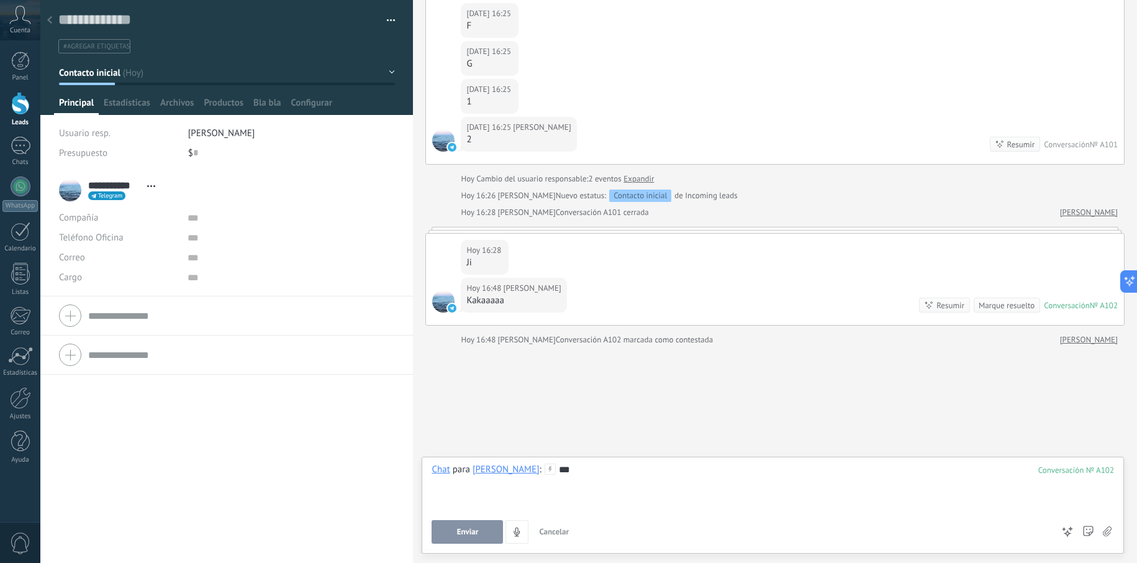
click at [453, 535] on button "Enviar" at bounding box center [467, 532] width 71 height 24
click at [513, 473] on div "[PERSON_NAME]" at bounding box center [506, 468] width 67 height 11
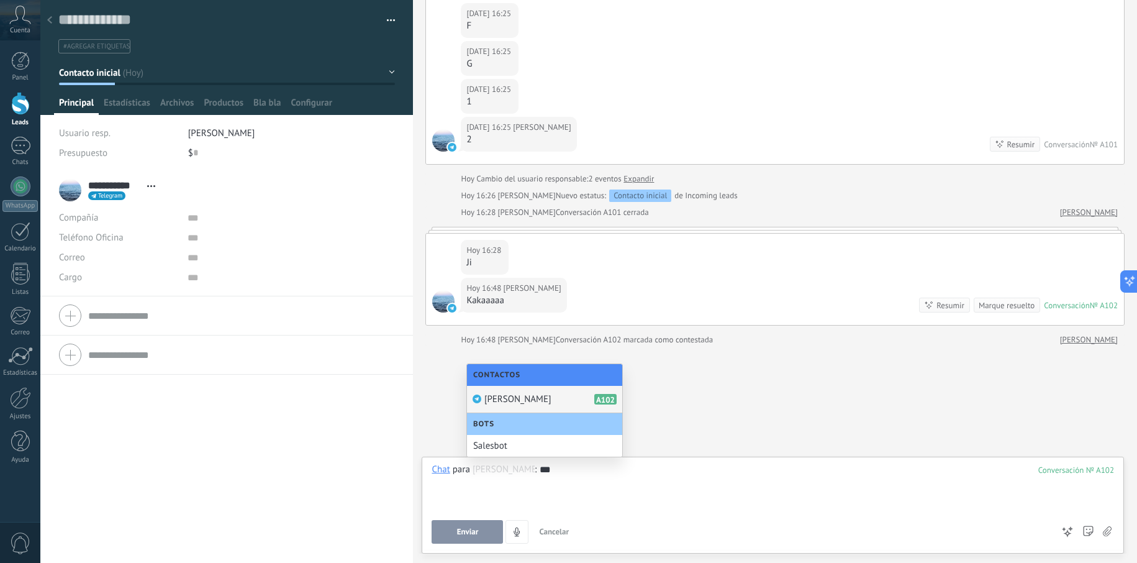
click at [570, 394] on div "[PERSON_NAME] A102" at bounding box center [544, 399] width 155 height 27
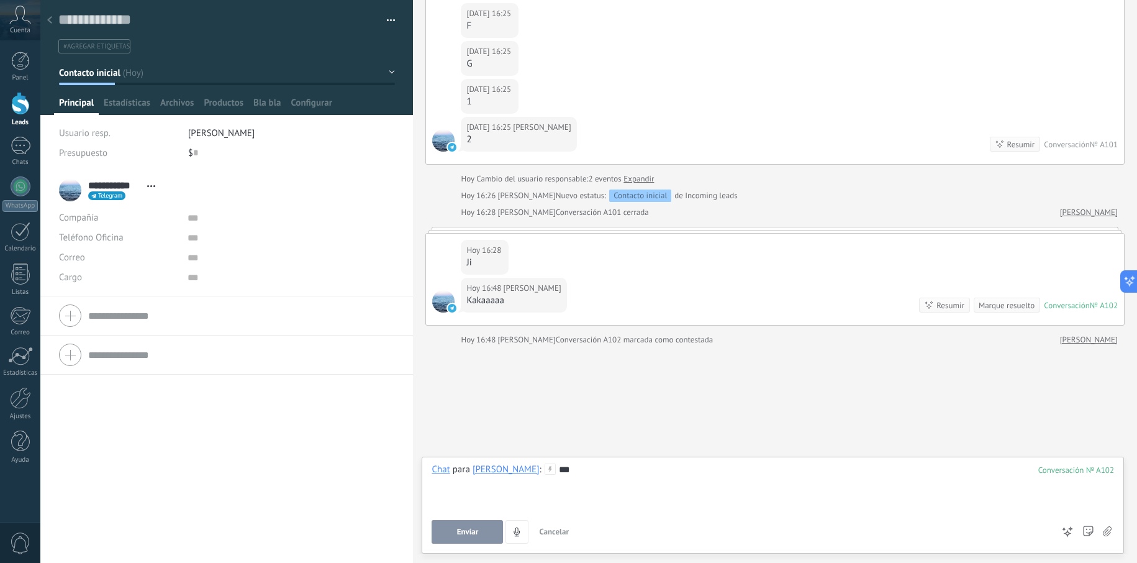
drag, startPoint x: 608, startPoint y: 507, endPoint x: 439, endPoint y: 545, distance: 173.5
click at [422, 549] on div "Chat Correo Nota Tarea Chat para [PERSON_NAME] : 102 *** Enviar Cancelar Rastre…" at bounding box center [773, 504] width 702 height 97
click at [448, 540] on button "Enviar" at bounding box center [467, 532] width 71 height 24
click at [476, 532] on span "Enviar" at bounding box center [468, 531] width 22 height 9
click at [461, 528] on span "Enviar" at bounding box center [468, 531] width 22 height 9
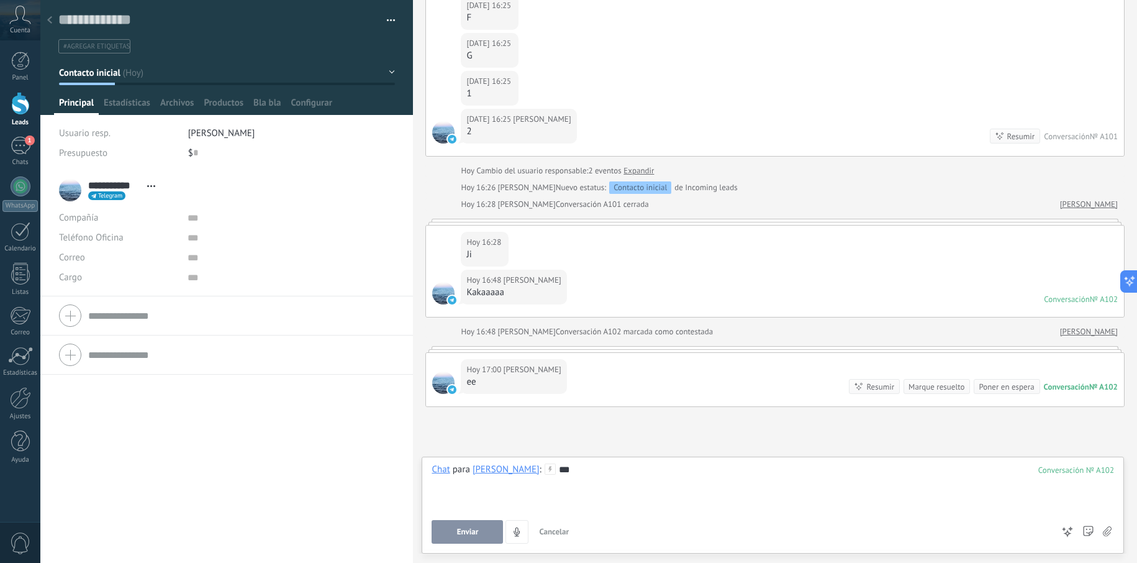
scroll to position [424, 0]
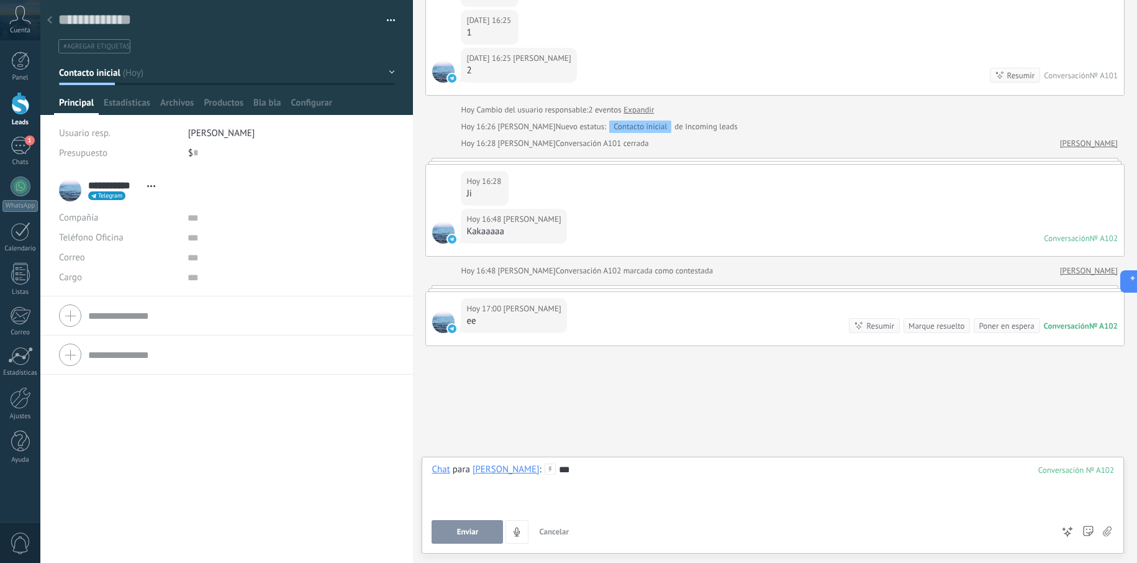
click at [493, 471] on div "[PERSON_NAME]" at bounding box center [506, 468] width 67 height 11
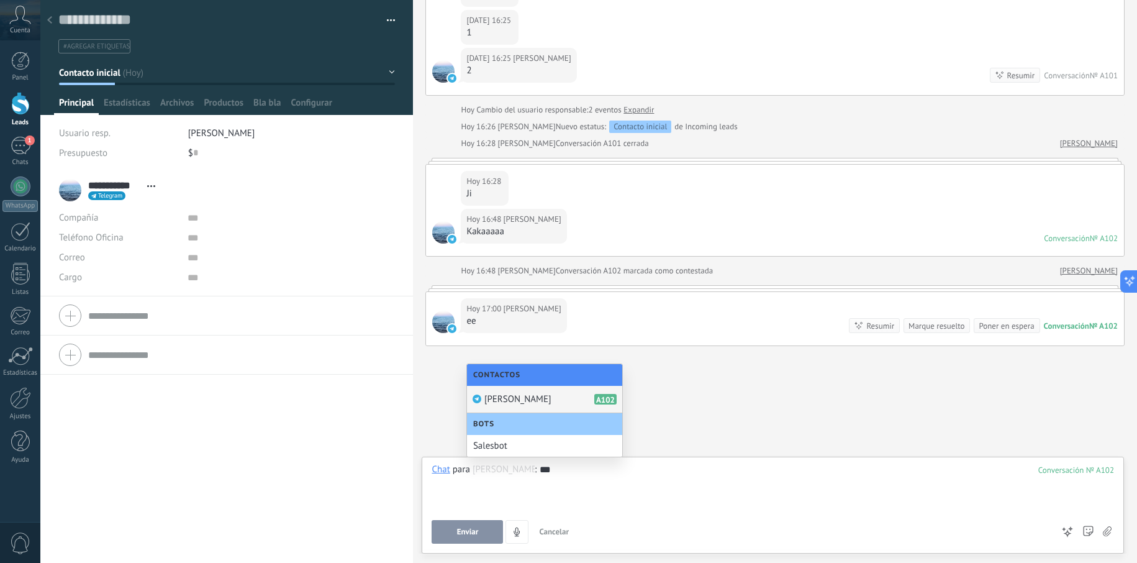
click at [496, 399] on span "[PERSON_NAME]" at bounding box center [517, 399] width 67 height 12
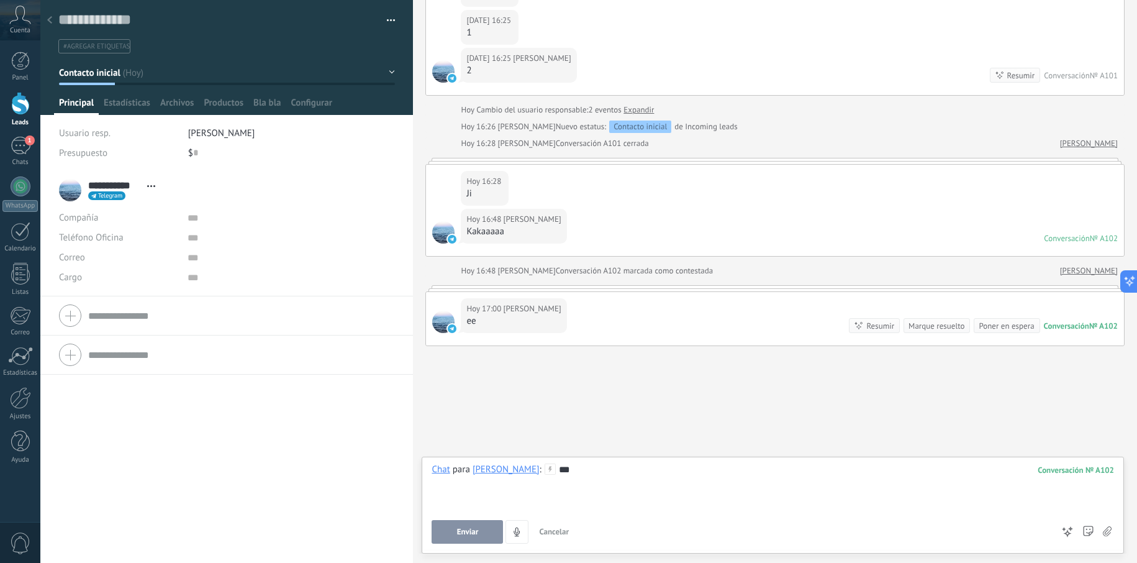
click at [492, 534] on button "Enviar" at bounding box center [467, 532] width 71 height 24
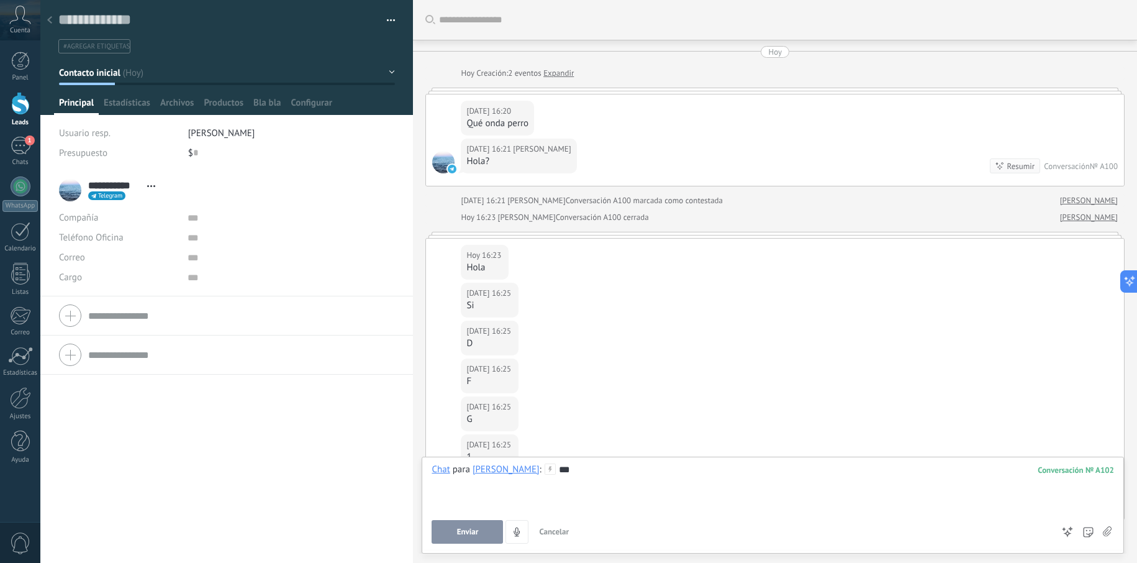
click at [499, 30] on div at bounding box center [781, 20] width 685 height 40
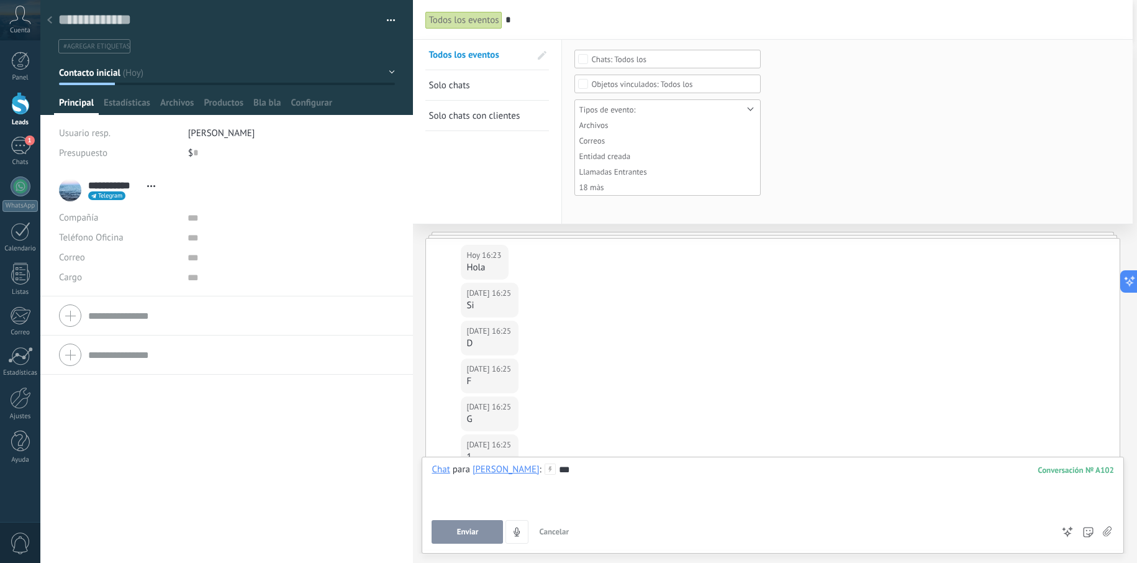
type input "*"
click at [435, 81] on span "Solo chats" at bounding box center [448, 85] width 41 height 12
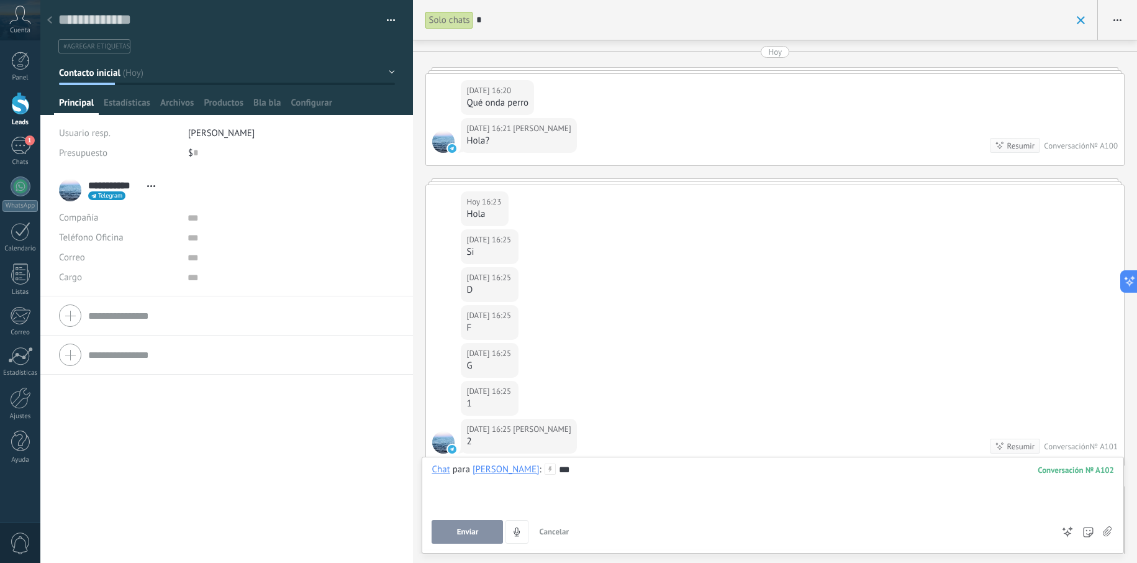
scroll to position [269, 0]
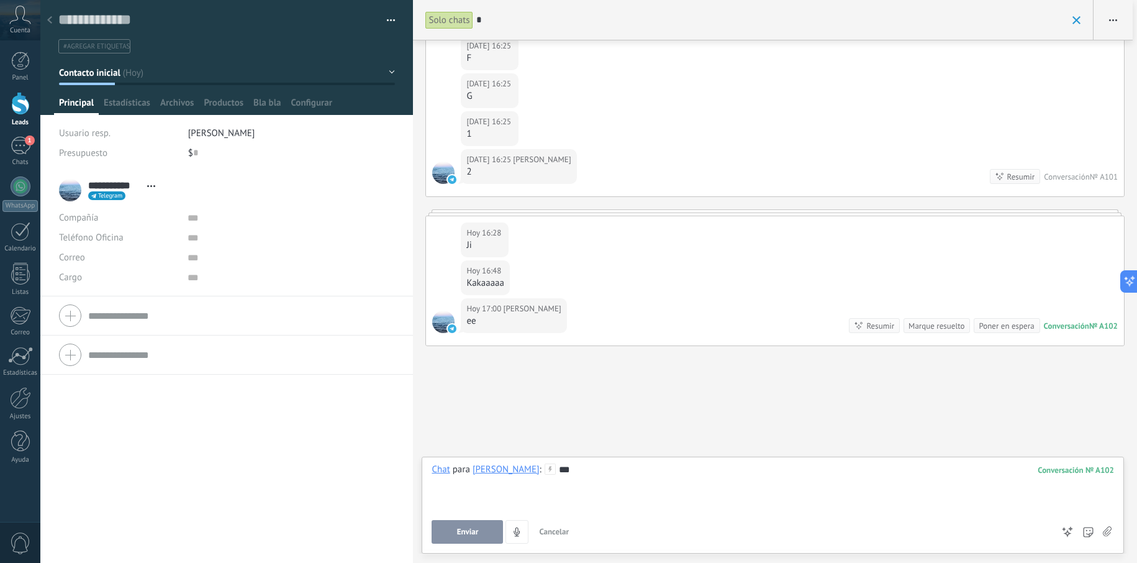
click at [1080, 20] on span at bounding box center [1076, 20] width 8 height 8
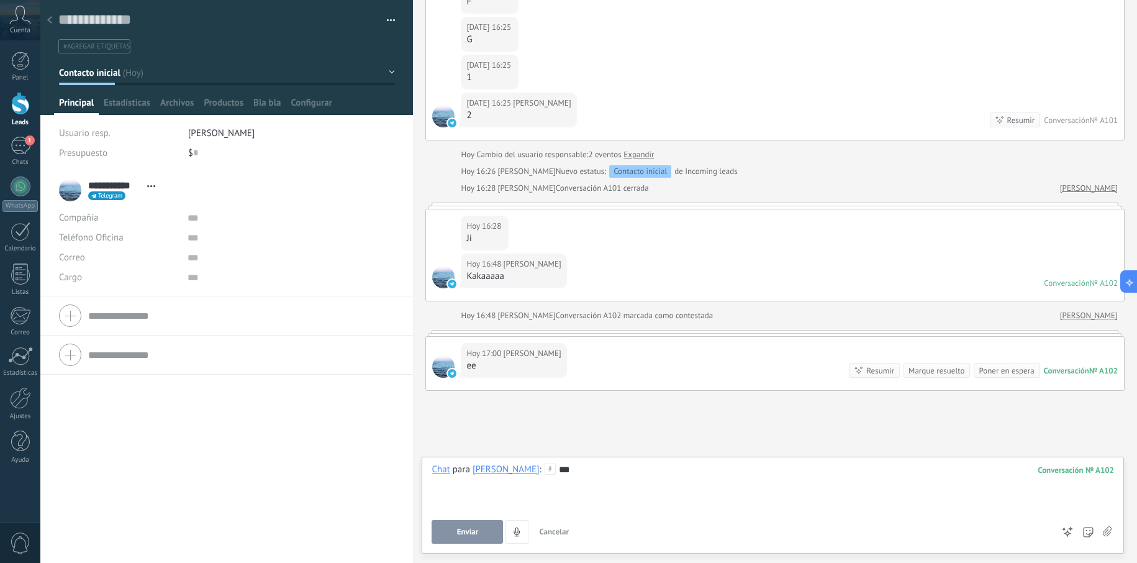
scroll to position [424, 0]
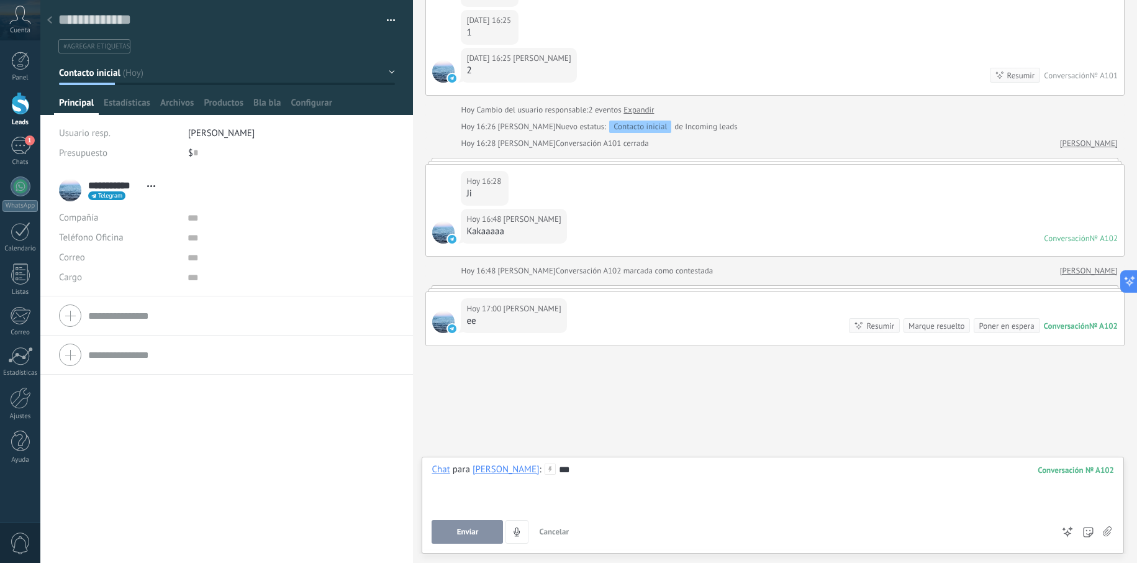
click at [480, 471] on div "[PERSON_NAME]" at bounding box center [506, 468] width 67 height 11
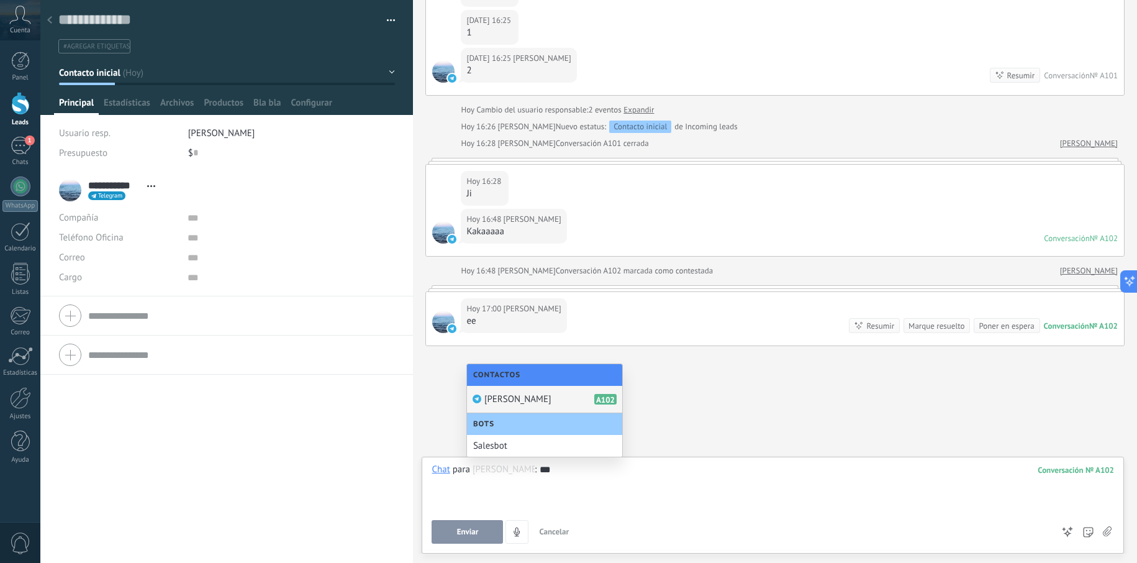
click at [510, 404] on span "[PERSON_NAME]" at bounding box center [517, 399] width 67 height 12
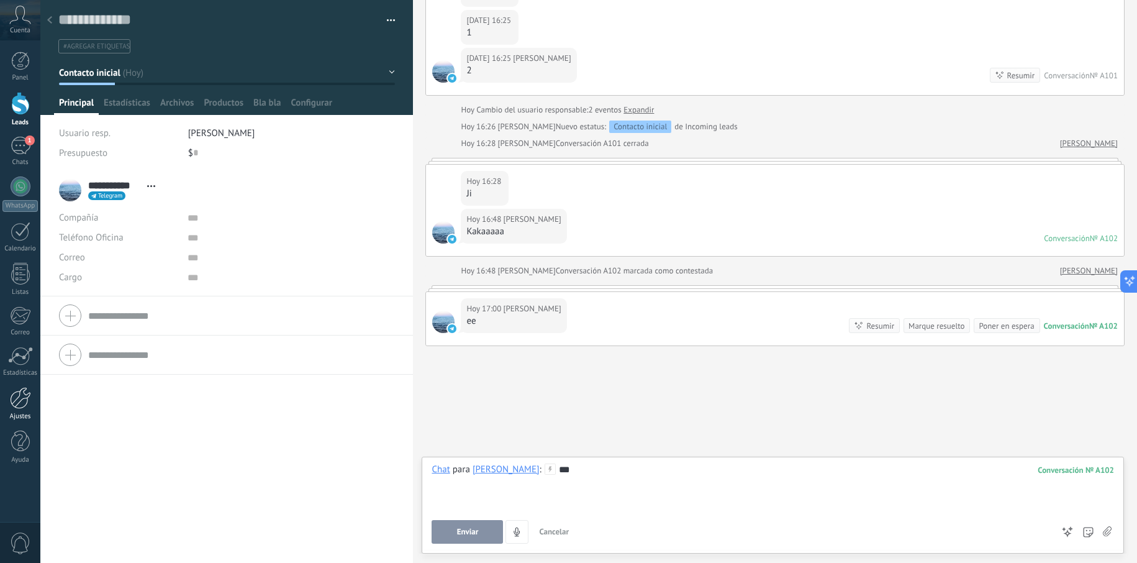
click at [20, 407] on div at bounding box center [20, 398] width 21 height 22
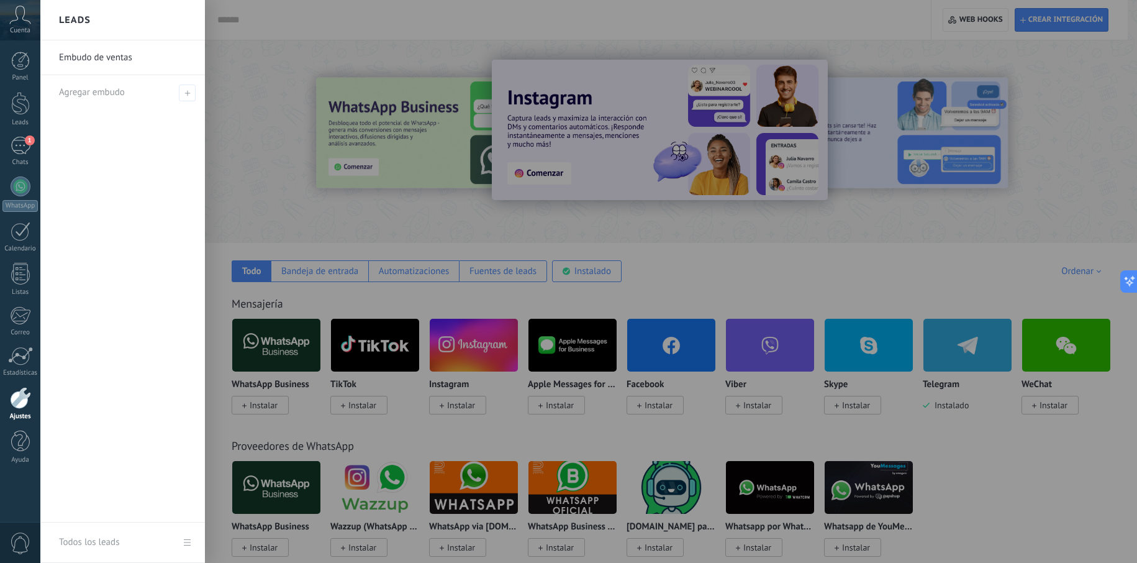
click at [491, 240] on div at bounding box center [608, 281] width 1137 height 563
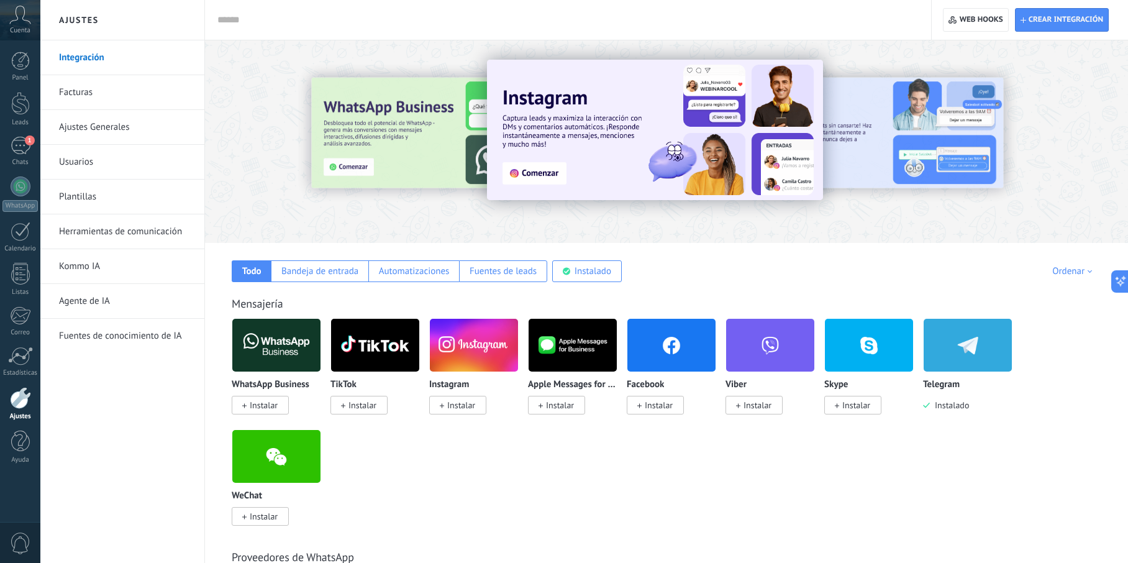
click at [939, 337] on img at bounding box center [967, 345] width 88 height 60
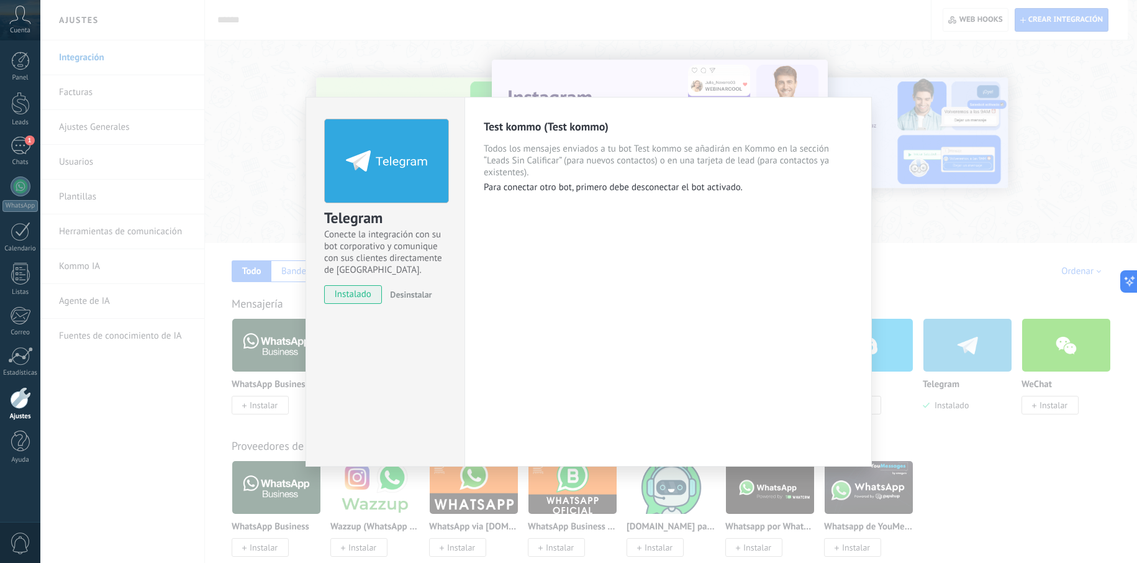
click at [562, 56] on div "Telegram Conecte la integración con su bot corporativo y comunique con sus clie…" at bounding box center [588, 281] width 1096 height 563
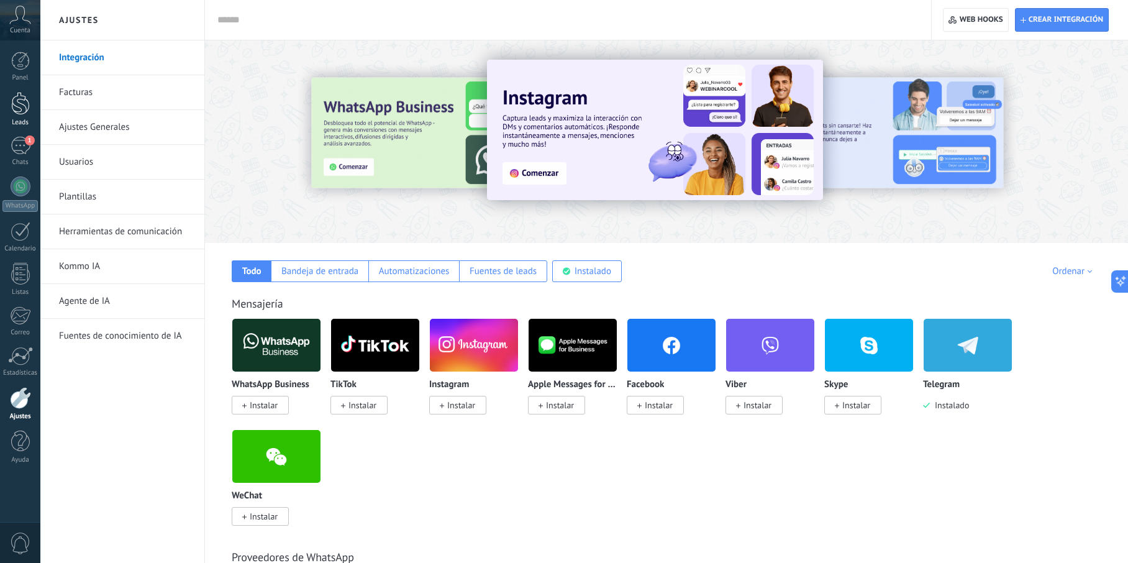
click at [23, 102] on div at bounding box center [20, 103] width 19 height 23
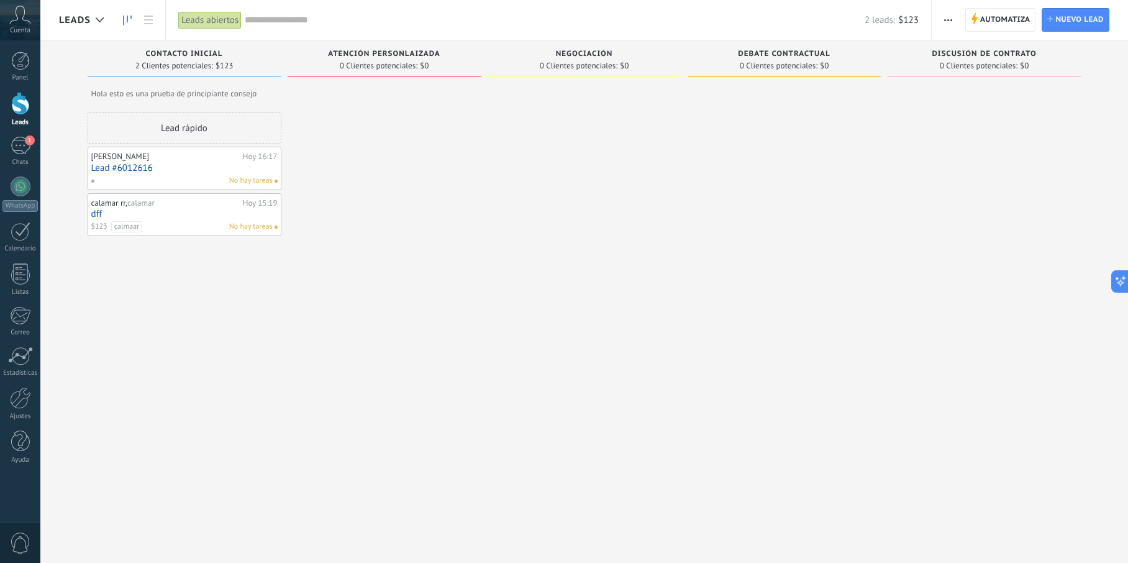
click at [79, 21] on span "Leads" at bounding box center [75, 20] width 32 height 12
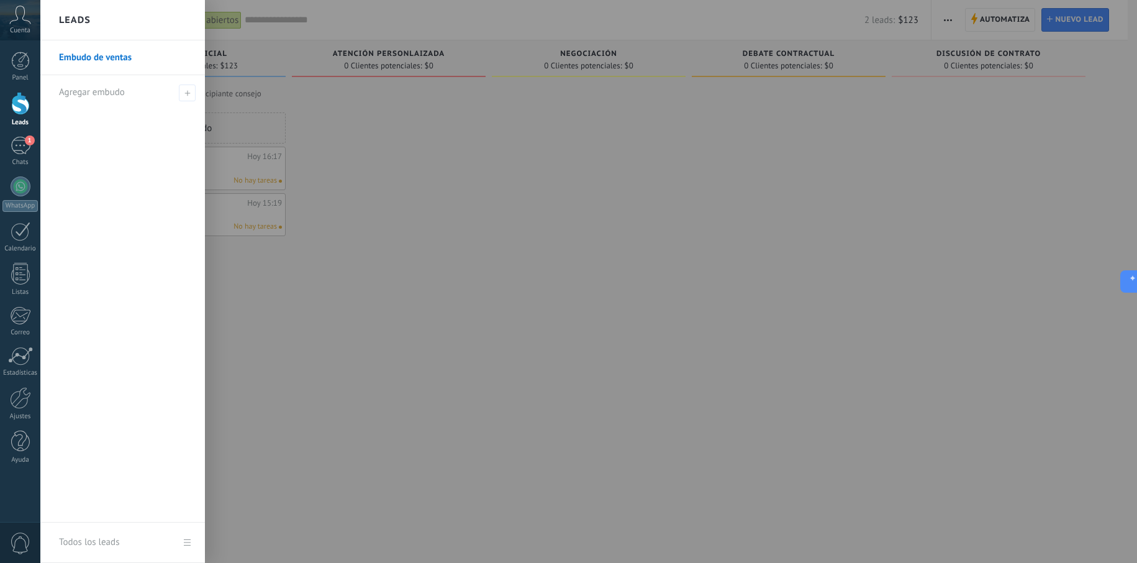
click at [439, 146] on div at bounding box center [608, 281] width 1137 height 563
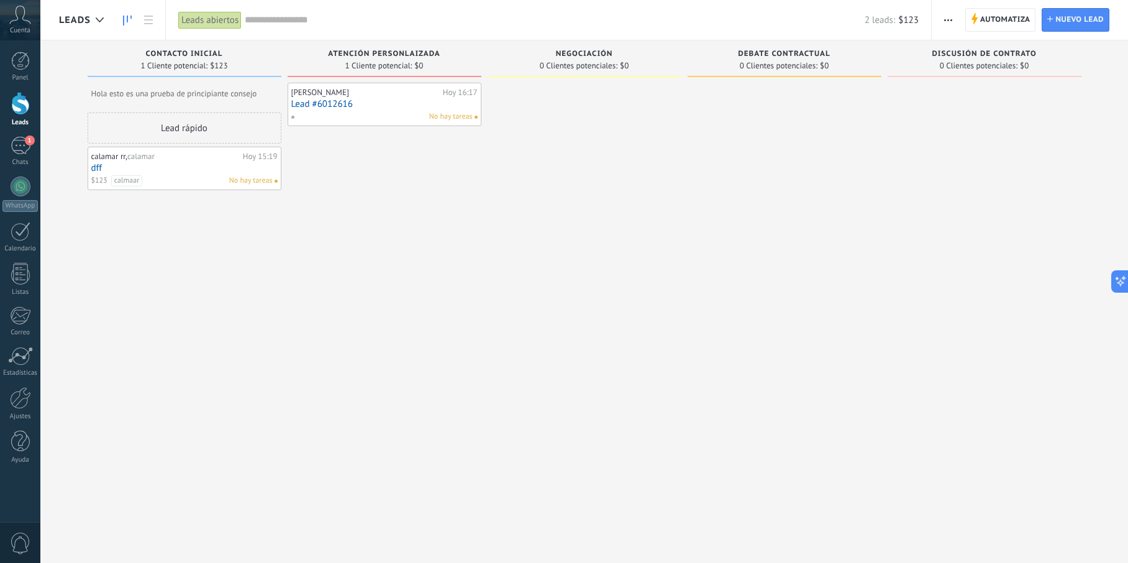
click at [405, 107] on link "Lead #6012616" at bounding box center [384, 104] width 186 height 11
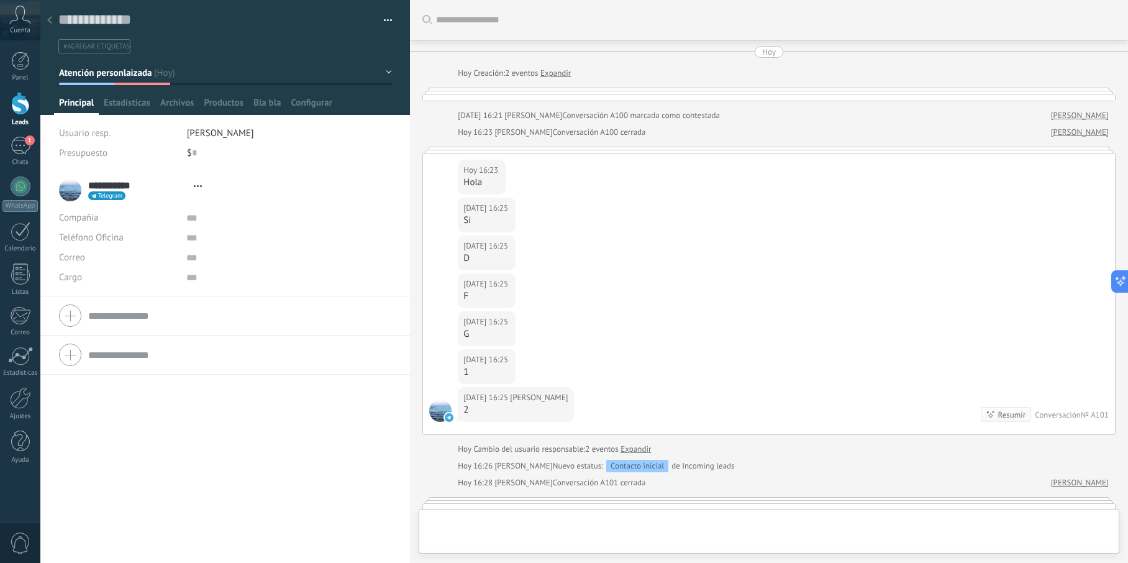
type textarea "**********"
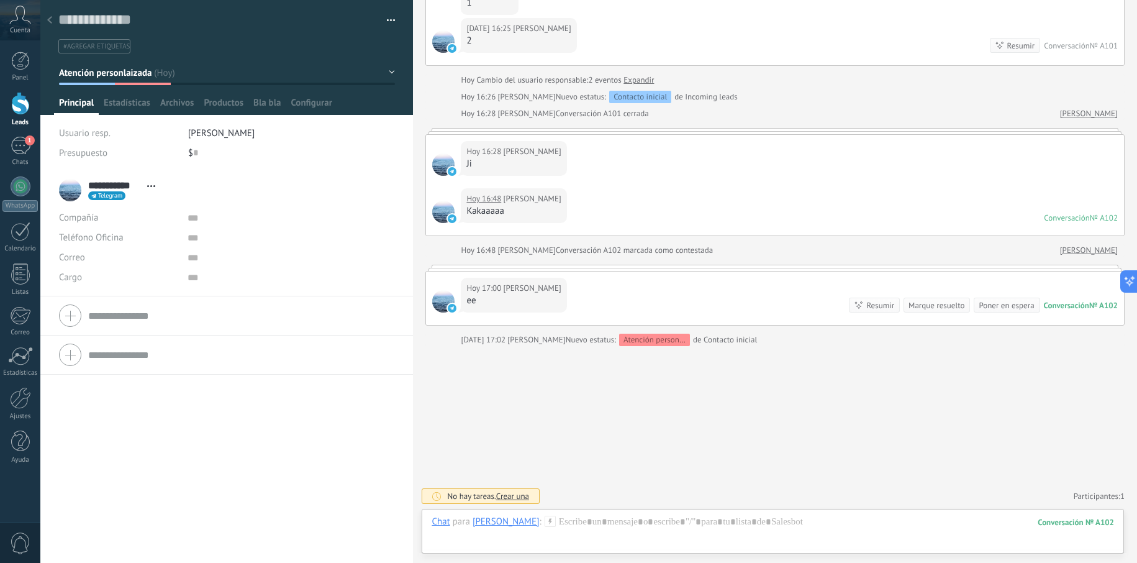
scroll to position [454, 0]
click at [677, 533] on div at bounding box center [773, 533] width 682 height 37
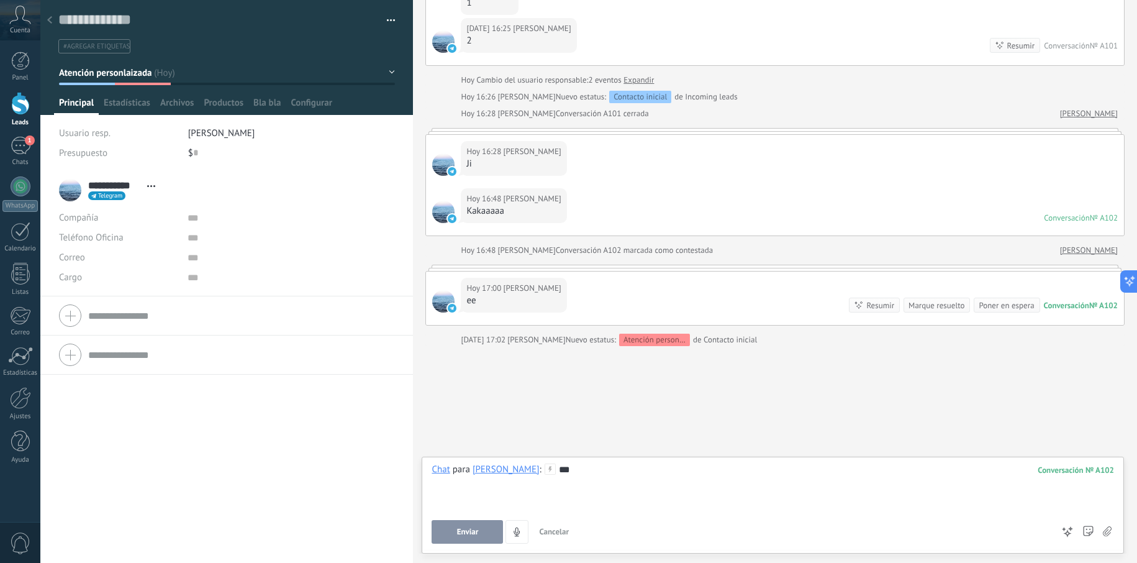
click at [445, 533] on button "Enviar" at bounding box center [467, 532] width 71 height 24
click at [456, 528] on button "Enviar" at bounding box center [467, 532] width 71 height 24
click at [456, 531] on button "Enviar" at bounding box center [467, 532] width 71 height 24
click at [456, 532] on button "Enviar" at bounding box center [467, 532] width 71 height 24
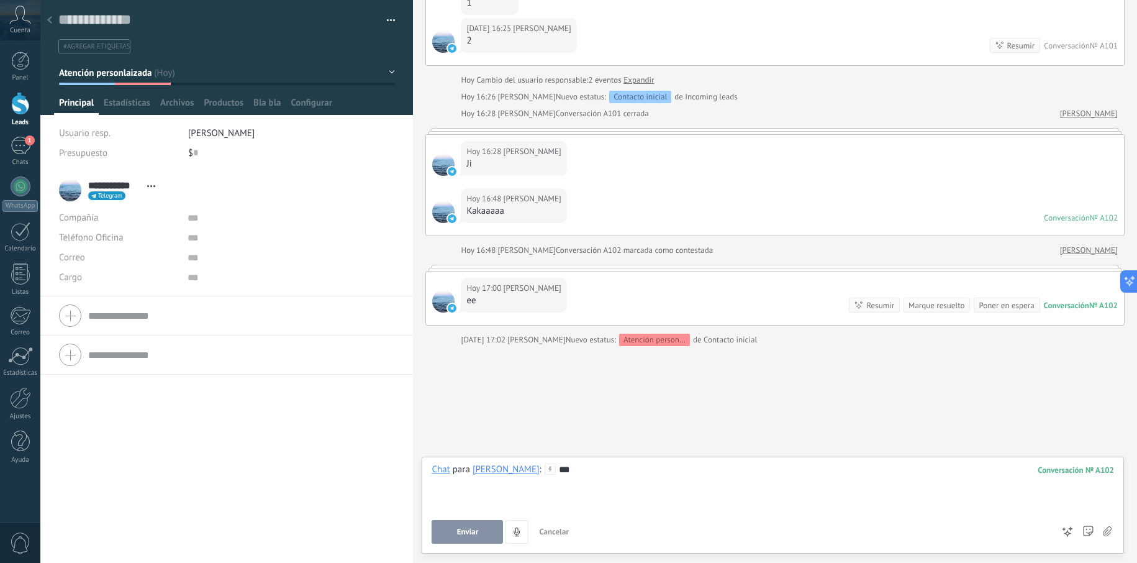
click at [458, 533] on span "Enviar" at bounding box center [468, 531] width 22 height 9
click at [0, 0] on span "Enviar" at bounding box center [0, 0] width 0 height 0
click at [456, 536] on button "Enviar" at bounding box center [467, 532] width 71 height 24
click at [455, 538] on button "Enviar" at bounding box center [467, 532] width 71 height 24
click at [454, 538] on button "Enviar" at bounding box center [467, 532] width 71 height 24
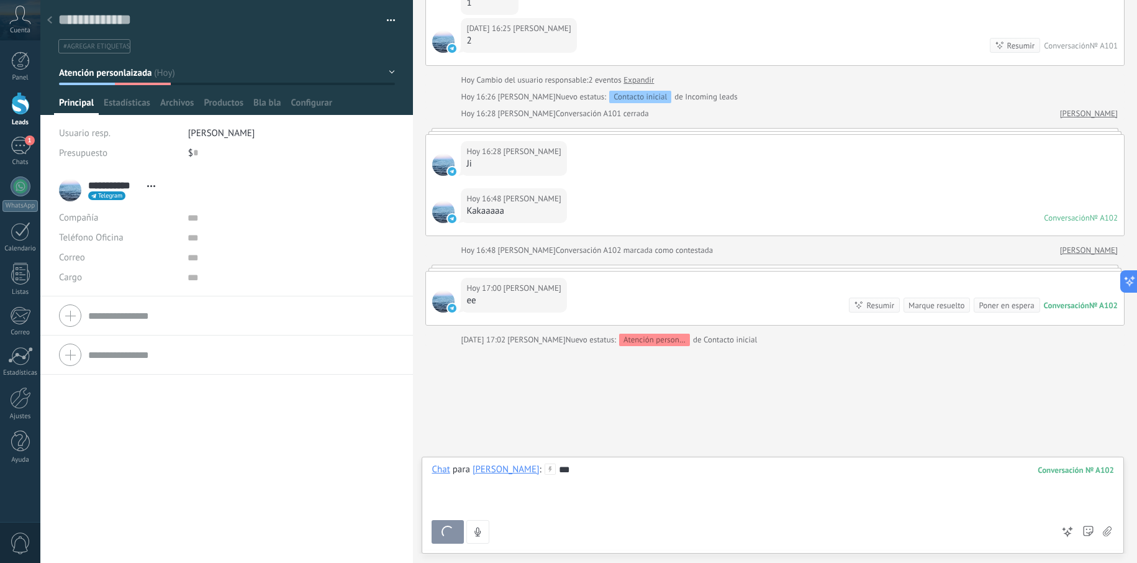
click at [454, 538] on button "Enviar" at bounding box center [448, 532] width 32 height 24
click at [454, 540] on button "Enviar" at bounding box center [467, 532] width 71 height 24
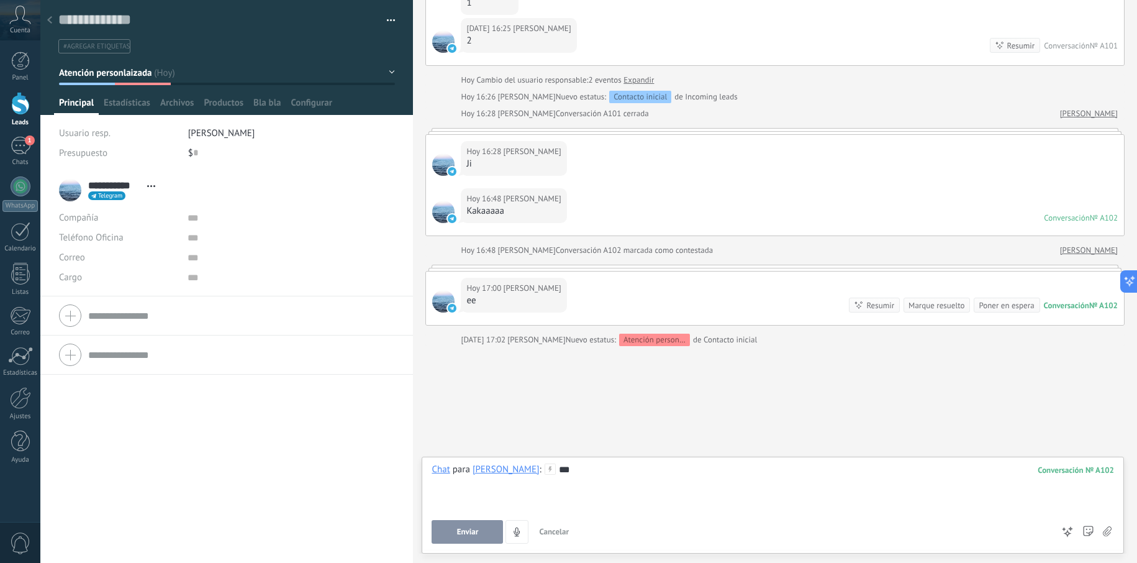
click at [454, 540] on button "Enviar" at bounding box center [467, 532] width 71 height 24
click at [1129, 283] on icon at bounding box center [1124, 281] width 13 height 13
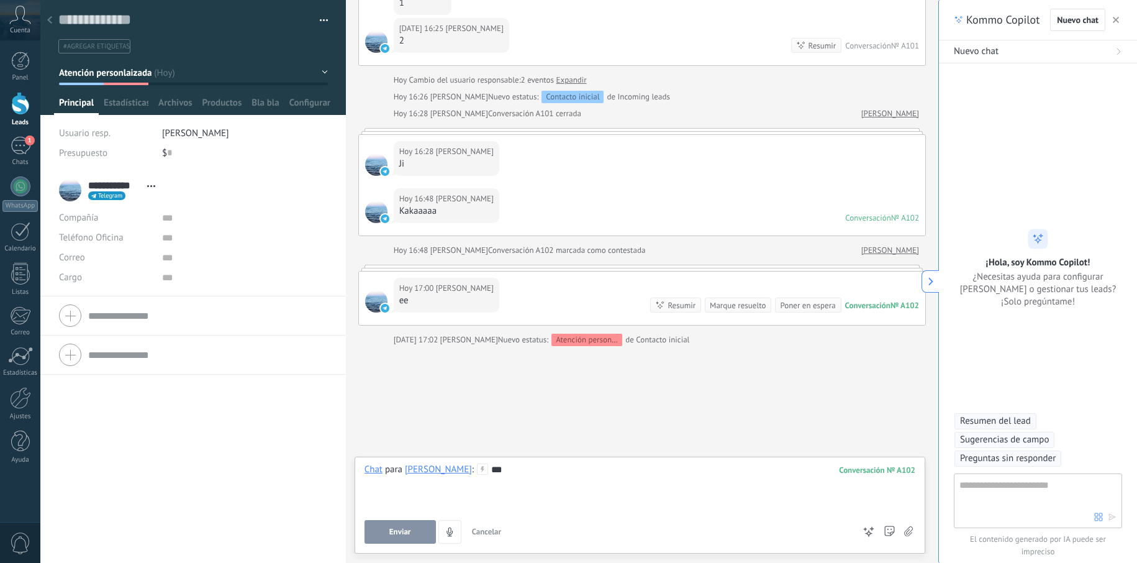
type textarea "**********"
click at [1027, 484] on textarea at bounding box center [1026, 499] width 135 height 45
type textarea "**********"
click at [1113, 513] on icon "button" at bounding box center [1112, 516] width 9 height 9
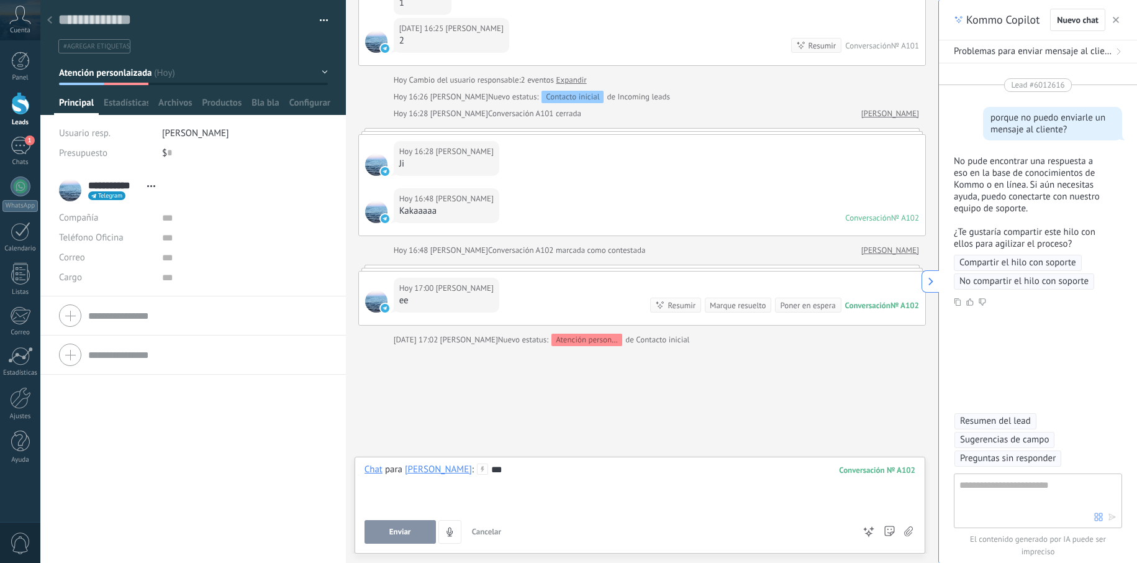
click at [34, 95] on link "Leads" at bounding box center [20, 109] width 40 height 35
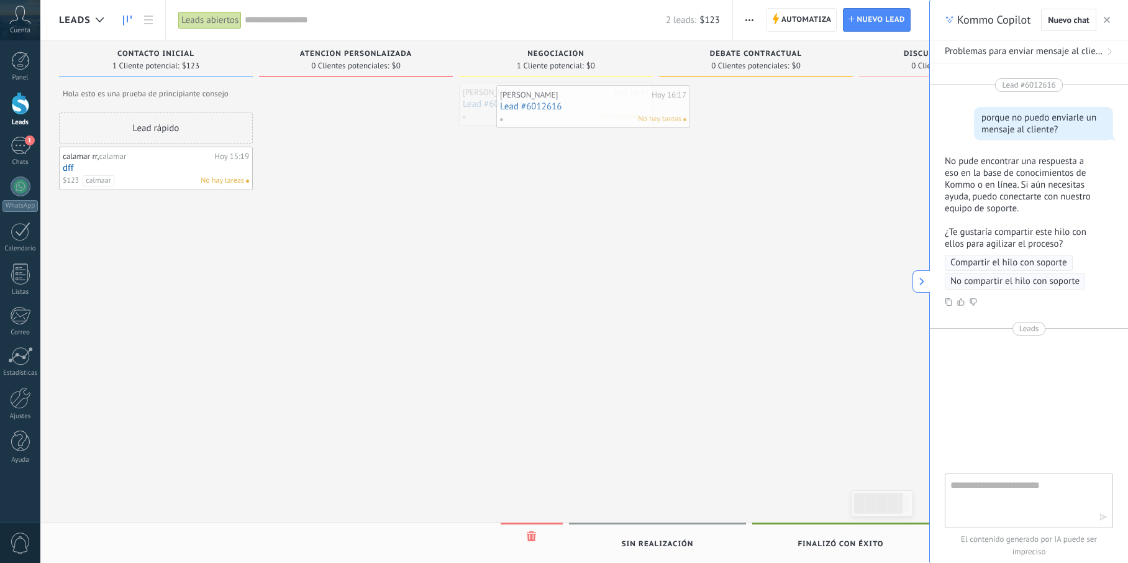
drag, startPoint x: 575, startPoint y: 108, endPoint x: 768, endPoint y: 102, distance: 193.2
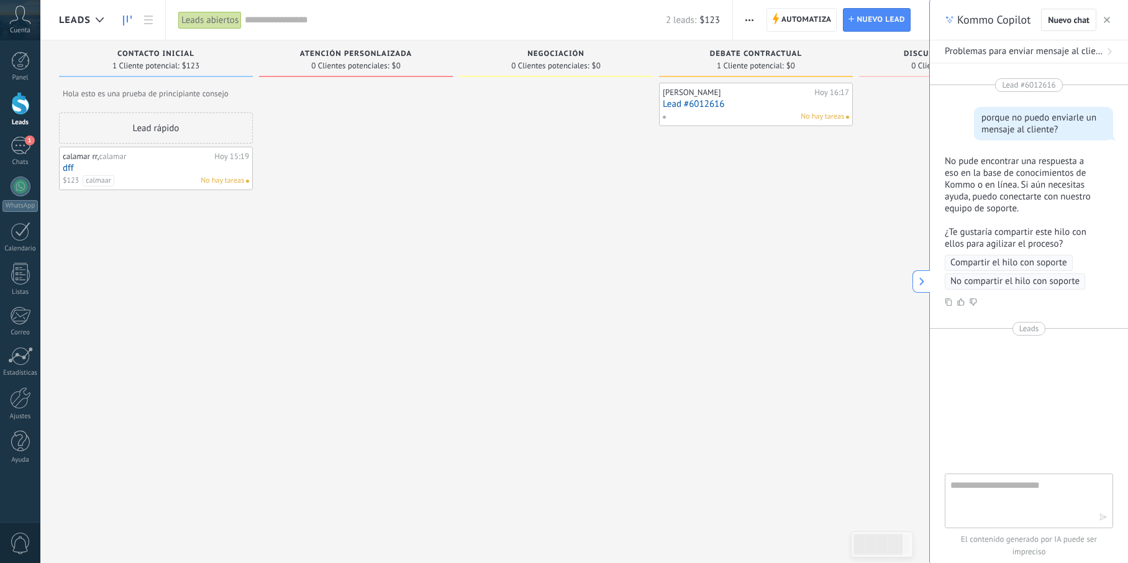
click at [760, 109] on div "[PERSON_NAME][DATE] 16:17 Lead #6012616 No hay tareas" at bounding box center [755, 104] width 186 height 36
click at [716, 99] on link "Lead #6012616" at bounding box center [755, 104] width 186 height 11
click at [716, 99] on body ".abccls-1,.abccls-2{fill-rule:evenodd}.abccls-2{fill:#fff} .abfcls-1{fill:none}…" at bounding box center [564, 281] width 1128 height 563
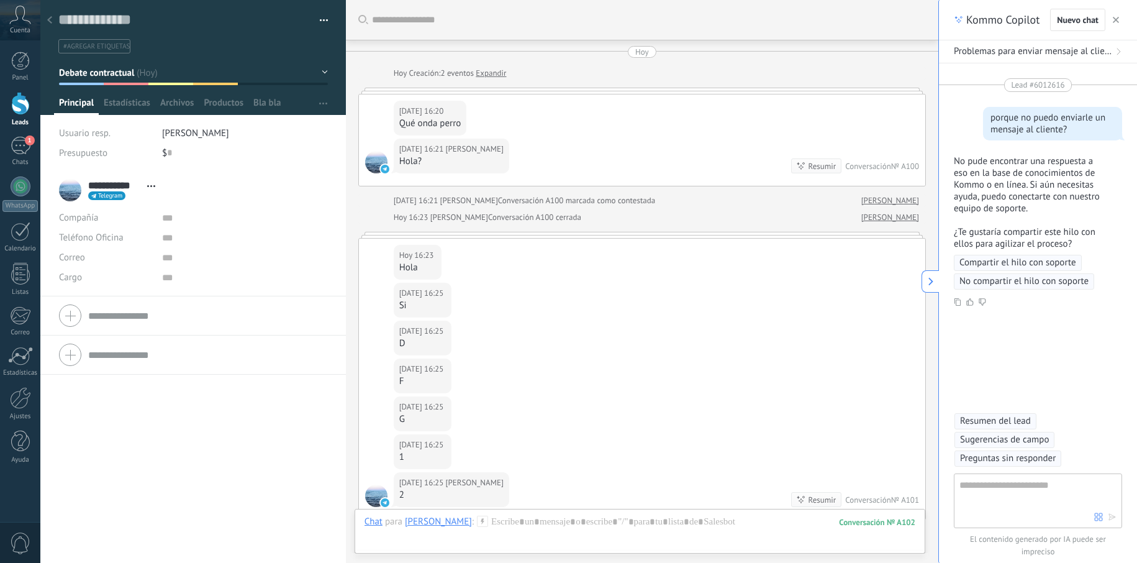
scroll to position [487, 0]
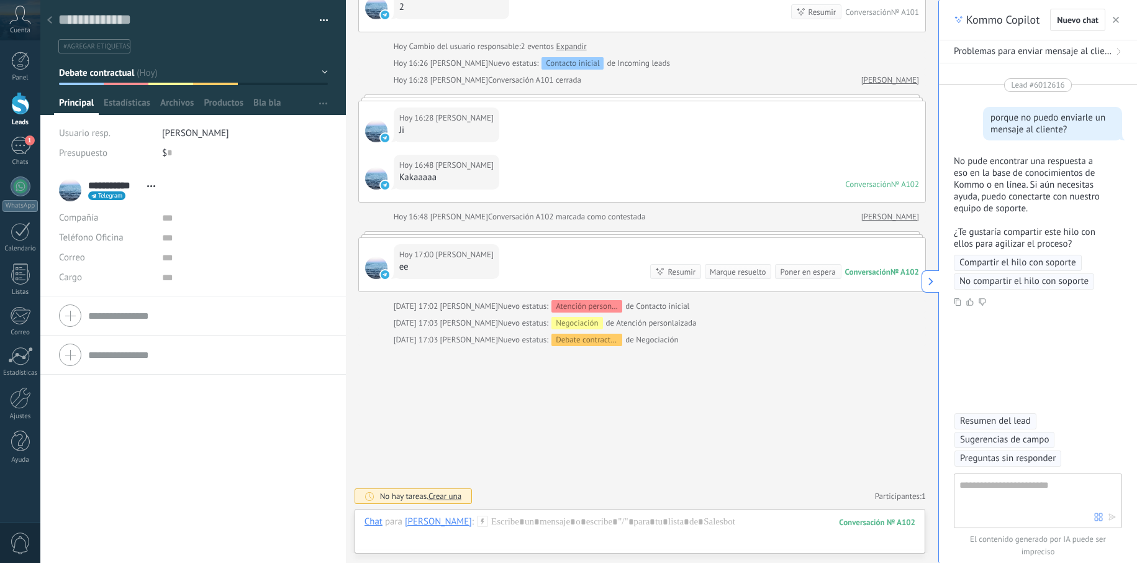
click at [27, 115] on link "Leads" at bounding box center [20, 109] width 40 height 35
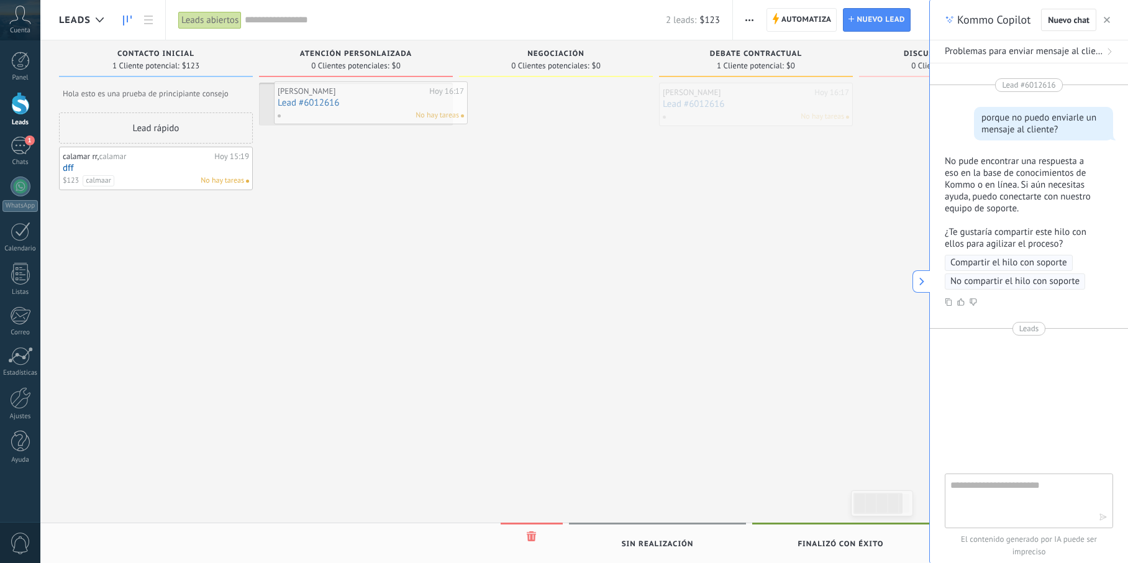
drag, startPoint x: 705, startPoint y: 119, endPoint x: 416, endPoint y: 109, distance: 289.5
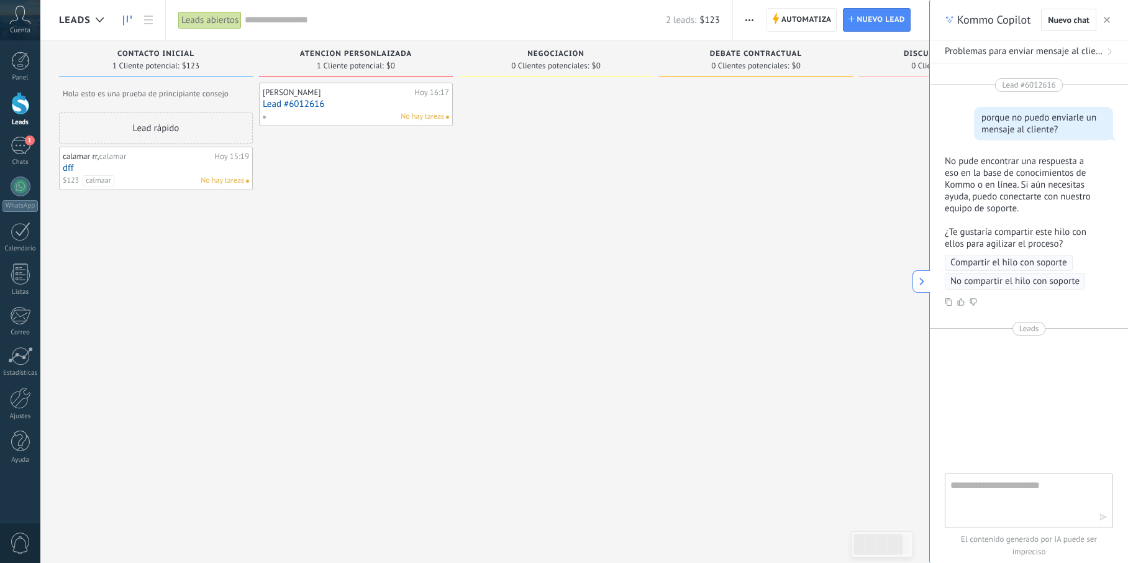
click at [322, 111] on div "No hay tareas" at bounding box center [353, 116] width 182 height 11
click at [317, 108] on link "Lead #6012616" at bounding box center [356, 104] width 186 height 11
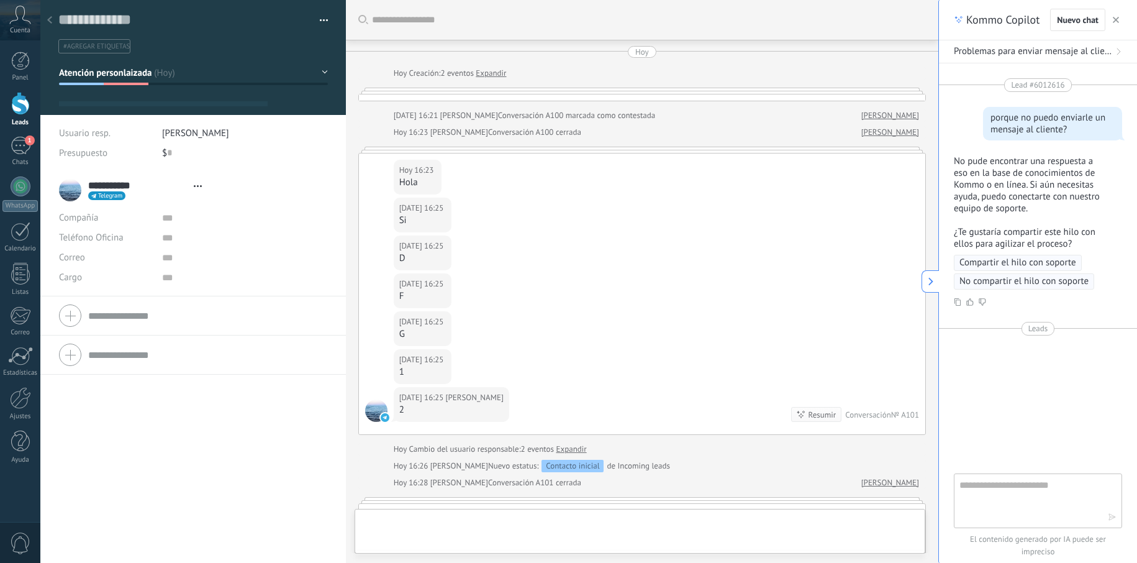
type textarea "**********"
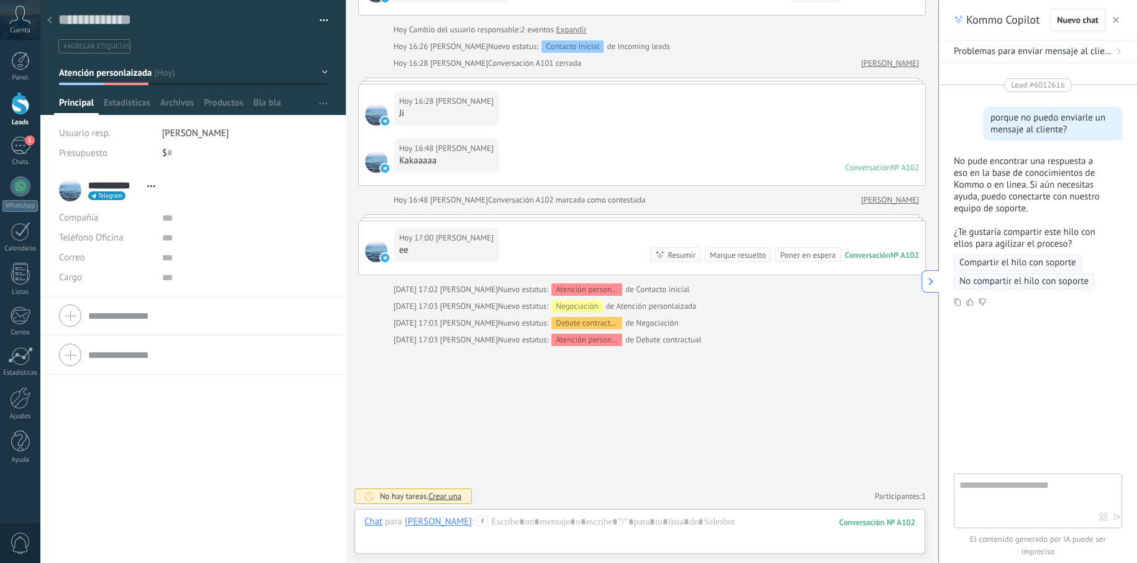
scroll to position [19, 0]
click at [552, 536] on div at bounding box center [639, 533] width 551 height 37
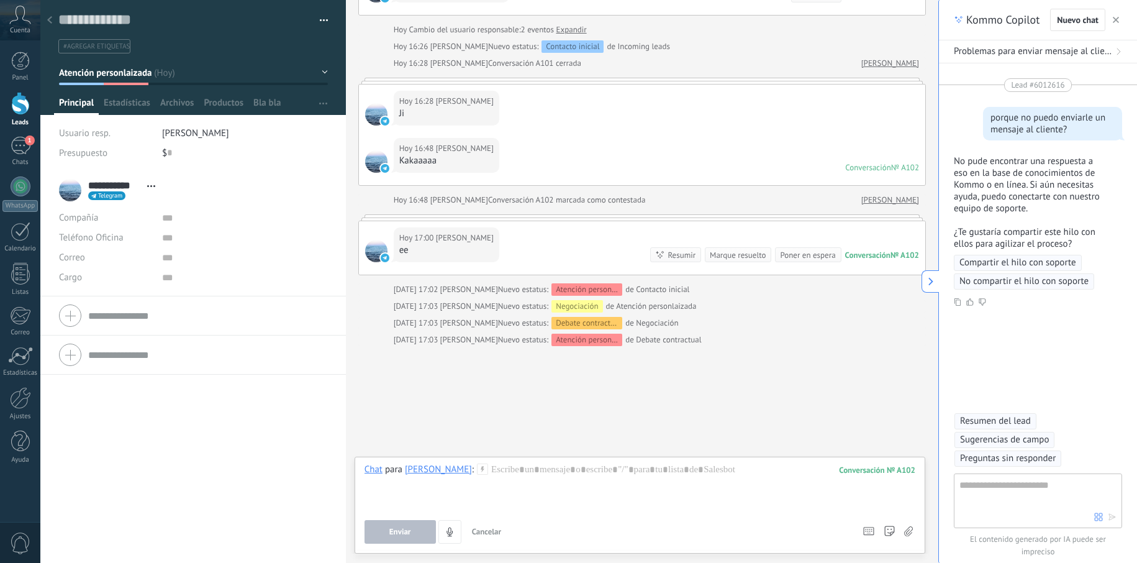
click at [423, 469] on div "[PERSON_NAME]" at bounding box center [438, 468] width 67 height 11
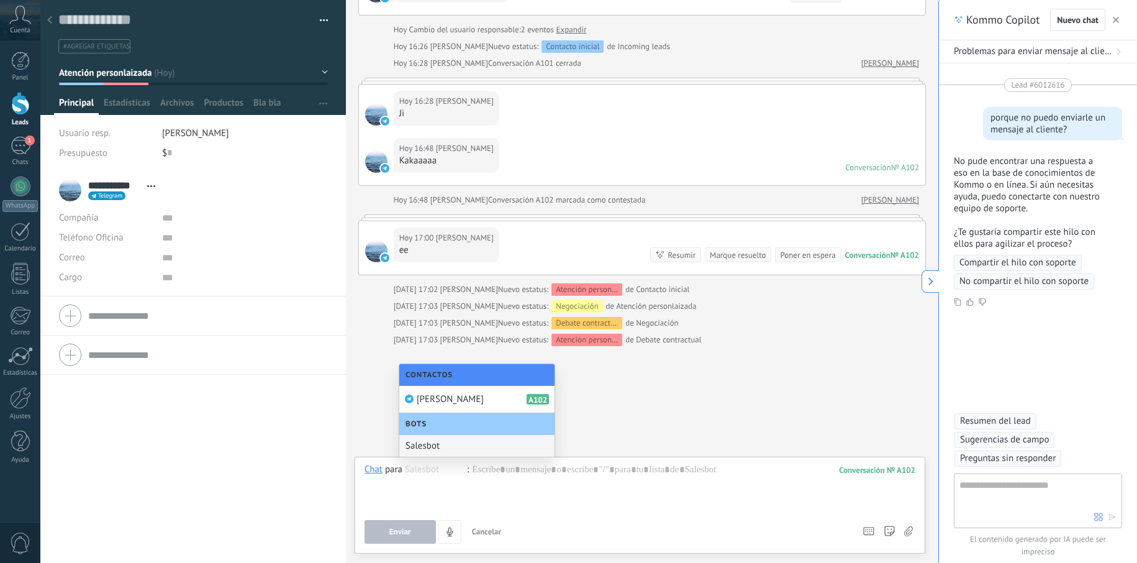
click at [435, 450] on div "Salesbot" at bounding box center [476, 446] width 155 height 22
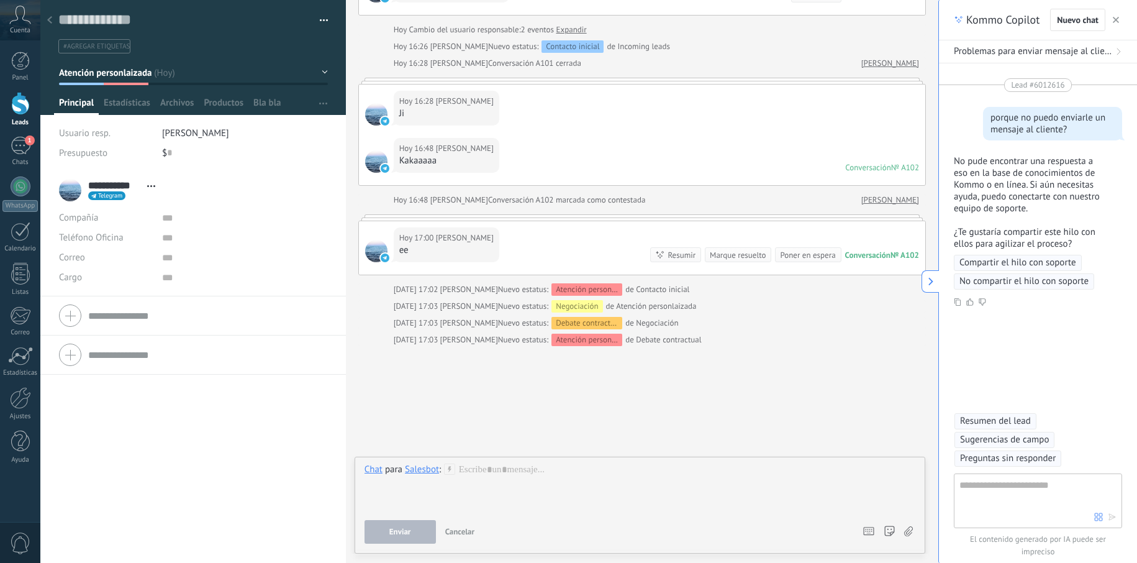
click at [422, 466] on div "Salesbot" at bounding box center [422, 468] width 34 height 11
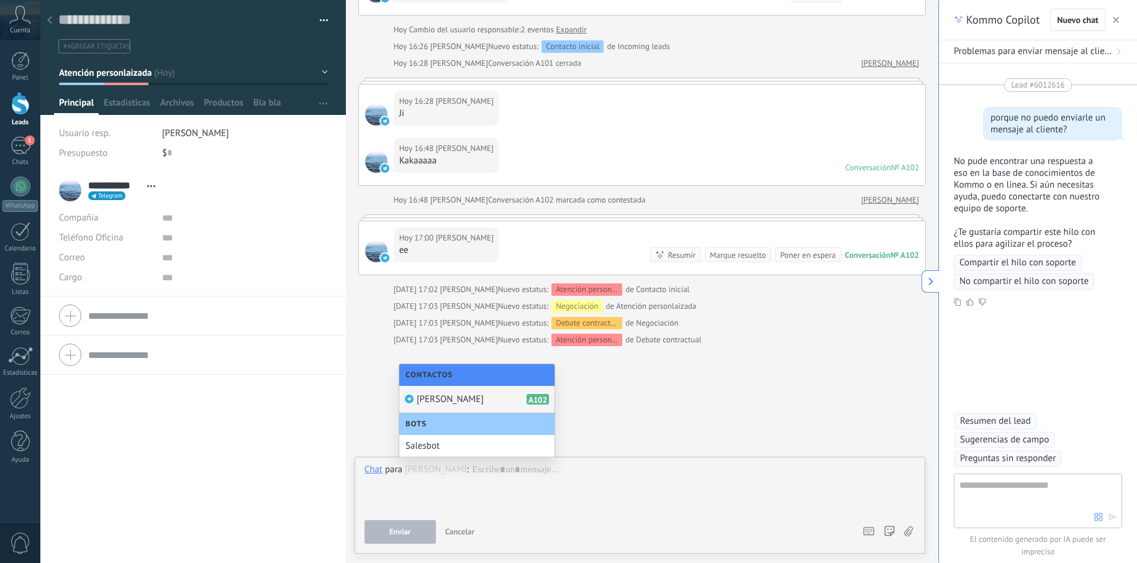
click at [440, 402] on span "[PERSON_NAME]" at bounding box center [450, 399] width 67 height 12
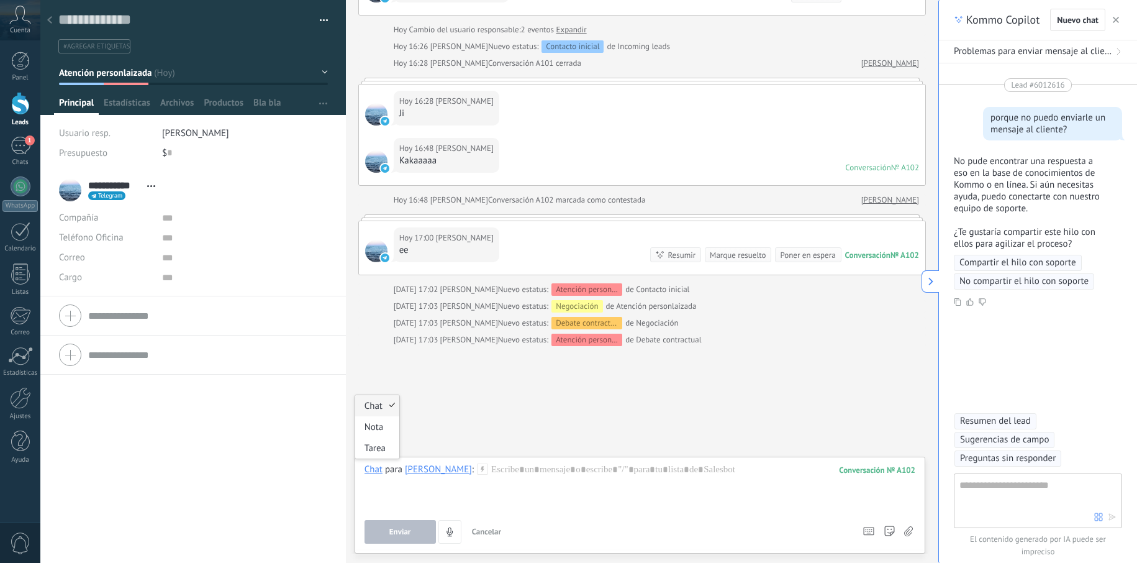
click at [375, 464] on div "Chat" at bounding box center [373, 468] width 18 height 11
click at [376, 464] on div "Chat" at bounding box center [373, 468] width 18 height 11
click at [535, 478] on div at bounding box center [639, 486] width 551 height 47
click at [372, 465] on div "Chat" at bounding box center [373, 468] width 18 height 11
click at [383, 431] on div "Nota" at bounding box center [377, 426] width 44 height 21
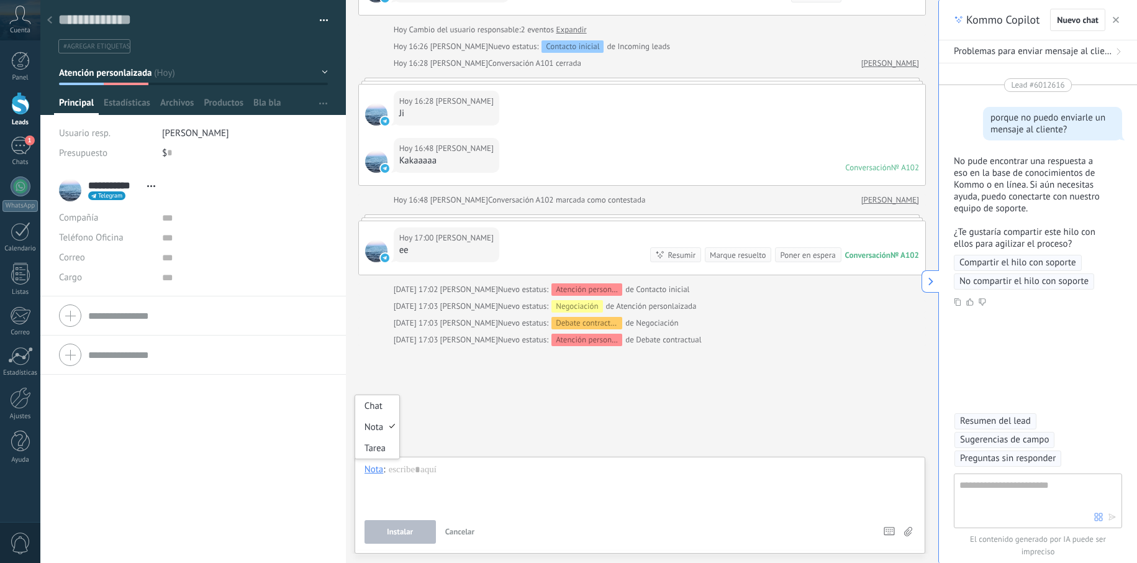
click at [373, 472] on div "Nota" at bounding box center [373, 468] width 19 height 11
click at [381, 454] on div "Tarea" at bounding box center [377, 447] width 44 height 21
click at [373, 473] on div "Tarea" at bounding box center [374, 473] width 21 height 11
click at [376, 404] on div "Chat" at bounding box center [377, 410] width 44 height 21
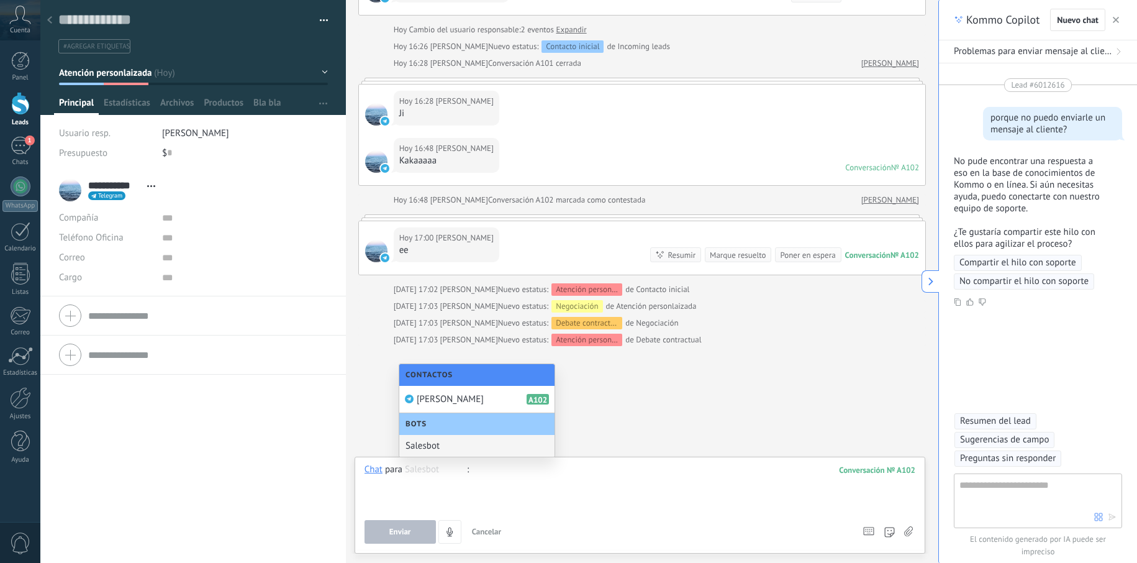
click at [505, 494] on div at bounding box center [639, 486] width 551 height 47
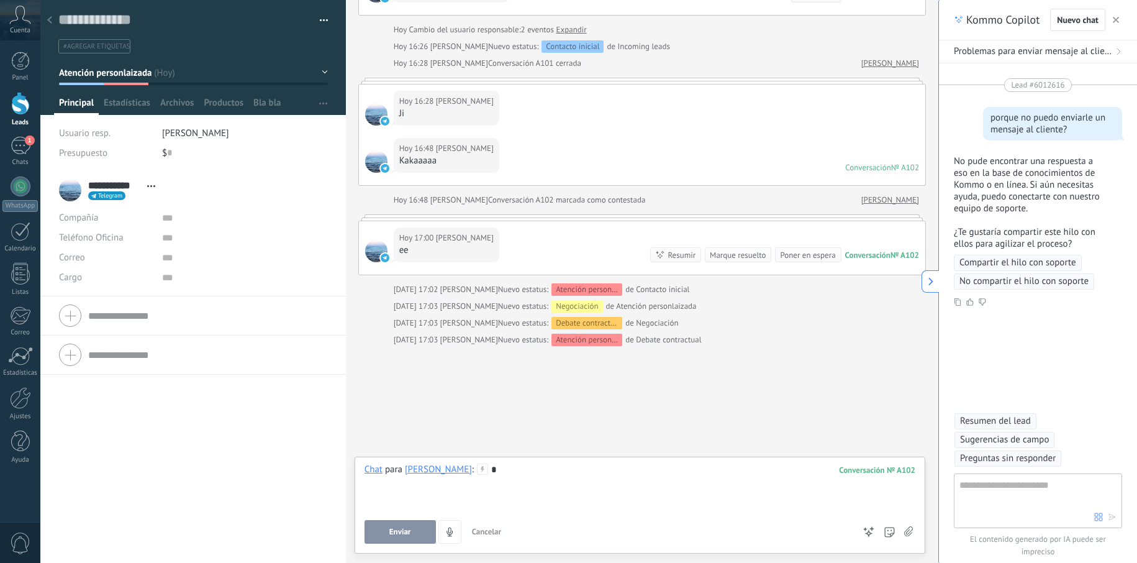
click at [410, 533] on span "Enviar" at bounding box center [400, 531] width 22 height 9
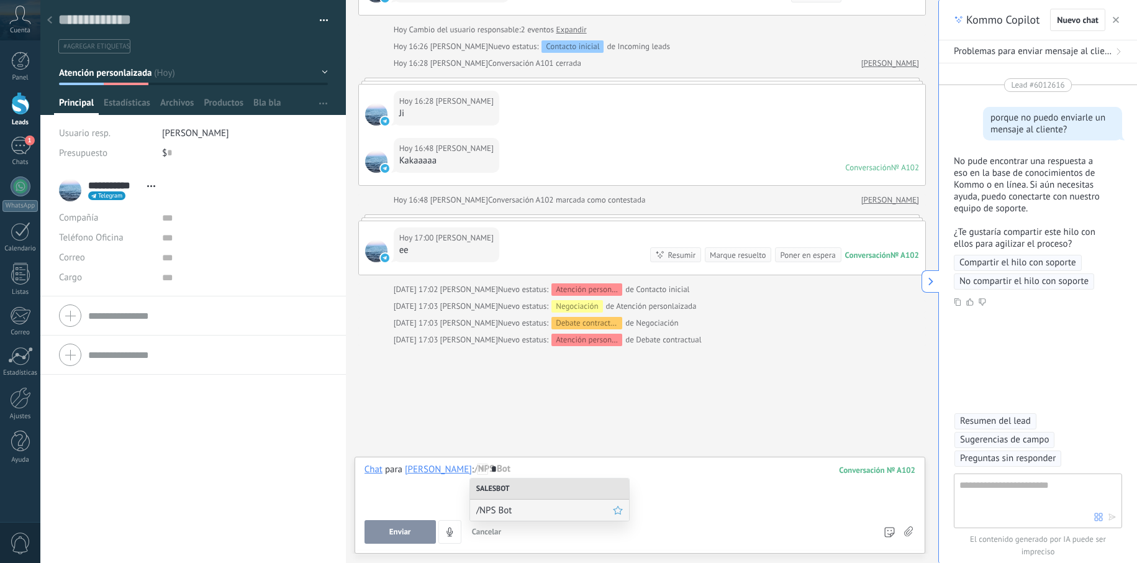
click at [482, 511] on span "/NPS Bot" at bounding box center [544, 510] width 137 height 12
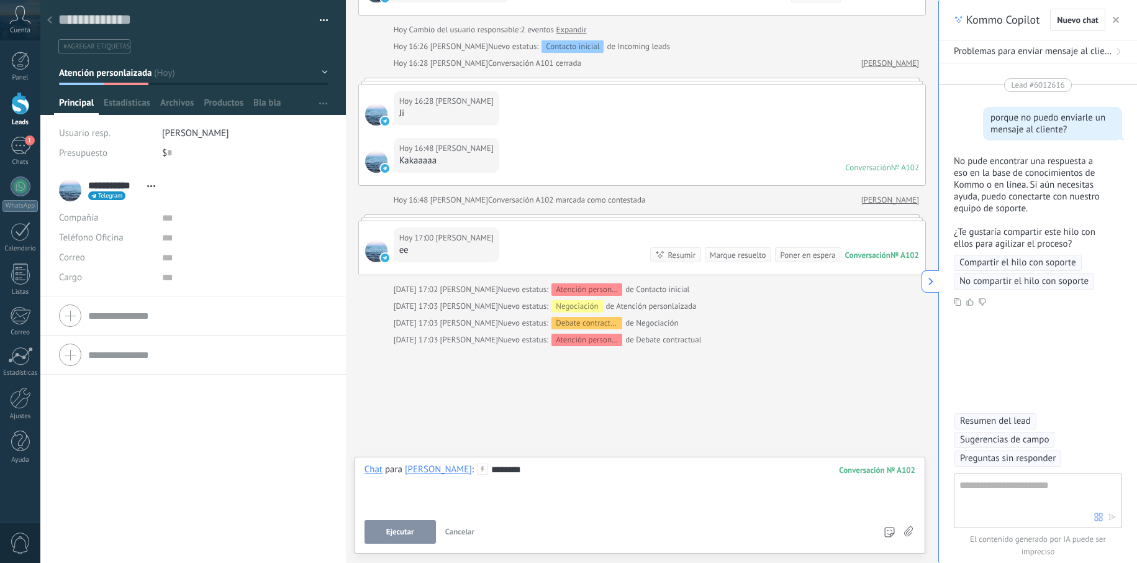
click at [415, 533] on button "Ejecutar" at bounding box center [399, 532] width 71 height 24
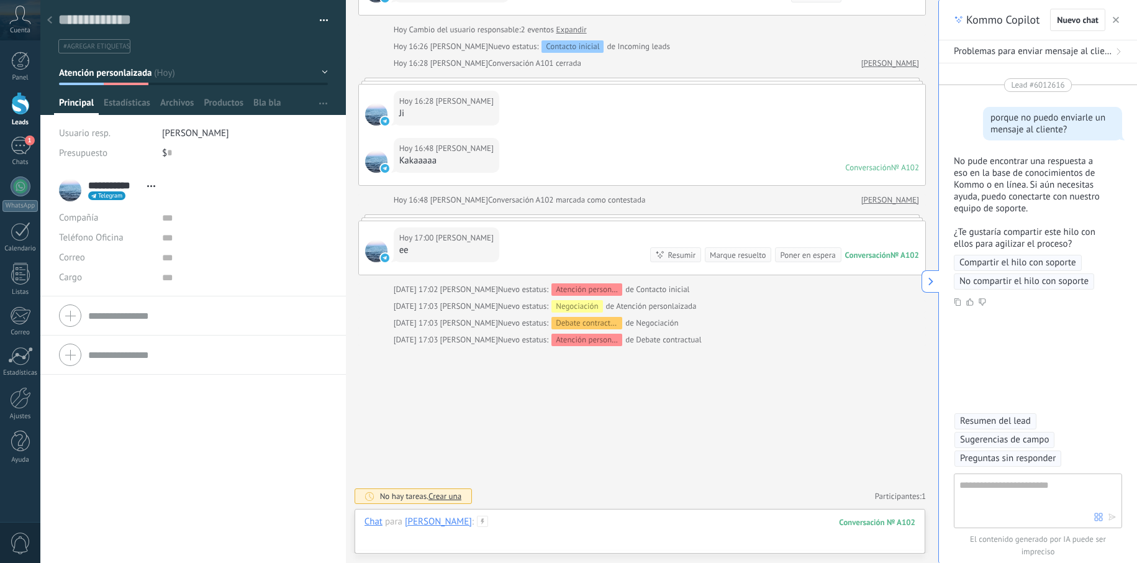
click at [505, 523] on div at bounding box center [639, 533] width 551 height 37
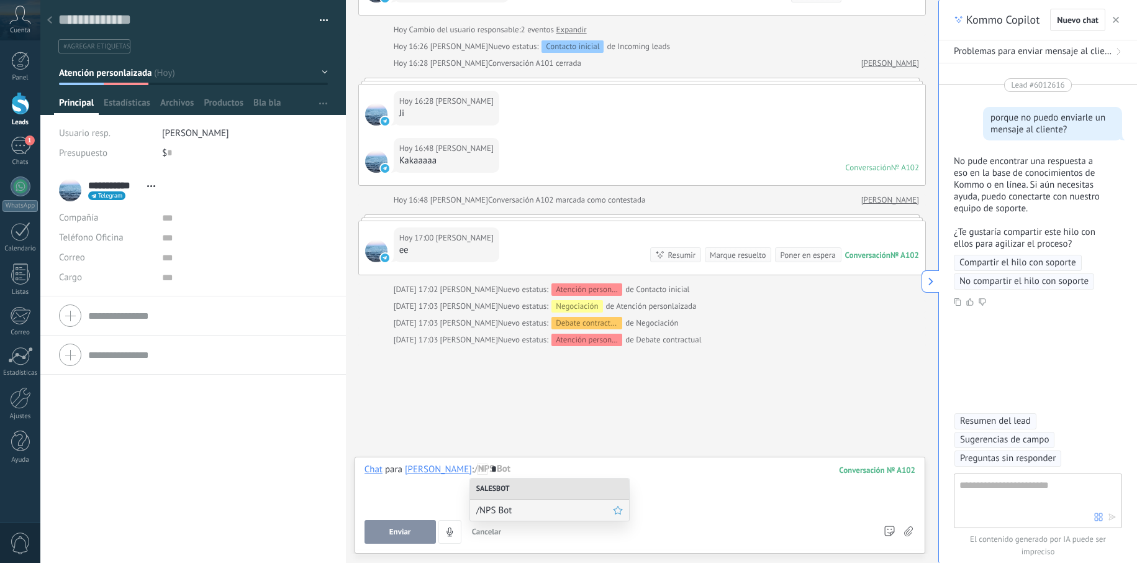
click at [515, 507] on span "/NPS Bot" at bounding box center [544, 510] width 137 height 12
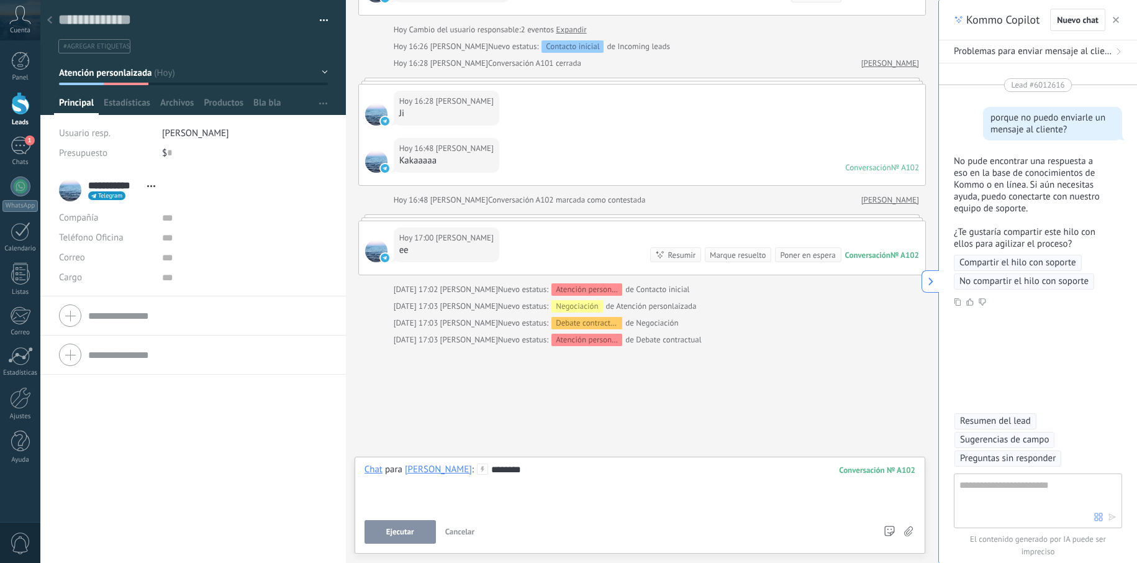
click at [415, 533] on button "Ejecutar" at bounding box center [399, 532] width 71 height 24
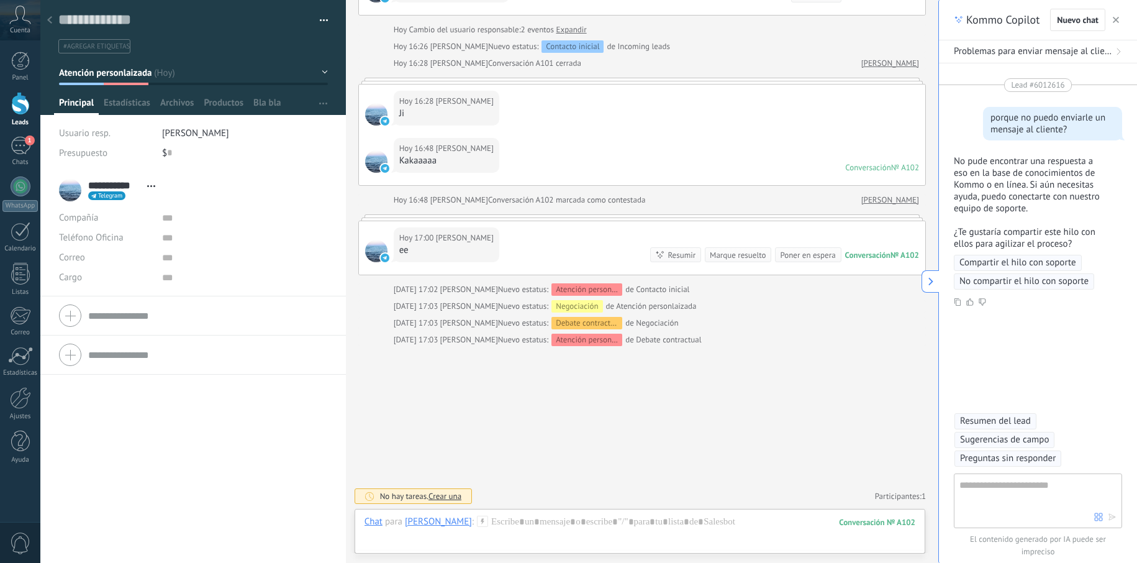
scroll to position [0, 0]
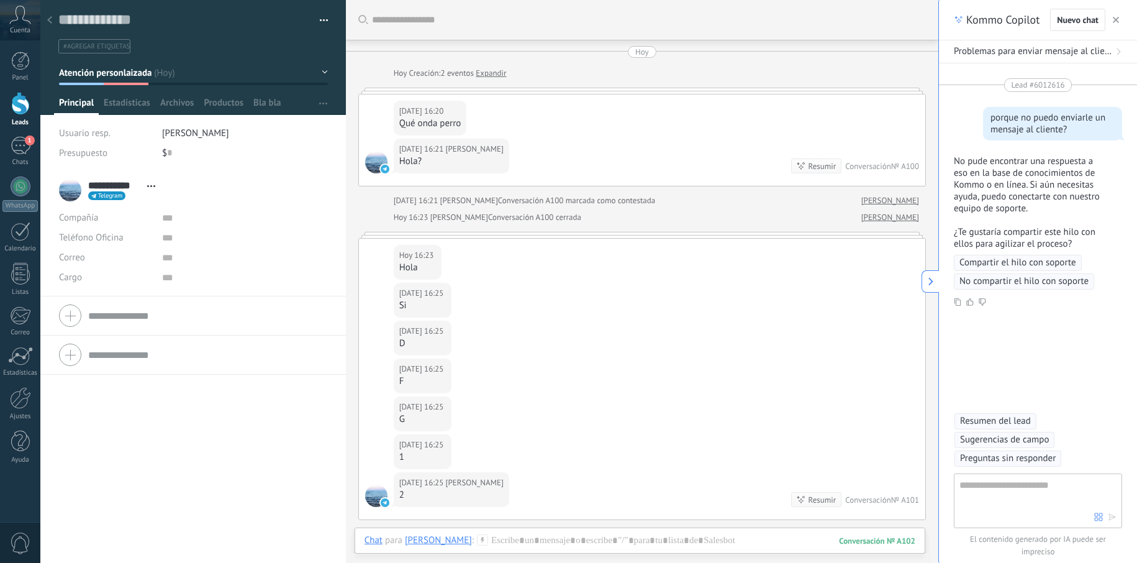
click at [1015, 279] on span "No compartir el hilo con soporte" at bounding box center [1023, 281] width 129 height 12
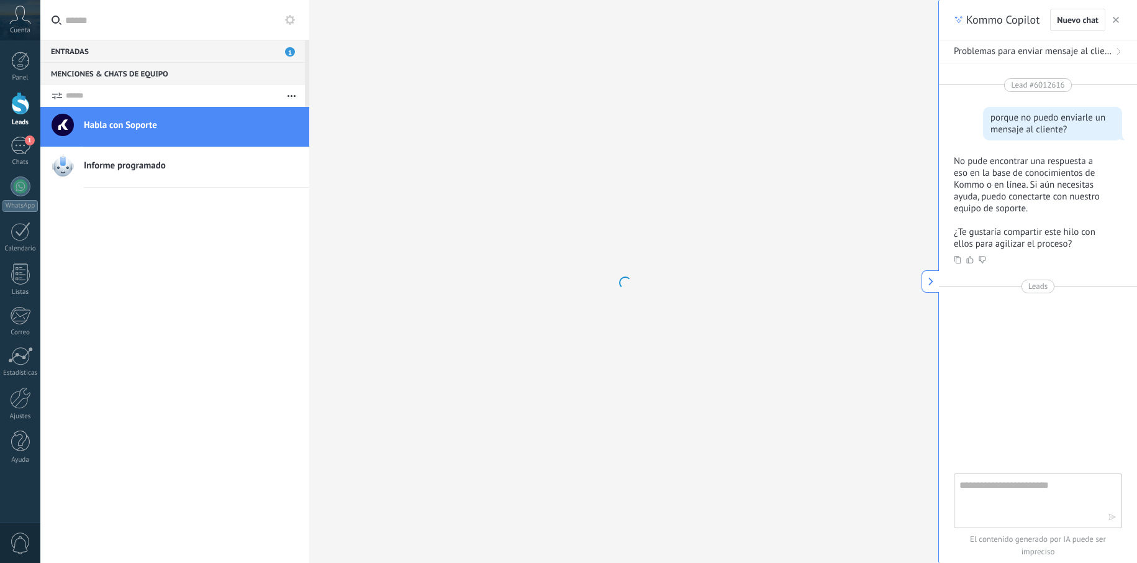
scroll to position [12, 0]
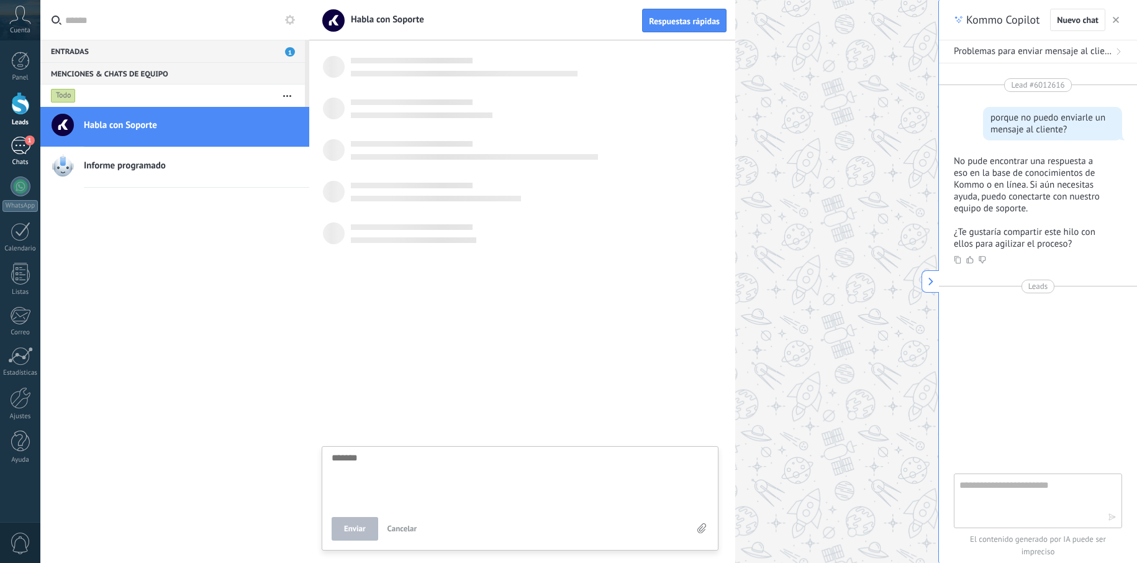
click at [11, 150] on div "1" at bounding box center [21, 146] width 20 height 18
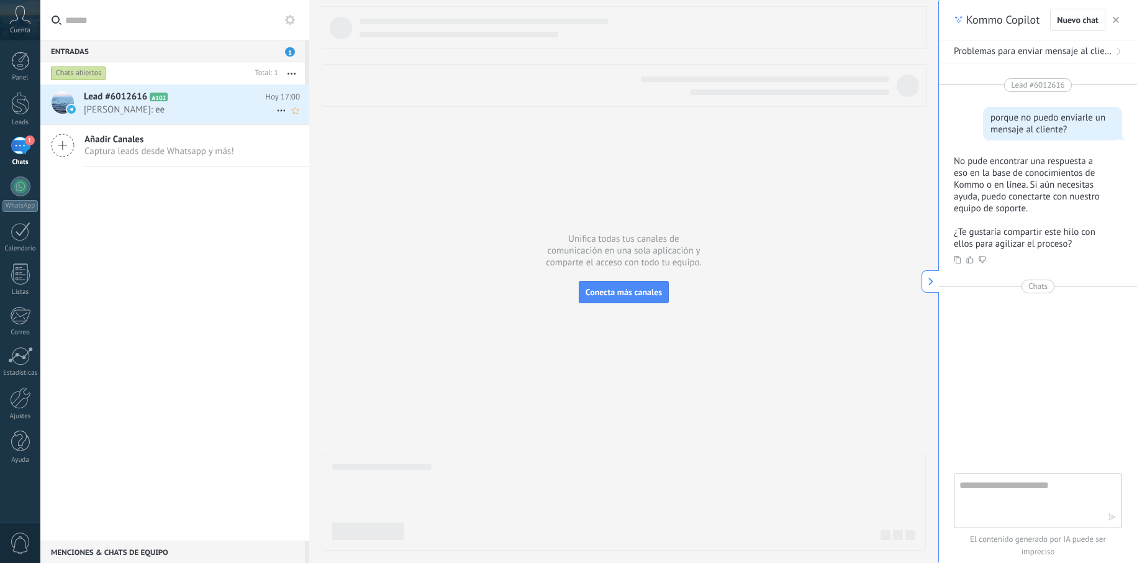
click at [88, 106] on span "[PERSON_NAME]: ee" at bounding box center [180, 110] width 192 height 12
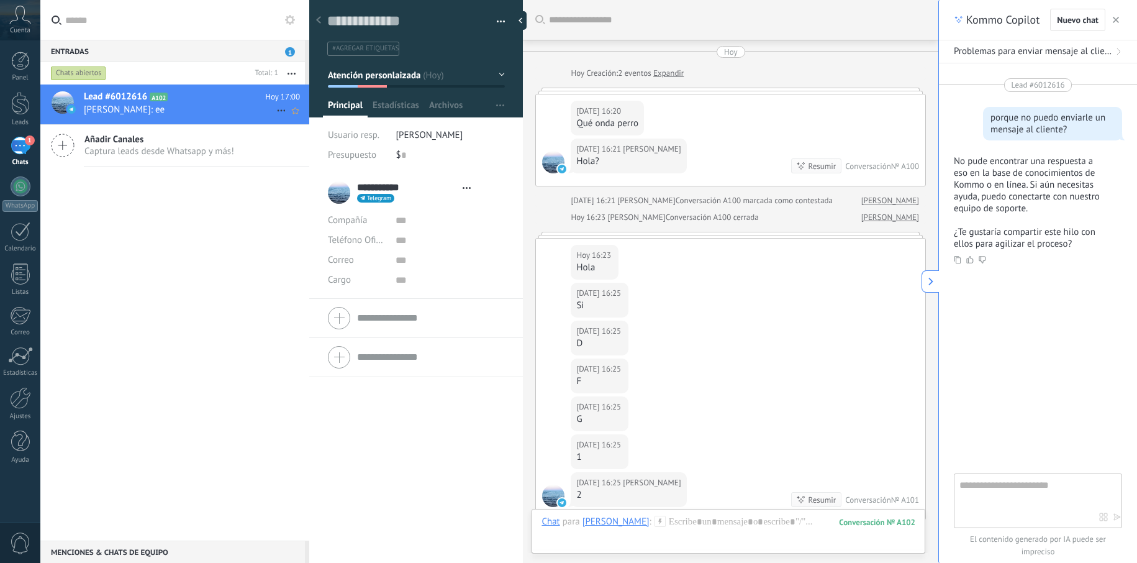
type textarea "**********"
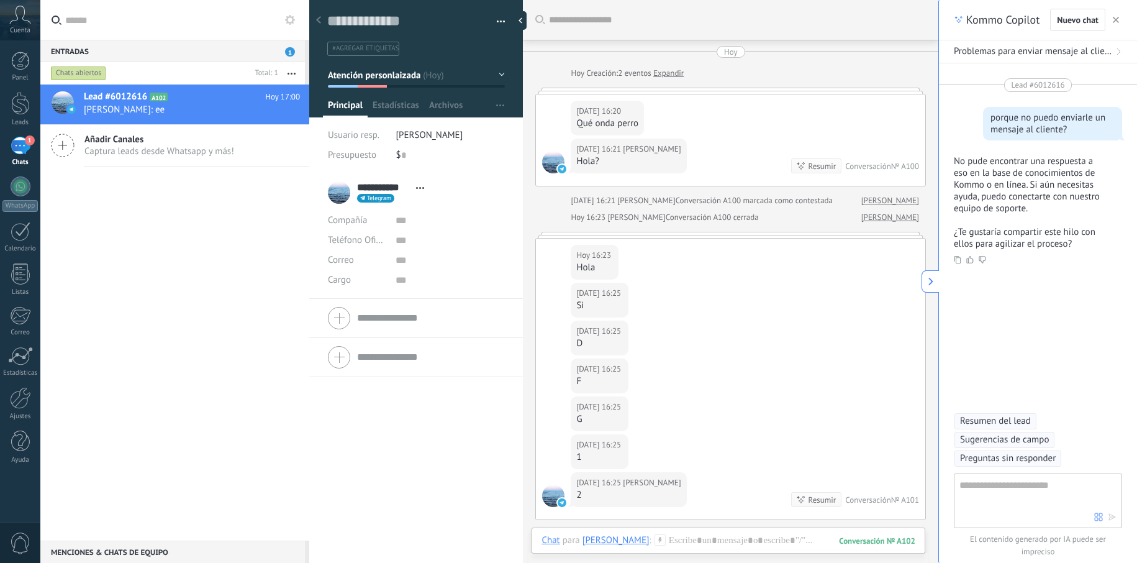
scroll to position [481, 0]
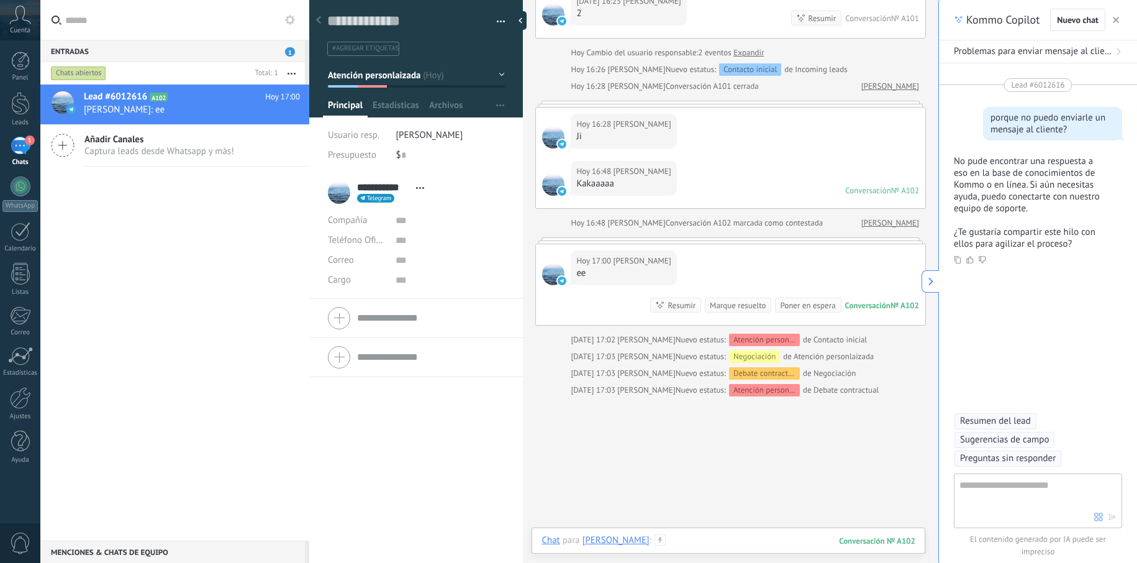
click at [717, 536] on div at bounding box center [728, 552] width 374 height 37
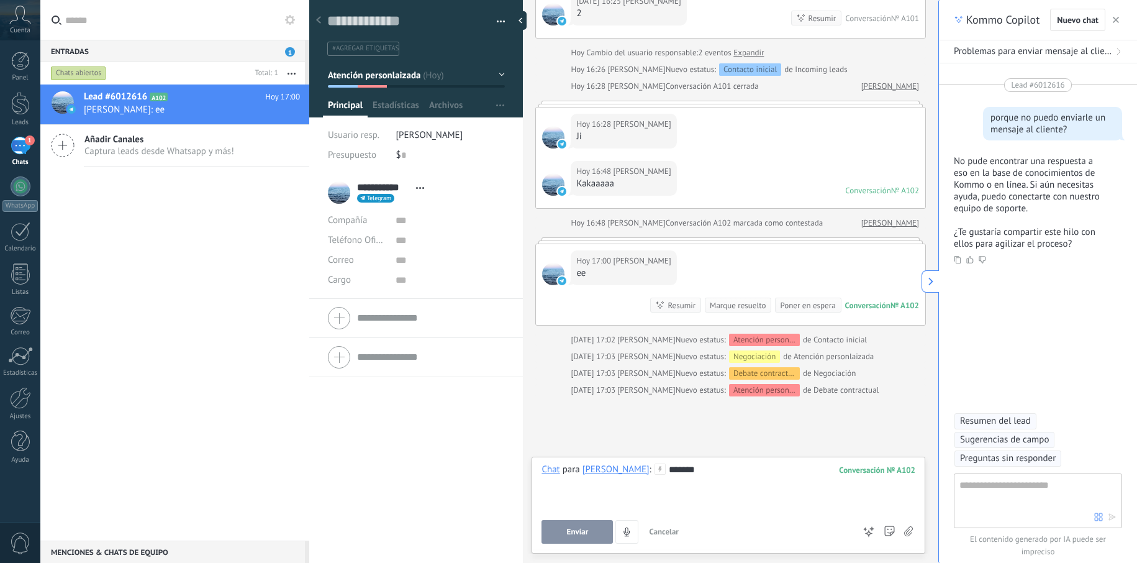
click at [582, 533] on span "Enviar" at bounding box center [578, 531] width 22 height 9
drag, startPoint x: 574, startPoint y: 527, endPoint x: 629, endPoint y: 532, distance: 55.5
click at [574, 527] on span "Enviar" at bounding box center [578, 531] width 22 height 9
click at [402, 112] on span "Estadísticas" at bounding box center [396, 108] width 47 height 18
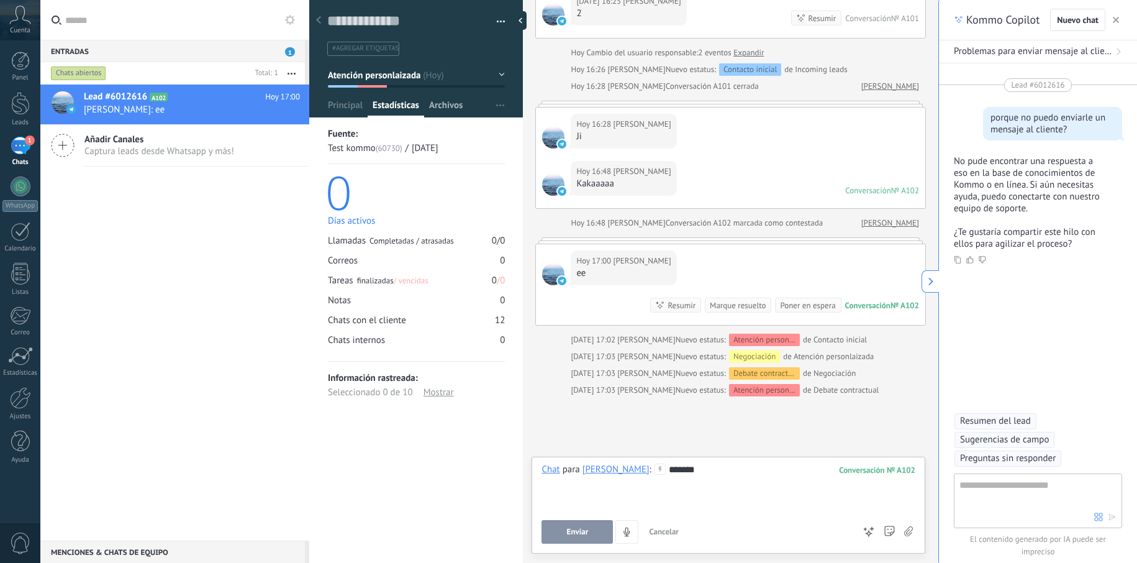
click at [445, 108] on span "Archivos" at bounding box center [446, 108] width 34 height 18
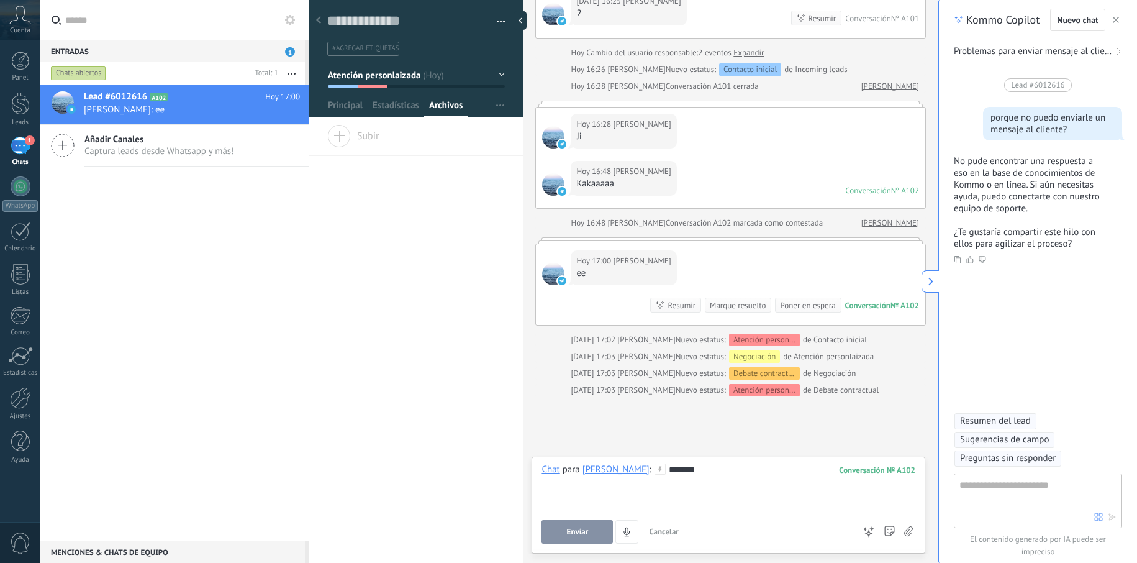
click at [320, 106] on div at bounding box center [416, 54] width 214 height 125
click at [336, 107] on span "Principal" at bounding box center [345, 108] width 35 height 18
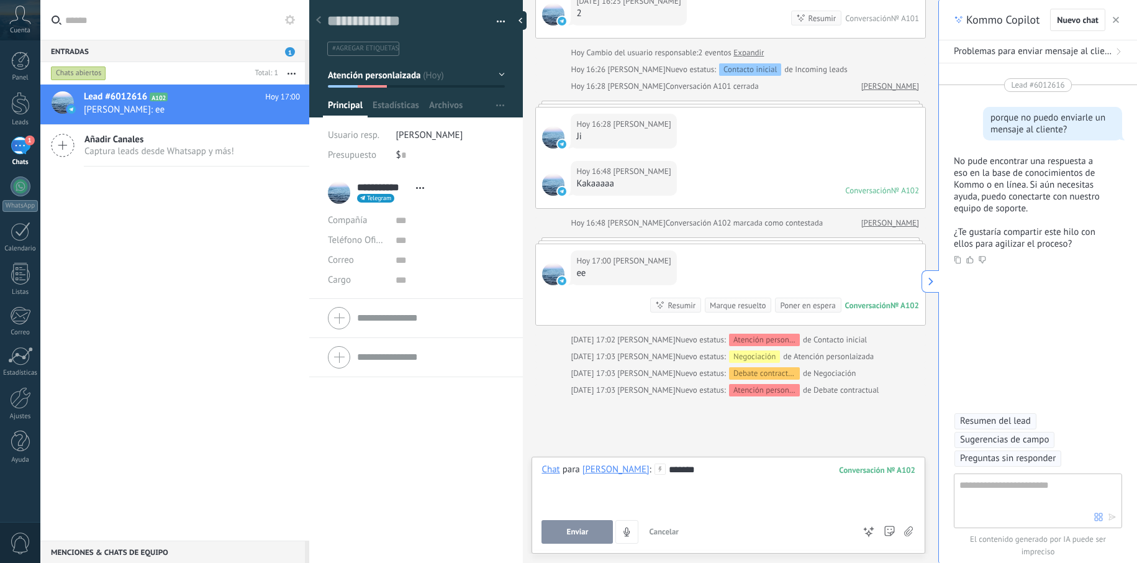
click at [1074, 496] on textarea at bounding box center [1026, 499] width 135 height 45
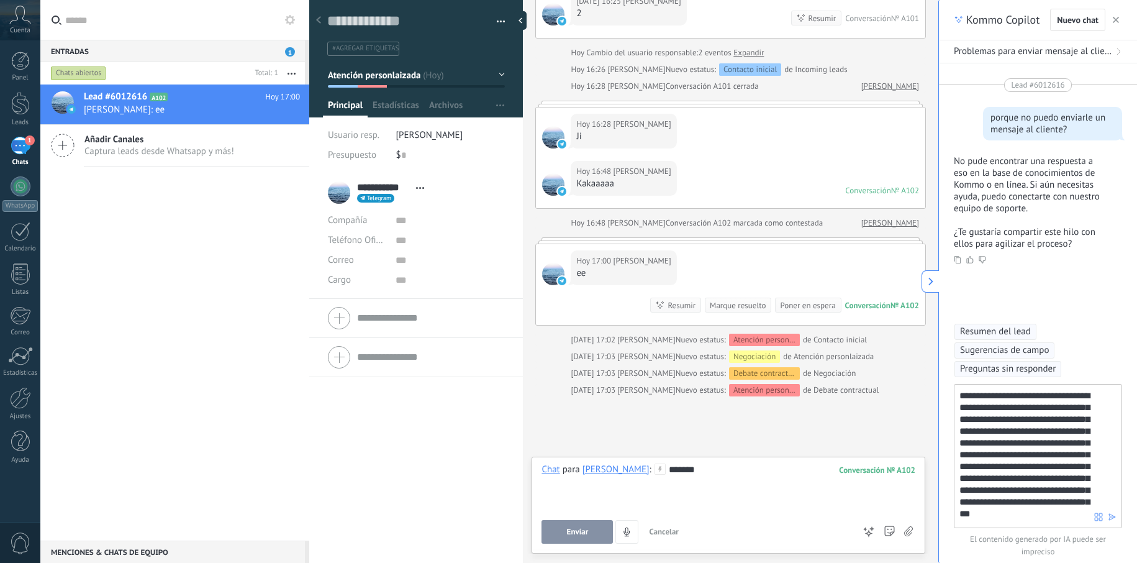
scroll to position [20, 0]
type textarea "**********"
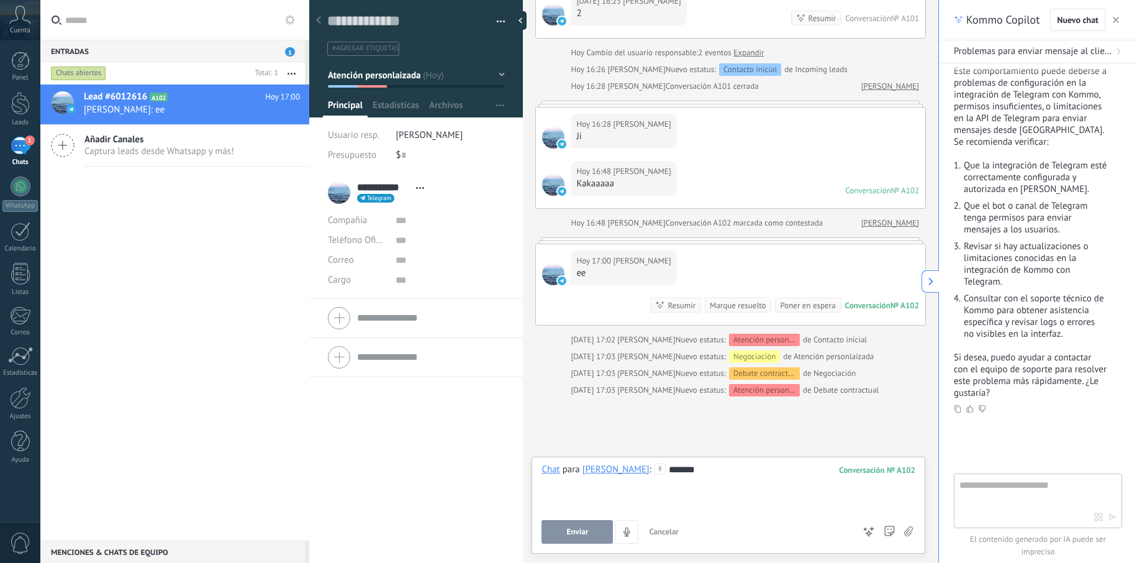
scroll to position [792, 0]
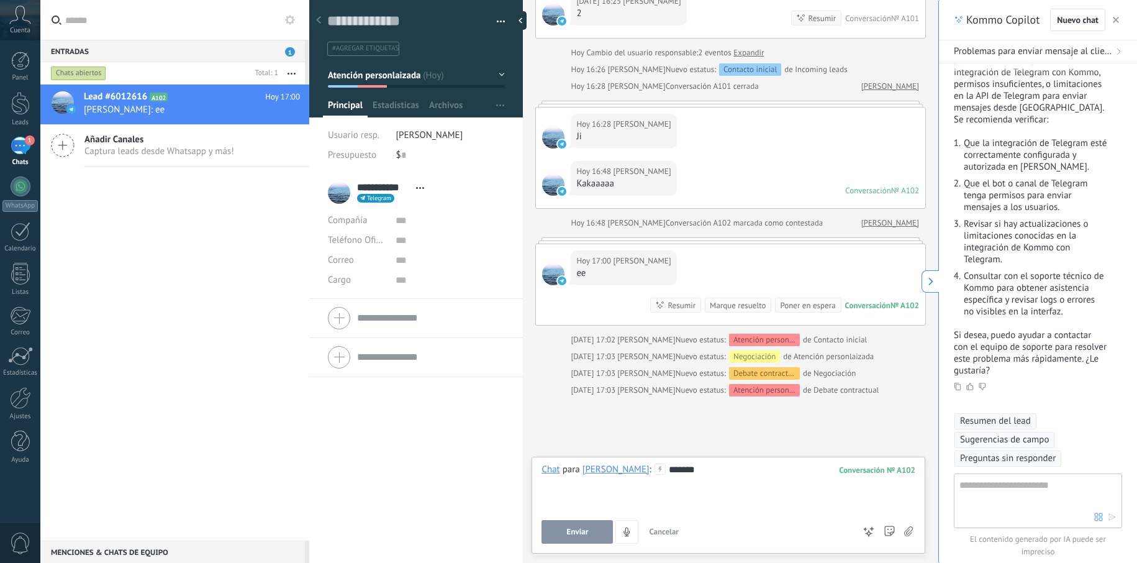
click at [575, 527] on span "Enviar" at bounding box center [578, 531] width 22 height 9
click at [574, 535] on span "Enviar" at bounding box center [578, 531] width 22 height 9
click at [0, 0] on span "Enviar" at bounding box center [0, 0] width 0 height 0
click at [574, 535] on span "Enviar" at bounding box center [578, 531] width 22 height 9
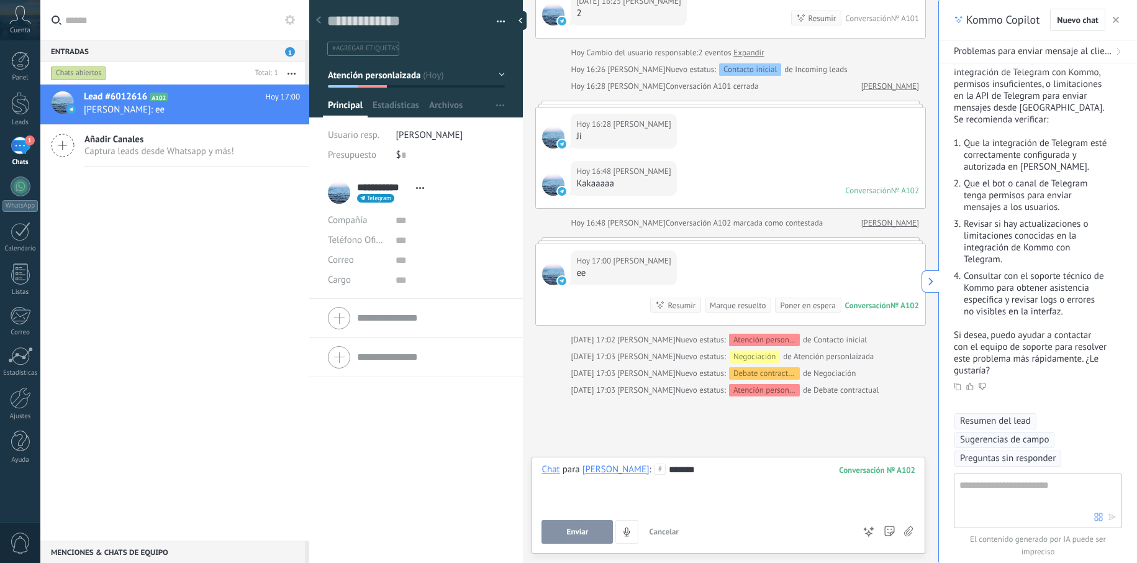
scroll to position [0, 0]
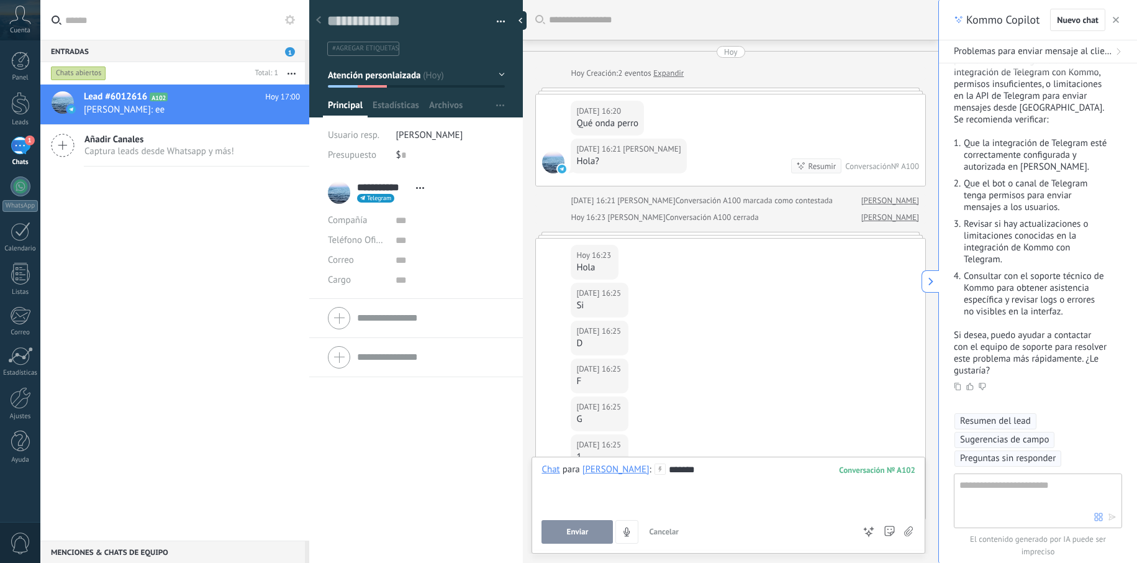
click at [1005, 481] on textarea at bounding box center [1026, 499] width 135 height 45
type textarea "**********"
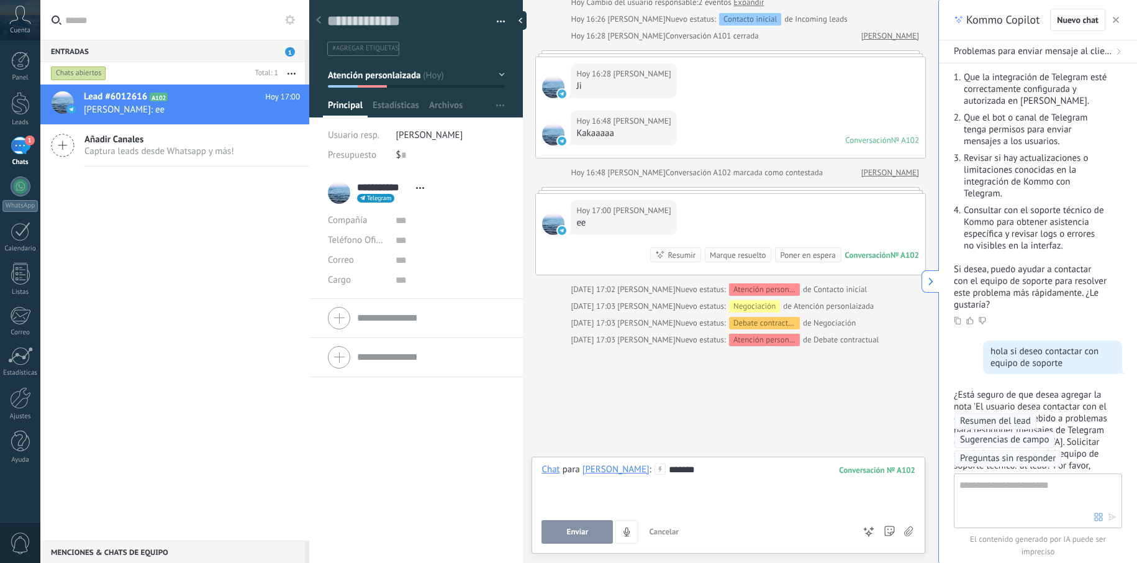
scroll to position [962, 0]
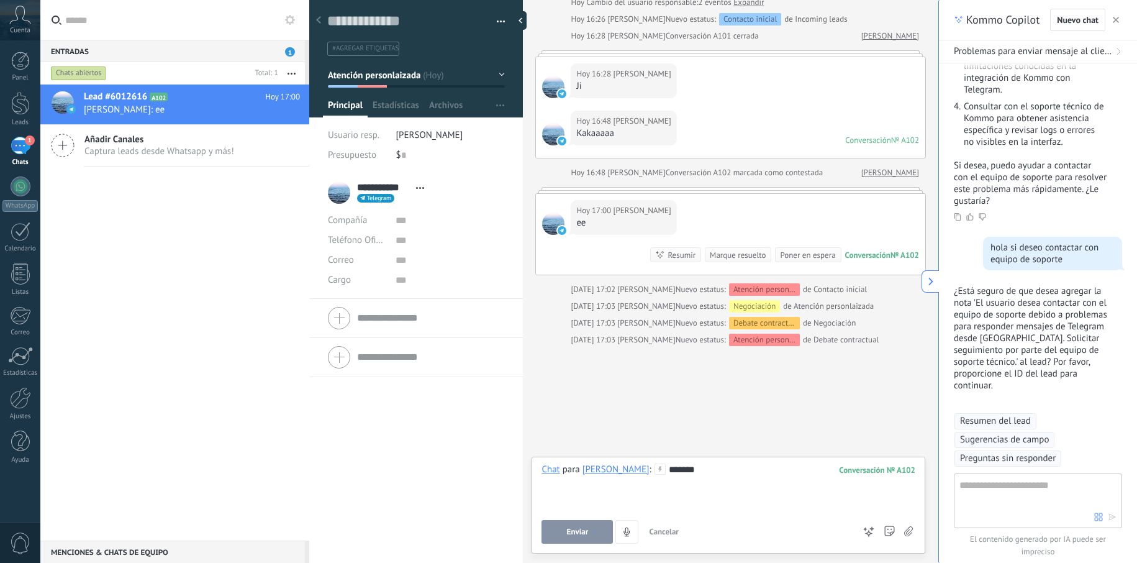
click at [1041, 497] on textarea at bounding box center [1026, 499] width 135 height 45
drag, startPoint x: 423, startPoint y: 23, endPoint x: 364, endPoint y: 19, distance: 59.1
click at [364, 19] on textarea at bounding box center [407, 21] width 160 height 19
drag, startPoint x: 364, startPoint y: 19, endPoint x: 438, endPoint y: 17, distance: 73.3
click at [488, 17] on div "Guardar y crear Imprimir Administrar etiquetas Exportar a excel" at bounding box center [416, 21] width 178 height 19
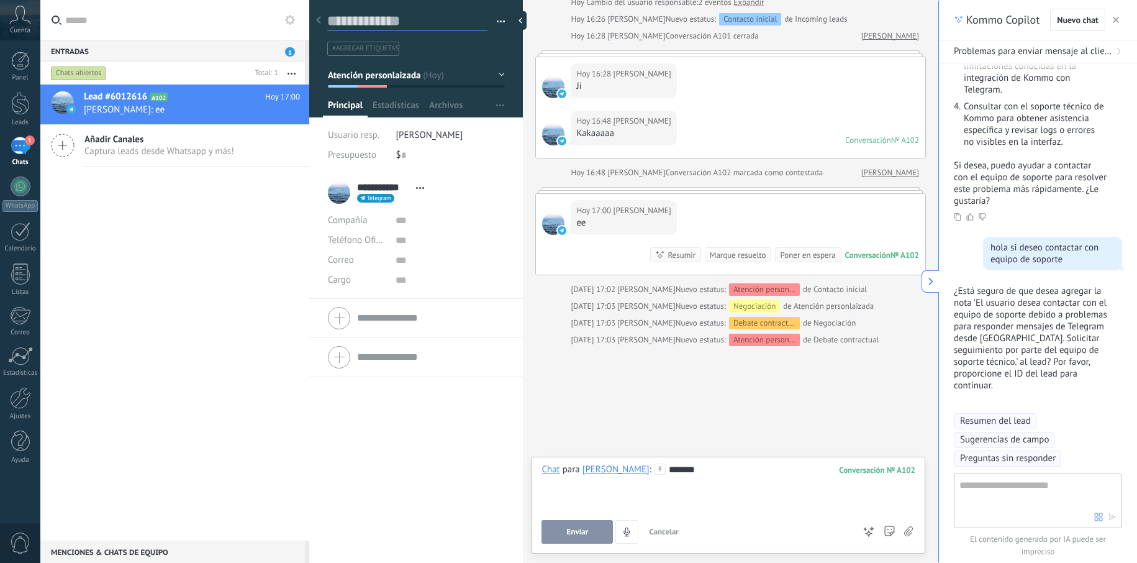
drag, startPoint x: 430, startPoint y: 19, endPoint x: 353, endPoint y: 17, distance: 76.4
click at [353, 17] on textarea at bounding box center [407, 21] width 160 height 19
click at [1018, 499] on textarea at bounding box center [1026, 499] width 135 height 45
type textarea "*******"
click at [1111, 522] on span "button" at bounding box center [1112, 517] width 9 height 10
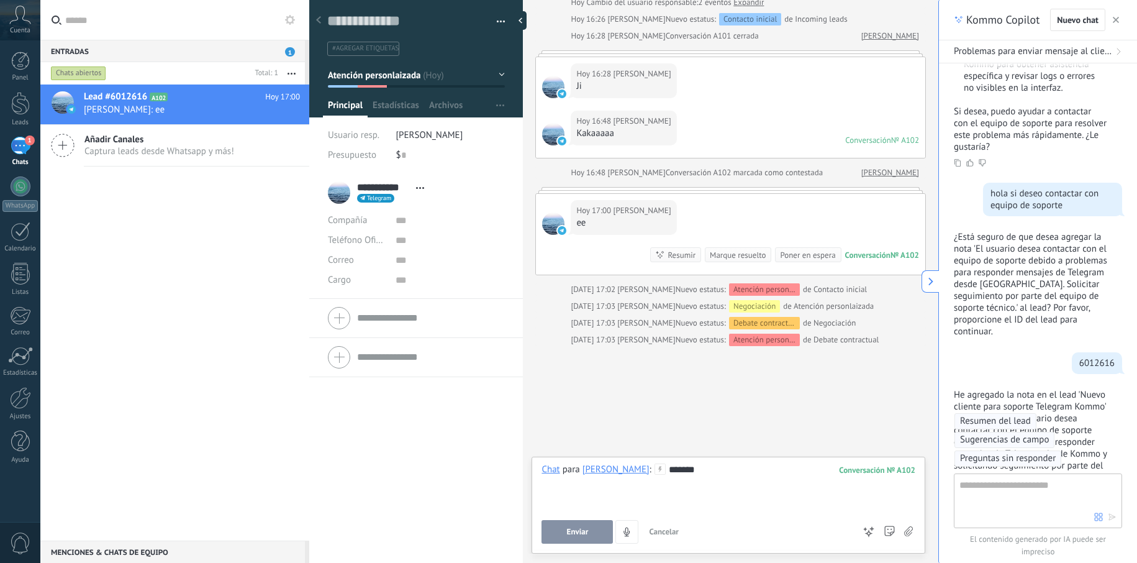
scroll to position [1134, 0]
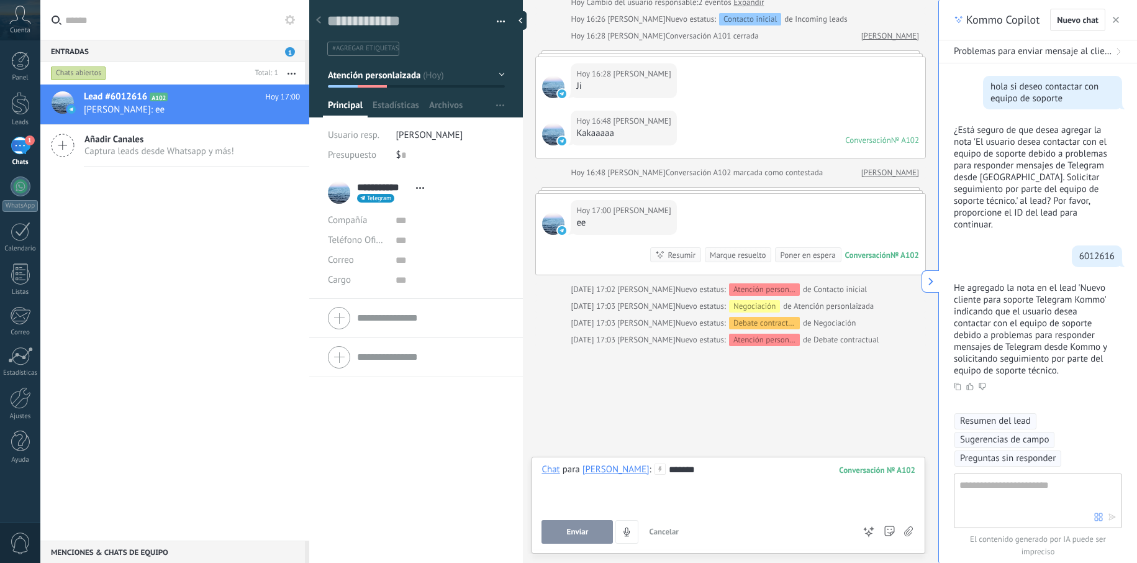
click at [1066, 489] on textarea at bounding box center [1026, 499] width 135 height 45
type textarea "**********"
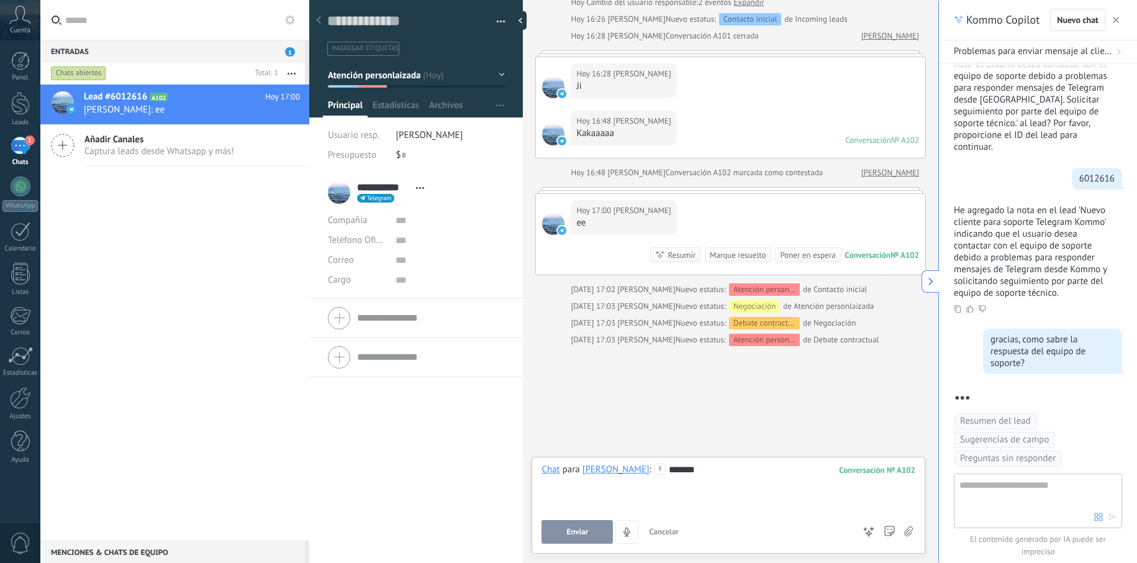
scroll to position [1342, 0]
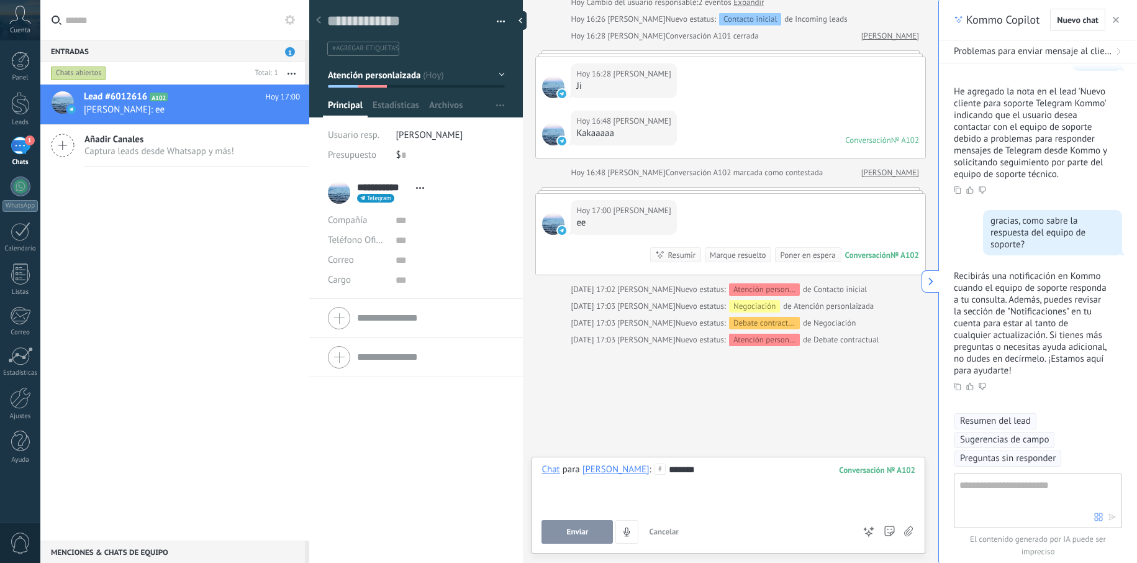
click at [25, 540] on span "0" at bounding box center [20, 543] width 21 height 22
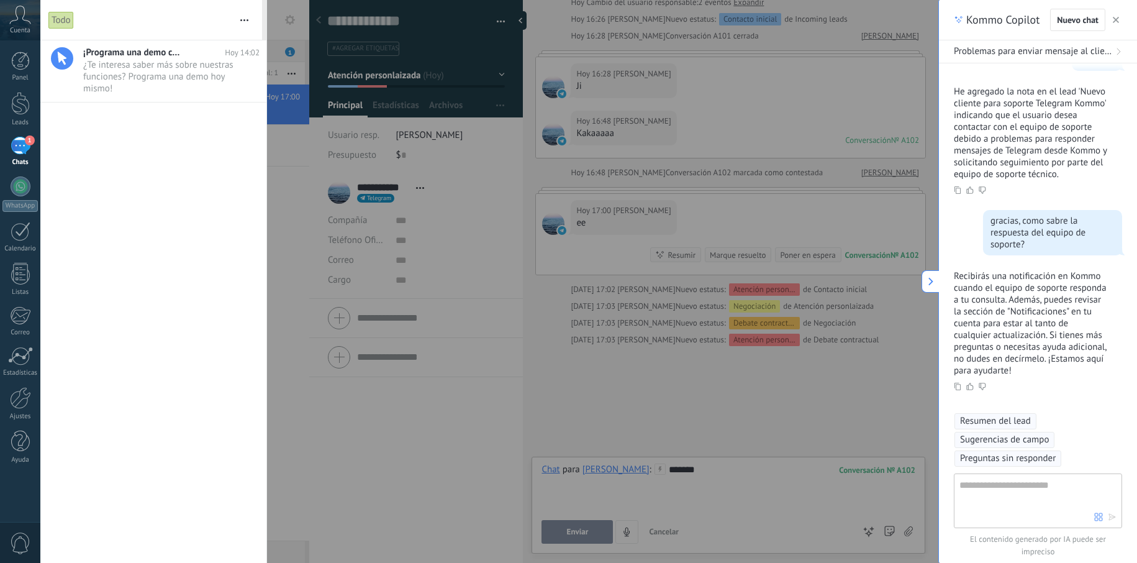
click at [25, 540] on span "0" at bounding box center [20, 543] width 21 height 22
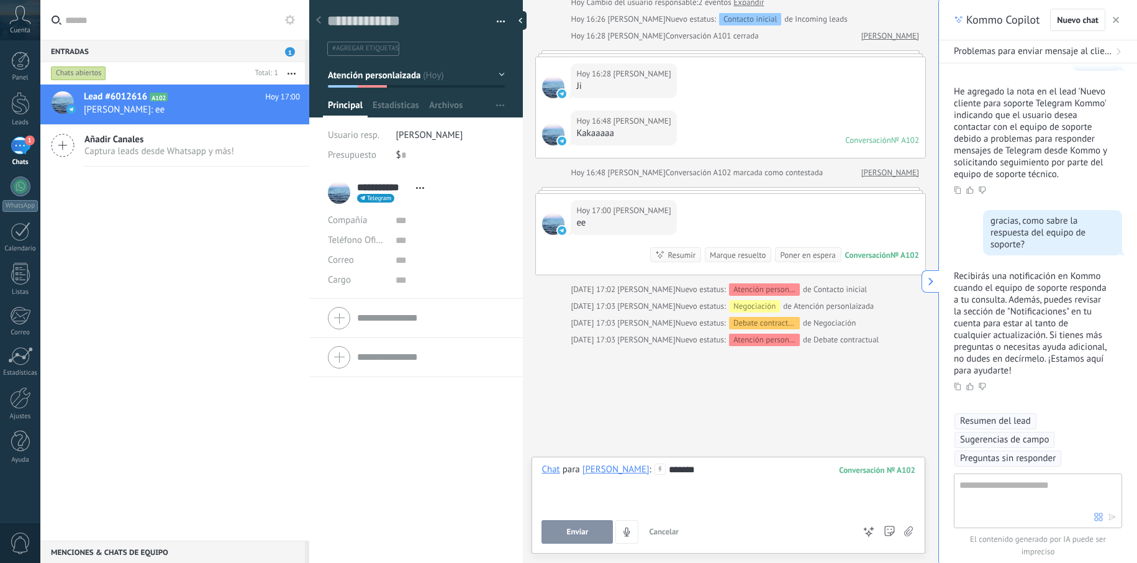
click at [735, 481] on div at bounding box center [728, 482] width 374 height 12
click at [585, 527] on span "Enviar" at bounding box center [578, 531] width 22 height 9
click at [585, 527] on icon "4" at bounding box center [587, 532] width 11 height 11
click at [0, 0] on span "Enviar" at bounding box center [0, 0] width 0 height 0
click at [585, 527] on icon "4" at bounding box center [587, 532] width 11 height 11
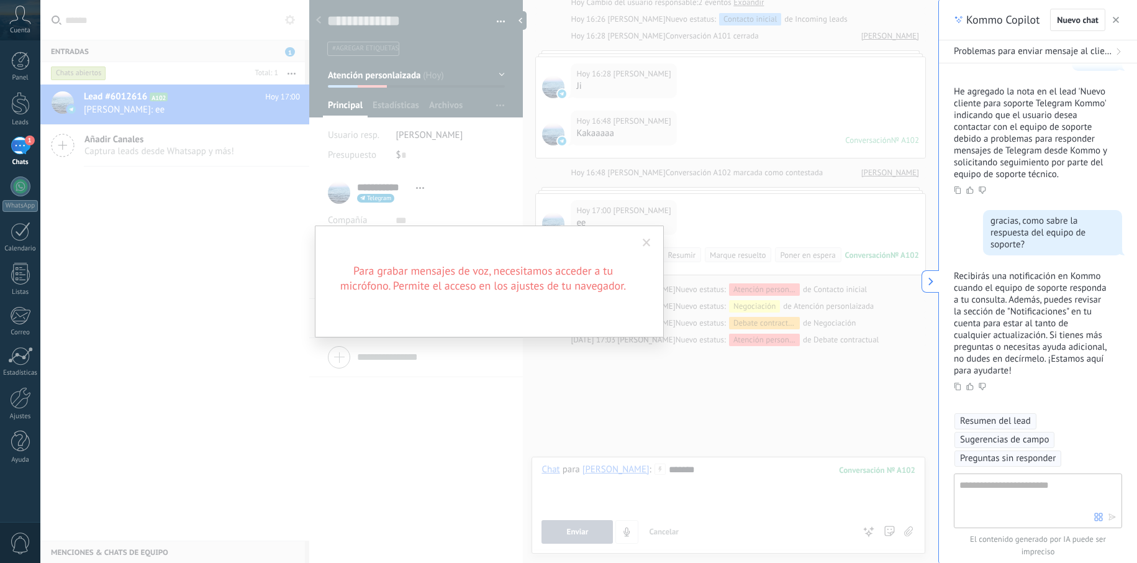
click at [651, 240] on span at bounding box center [646, 242] width 20 height 21
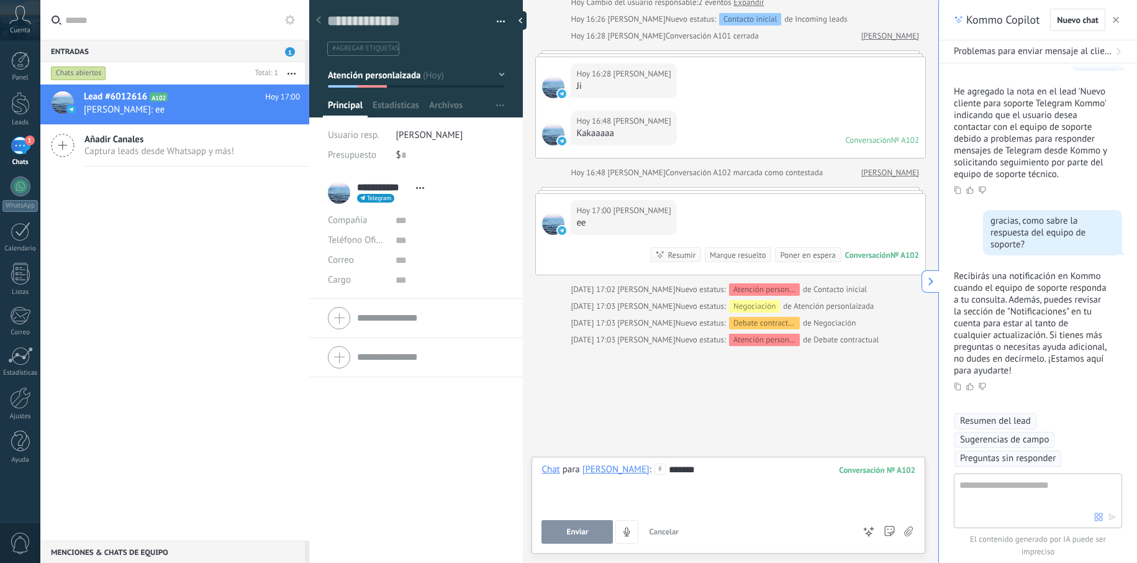
click at [563, 536] on button "Enviar" at bounding box center [576, 532] width 71 height 24
click at [582, 538] on button "Enviar" at bounding box center [576, 532] width 71 height 24
click at [201, 111] on span "[PERSON_NAME]: ee" at bounding box center [180, 110] width 192 height 12
click at [291, 52] on span "1" at bounding box center [290, 51] width 10 height 9
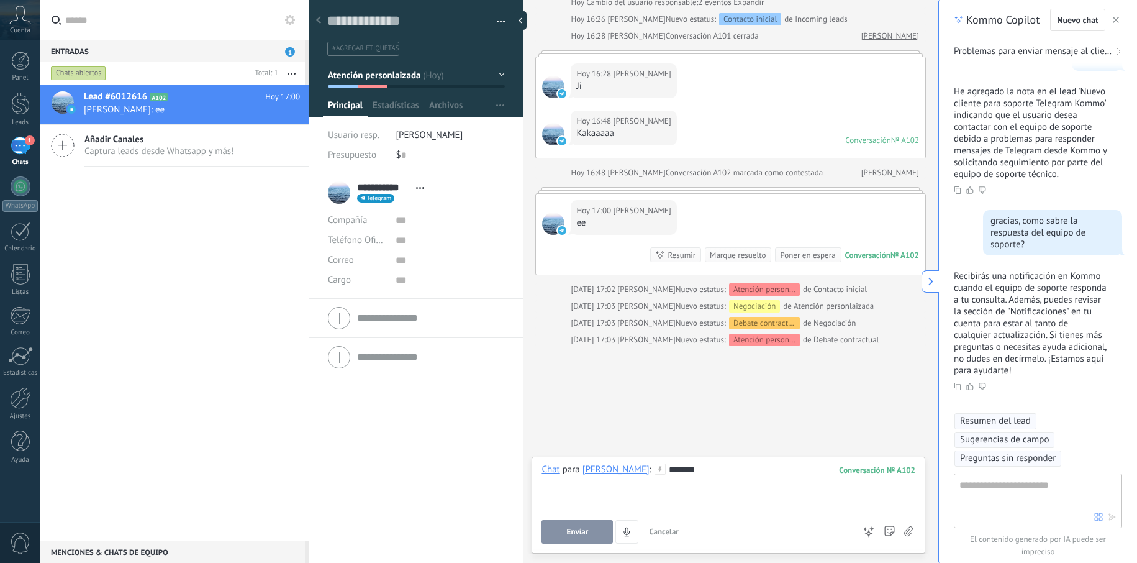
click at [205, 150] on span "Captura leads desde Whatsapp y más!" at bounding box center [159, 151] width 150 height 12
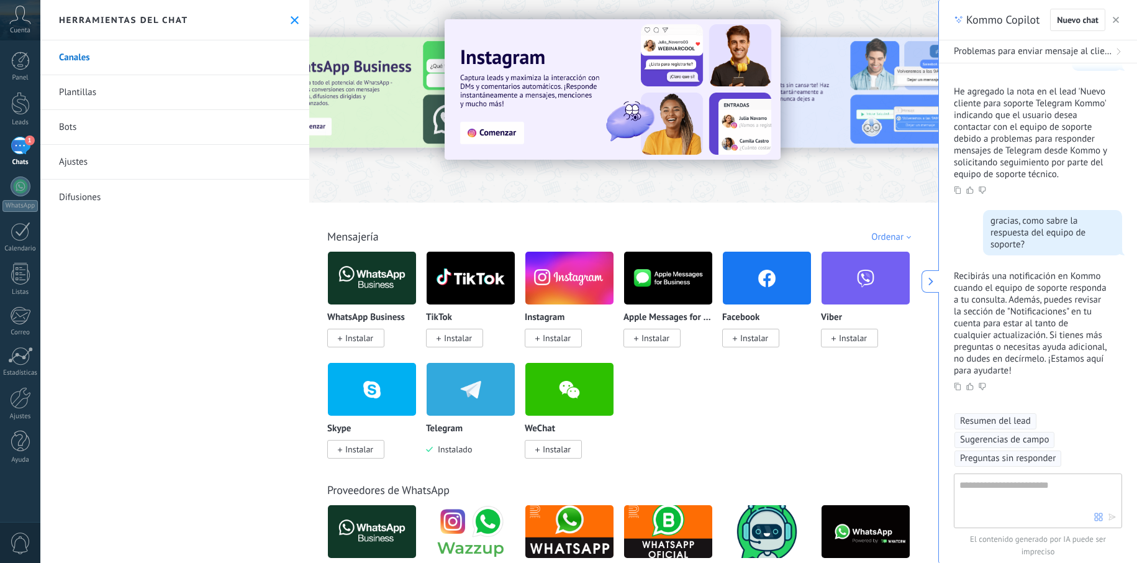
click at [294, 20] on button at bounding box center [294, 20] width 11 height 11
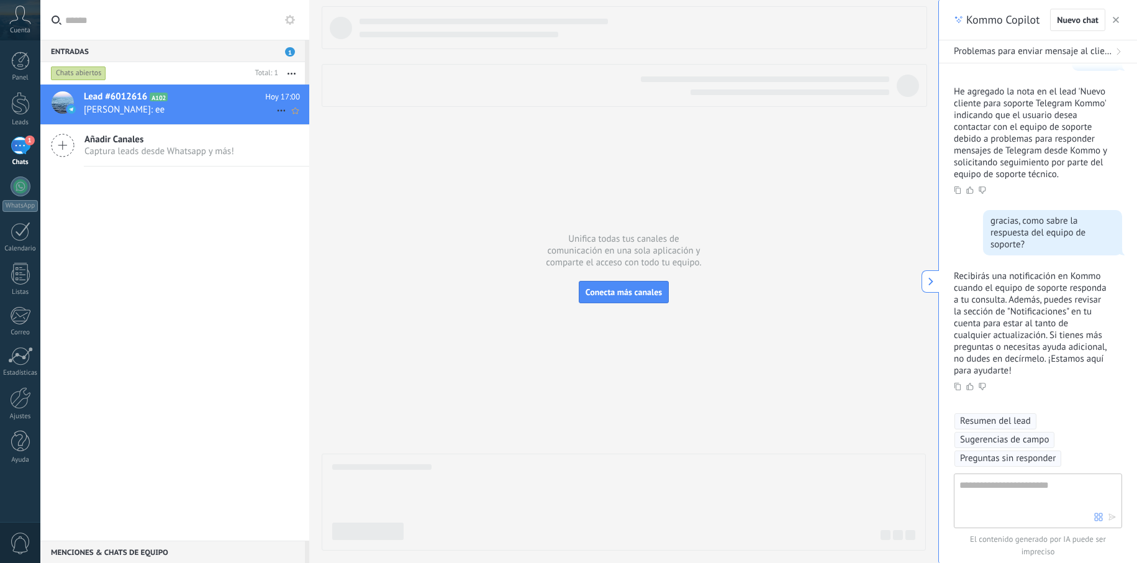
click at [232, 98] on h2 "Lead #6012616 A102" at bounding box center [174, 97] width 181 height 12
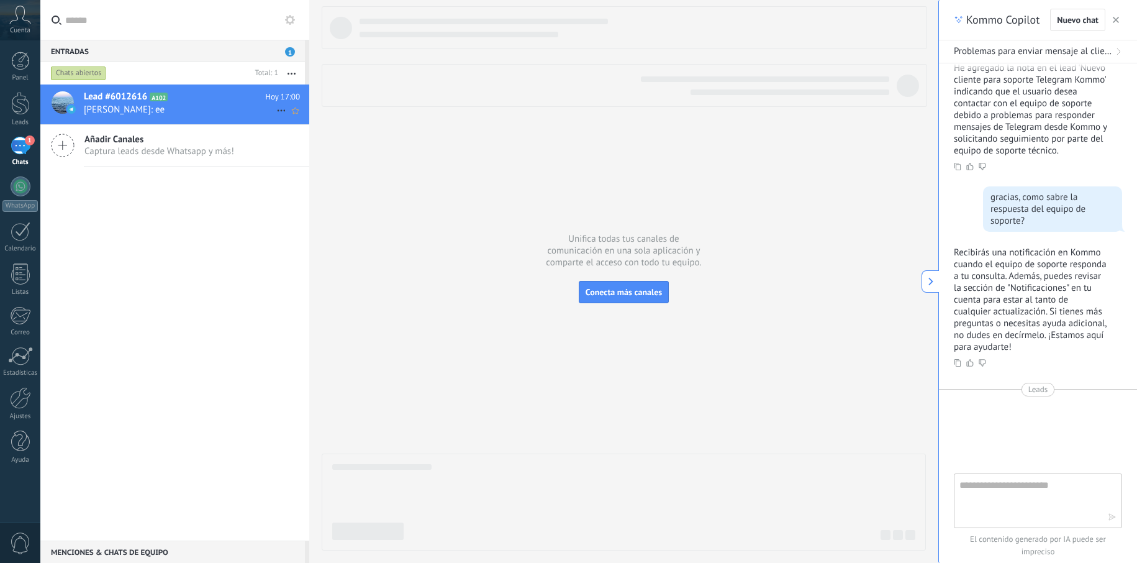
click at [232, 98] on h2 "Lead #6012616 A102" at bounding box center [174, 97] width 181 height 12
click at [72, 101] on div at bounding box center [63, 102] width 22 height 22
click at [94, 138] on span "Añadir Canales" at bounding box center [159, 139] width 150 height 12
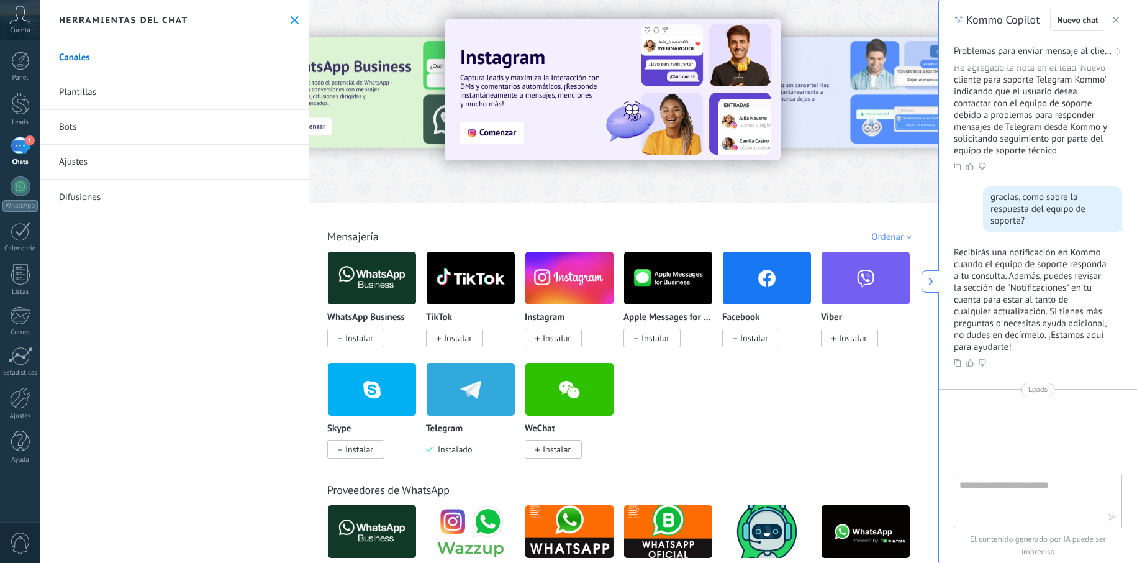
click at [749, 340] on span "Instalar" at bounding box center [754, 337] width 28 height 11
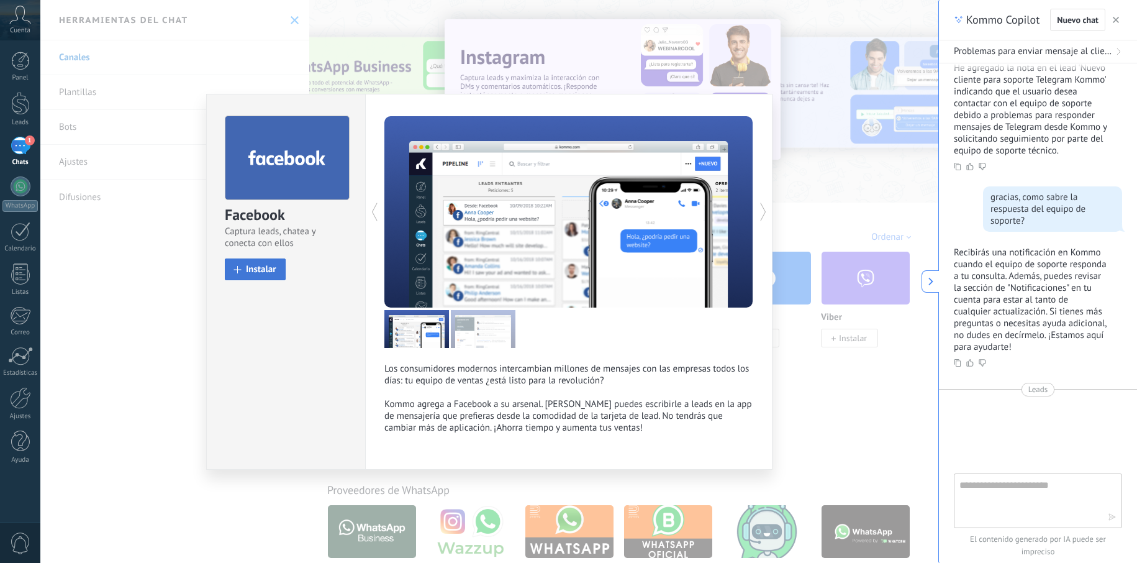
click at [233, 264] on button "Instalar" at bounding box center [255, 269] width 61 height 22
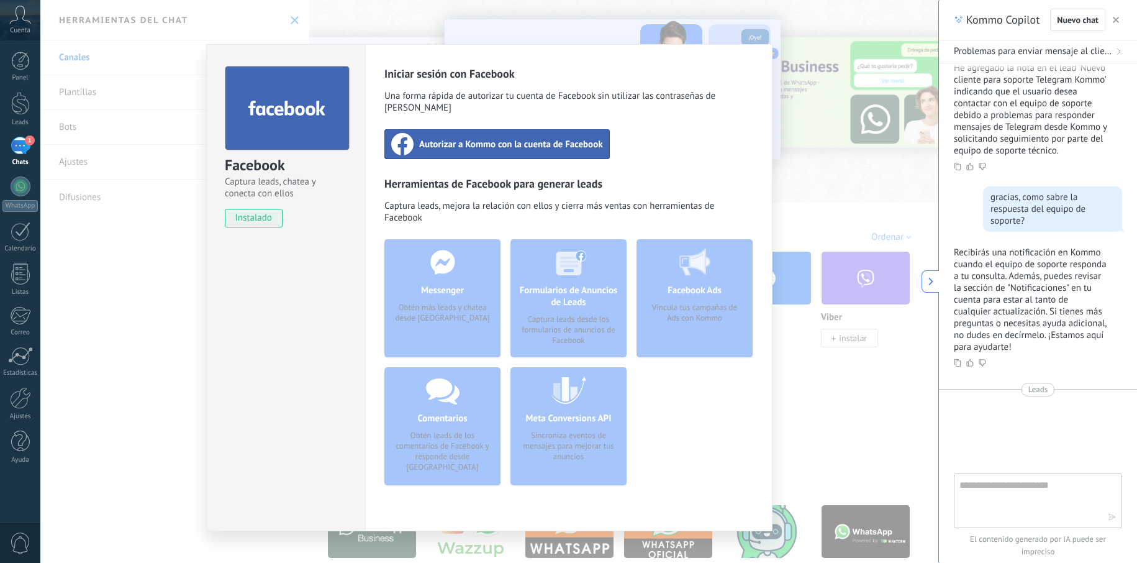
click at [503, 144] on div "Autorizar a Kommo con la cuenta de Facebook" at bounding box center [496, 144] width 225 height 30
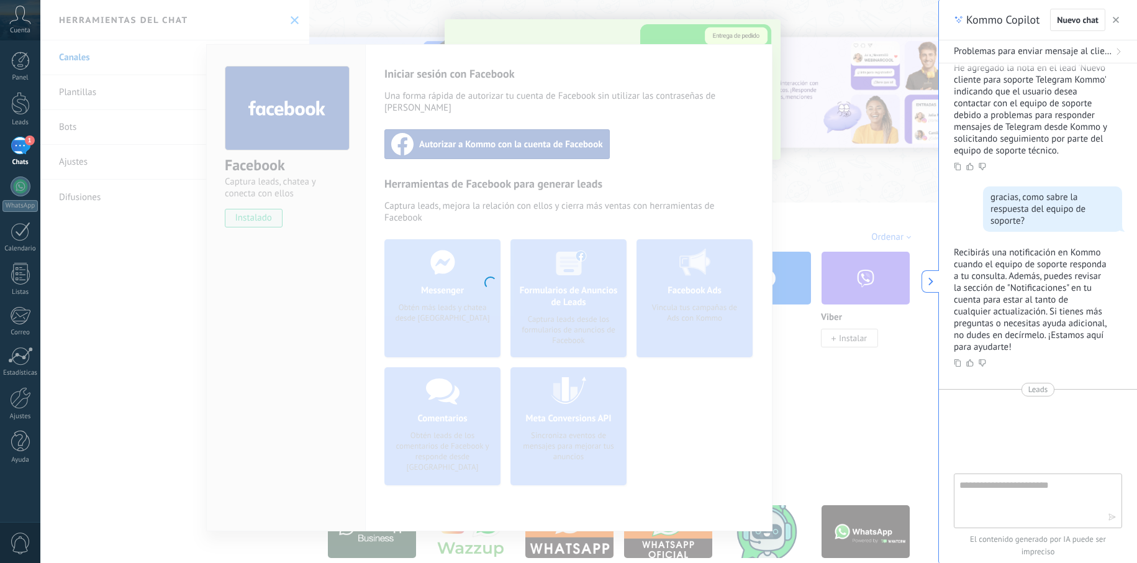
click at [542, 21] on div at bounding box center [489, 281] width 898 height 563
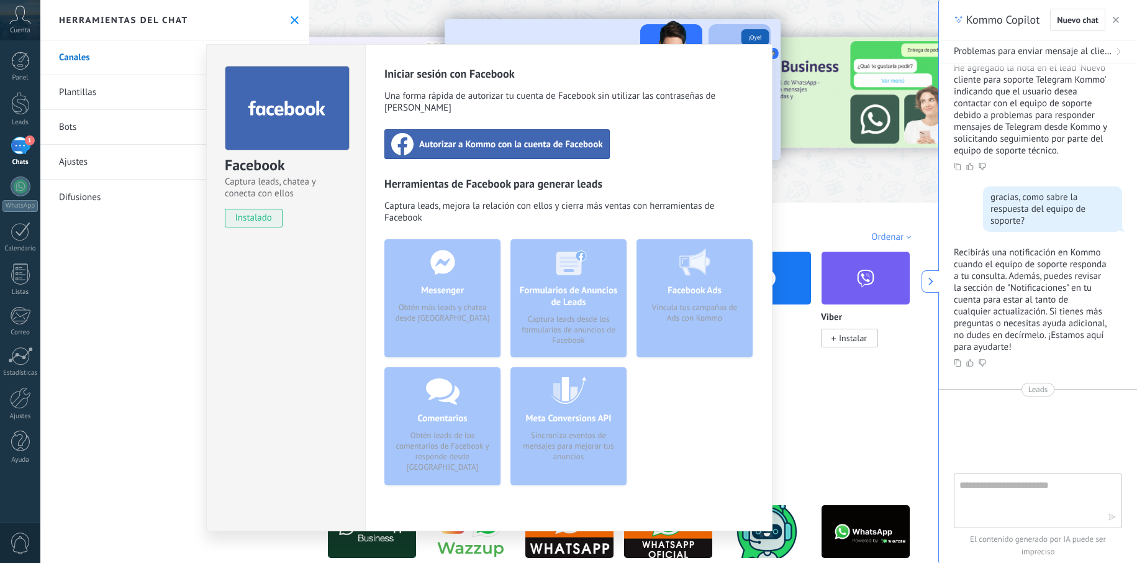
click at [369, 36] on div "Facebook Captura leads, chatea y conecta con ellos instalado Desinstalar Inicia…" at bounding box center [489, 281] width 898 height 563
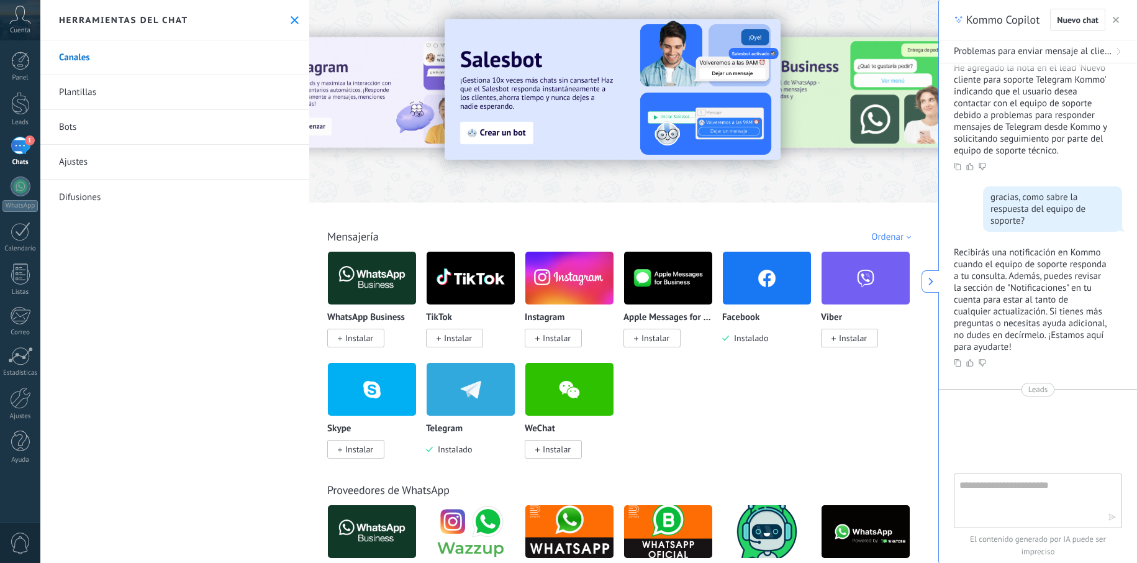
click at [63, 140] on link "Bots" at bounding box center [174, 127] width 269 height 35
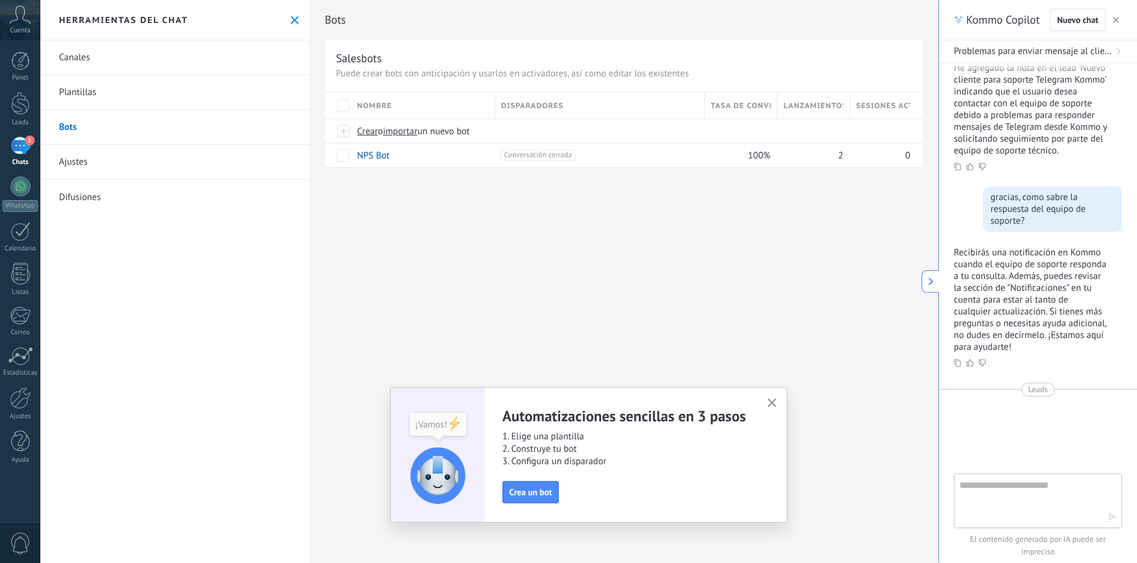
click at [98, 169] on link "Ajustes" at bounding box center [174, 162] width 269 height 35
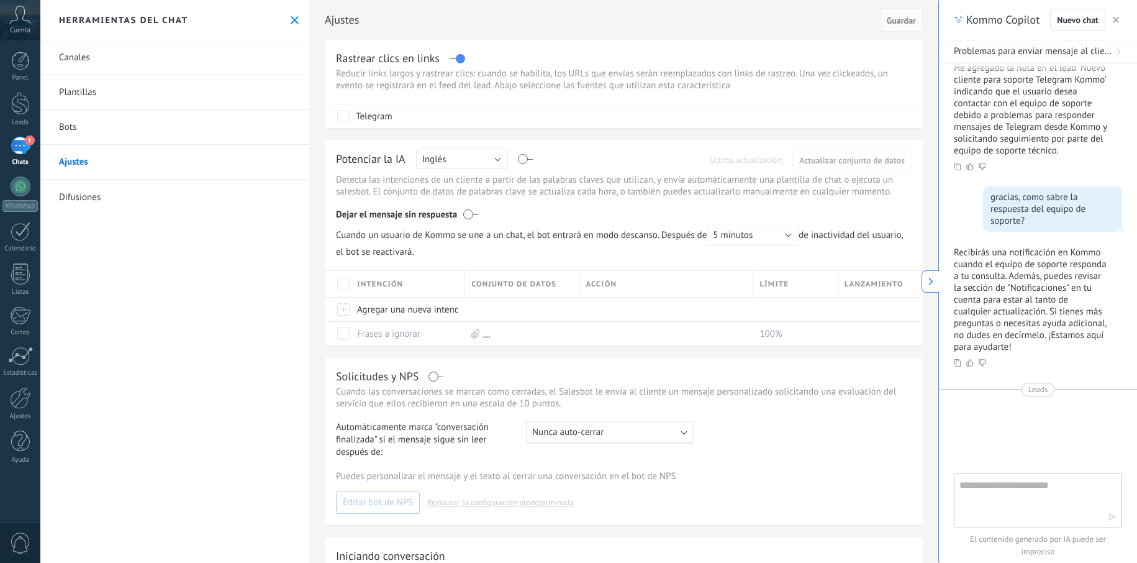
scroll to position [163, 0]
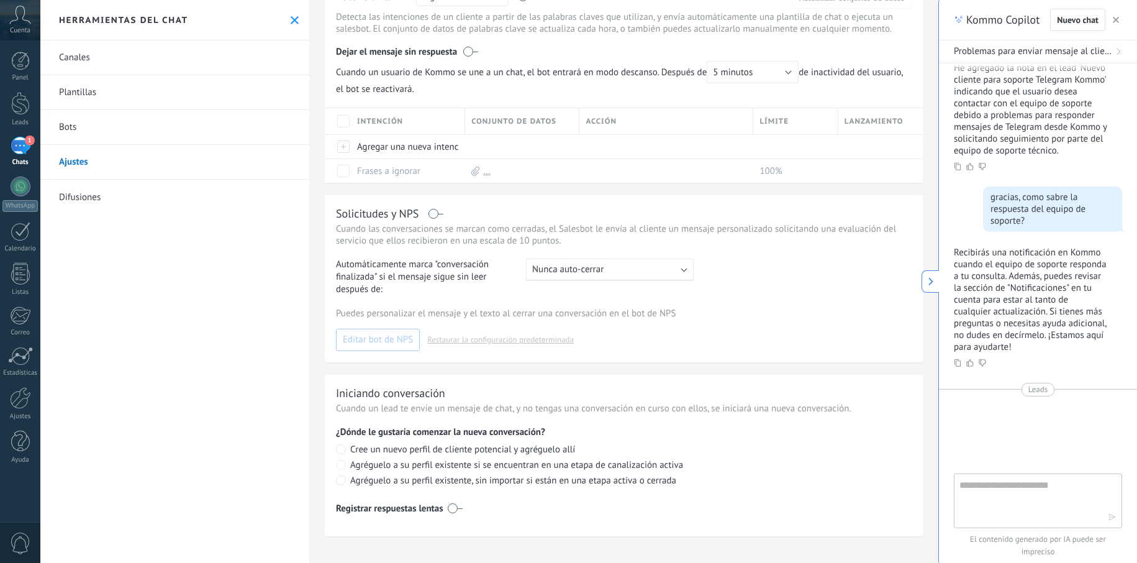
click at [1116, 17] on span "button" at bounding box center [1116, 20] width 6 height 9
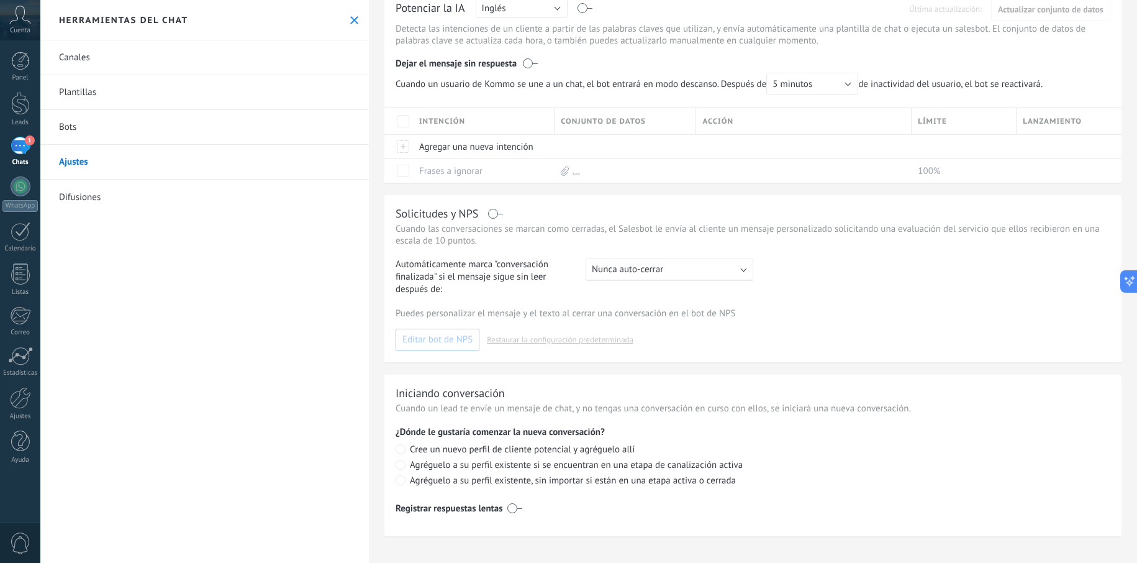
scroll to position [151, 0]
type textarea "**********"
click at [23, 151] on div "1" at bounding box center [21, 146] width 20 height 18
click at [12, 200] on div "WhatsApp" at bounding box center [19, 206] width 35 height 12
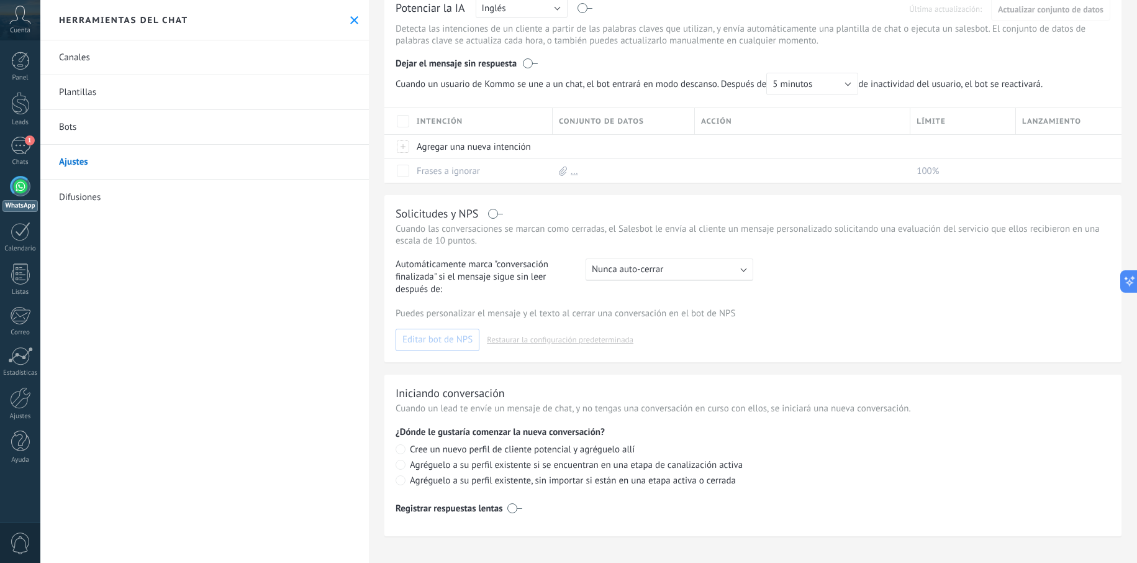
click at [19, 190] on div at bounding box center [21, 186] width 20 height 20
click at [22, 234] on div at bounding box center [21, 231] width 20 height 19
click at [27, 201] on div "WhatsApp" at bounding box center [19, 206] width 35 height 12
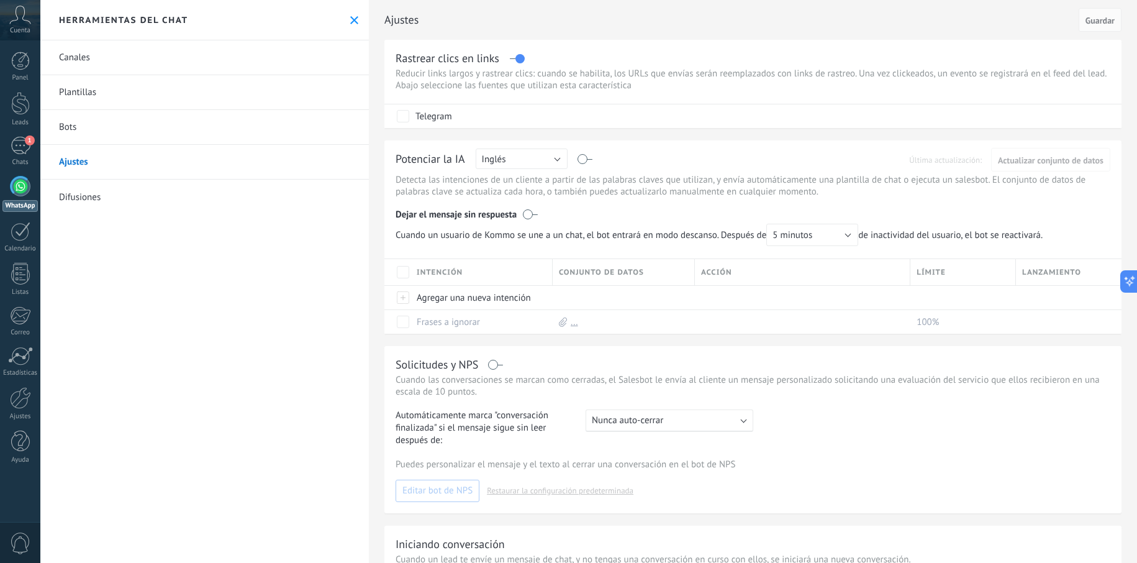
click at [12, 27] on span "Cuenta" at bounding box center [20, 31] width 20 height 8
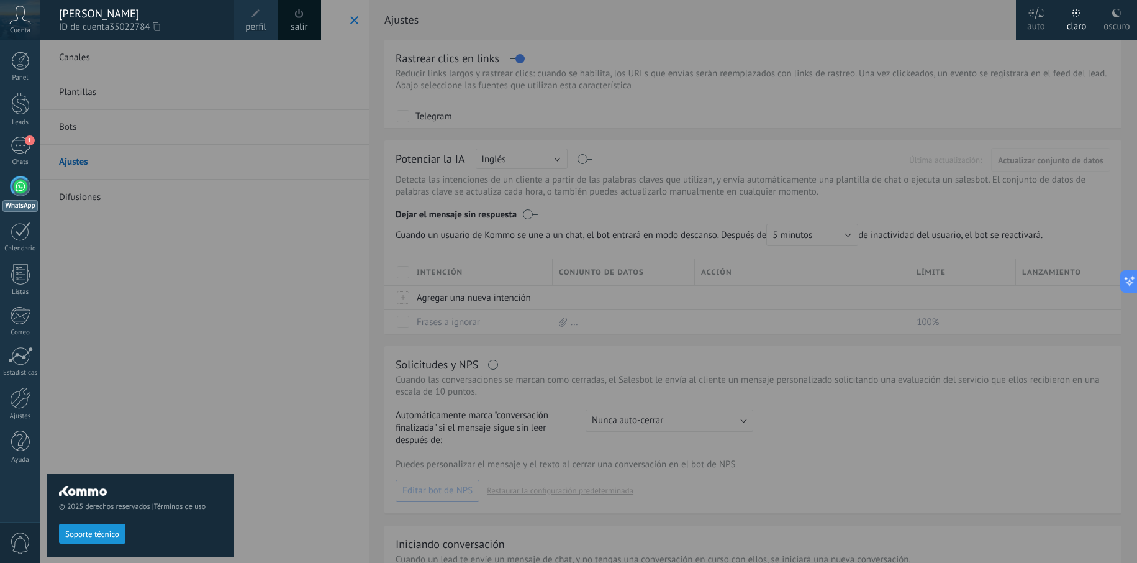
click at [316, 21] on div "salir" at bounding box center [299, 20] width 43 height 40
